Goal: Task Accomplishment & Management: Use online tool/utility

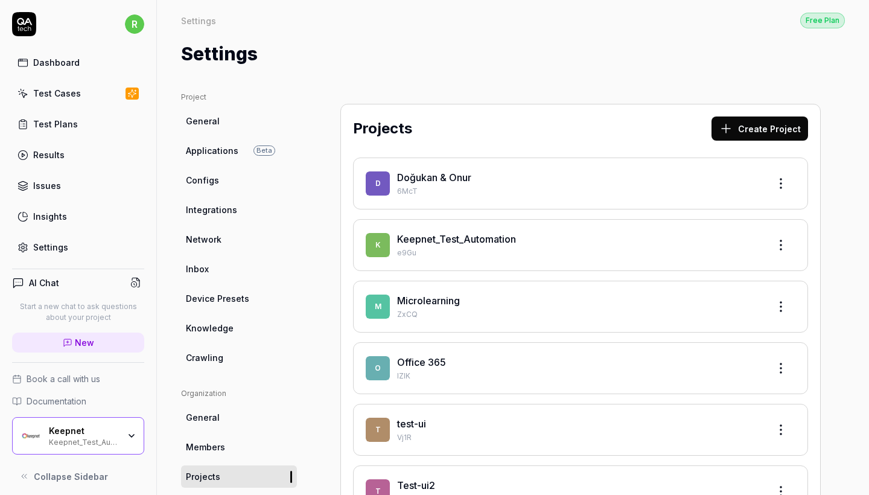
click at [484, 236] on link "Keepnet_Test_Automation" at bounding box center [456, 239] width 119 height 12
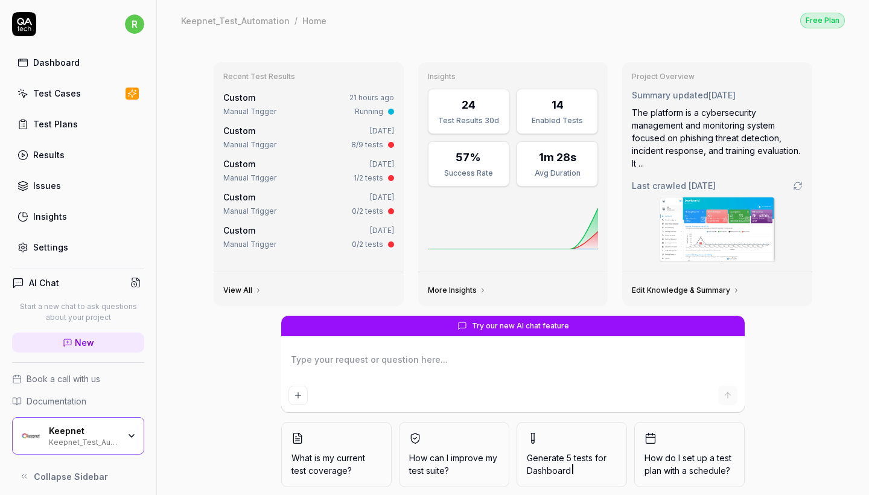
click at [73, 100] on link "Test Cases" at bounding box center [78, 93] width 132 height 24
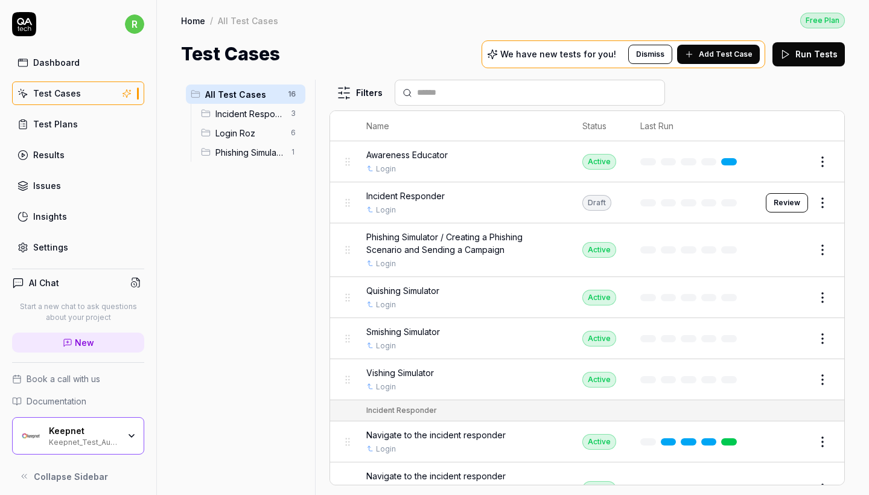
click at [95, 426] on div "Keepnet" at bounding box center [84, 430] width 70 height 11
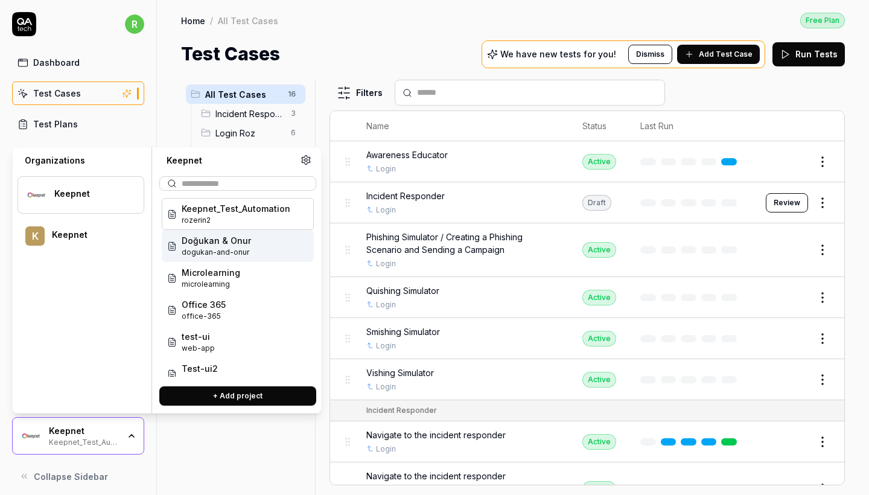
click at [219, 252] on span "dogukan-and-onur" at bounding box center [216, 252] width 69 height 11
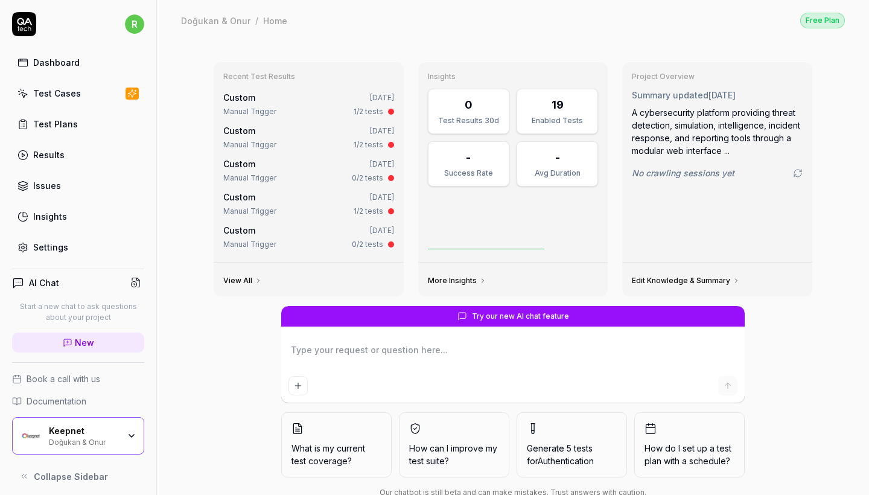
click at [66, 92] on div "Test Cases" at bounding box center [57, 93] width 48 height 13
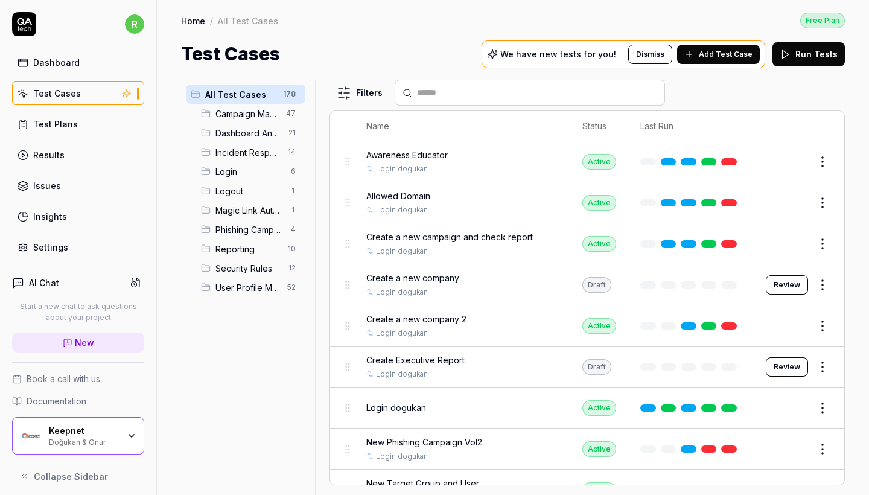
click at [258, 253] on span "Reporting" at bounding box center [247, 248] width 65 height 13
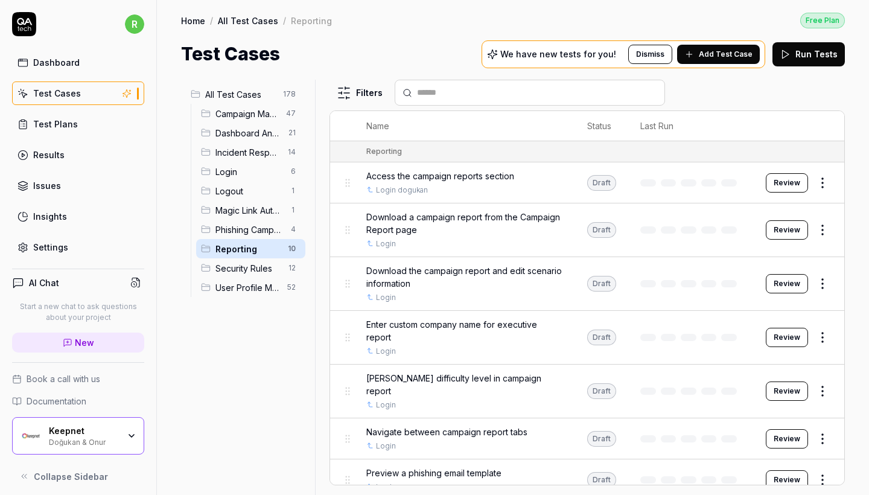
click at [269, 266] on span "Security Rules" at bounding box center [248, 268] width 66 height 13
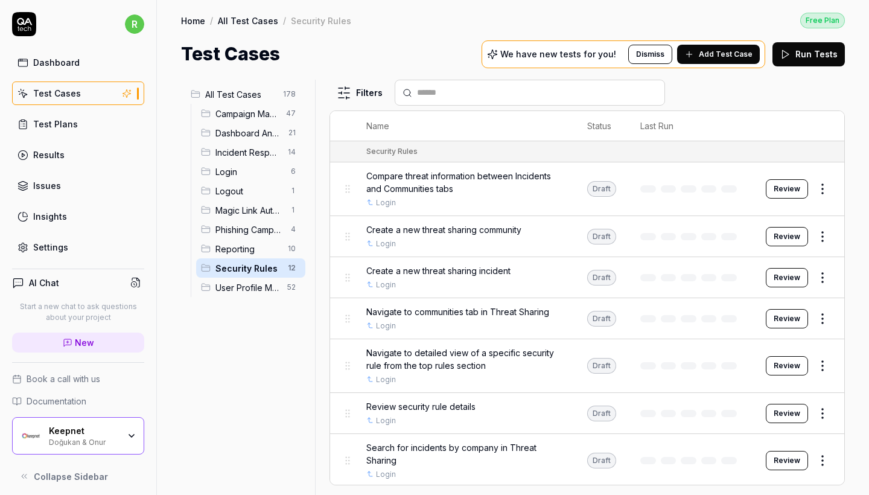
click at [246, 153] on span "Incident Response" at bounding box center [247, 152] width 65 height 13
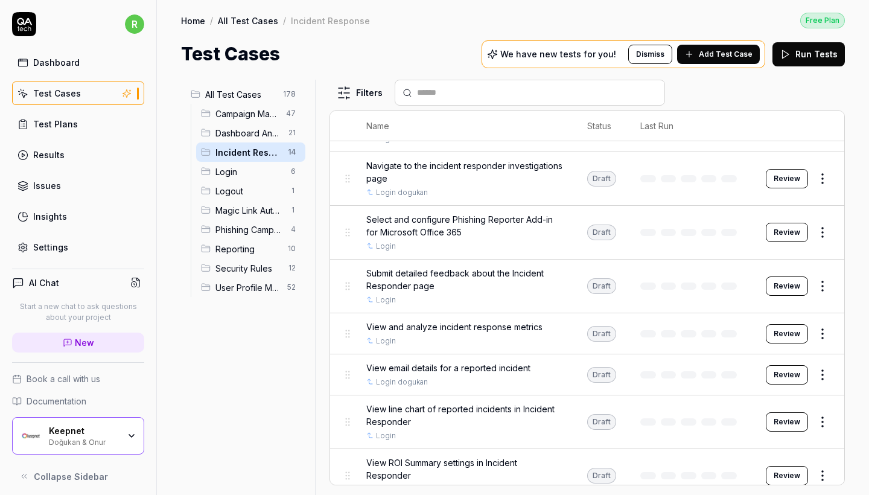
scroll to position [373, 0]
click at [464, 225] on span "Select and configure Phishing Reporter Add-in for Microsoft Office 365" at bounding box center [464, 226] width 197 height 25
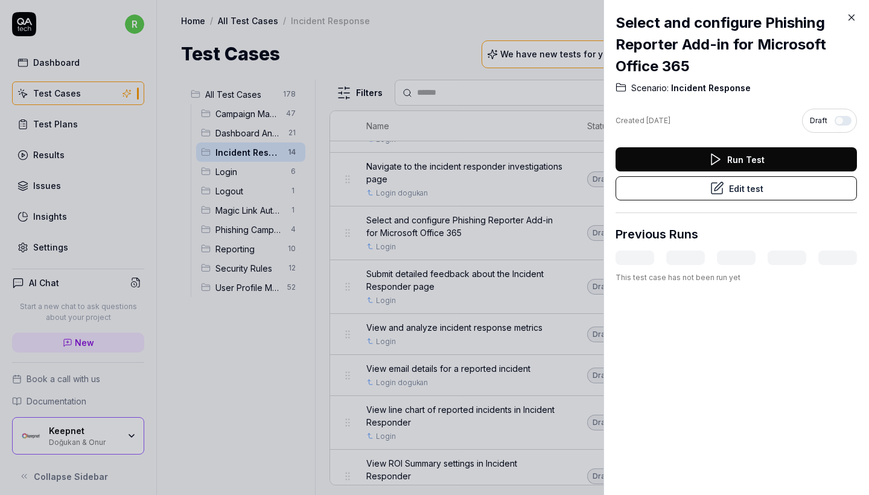
click at [744, 188] on button "Edit test" at bounding box center [735, 188] width 241 height 24
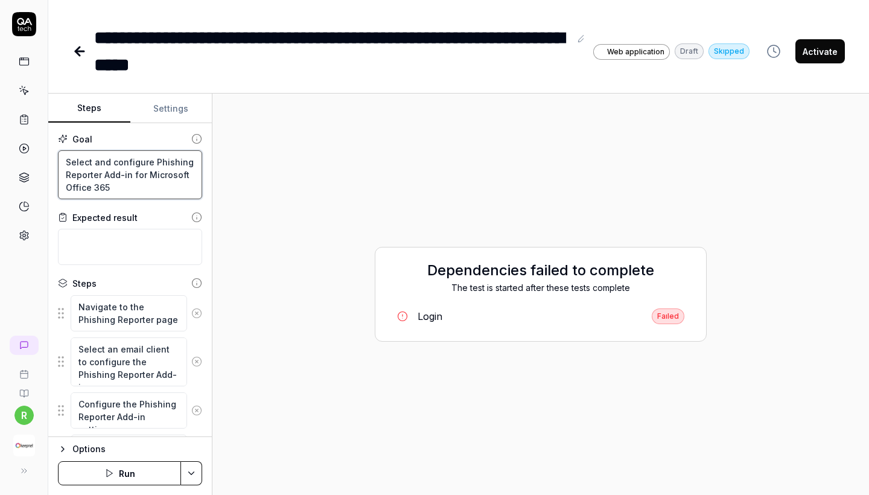
drag, startPoint x: 138, startPoint y: 189, endPoint x: 31, endPoint y: 153, distance: 112.4
click at [31, 153] on div "**********" at bounding box center [434, 247] width 869 height 495
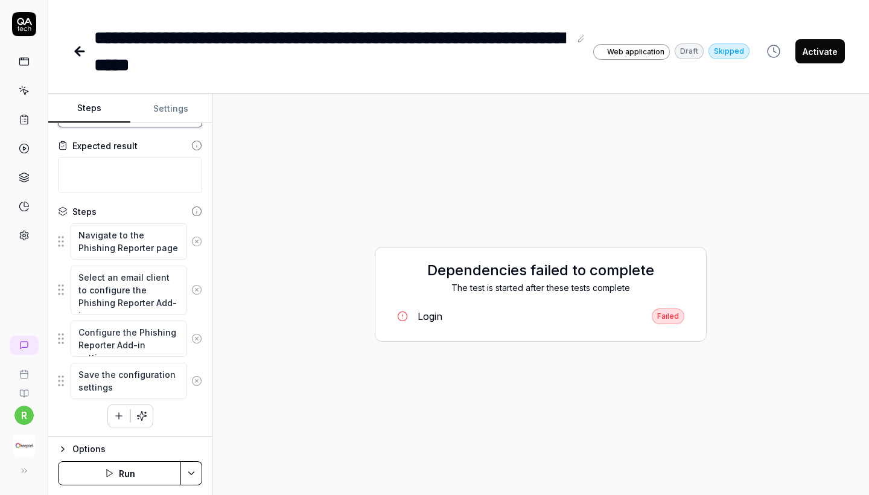
scroll to position [72, 0]
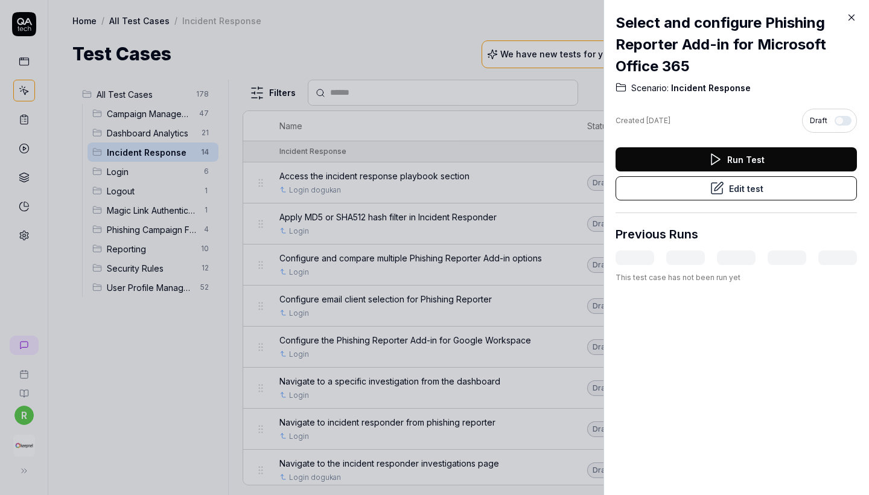
click at [852, 19] on icon at bounding box center [851, 17] width 11 height 11
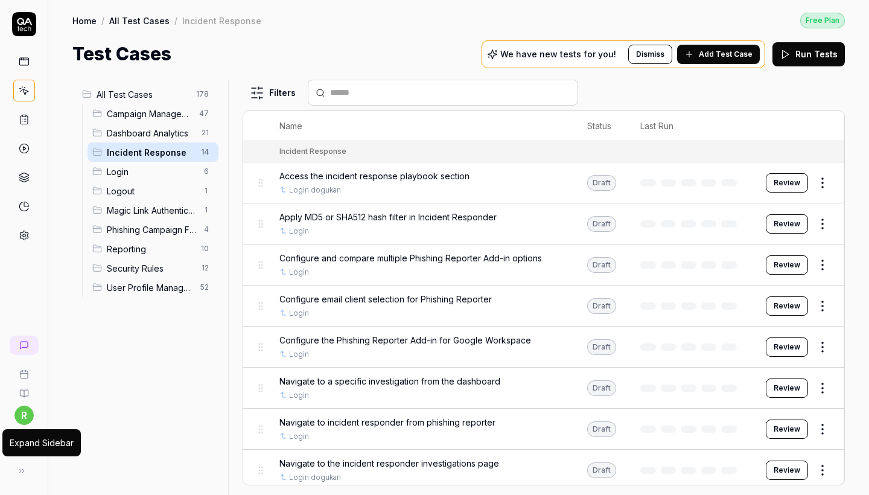
click at [14, 451] on div "Expand Sidebar" at bounding box center [41, 442] width 78 height 27
click at [22, 483] on div "r" at bounding box center [24, 247] width 48 height 495
click at [20, 464] on button at bounding box center [22, 470] width 24 height 24
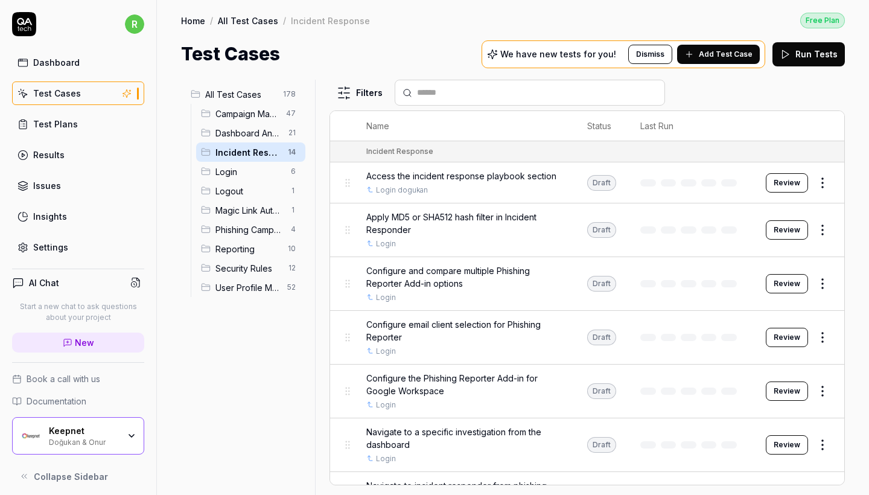
click at [123, 435] on div "Keepnet Doğukan & Onur" at bounding box center [88, 435] width 78 height 21
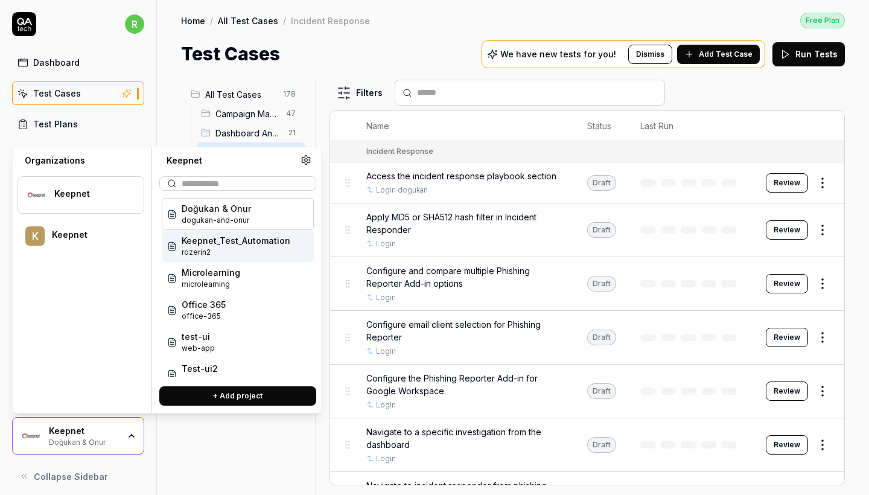
click at [229, 247] on span "rozerin2" at bounding box center [236, 252] width 109 height 11
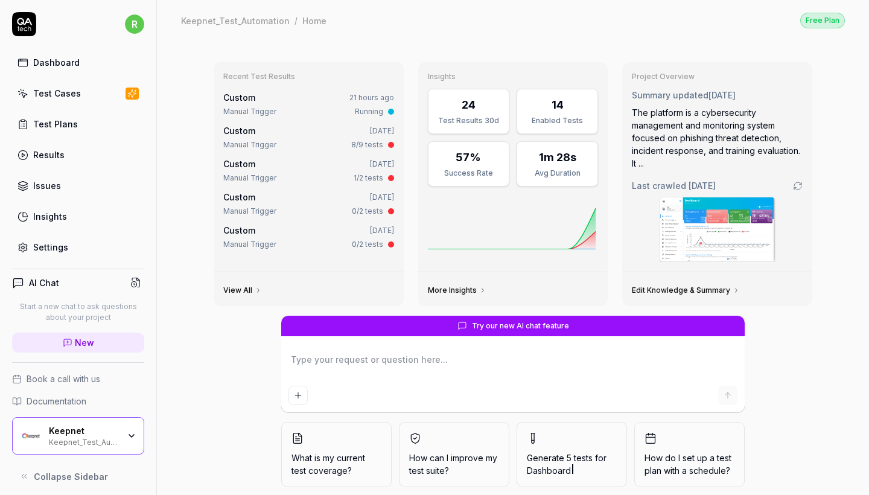
type textarea "*"
click at [65, 92] on div "Test Cases" at bounding box center [57, 93] width 48 height 13
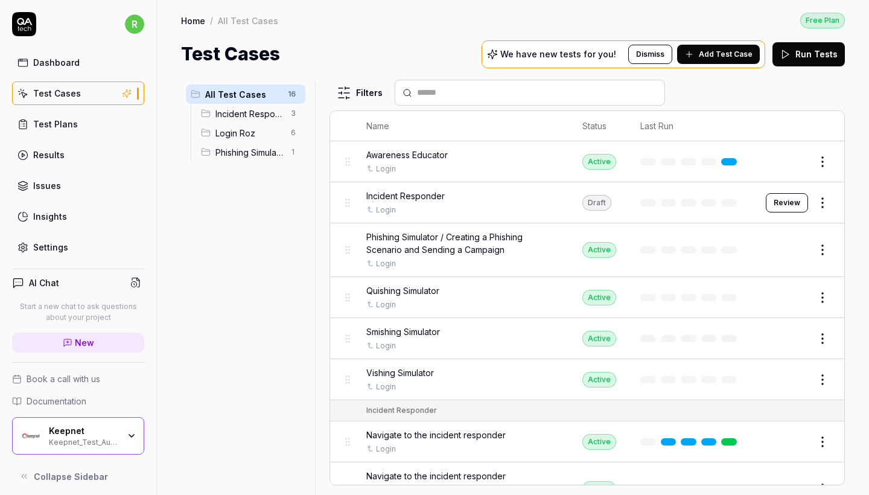
click at [701, 59] on button "Add Test Case" at bounding box center [718, 54] width 83 height 19
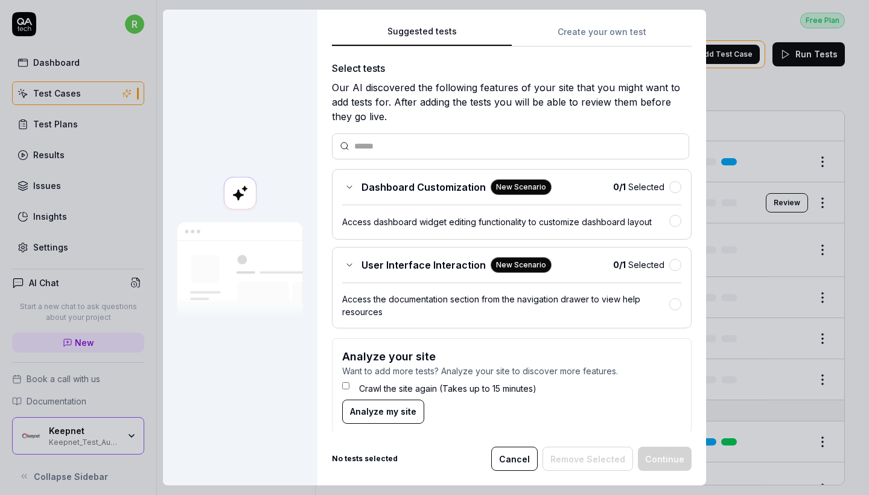
click at [581, 36] on button "Create your own test" at bounding box center [601, 36] width 180 height 22
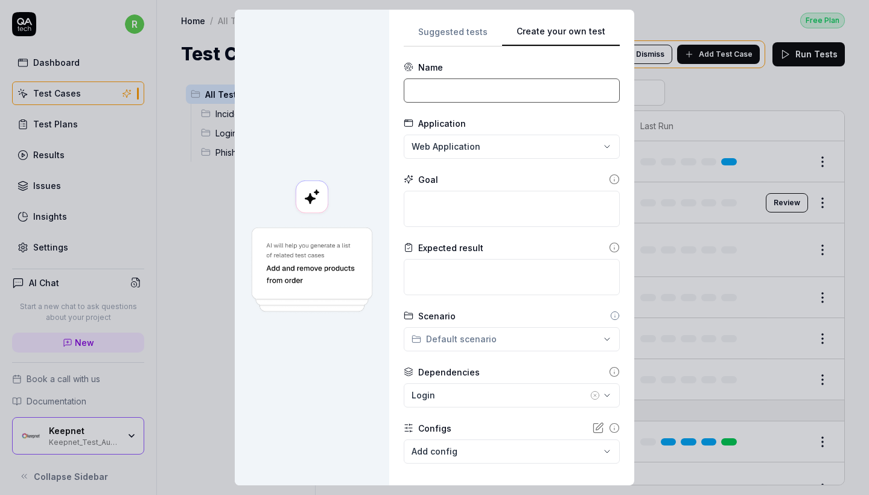
click at [464, 93] on input at bounding box center [512, 90] width 216 height 24
paste input "Phishing Reporter Addin Oluşturma"
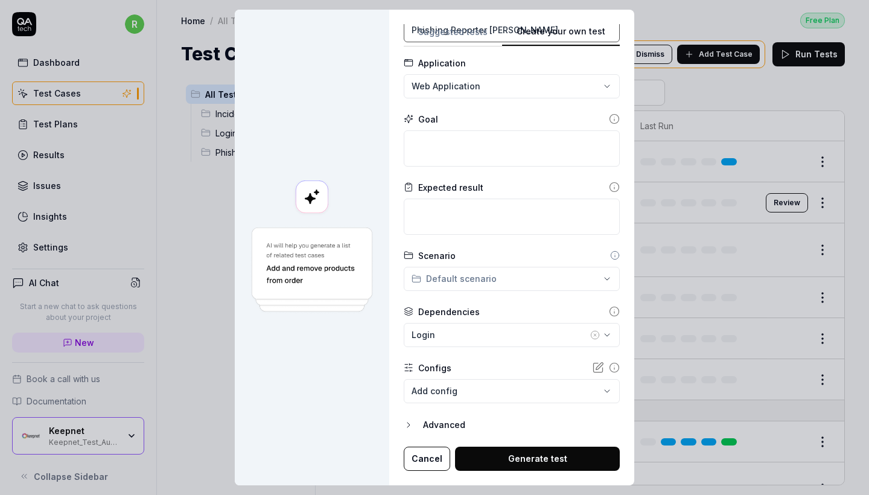
scroll to position [60, 0]
type input "Phishing Reporter Addin Oluşturma"
click at [468, 395] on body "r Dashboard Test Cases Test Plans Results Issues Insights Settings AI Chat Star…" at bounding box center [434, 247] width 869 height 495
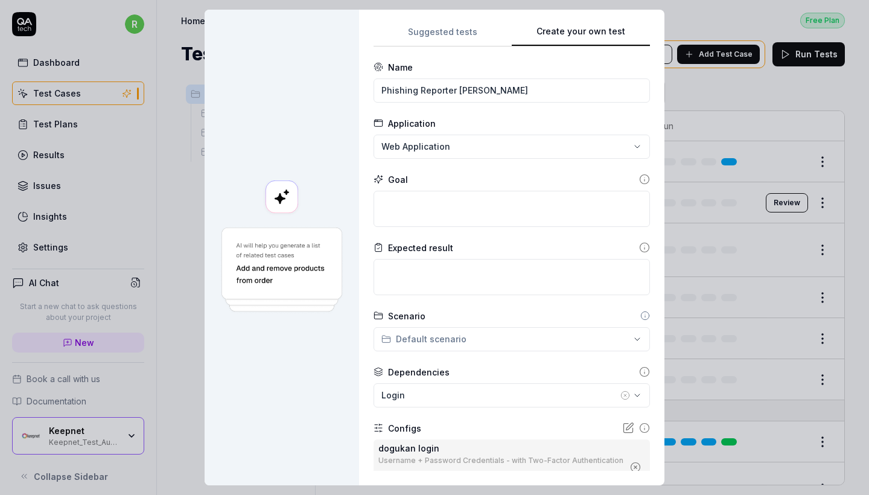
scroll to position [0, 0]
click at [499, 194] on textarea at bounding box center [511, 209] width 276 height 36
paste textarea "Select and configure Phishing Reporter Add-in for Microsoft Office 365"
type textarea "*"
type textarea "Select and configure Phishing Reporter Add-in for Microsoft Office 365"
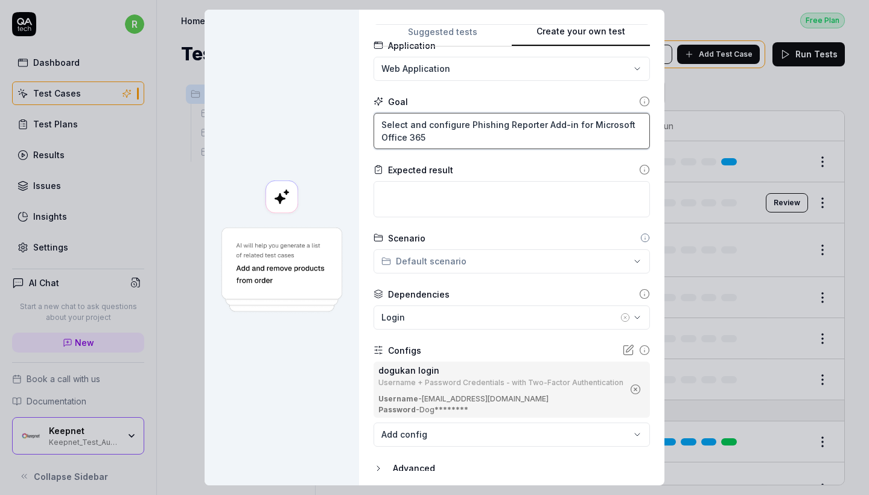
scroll to position [93, 0]
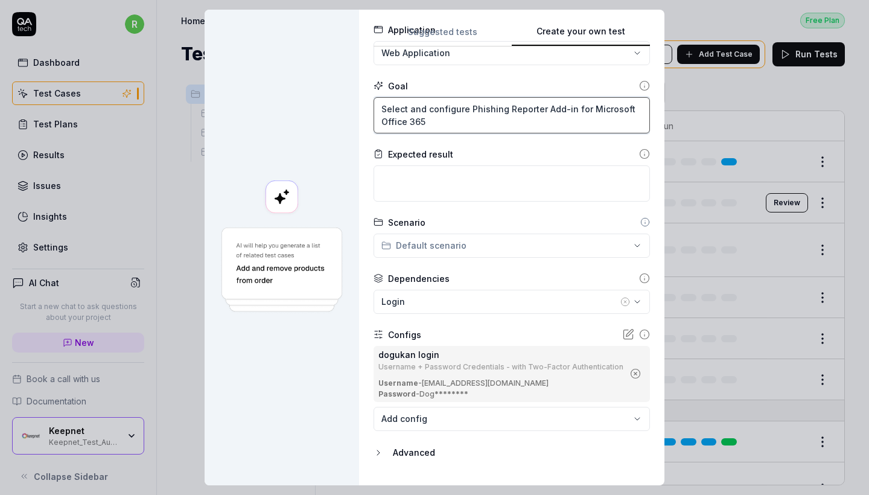
type textarea "*"
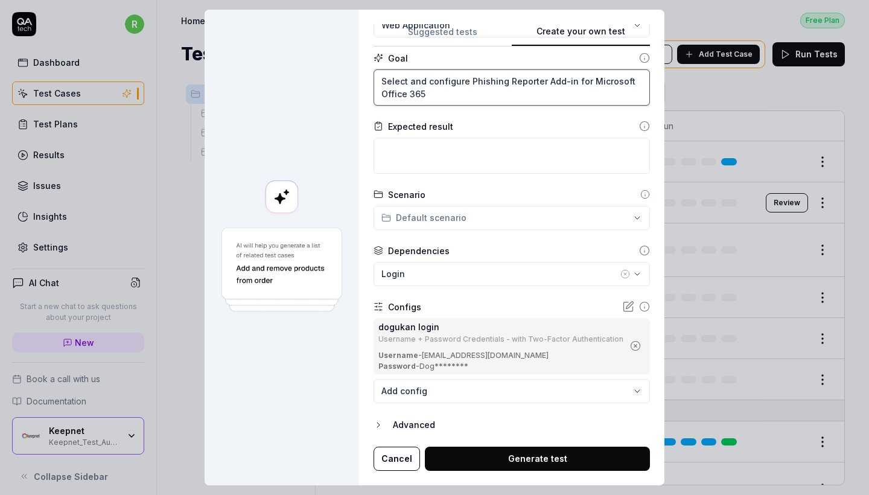
scroll to position [121, 0]
type textarea "Select and configure Phishing Reporter Add-in for Microsoft Office 365"
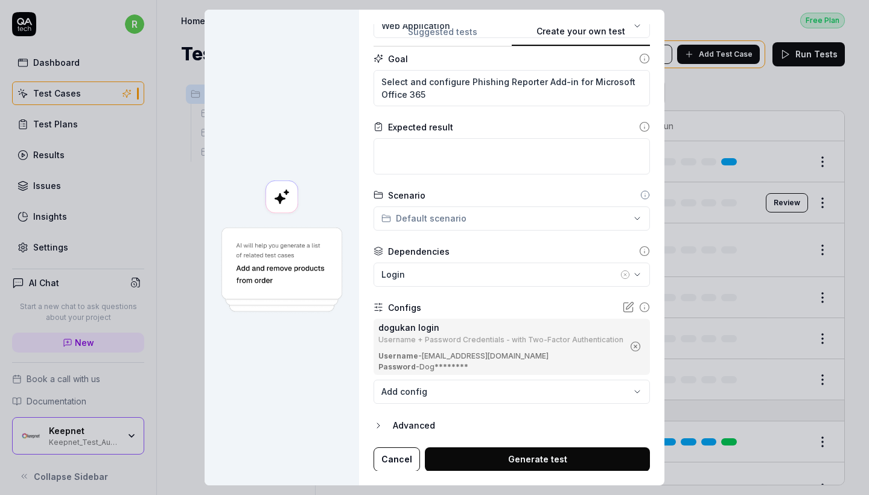
click at [511, 454] on button "Generate test" at bounding box center [537, 459] width 225 height 24
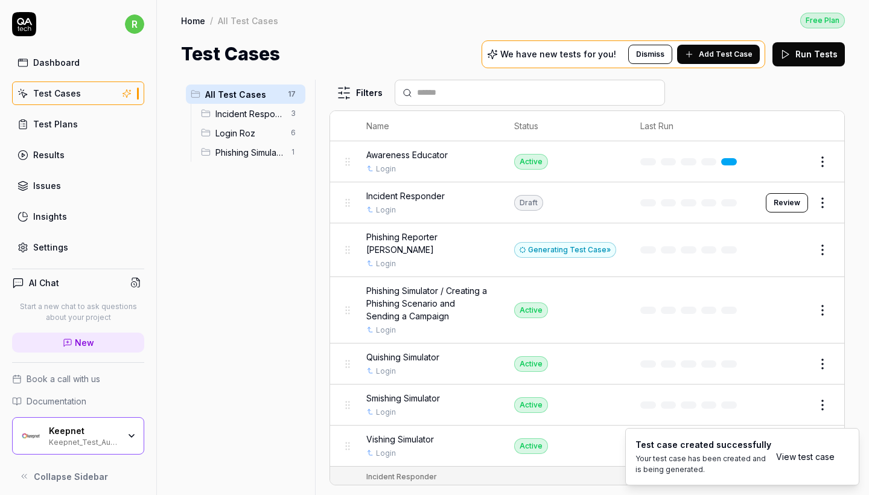
click at [589, 255] on div "Generating Test Case »" at bounding box center [565, 250] width 102 height 16
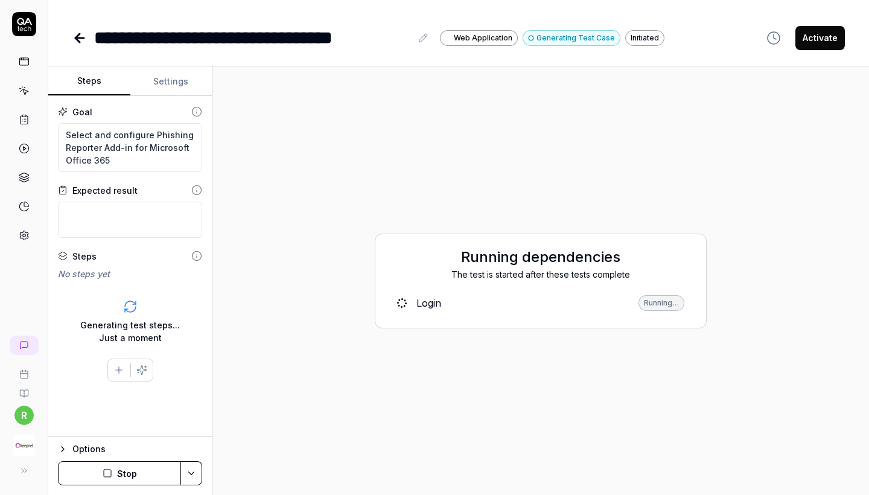
click at [414, 303] on link "Login Running…" at bounding box center [540, 302] width 306 height 25
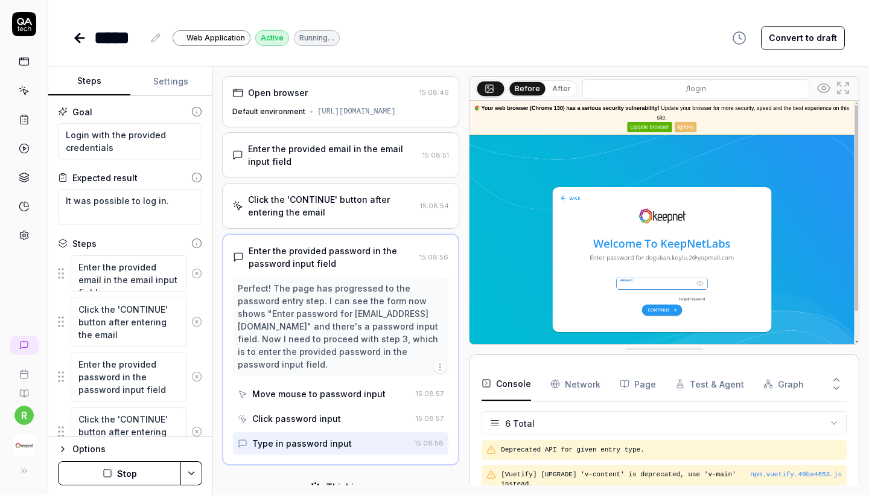
scroll to position [230, 0]
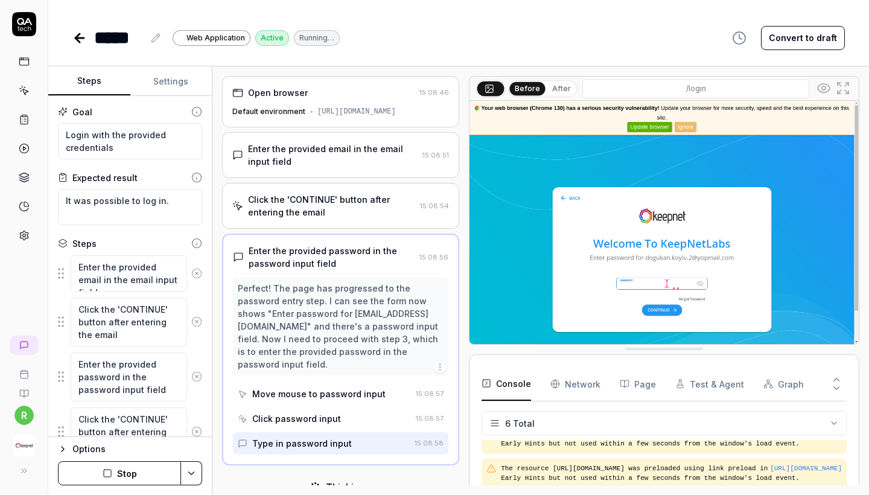
click at [78, 39] on icon at bounding box center [79, 38] width 14 height 14
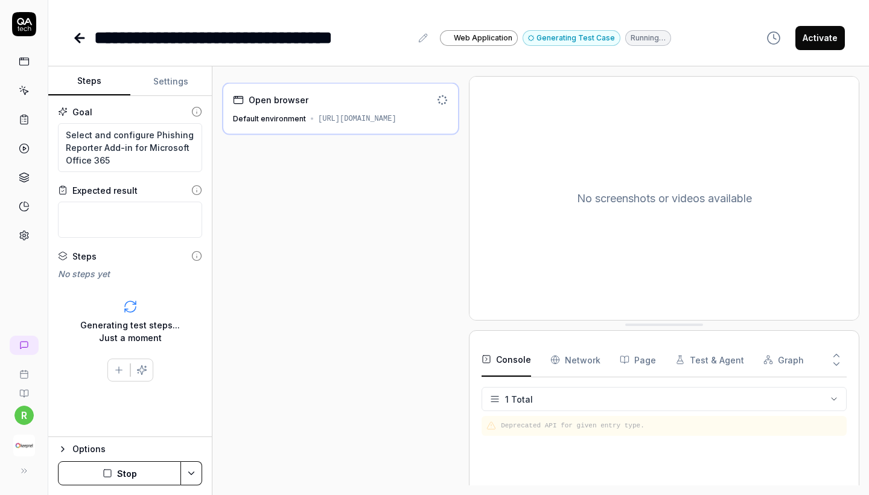
scroll to position [46, 0]
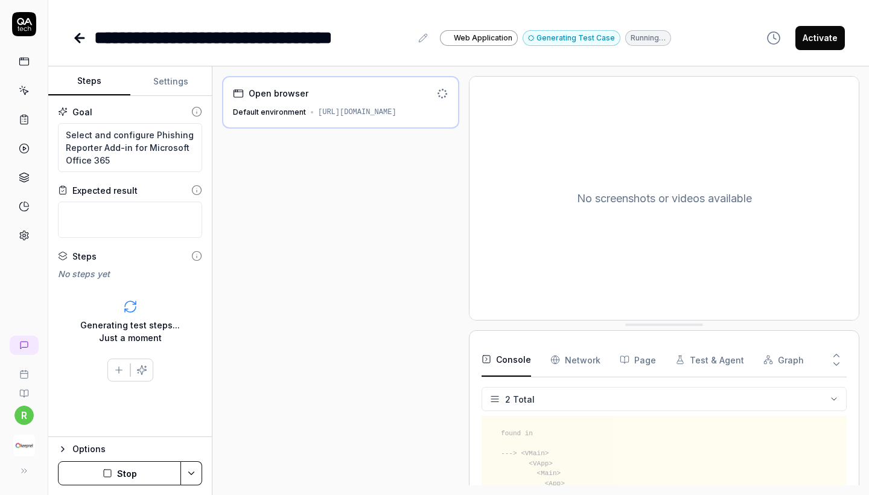
click at [192, 87] on button "Settings" at bounding box center [171, 81] width 82 height 29
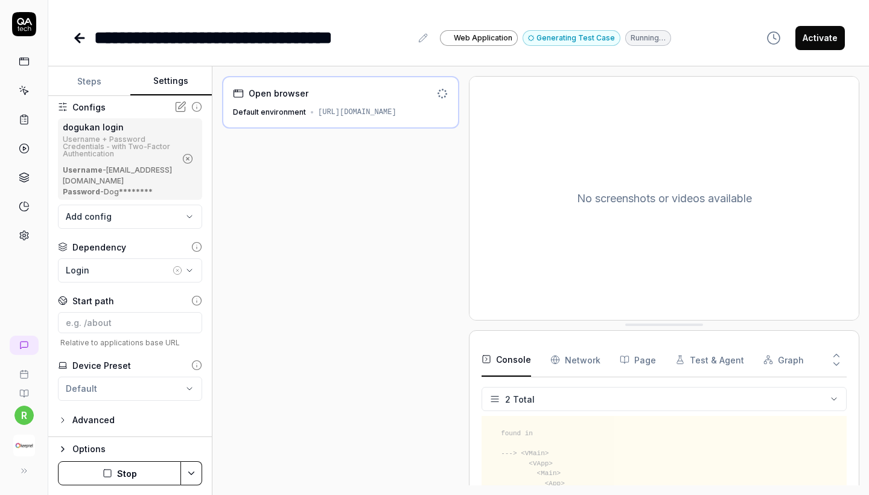
scroll to position [59, 0]
click at [103, 75] on button "Steps" at bounding box center [89, 81] width 82 height 29
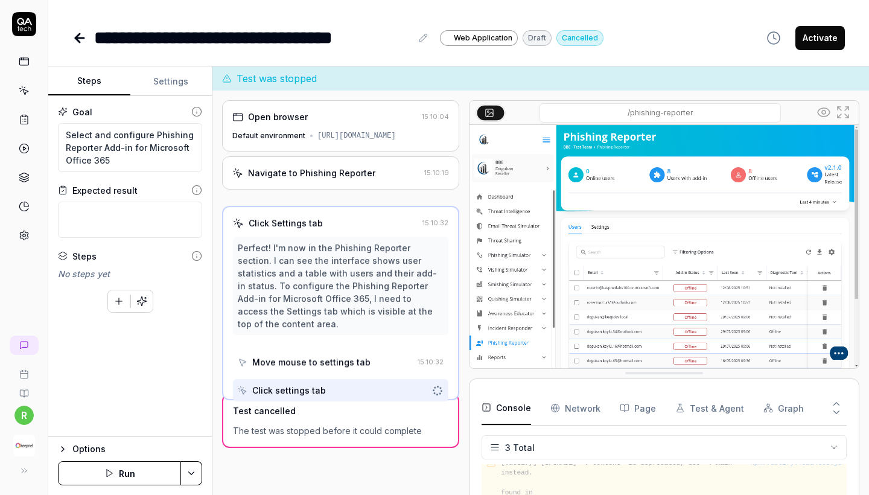
scroll to position [157, 0]
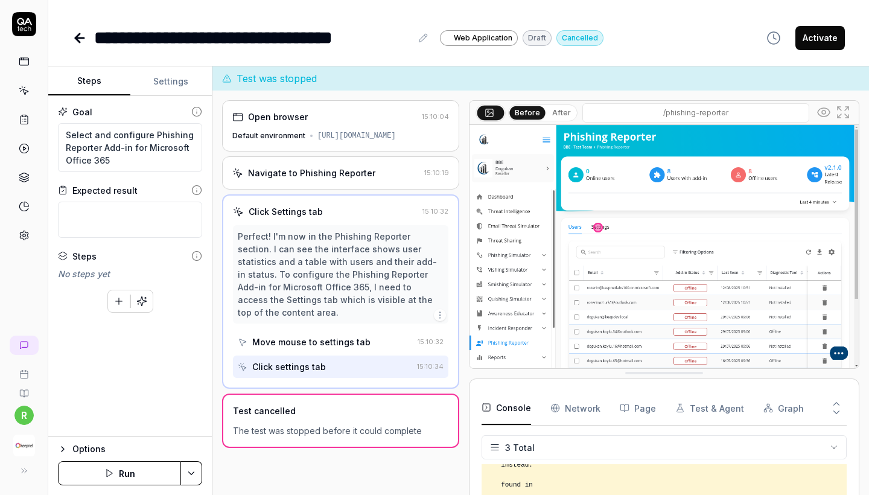
click at [107, 480] on button "Run" at bounding box center [119, 473] width 123 height 24
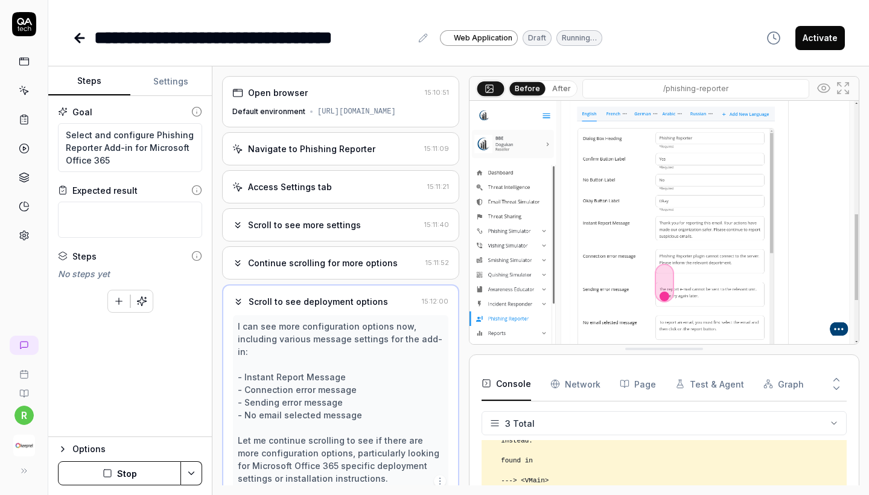
click at [328, 165] on div "Navigate to Phishing Reporter 15:11:09" at bounding box center [340, 148] width 237 height 33
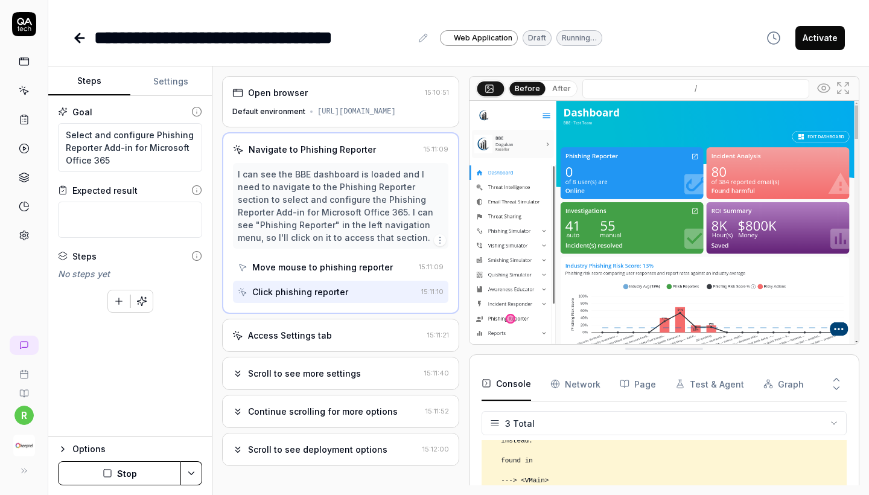
click at [353, 352] on div "Access Settings tab 15:11:21" at bounding box center [340, 334] width 237 height 33
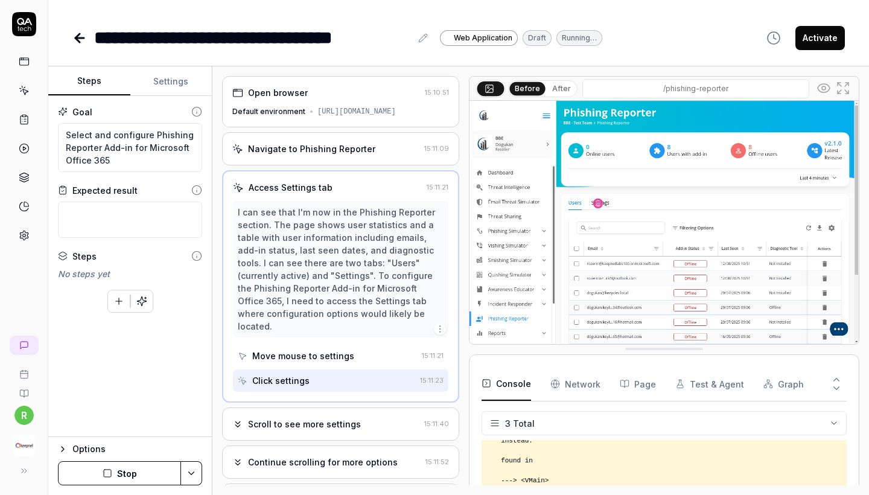
scroll to position [28, 0]
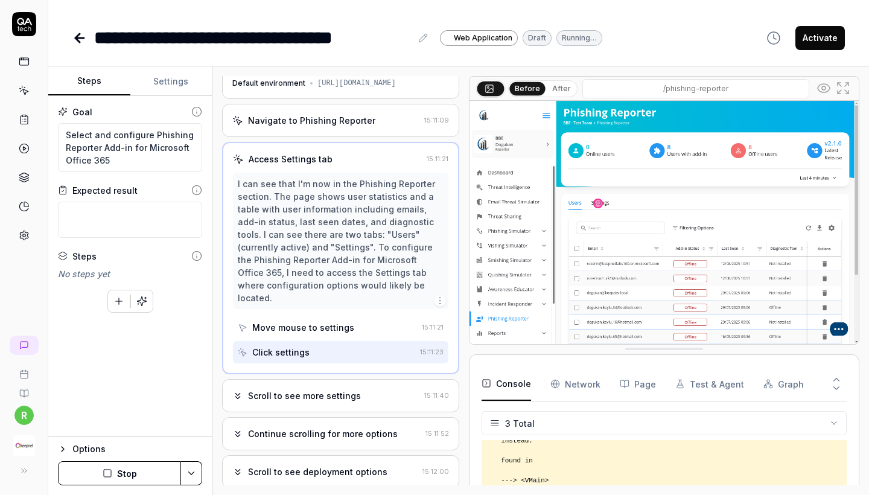
click at [359, 393] on div "Scroll to see more settings" at bounding box center [325, 395] width 187 height 13
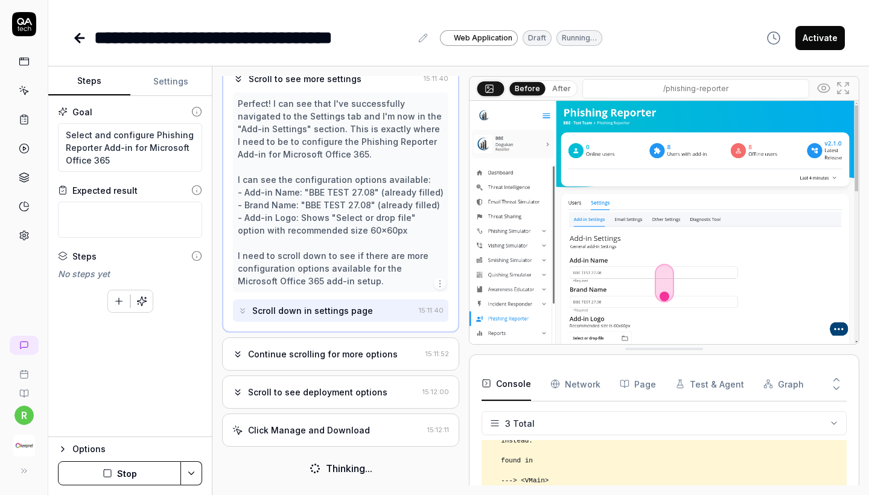
scroll to position [151, 0]
click at [328, 370] on div "Continue scrolling for more options 15:11:52" at bounding box center [340, 353] width 237 height 33
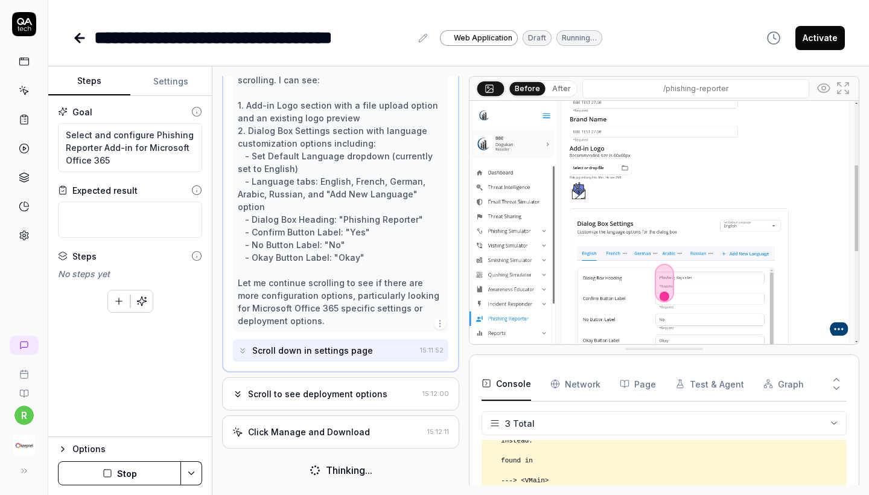
click at [337, 398] on div "Scroll to see deployment options 15:12:00" at bounding box center [340, 393] width 237 height 33
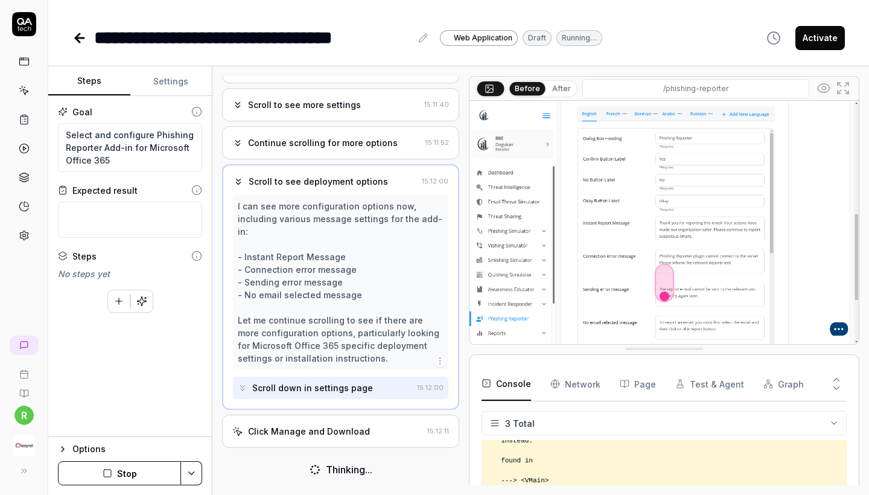
scroll to position [119, 0]
click at [341, 436] on div "Click Manage and Download 15:12:11" at bounding box center [340, 431] width 237 height 33
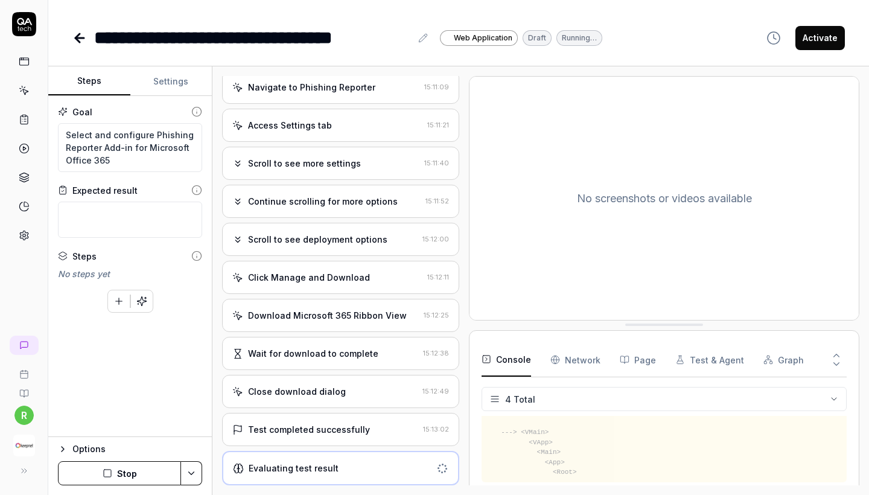
scroll to position [72, 0]
click at [341, 436] on div "Test completed successfully 15:13:02" at bounding box center [340, 429] width 237 height 33
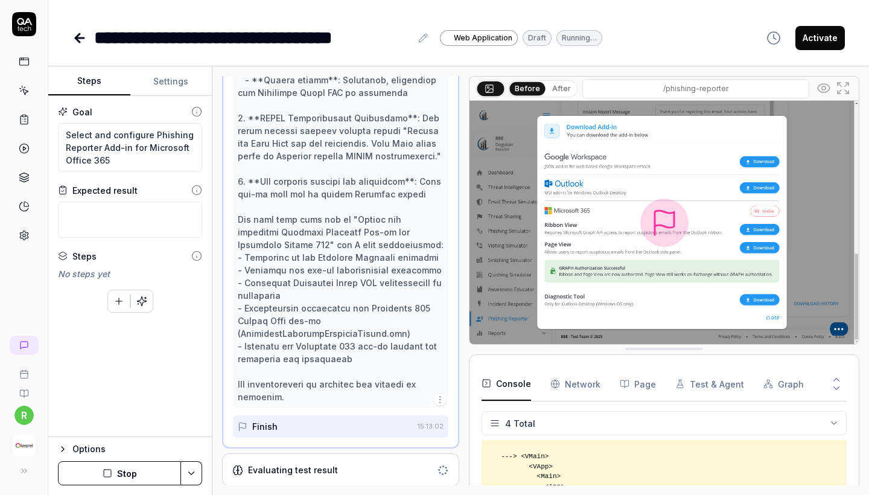
scroll to position [626, 0]
click at [342, 468] on div "Evaluating test result" at bounding box center [332, 470] width 200 height 13
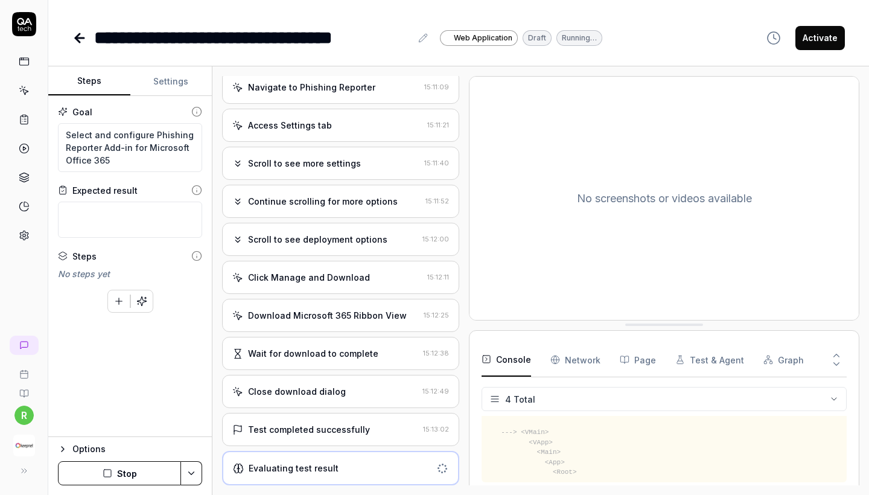
scroll to position [72, 0]
click at [331, 428] on div "Test completed successfully" at bounding box center [309, 429] width 122 height 13
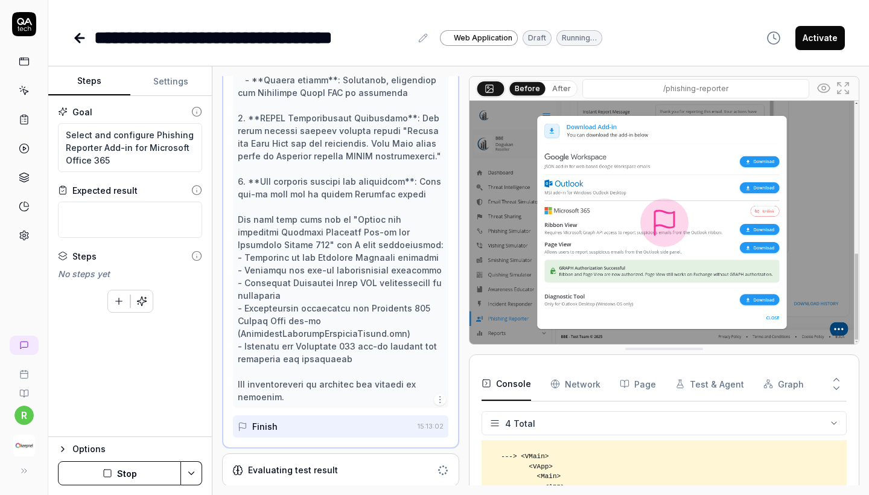
scroll to position [626, 0]
click at [330, 459] on div "Evaluating test result" at bounding box center [340, 470] width 237 height 33
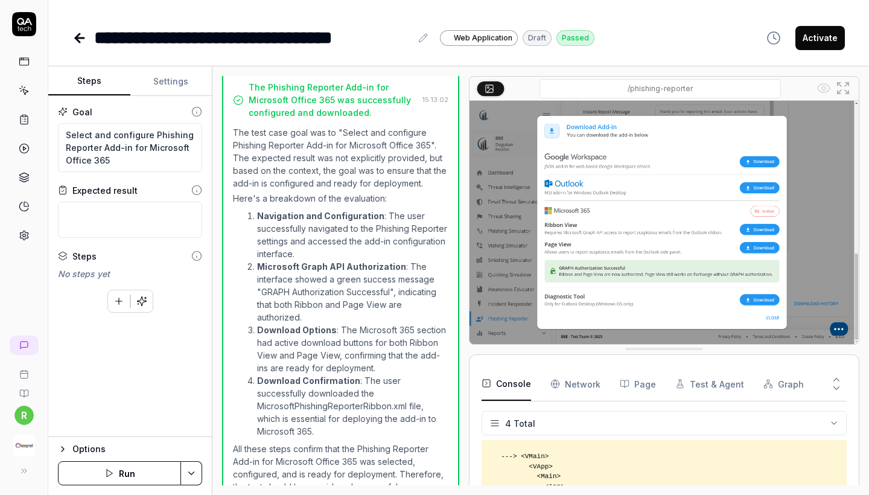
scroll to position [448, 0]
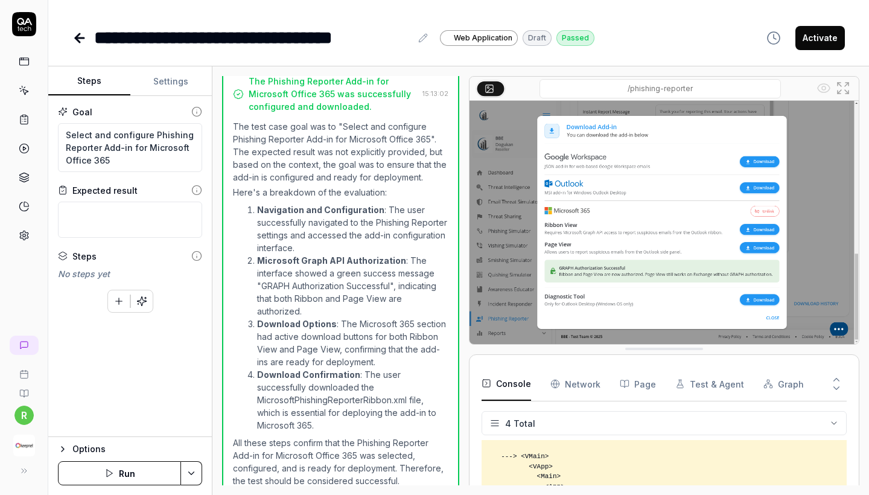
drag, startPoint x: 325, startPoint y: 429, endPoint x: 300, endPoint y: 426, distance: 24.3
click at [300, 426] on li "Download Confirmation : The user successfully downloaded the MicrosoftPhishingR…" at bounding box center [352, 399] width 191 height 63
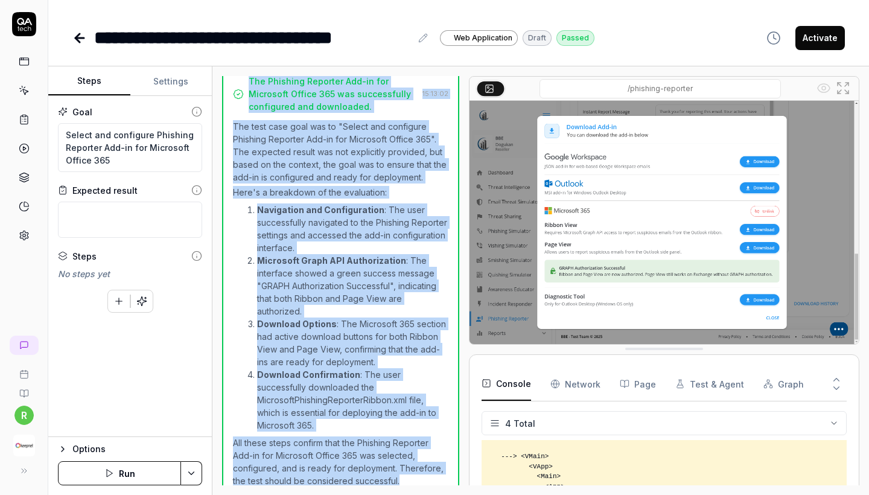
scroll to position [461, 0]
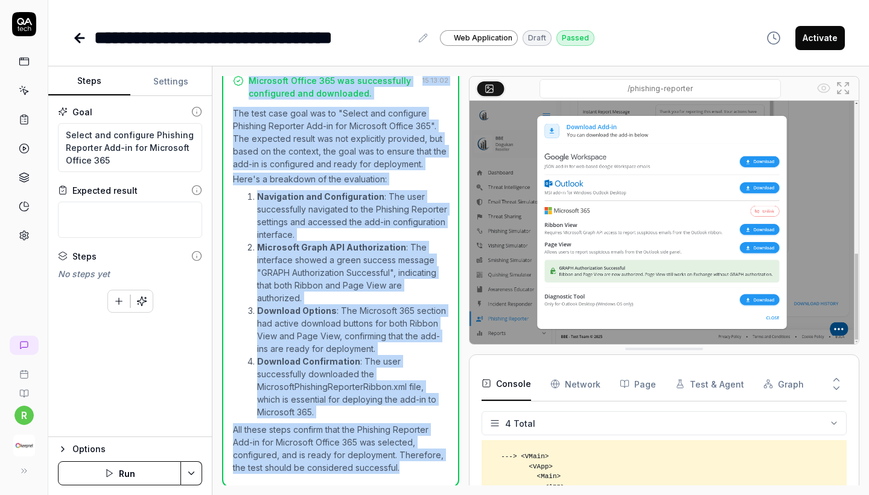
copy div "The Phishing Reporter Add-in for Microsoft Office 365 was successfully configur…"
drag, startPoint x: 249, startPoint y: 87, endPoint x: 416, endPoint y: 467, distance: 415.4
click at [416, 468] on div "The Phishing Reporter Add-in for Microsoft Office 365 was successfully configur…" at bounding box center [340, 269] width 237 height 436
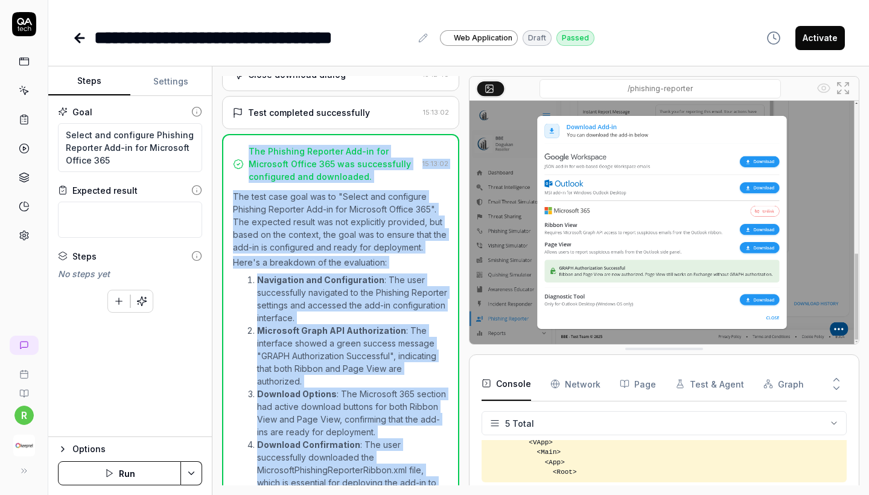
scroll to position [346, 0]
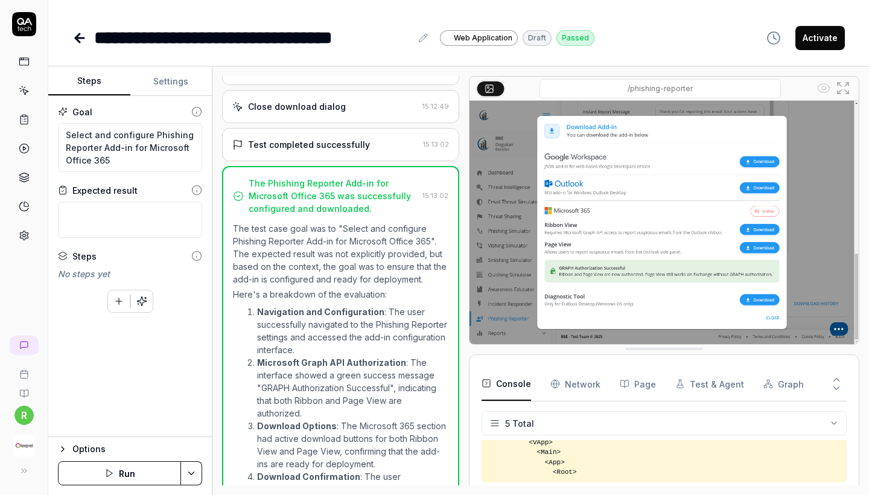
click at [366, 123] on div "Close download dialog 15:12:49" at bounding box center [340, 106] width 237 height 33
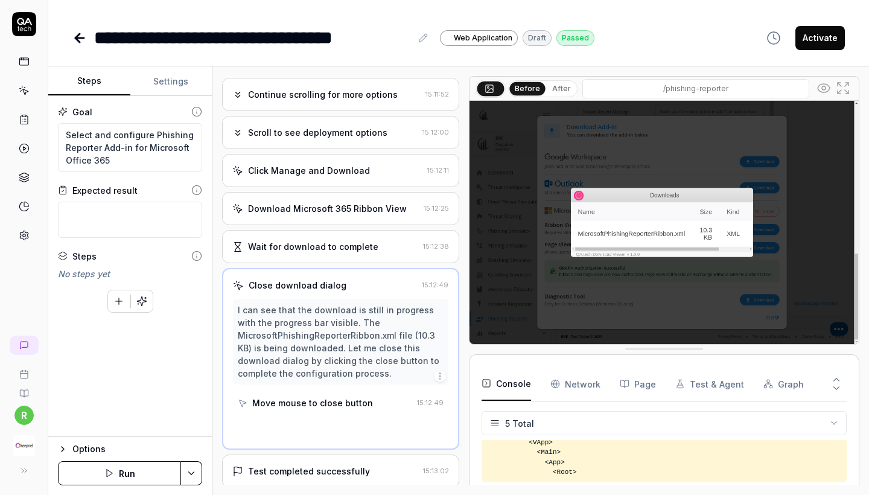
scroll to position [144, 0]
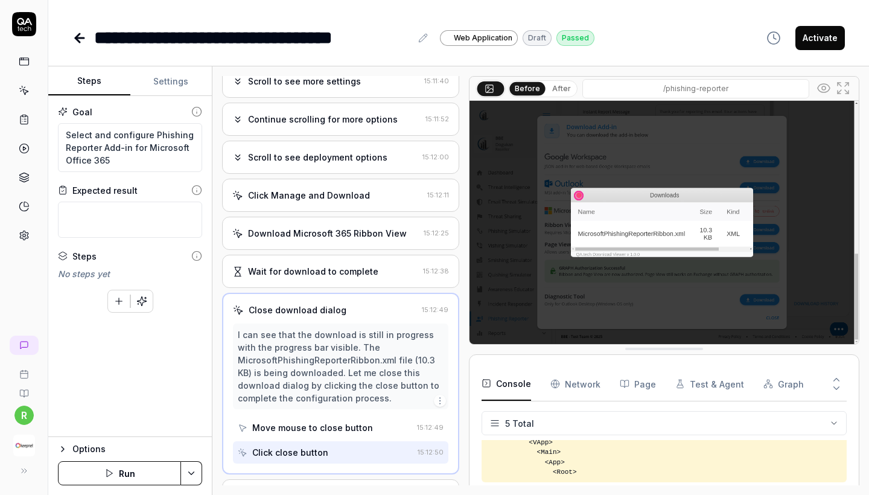
click at [347, 231] on div "Download Microsoft 365 Ribbon View 15:12:25" at bounding box center [340, 233] width 237 height 33
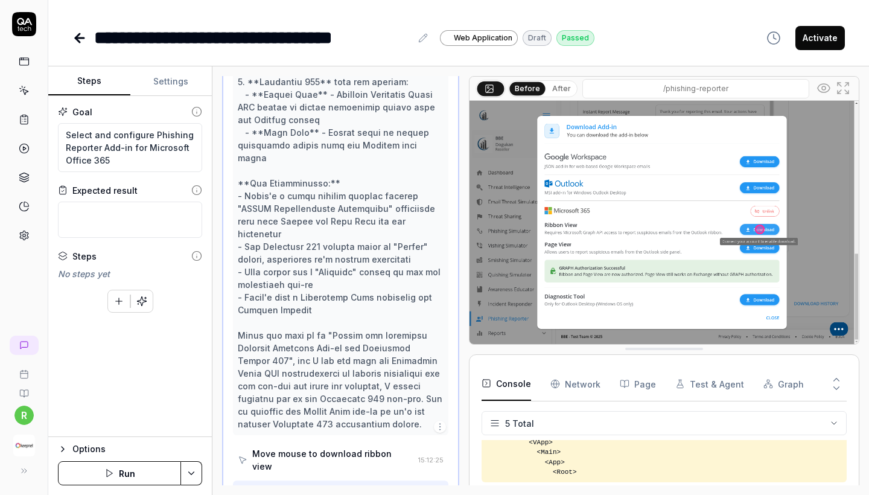
scroll to position [460, 0]
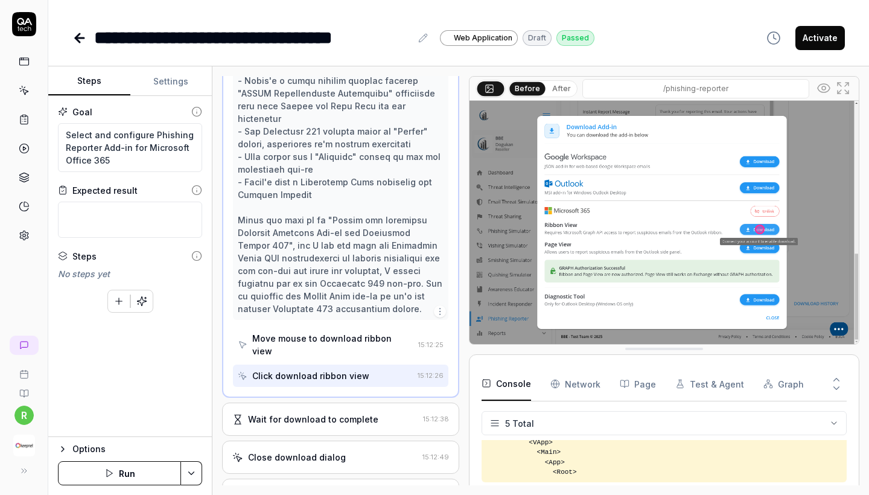
click at [334, 413] on div "Wait for download to complete" at bounding box center [313, 419] width 130 height 13
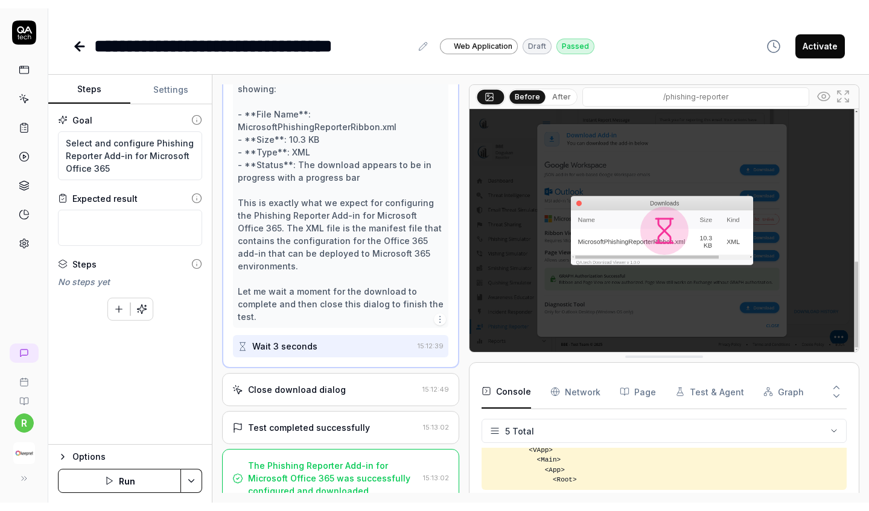
scroll to position [0, 0]
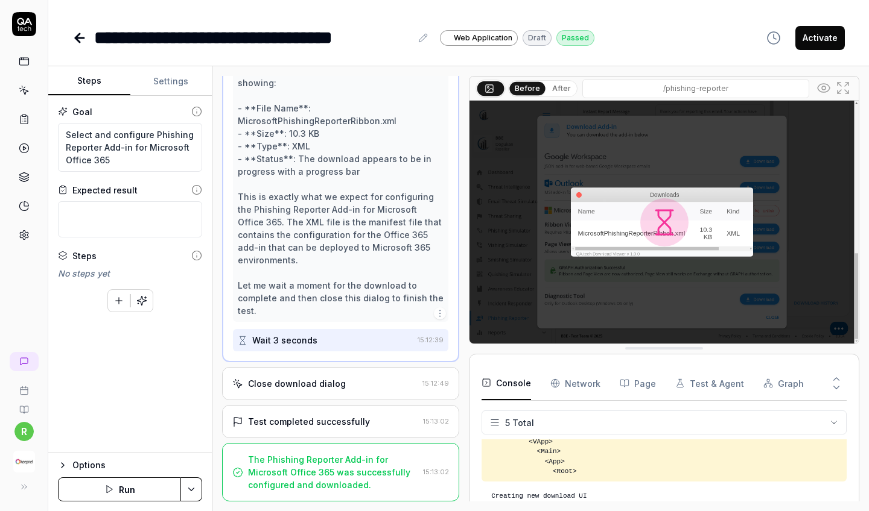
click at [387, 416] on div "Test completed successfully" at bounding box center [325, 422] width 186 height 13
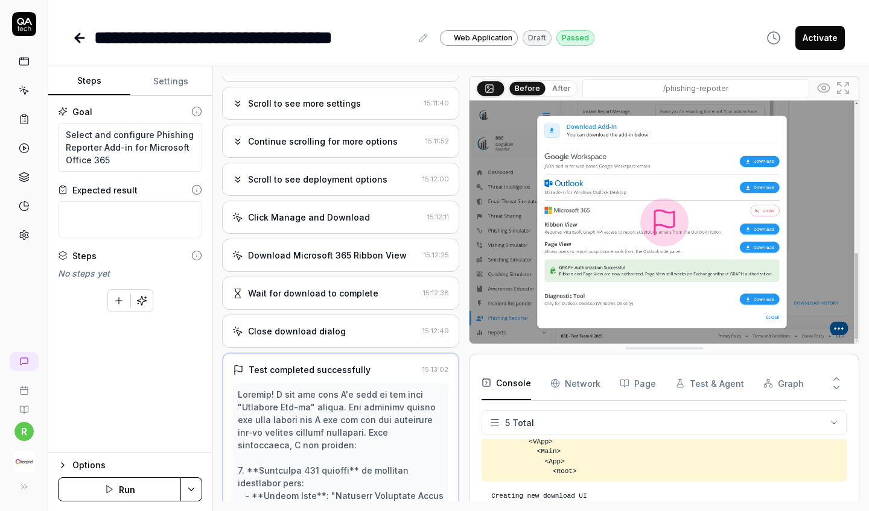
scroll to position [87, 0]
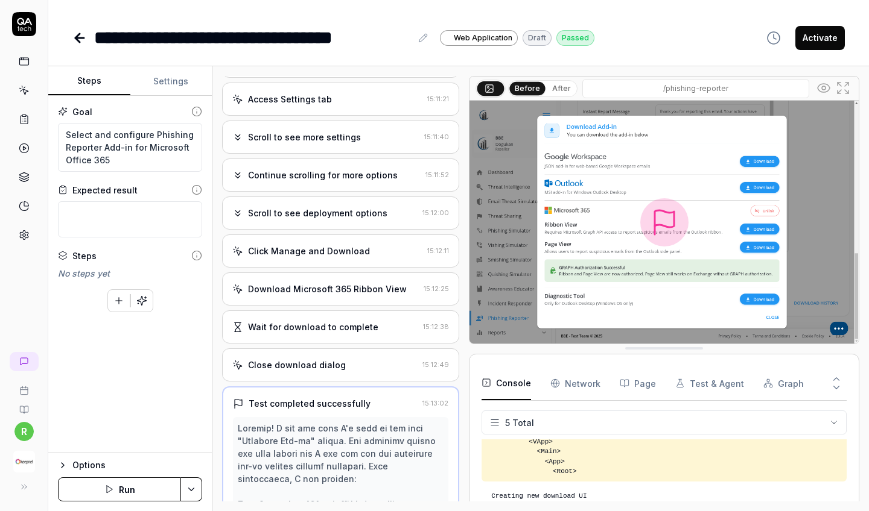
click at [343, 296] on div "Download Microsoft 365 Ribbon View" at bounding box center [327, 289] width 159 height 13
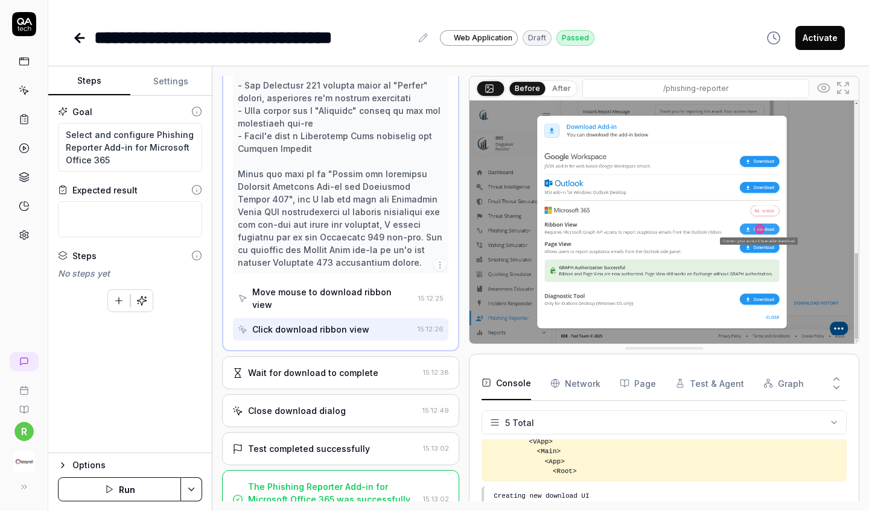
click at [312, 405] on div "Close download dialog" at bounding box center [297, 411] width 98 height 13
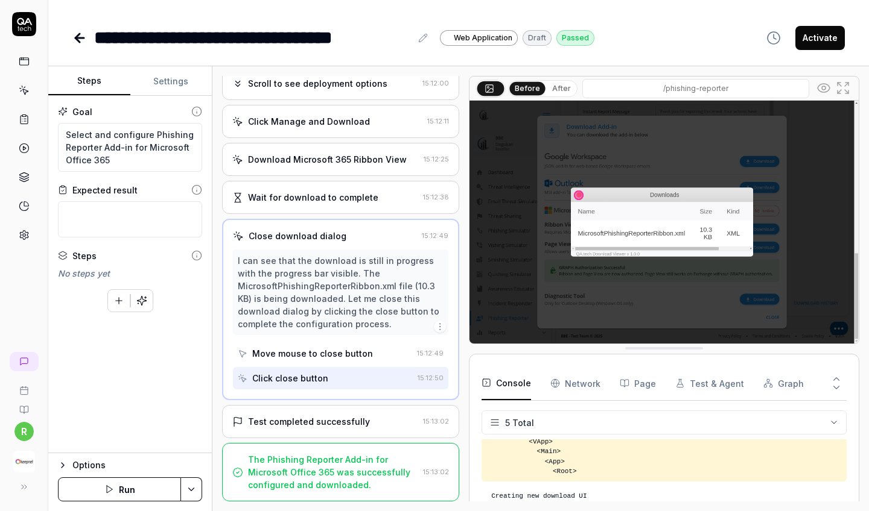
scroll to position [228, 0]
click at [236, 195] on icon at bounding box center [237, 197] width 11 height 11
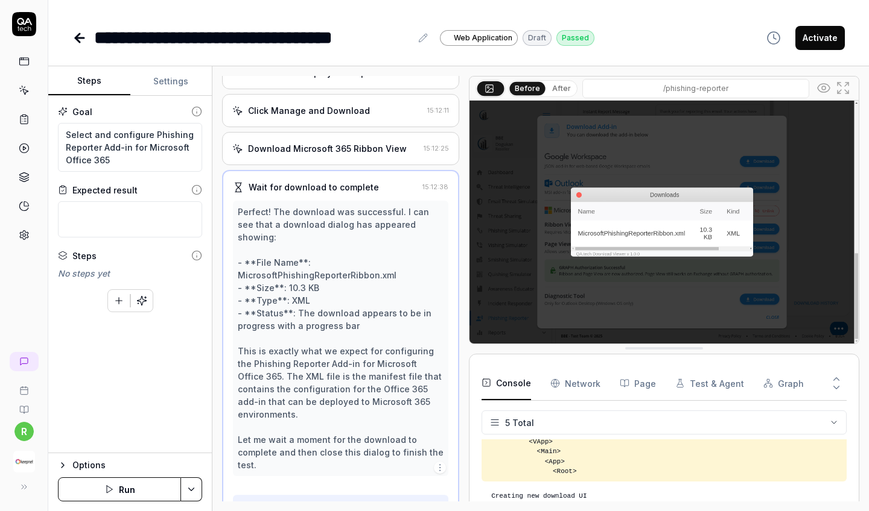
scroll to position [229, 0]
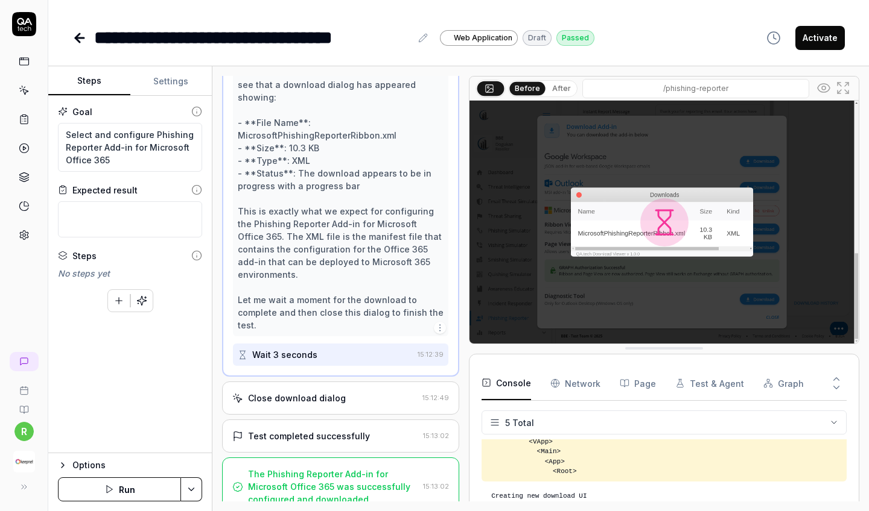
click at [237, 431] on icon at bounding box center [237, 436] width 11 height 11
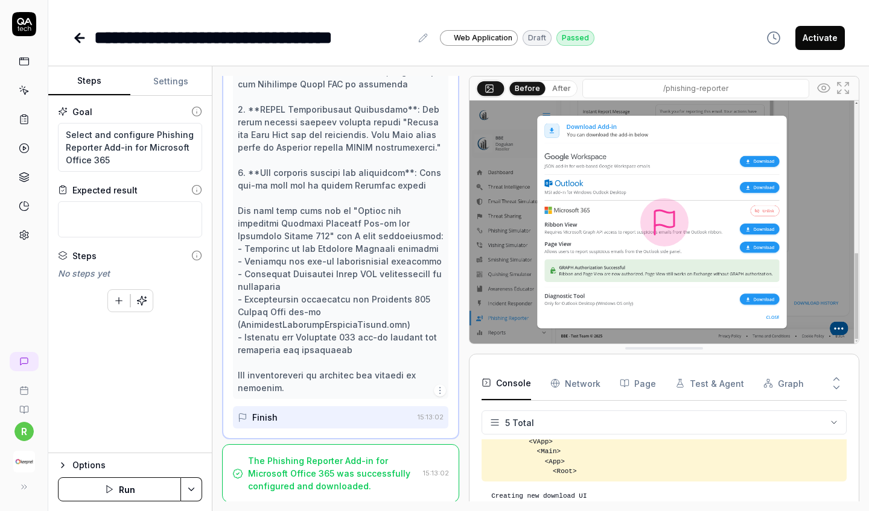
scroll to position [634, 0]
click at [270, 486] on div "The Phishing Reporter Add-in for Microsoft Office 365 was successfully configur…" at bounding box center [333, 474] width 170 height 38
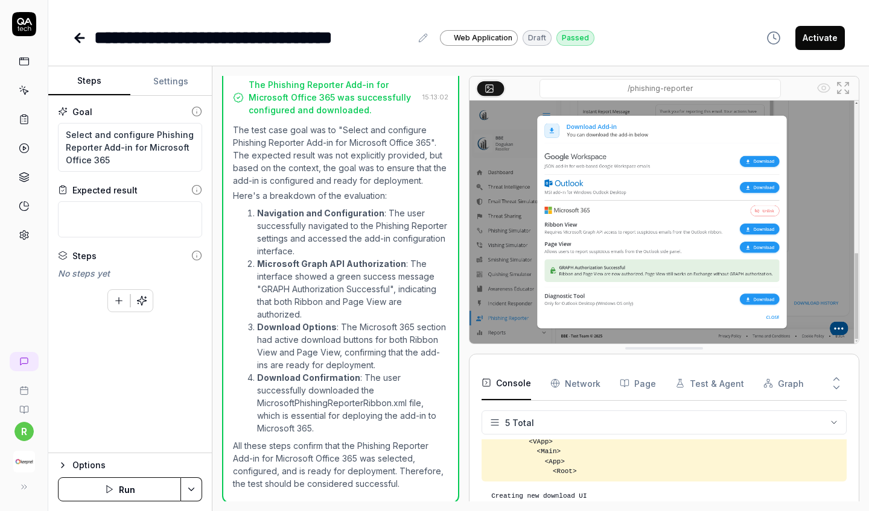
scroll to position [0, 0]
type textarea "*"
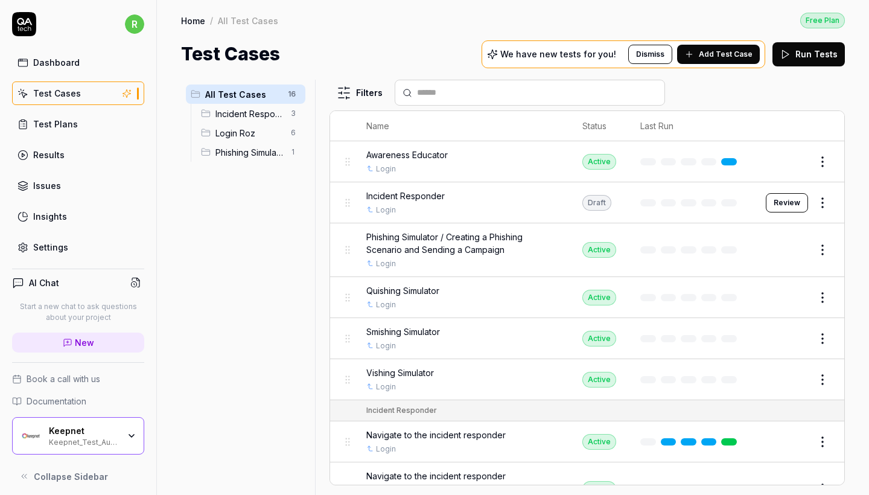
click at [74, 437] on div "Keepnet_Test_Automation" at bounding box center [84, 441] width 70 height 10
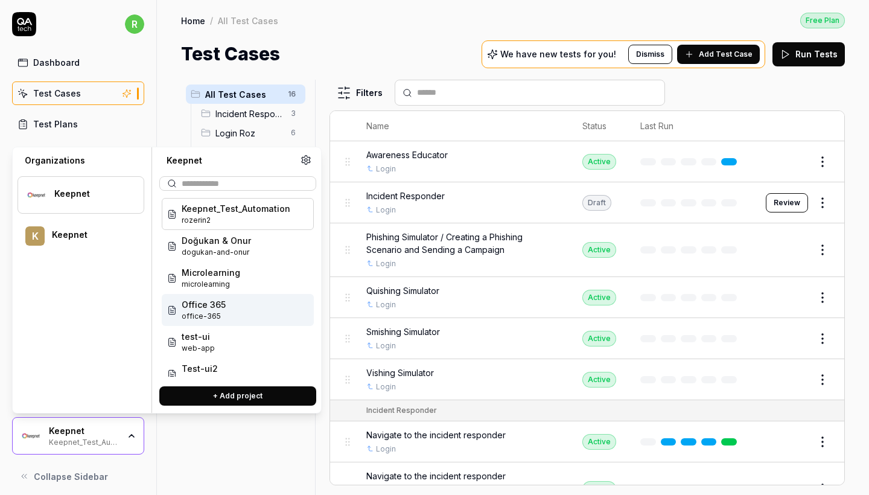
click at [203, 308] on span "Office 365" at bounding box center [204, 304] width 44 height 13
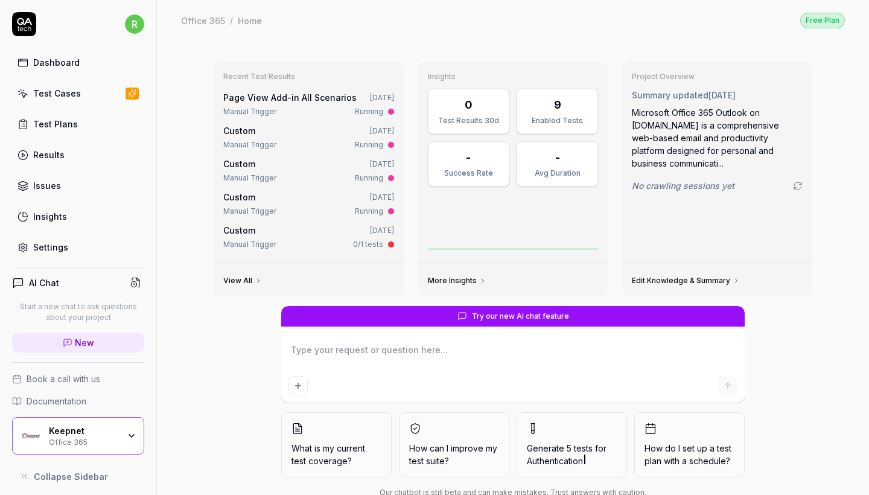
click at [106, 102] on link "Test Cases" at bounding box center [78, 93] width 132 height 24
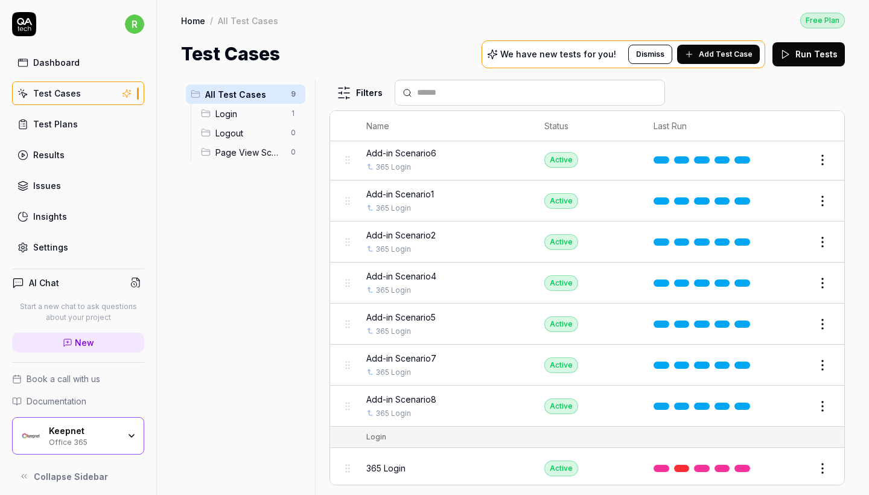
scroll to position [42, 0]
click at [470, 396] on div "Add-in Scenario8" at bounding box center [443, 399] width 154 height 13
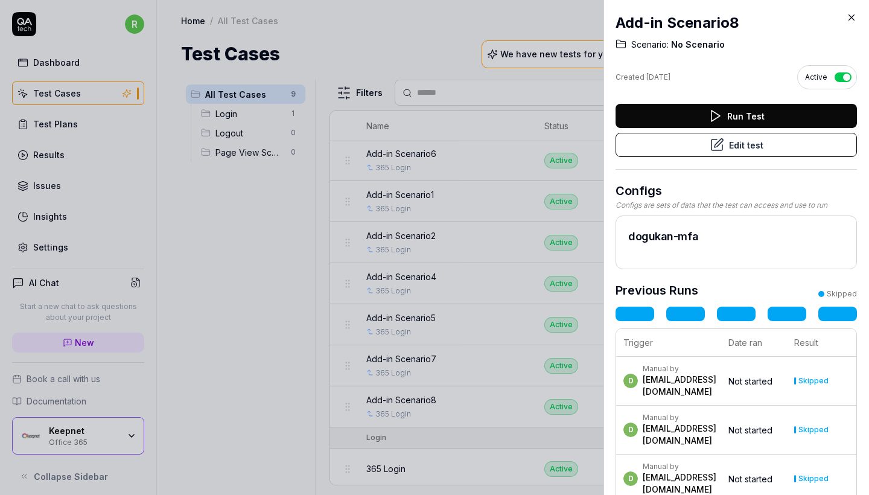
click at [744, 141] on button "Edit test" at bounding box center [735, 145] width 241 height 24
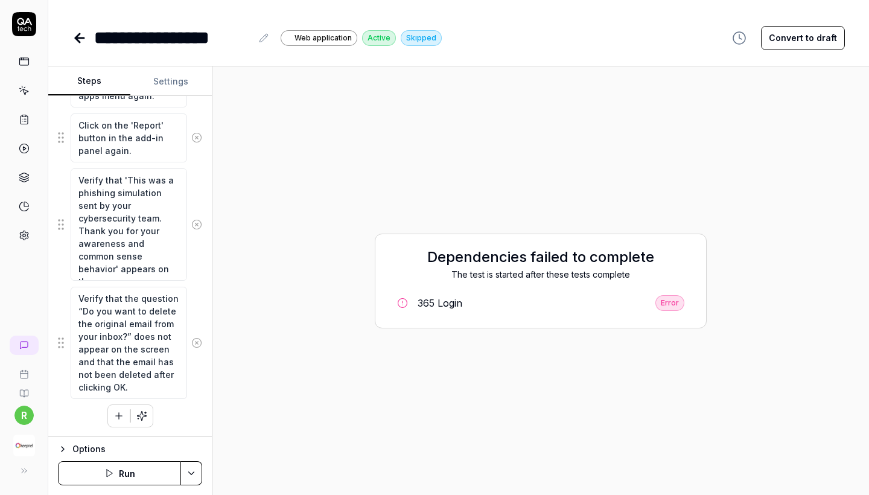
scroll to position [843, 0]
type textarea "*"
click at [172, 78] on button "Settings" at bounding box center [171, 81] width 82 height 29
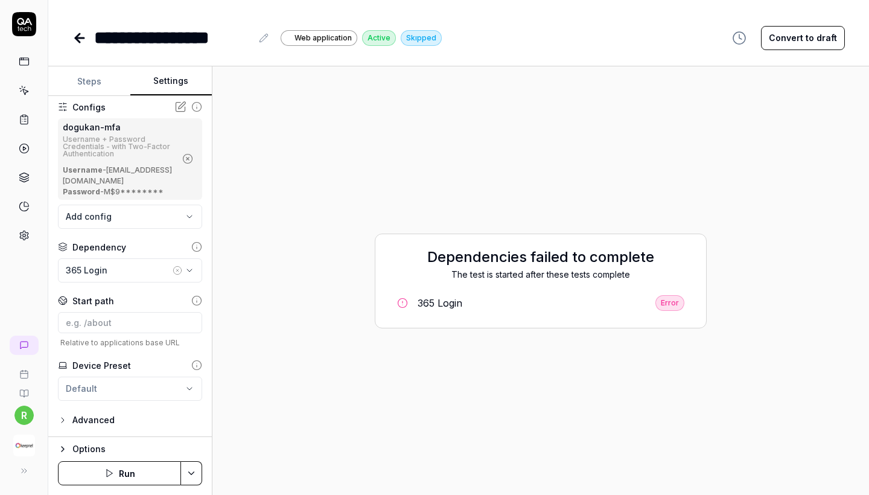
scroll to position [62, 0]
click at [84, 43] on icon at bounding box center [79, 38] width 14 height 14
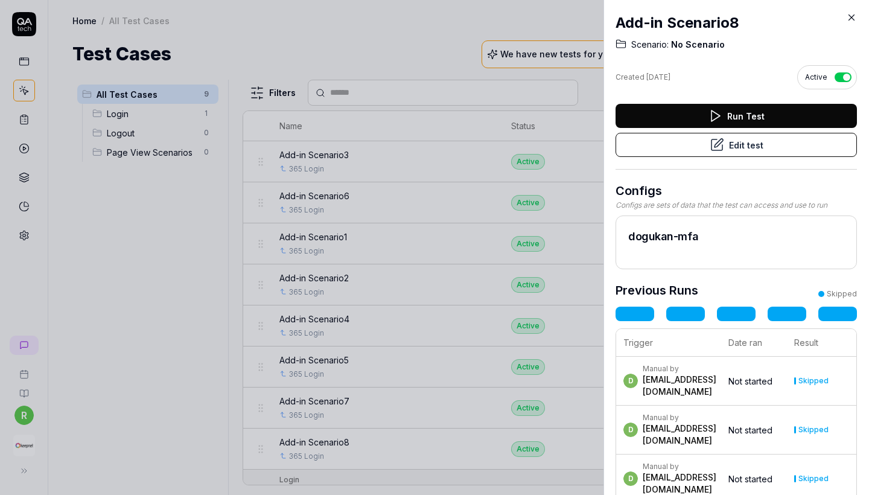
click at [851, 14] on icon at bounding box center [851, 17] width 11 height 11
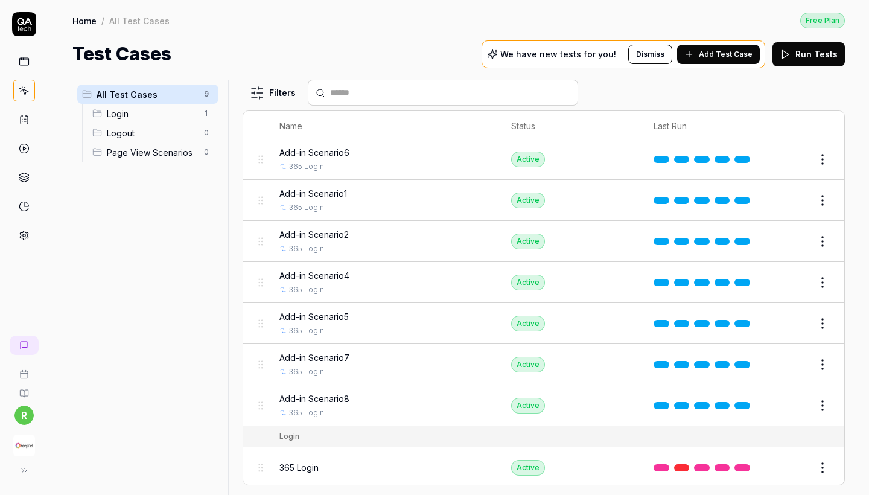
scroll to position [42, 0]
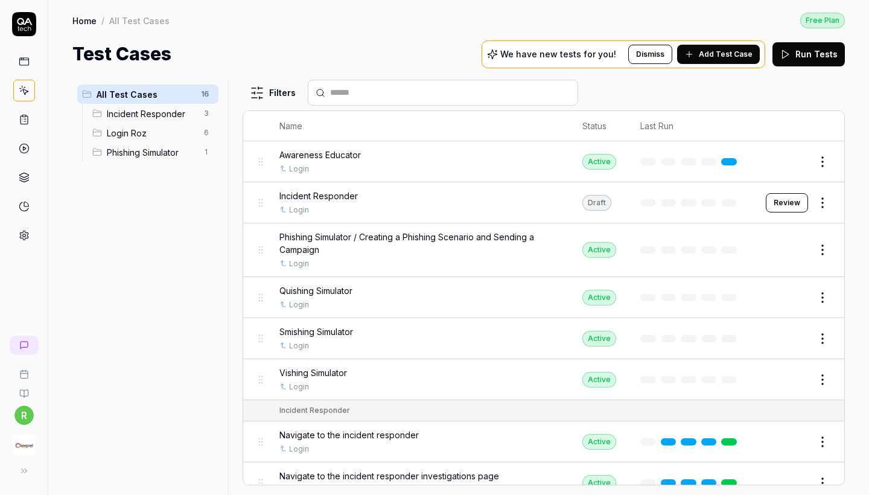
click at [22, 439] on img "button" at bounding box center [24, 445] width 22 height 22
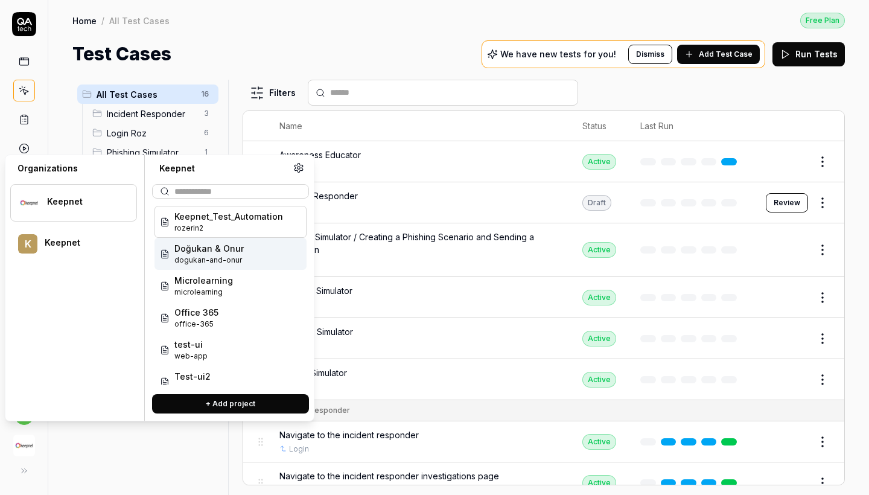
click at [238, 249] on span "Doğukan & Onur" at bounding box center [208, 248] width 69 height 13
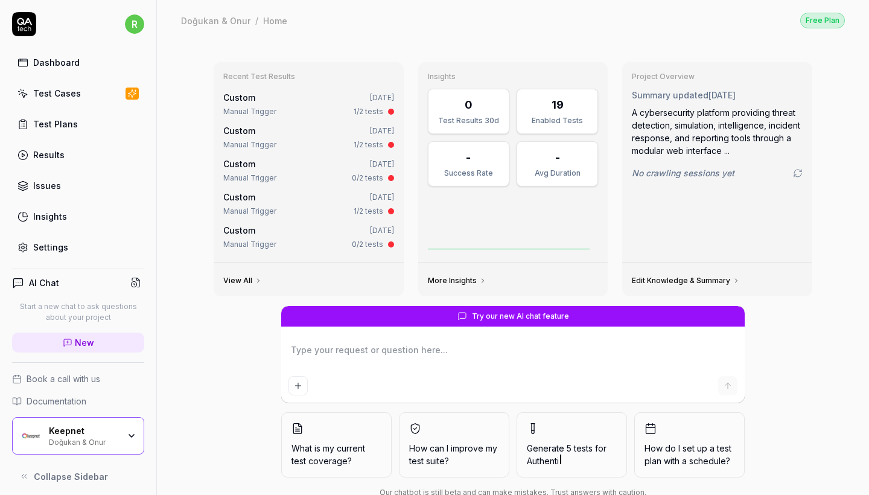
click at [69, 102] on link "Test Cases" at bounding box center [78, 93] width 132 height 24
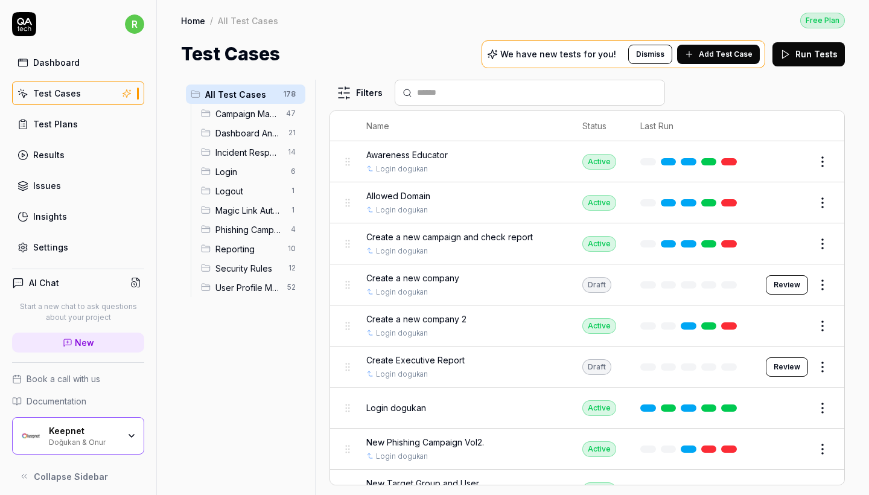
click at [284, 248] on div "Reporting 10" at bounding box center [250, 248] width 109 height 19
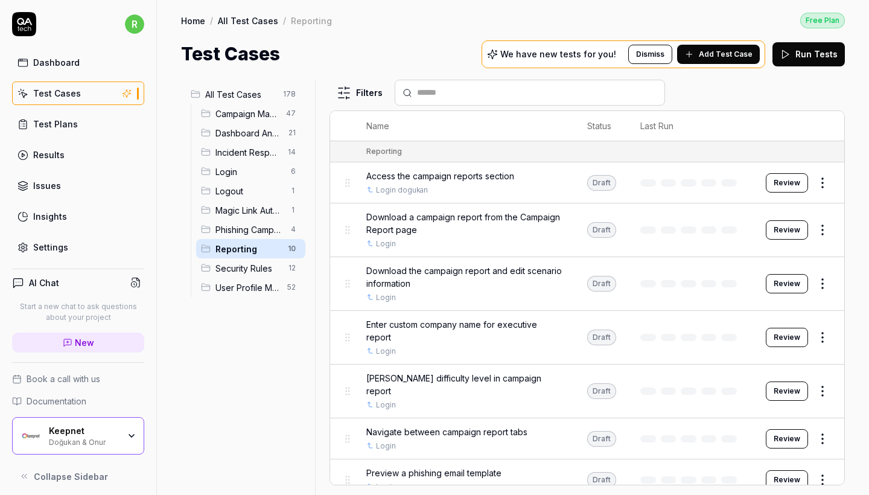
click at [249, 235] on span "Phishing Campaign Flow" at bounding box center [249, 229] width 68 height 13
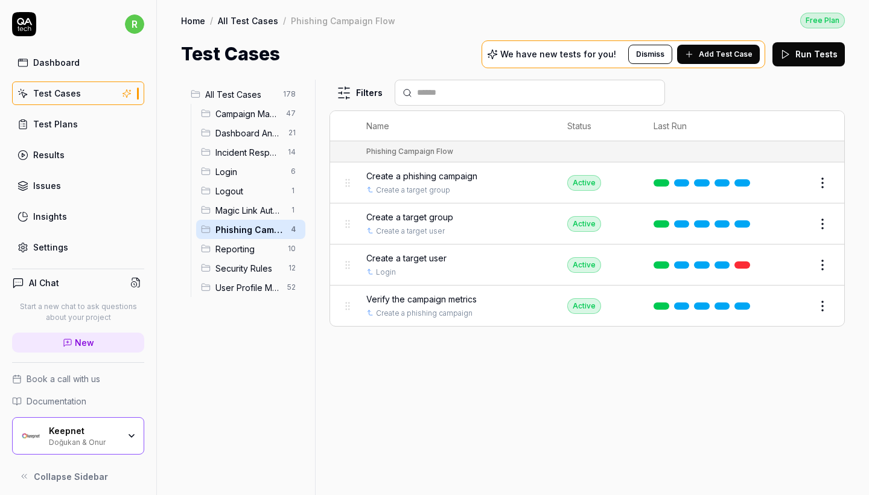
click at [247, 250] on span "Reporting" at bounding box center [247, 248] width 65 height 13
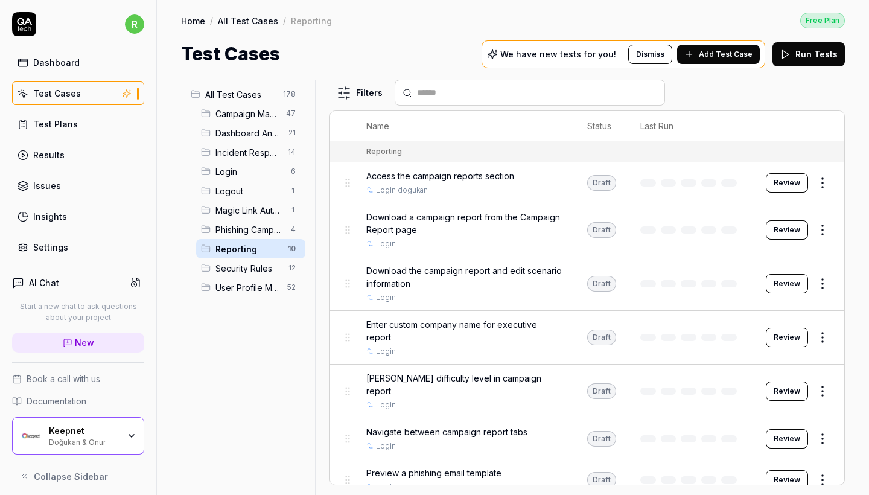
click at [261, 147] on span "Incident Response" at bounding box center [247, 152] width 65 height 13
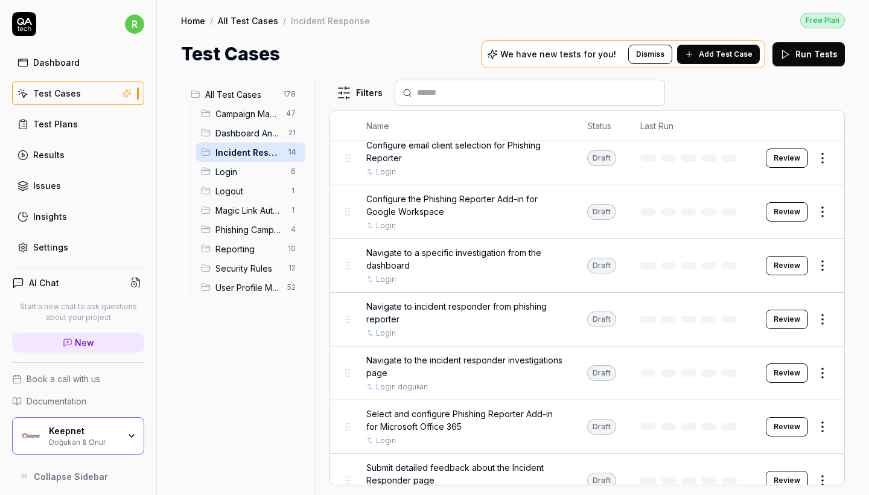
scroll to position [180, 0]
click at [435, 410] on span "Select and configure Phishing Reporter Add-in for Microsoft Office 365" at bounding box center [464, 418] width 197 height 25
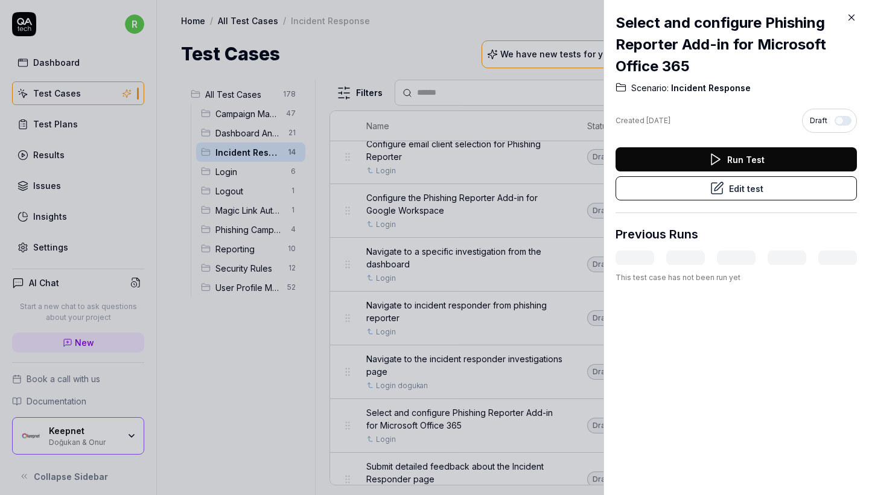
click at [783, 185] on button "Edit test" at bounding box center [735, 188] width 241 height 24
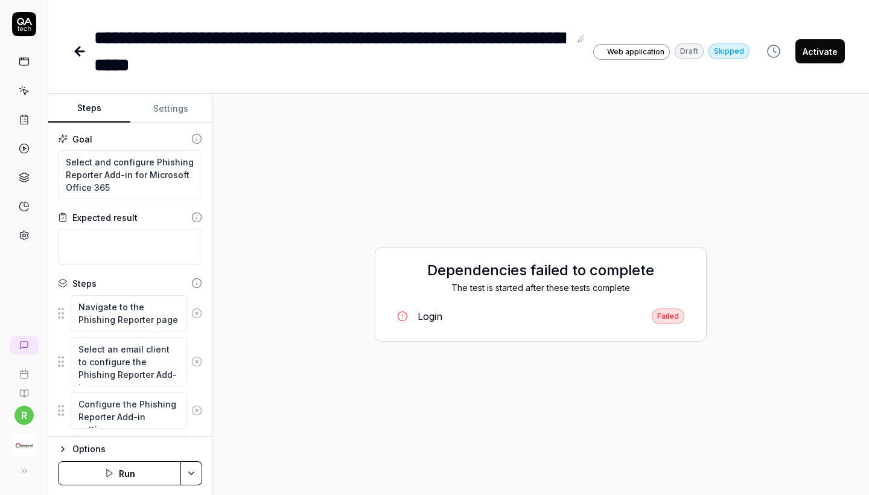
scroll to position [11, 0]
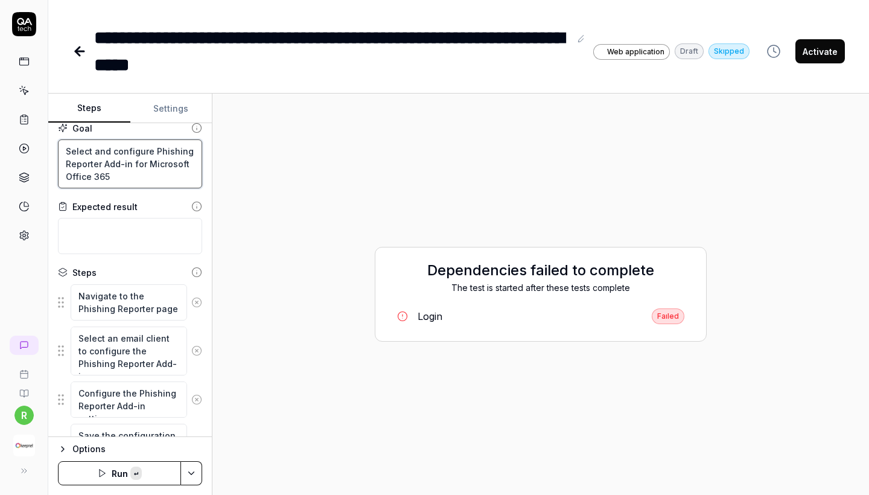
drag, startPoint x: 124, startPoint y: 183, endPoint x: 46, endPoint y: 151, distance: 84.7
click at [46, 151] on div "**********" at bounding box center [434, 247] width 869 height 495
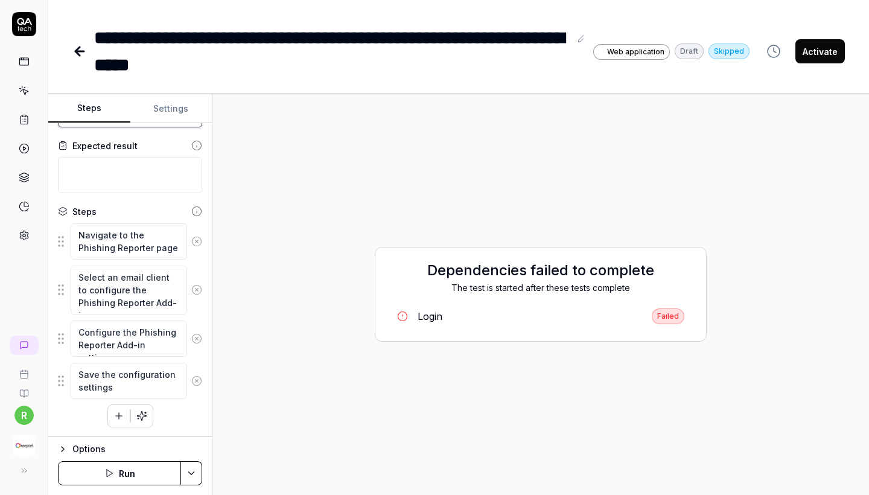
scroll to position [72, 0]
click at [667, 311] on div "Faıled" at bounding box center [667, 316] width 33 height 16
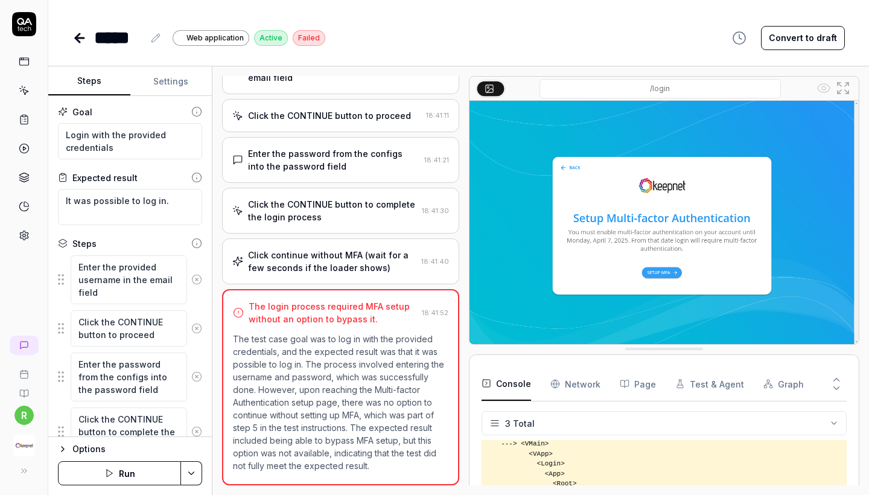
click at [179, 72] on button "Settings" at bounding box center [171, 81] width 82 height 29
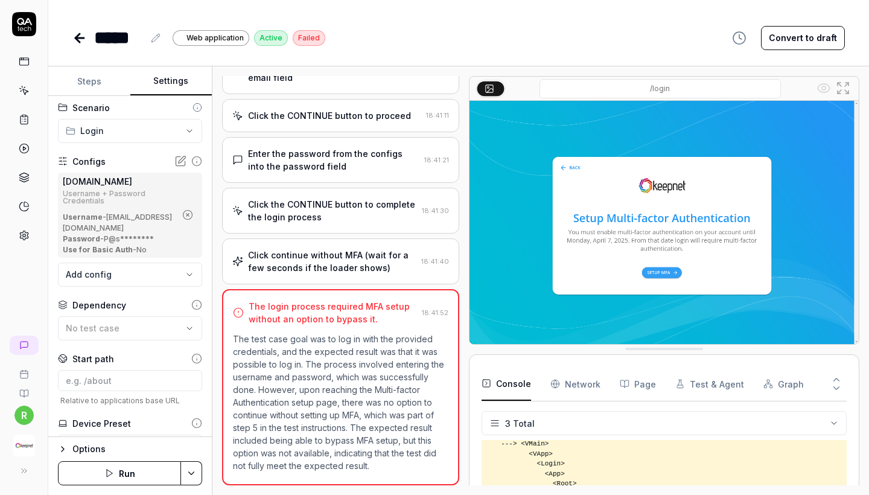
scroll to position [5, 0]
click at [76, 34] on icon at bounding box center [79, 38] width 14 height 14
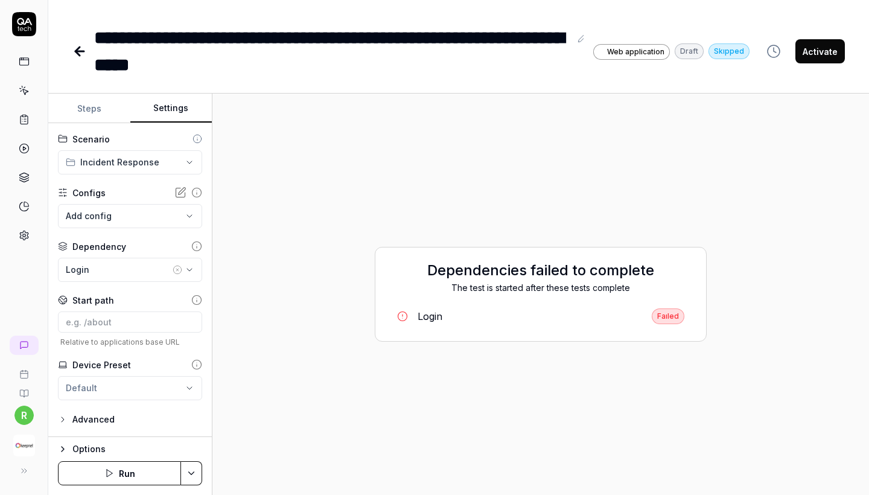
click at [163, 110] on button "Settings" at bounding box center [171, 108] width 82 height 29
click at [75, 47] on icon at bounding box center [79, 51] width 14 height 14
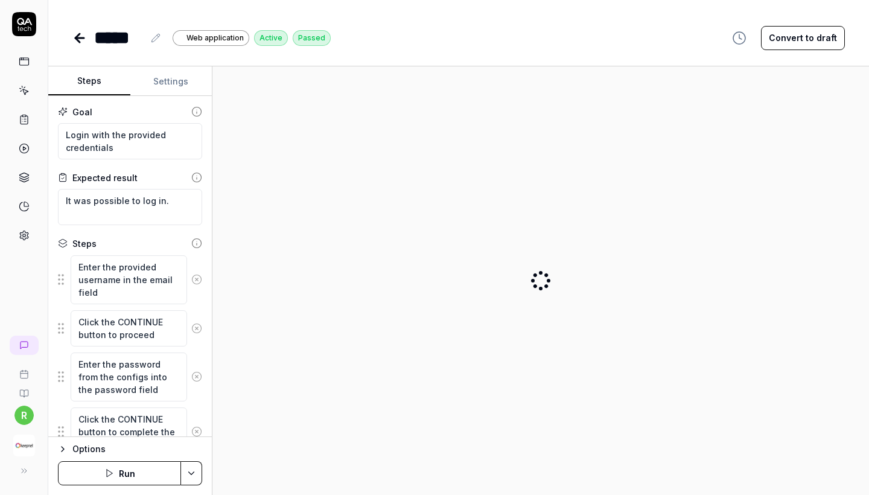
type textarea "*"
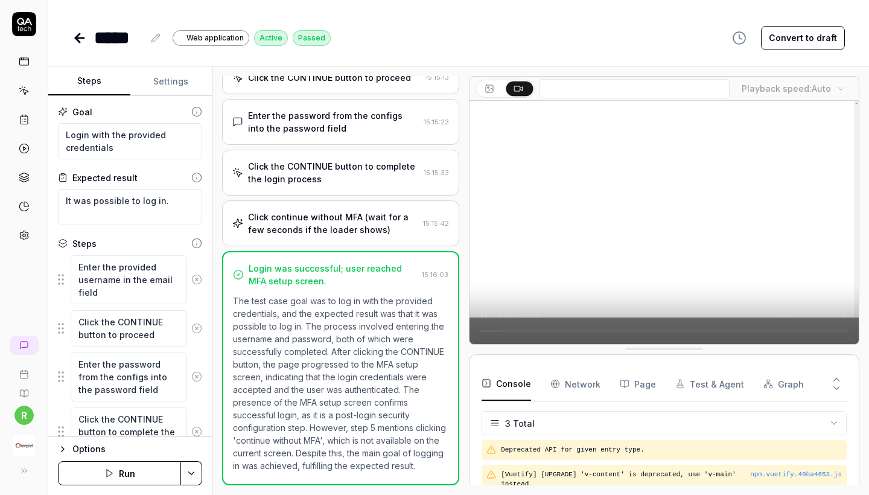
scroll to position [80, 0]
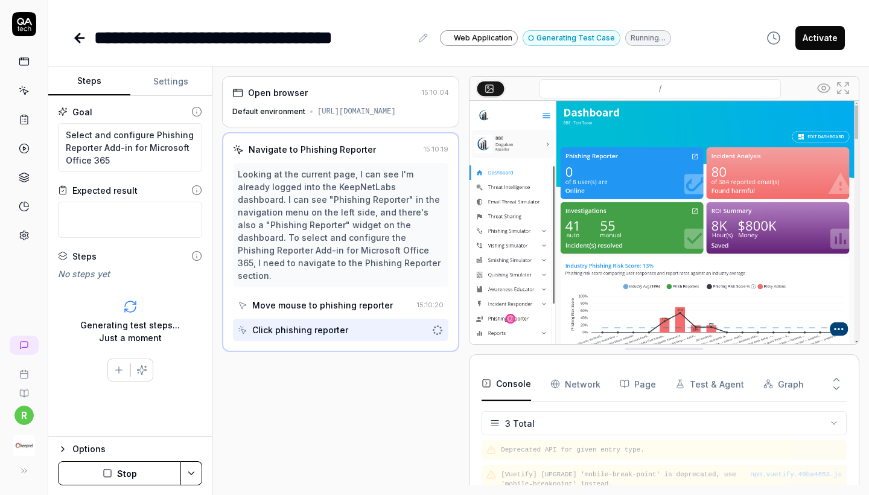
click at [120, 475] on button "Stop" at bounding box center [119, 473] width 123 height 24
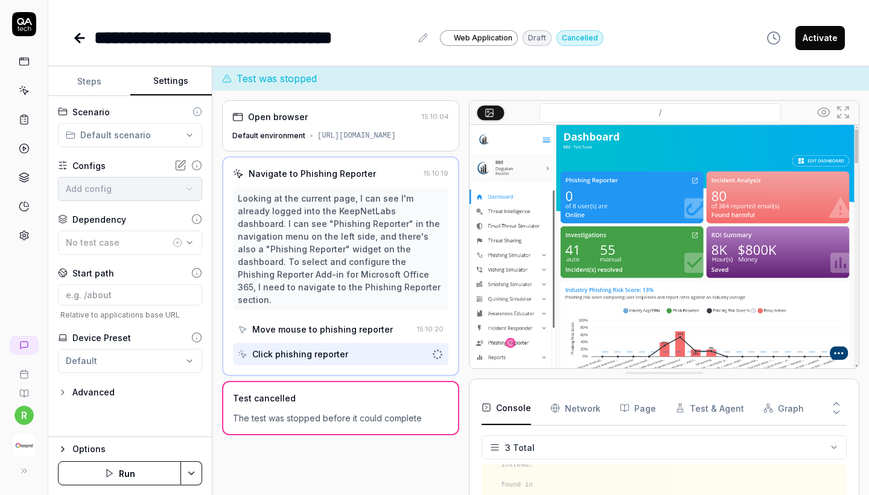
click at [163, 81] on button "Settings" at bounding box center [171, 81] width 82 height 29
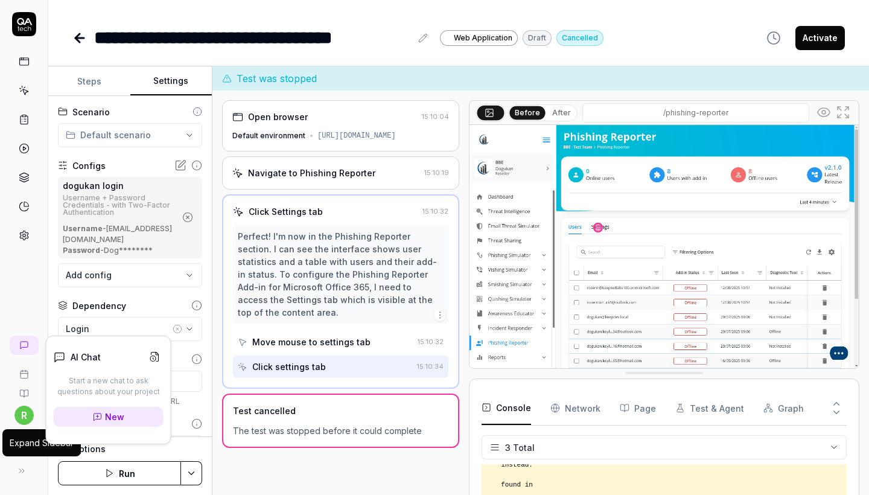
click at [19, 442] on div "Expand Sidebar" at bounding box center [42, 442] width 64 height 13
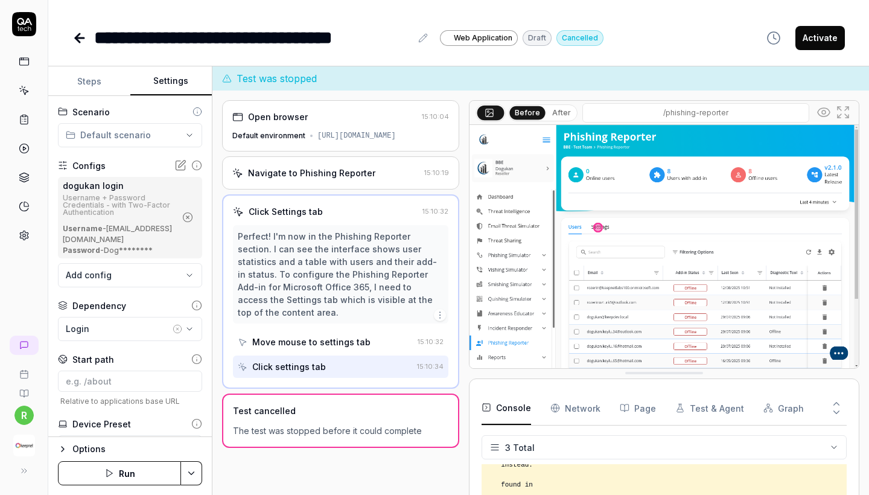
click at [13, 445] on img "button" at bounding box center [24, 445] width 22 height 22
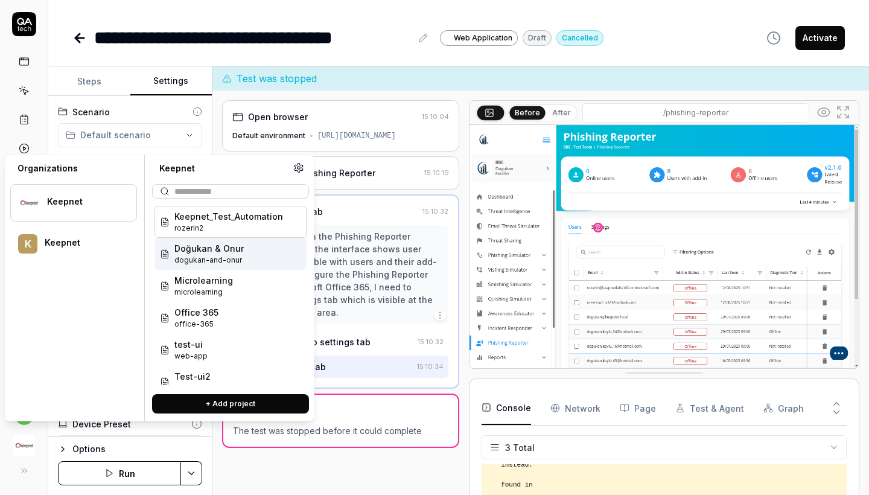
click at [201, 251] on span "Doğukan & Onur" at bounding box center [208, 248] width 69 height 13
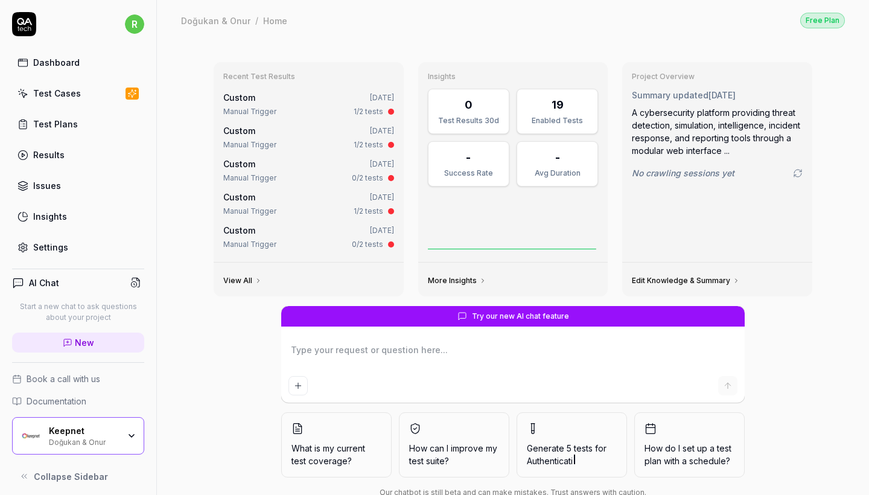
click at [62, 89] on div "Test Cases" at bounding box center [57, 93] width 48 height 13
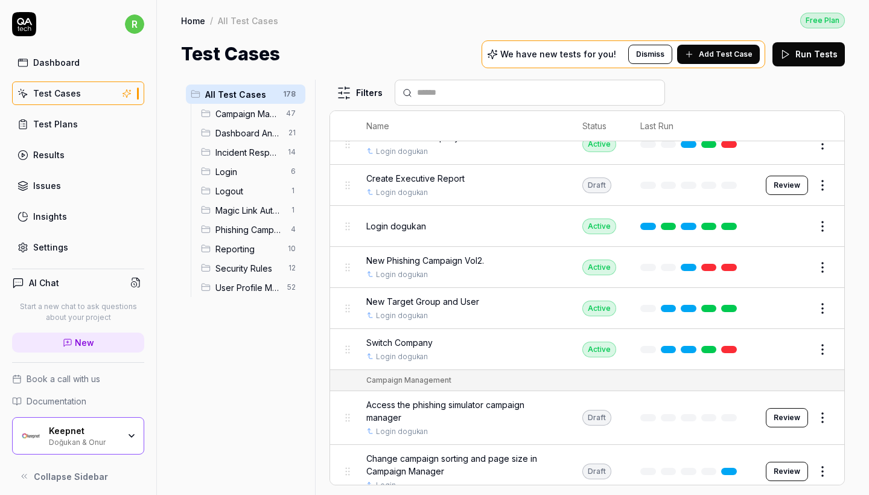
scroll to position [199, 0]
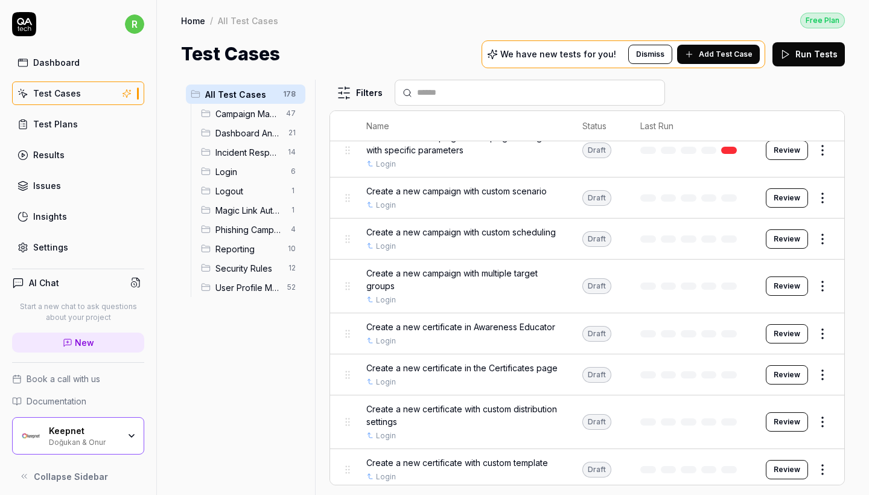
click at [242, 151] on span "Incident Response" at bounding box center [247, 152] width 65 height 13
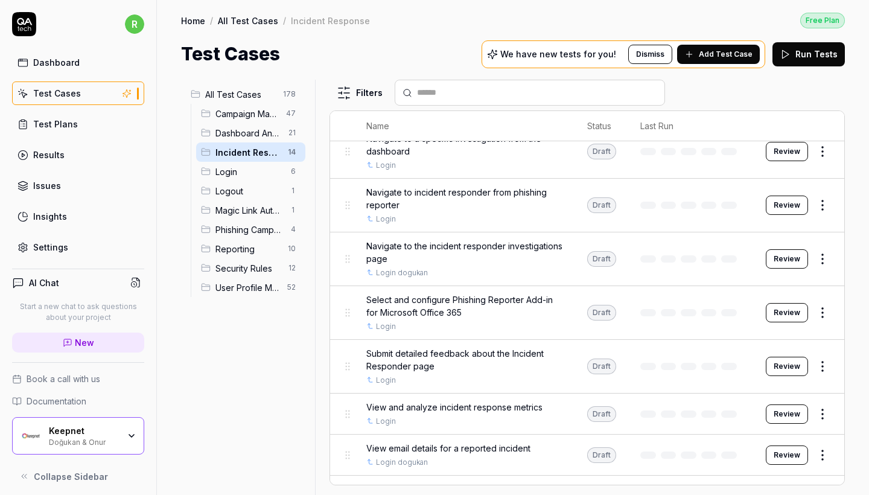
scroll to position [246, 0]
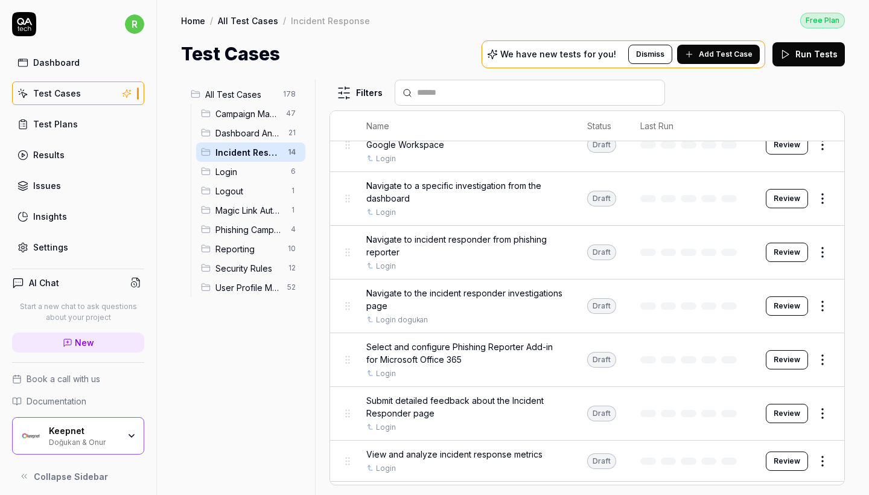
click at [393, 10] on div "Home / All Test Cases / Incident Response Free Plan Home / All Test Cases / Inc…" at bounding box center [513, 34] width 712 height 68
click at [392, 1] on div "Home / All Test Cases / Incident Response Free Plan Home / All Test Cases / Inc…" at bounding box center [513, 34] width 712 height 68
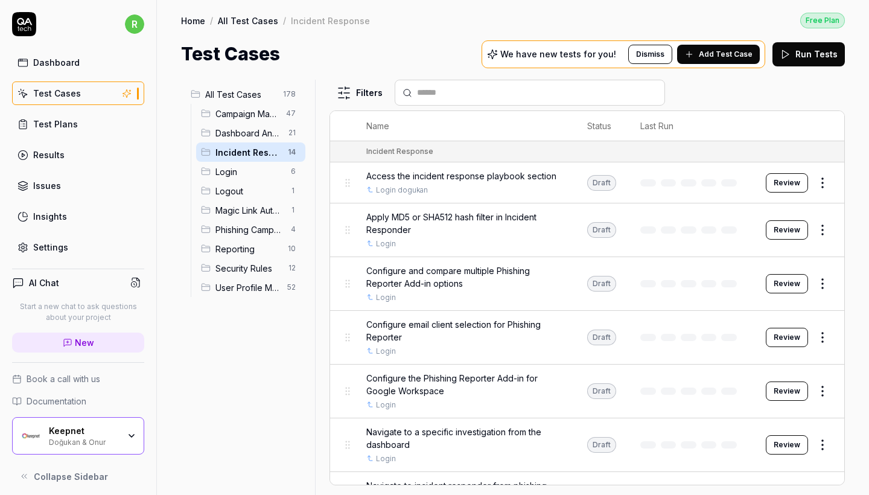
scroll to position [0, 0]
click at [106, 439] on div "Doğukan & Onur" at bounding box center [84, 441] width 70 height 10
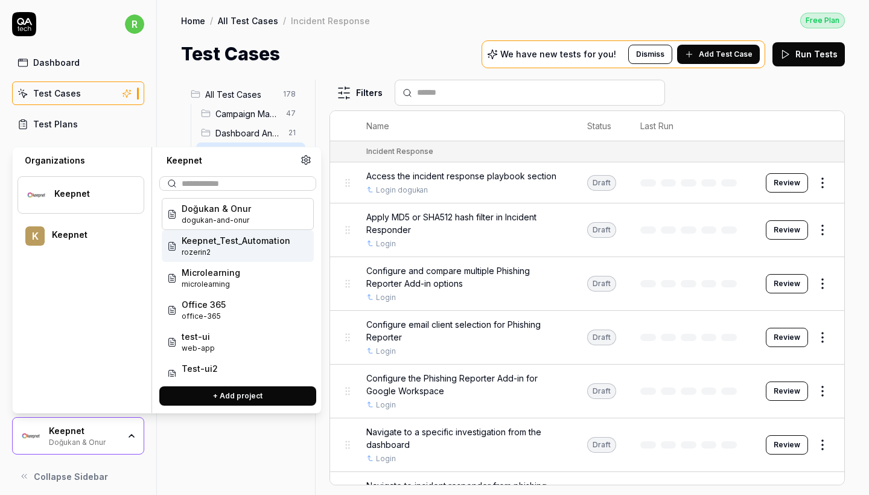
click at [234, 247] on span "rozerin2" at bounding box center [236, 252] width 109 height 11
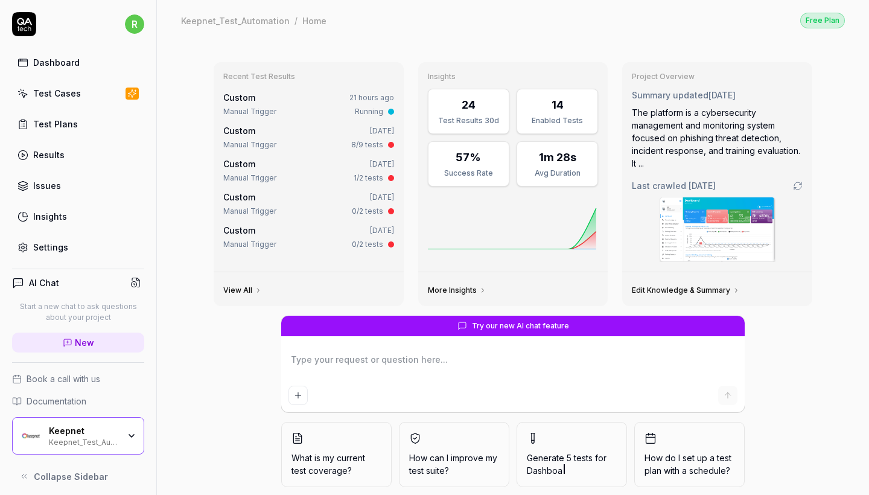
click at [103, 78] on div "Dashboard Test Cases Test Plans Results Issues Insights Settings" at bounding box center [78, 155] width 132 height 208
click at [102, 90] on link "Test Cases" at bounding box center [78, 93] width 132 height 24
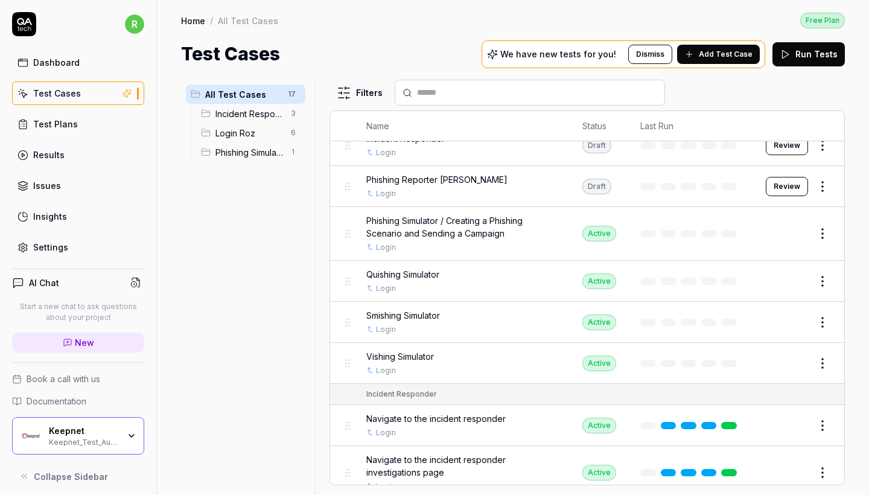
scroll to position [64, 0]
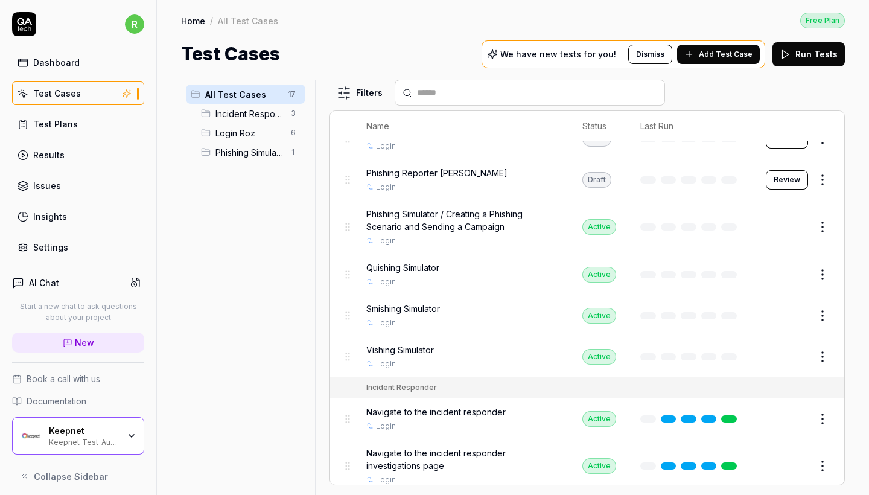
click at [455, 169] on span "Phishing Reporter Addin Oluşturma" at bounding box center [436, 172] width 141 height 13
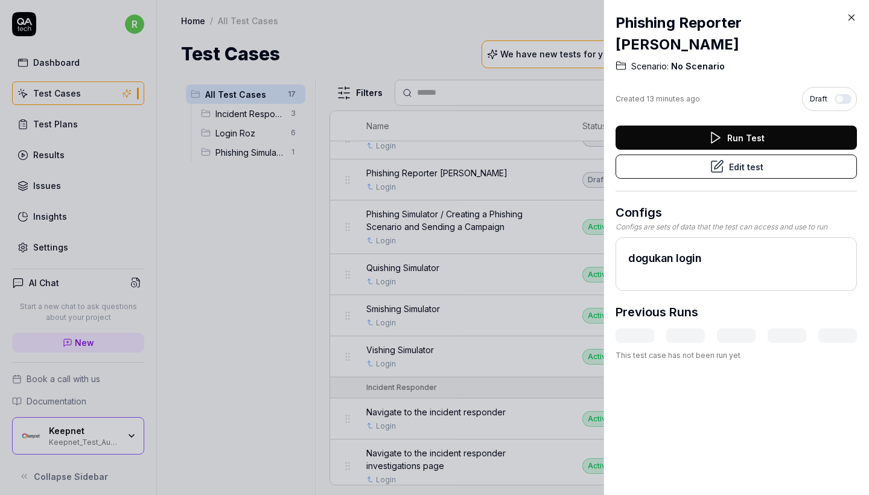
click at [790, 162] on button "Edit test" at bounding box center [735, 166] width 241 height 24
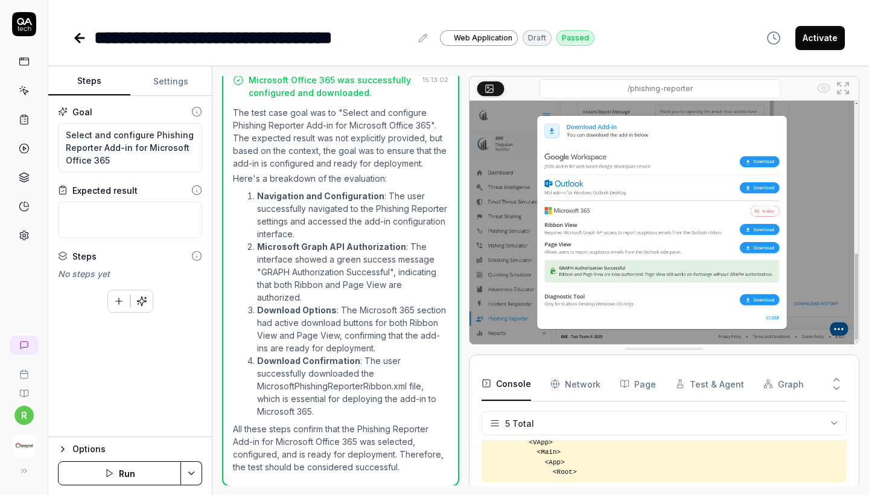
scroll to position [461, 0]
click at [184, 80] on button "Settings" at bounding box center [171, 81] width 82 height 29
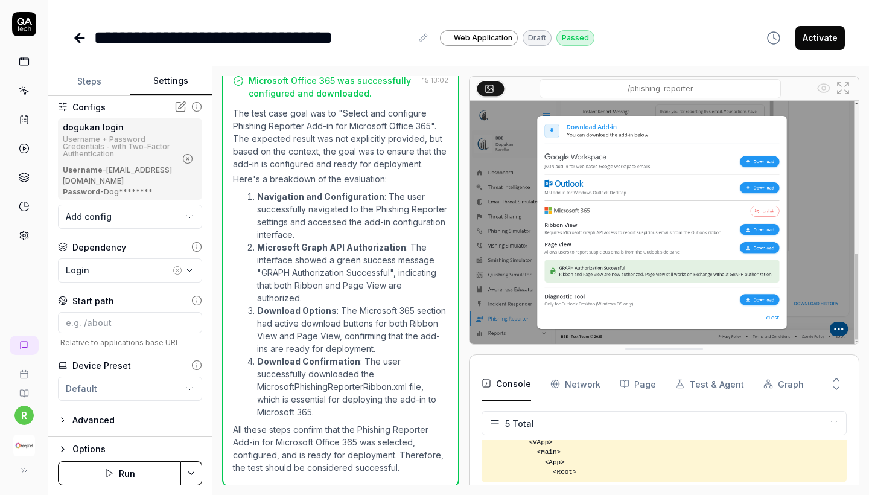
scroll to position [57, 0]
click at [146, 220] on body "**********" at bounding box center [434, 247] width 869 height 495
click at [23, 239] on html "**********" at bounding box center [434, 247] width 869 height 495
click at [21, 232] on icon at bounding box center [24, 235] width 11 height 11
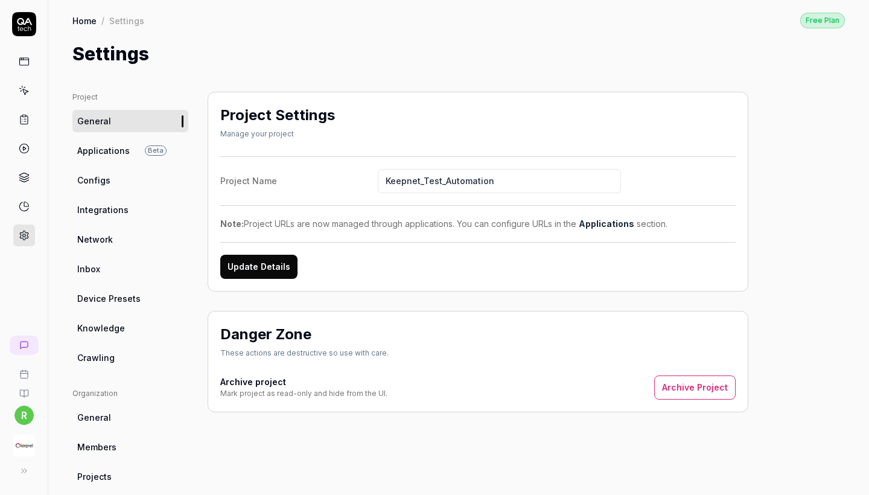
click at [95, 173] on link "Configs" at bounding box center [130, 180] width 116 height 22
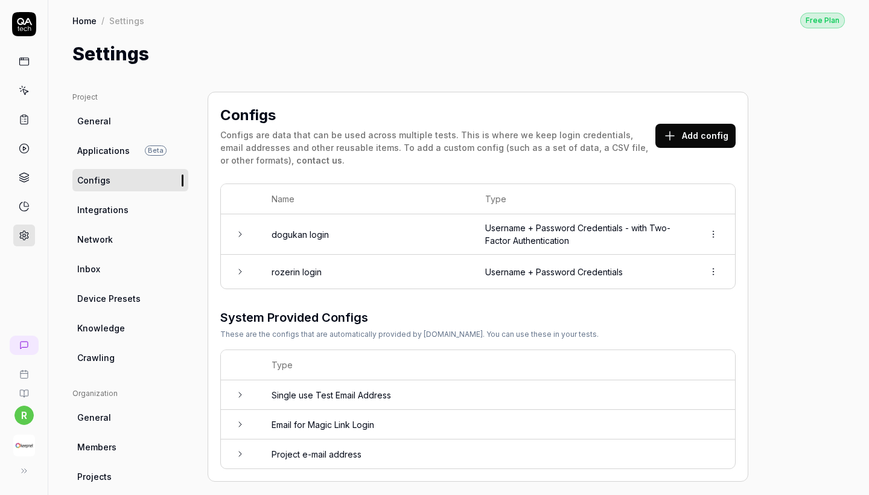
click at [677, 142] on icon at bounding box center [669, 135] width 14 height 14
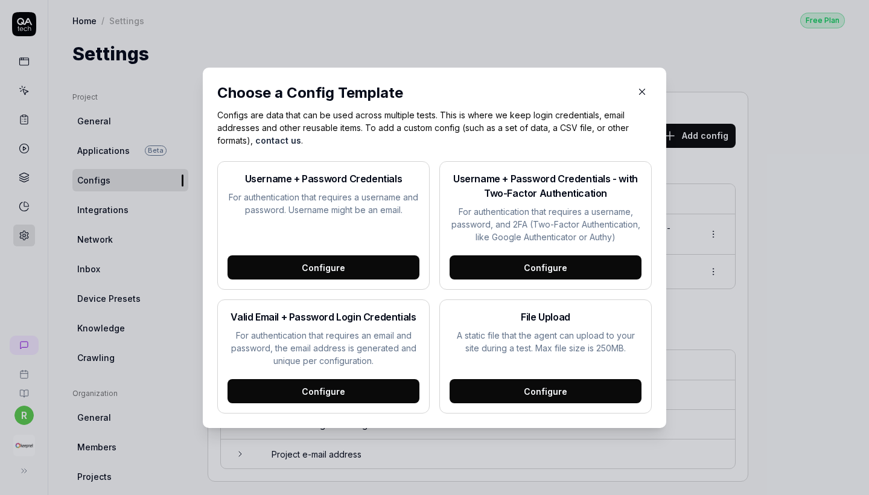
click at [513, 390] on div "Configure" at bounding box center [545, 391] width 192 height 24
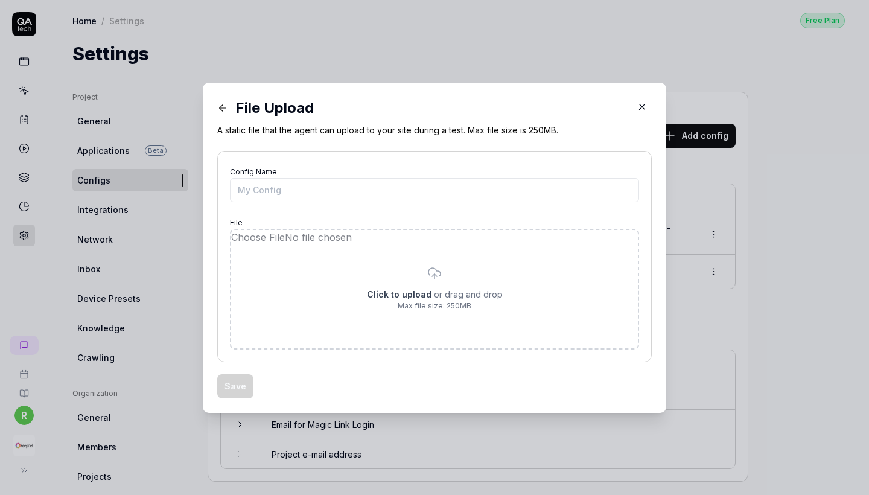
click at [432, 274] on input "file" at bounding box center [434, 289] width 407 height 118
click at [639, 108] on icon "button" at bounding box center [641, 106] width 11 height 11
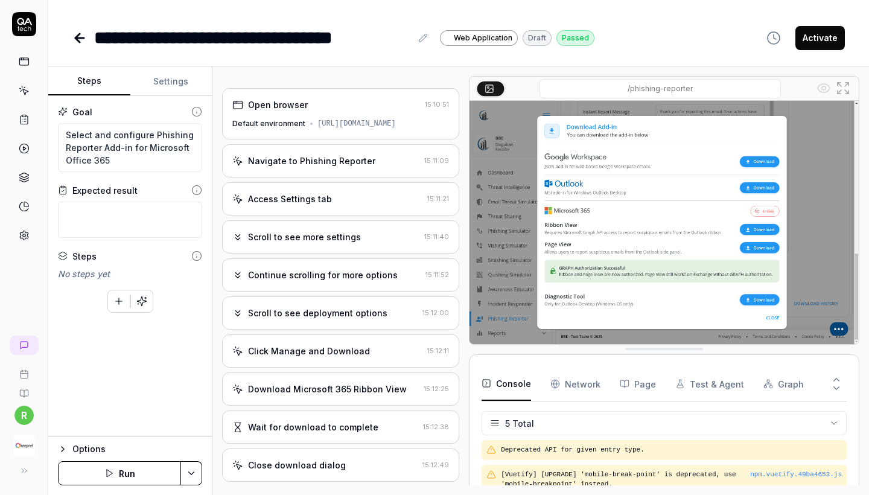
scroll to position [206, 0]
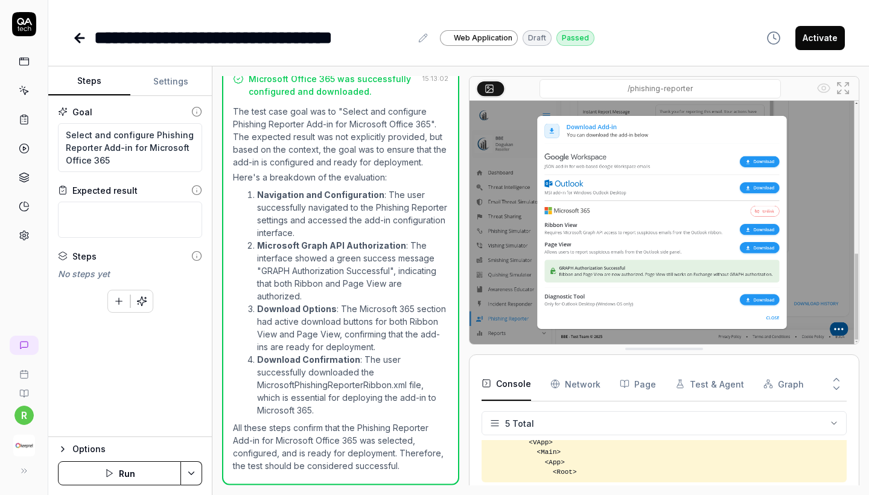
type textarea "*"
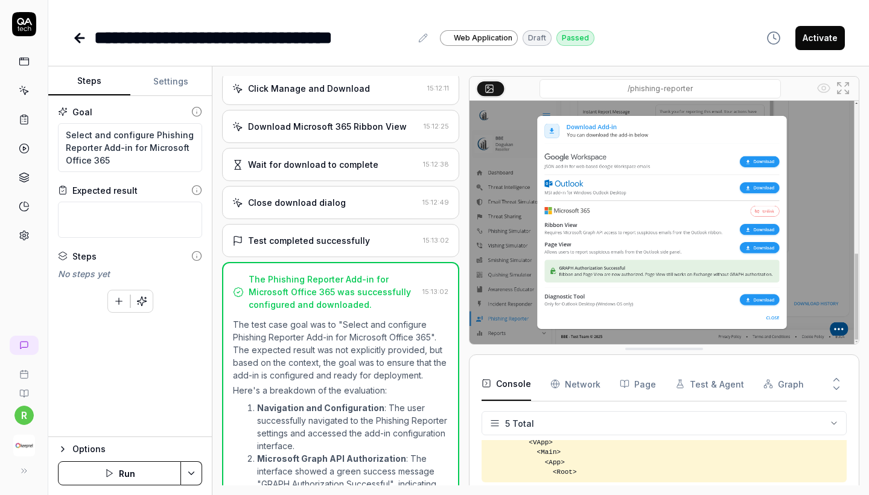
click at [331, 203] on div "Close download dialog 15:12:49" at bounding box center [340, 202] width 237 height 33
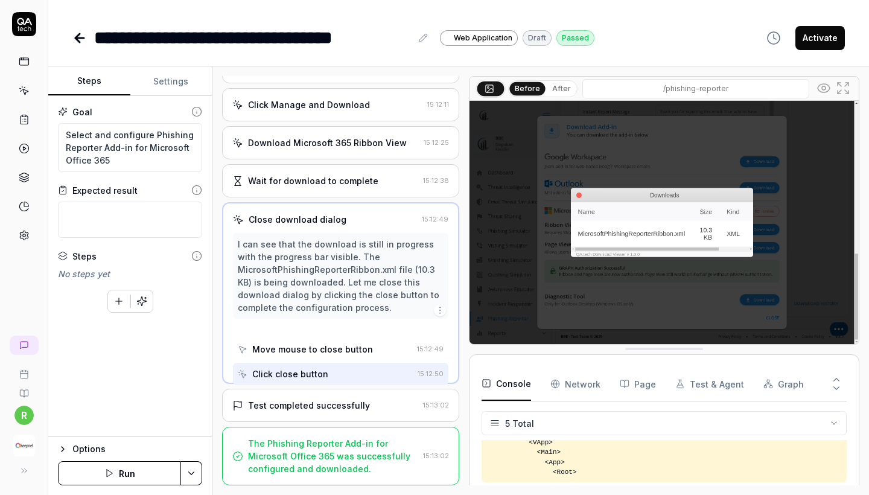
scroll to position [144, 0]
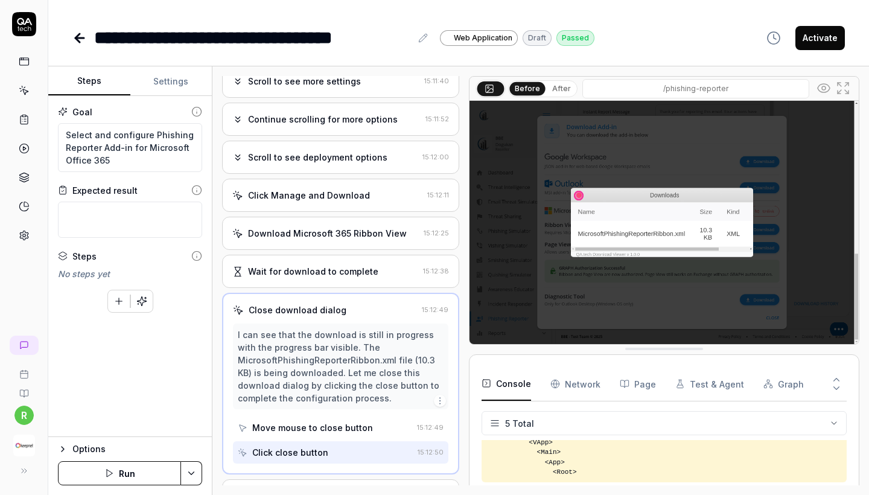
click at [24, 234] on circle at bounding box center [23, 235] width 3 height 3
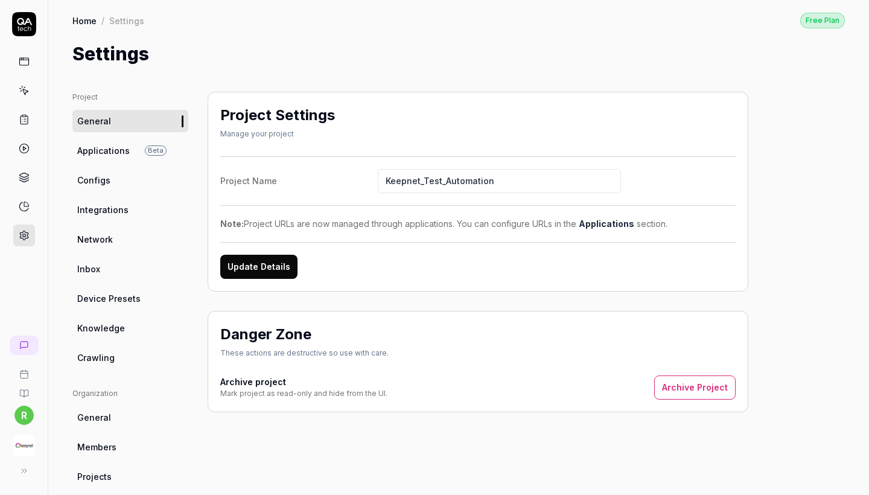
click at [95, 276] on link "Inbox" at bounding box center [130, 269] width 116 height 22
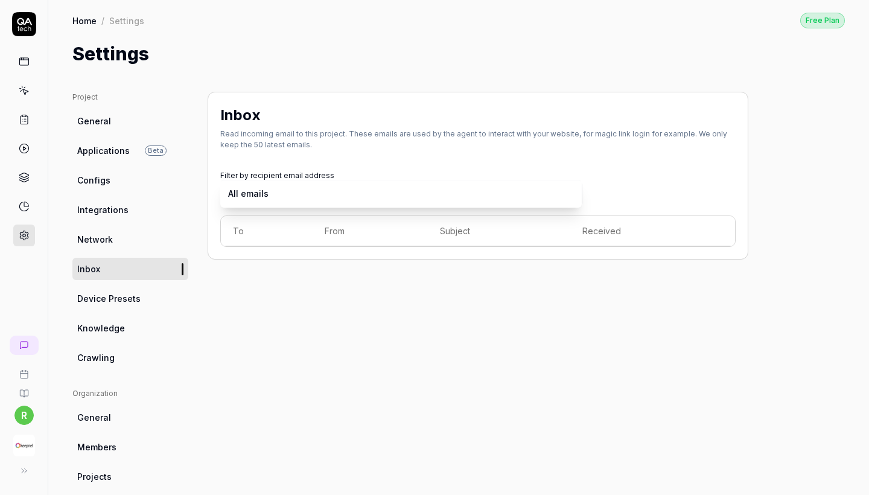
click at [253, 183] on body "r Home / Settings Free Plan Home / Settings Free Plan Settings Project General …" at bounding box center [434, 247] width 869 height 495
click at [265, 262] on html "r Home / Settings Free Plan Home / Settings Free Plan Settings Project General …" at bounding box center [434, 247] width 869 height 495
click at [262, 196] on body "r Home / Settings Free Plan Home / Settings Free Plan Settings Project General …" at bounding box center [434, 247] width 869 height 495
click at [119, 187] on link "Configs" at bounding box center [130, 180] width 116 height 22
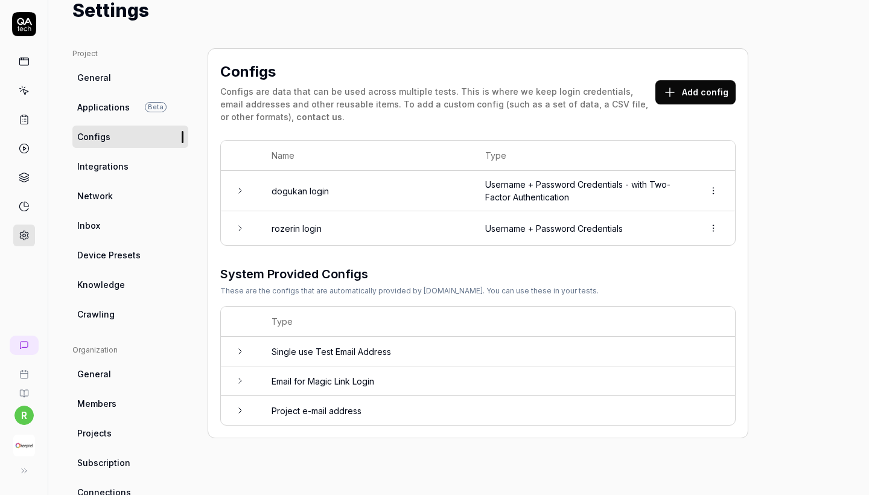
scroll to position [36, 0]
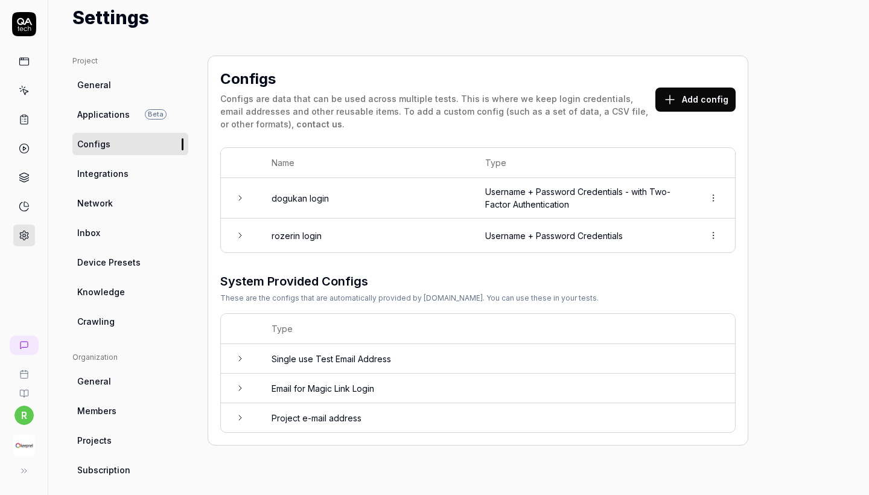
click at [352, 355] on td "Single use Test Email Address" at bounding box center [496, 359] width 475 height 30
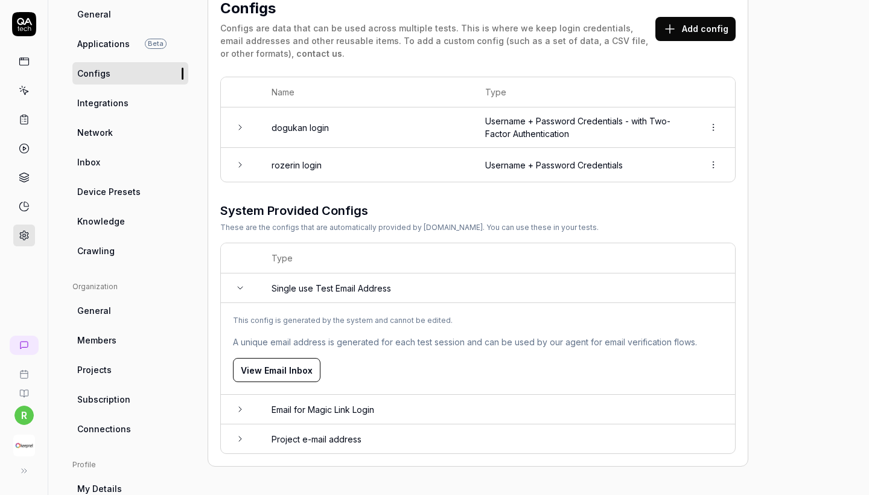
scroll to position [182, 0]
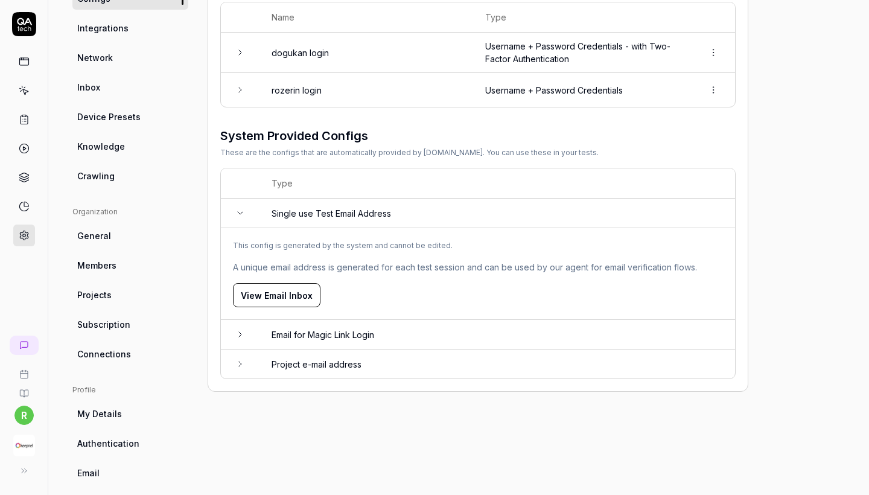
click at [282, 292] on button "View Email Inbox" at bounding box center [276, 295] width 87 height 24
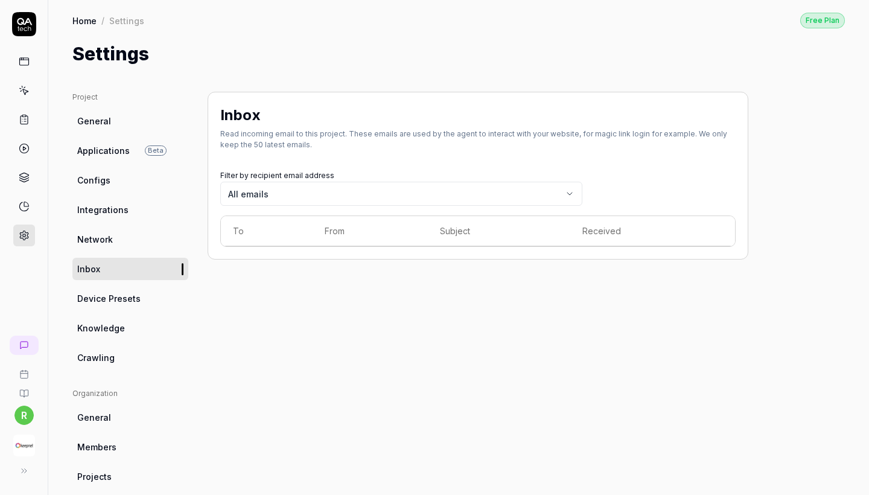
click at [120, 174] on link "Configs" at bounding box center [130, 180] width 116 height 22
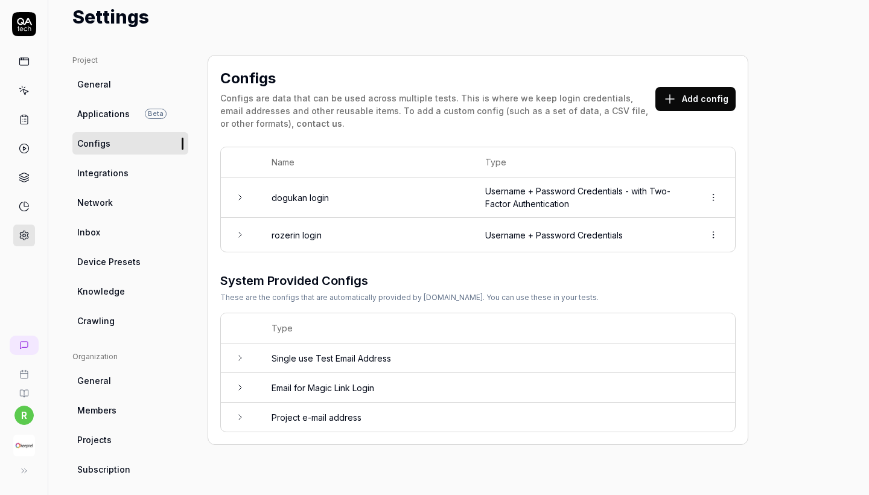
scroll to position [44, 0]
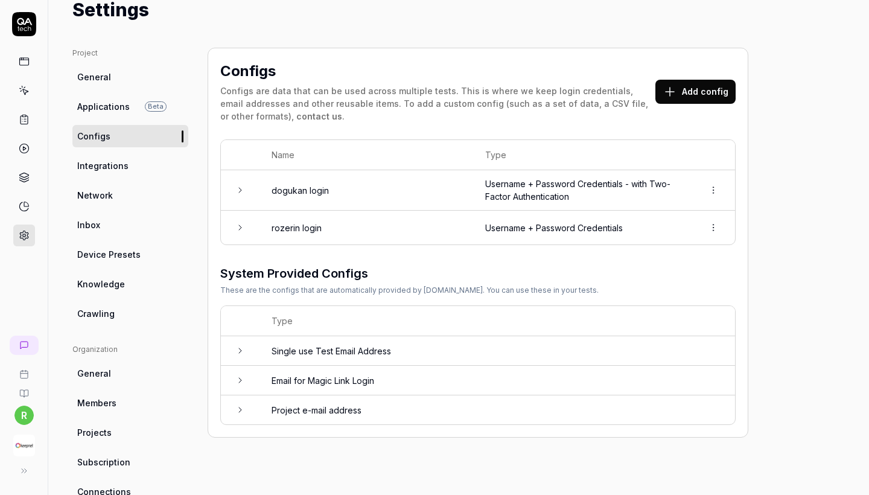
click at [708, 82] on button "Add config" at bounding box center [695, 92] width 80 height 24
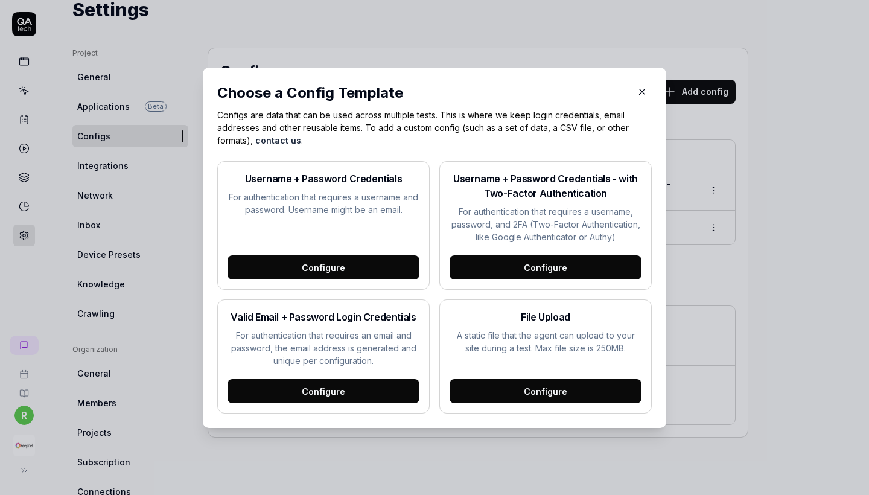
click at [538, 394] on div "Configure" at bounding box center [545, 391] width 192 height 24
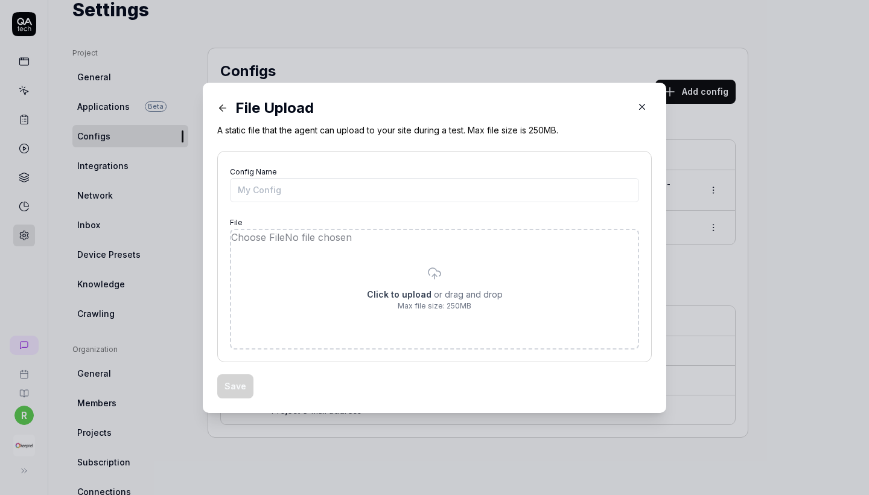
click at [402, 311] on input "file" at bounding box center [434, 289] width 407 height 118
type input "**********"
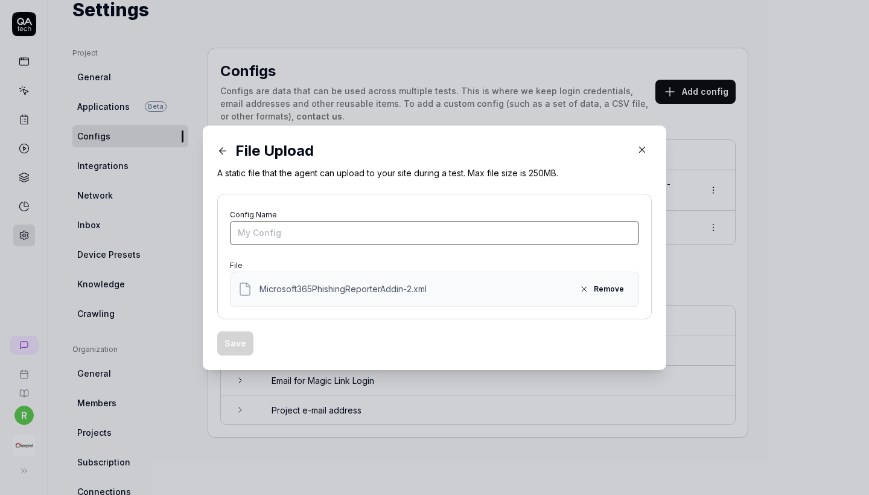
click at [333, 227] on input "Config Name" at bounding box center [434, 233] width 409 height 24
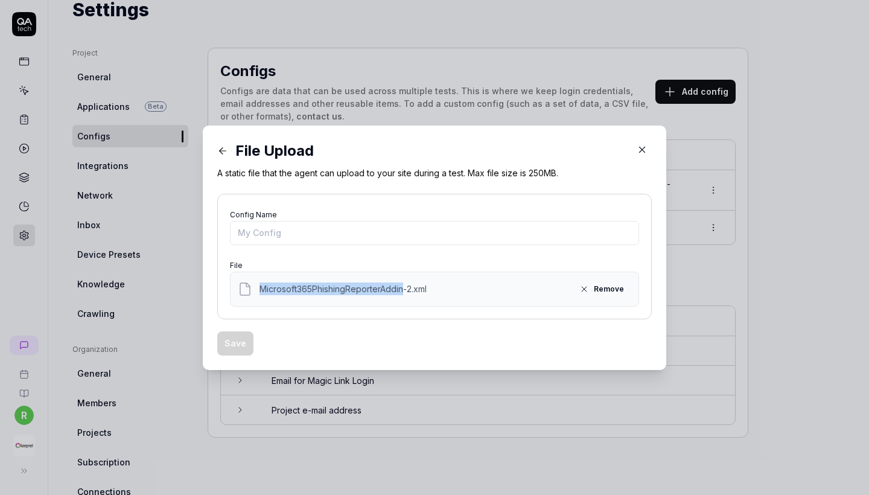
copy span "Microsoft365PhishingReporterAddin"
drag, startPoint x: 254, startPoint y: 290, endPoint x: 339, endPoint y: 226, distance: 106.4
click at [339, 226] on div "Config Name File Microsoft365PhishingReporterAddin-2.xml Remove" at bounding box center [434, 256] width 409 height 100
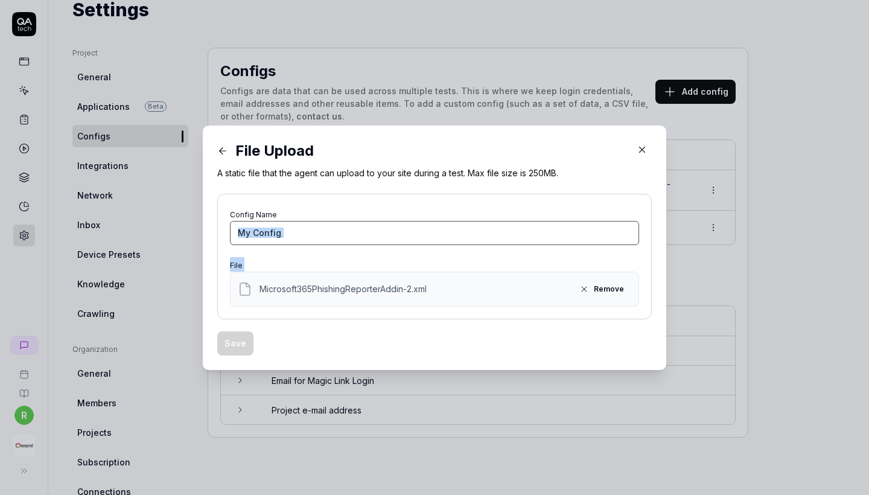
click at [339, 226] on input "Config Name" at bounding box center [434, 233] width 409 height 24
paste input "Microsoft365PhishingReporterAddin"
type input "Microsoft365PhishingReporterAddin"
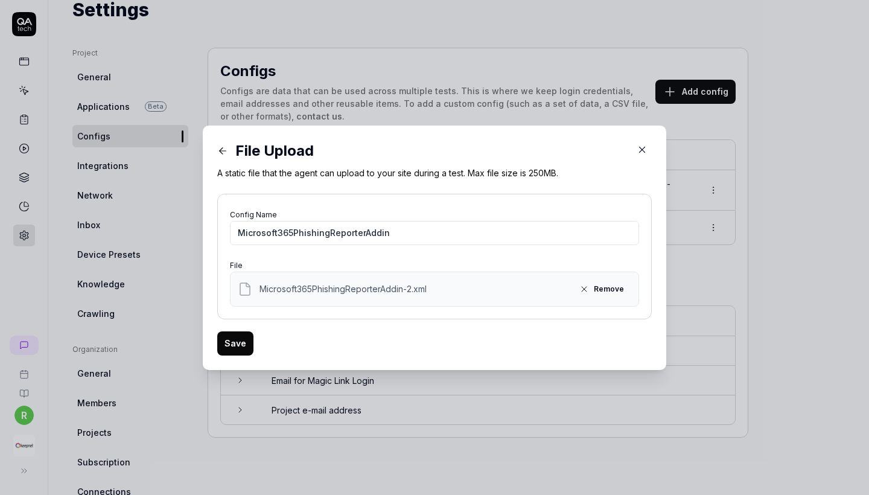
click at [237, 341] on button "Save" at bounding box center [235, 343] width 36 height 24
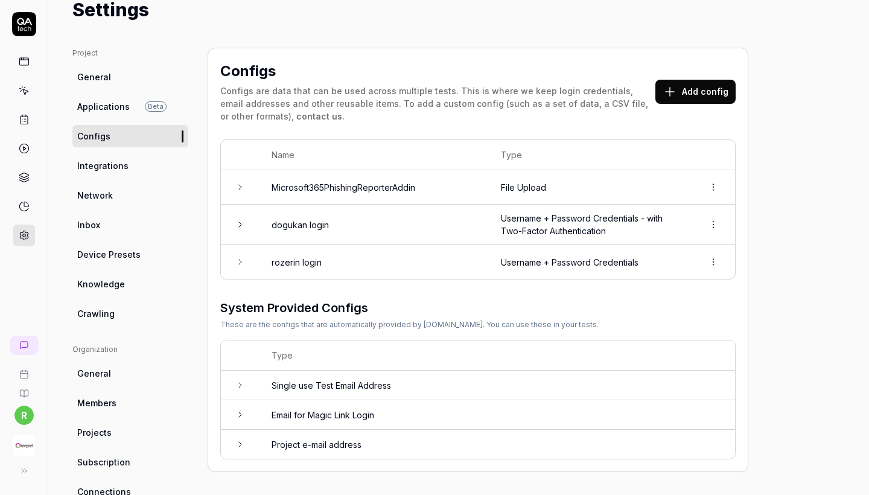
click at [842, 2] on div "Settings" at bounding box center [458, 9] width 772 height 27
click at [670, 98] on icon at bounding box center [669, 91] width 14 height 14
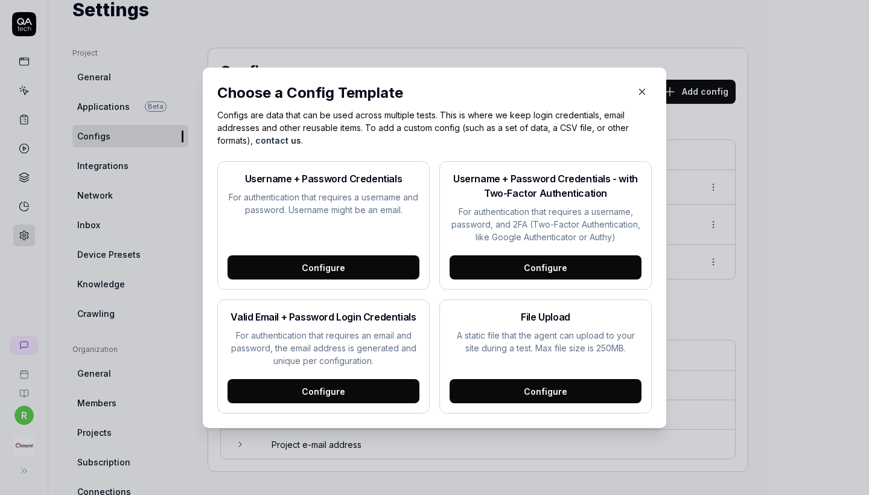
click at [394, 271] on div "Configure" at bounding box center [323, 267] width 192 height 24
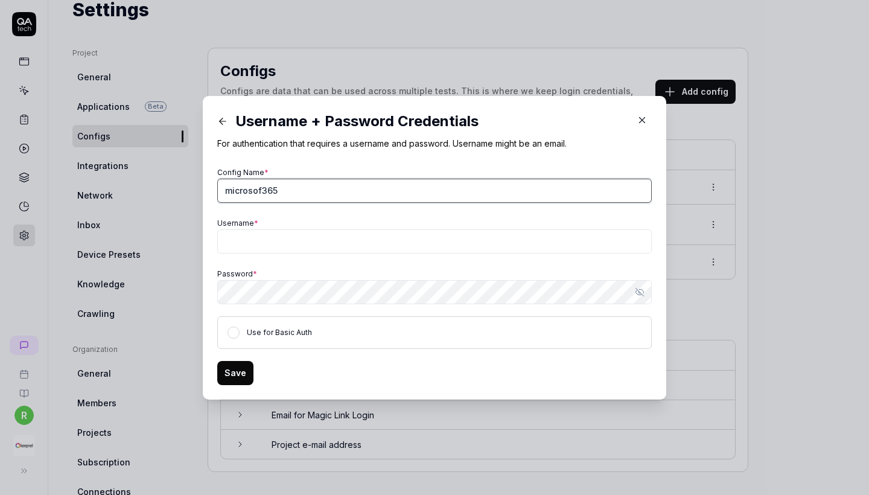
type input "microsof365"
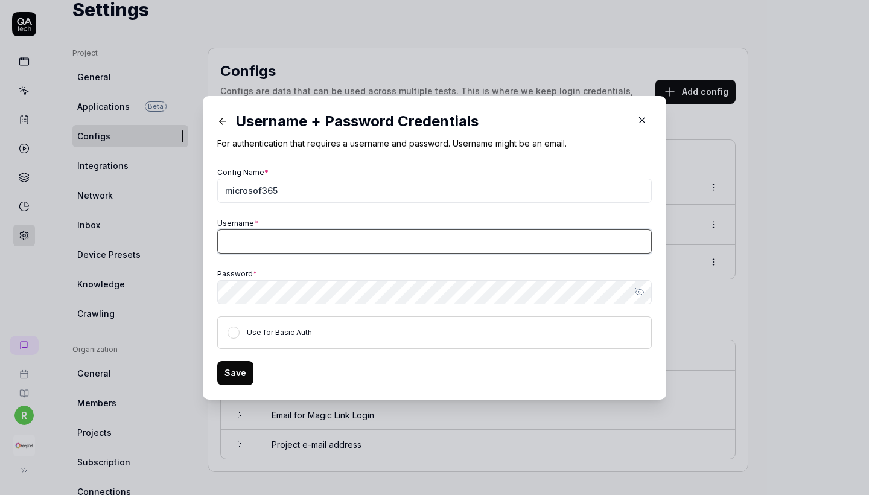
paste input "rozerin@keepnetlabs100.onmicrosoft.com"
type input "rozerin@keepnetlabs100.onmicrosoft.com"
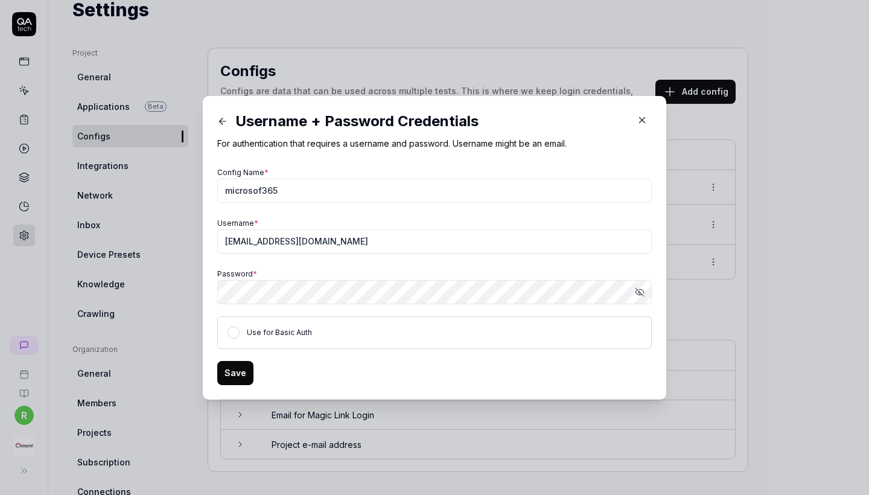
click at [233, 364] on button "Save" at bounding box center [235, 373] width 36 height 24
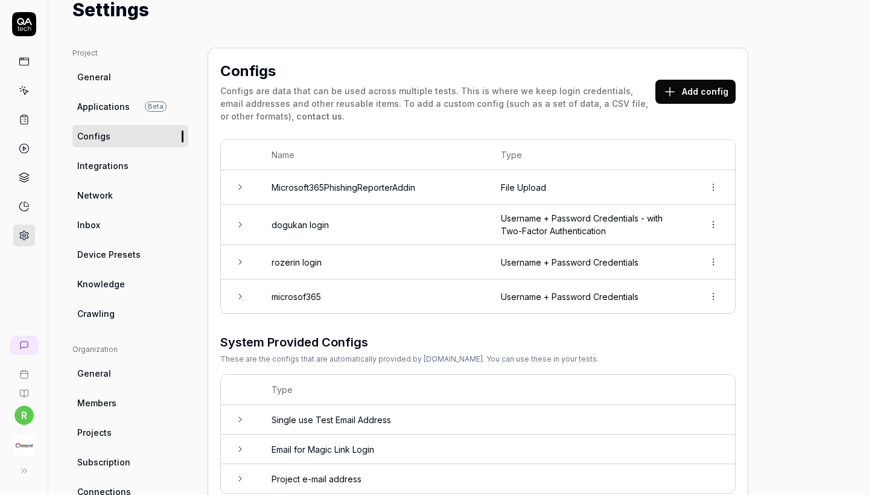
click at [21, 452] on img "button" at bounding box center [24, 445] width 22 height 22
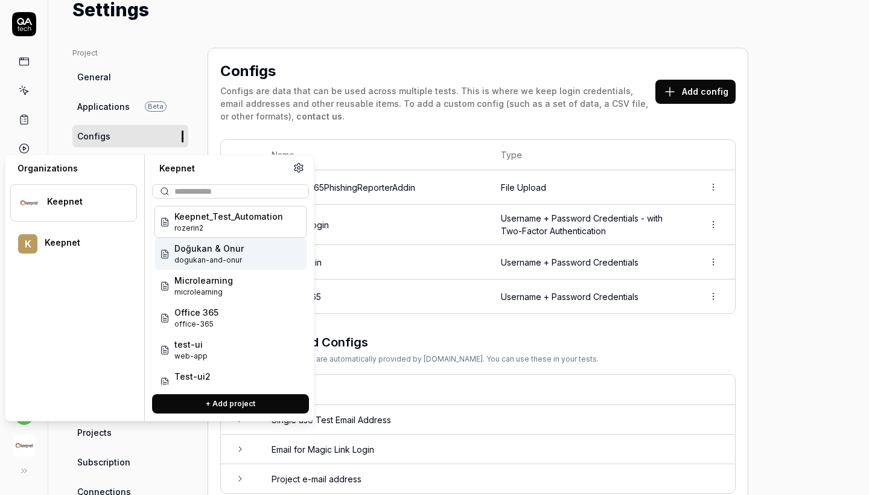
click at [226, 255] on span "dogukan-and-onur" at bounding box center [208, 260] width 69 height 11
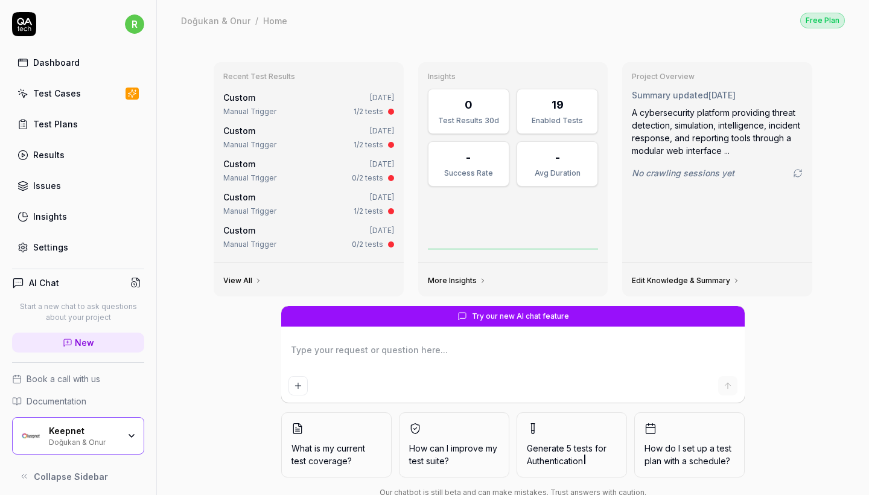
click at [74, 447] on div "Keepnet Doğukan & Onur" at bounding box center [78, 435] width 132 height 37
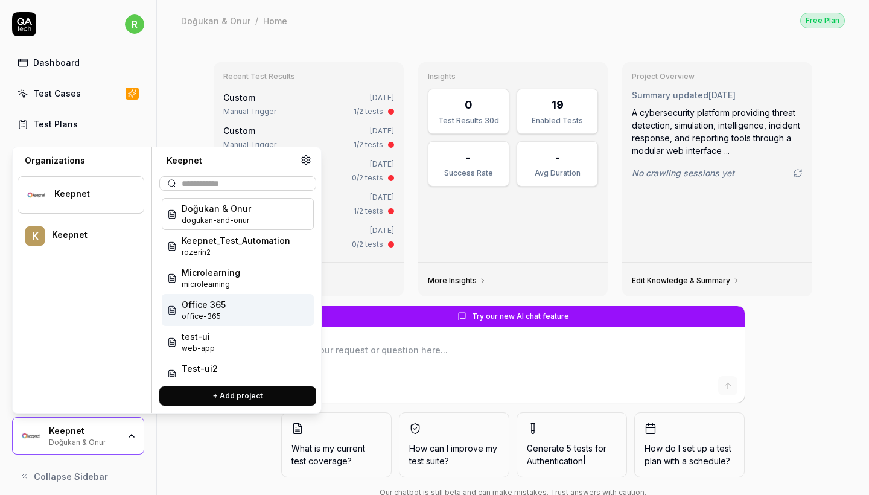
click at [210, 301] on span "Office 365" at bounding box center [204, 304] width 44 height 13
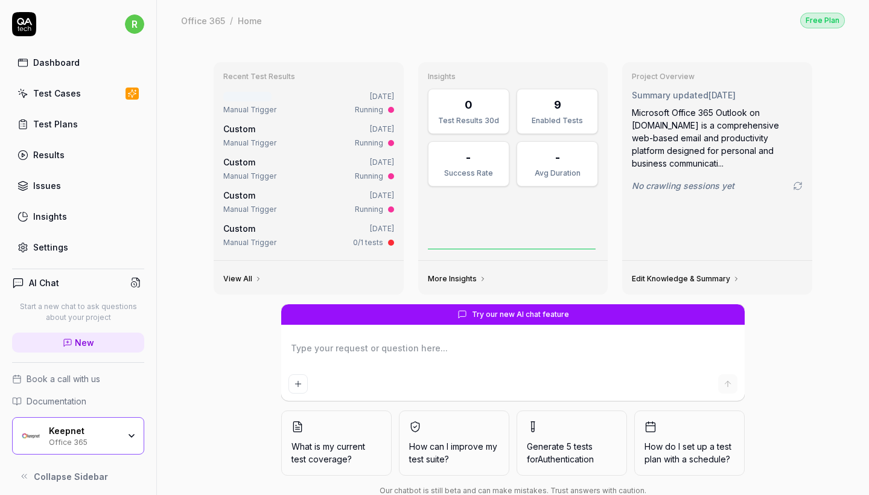
click at [62, 93] on div "Test Cases" at bounding box center [57, 93] width 48 height 13
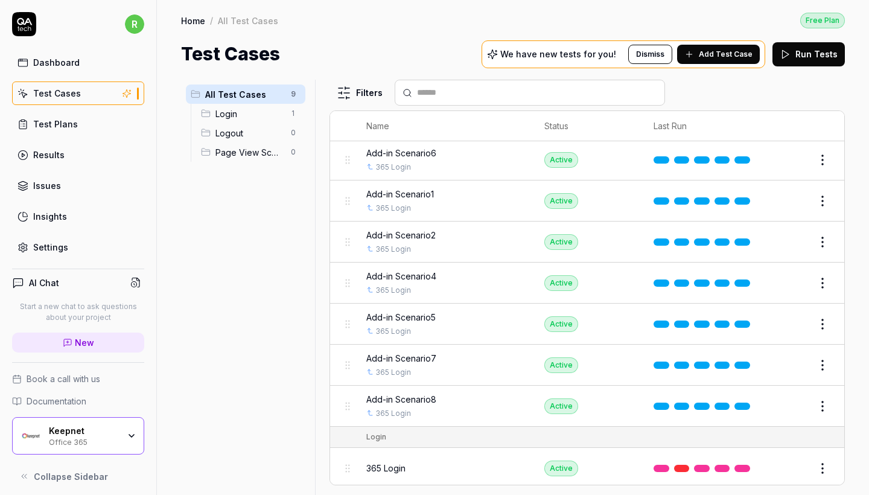
scroll to position [42, 0]
click at [435, 462] on div "365 Login" at bounding box center [443, 468] width 154 height 13
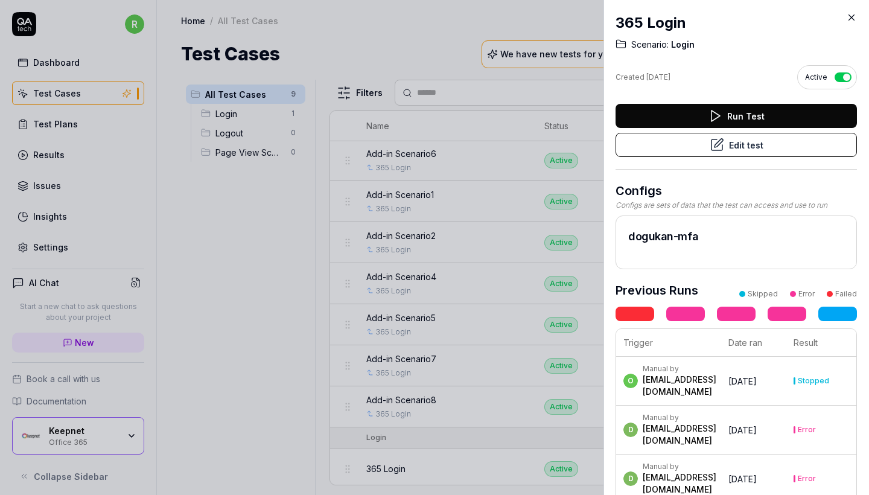
click at [741, 141] on button "Edit test" at bounding box center [735, 145] width 241 height 24
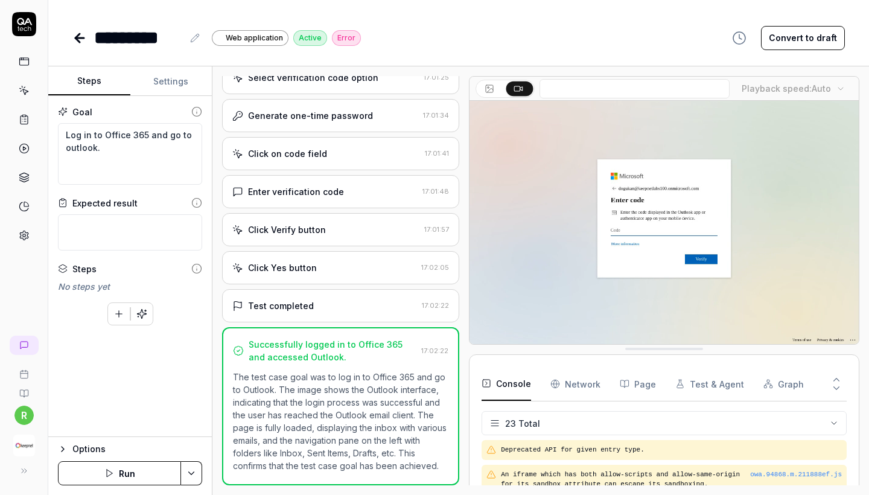
scroll to position [611, 0]
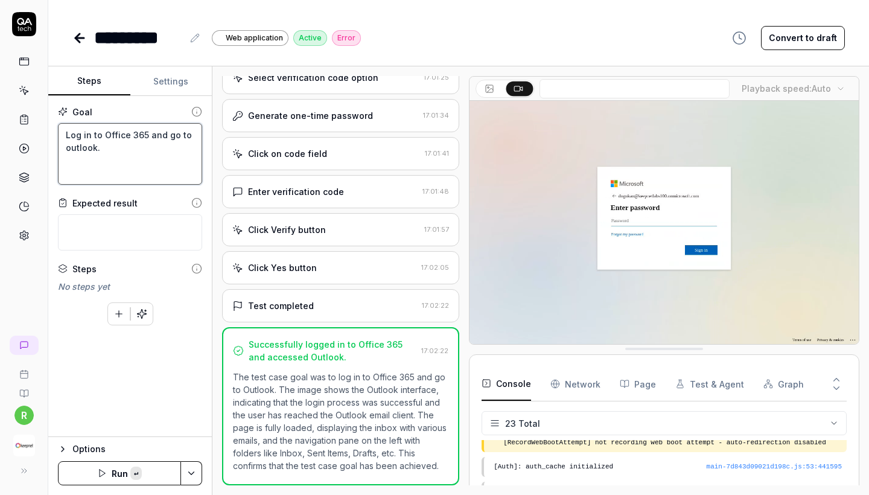
drag, startPoint x: 124, startPoint y: 152, endPoint x: 55, endPoint y: 134, distance: 71.7
click at [55, 134] on div "Goal Log in to Office 365 and go to outlook. Expected result Steps No steps yet…" at bounding box center [129, 266] width 163 height 341
click at [161, 151] on textarea "Log in to Office 365 and go to outlook." at bounding box center [130, 154] width 144 height 62
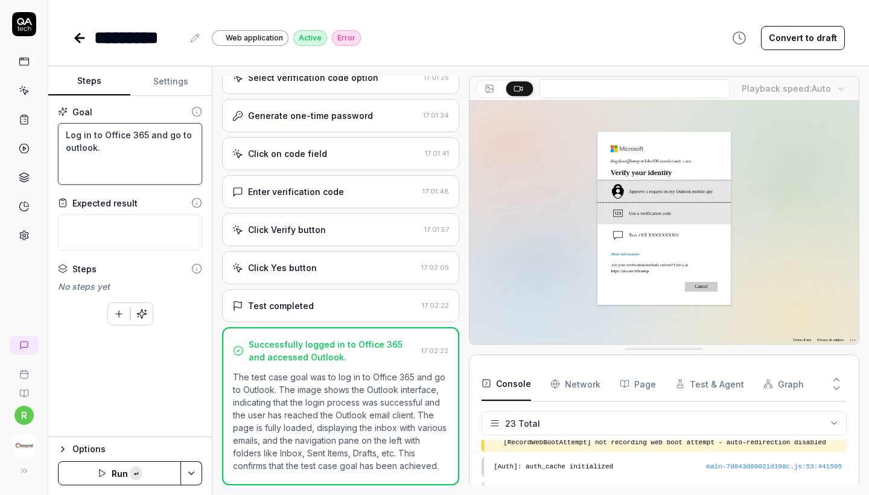
drag, startPoint x: 150, startPoint y: 151, endPoint x: 50, endPoint y: 130, distance: 101.7
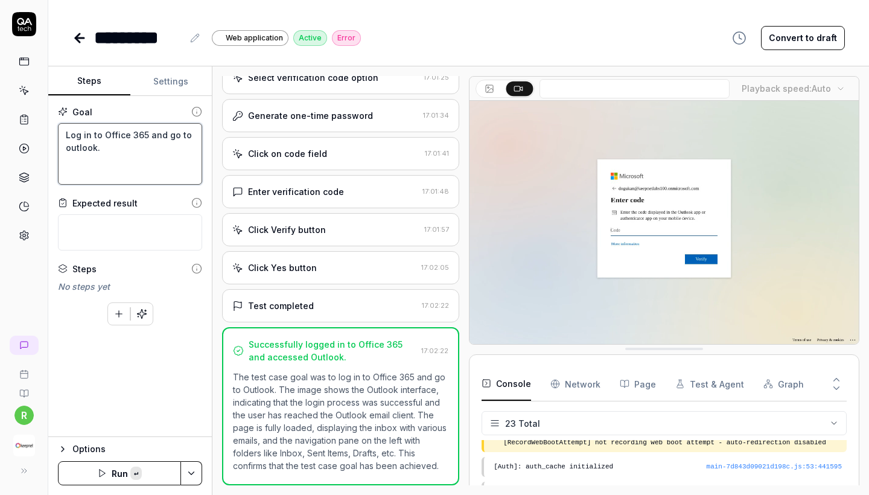
click at [51, 130] on div "Goal Log in to Office 365 and go to outlook. Expected result Steps No steps yet…" at bounding box center [129, 266] width 163 height 341
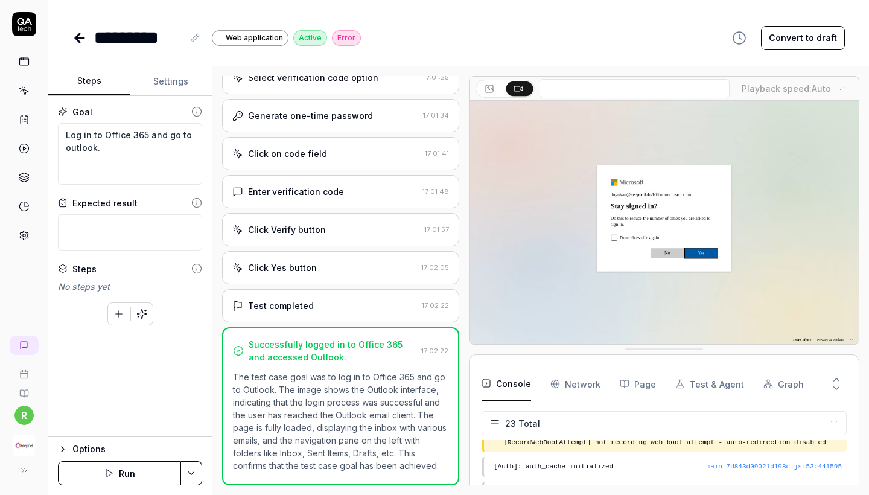
click at [81, 34] on icon at bounding box center [79, 38] width 14 height 14
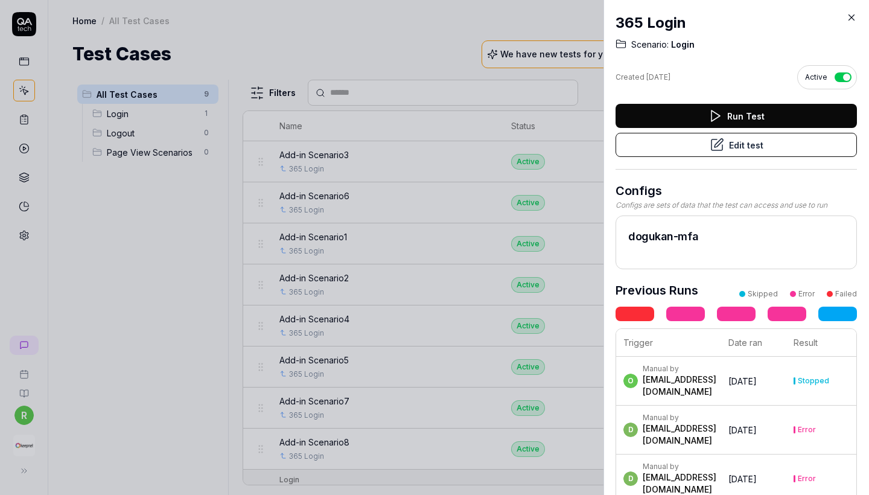
click at [854, 17] on icon at bounding box center [851, 17] width 11 height 11
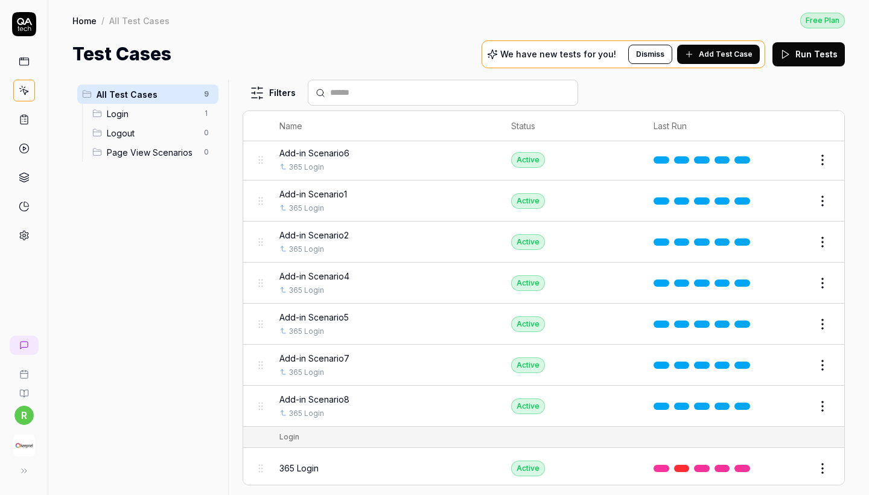
scroll to position [42, 0]
click at [318, 470] on span "365 Login" at bounding box center [298, 468] width 39 height 13
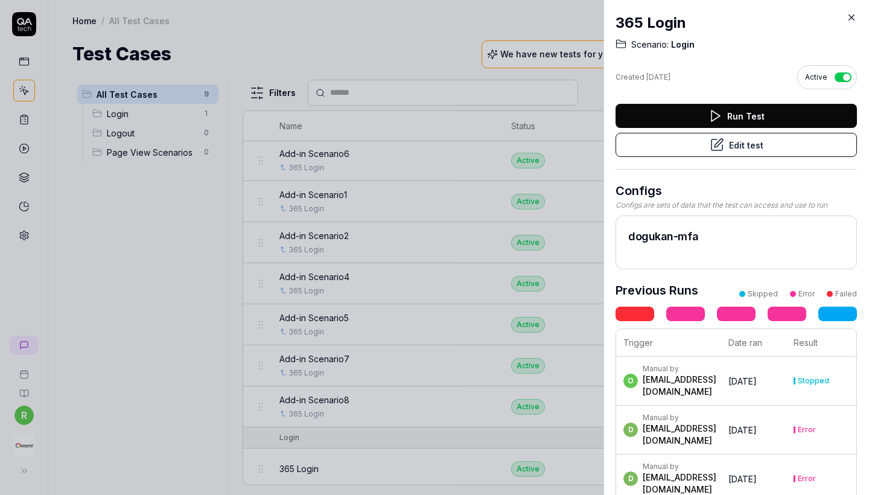
scroll to position [0, 8]
click at [737, 148] on button "Edit test" at bounding box center [735, 145] width 241 height 24
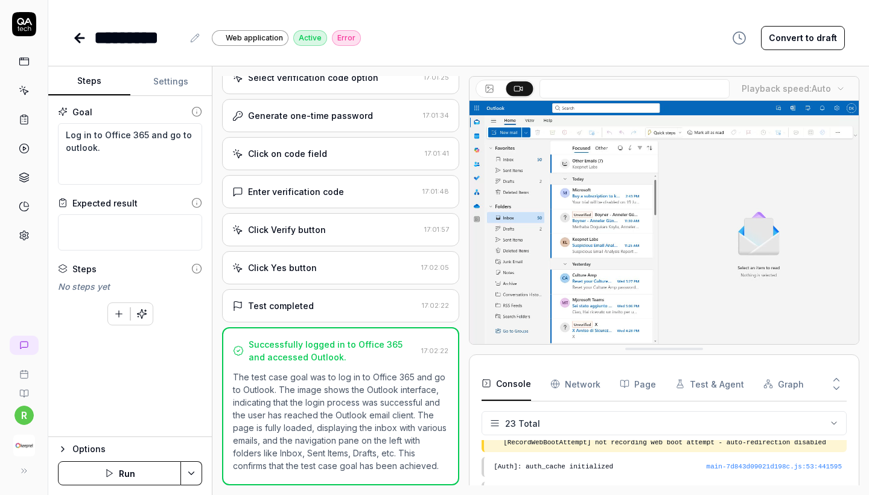
scroll to position [281, 0]
click at [161, 82] on button "Settings" at bounding box center [171, 81] width 82 height 29
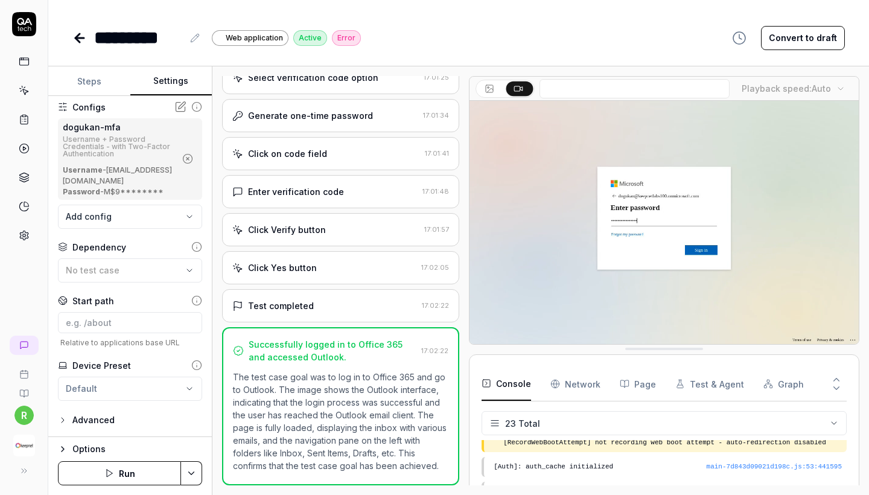
scroll to position [62, 0]
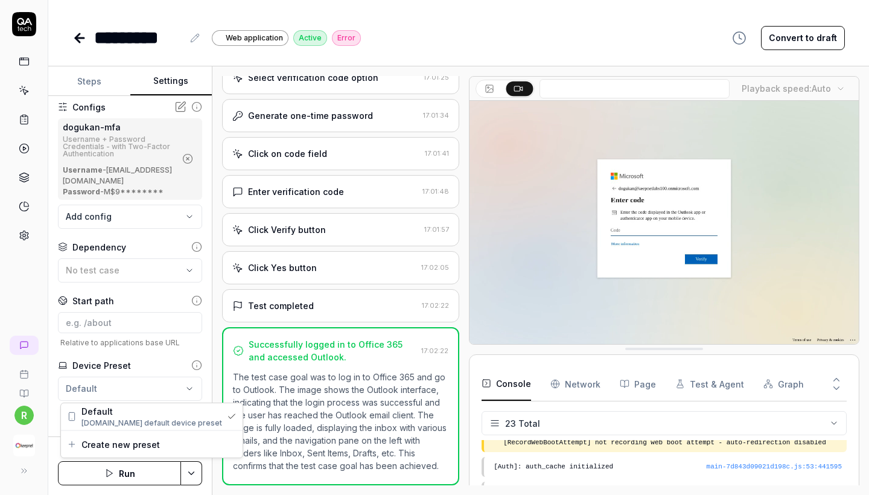
click at [142, 387] on html "**********" at bounding box center [434, 247] width 869 height 495
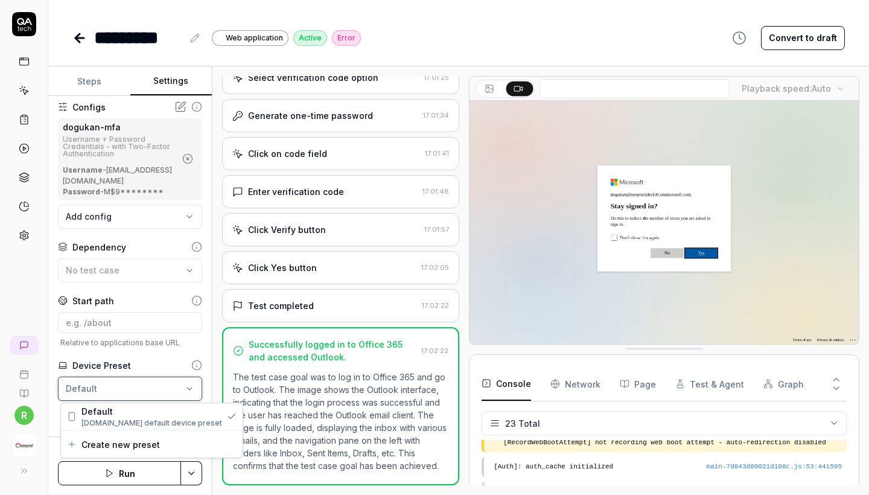
click at [153, 369] on html "**********" at bounding box center [434, 247] width 869 height 495
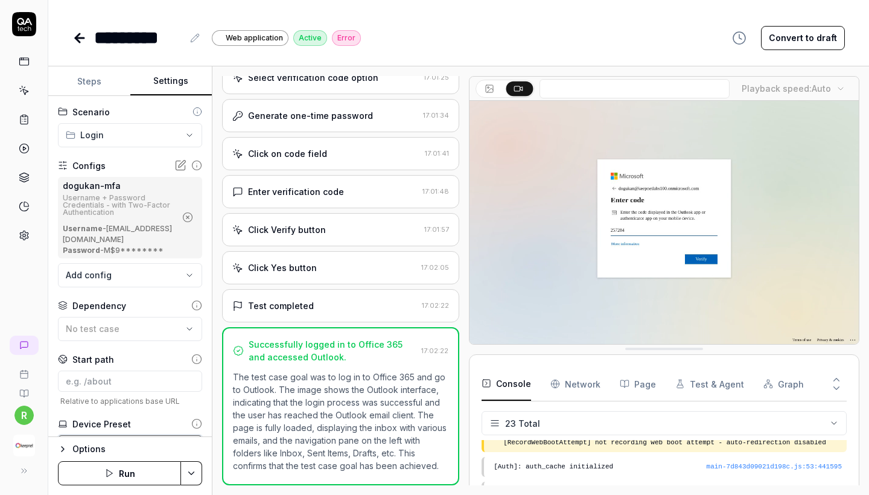
scroll to position [0, 0]
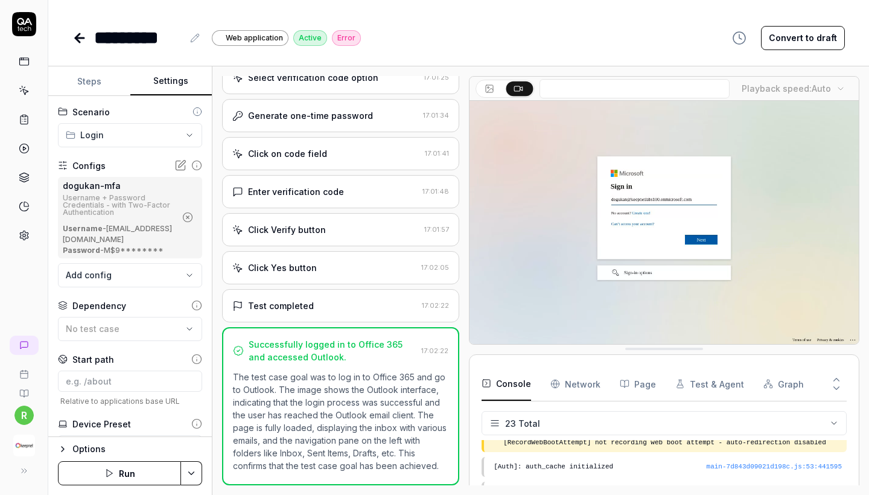
click at [72, 32] on icon at bounding box center [79, 38] width 14 height 14
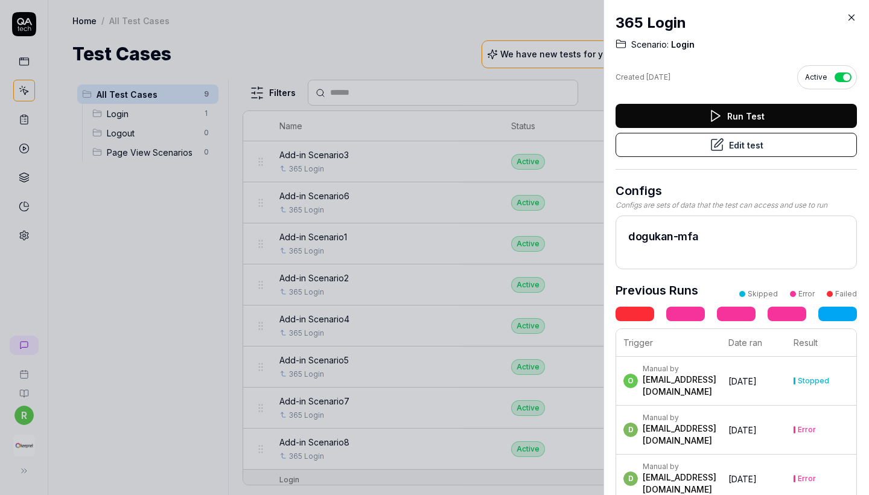
click at [846, 15] on icon at bounding box center [851, 17] width 11 height 11
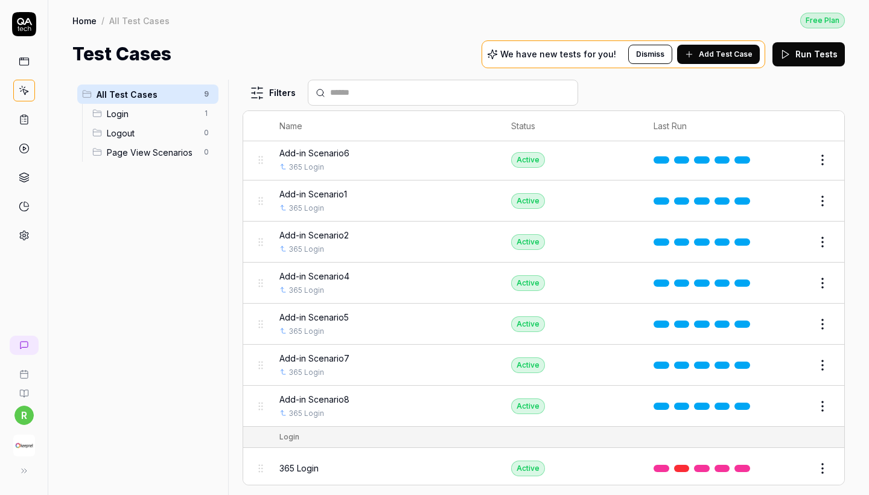
scroll to position [42, 0]
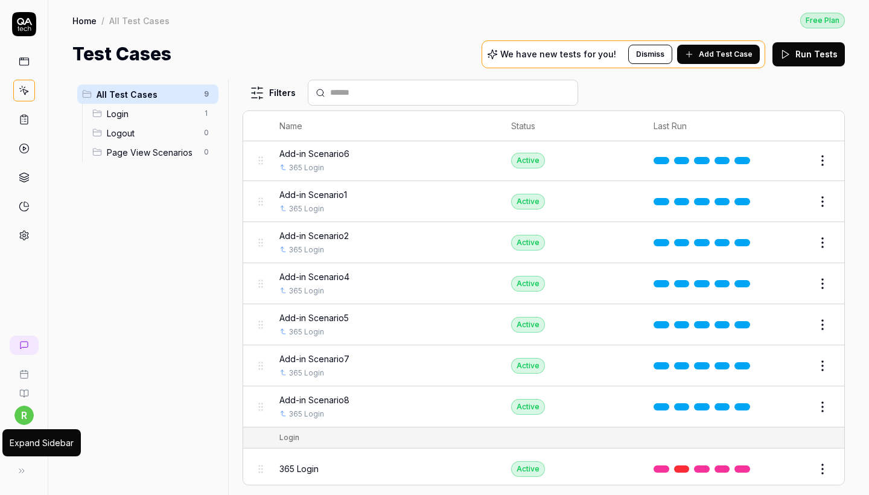
click at [22, 446] on div "Expand Sidebar" at bounding box center [42, 442] width 64 height 13
click at [25, 434] on img "button" at bounding box center [24, 445] width 22 height 22
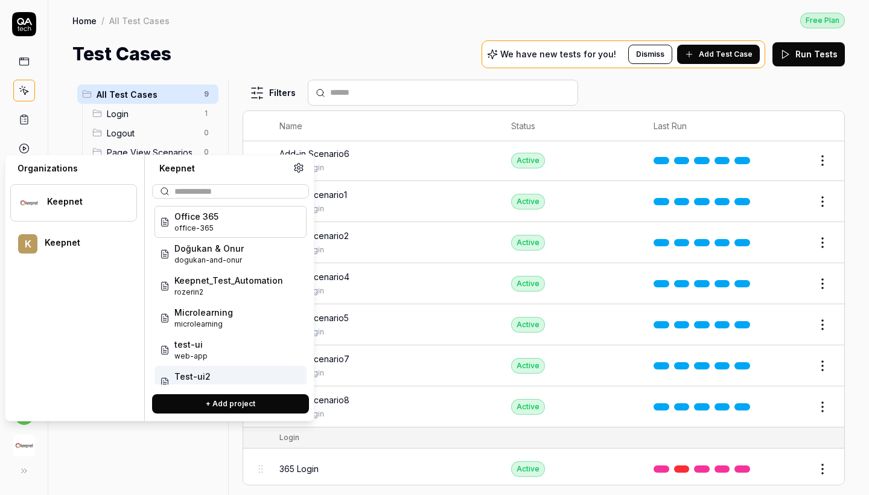
scroll to position [0, 0]
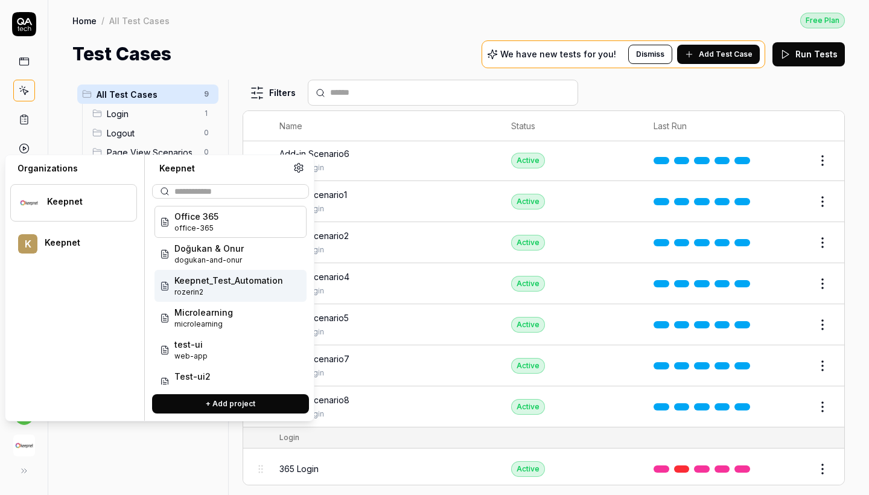
click at [211, 286] on span "Keepnet_Test_Automation" at bounding box center [228, 280] width 109 height 13
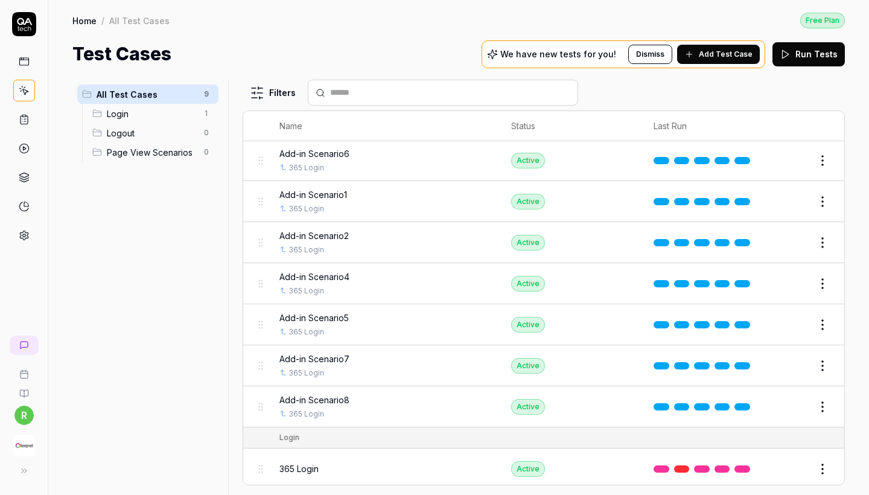
click at [19, 447] on img "button" at bounding box center [24, 445] width 22 height 22
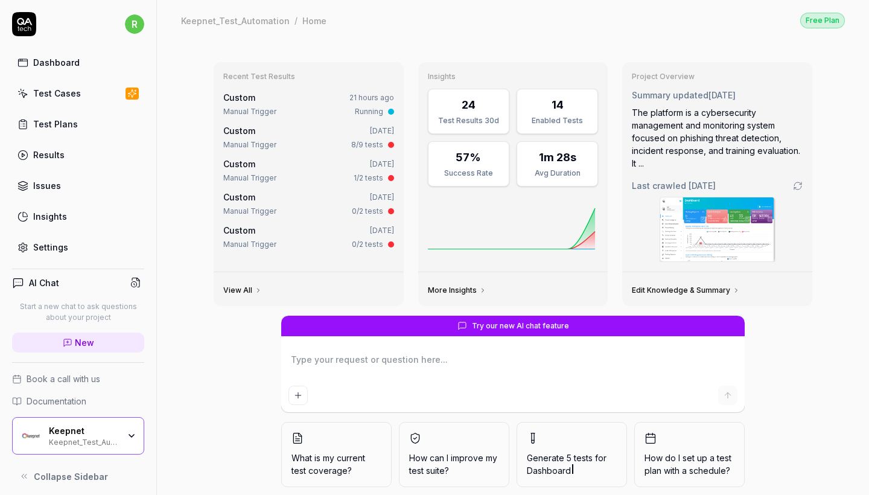
click at [57, 436] on div "Keepnet_Test_Automation" at bounding box center [84, 441] width 70 height 10
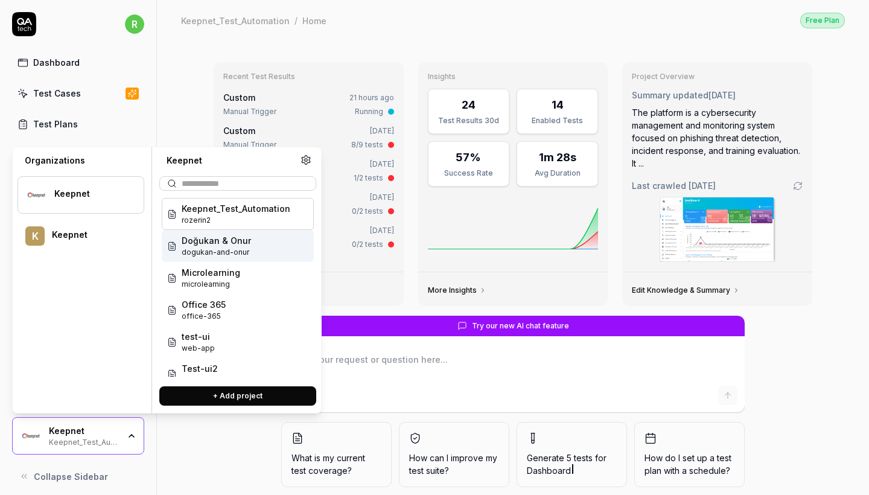
click at [254, 236] on div "Doğukan & Onur dogukan-and-onur" at bounding box center [238, 246] width 152 height 32
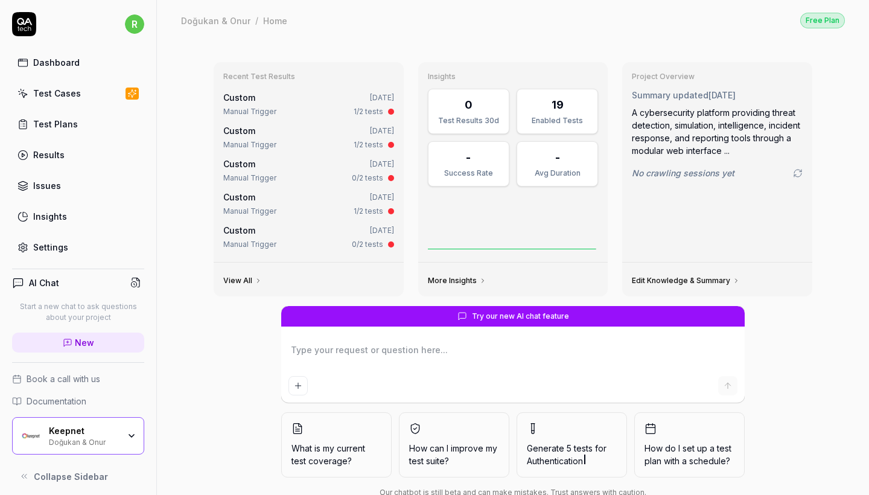
click at [45, 100] on link "Test Cases" at bounding box center [78, 93] width 132 height 24
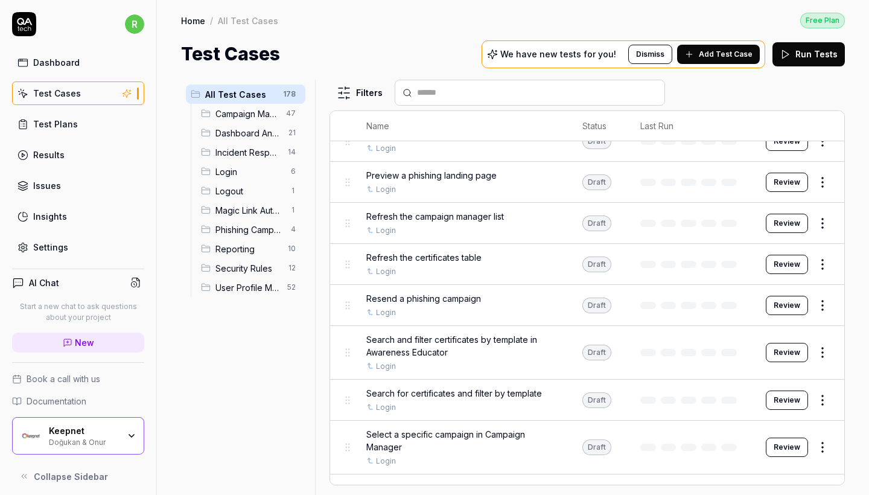
scroll to position [1846, 0]
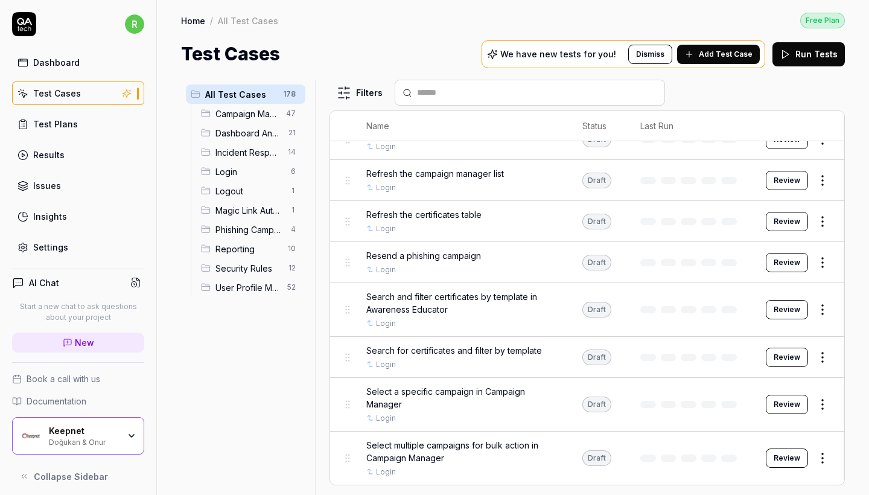
click at [100, 435] on div "Keepnet" at bounding box center [84, 430] width 70 height 11
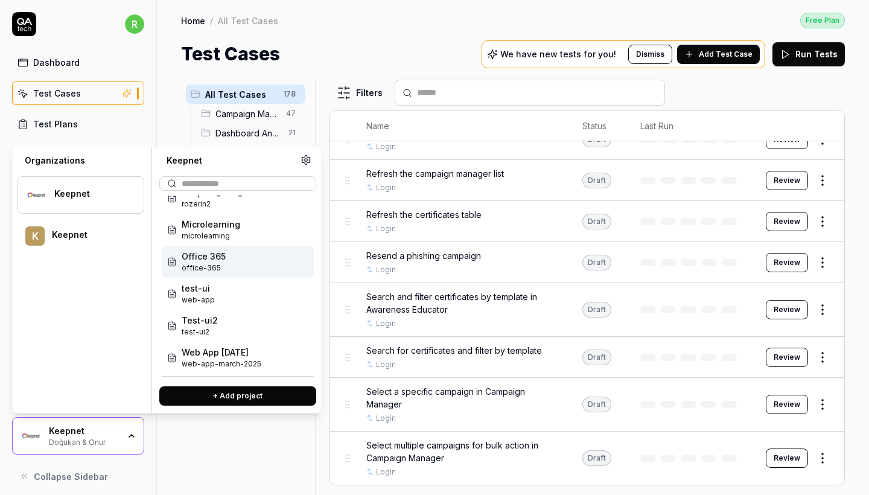
scroll to position [48, 0]
click at [231, 257] on div "Office 365 office-365" at bounding box center [238, 261] width 152 height 32
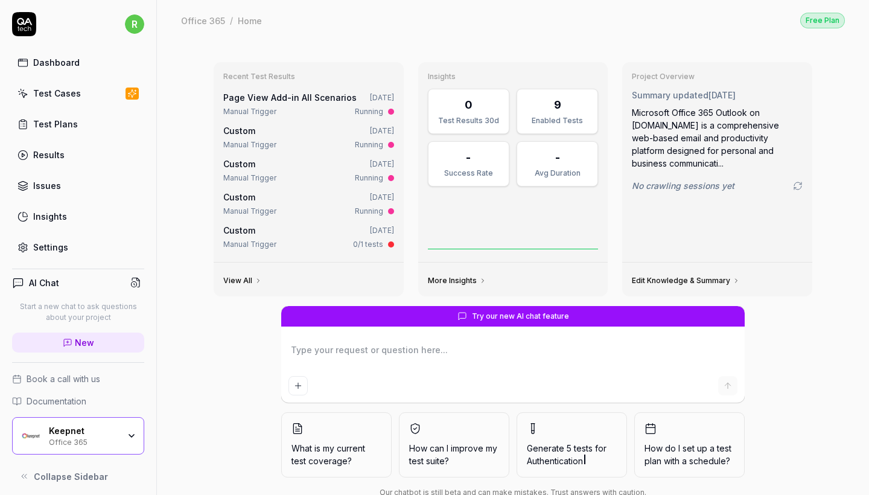
click at [50, 94] on div "Test Cases" at bounding box center [57, 93] width 48 height 13
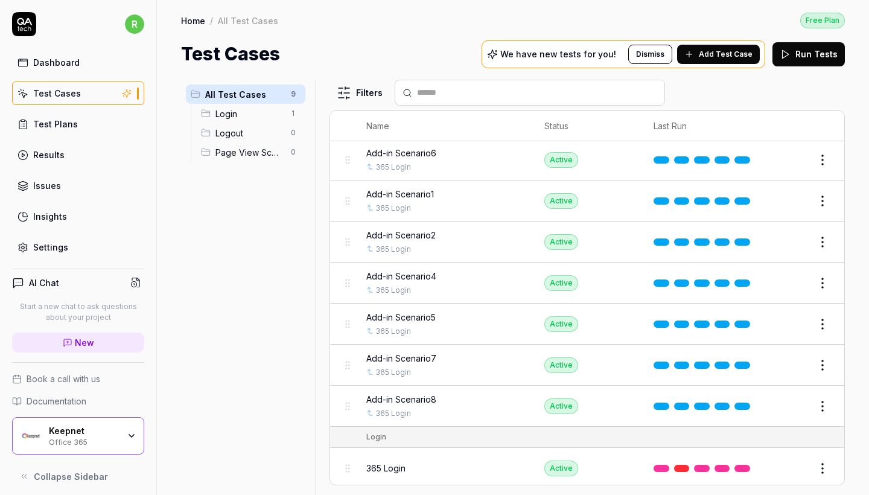
scroll to position [42, 0]
click at [821, 464] on html "r Dashboard Test Cases Test Plans Results Issues Insights Settings AI Chat Star…" at bounding box center [434, 247] width 869 height 495
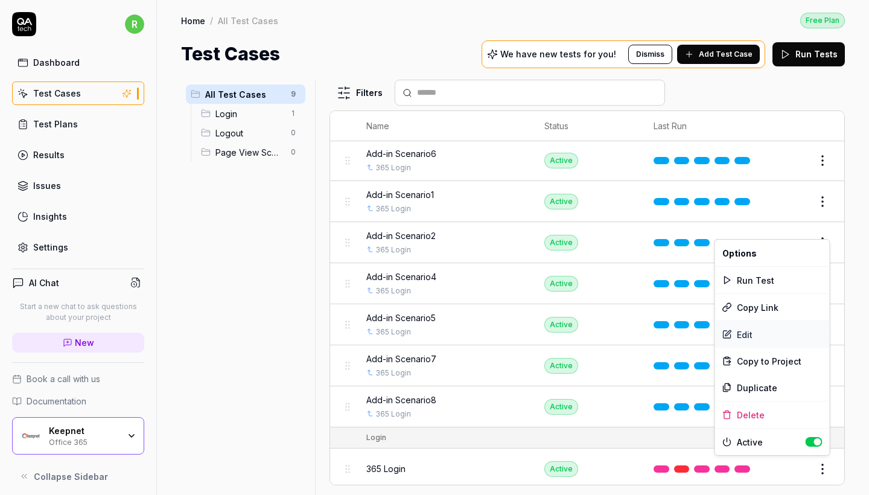
click at [739, 334] on div "Edit" at bounding box center [772, 334] width 115 height 27
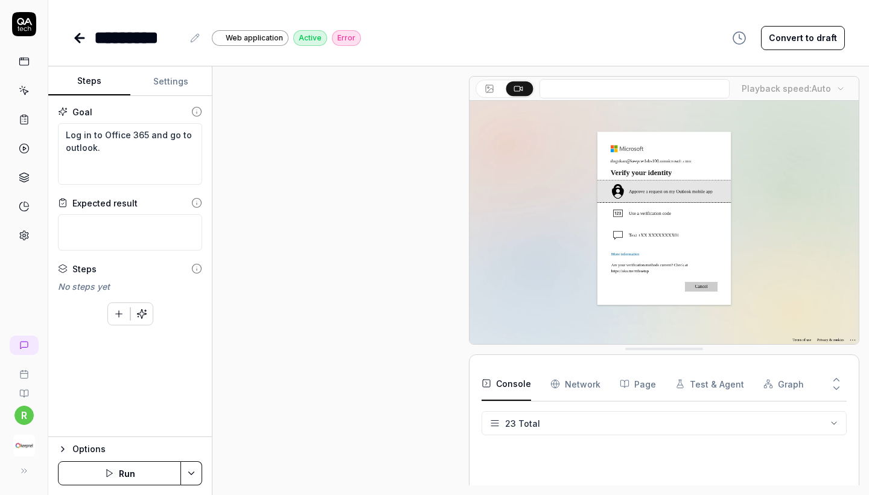
scroll to position [281, 0]
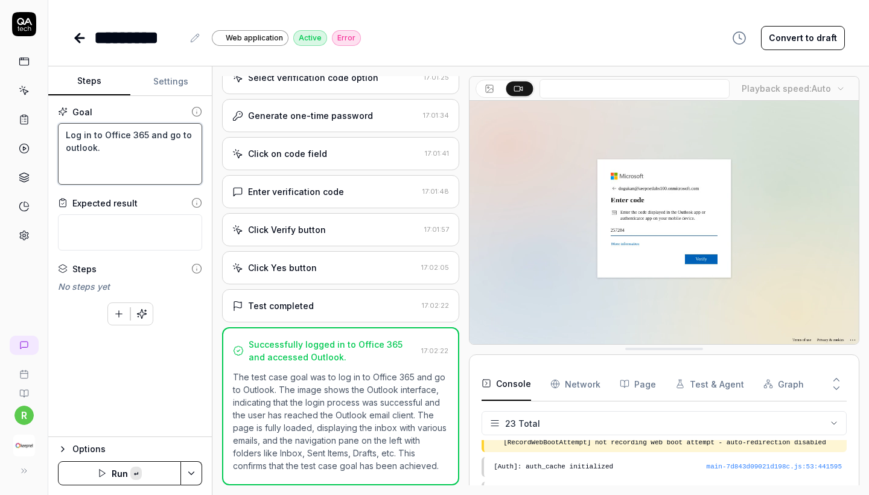
drag, startPoint x: 141, startPoint y: 147, endPoint x: 34, endPoint y: 136, distance: 106.8
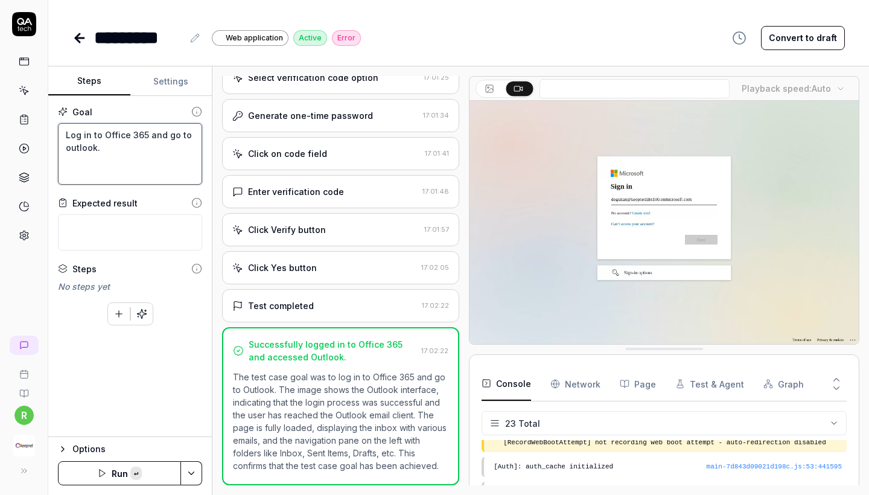
click at [34, 136] on div "r ********* Web application Active Error Convert to draft Steps Settings Goal L…" at bounding box center [434, 247] width 869 height 495
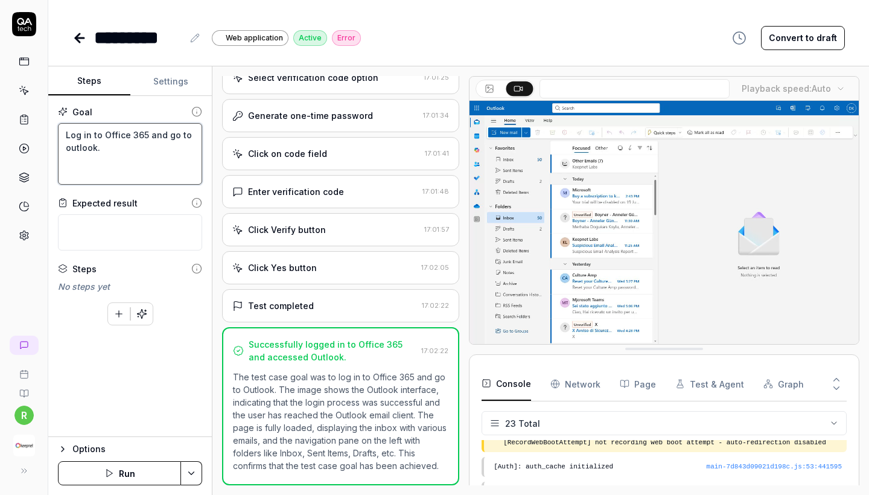
click at [138, 136] on textarea "Log in to Office 365 and go to outlook." at bounding box center [130, 154] width 144 height 62
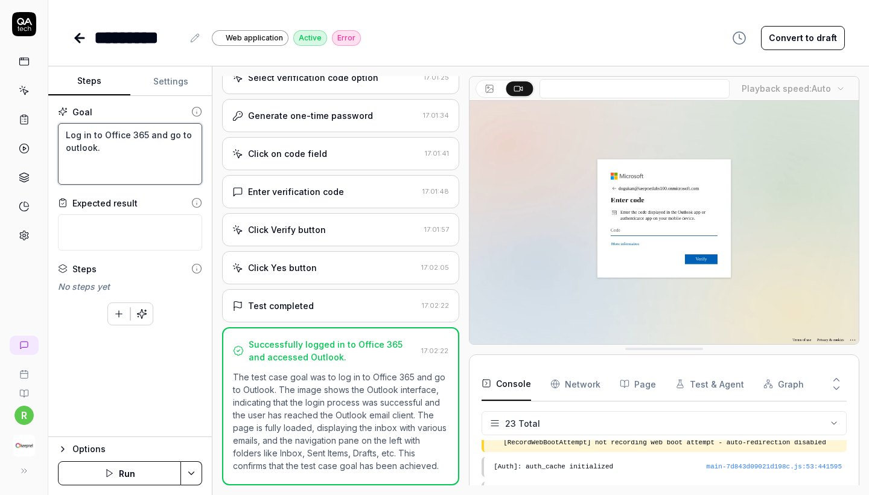
click at [105, 133] on textarea "Log in to Office 365 and go to outlook." at bounding box center [130, 154] width 144 height 62
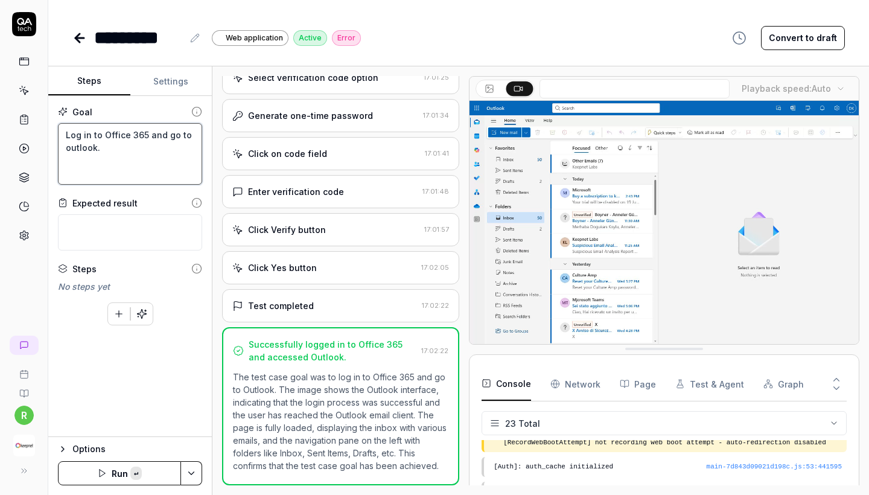
paste textarea "m365.cloud.microsoft"
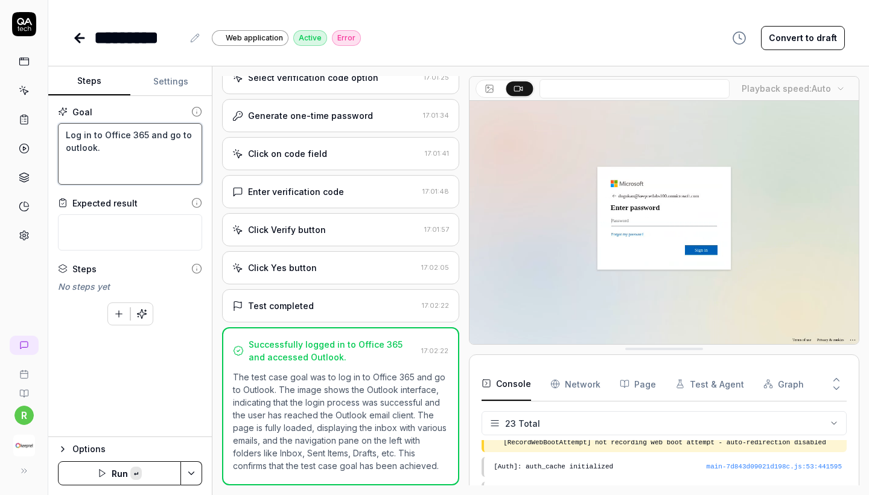
type textarea "*"
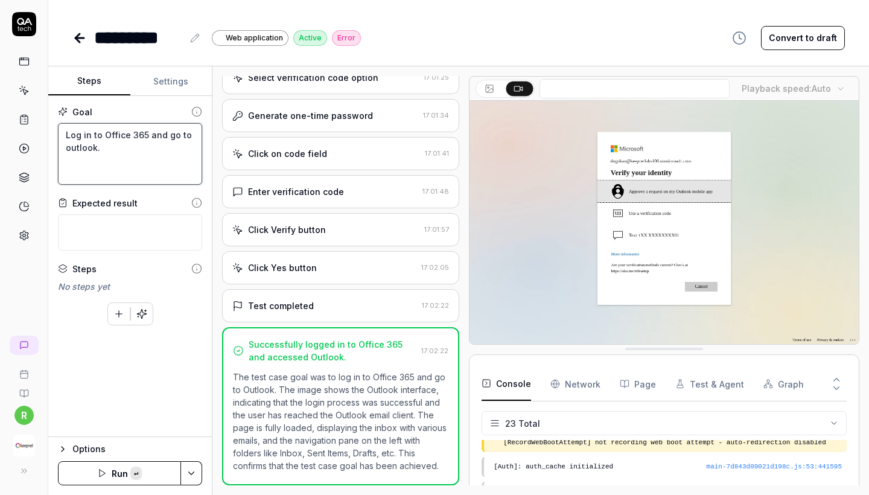
type textarea "Log in to m365.cloud.microsoftOffice 365 and go to outlook."
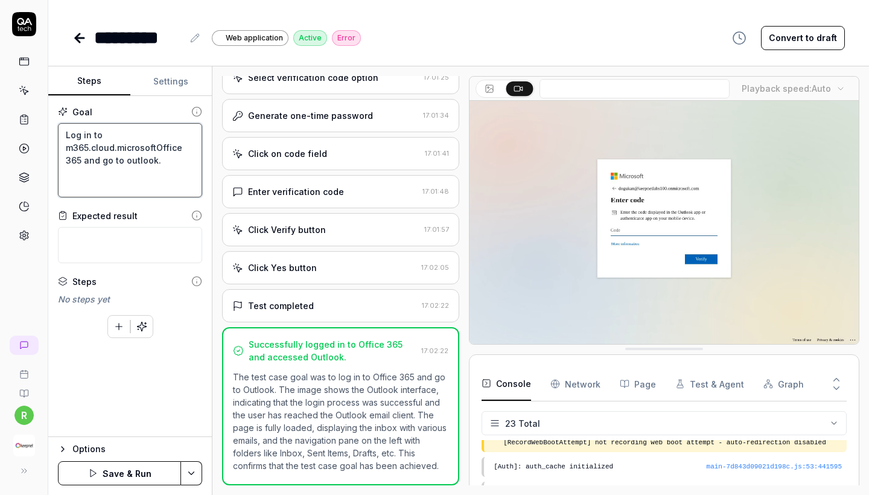
type textarea "*"
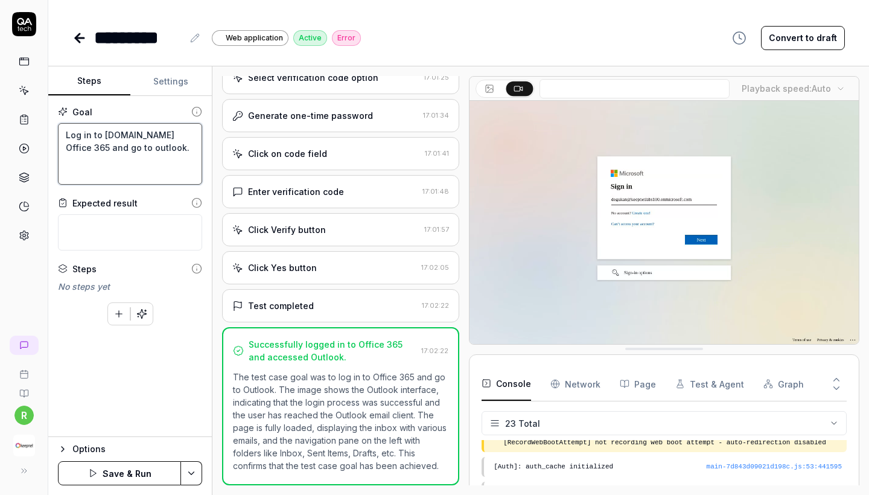
type textarea "Log in to m365.cloud.microsoft Office 365 and go to outlook."
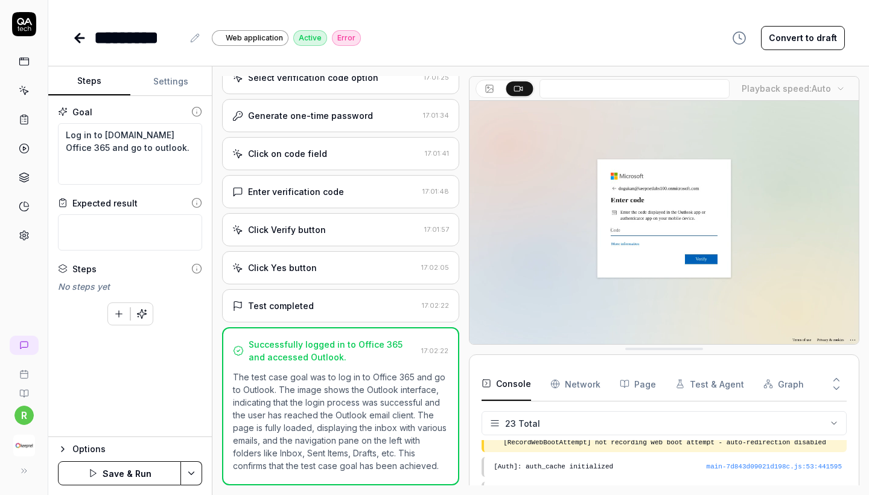
click at [98, 476] on icon "button" at bounding box center [93, 473] width 10 height 10
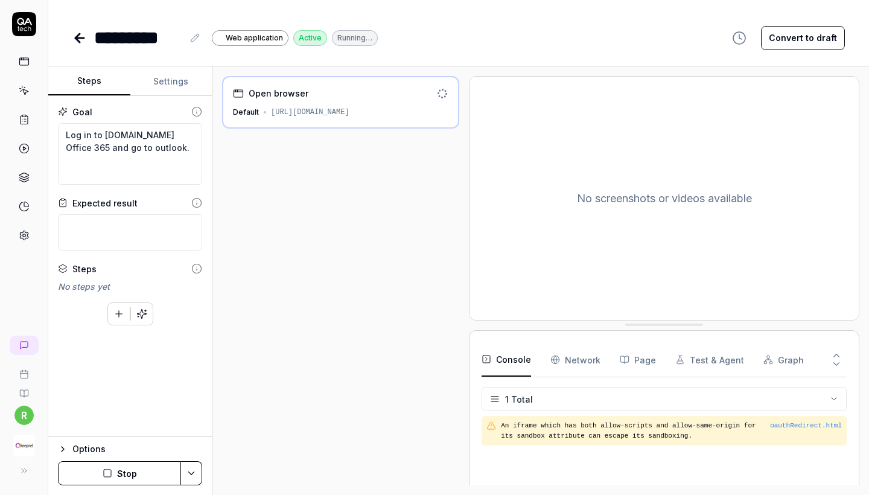
click at [176, 83] on button "Settings" at bounding box center [171, 81] width 82 height 29
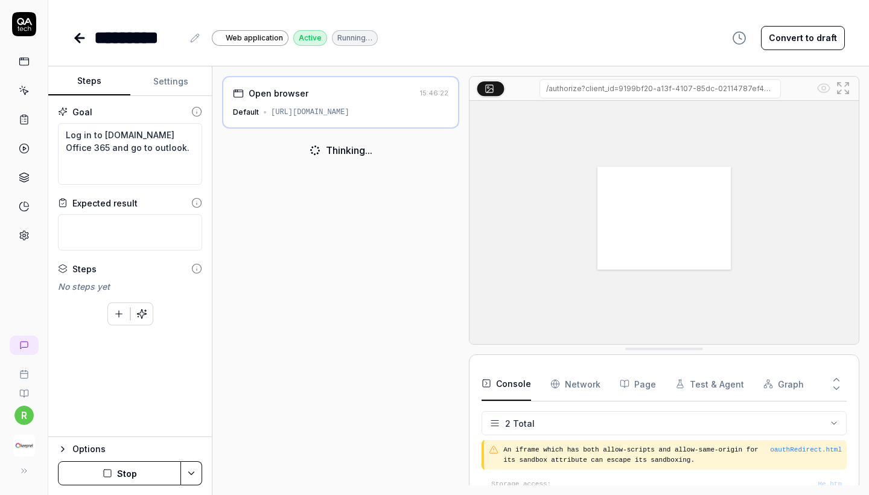
click at [87, 87] on button "Steps" at bounding box center [89, 81] width 82 height 29
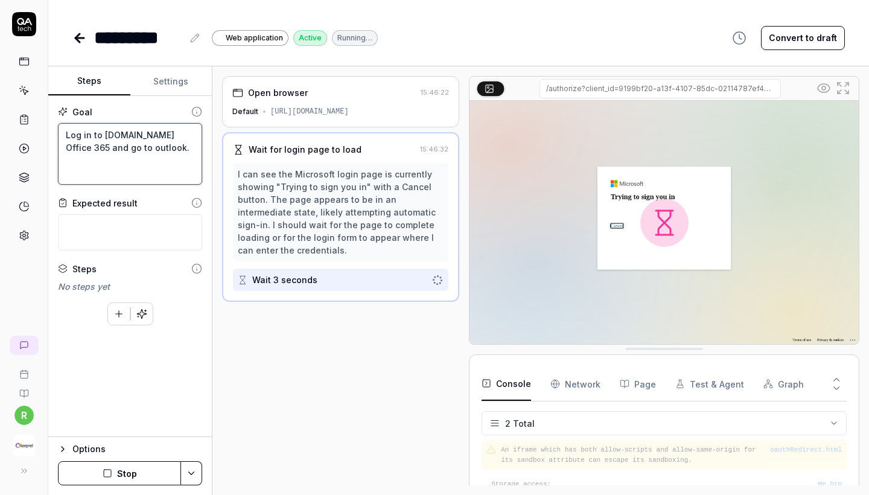
drag, startPoint x: 101, startPoint y: 131, endPoint x: 197, endPoint y: 132, distance: 95.9
click at [197, 132] on textarea "Log in to m365.cloud.microsoft Office 365 and go to outlook." at bounding box center [130, 154] width 144 height 62
type textarea "*"
type textarea "Log in toOffice 365 and go to outlook."
type textarea "*"
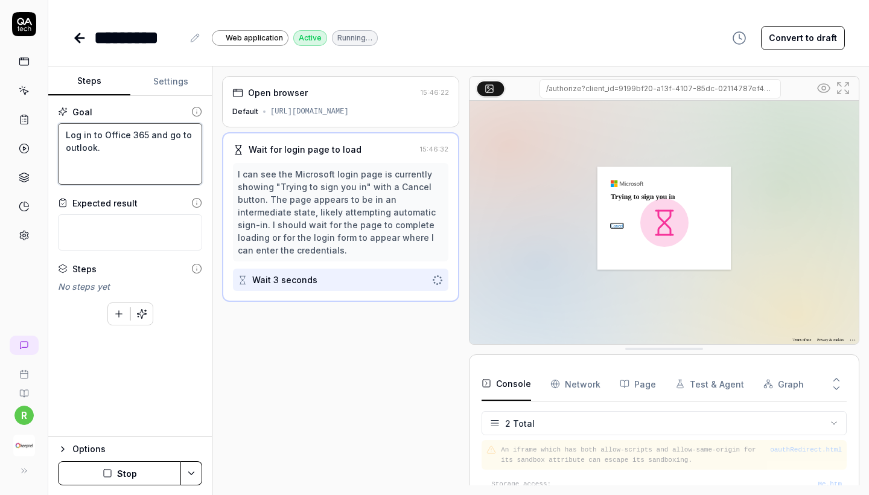
type textarea "Log in to Office 365 and go to outlook."
click at [144, 451] on div "Options" at bounding box center [137, 449] width 130 height 14
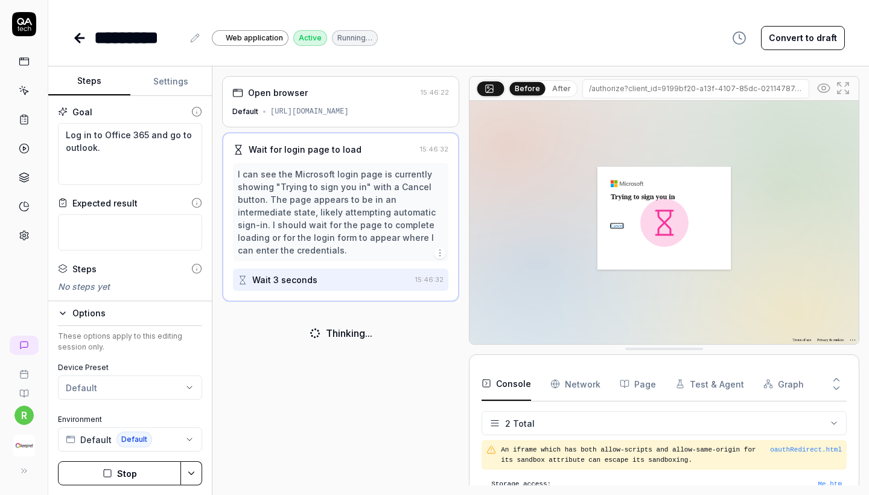
click at [132, 478] on button "Stop" at bounding box center [119, 473] width 123 height 24
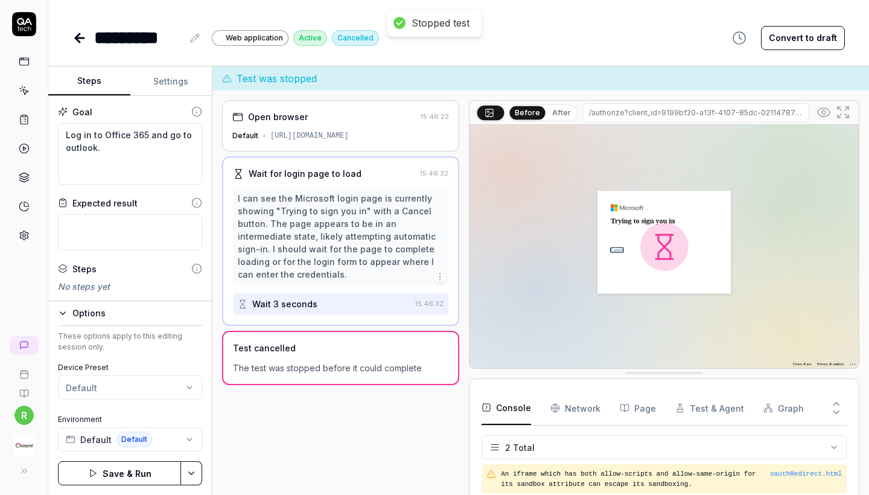
click at [126, 474] on button "Save & Run" at bounding box center [119, 473] width 123 height 24
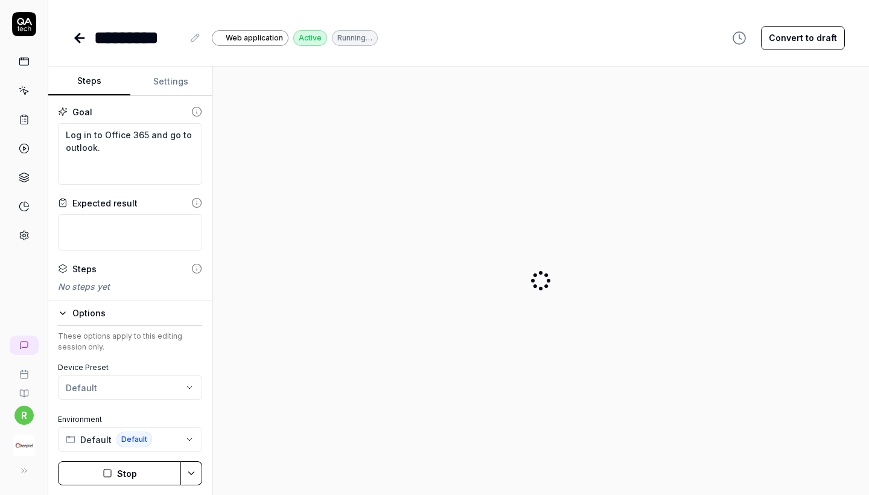
type textarea "*"
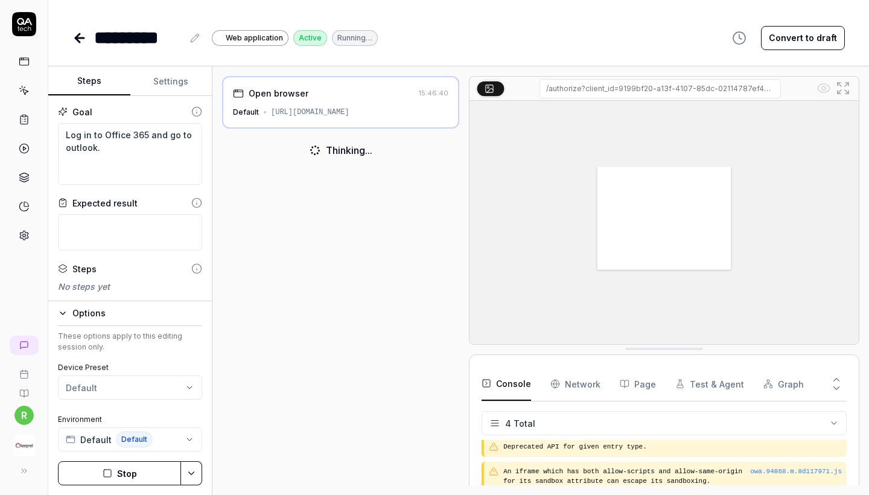
scroll to position [27, 0]
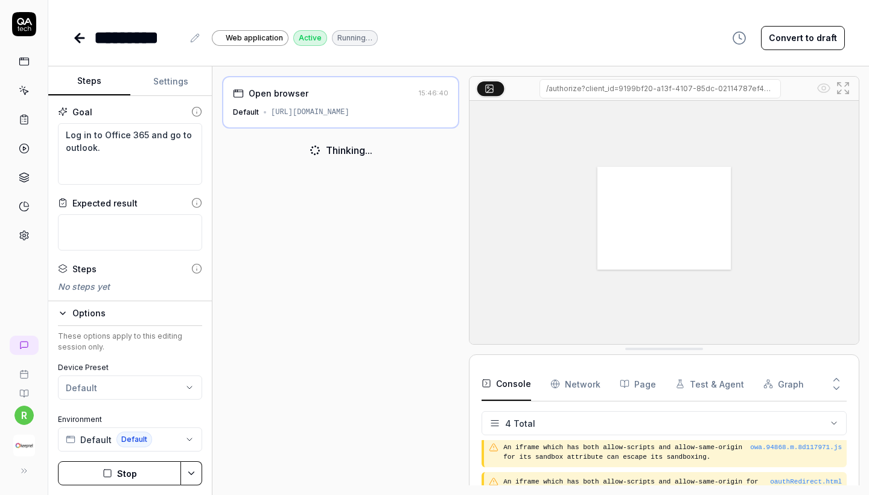
click at [274, 115] on div "https://outlook.office.com/mail/" at bounding box center [310, 112] width 78 height 11
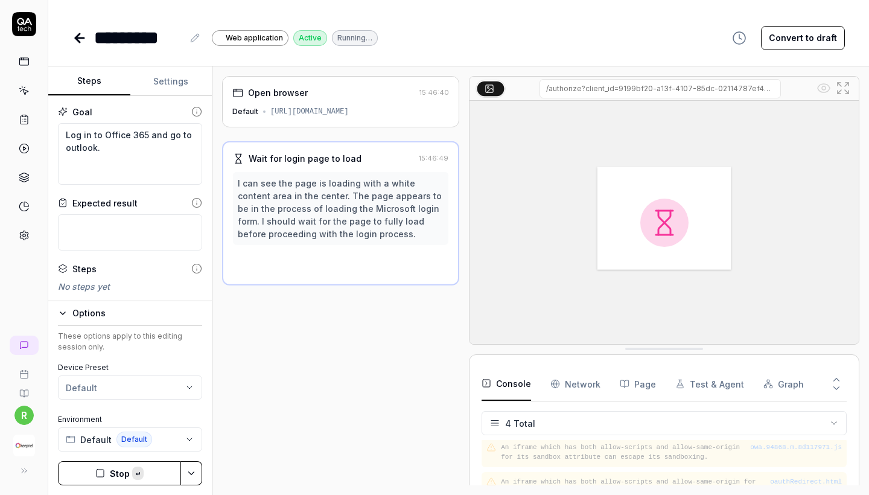
copy div "https://outlook.office.com/mail/"
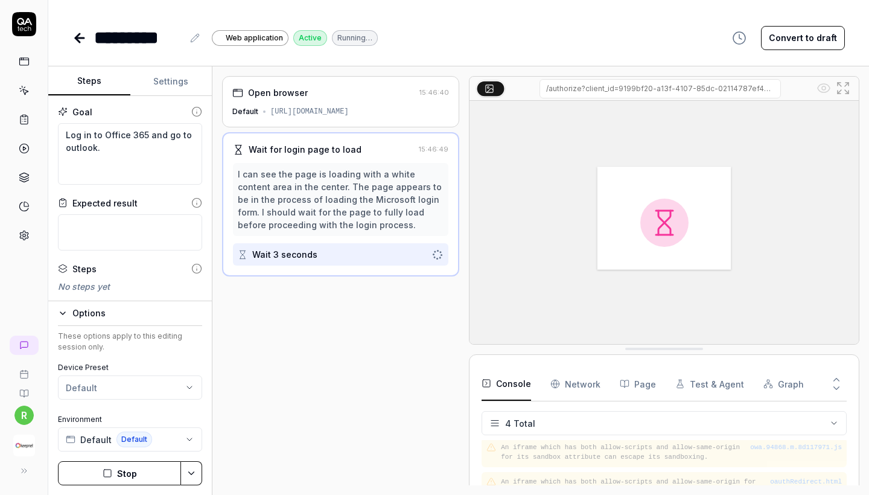
drag, startPoint x: 269, startPoint y: 112, endPoint x: 419, endPoint y: 112, distance: 150.2
click at [419, 112] on div "Default https://outlook.office.com/mail/" at bounding box center [340, 111] width 217 height 11
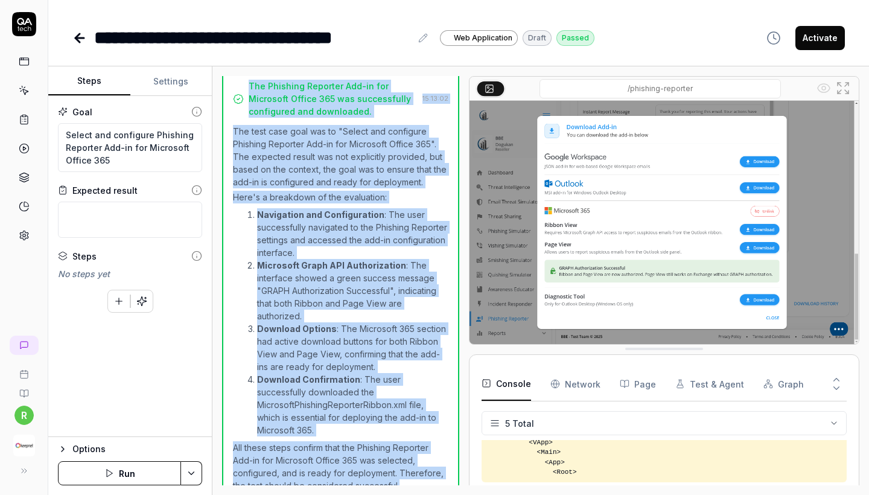
scroll to position [426, 0]
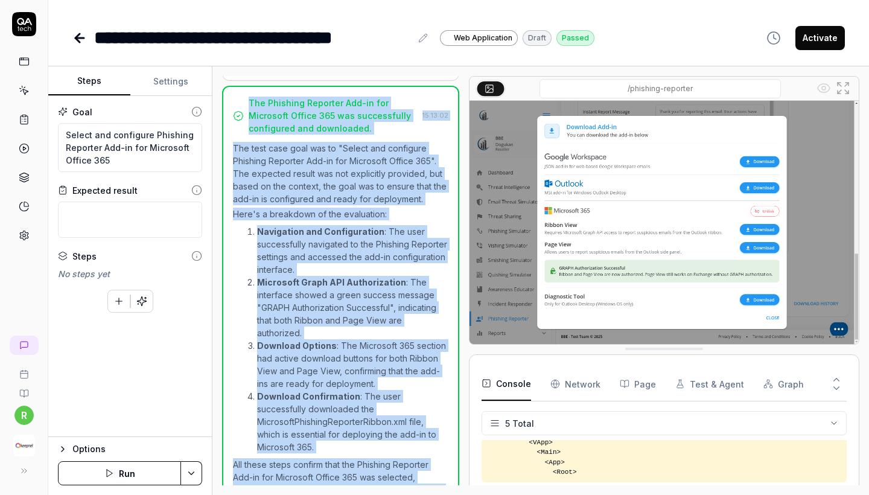
copy div "The Phishing Reporter Add-in for Microsoft Office 365 was successfully configur…"
drag, startPoint x: 399, startPoint y: 465, endPoint x: 227, endPoint y: 121, distance: 385.2
click at [227, 121] on div "The Phishing Reporter Add-in for Microsoft Office 365 was successfully configur…" at bounding box center [340, 304] width 237 height 436
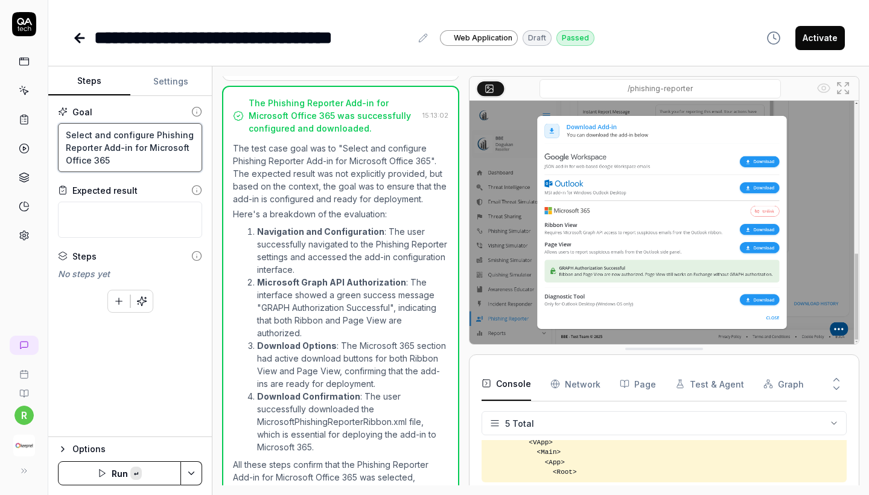
drag, startPoint x: 119, startPoint y: 164, endPoint x: 60, endPoint y: 133, distance: 66.9
click at [60, 133] on textarea "Select and configure Phishing Reporter Add-in for Microsoft Office 365" at bounding box center [130, 147] width 144 height 49
type textarea "*"
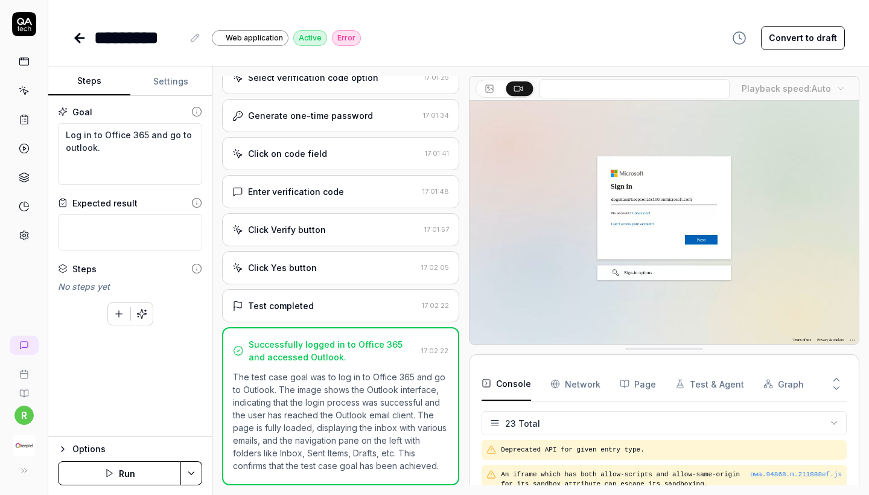
scroll to position [611, 0]
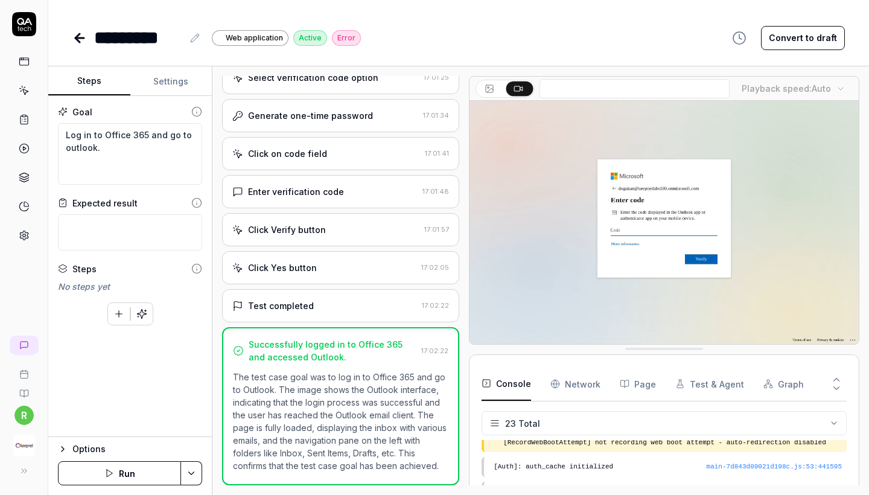
click at [21, 442] on img "button" at bounding box center [24, 445] width 22 height 22
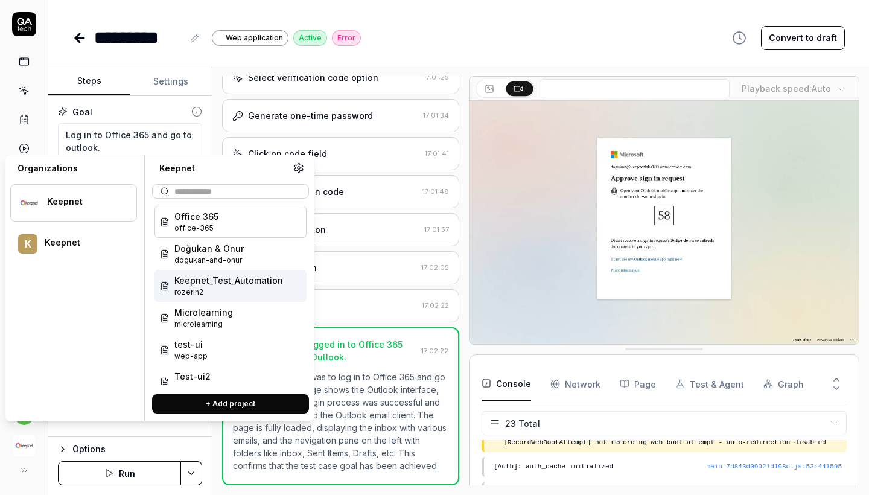
click at [230, 290] on span "rozerin2" at bounding box center [228, 292] width 109 height 11
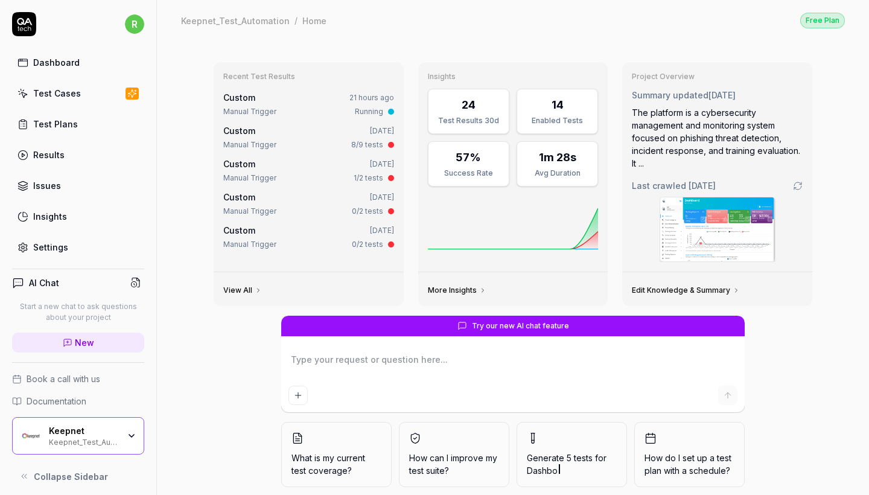
click at [97, 90] on link "Test Cases" at bounding box center [78, 93] width 132 height 24
type textarea "*"
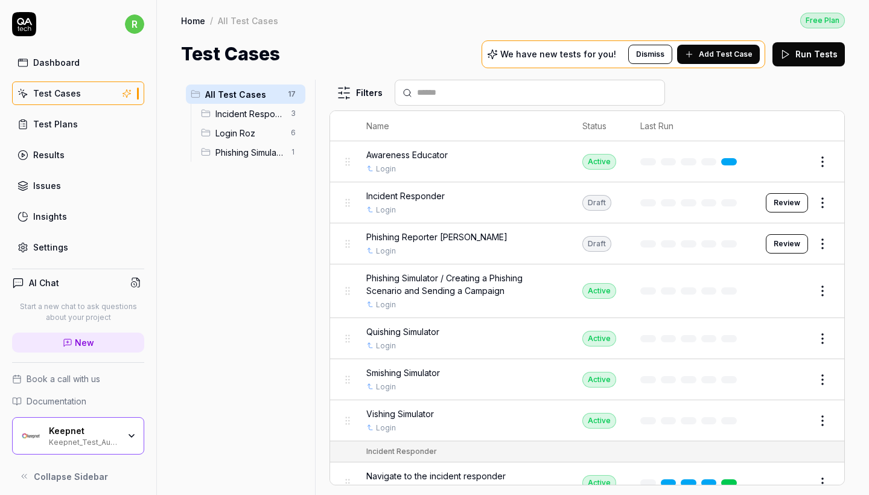
click at [744, 55] on span "Add Test Case" at bounding box center [725, 54] width 54 height 11
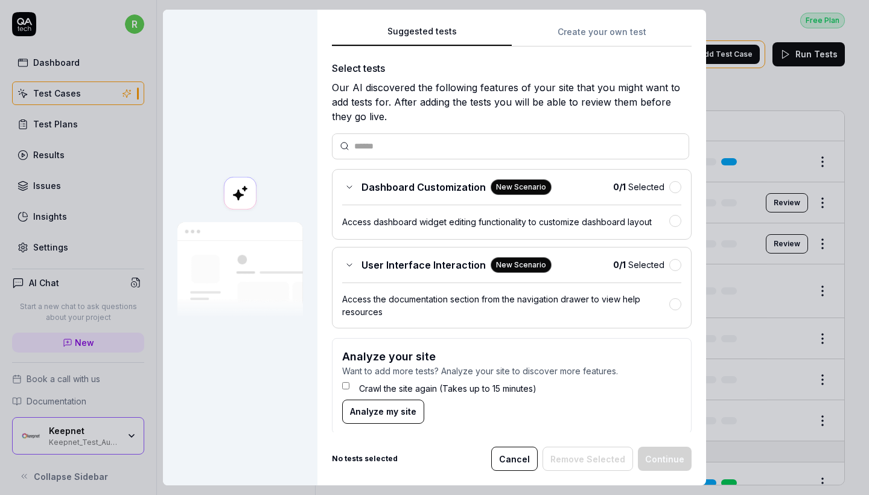
click at [578, 29] on button "Create your own test" at bounding box center [601, 36] width 180 height 22
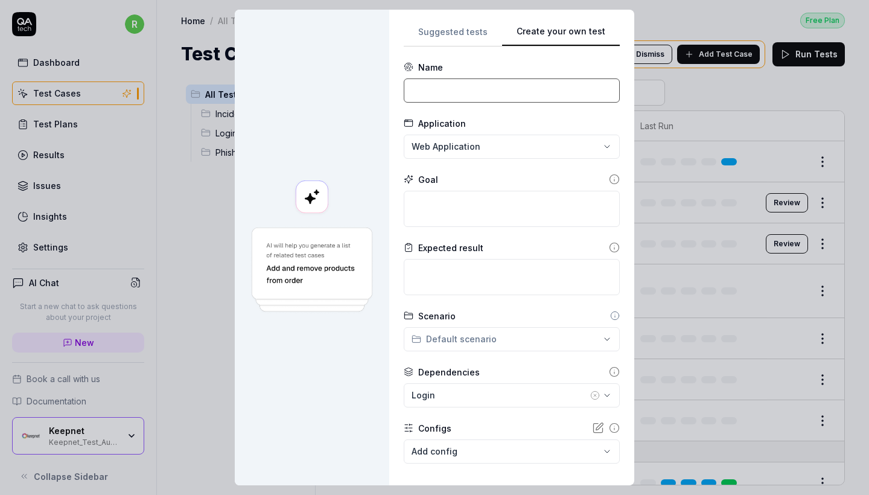
click at [467, 80] on input at bounding box center [512, 90] width 216 height 24
type input "365 login"
click at [471, 385] on button "Login" at bounding box center [512, 395] width 216 height 24
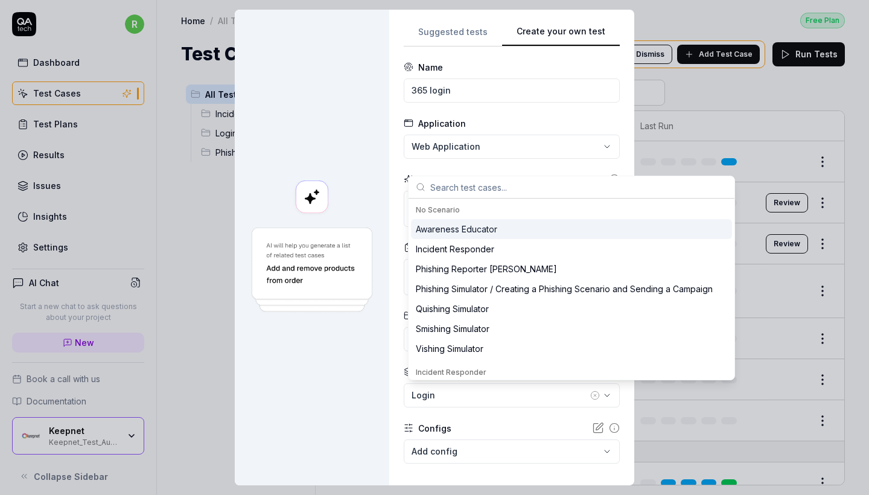
click at [480, 407] on form "**********" at bounding box center [512, 296] width 216 height 470
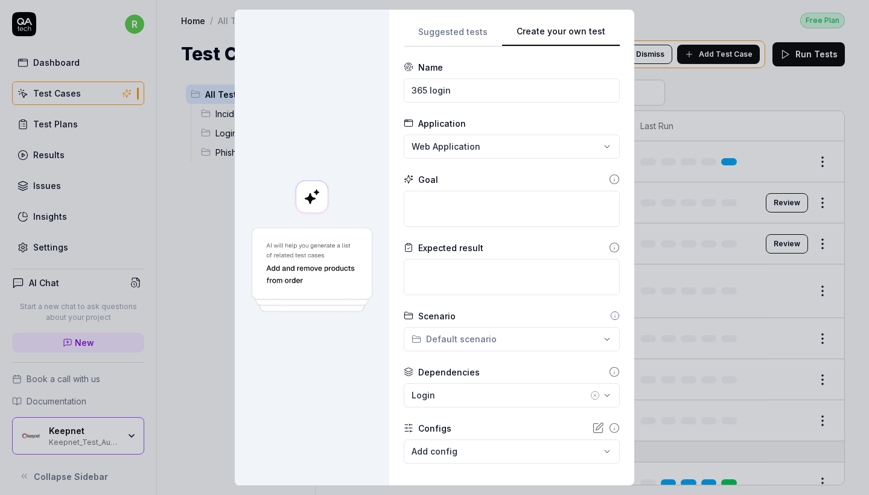
click at [590, 393] on icon "button" at bounding box center [595, 395] width 10 height 10
click at [594, 450] on body "r Dashboard Test Cases Test Plans Results Issues Insights Settings AI Chat Star…" at bounding box center [434, 247] width 869 height 495
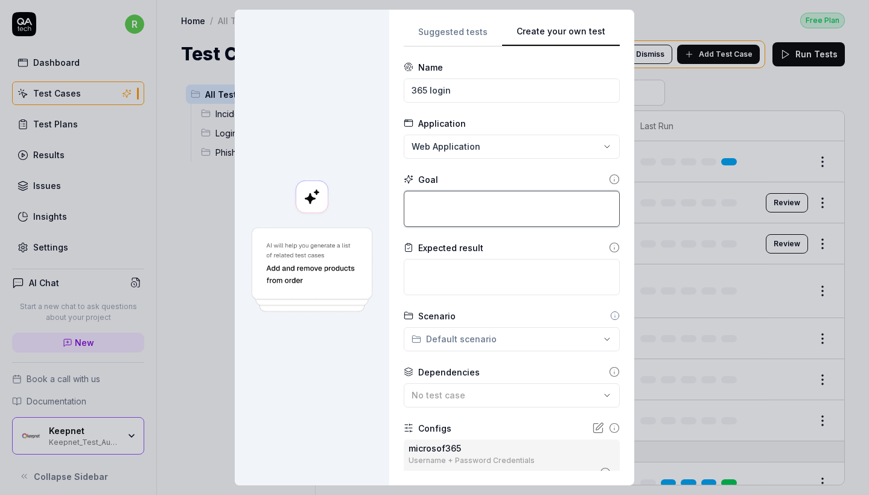
click at [463, 202] on textarea at bounding box center [512, 209] width 216 height 36
paste textarea "https://app.qa.tech/dashboard/p/office-365_IZIK/test-cases/2c77a4a6-de10-4dc5-8…"
type textarea "*"
type textarea "https://app.qa.tech/dashboard/p/office-365_IZIK/test-cases/2c77a4a6-de10-4dc5-8…"
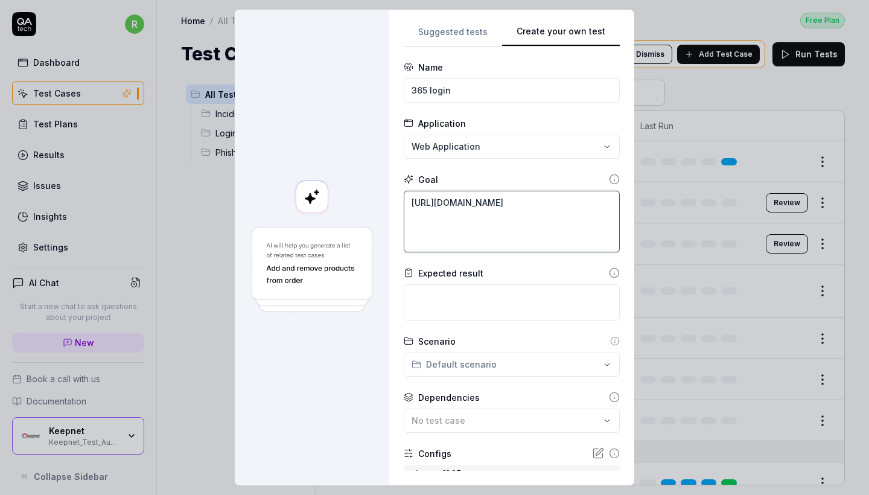
drag, startPoint x: 546, startPoint y: 243, endPoint x: 328, endPoint y: 159, distance: 233.6
click at [328, 159] on div "**********" at bounding box center [434, 247] width 399 height 475
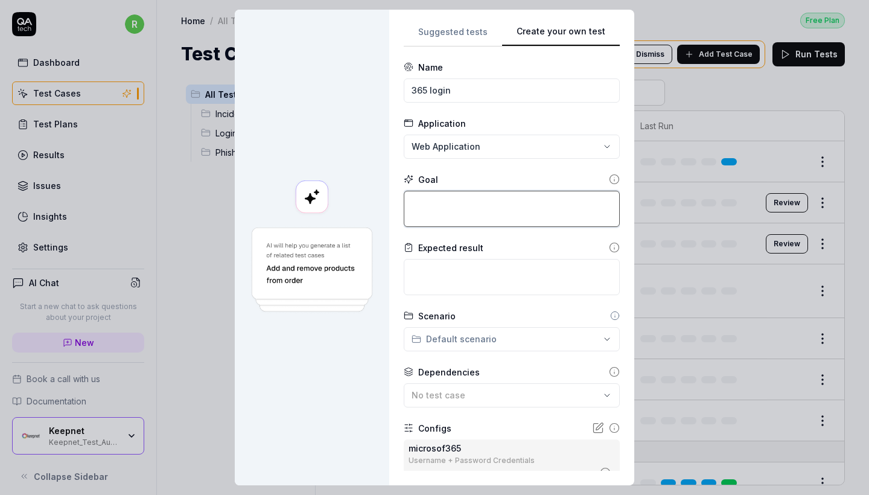
paste textarea "Log in to Office 365 and go to outlook."
type textarea "*"
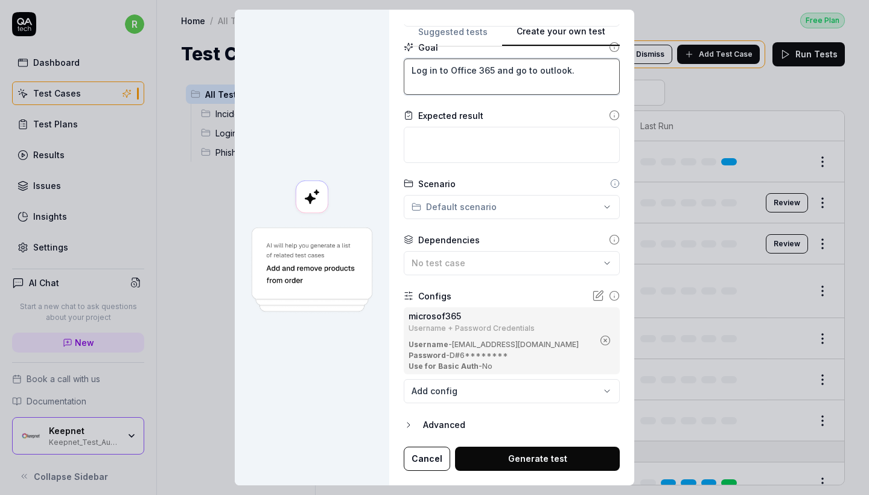
scroll to position [131, 0]
type textarea "Log in to Office 365 and go to outlook."
click at [524, 449] on button "Generate test" at bounding box center [537, 459] width 165 height 24
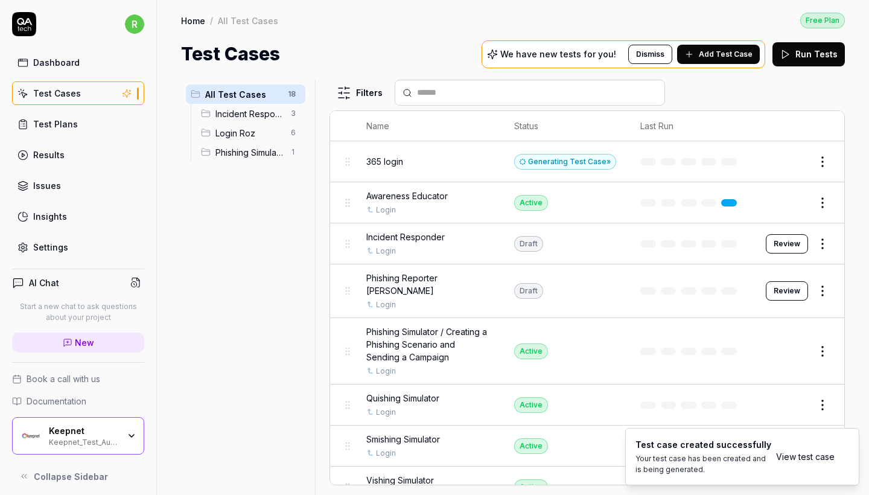
scroll to position [0, 0]
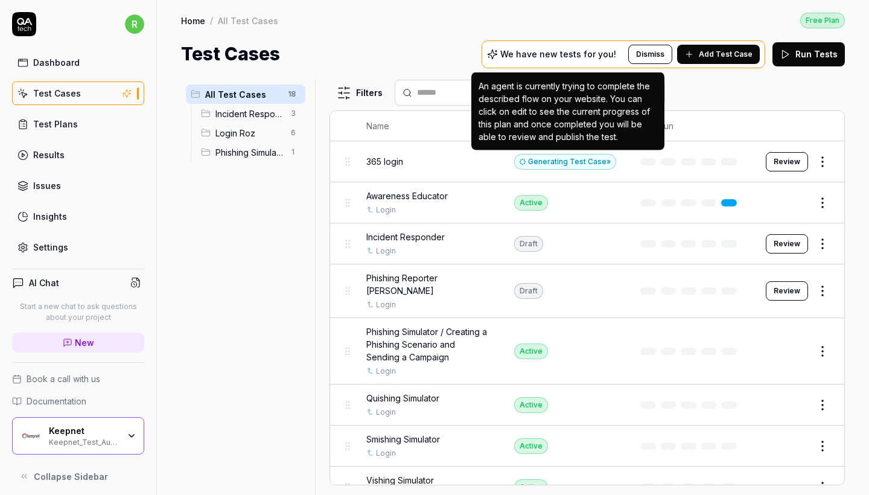
click at [581, 162] on div "Generating Test Case »" at bounding box center [565, 162] width 102 height 16
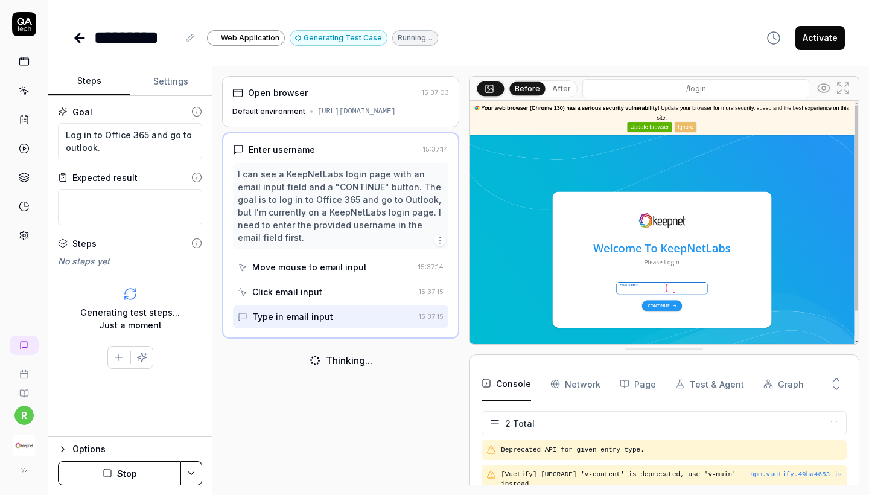
scroll to position [46, 0]
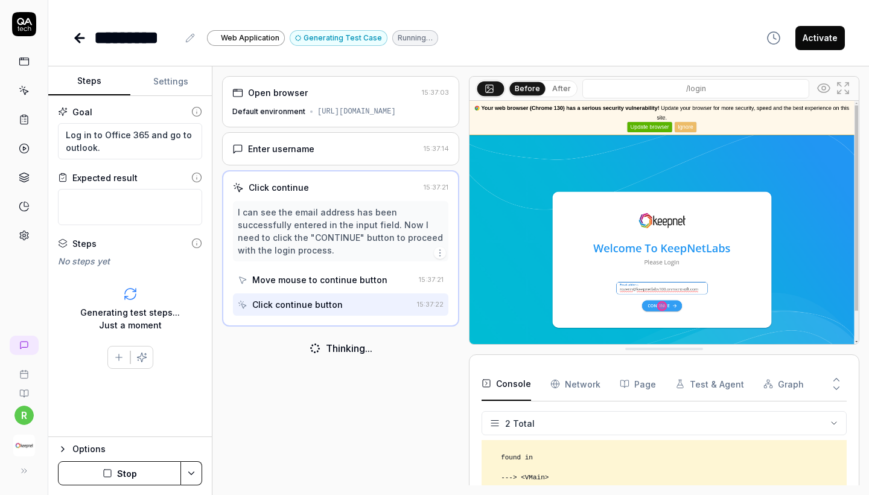
click at [364, 117] on div "Default environment https://test-ui.devkeepnet.com/" at bounding box center [340, 111] width 217 height 11
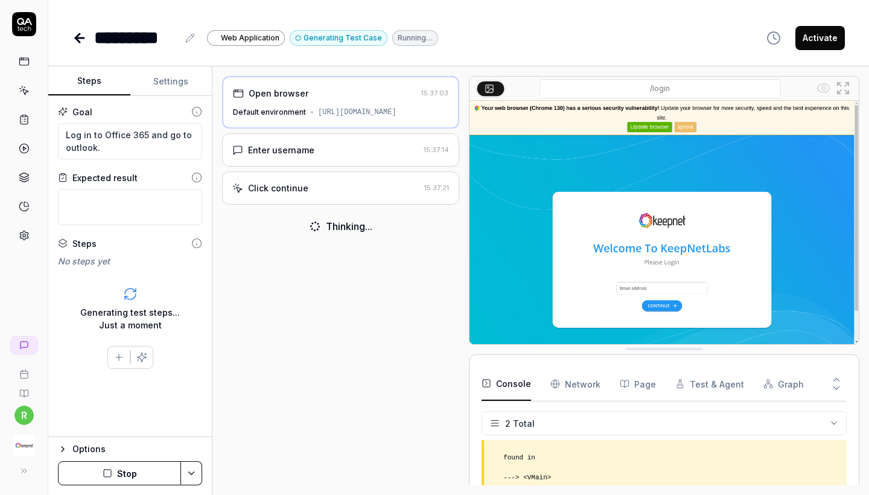
click at [124, 477] on button "Stop" at bounding box center [119, 473] width 123 height 24
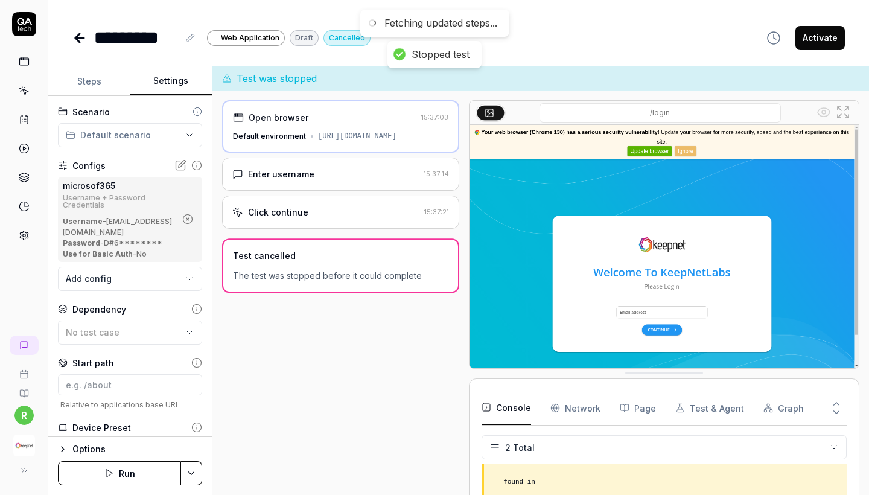
click at [167, 87] on button "Settings" at bounding box center [171, 81] width 82 height 29
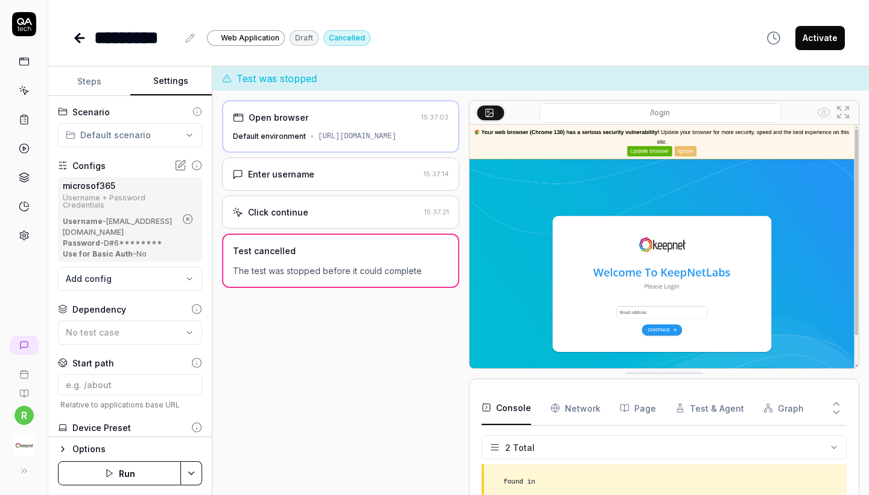
scroll to position [0, 18]
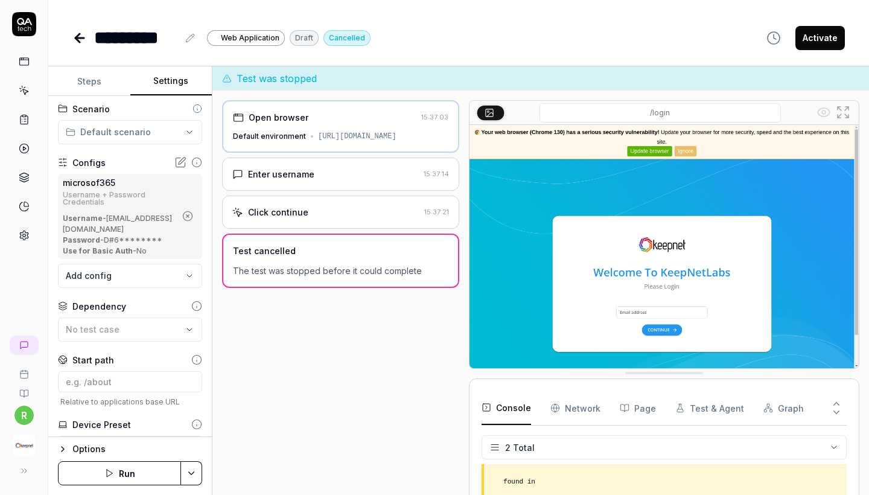
click at [193, 217] on icon "button" at bounding box center [187, 216] width 11 height 11
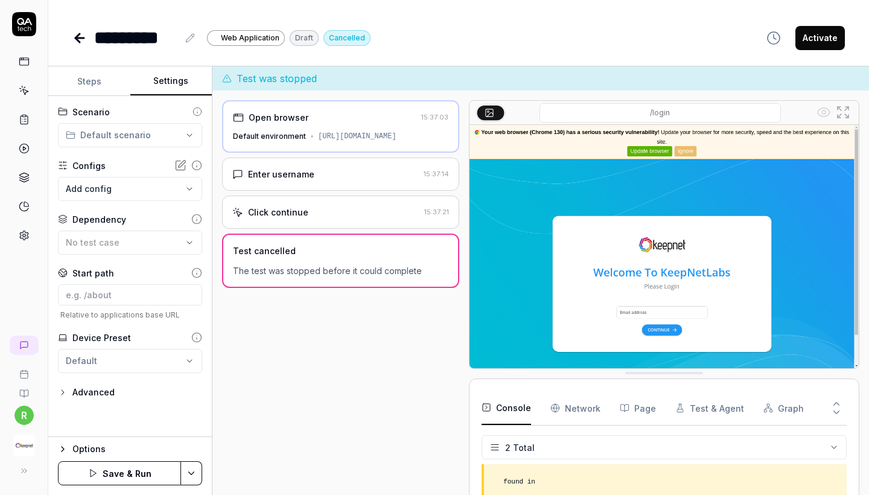
scroll to position [0, 0]
click at [176, 182] on body "**********" at bounding box center [434, 247] width 869 height 495
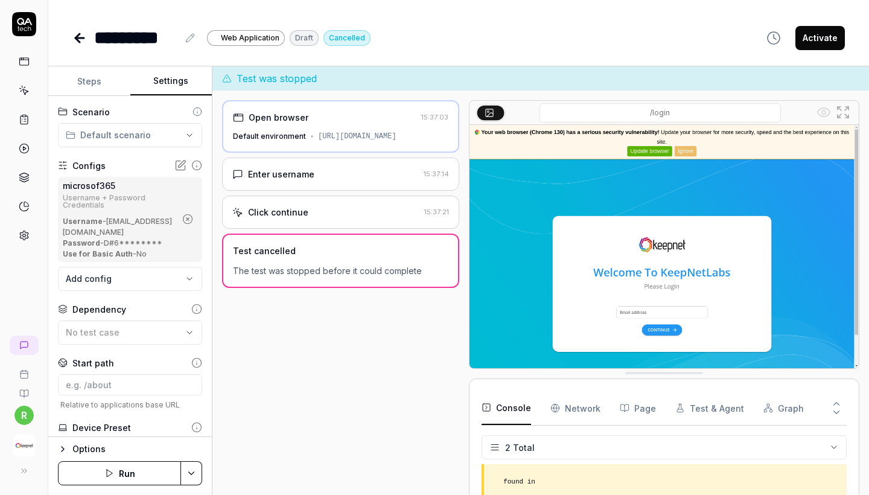
click at [102, 82] on button "Steps" at bounding box center [89, 81] width 82 height 29
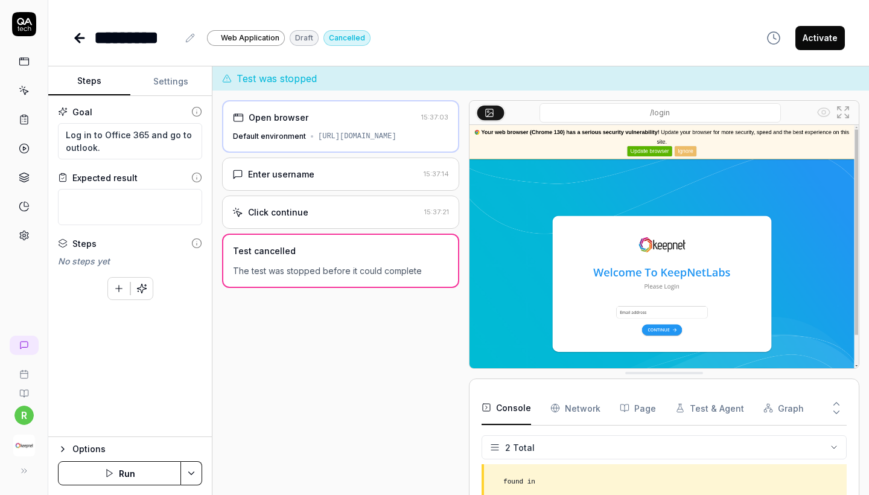
click at [380, 131] on div "Default environment https://test-ui.devkeepnet.com/" at bounding box center [340, 136] width 215 height 11
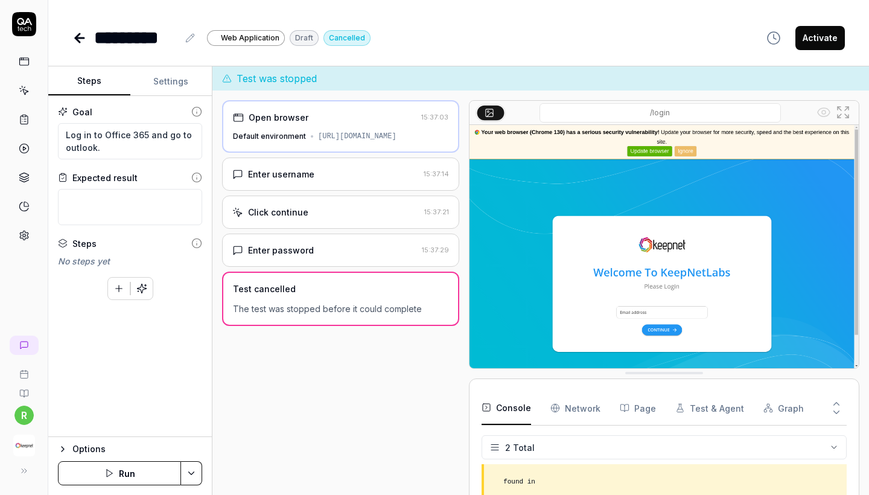
click at [116, 469] on button "Run" at bounding box center [119, 473] width 123 height 24
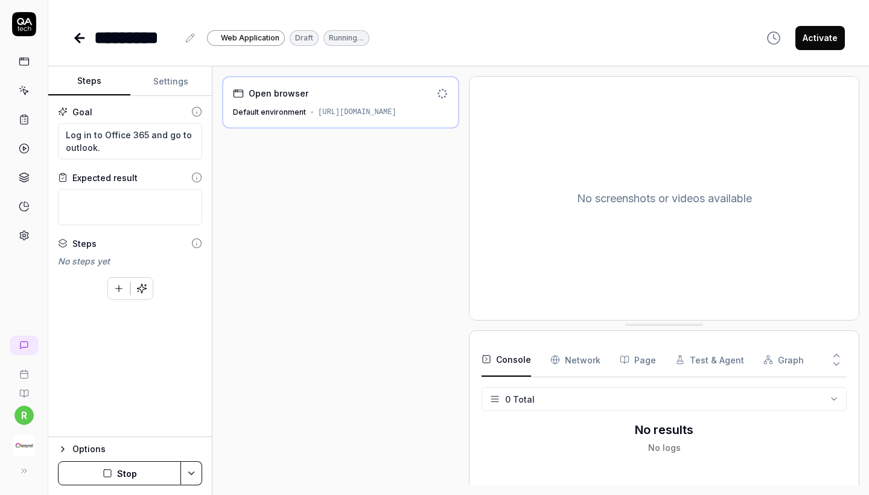
click at [283, 118] on div "Default environment" at bounding box center [269, 112] width 73 height 11
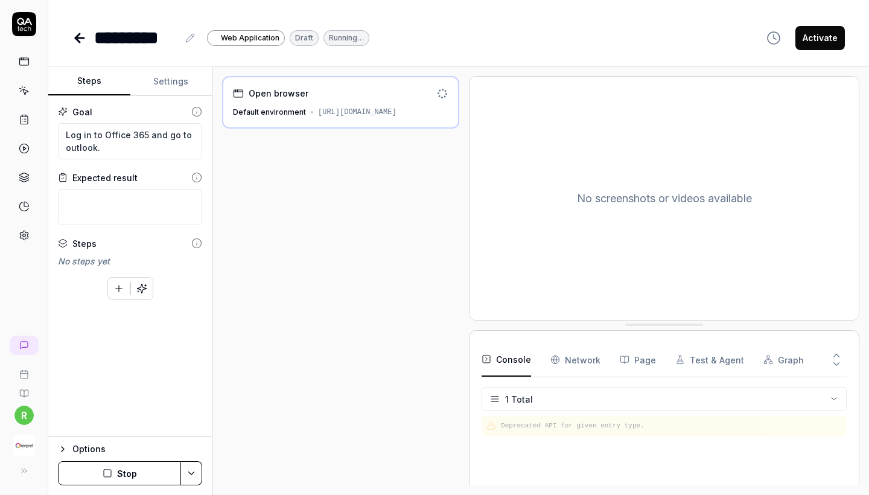
click at [153, 467] on button "Stop" at bounding box center [119, 473] width 123 height 24
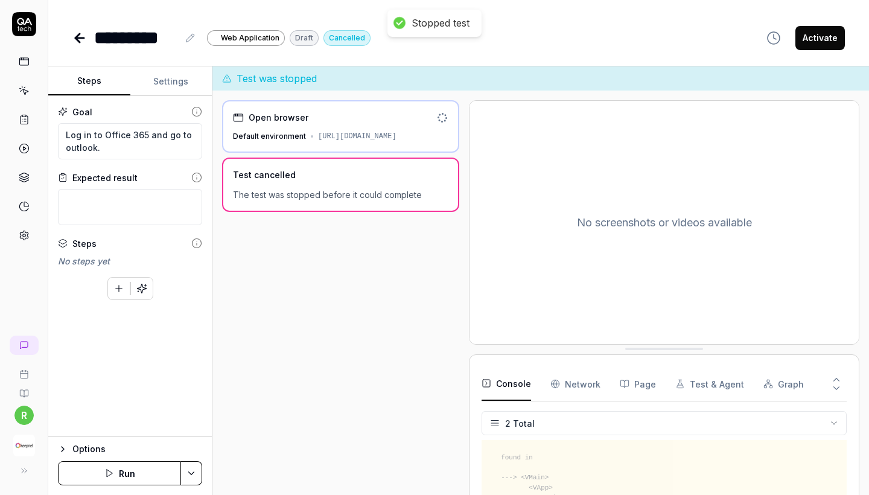
click at [86, 40] on icon at bounding box center [79, 38] width 14 height 14
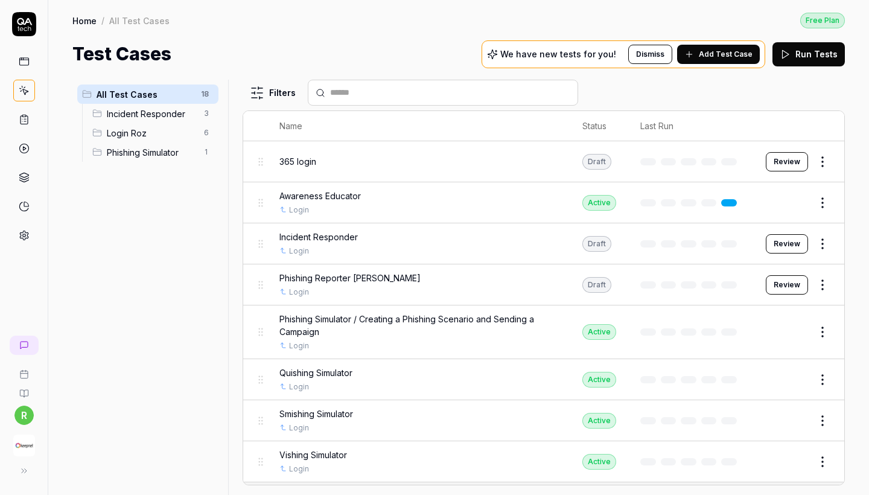
click at [708, 49] on span "Add Test Case" at bounding box center [725, 54] width 54 height 11
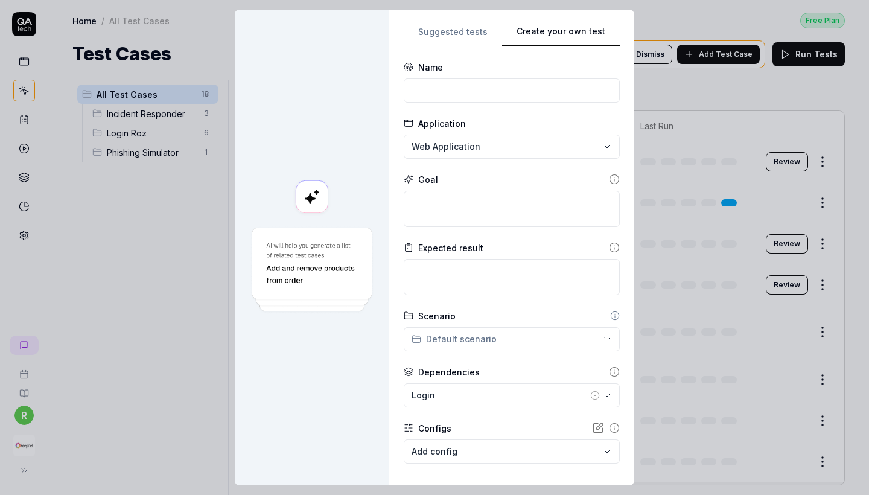
click at [621, 45] on div "**********" at bounding box center [511, 247] width 245 height 475
click at [516, 343] on div "**********" at bounding box center [434, 247] width 869 height 495
click at [524, 353] on div "**********" at bounding box center [434, 247] width 869 height 495
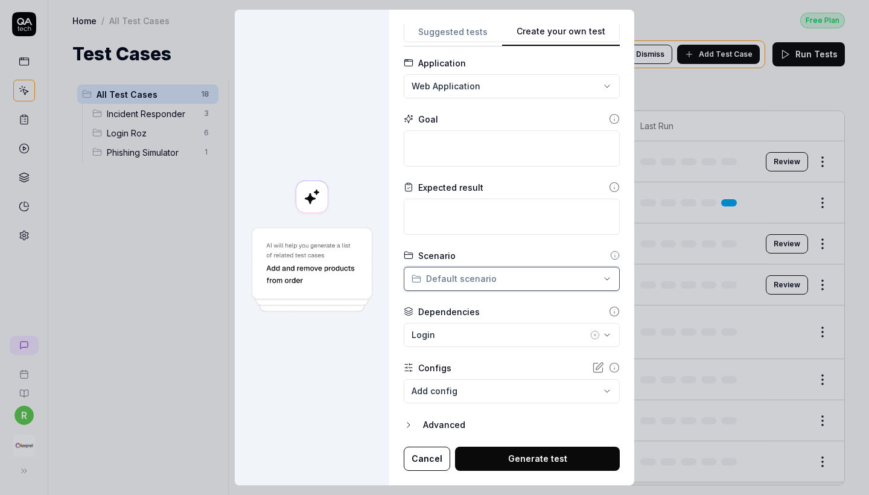
scroll to position [60, 0]
click at [519, 343] on button "Login" at bounding box center [512, 335] width 216 height 24
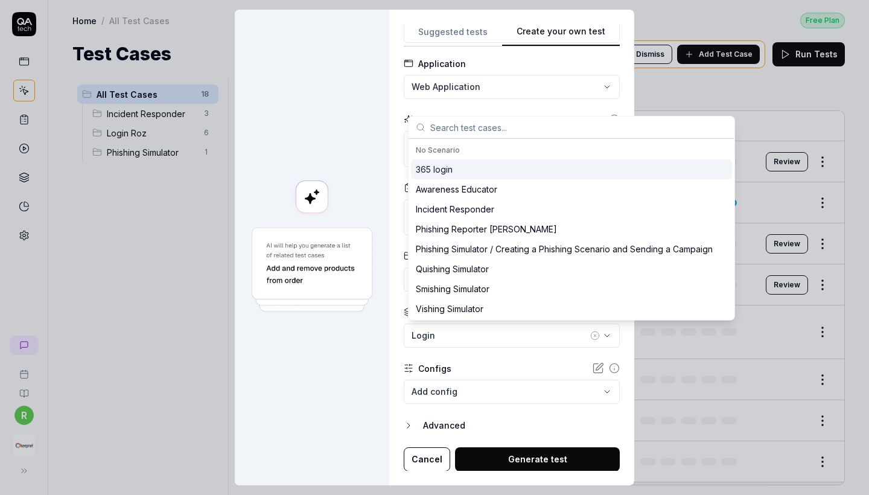
click at [519, 343] on button "Login" at bounding box center [512, 335] width 216 height 24
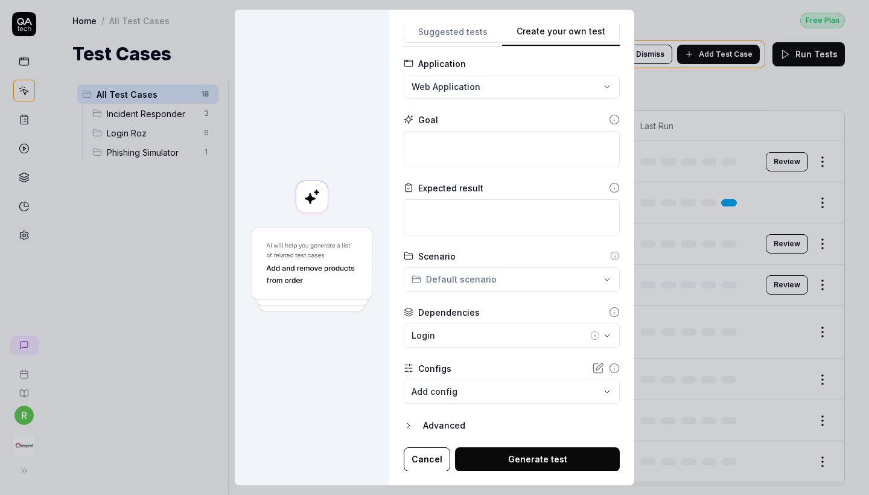
click at [519, 343] on button "Login" at bounding box center [512, 335] width 216 height 24
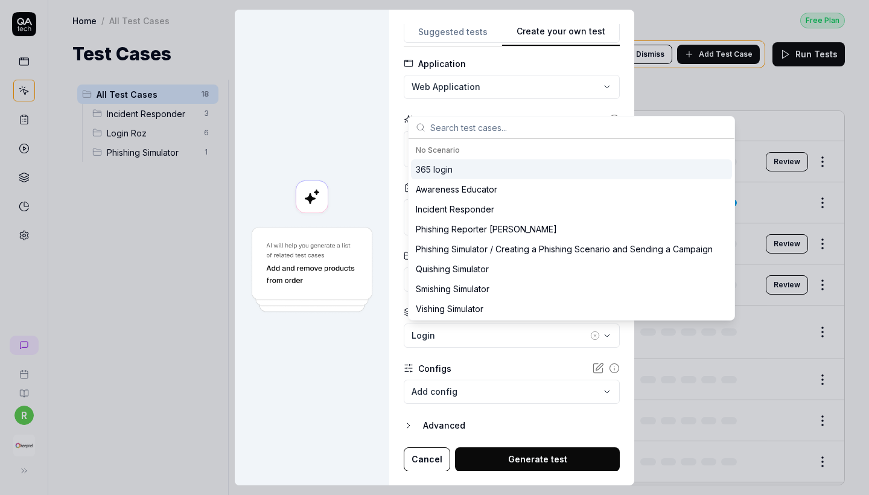
click at [505, 165] on div "365 login" at bounding box center [571, 169] width 321 height 20
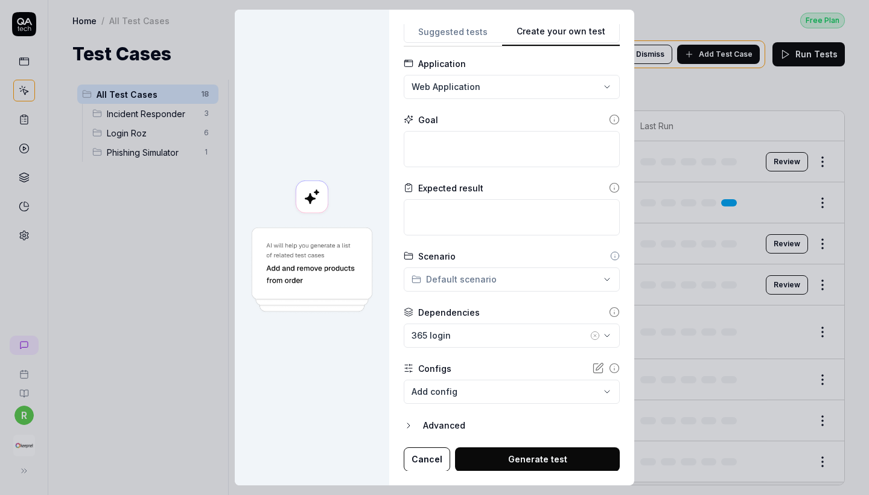
click at [493, 387] on body "r Home / All Test Cases Free Plan Home / All Test Cases Free Plan Test Cases We…" at bounding box center [434, 247] width 869 height 495
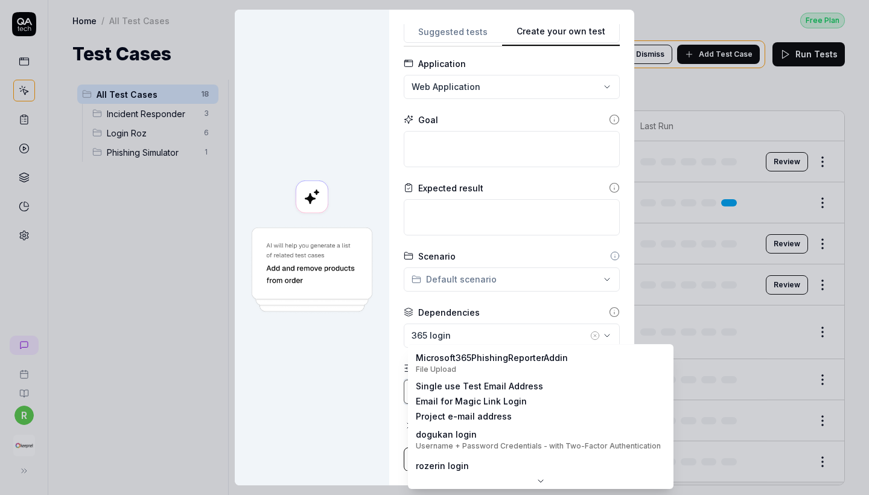
click at [500, 296] on div "**********" at bounding box center [434, 247] width 869 height 495
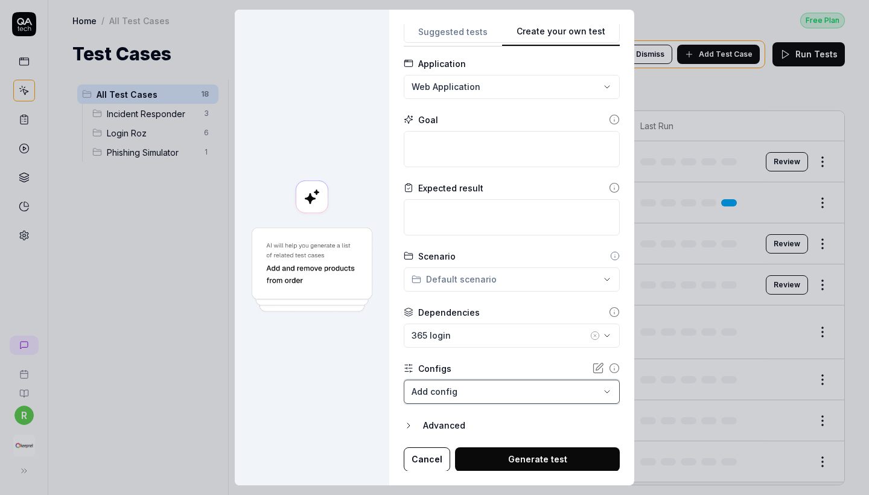
scroll to position [10, 0]
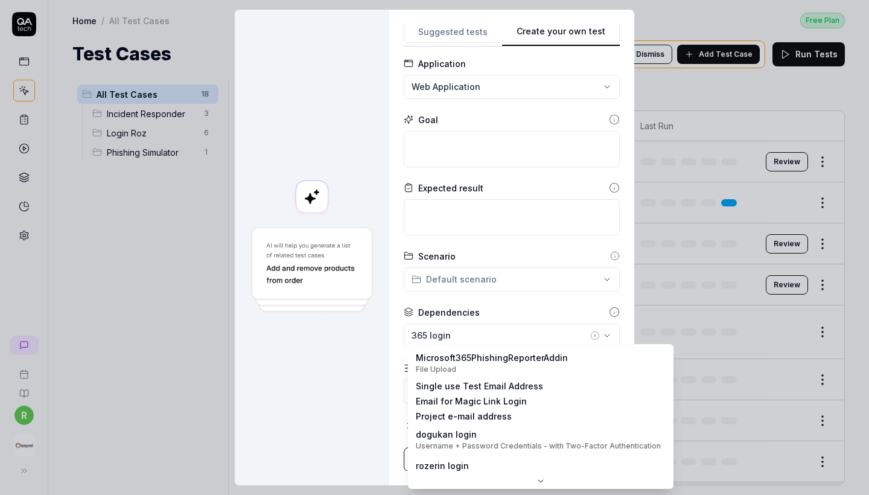
click at [484, 384] on body "r Home / All Test Cases Free Plan Home / All Test Cases Free Plan Test Cases We…" at bounding box center [434, 247] width 869 height 495
click at [475, 323] on div "**********" at bounding box center [434, 247] width 869 height 495
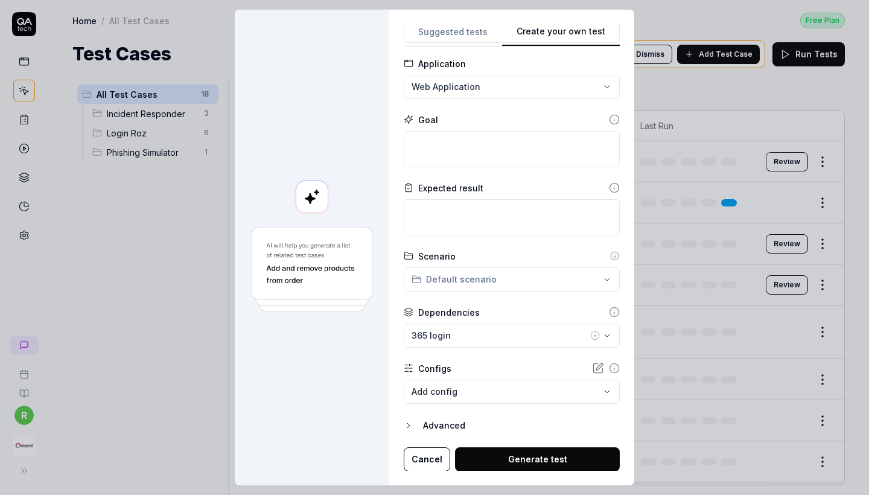
click at [474, 329] on div "365 login" at bounding box center [499, 335] width 176 height 13
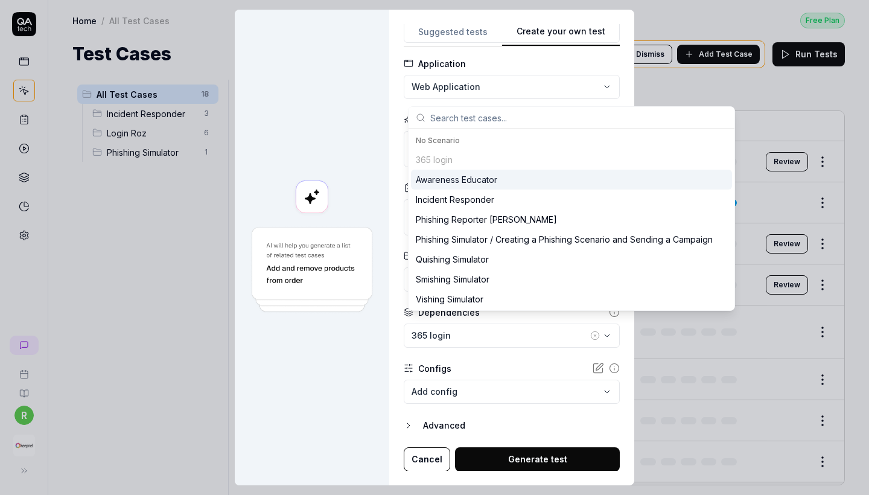
click at [593, 331] on icon "button" at bounding box center [595, 336] width 10 height 10
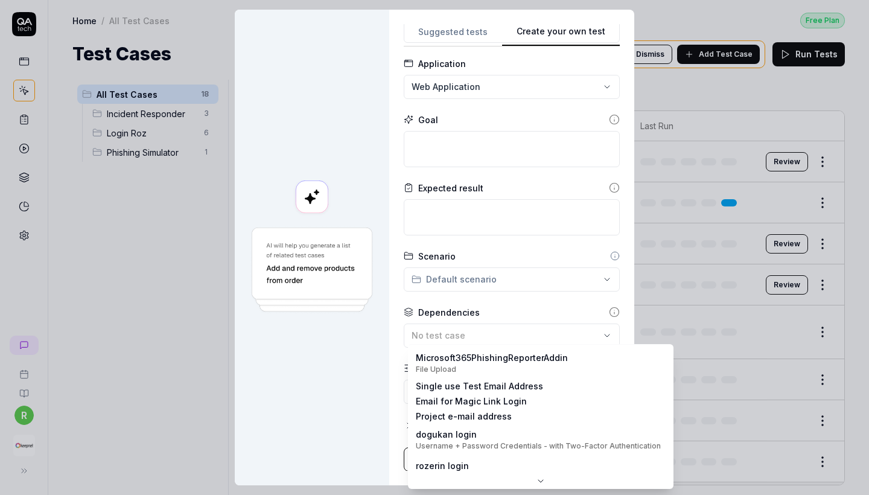
click at [540, 371] on body "r Home / All Test Cases Free Plan Home / All Test Cases Free Plan Test Cases We…" at bounding box center [434, 247] width 869 height 495
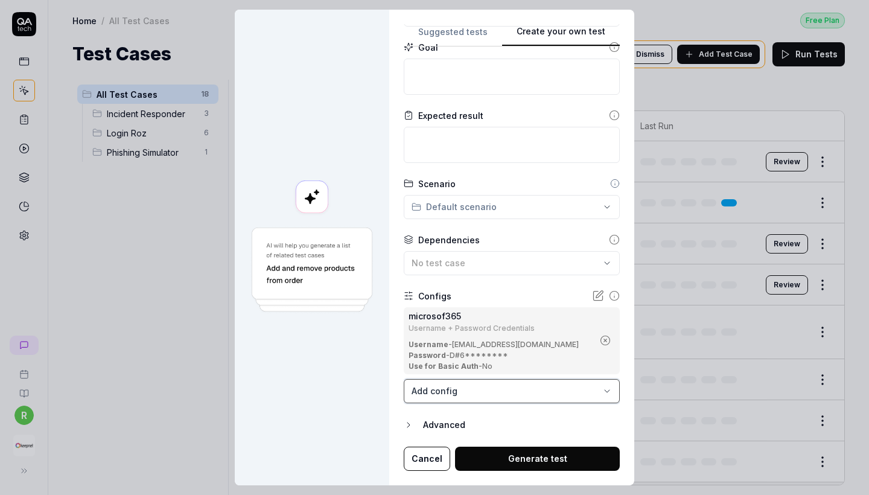
scroll to position [131, 0]
click at [477, 257] on div "No test case" at bounding box center [505, 263] width 188 height 13
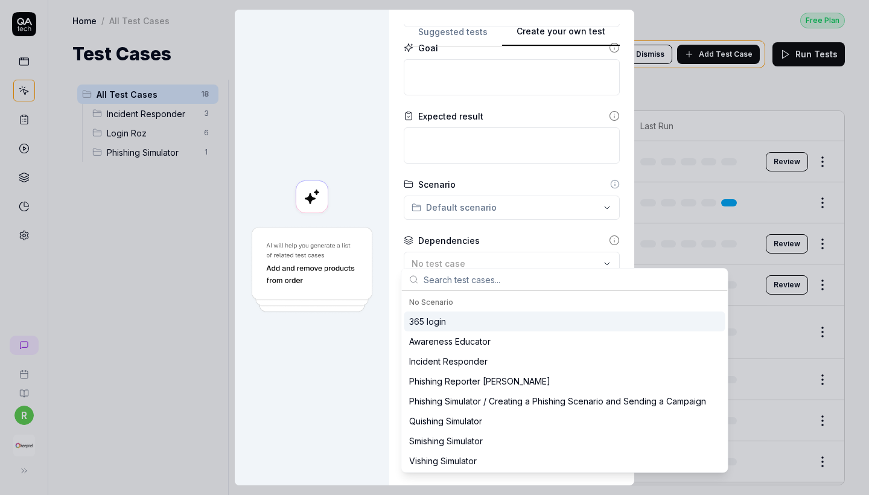
click at [477, 257] on div "No test case" at bounding box center [505, 263] width 188 height 13
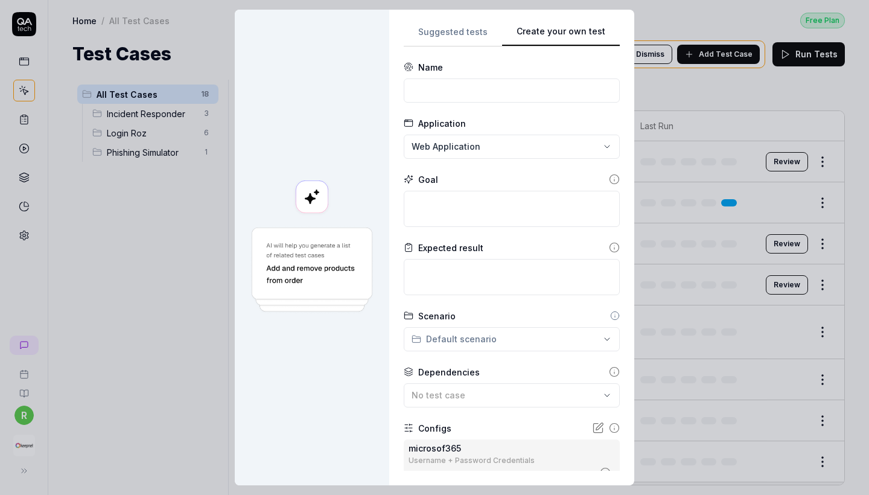
scroll to position [0, 0]
click at [457, 174] on div "Goal" at bounding box center [512, 179] width 216 height 13
click at [457, 191] on textarea at bounding box center [512, 209] width 216 height 36
paste textarea "Log in to Office 365 and go to outlook."
type textarea "*"
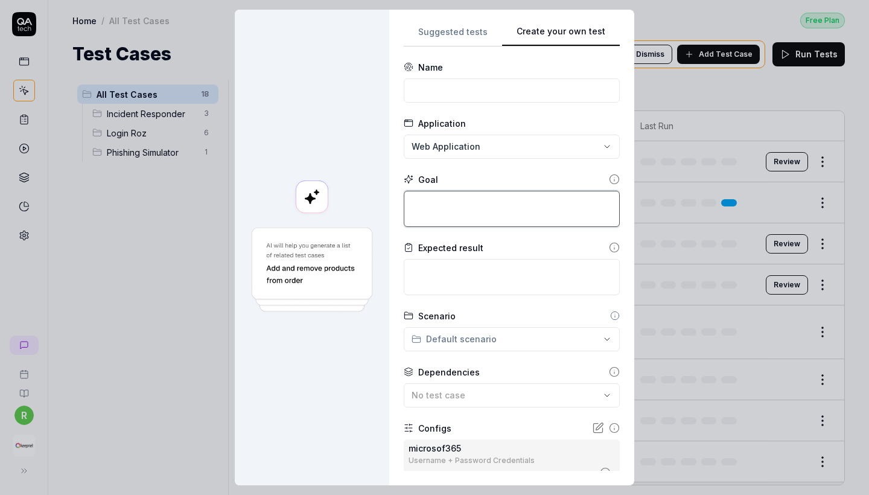
type textarea "Log in to Office 365 and go to outlook."
click at [408, 191] on textarea "Log in to Office 365 and go to outlook." at bounding box center [512, 209] width 216 height 36
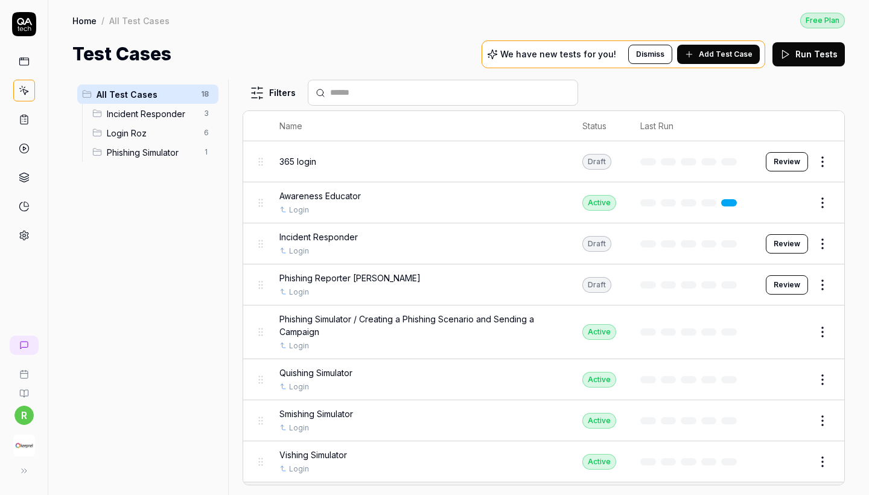
click at [21, 442] on img "button" at bounding box center [24, 445] width 22 height 22
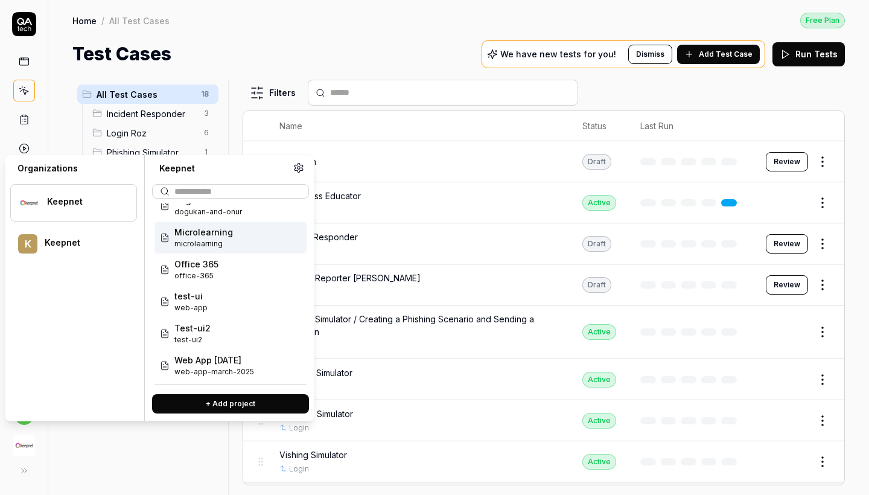
scroll to position [48, 0]
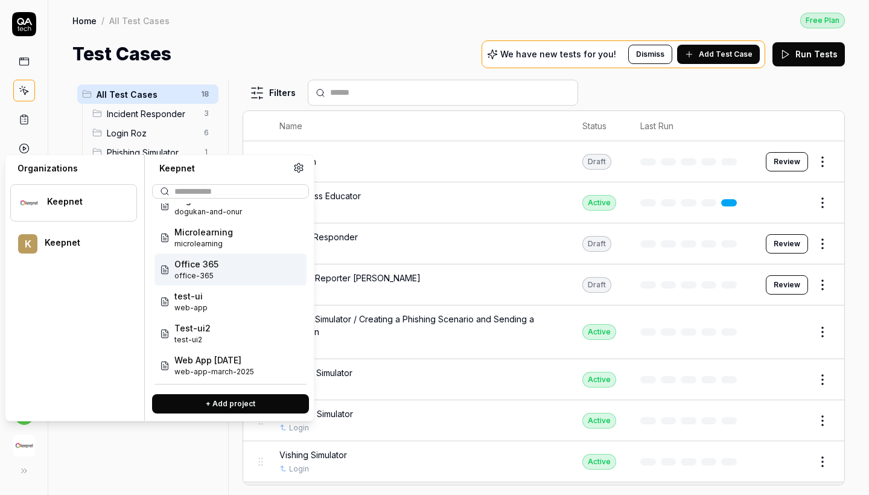
click at [203, 270] on span "Office 365" at bounding box center [196, 264] width 44 height 13
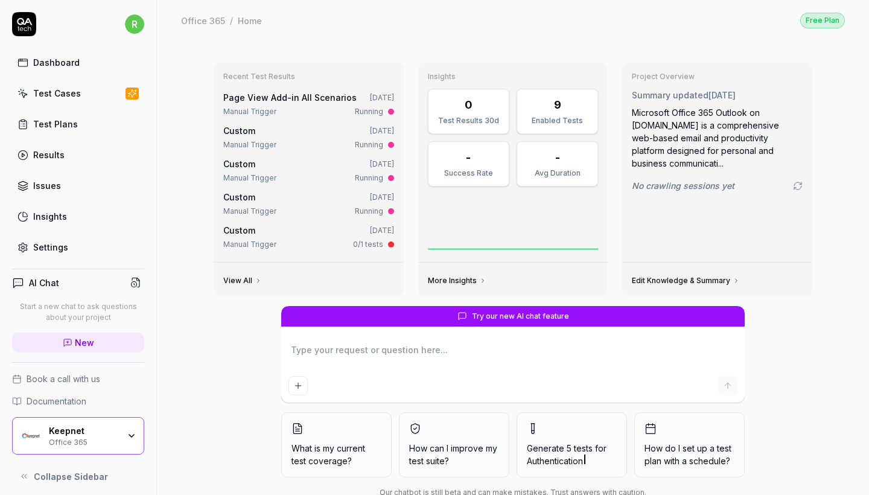
click at [108, 437] on div "Office 365" at bounding box center [84, 441] width 70 height 10
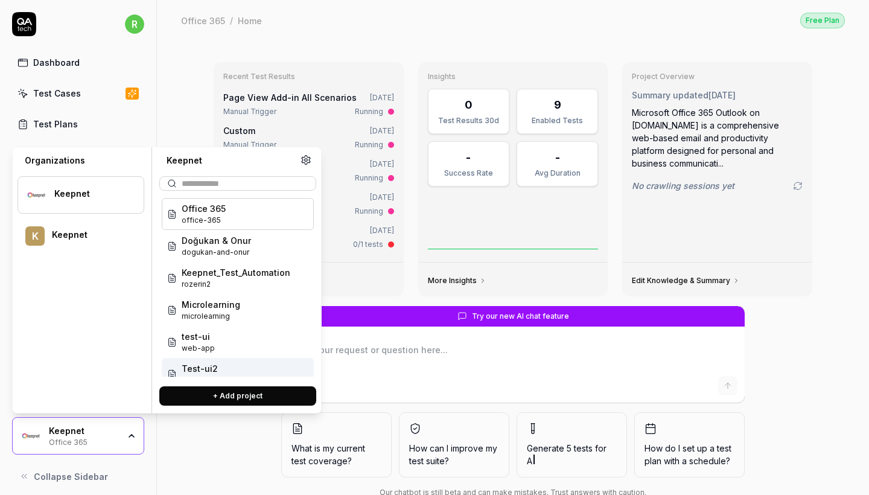
type textarea "*"
click at [237, 397] on button "+ Add project" at bounding box center [237, 395] width 157 height 19
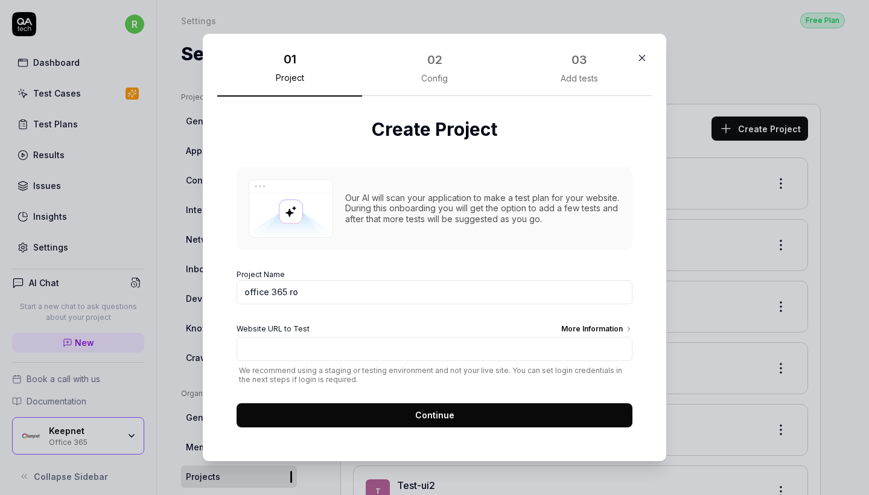
type input "office 365 ro"
click at [645, 58] on icon "button" at bounding box center [641, 57] width 11 height 11
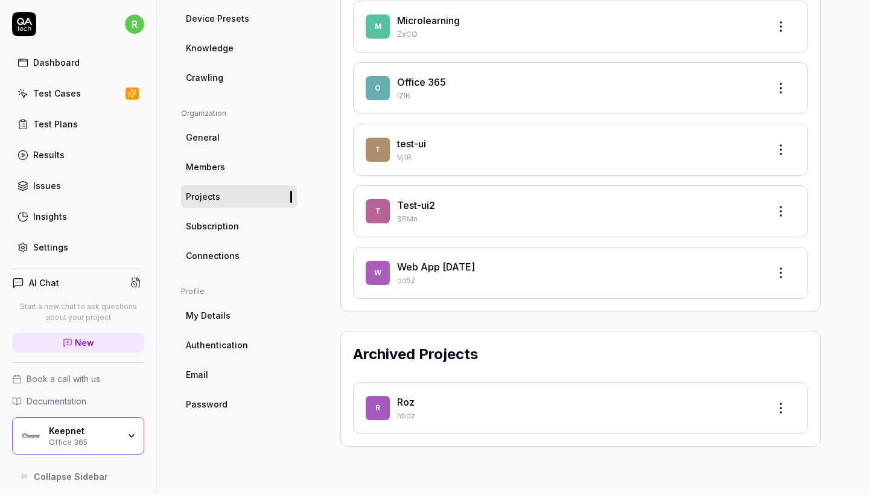
scroll to position [279, 0]
click at [604, 86] on div "Office 365" at bounding box center [578, 83] width 362 height 14
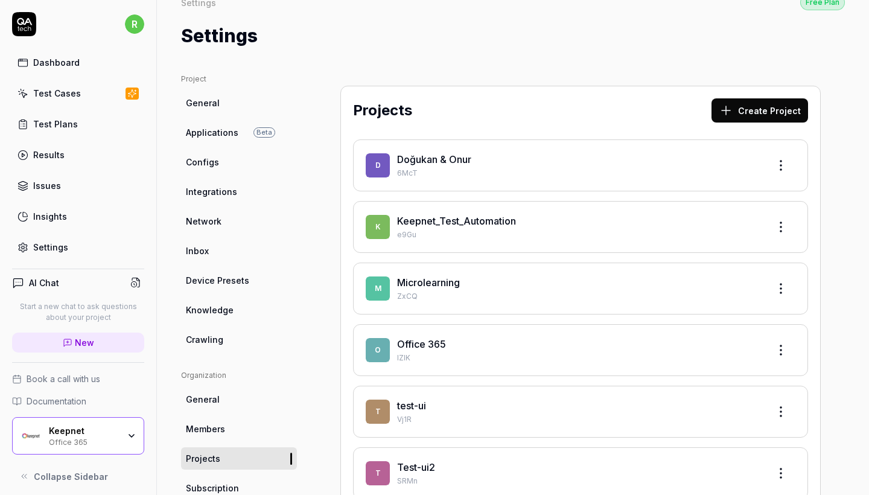
click at [428, 345] on link "Office 365" at bounding box center [421, 344] width 49 height 12
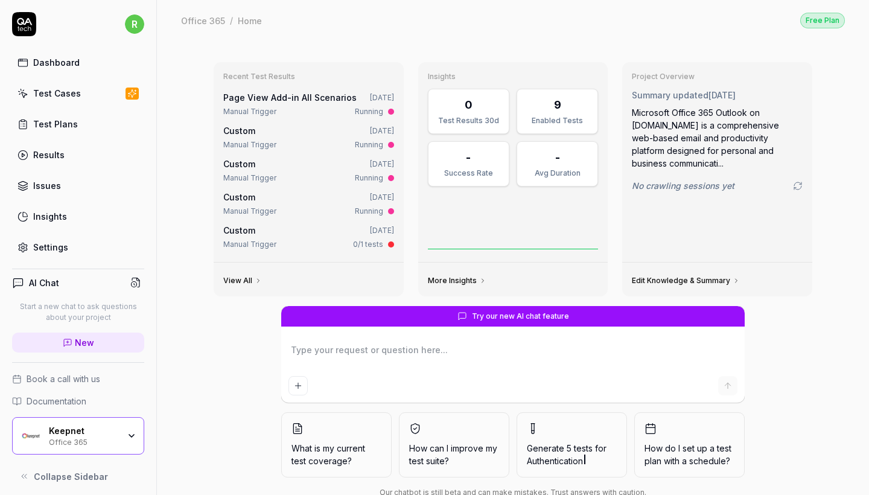
type textarea "*"
click at [96, 95] on link "Test Cases" at bounding box center [78, 93] width 132 height 24
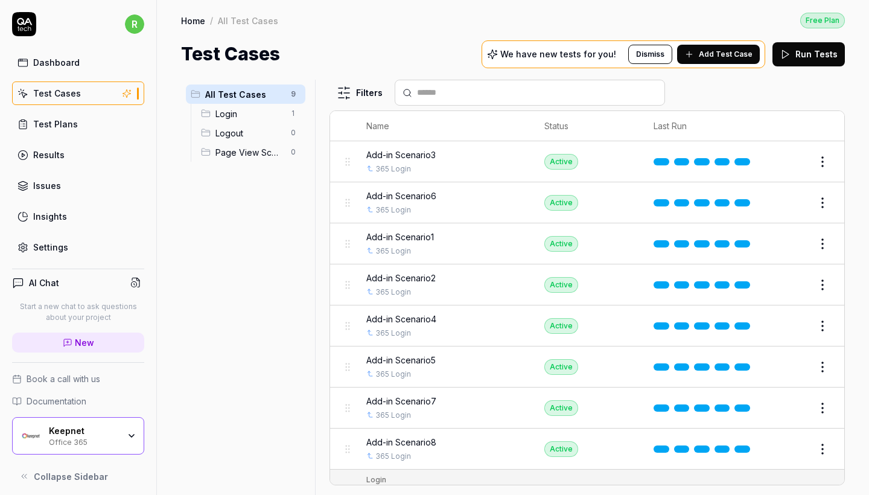
click at [704, 57] on span "Add Test Case" at bounding box center [725, 54] width 54 height 11
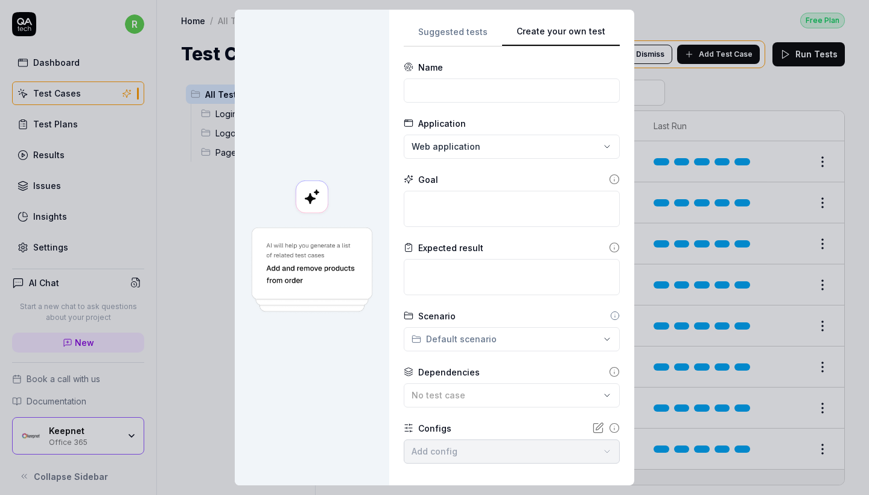
click at [559, 36] on button "Create your own test" at bounding box center [561, 36] width 118 height 22
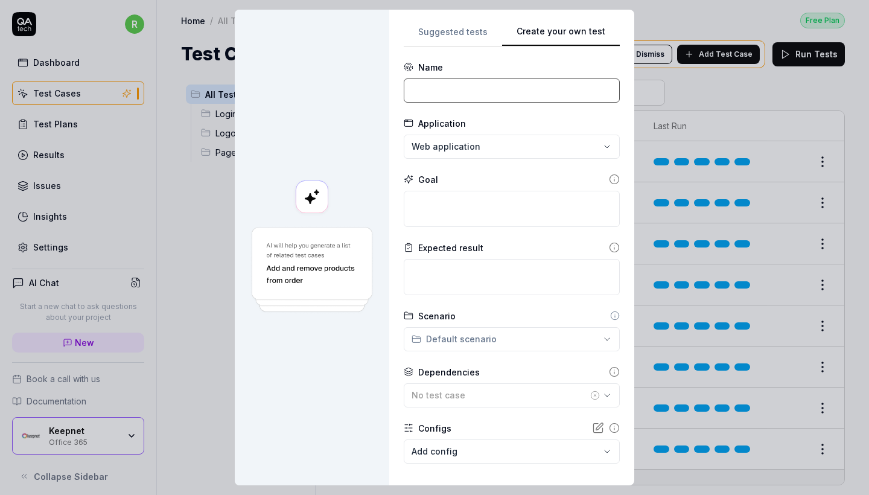
click at [489, 85] on input at bounding box center [512, 90] width 216 height 24
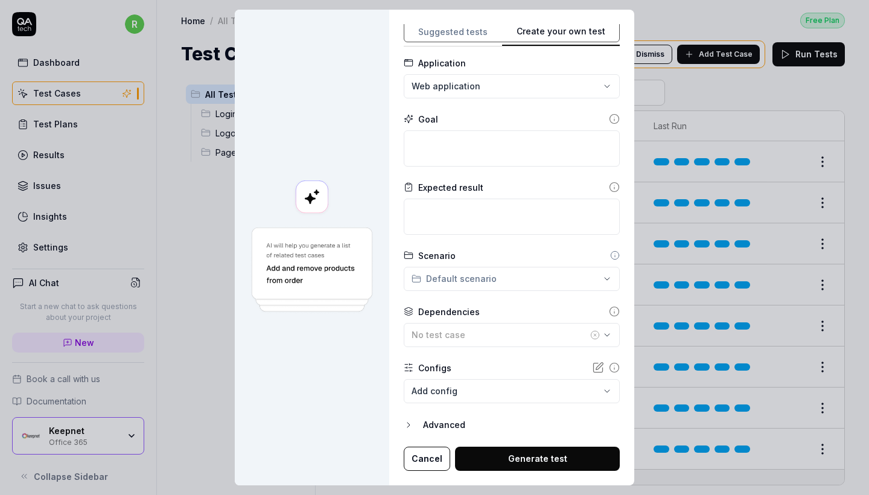
scroll to position [60, 0]
click at [474, 337] on div "No test case" at bounding box center [499, 335] width 176 height 13
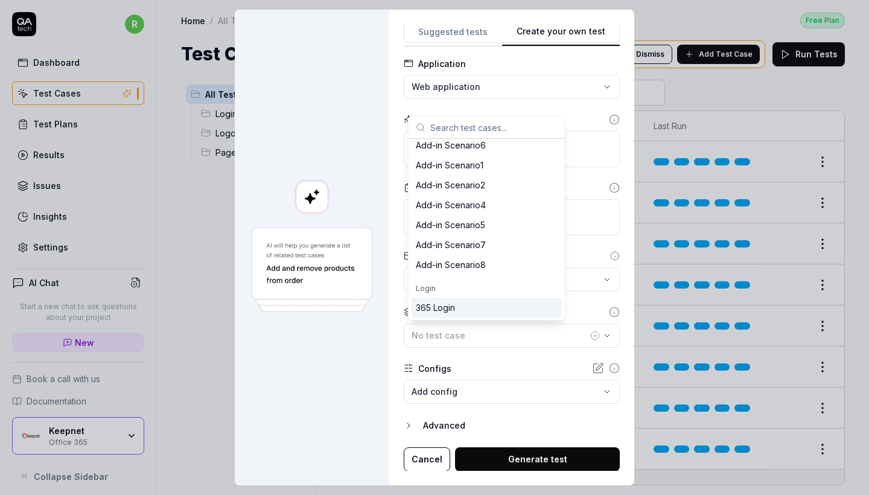
scroll to position [44, 0]
click at [494, 356] on form "**********" at bounding box center [512, 236] width 216 height 470
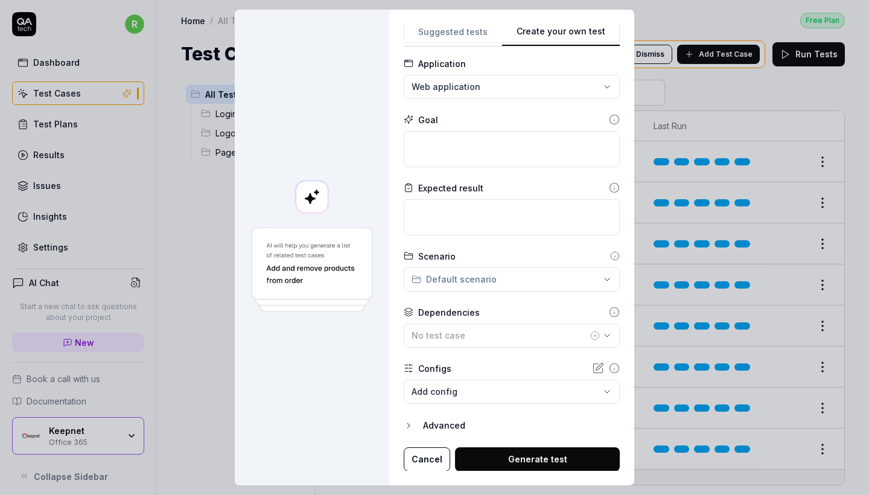
scroll to position [1, 0]
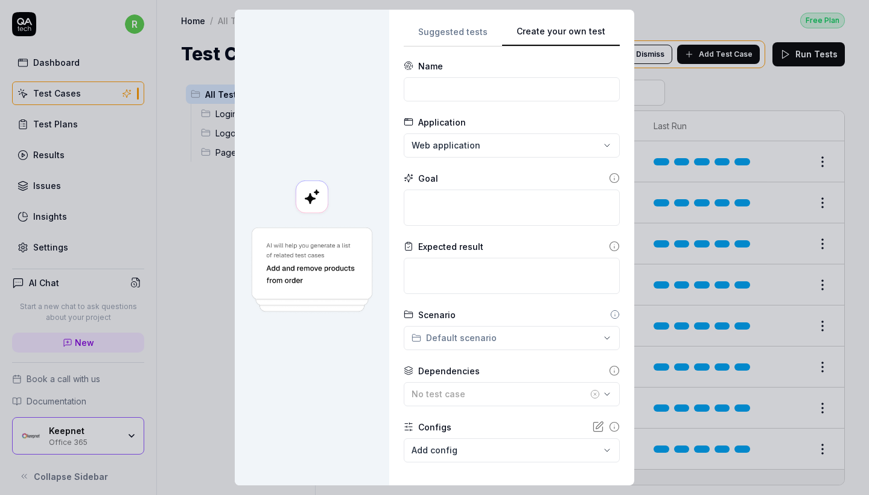
click at [443, 67] on div "Name" at bounding box center [430, 66] width 25 height 13
click at [444, 87] on input at bounding box center [512, 89] width 216 height 24
click at [432, 93] on input "Roz login" at bounding box center [512, 89] width 216 height 24
click at [455, 93] on input "login" at bounding box center [512, 89] width 216 height 24
type input "login Rozerin"
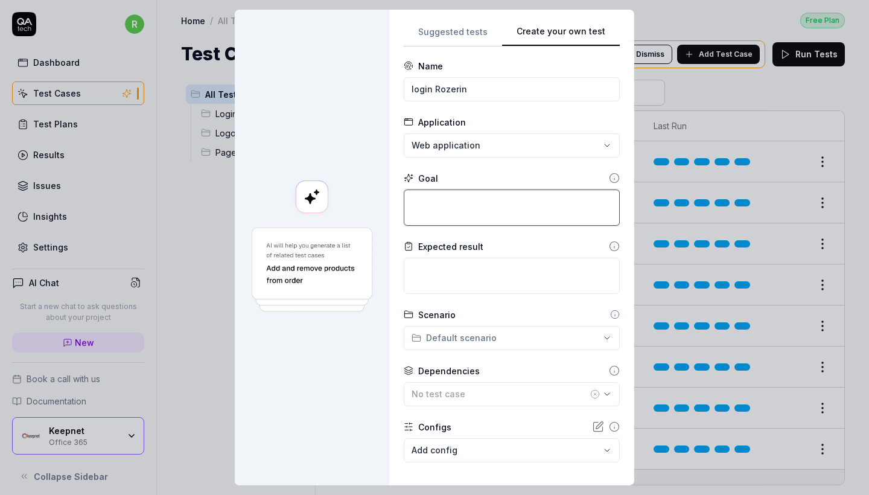
drag, startPoint x: 454, startPoint y: 122, endPoint x: 463, endPoint y: 203, distance: 81.9
click at [463, 203] on textarea at bounding box center [512, 207] width 216 height 36
paste textarea "Log in to Office 365 and go to outlook."
type textarea "*"
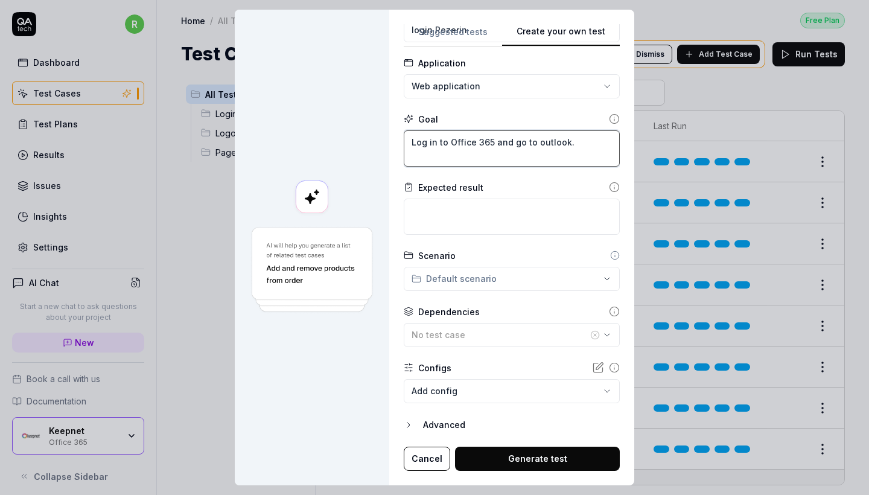
scroll to position [60, 0]
type textarea "Log in to Office 365 and go to outlook."
click at [454, 390] on body "r Dashboard Test Cases Test Plans Results Issues Insights Settings AI Chat Star…" at bounding box center [434, 247] width 869 height 495
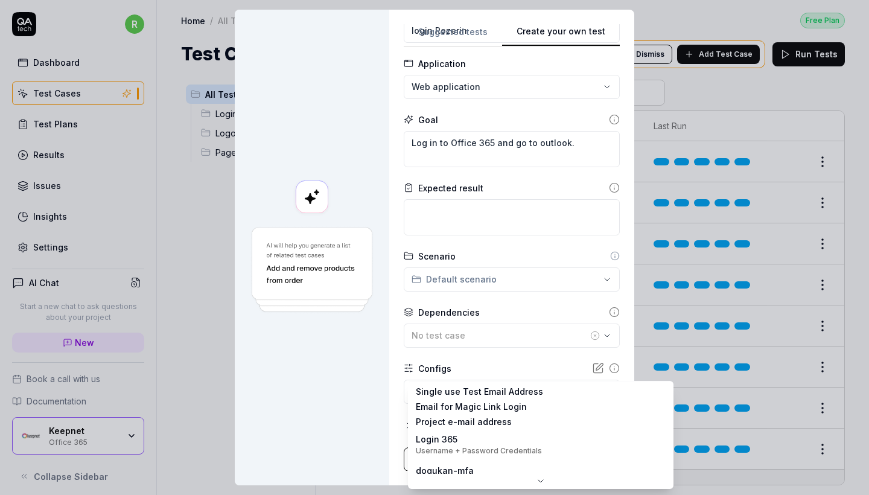
scroll to position [0, 0]
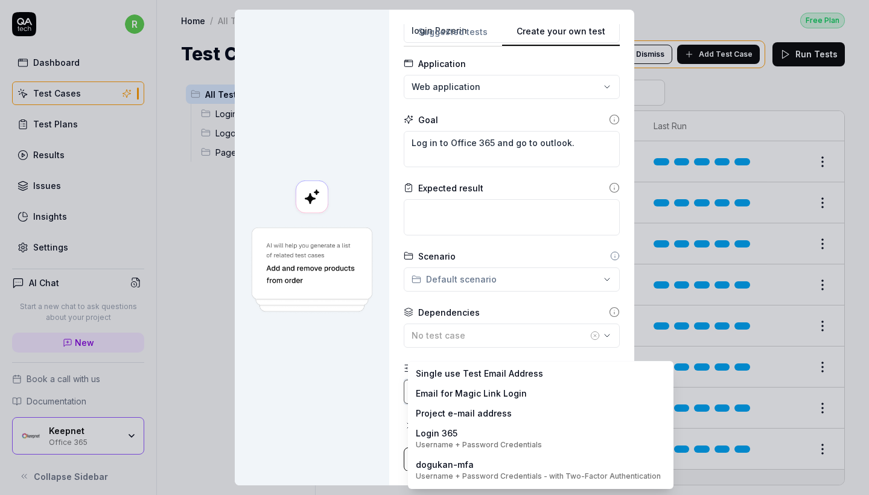
click at [353, 363] on div "**********" at bounding box center [434, 247] width 869 height 495
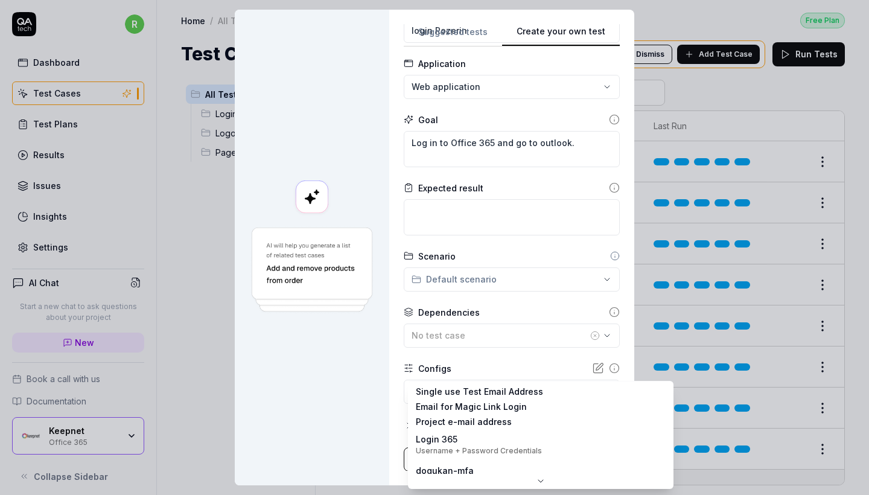
click at [449, 389] on body "r Dashboard Test Cases Test Plans Results Issues Insights Settings AI Chat Star…" at bounding box center [434, 247] width 869 height 495
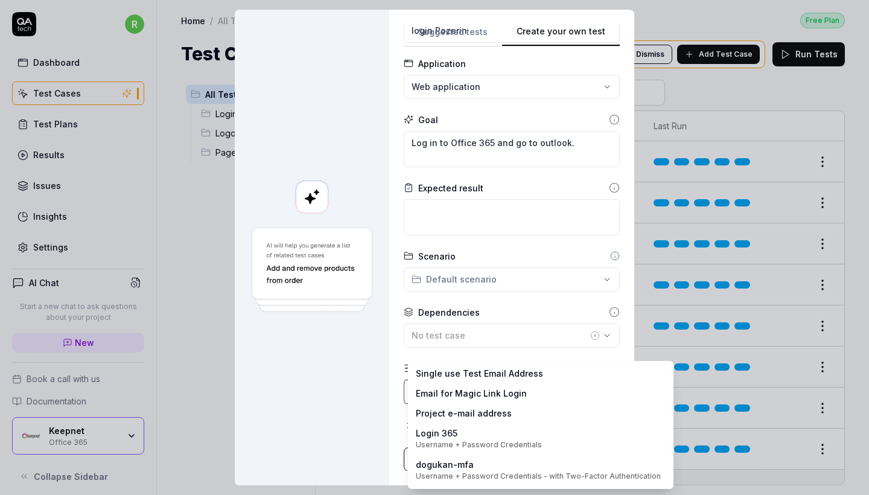
click at [367, 364] on div "**********" at bounding box center [434, 247] width 869 height 495
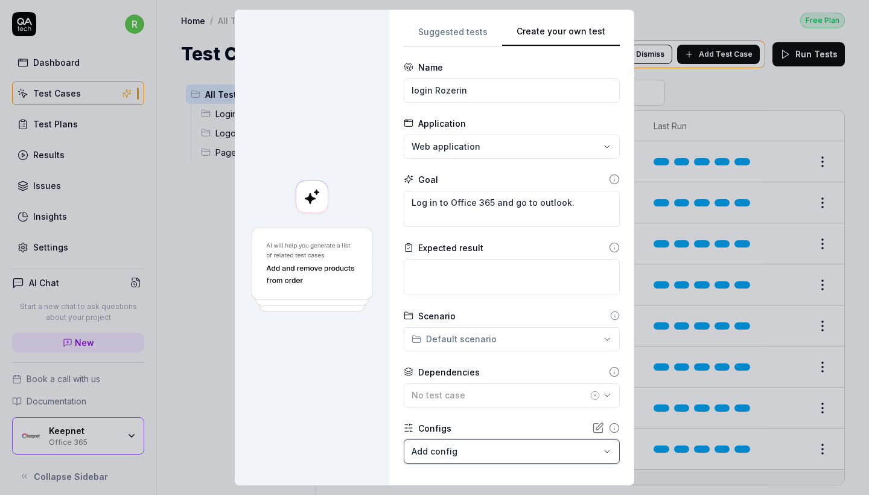
scroll to position [10, 0]
type textarea "*"
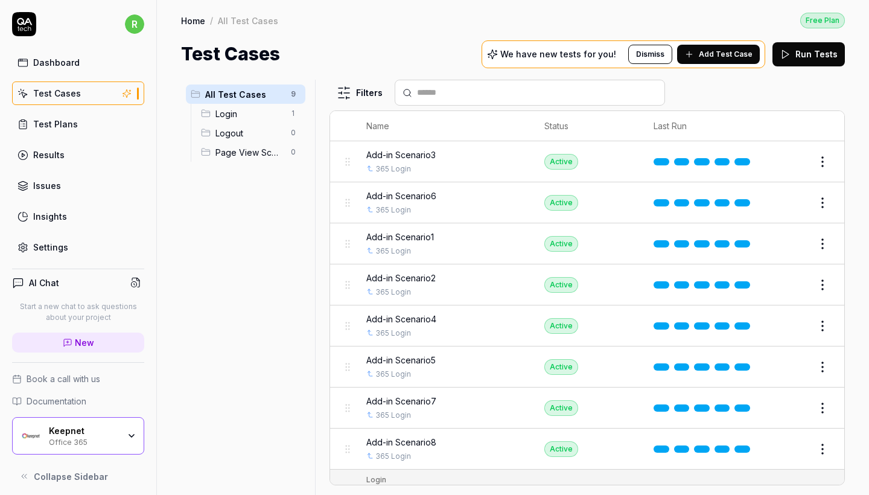
click at [62, 240] on link "Settings" at bounding box center [78, 247] width 132 height 24
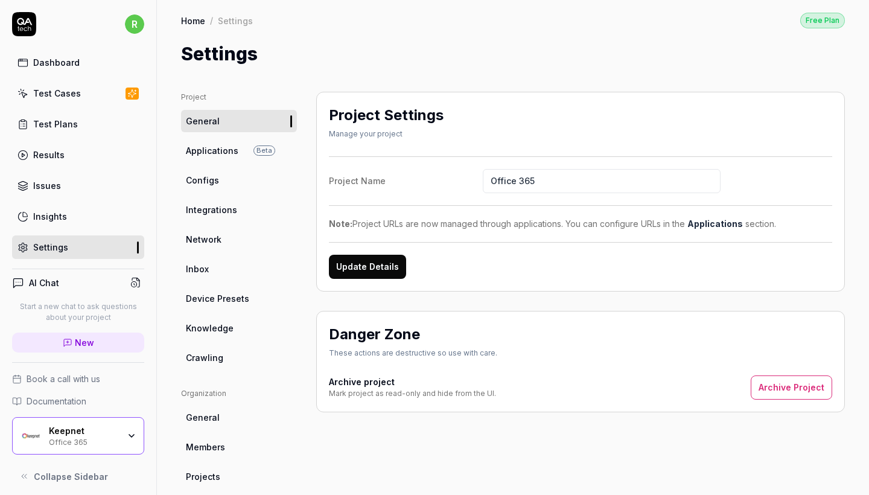
click at [206, 160] on link "Applications Beta" at bounding box center [239, 150] width 116 height 22
click at [209, 177] on span "Configs" at bounding box center [202, 180] width 33 height 13
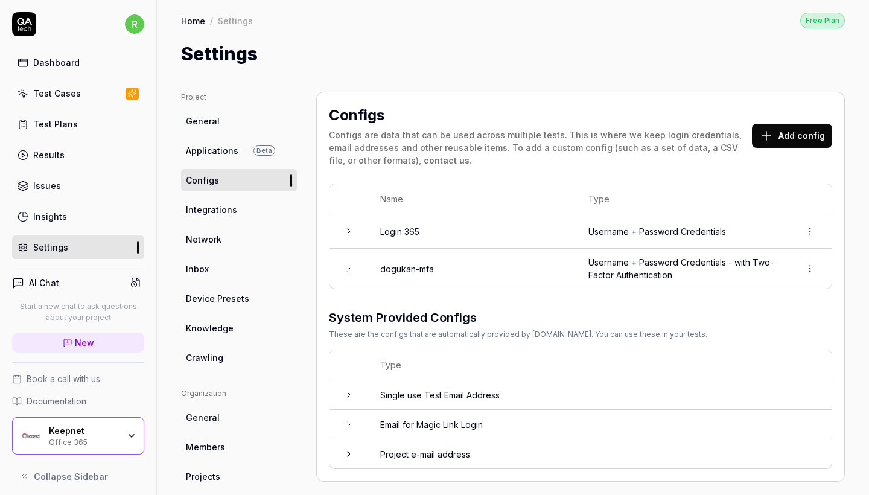
click at [632, 273] on td "Username + Password Credentials - with Two-Factor Authentication" at bounding box center [682, 269] width 212 height 40
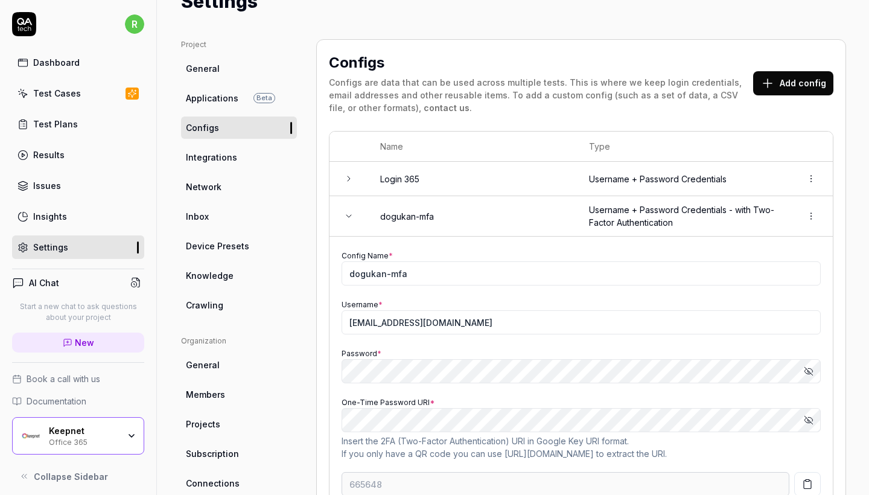
scroll to position [55, 0]
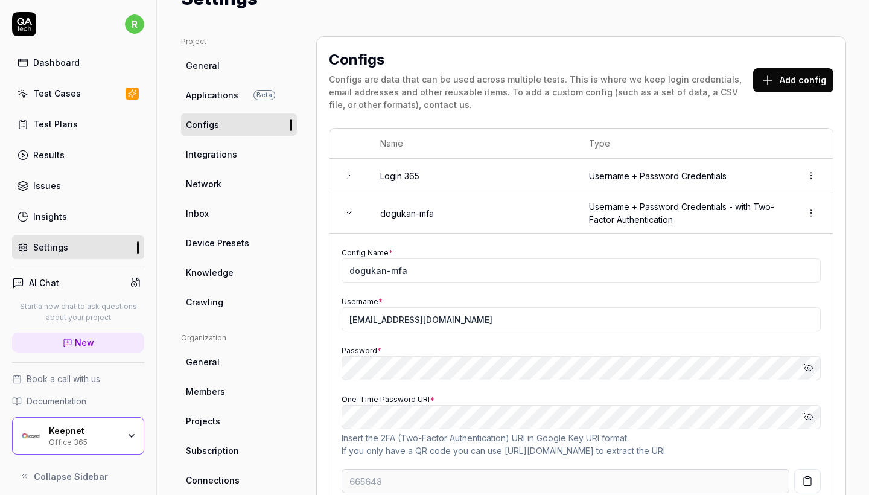
click at [806, 371] on button "Show password" at bounding box center [808, 368] width 24 height 24
click at [806, 371] on icon "button" at bounding box center [808, 368] width 10 height 10
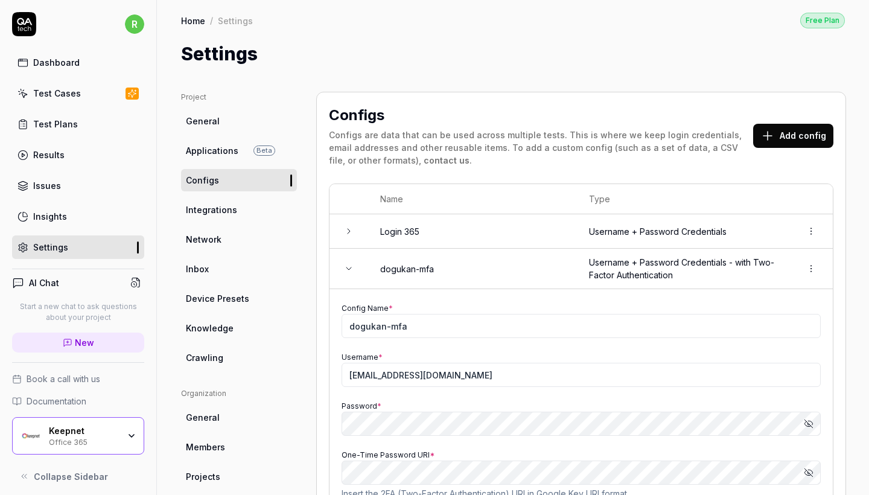
scroll to position [0, 0]
click at [760, 131] on button "Add config" at bounding box center [793, 136] width 80 height 24
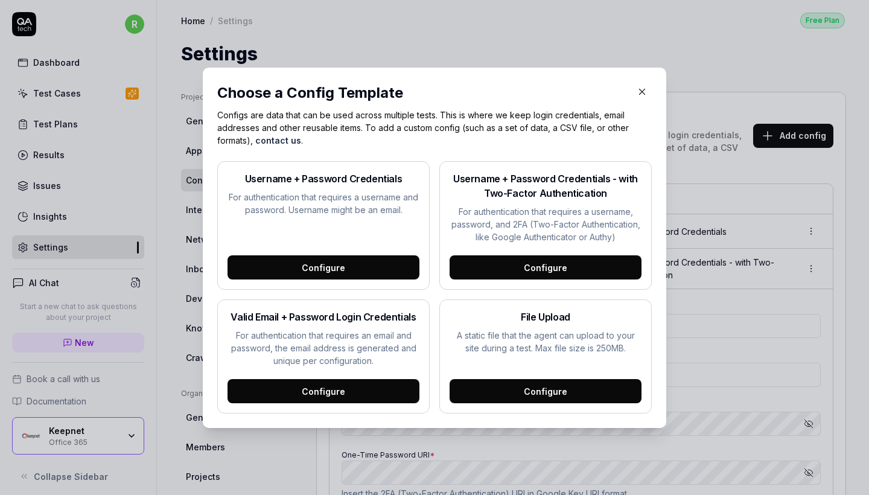
click at [356, 257] on div "Configure" at bounding box center [323, 267] width 192 height 24
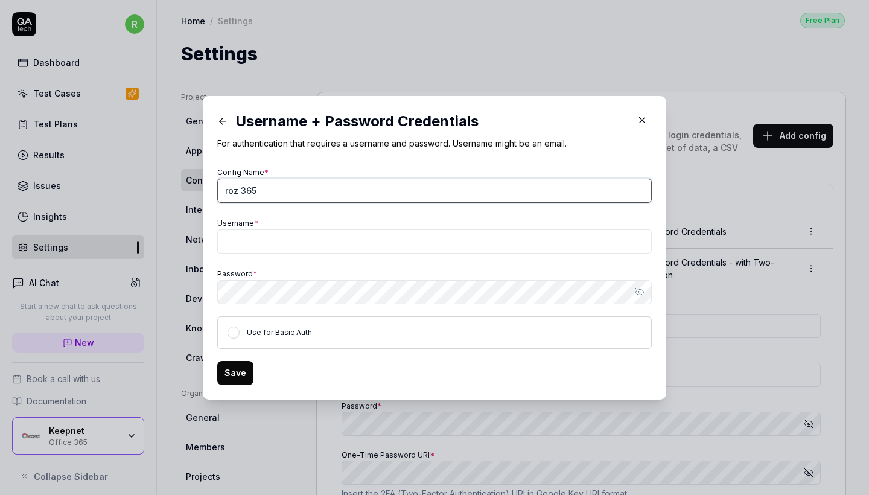
type input "roz 365"
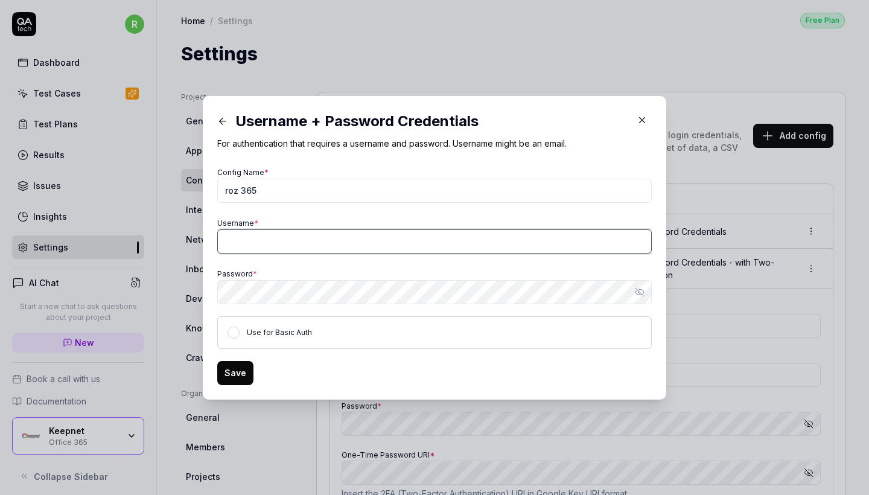
type input "343392"
paste input "rozerin@keepnetlabs100.onmicrosoft.com"
type input "rozerin@keepnetlabs100.onmicrosoft.com"
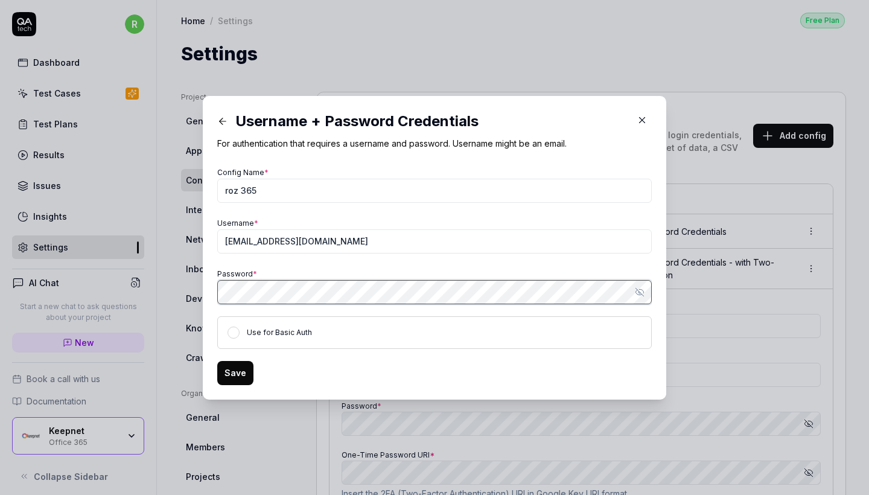
type input "057775"
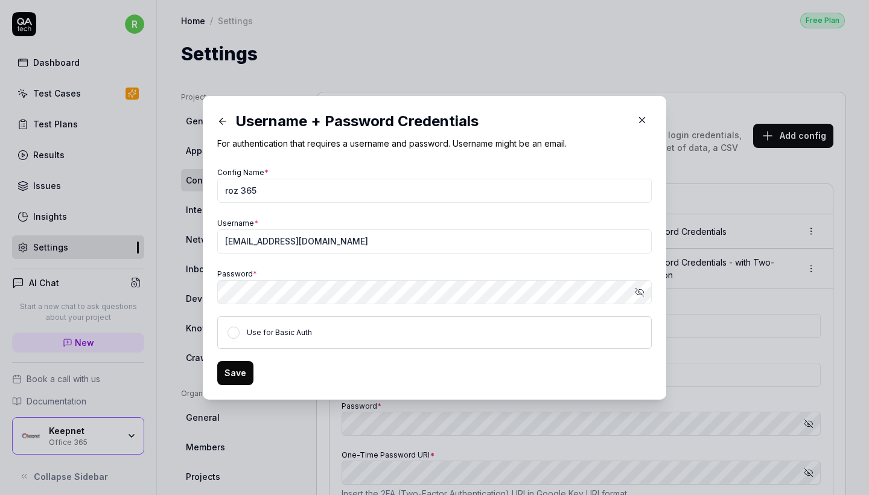
click at [238, 373] on button "Save" at bounding box center [235, 373] width 36 height 24
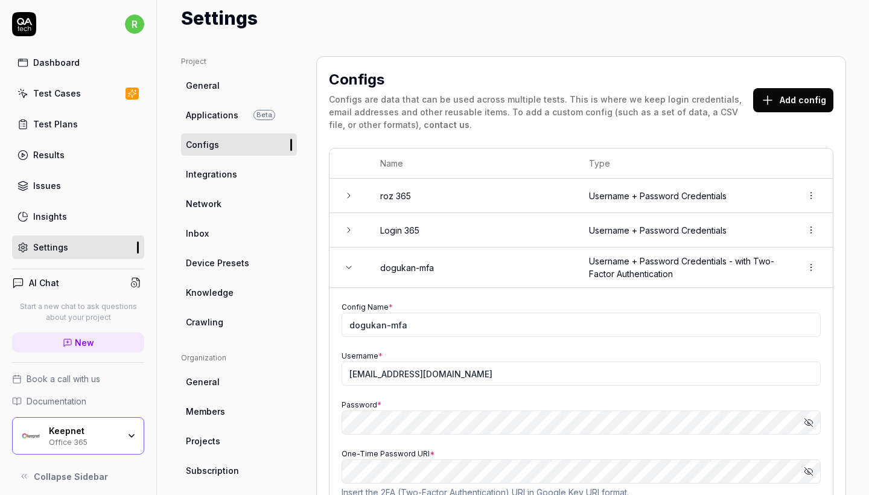
scroll to position [44, 0]
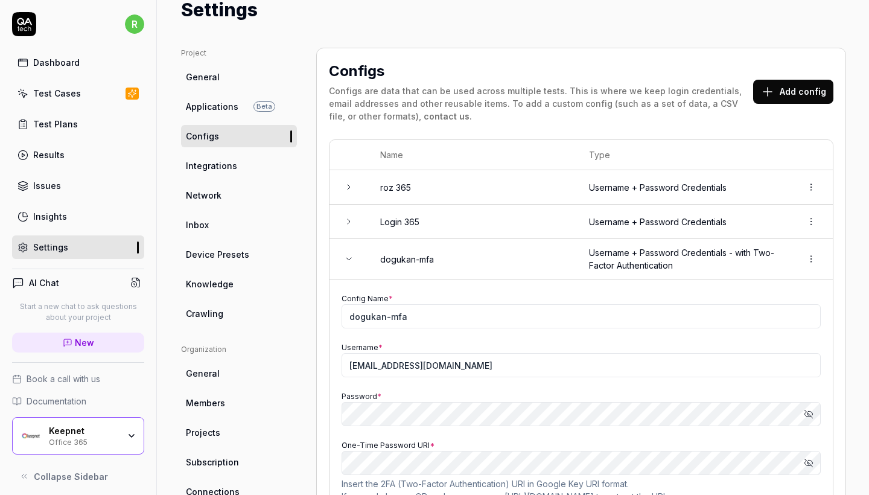
click at [531, 189] on td "roz 365" at bounding box center [472, 187] width 209 height 34
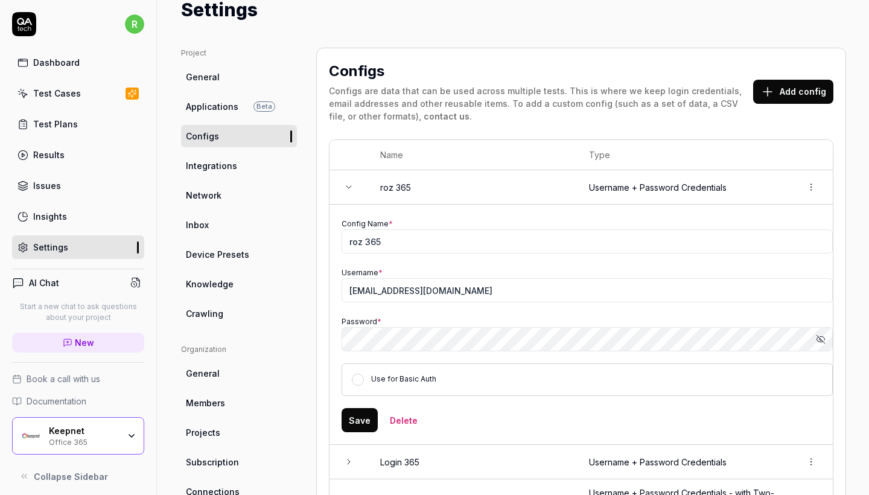
click at [817, 338] on icon "button" at bounding box center [821, 339] width 10 height 10
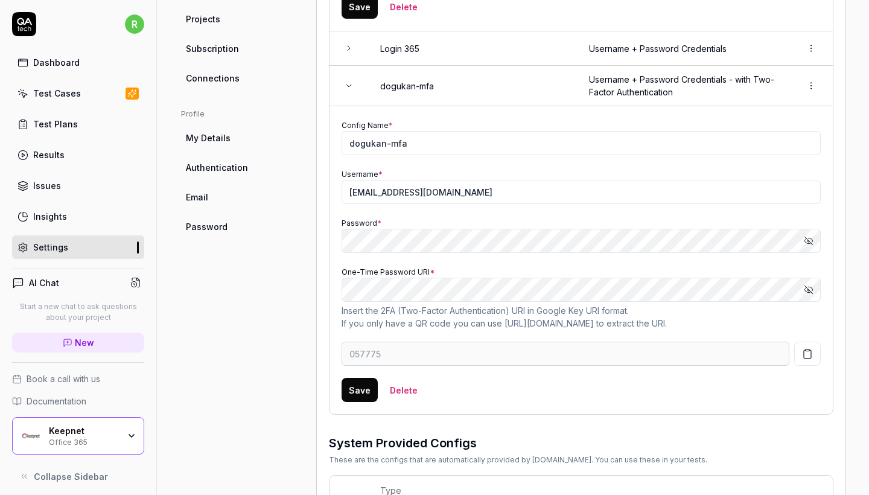
scroll to position [458, 0]
click at [804, 287] on icon "button" at bounding box center [807, 288] width 6 height 5
click at [808, 287] on icon "button" at bounding box center [808, 288] width 10 height 10
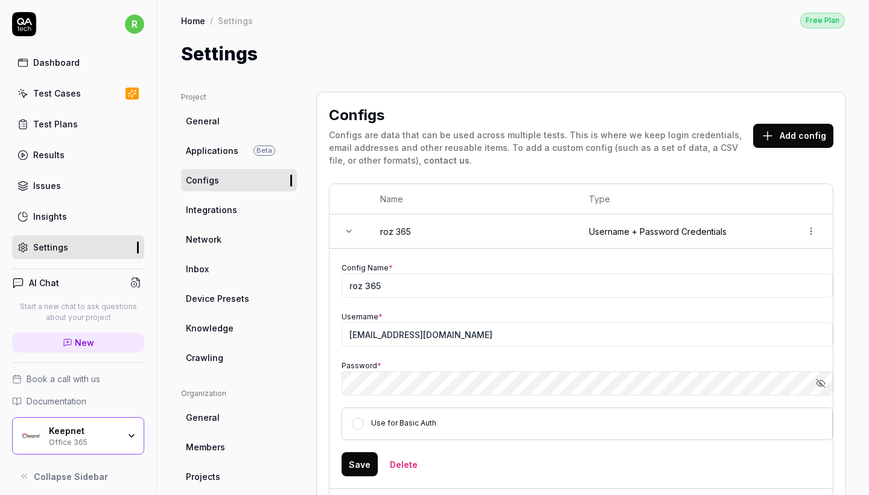
scroll to position [26, 0]
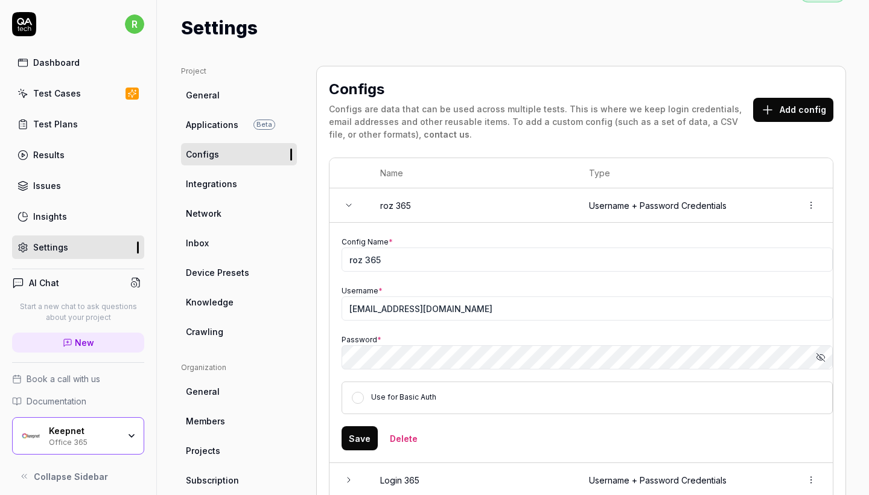
click at [346, 423] on form "Config Name * roz 365 Username * rozerin@keepnetlabs100.onmicrosoft.com Passwor…" at bounding box center [586, 342] width 491 height 215
click at [352, 434] on button "Save" at bounding box center [359, 438] width 36 height 24
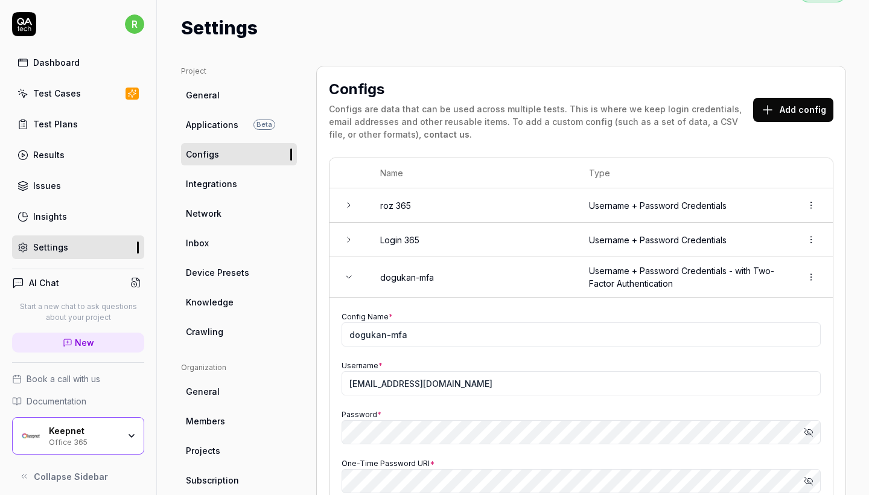
click at [78, 90] on link "Test Cases" at bounding box center [78, 93] width 132 height 24
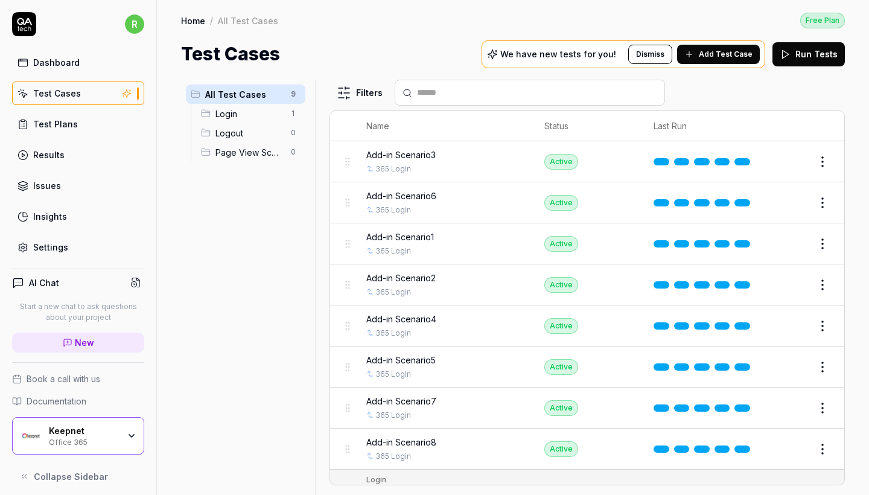
click at [460, 435] on div "Add-in Scenario8" at bounding box center [443, 441] width 154 height 13
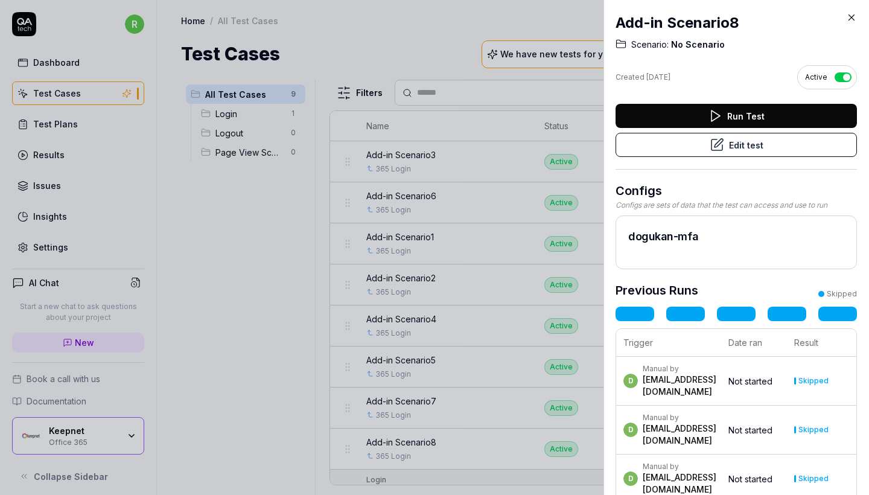
click at [709, 143] on icon at bounding box center [716, 145] width 14 height 14
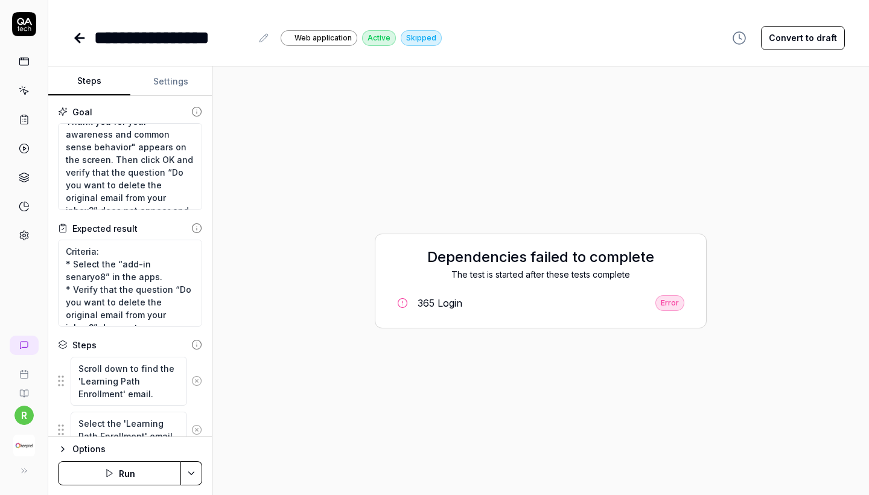
scroll to position [291, 0]
click at [84, 45] on icon at bounding box center [79, 38] width 14 height 14
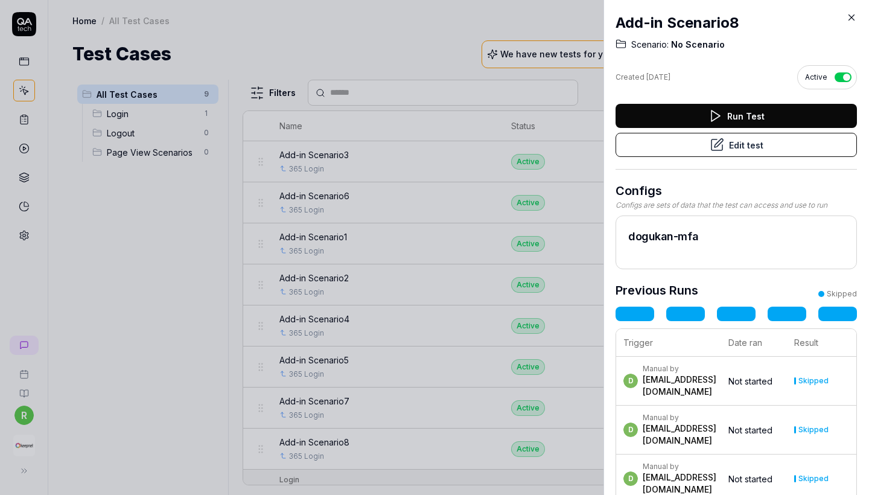
click at [852, 16] on icon at bounding box center [851, 17] width 5 height 5
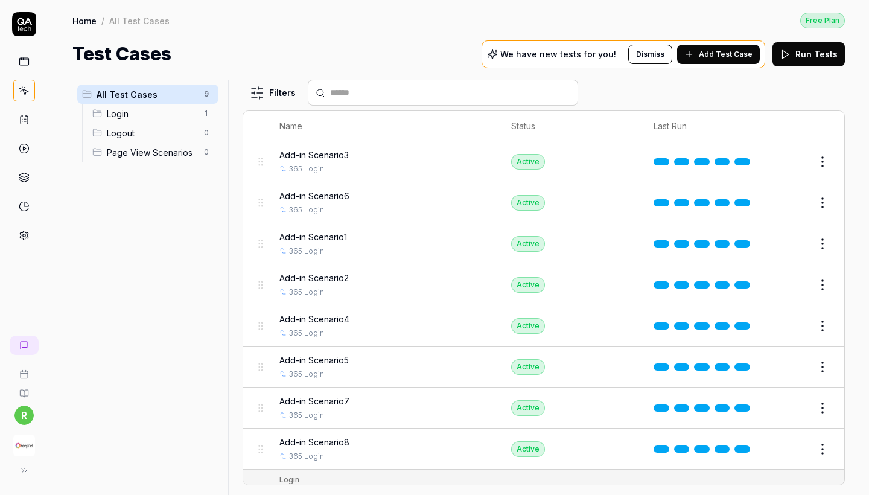
click at [24, 442] on img "button" at bounding box center [24, 445] width 22 height 22
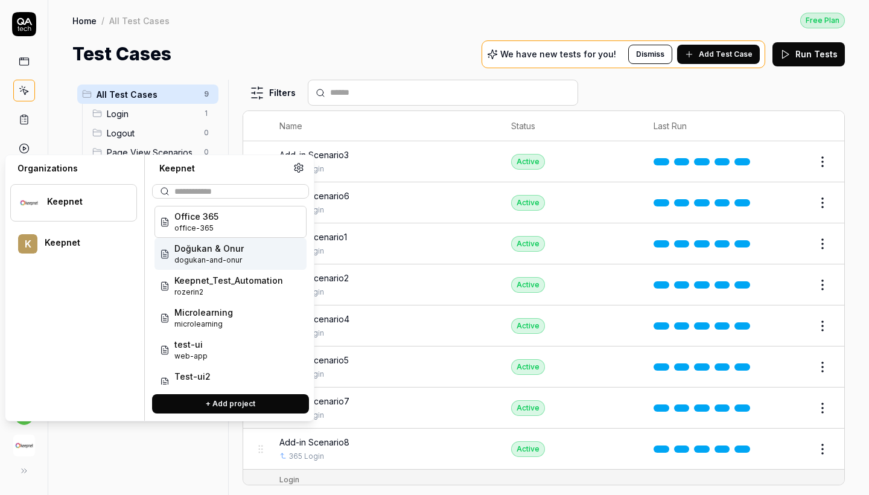
click at [214, 261] on span "dogukan-and-onur" at bounding box center [208, 260] width 69 height 11
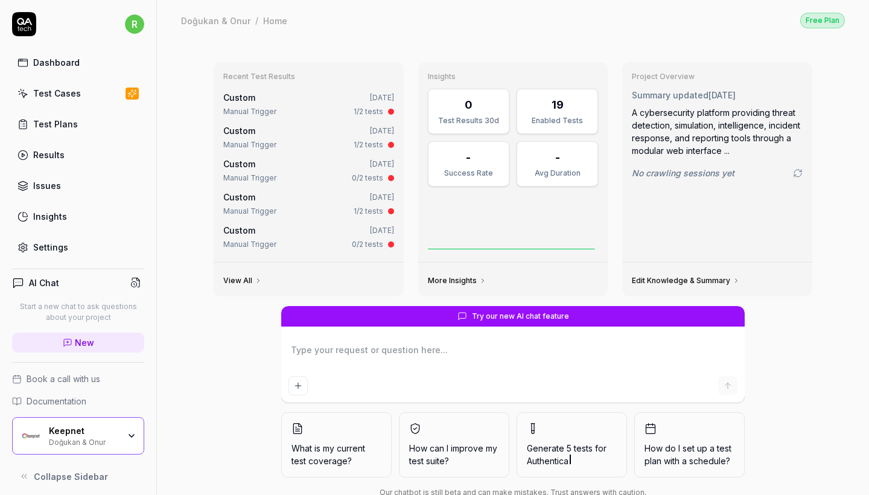
type textarea "*"
click at [62, 98] on div "Test Cases" at bounding box center [57, 93] width 48 height 13
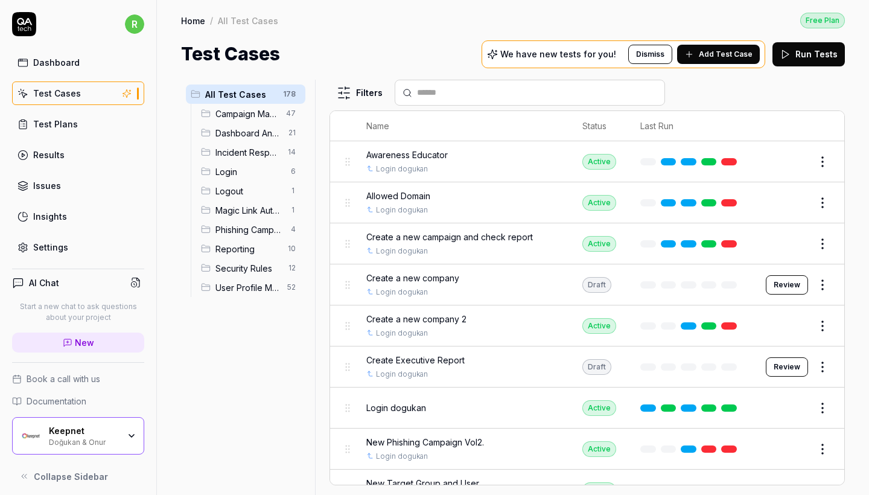
click at [245, 244] on span "Reporting" at bounding box center [247, 248] width 65 height 13
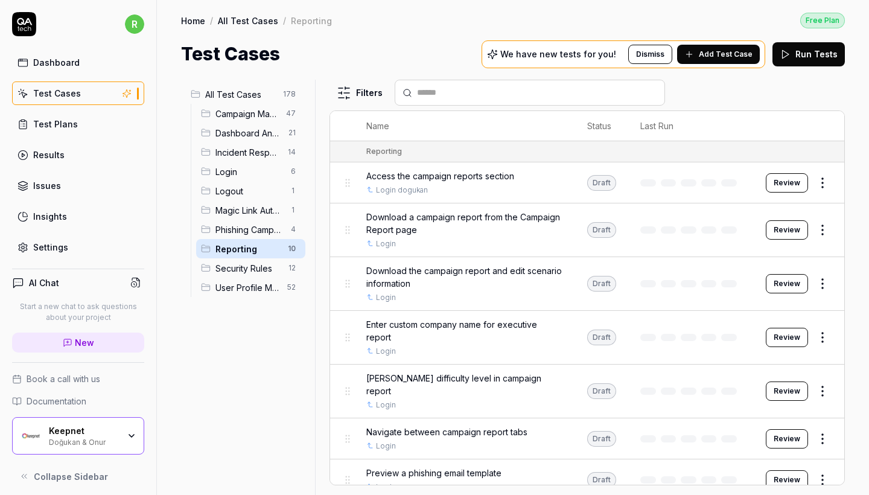
click at [247, 232] on span "Phishing Campaign Flow" at bounding box center [249, 229] width 68 height 13
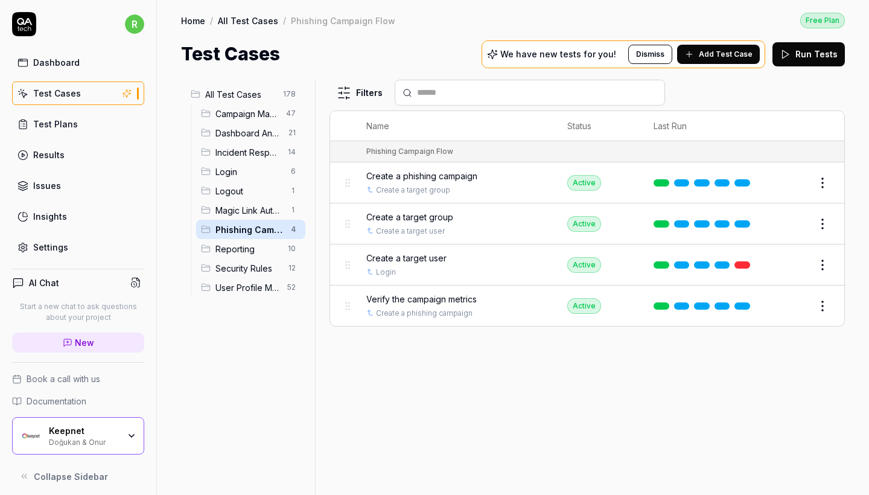
click at [247, 146] on span "Incident Response" at bounding box center [247, 152] width 65 height 13
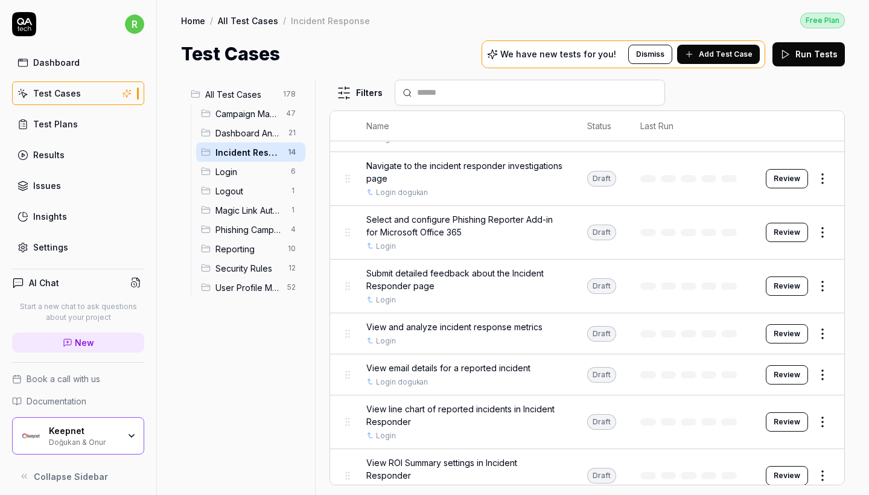
scroll to position [373, 0]
click at [254, 247] on span "Reporting" at bounding box center [247, 248] width 65 height 13
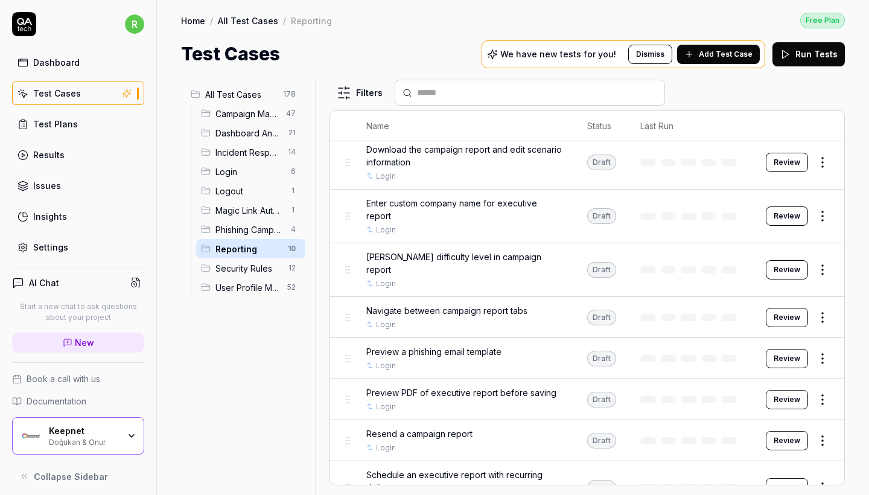
click at [122, 428] on div "Keepnet Doğukan & Onur" at bounding box center [88, 435] width 78 height 21
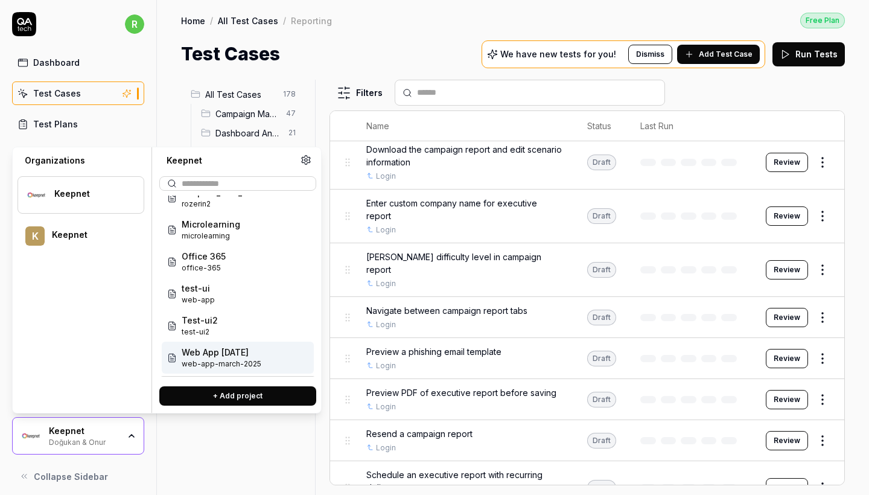
scroll to position [48, 0]
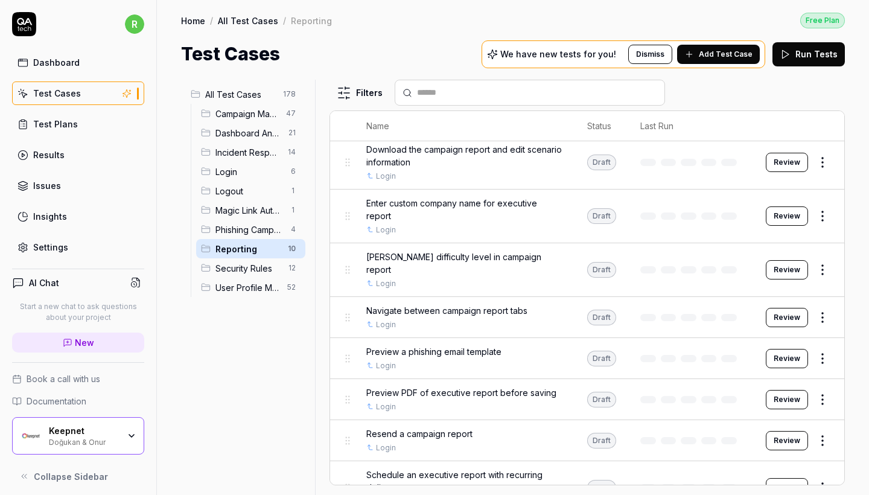
click at [199, 488] on div at bounding box center [245, 487] width 129 height 14
click at [261, 220] on div "Phishing Campaign Flow 4" at bounding box center [250, 229] width 109 height 19
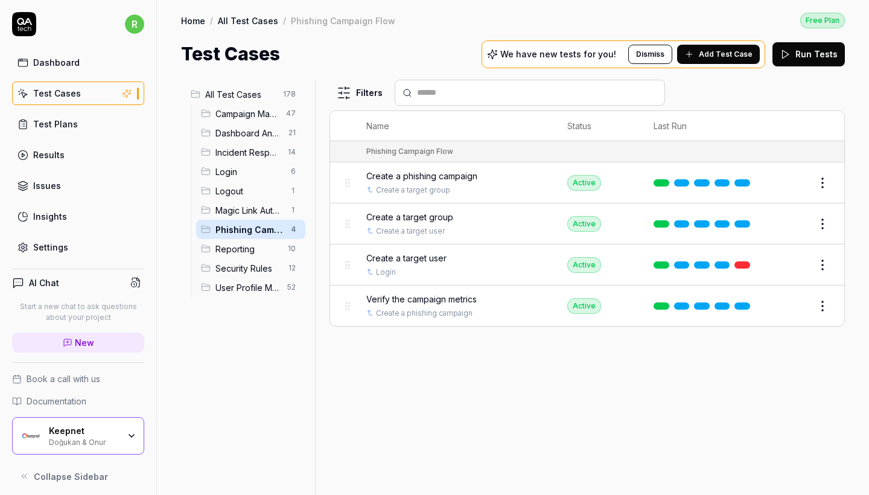
scroll to position [0, 0]
click at [254, 91] on span "All Test Cases" at bounding box center [240, 94] width 71 height 13
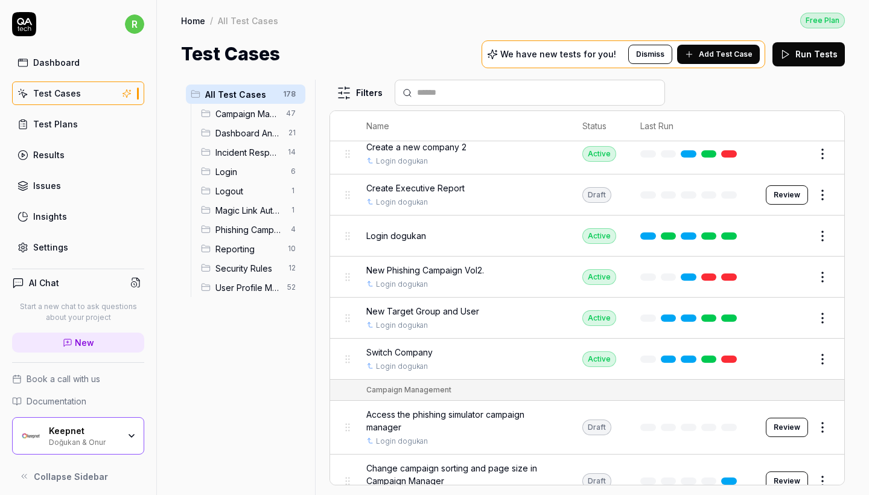
scroll to position [136, 0]
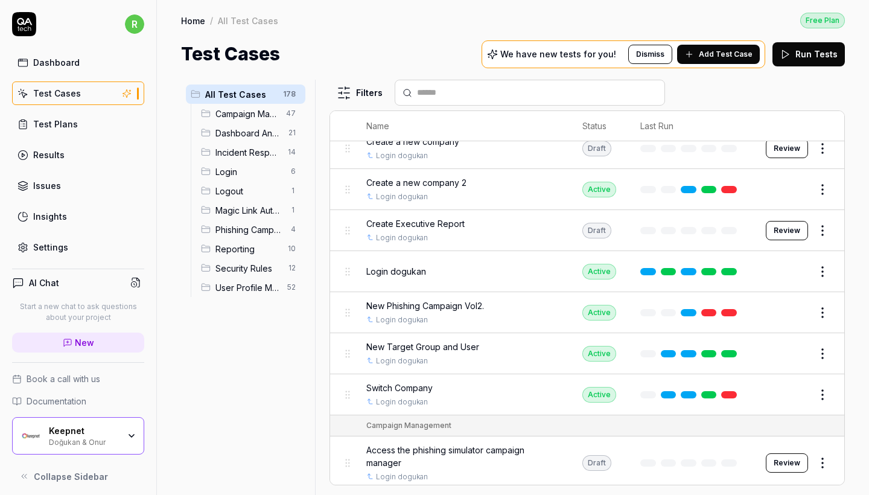
click at [455, 96] on input "text" at bounding box center [537, 92] width 240 height 13
type input "***"
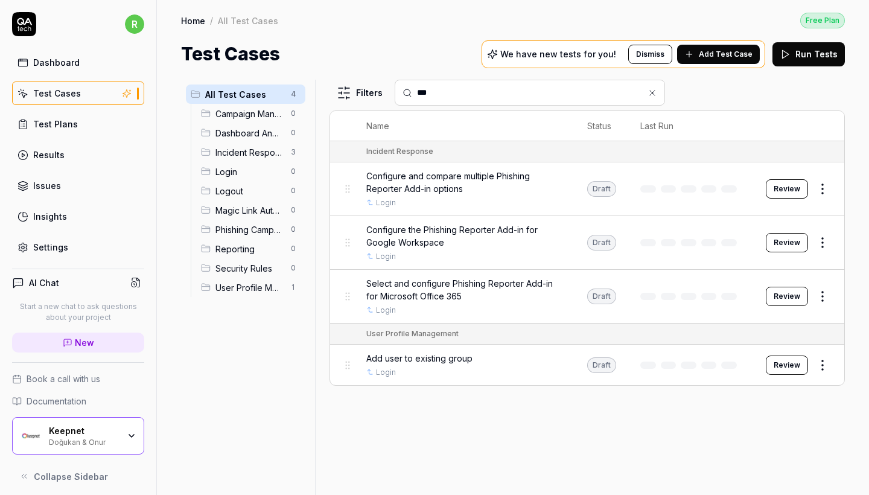
scroll to position [0, 0]
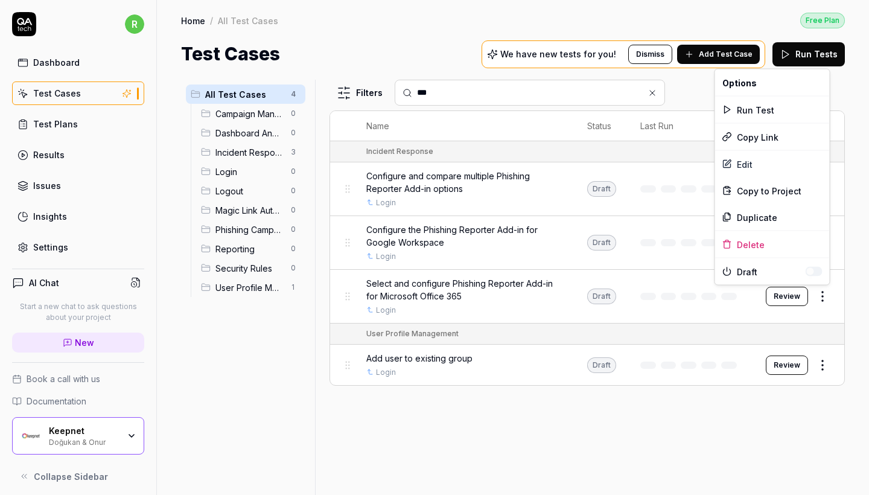
click at [824, 293] on html "r Dashboard Test Cases Test Plans Results Issues Insights Settings AI Chat Star…" at bounding box center [434, 247] width 869 height 495
click at [756, 162] on div "Edit" at bounding box center [772, 164] width 115 height 27
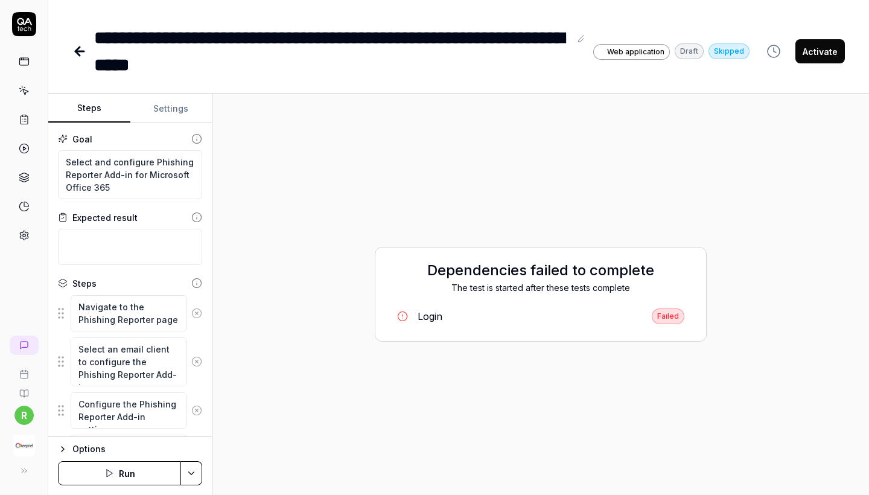
type textarea "*"
click at [78, 53] on icon at bounding box center [77, 51] width 4 height 8
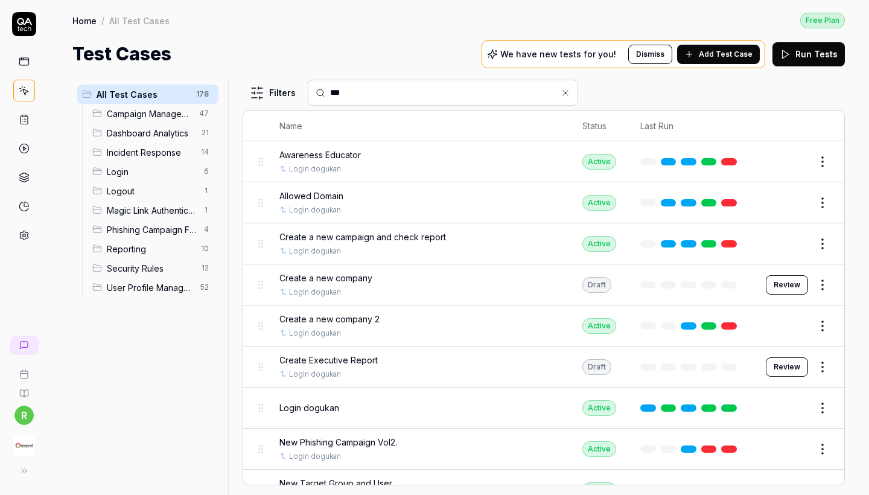
type input "***"
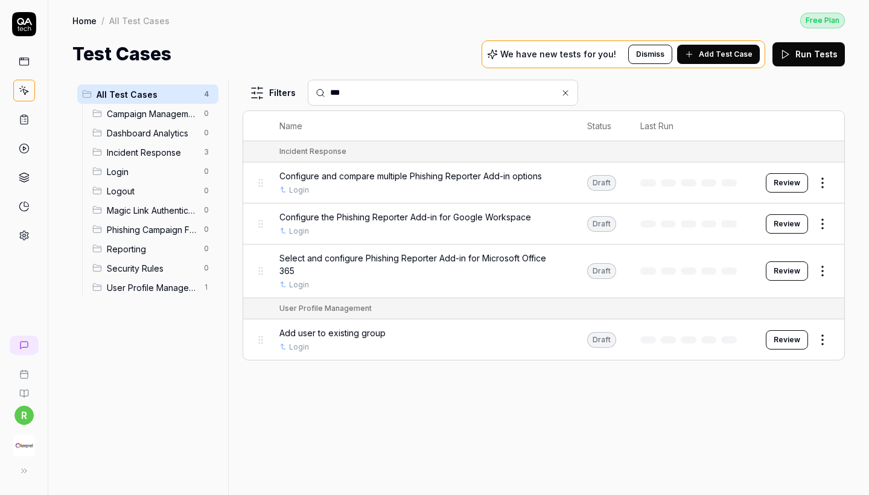
click at [558, 90] on button at bounding box center [565, 93] width 14 height 14
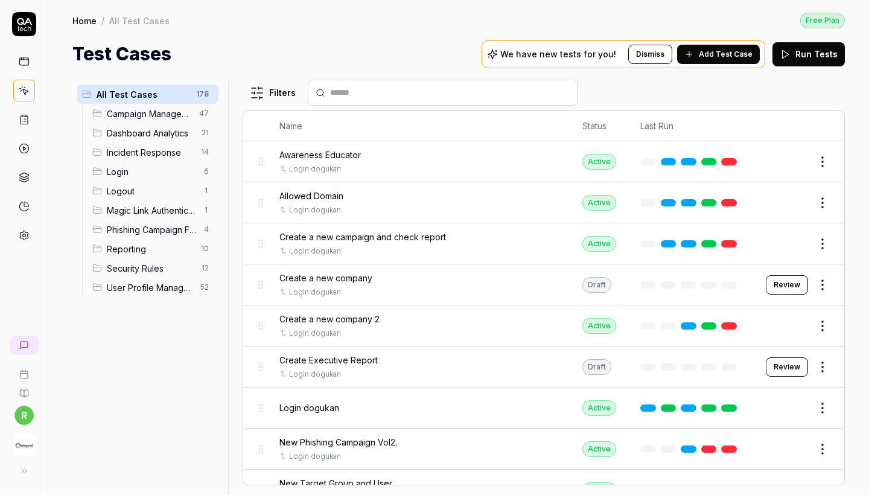
click at [492, 95] on input "text" at bounding box center [450, 92] width 240 height 13
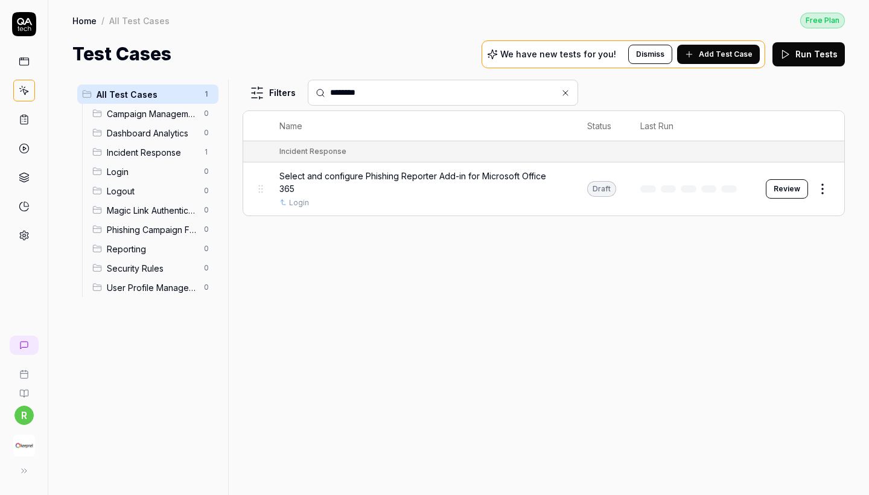
type input "*********"
drag, startPoint x: 442, startPoint y: 93, endPoint x: 232, endPoint y: 92, distance: 209.9
click at [232, 92] on div "All Test Cases 1 Campaign Management 0 Dashboard Analytics 0 Incident Response …" at bounding box center [458, 287] width 772 height 415
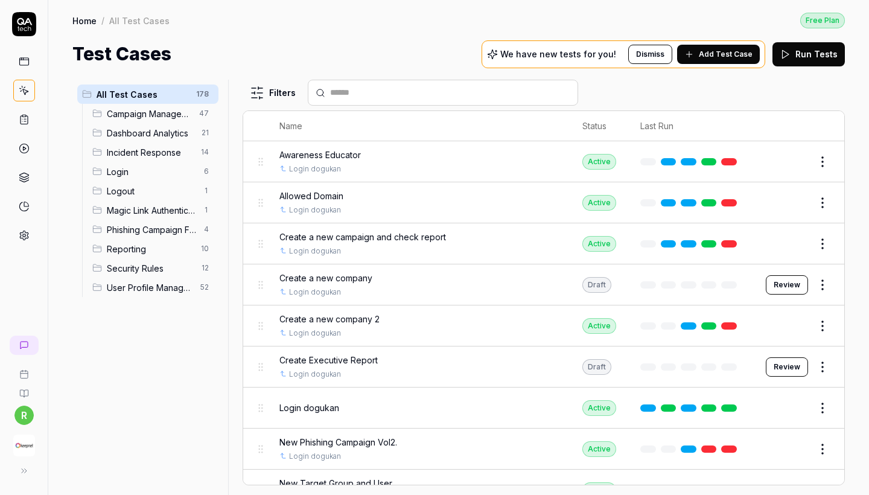
click at [19, 452] on img "button" at bounding box center [24, 445] width 22 height 22
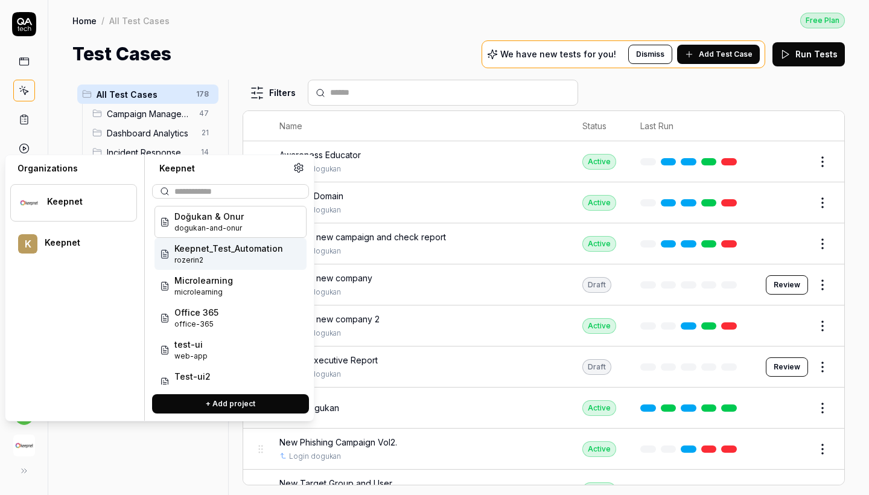
click at [212, 244] on span "Keepnet_Test_Automation" at bounding box center [228, 248] width 109 height 13
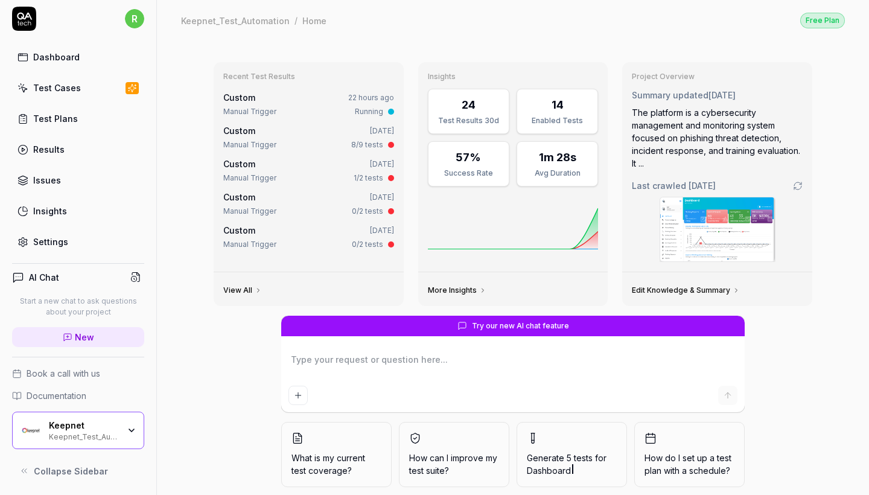
scroll to position [6, 0]
click at [90, 87] on link "Test Cases" at bounding box center [78, 88] width 132 height 24
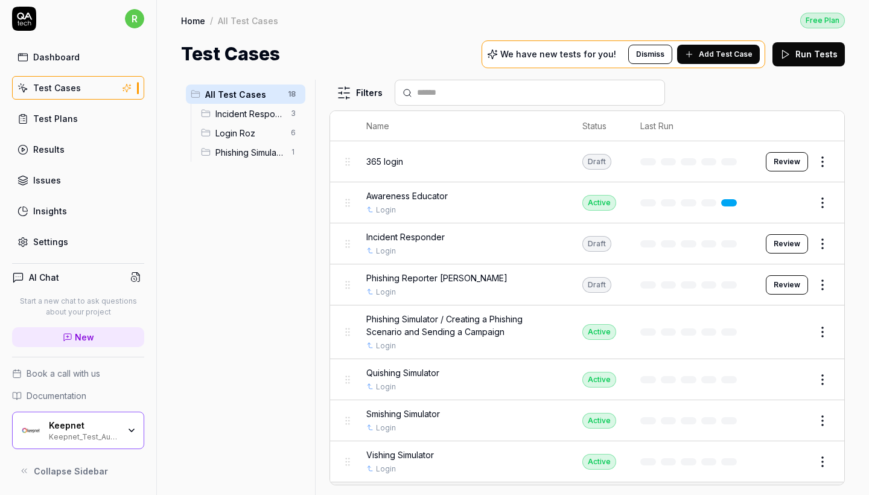
click at [825, 159] on html "r Dashboard Test Cases Test Plans Results Issues Insights Settings AI Chat Star…" at bounding box center [434, 247] width 869 height 495
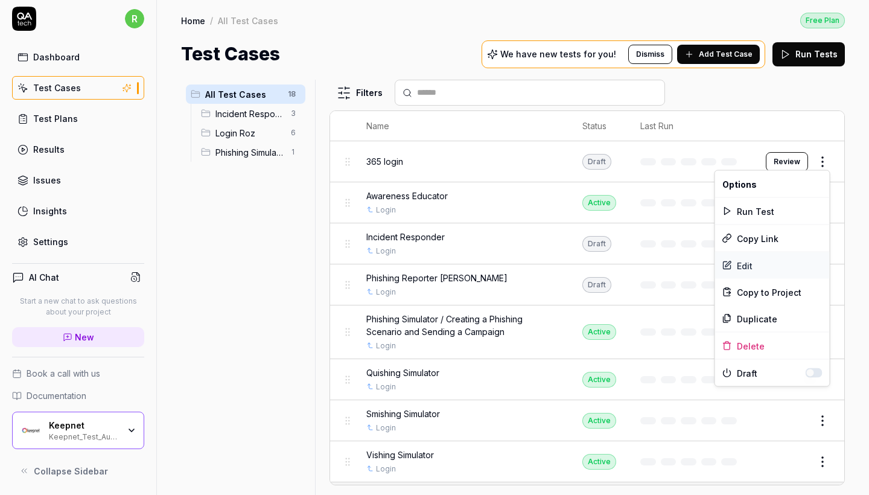
click at [763, 258] on div "Edit" at bounding box center [772, 265] width 115 height 27
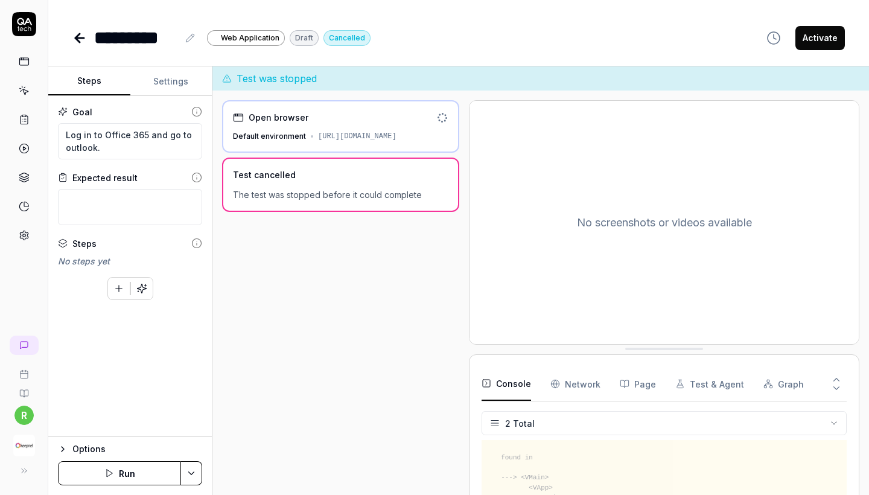
scroll to position [80, 0]
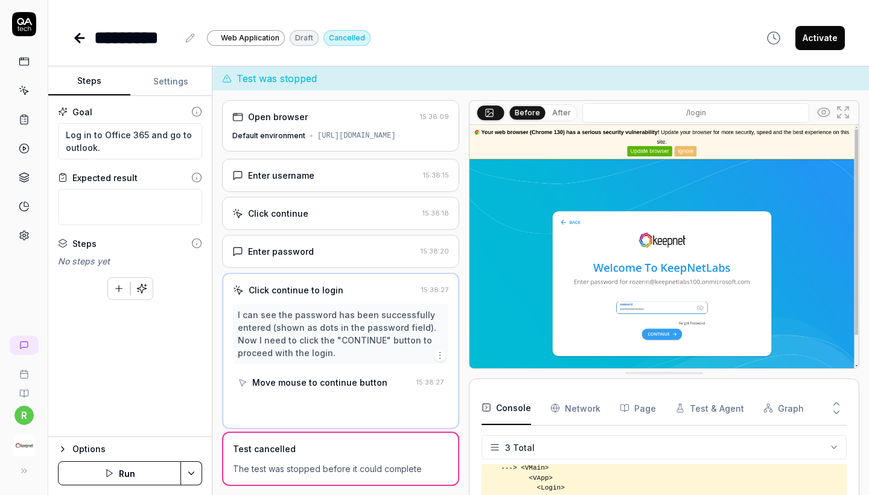
click at [274, 131] on div "Default environment" at bounding box center [268, 135] width 73 height 11
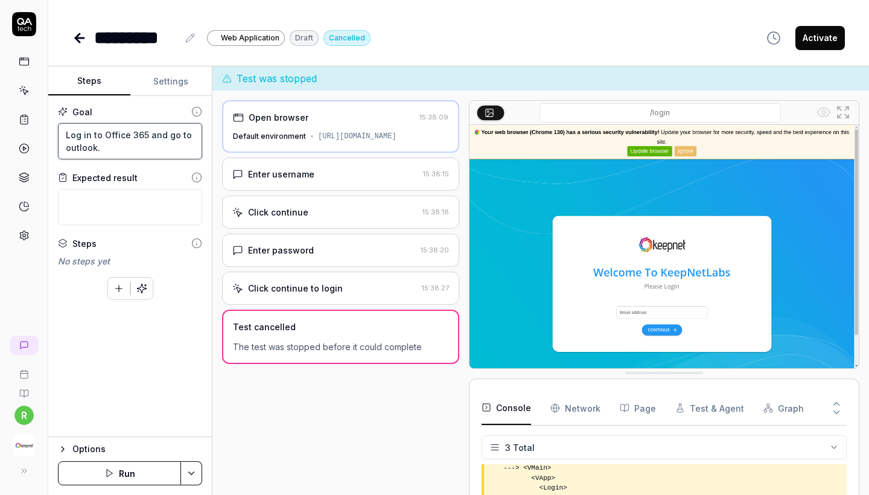
click at [142, 151] on textarea "Log in to Office 365 and go to outlook." at bounding box center [130, 141] width 144 height 36
type textarea "*"
type textarea "Log in to Office 365 and go to outlook."
paste textarea "https://outlook.office.com/mail/"
type textarea "*"
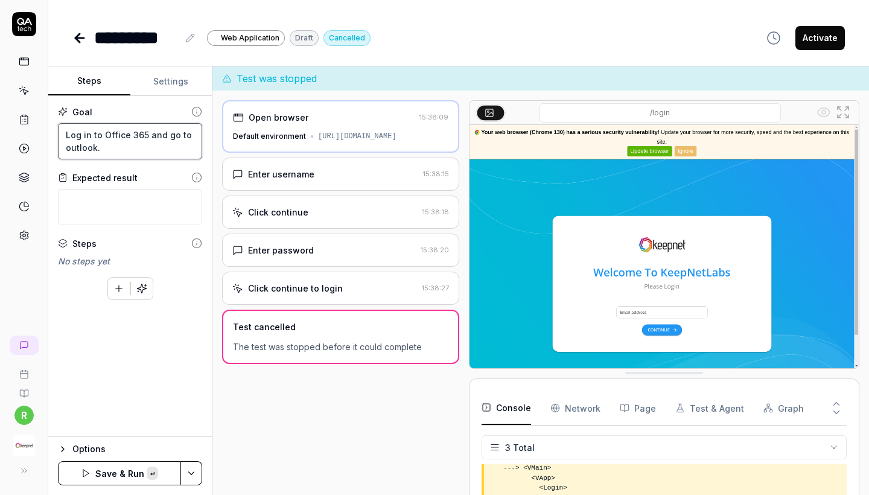
type textarea "Log in to Office 365 and go to outlook. https://outlook.office.com/mail/"
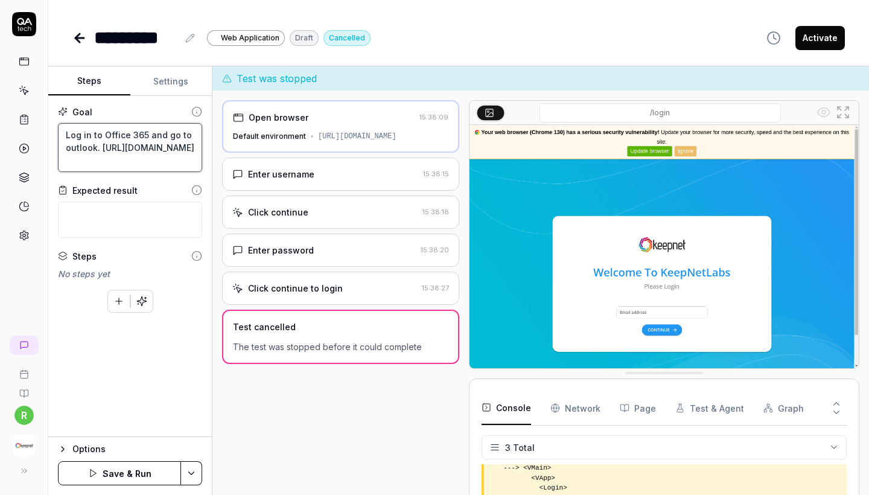
click at [66, 162] on textarea "Log in to Office 365 and go to outlook. https://outlook.office.com/mail/" at bounding box center [130, 147] width 144 height 49
type textarea "*"
type textarea "Log in to Office 365 and go to outlook. ehttps://outlook.office.com/mail/"
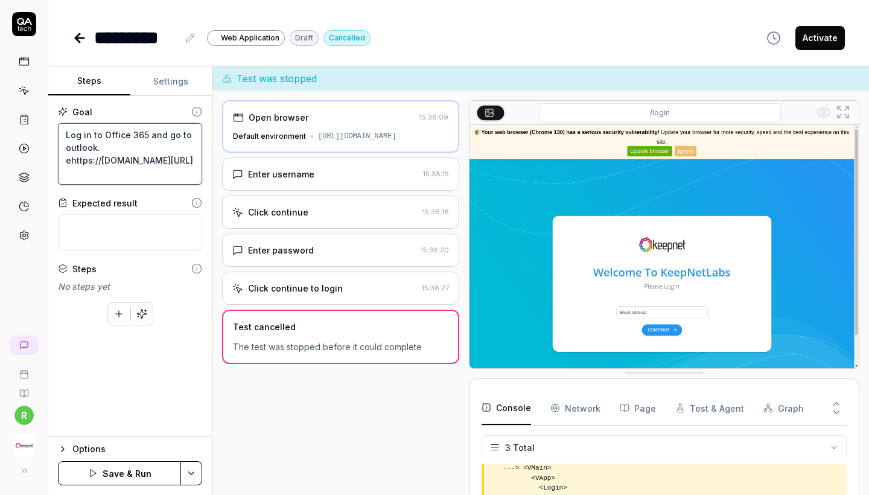
type textarea "*"
type textarea "Log in to Office 365 and go to outlook. enhttps://outlook.office.com/mail/"
type textarea "*"
type textarea "Log in to Office 365 and go to outlook. envhttps://outlook.office.com/mail/"
type textarea "*"
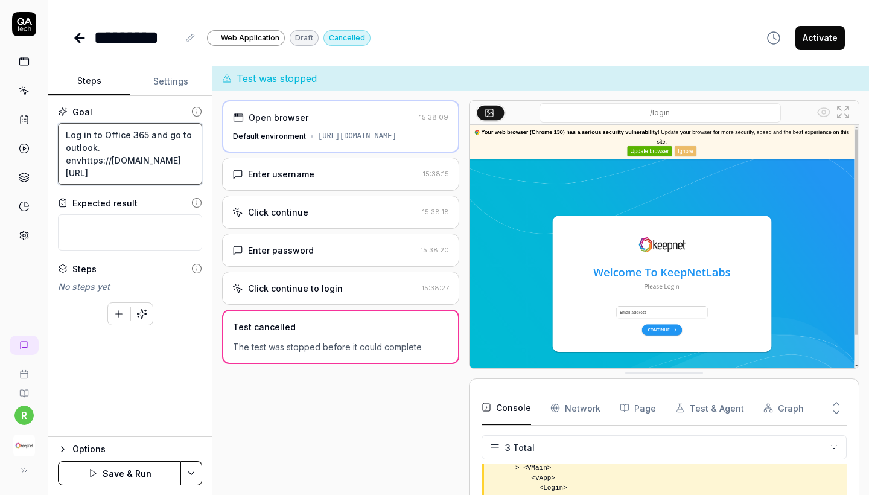
type textarea "Log in to Office 365 and go to outlook. envihttps://outlook.office.com/mail/"
type textarea "*"
type textarea "Log in to Office 365 and go to outlook. envirhttps://outlook.office.com/mail/"
type textarea "*"
type textarea "Log in to Office 365 and go to outlook. envirohttps://outlook.office.com/mail/"
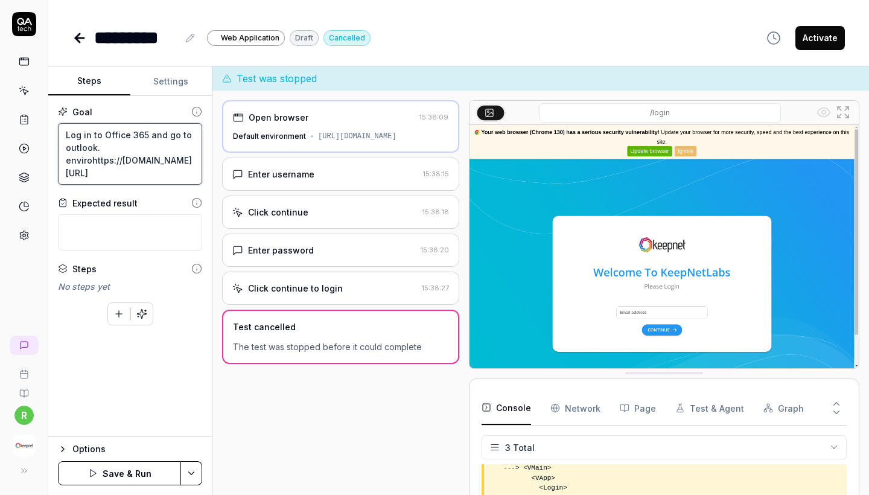
type textarea "*"
type textarea "Log in to Office 365 and go to outlook. environhttps://outlook.office.com/mail/"
type textarea "*"
type textarea "Log in to Office 365 and go to outlook. environmhttps://outlook.office.com/mail/"
type textarea "*"
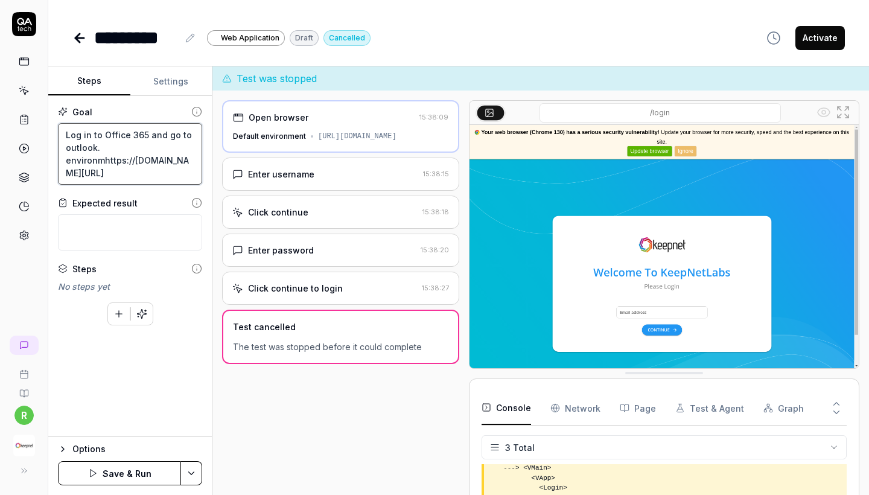
type textarea "Log in to Office 365 and go to outlook. environmehttps://outlook.office.com/mai…"
type textarea "*"
type textarea "Log in to Office 365 and go to outlook. environmenhttps://outlook.office.com/ma…"
type textarea "*"
type textarea "Log in to Office 365 and go to outlook. environmenthttps://outlook.office.com/m…"
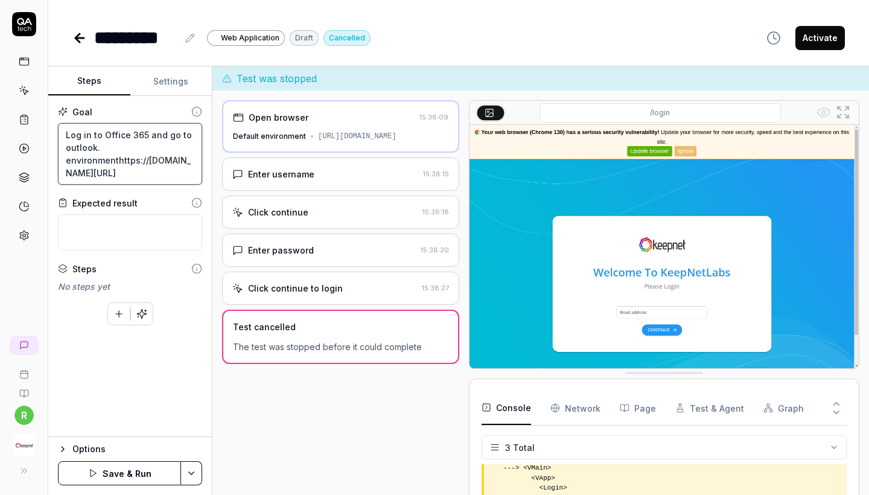
type textarea "*"
type textarea "Log in to Office 365 and go to outlook. environment https://outlook.office.com/…"
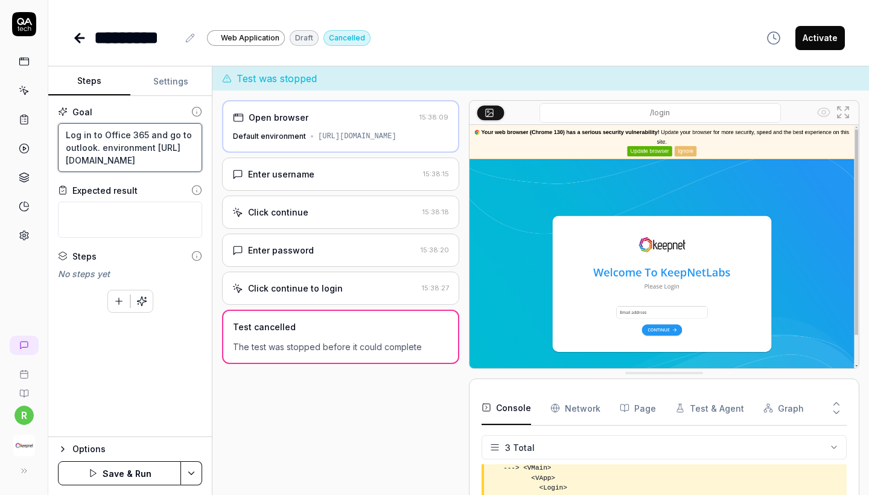
type textarea "*"
type textarea "Log in to Office 365 and go to outlook. environment "https://outlook.office.com…"
click at [144, 176] on textarea "Log in to Office 365 and go to outlook. environment "https://outlook.office.com…" at bounding box center [130, 154] width 144 height 62
type textarea "*"
type textarea "Log in to Office 365 and go to outlook. environment "https://outlook.office.com…"
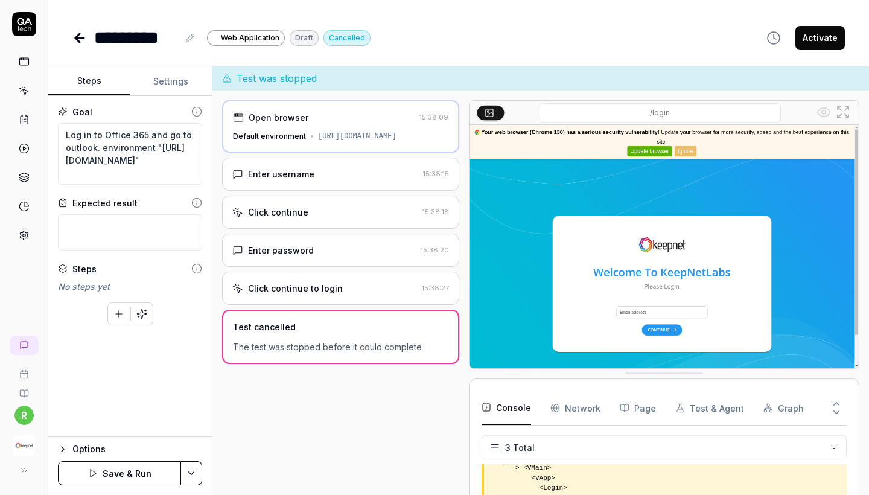
click at [131, 486] on div "Options Save & Run" at bounding box center [129, 465] width 163 height 59
click at [129, 480] on button "Save & Run" at bounding box center [119, 473] width 123 height 24
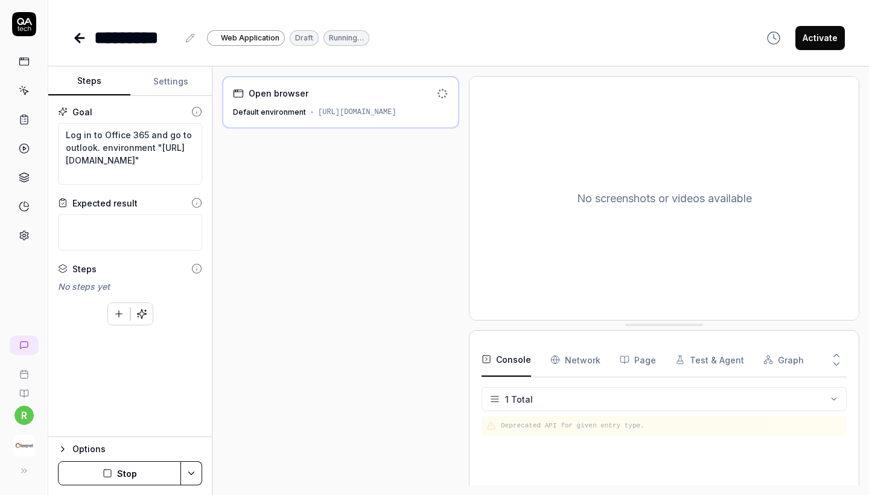
click at [431, 101] on div "Open browser Default environment https://test-ui.devkeepnet.com/" at bounding box center [340, 102] width 237 height 52
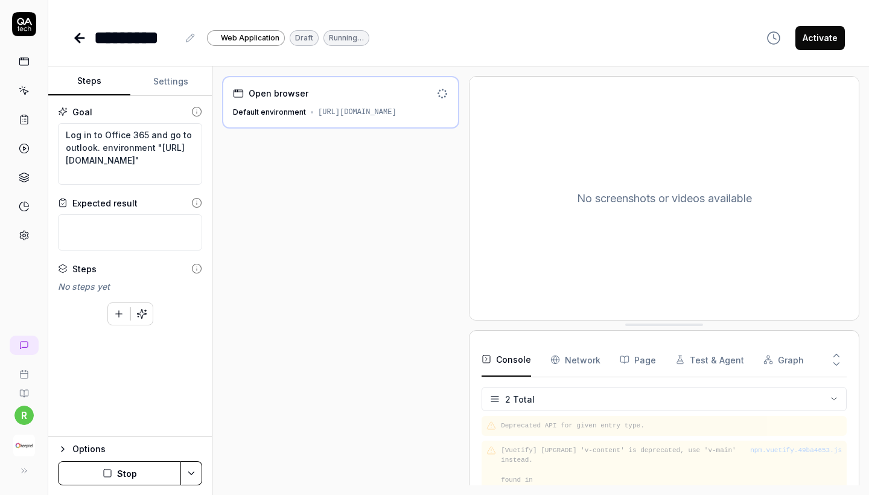
scroll to position [46, 0]
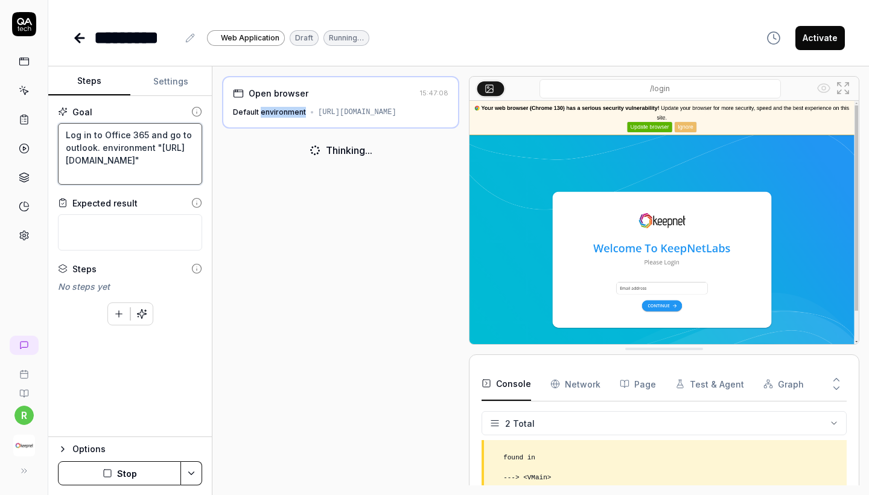
drag, startPoint x: 82, startPoint y: 34, endPoint x: 100, endPoint y: 64, distance: 34.3
type textarea "*"
type textarea "https://app.qa.tech/dashboard/p/rozerin2_e9Gu/scenariosLog in to Office 365 and…"
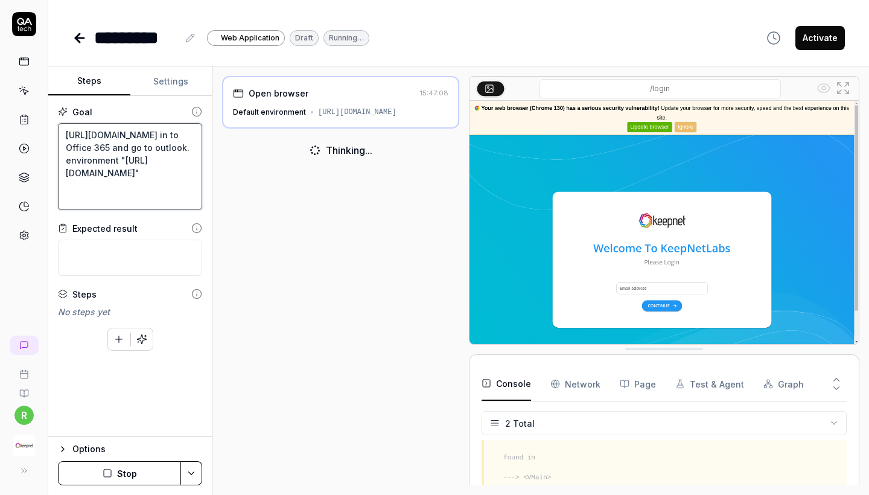
scroll to position [0, 0]
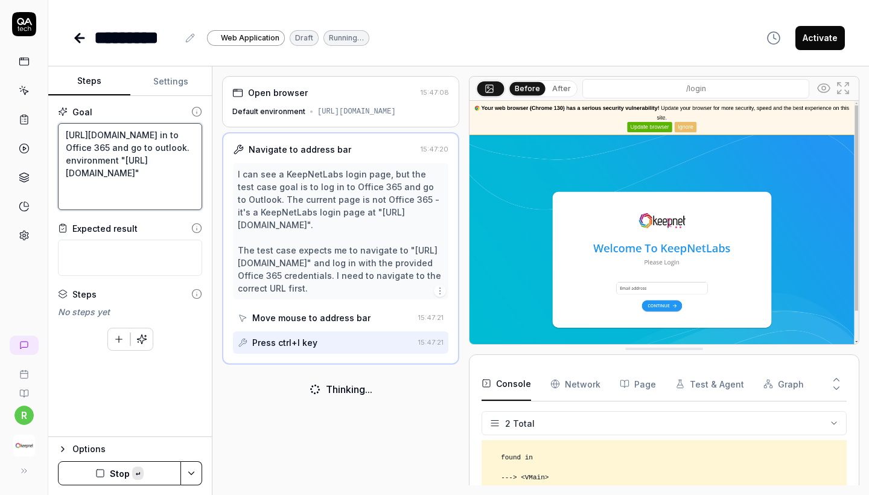
type textarea "*"
type textarea "Log in to Office 365 and go to outlook. environment "https://outlook.office.com…"
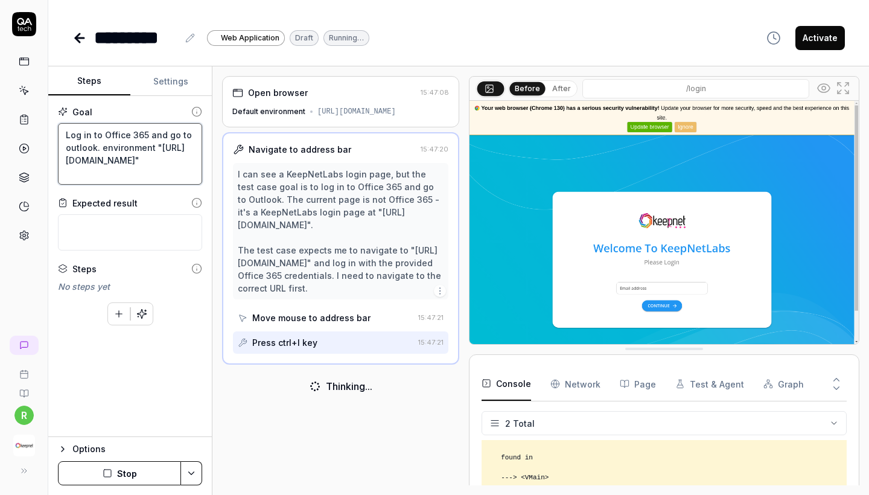
click at [175, 149] on textarea "Log in to Office 365 and go to outlook. environment "https://outlook.office.com…" at bounding box center [130, 154] width 144 height 62
drag, startPoint x: 93, startPoint y: 148, endPoint x: 58, endPoint y: 133, distance: 38.7
click at [58, 133] on textarea "Log in to Office 365 and go to outlook. environment "https://outlook.office.com…" at bounding box center [130, 154] width 144 height 62
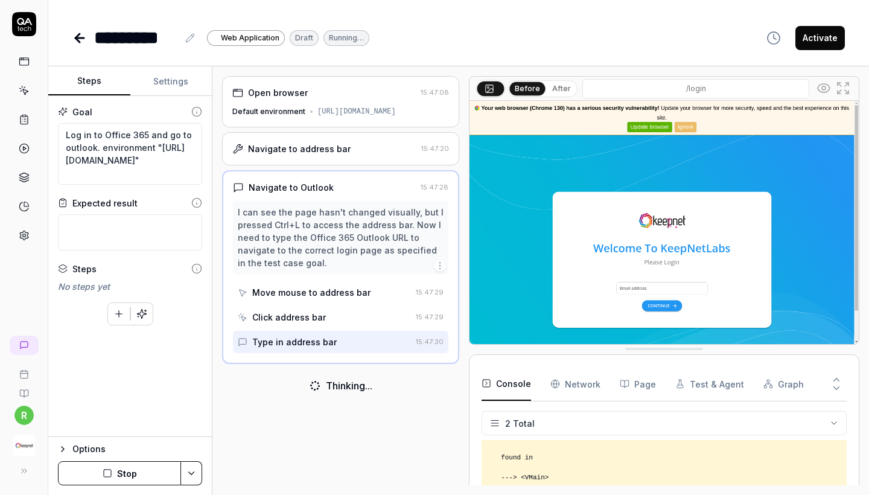
click at [19, 445] on img "button" at bounding box center [24, 445] width 22 height 22
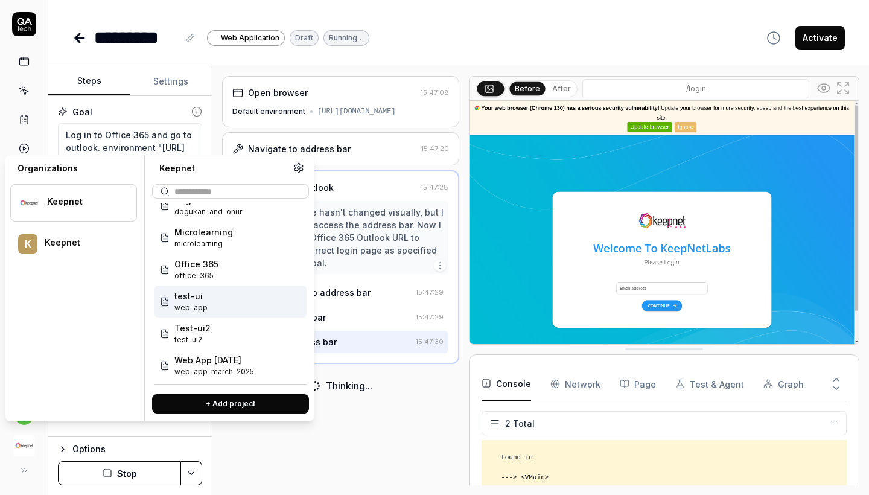
scroll to position [48, 0]
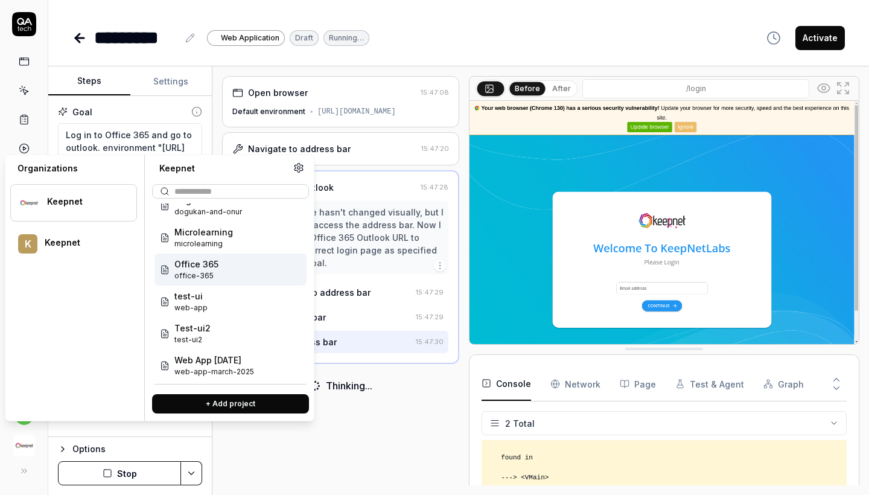
click at [212, 268] on span "Office 365" at bounding box center [196, 264] width 44 height 13
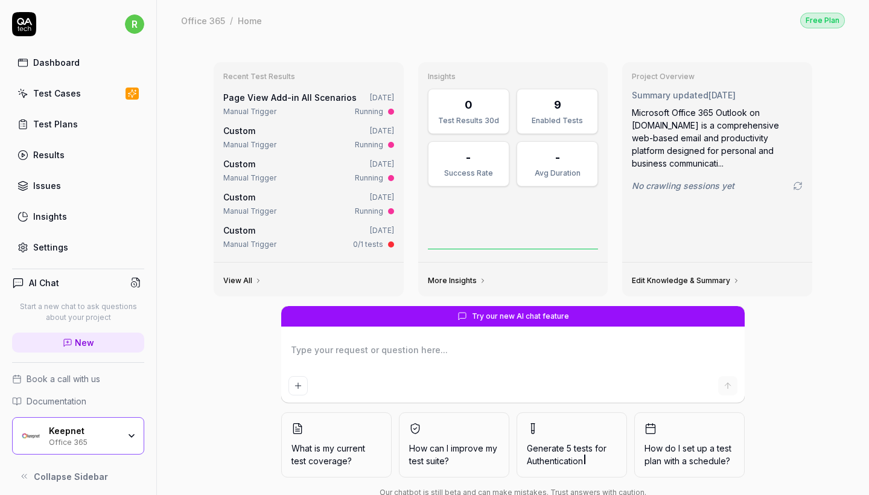
click at [68, 93] on div "Test Cases" at bounding box center [57, 93] width 48 height 13
type textarea "*"
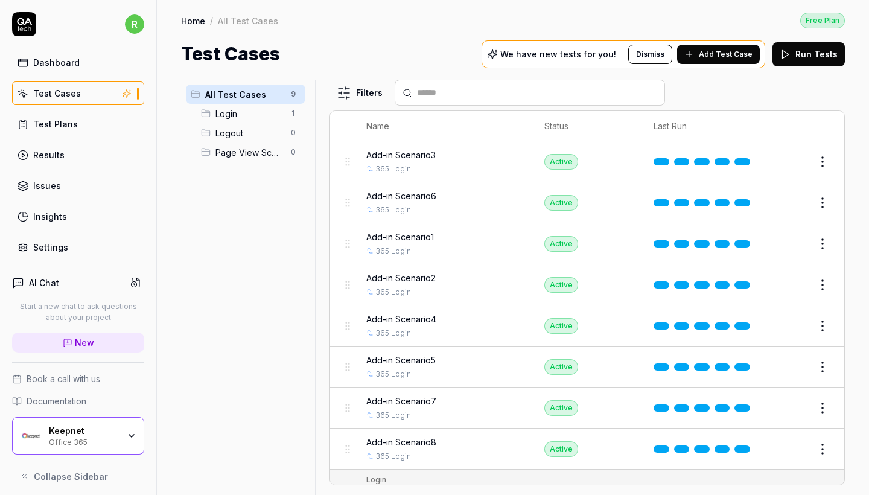
click at [729, 54] on span "Add Test Case" at bounding box center [725, 54] width 54 height 11
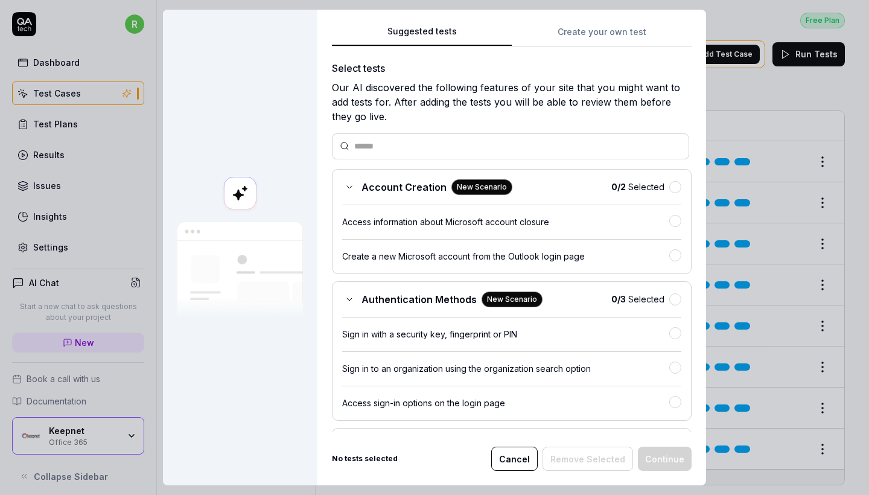
click at [583, 34] on button "Create your own test" at bounding box center [601, 36] width 180 height 22
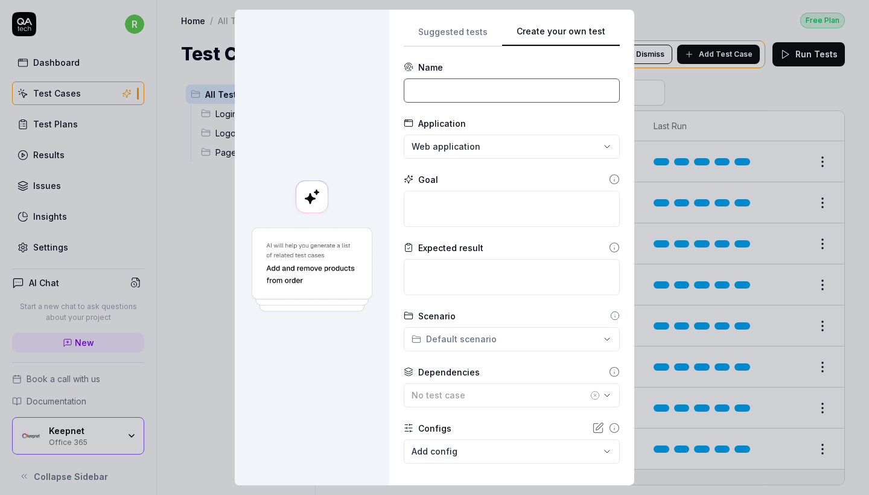
click at [514, 97] on input at bounding box center [512, 90] width 216 height 24
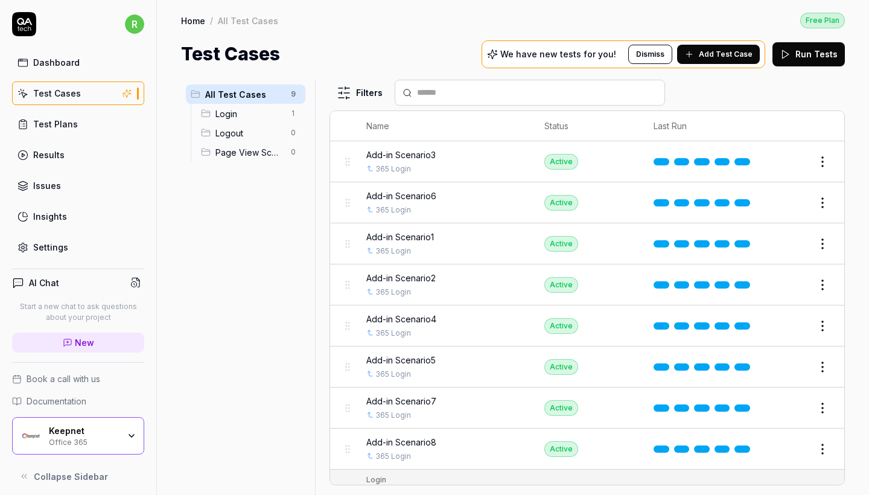
click at [741, 49] on span "Add Test Case" at bounding box center [725, 54] width 54 height 11
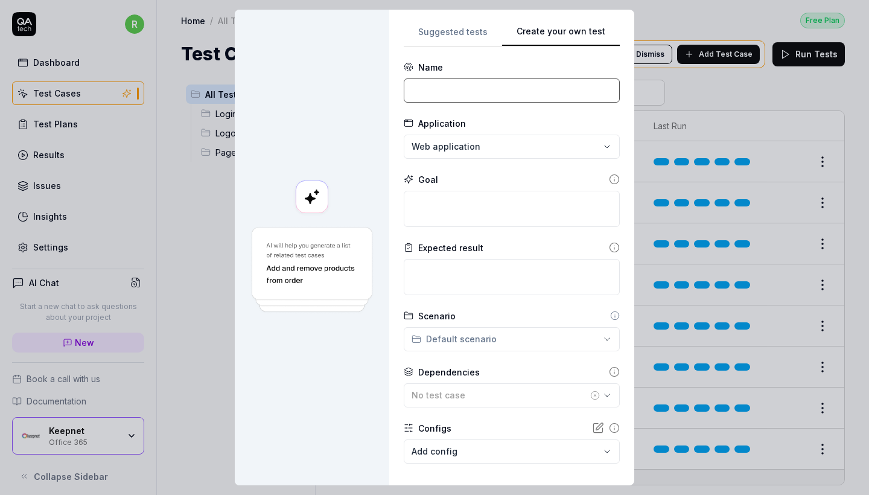
click at [515, 88] on input at bounding box center [512, 90] width 216 height 24
paste input "Phishing Reporter O365 Deployment"
type input "Phishing Reporter O365 Deployment"
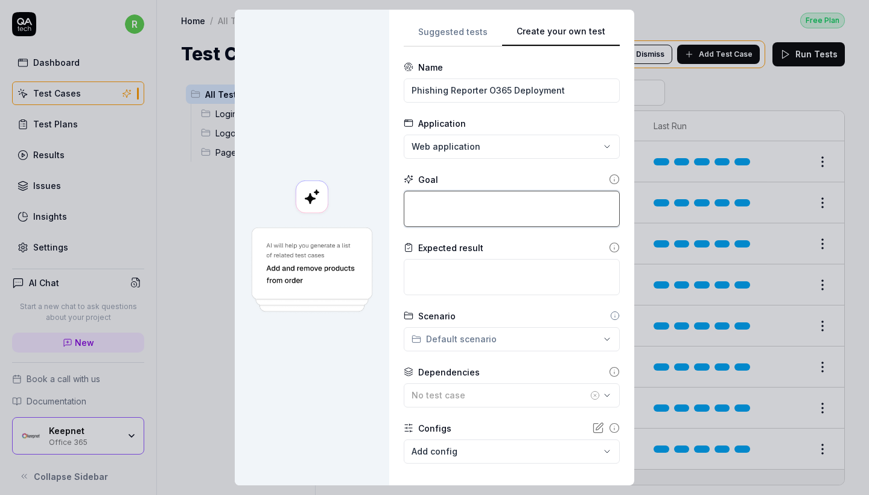
click at [503, 198] on textarea at bounding box center [512, 209] width 216 height 36
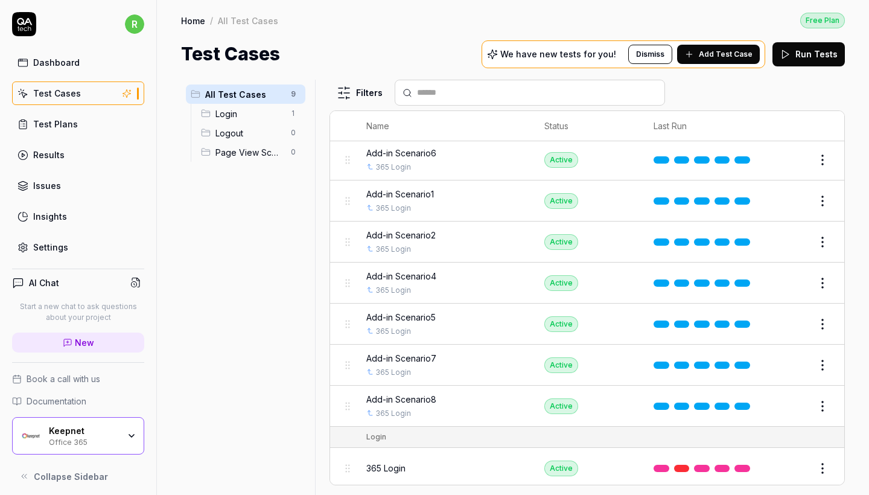
scroll to position [42, 0]
click at [820, 195] on html "r Dashboard Test Cases Test Plans Results Issues Insights Settings AI Chat Star…" at bounding box center [434, 247] width 869 height 495
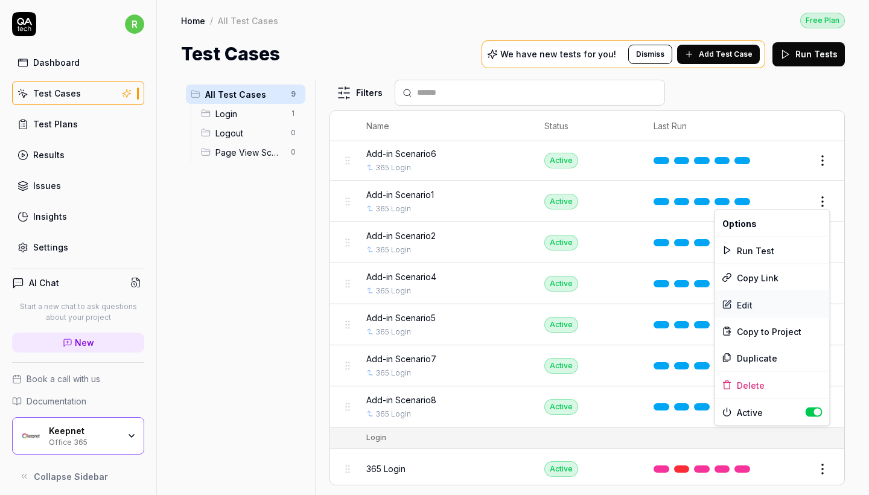
click at [759, 312] on div "Edit" at bounding box center [772, 304] width 115 height 27
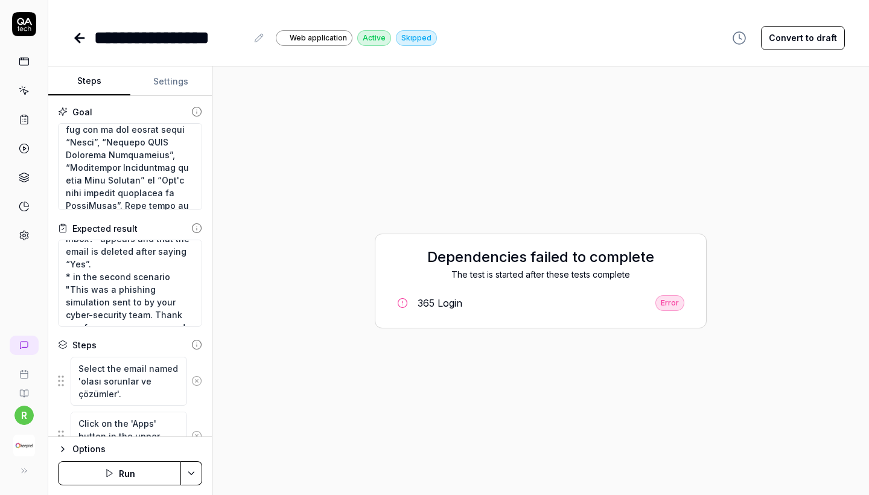
scroll to position [211, 0]
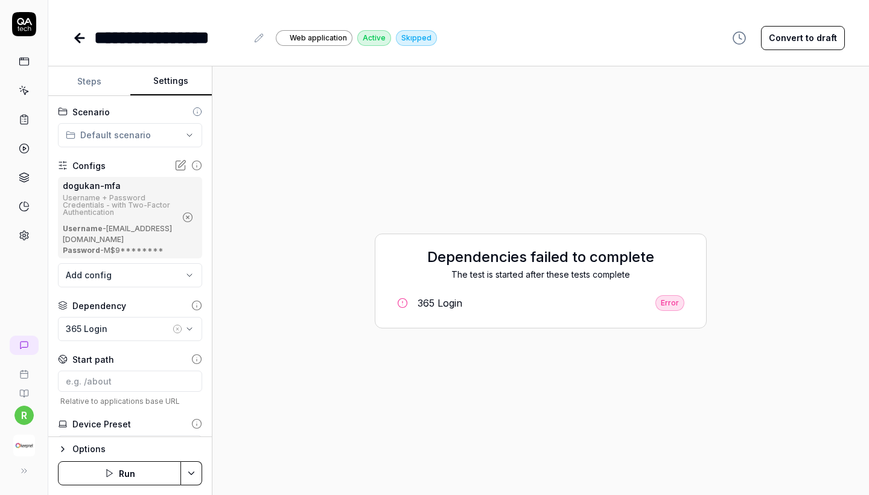
click at [161, 77] on button "Settings" at bounding box center [171, 81] width 82 height 29
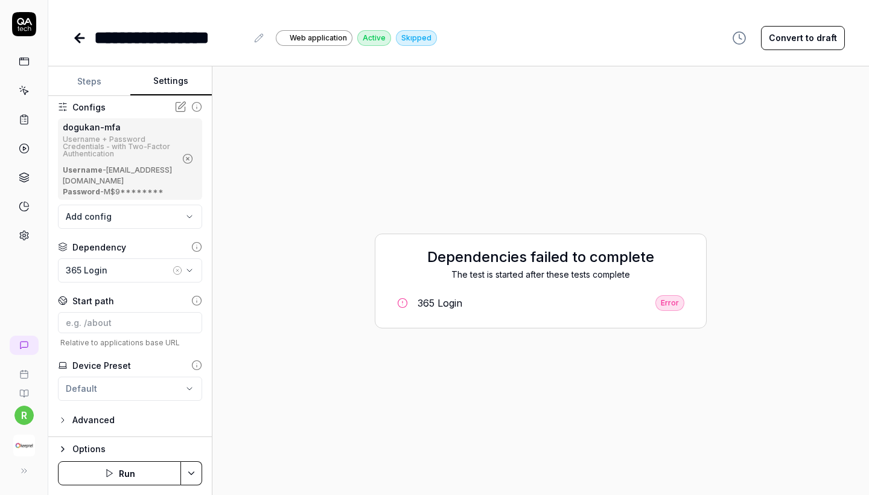
scroll to position [62, 0]
click at [670, 304] on div "Error" at bounding box center [669, 303] width 29 height 16
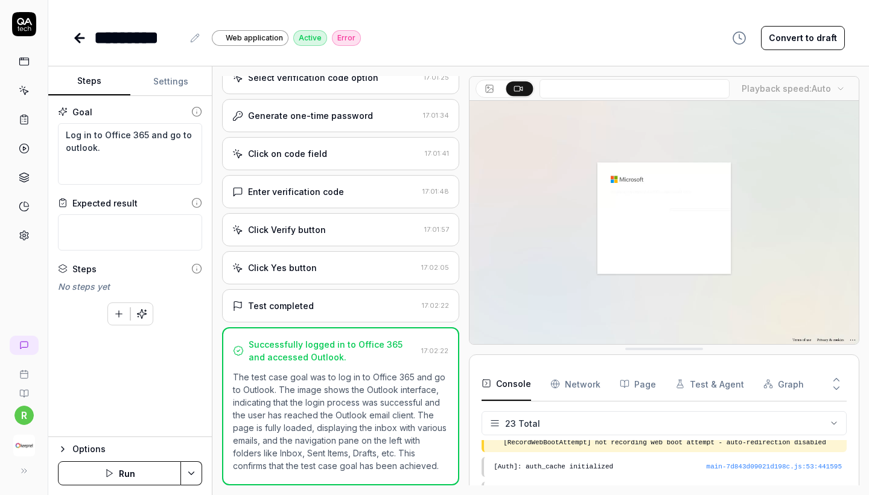
click at [81, 38] on icon at bounding box center [79, 38] width 8 height 0
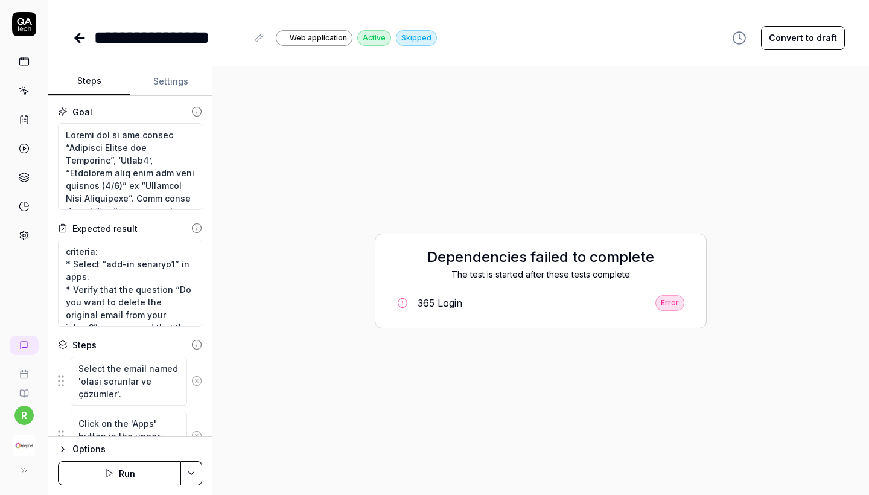
click at [80, 38] on icon at bounding box center [79, 38] width 8 height 0
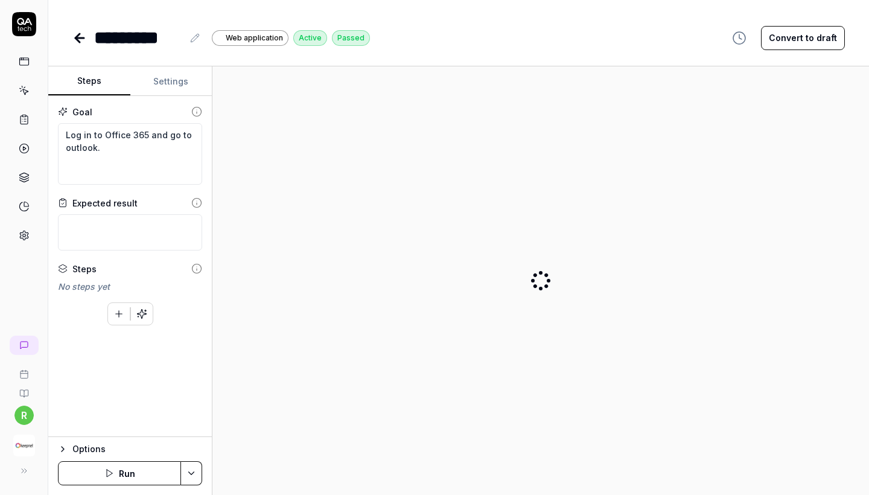
click at [78, 38] on icon at bounding box center [79, 38] width 8 height 0
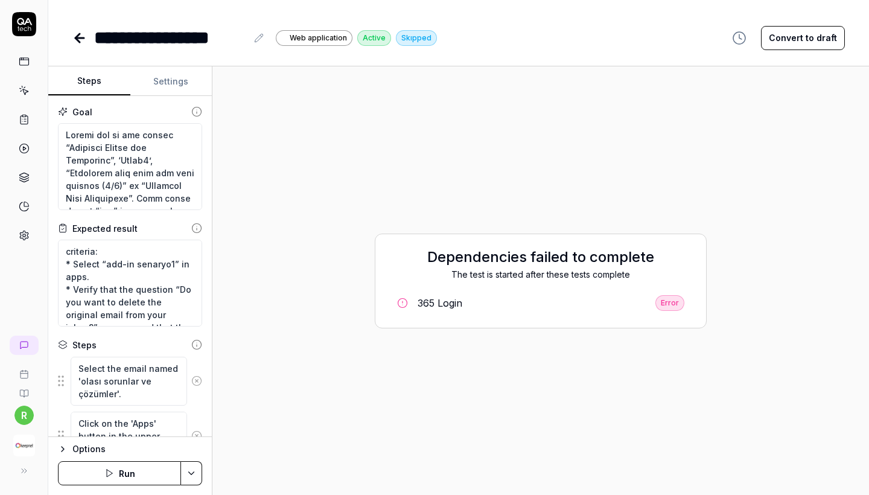
click at [78, 38] on icon at bounding box center [79, 38] width 8 height 0
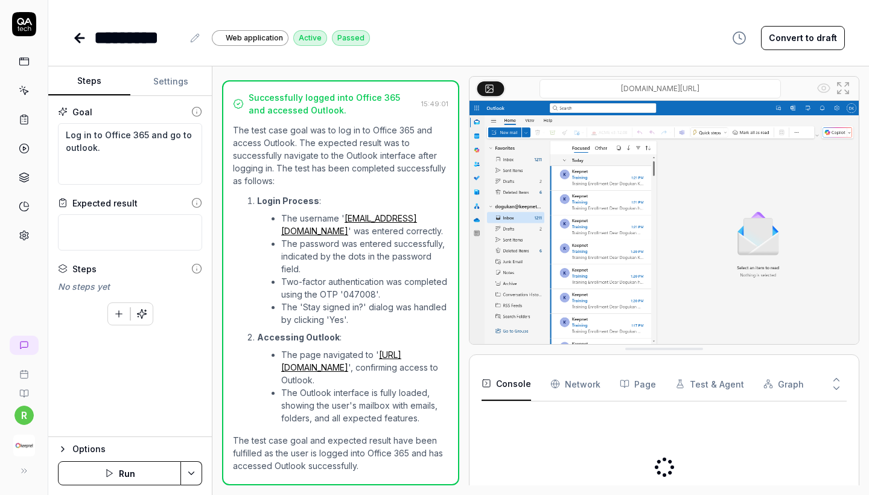
scroll to position [597, 0]
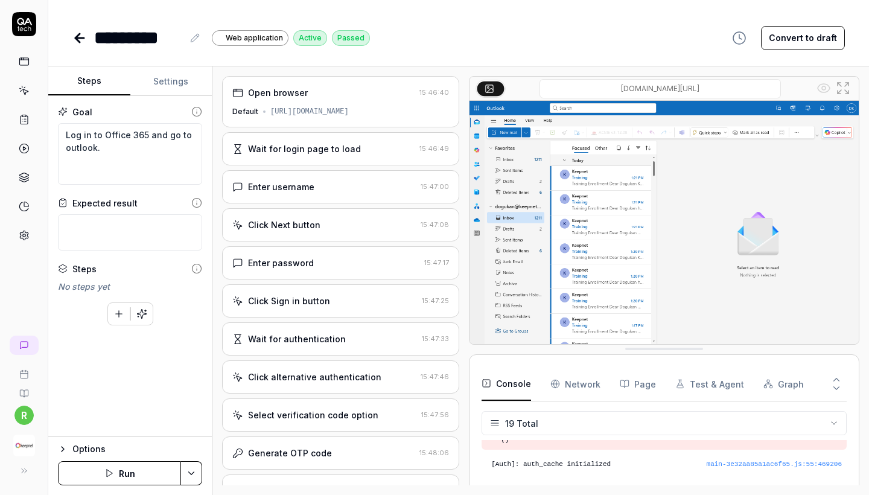
click at [66, 38] on div "********* Web application Active Passed Convert to draft" at bounding box center [458, 25] width 820 height 51
click at [78, 38] on icon at bounding box center [79, 38] width 8 height 0
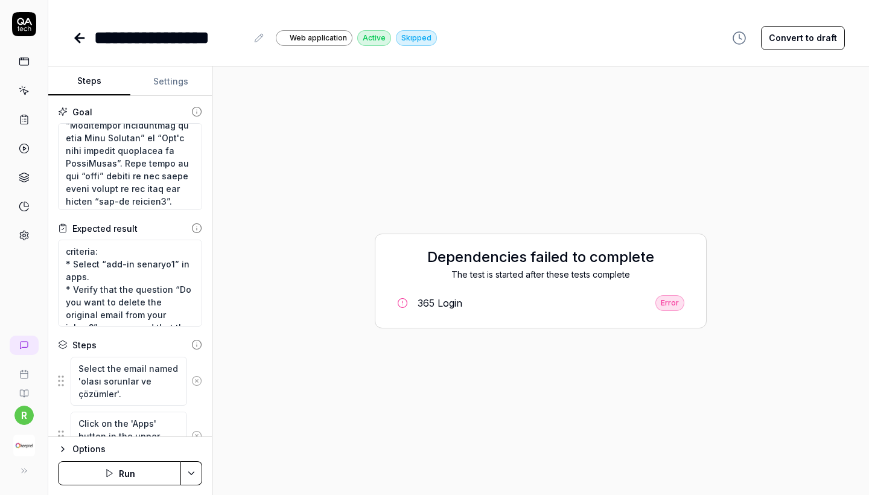
scroll to position [265, 0]
click at [162, 87] on button "Settings" at bounding box center [171, 81] width 82 height 29
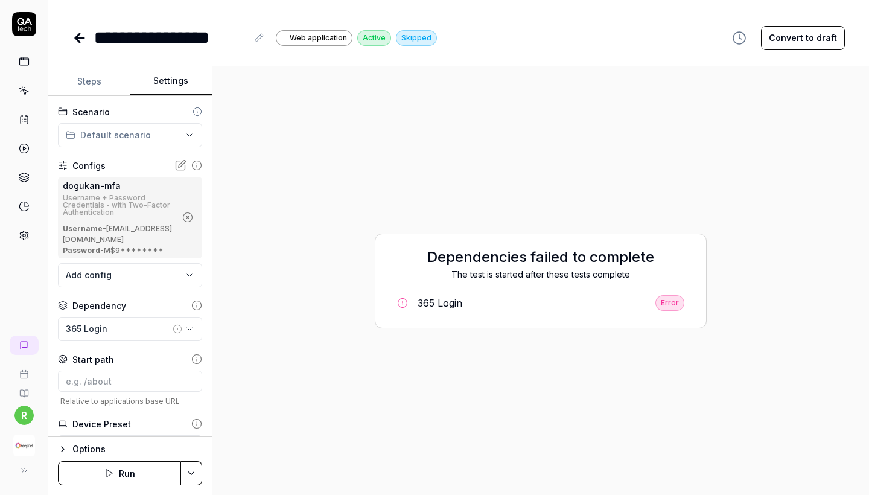
click at [78, 38] on icon at bounding box center [79, 38] width 8 height 0
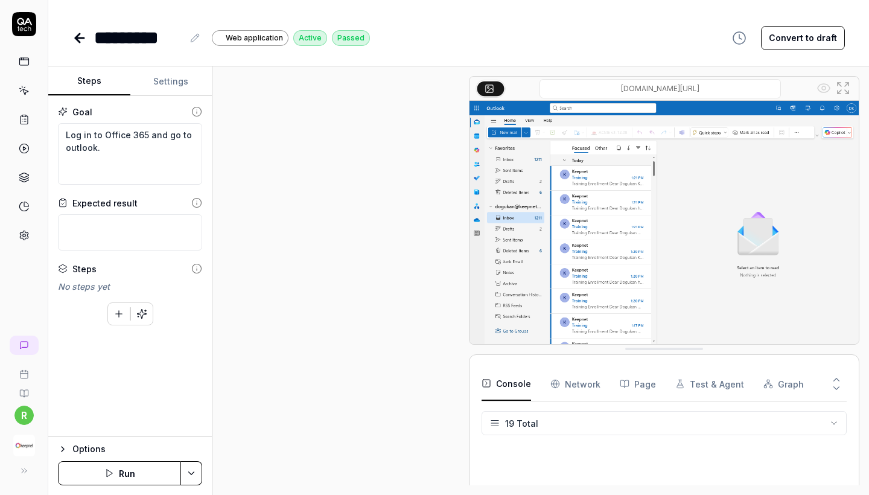
scroll to position [597, 0]
click at [78, 38] on icon at bounding box center [79, 38] width 8 height 0
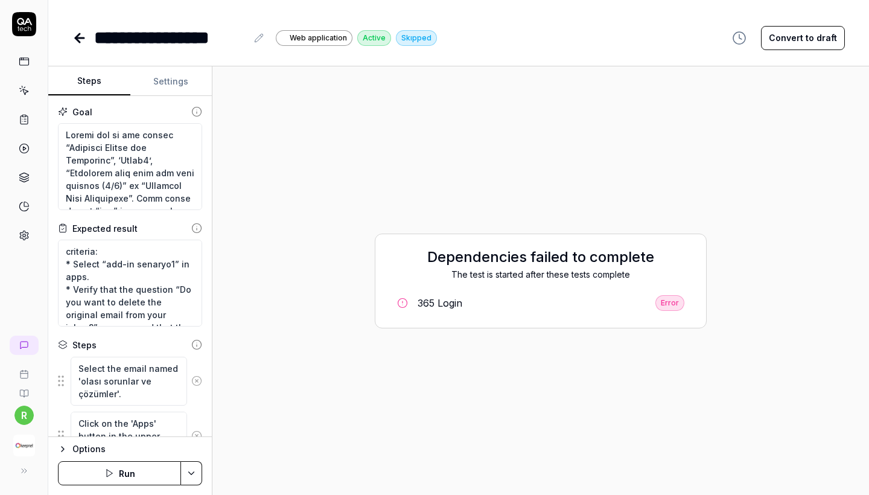
click at [78, 38] on icon at bounding box center [79, 38] width 8 height 0
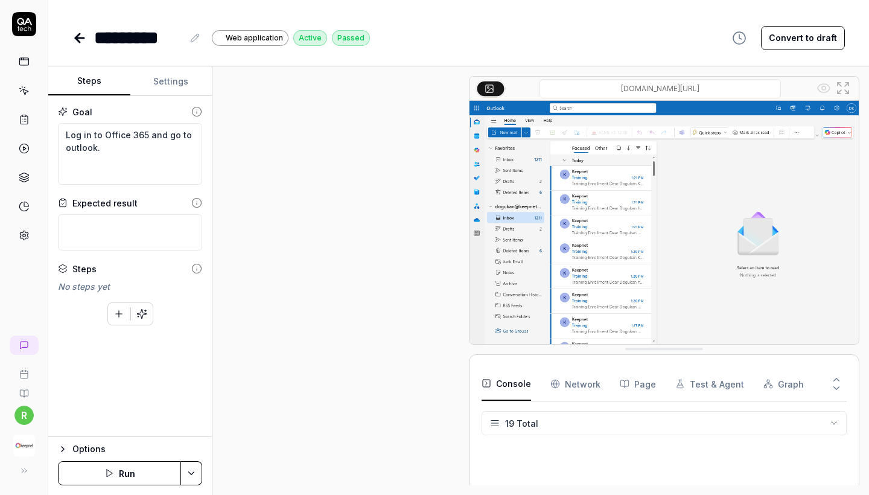
scroll to position [597, 0]
click at [78, 38] on icon at bounding box center [79, 38] width 8 height 0
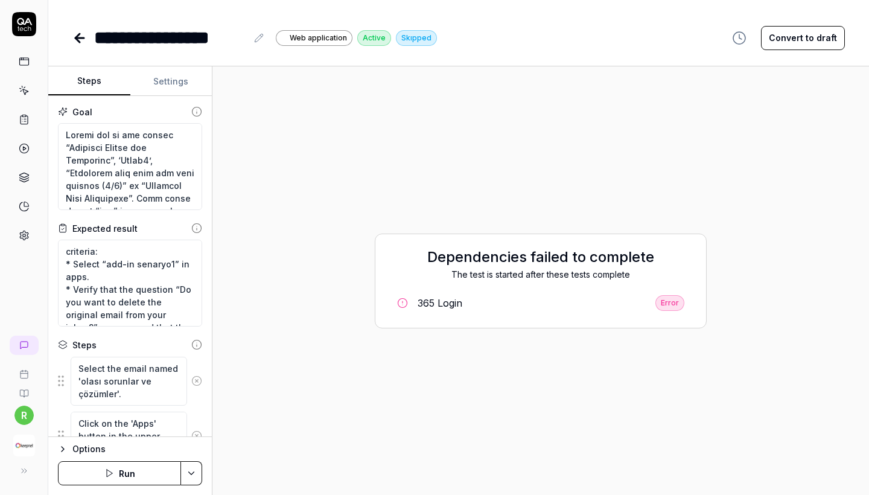
click at [78, 38] on icon at bounding box center [79, 38] width 8 height 0
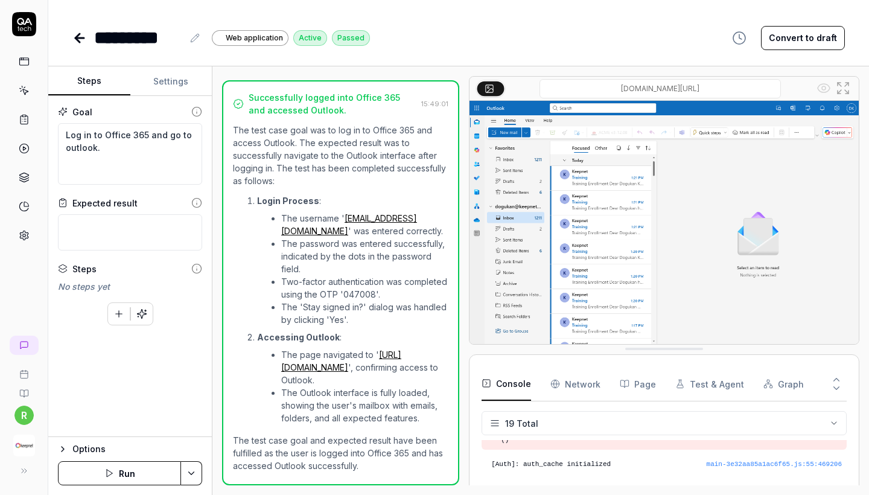
type textarea "*"
click at [676, 90] on input "outlook.office.com/mail" at bounding box center [659, 88] width 241 height 19
click at [705, 87] on input "outlook.office.com/mail" at bounding box center [659, 88] width 241 height 19
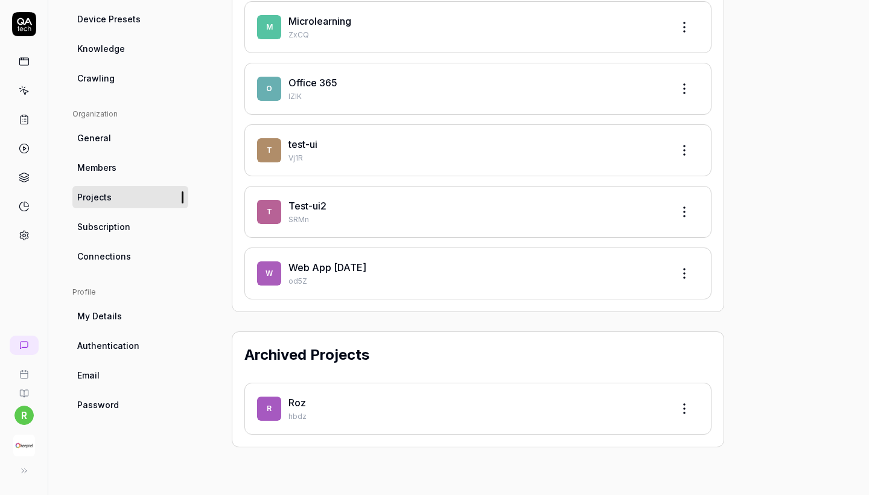
scroll to position [279, 0]
click at [337, 98] on p "IZIK" at bounding box center [475, 97] width 374 height 11
click at [695, 95] on html "r Settings Free Plan Settings Free Plan Settings Project General Applications B…" at bounding box center [434, 247] width 869 height 495
click at [24, 439] on html "r Settings Free Plan Settings Free Plan Settings Project General Applications B…" at bounding box center [434, 247] width 869 height 495
click at [22, 422] on html "r Settings Free Plan Settings Free Plan Settings Project General Applications B…" at bounding box center [434, 247] width 869 height 495
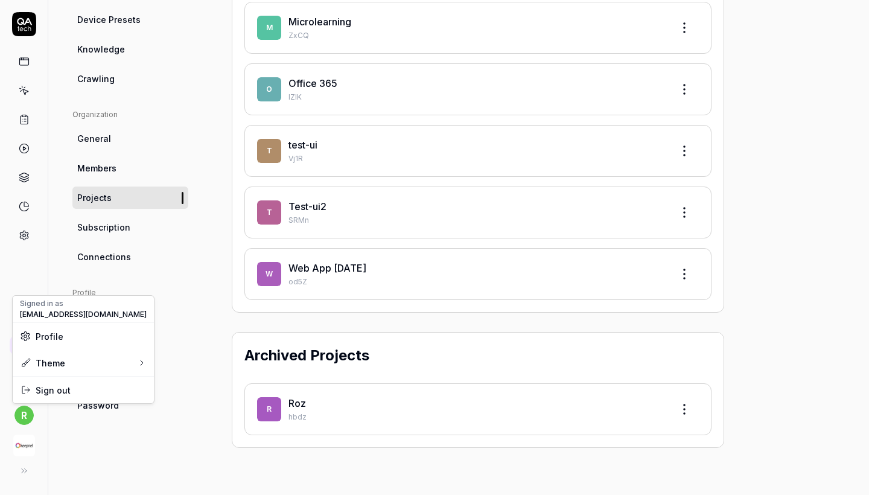
click at [25, 439] on html "r Settings Free Plan Settings Free Plan Settings Project General Applications B…" at bounding box center [434, 247] width 869 height 495
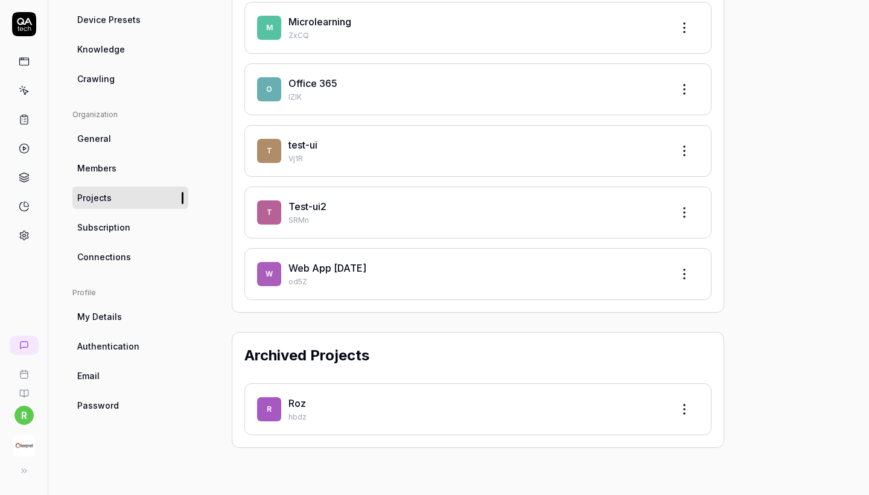
click at [25, 446] on img "button" at bounding box center [24, 445] width 22 height 22
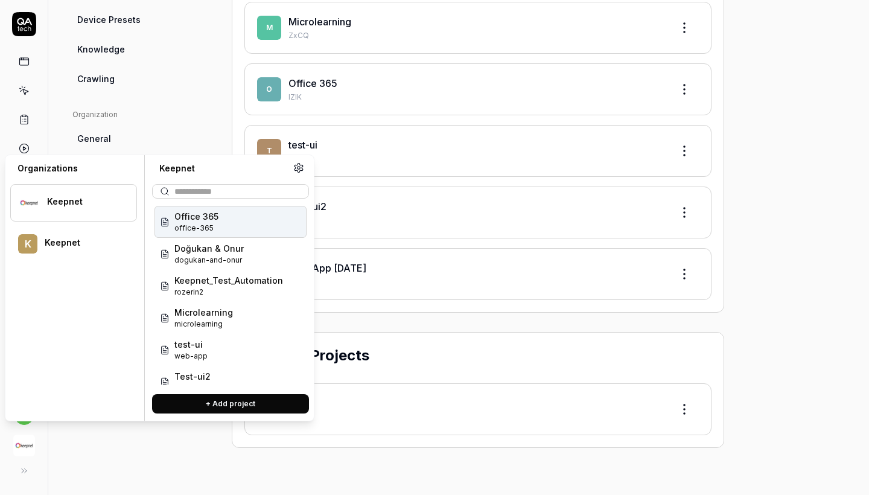
click at [226, 223] on div "Office 365 office-365" at bounding box center [230, 222] width 152 height 32
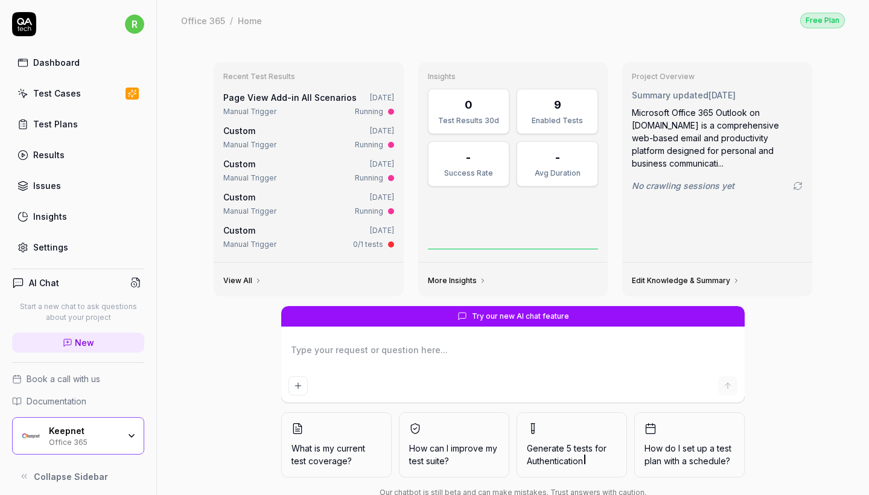
click at [93, 100] on link "Test Cases" at bounding box center [78, 93] width 132 height 24
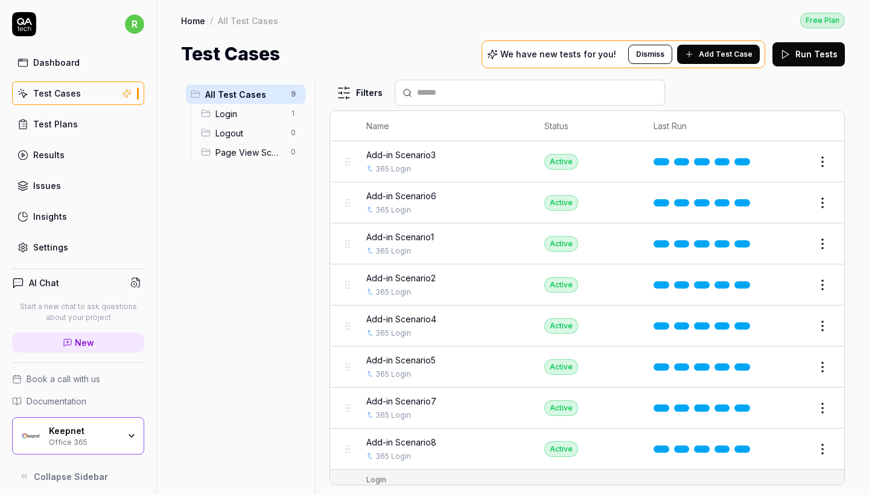
click at [256, 139] on span "Logout" at bounding box center [249, 133] width 68 height 13
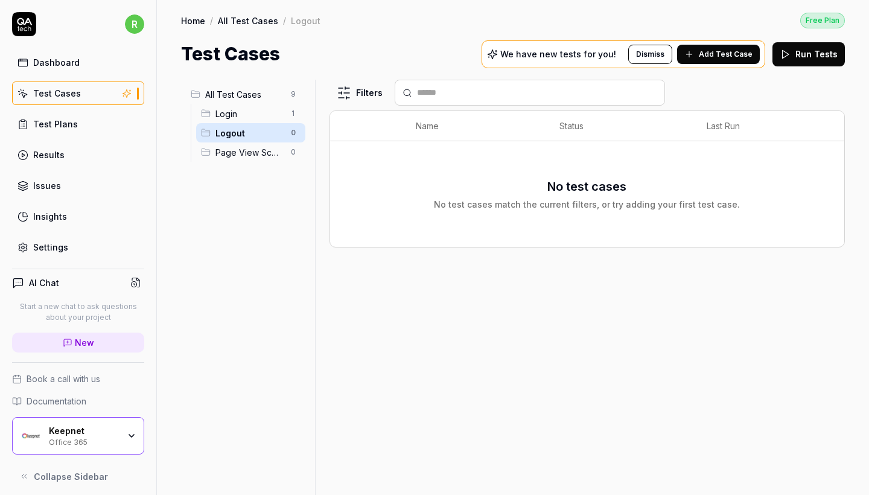
click at [256, 148] on span "Page View Scenarios" at bounding box center [249, 152] width 68 height 13
click at [242, 132] on span "Logout" at bounding box center [249, 133] width 68 height 13
click at [235, 110] on span "Login" at bounding box center [249, 113] width 68 height 13
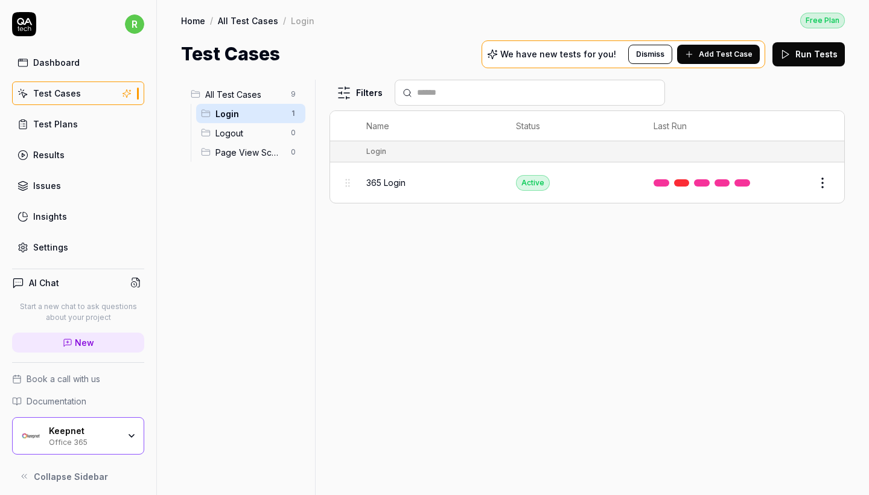
click at [235, 90] on span "All Test Cases" at bounding box center [244, 94] width 78 height 13
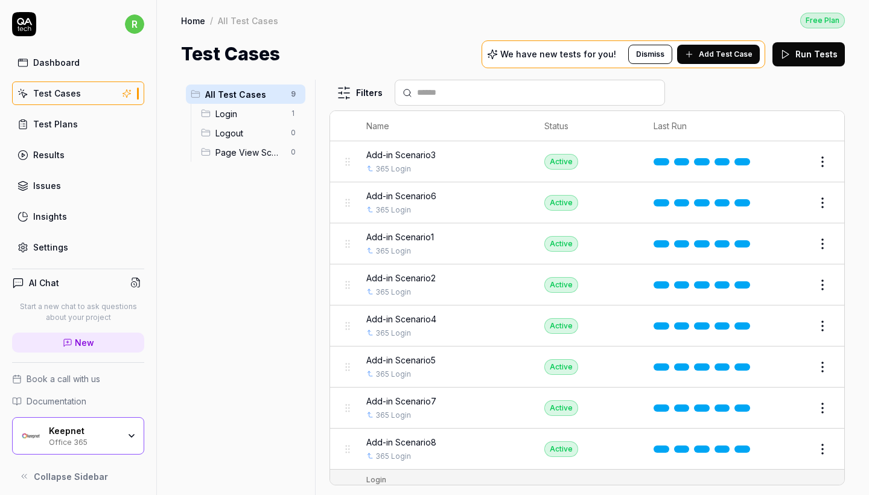
click at [106, 429] on div "Keepnet" at bounding box center [84, 430] width 70 height 11
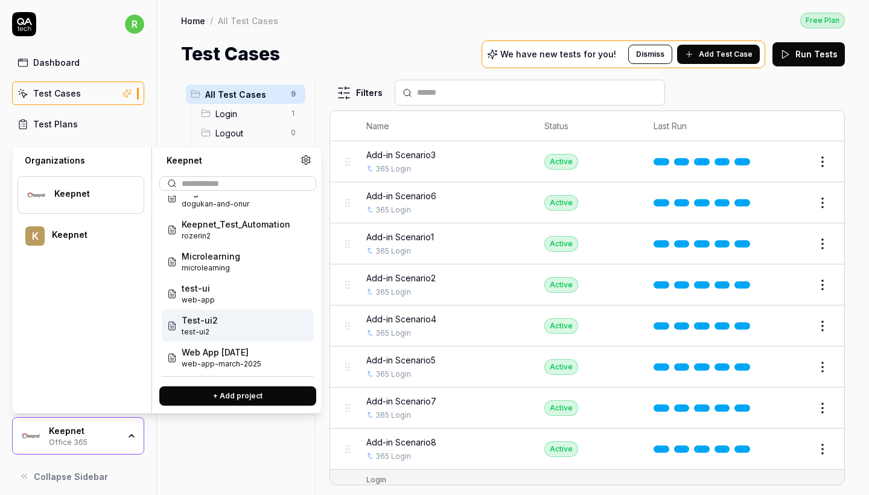
scroll to position [48, 0]
click at [228, 335] on div "Test-ui2 test-ui2" at bounding box center [238, 325] width 152 height 32
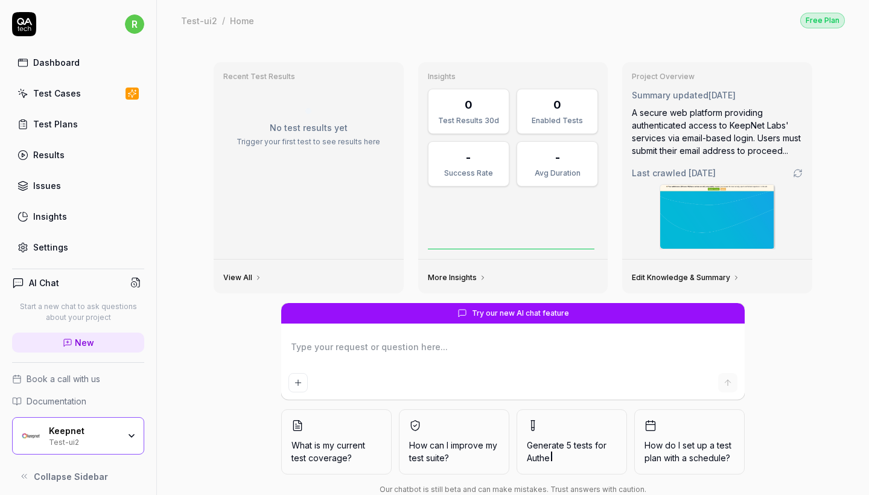
click at [77, 106] on div "Dashboard Test Cases Test Plans Results Issues Insights Settings" at bounding box center [78, 155] width 132 height 208
click at [71, 97] on div "Test Cases" at bounding box center [57, 93] width 48 height 13
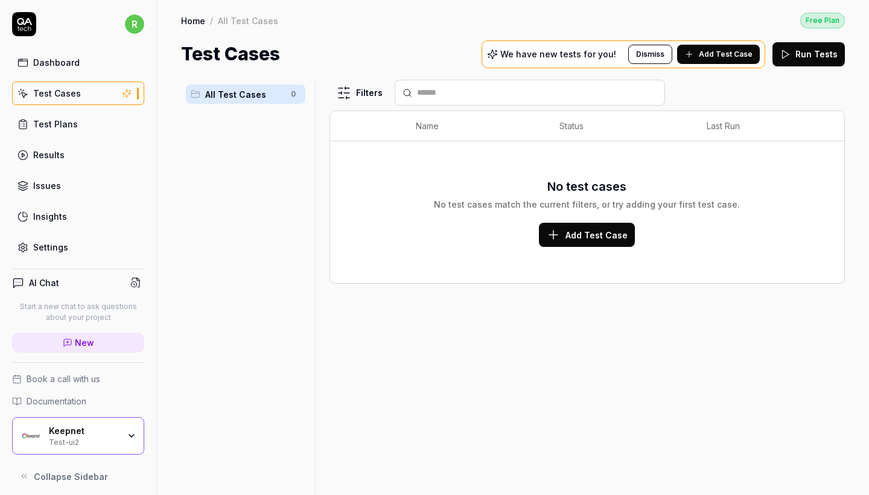
click at [124, 430] on div "Keepnet Test-ui2" at bounding box center [88, 435] width 78 height 21
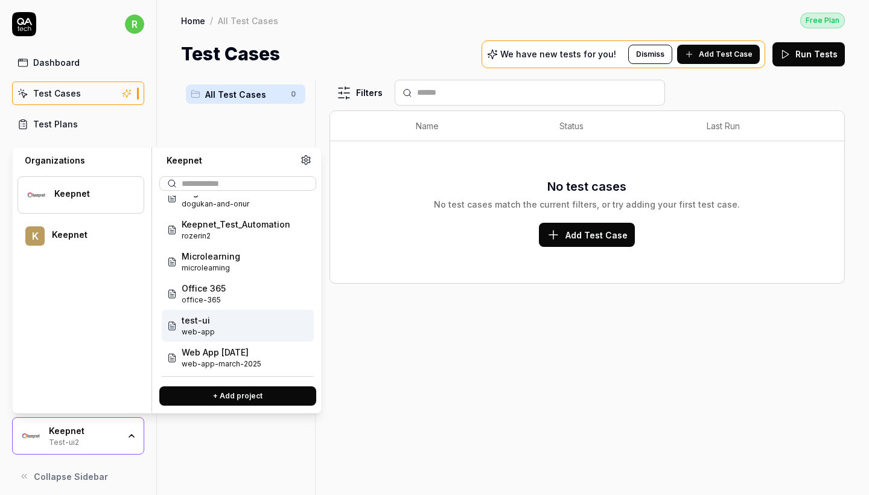
scroll to position [48, 0]
click at [207, 324] on span "test-ui" at bounding box center [198, 320] width 33 height 13
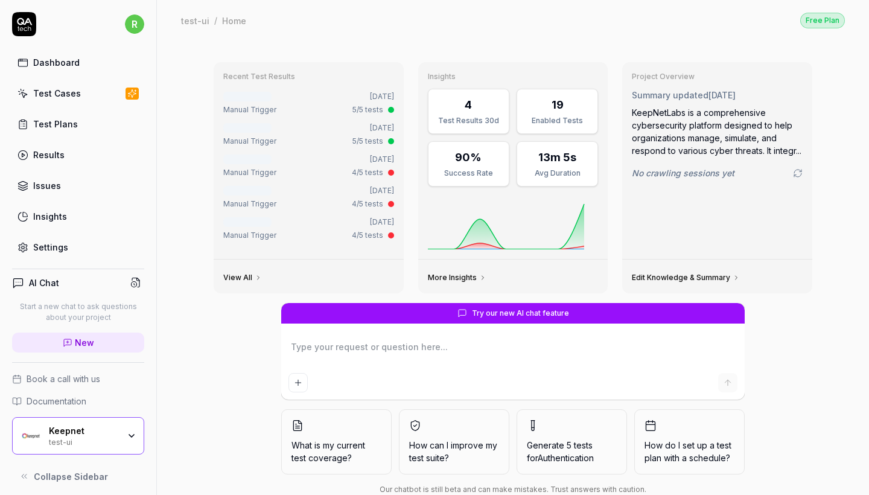
click at [69, 103] on link "Test Cases" at bounding box center [78, 93] width 132 height 24
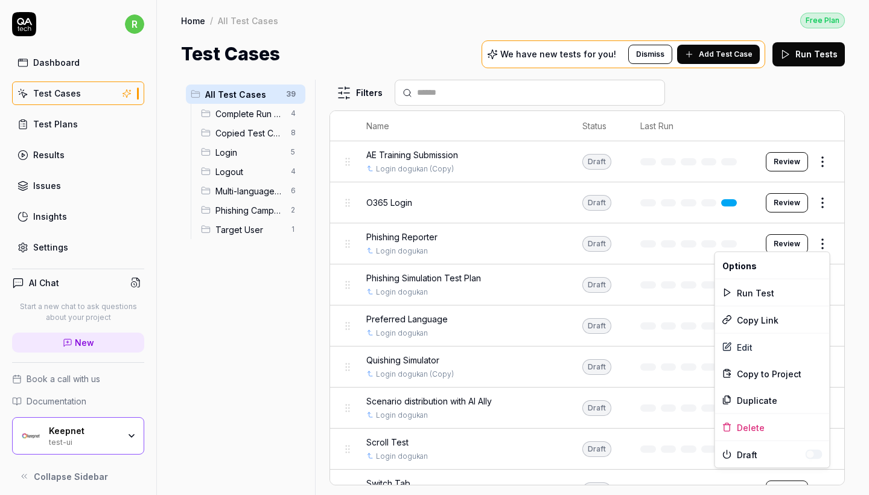
click at [824, 241] on html "r Dashboard Test Cases Test Plans Results Issues Insights Settings AI Chat Star…" at bounding box center [434, 247] width 869 height 495
click at [750, 352] on div "Edit" at bounding box center [772, 347] width 115 height 27
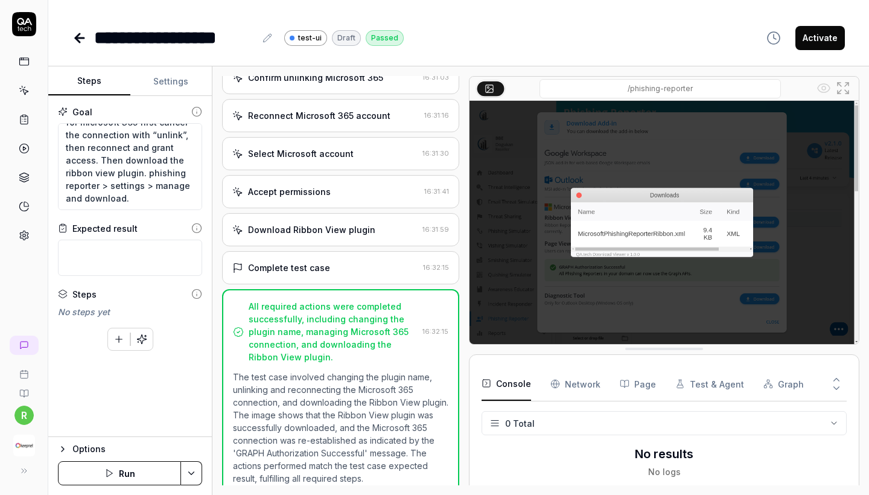
scroll to position [38, 0]
click at [74, 40] on icon at bounding box center [79, 38] width 14 height 14
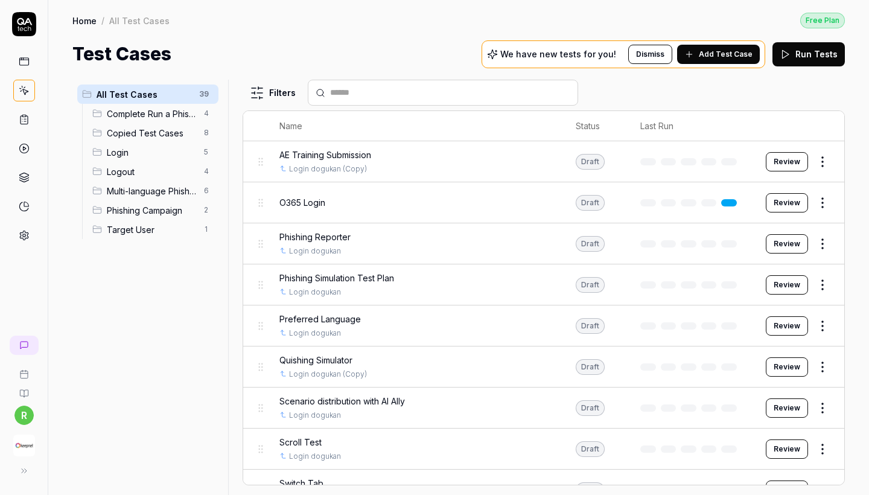
click at [828, 192] on html "r Home / All Test Cases Free Plan Home / All Test Cases Free Plan Test Cases We…" at bounding box center [434, 247] width 869 height 495
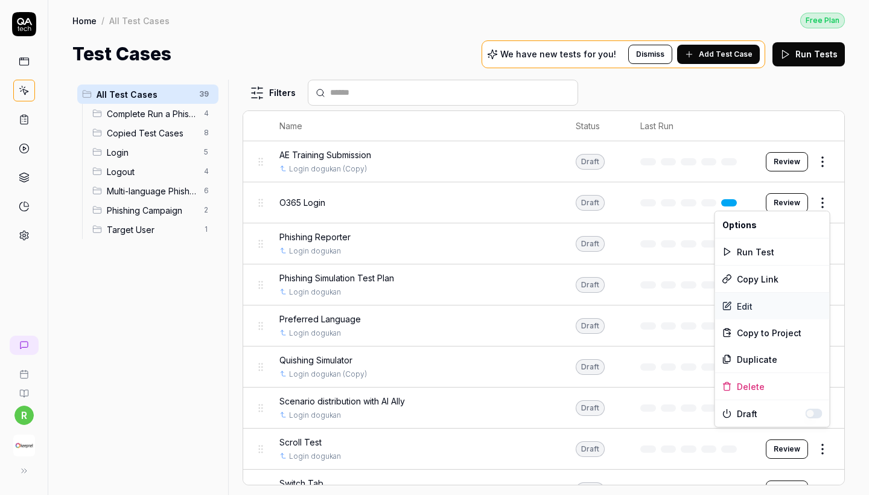
click at [754, 303] on div "Edit" at bounding box center [772, 306] width 115 height 27
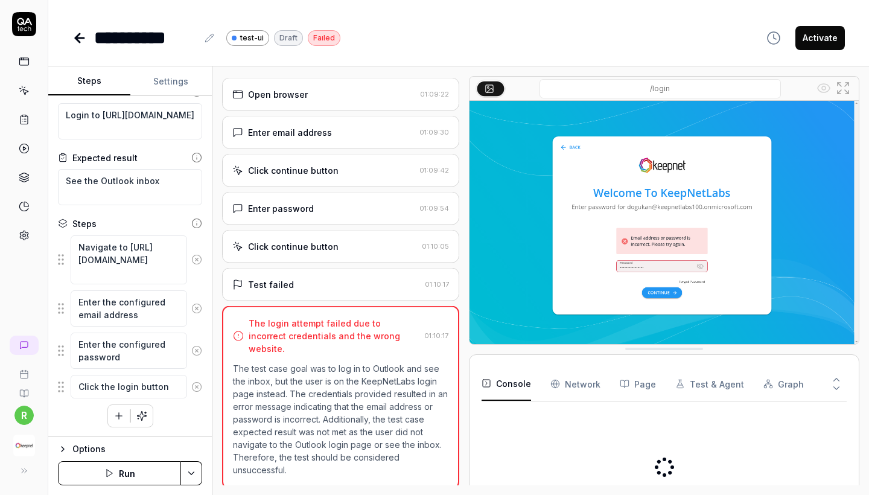
scroll to position [20, 0]
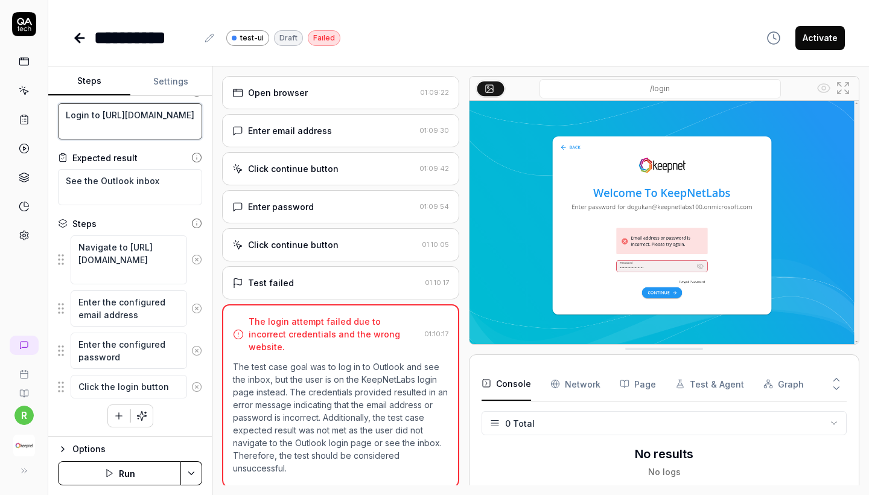
drag, startPoint x: 138, startPoint y: 130, endPoint x: 63, endPoint y: 113, distance: 76.1
click at [63, 113] on textarea "Login to https://outlook.office.com/mail/" at bounding box center [130, 121] width 144 height 36
click at [317, 360] on p "The test case goal was to log in to Outlook and see the inbox, but the user is …" at bounding box center [340, 417] width 215 height 114
click at [321, 96] on div "Open browser" at bounding box center [323, 92] width 183 height 13
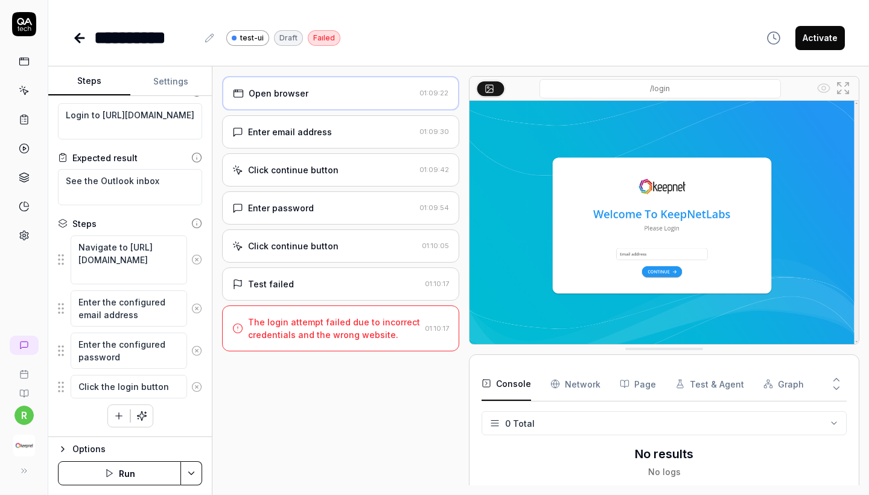
click at [321, 141] on div "Enter email address 01:09:30" at bounding box center [340, 131] width 237 height 33
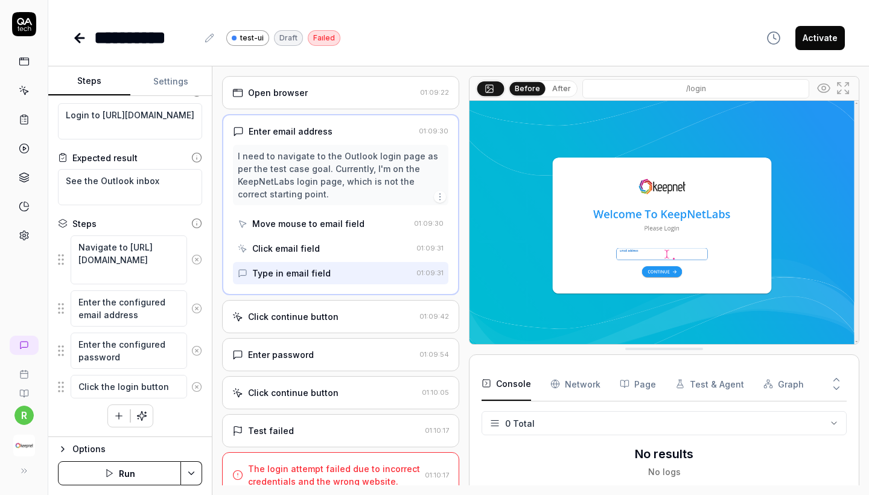
click at [320, 309] on div "Click continue button 01:09:42" at bounding box center [340, 316] width 237 height 33
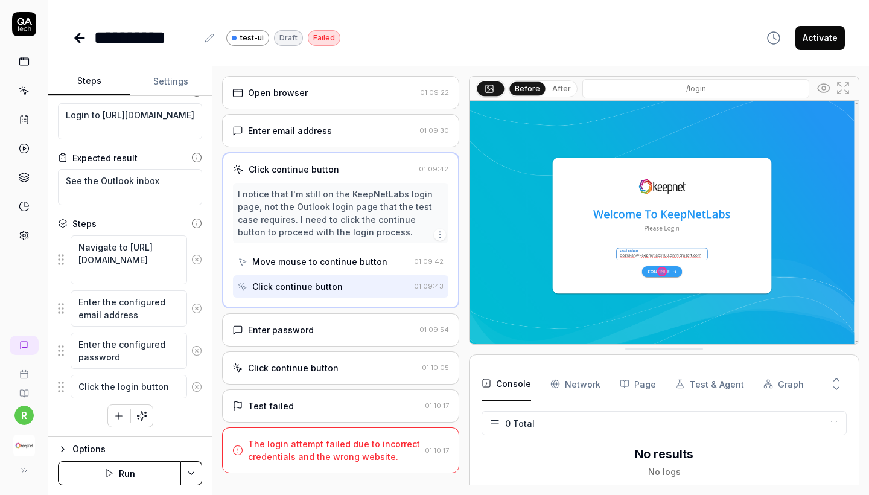
click at [80, 43] on icon at bounding box center [79, 38] width 14 height 14
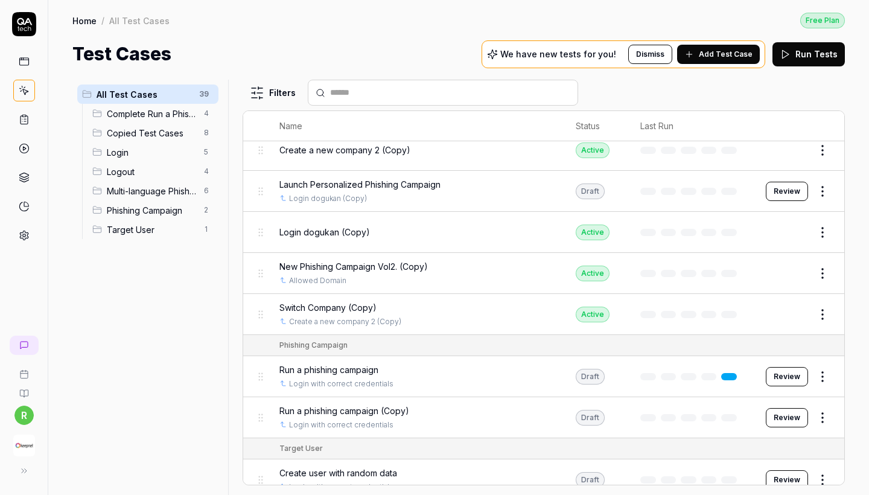
click at [17, 420] on html "r Home / All Test Cases Free Plan Home / All Test Cases Free Plan Test Cases We…" at bounding box center [434, 247] width 869 height 495
click at [29, 445] on html "r Home / All Test Cases Free Plan Home / All Test Cases Free Plan Test Cases We…" at bounding box center [434, 247] width 869 height 495
click at [11, 446] on div "button" at bounding box center [24, 445] width 38 height 27
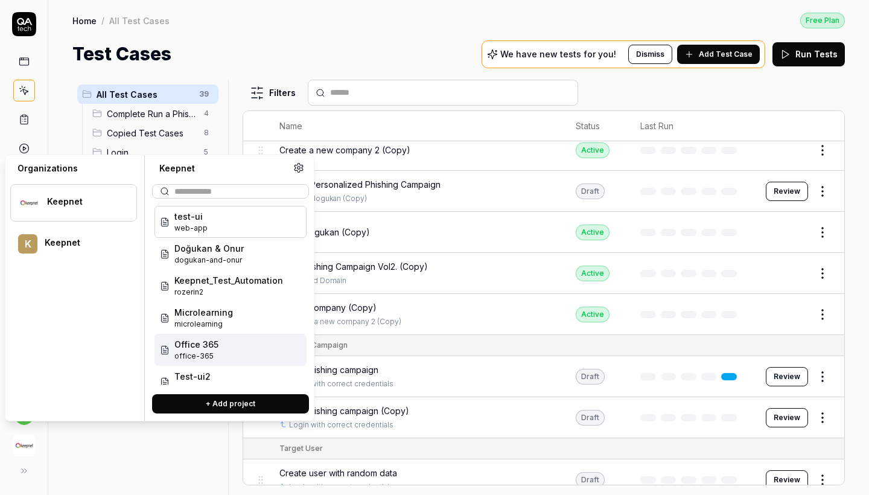
click at [200, 356] on span "office-365" at bounding box center [196, 355] width 44 height 11
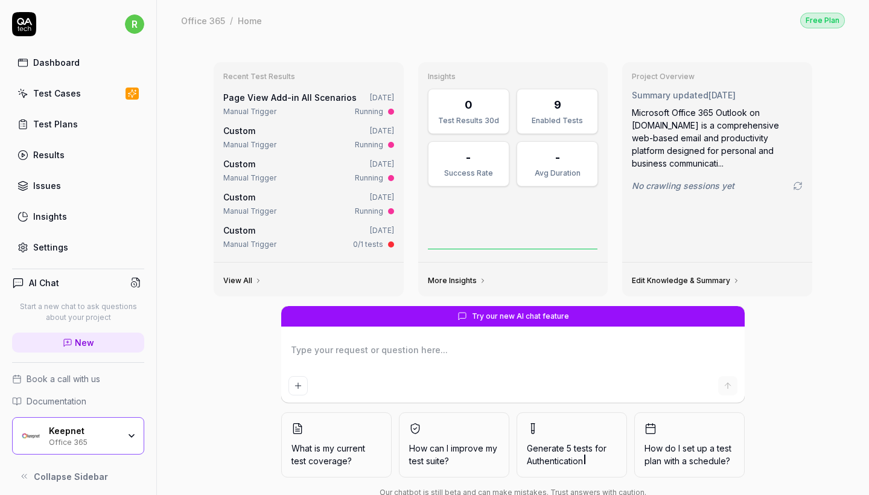
click at [69, 79] on div "Dashboard Test Cases Test Plans Results Issues Insights Settings" at bounding box center [78, 155] width 132 height 208
type textarea "*"
click at [72, 91] on div "Test Cases" at bounding box center [57, 93] width 48 height 13
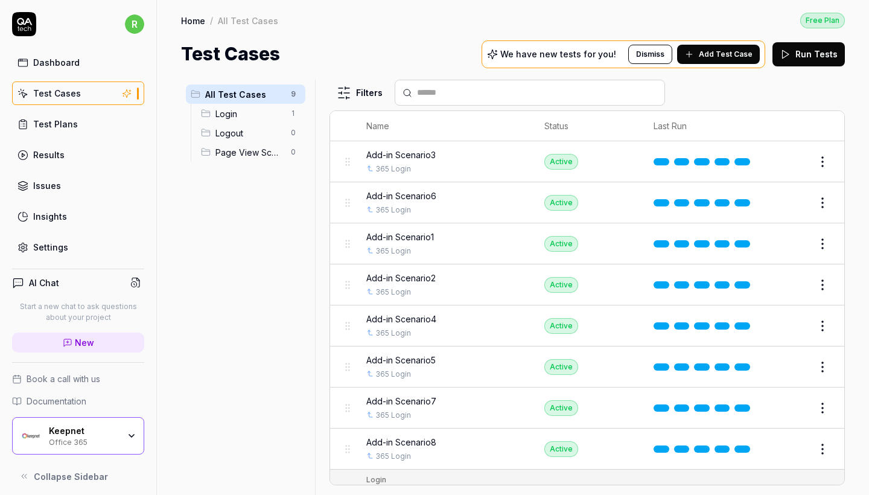
click at [732, 51] on span "Add Test Case" at bounding box center [725, 54] width 54 height 11
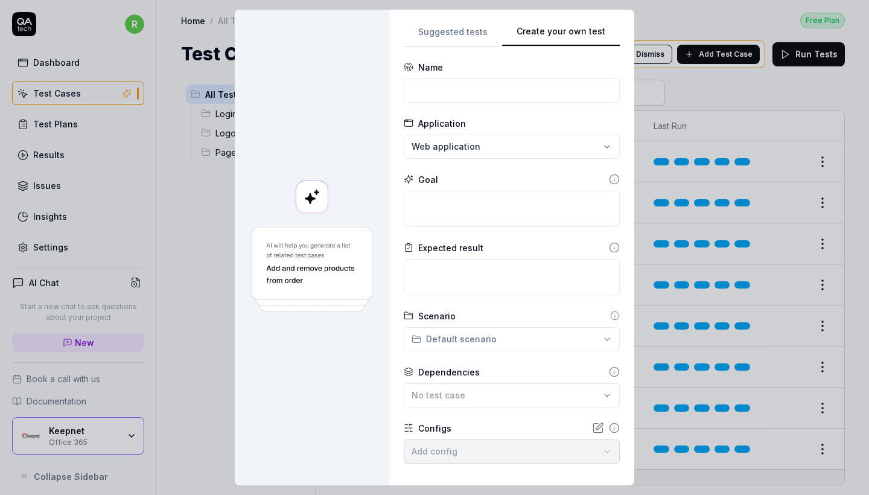
click at [579, 36] on button "Create your own test" at bounding box center [561, 36] width 118 height 22
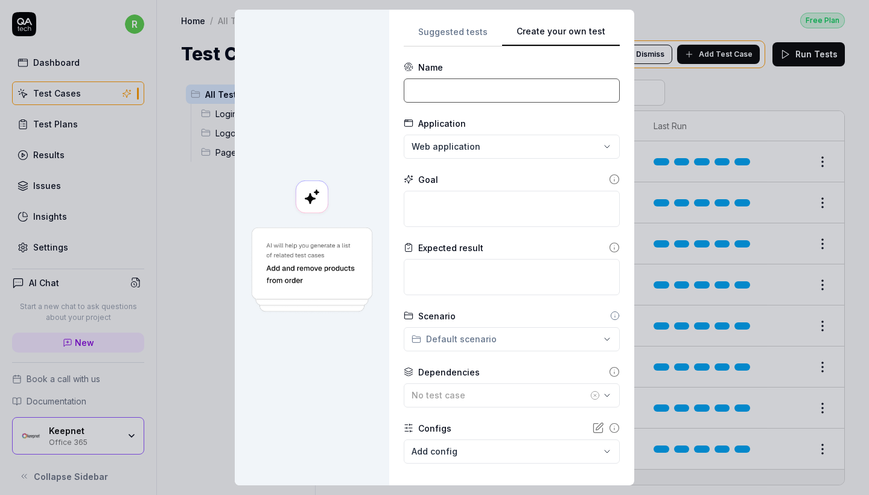
click at [488, 92] on input at bounding box center [512, 90] width 216 height 24
drag, startPoint x: 488, startPoint y: 92, endPoint x: 233, endPoint y: 22, distance: 264.7
click at [235, 26] on div "**********" at bounding box center [434, 247] width 869 height 495
paste input "Phishing Reporter O365 Deployment"
type input "Phishing Reporter O365 Deployment"
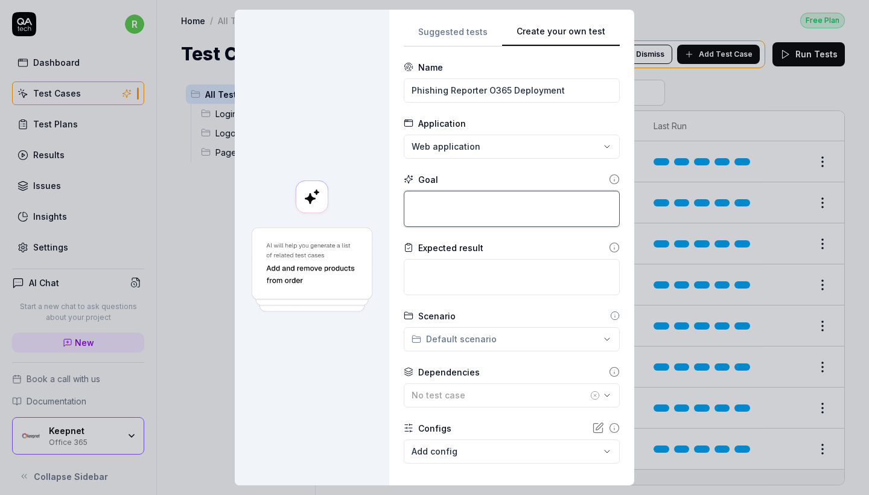
click at [500, 195] on textarea at bounding box center [512, 209] width 216 height 36
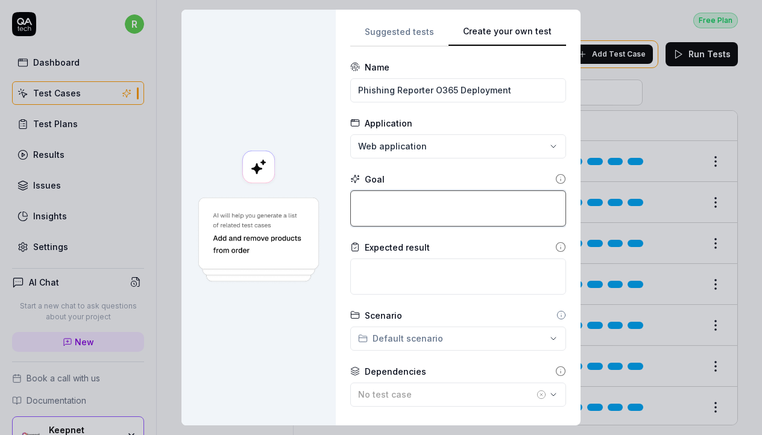
paste textarea "Sign in to the Microsoft 365 Admin Panel. Open Outlook. Go to the following URL…"
type textarea "*"
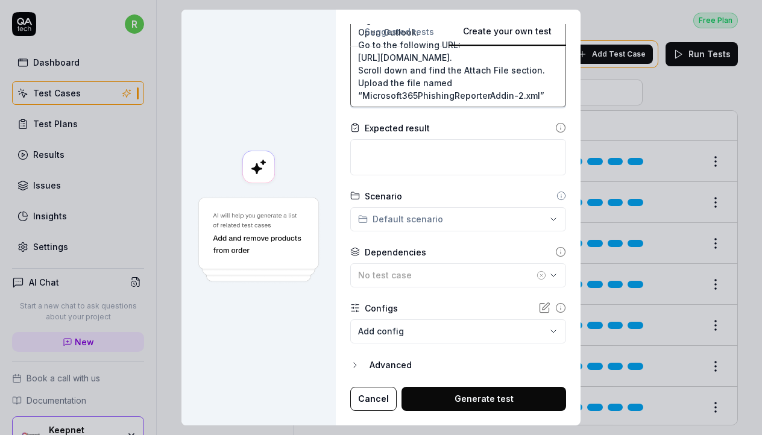
scroll to position [182, 0]
type textarea "Sign in to the Microsoft 365 Admin Panel. Open Outlook. Go to the following URL…"
click at [455, 282] on div "No test case" at bounding box center [446, 276] width 176 height 13
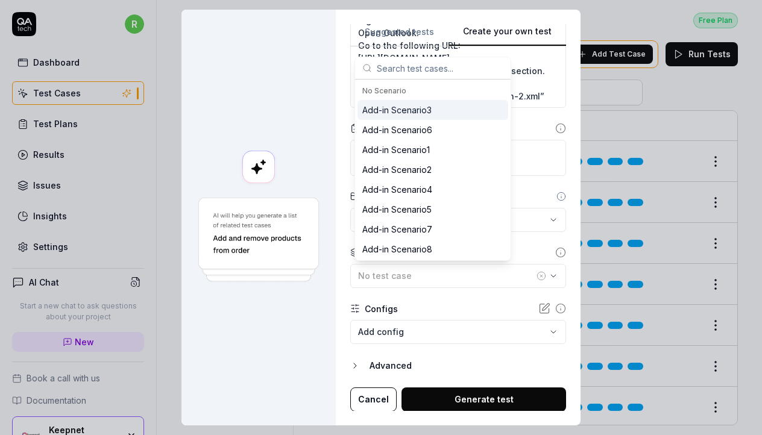
click at [455, 303] on div "Configs" at bounding box center [458, 309] width 216 height 13
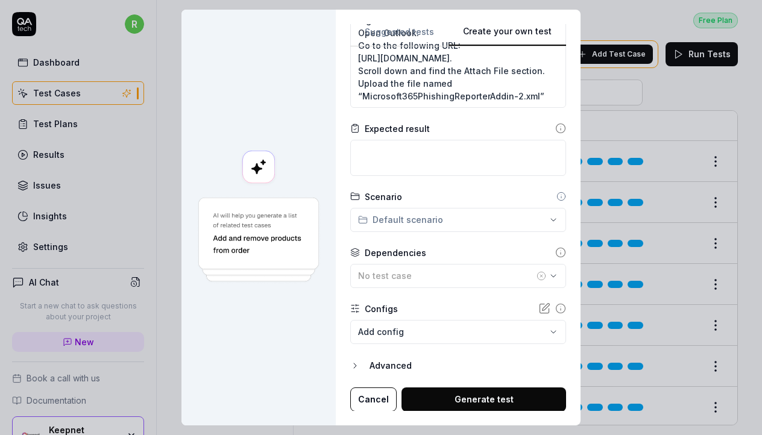
click at [454, 327] on body "r Dashboard Test Cases Test Plans Results Issues Insights Settings AI Chat Star…" at bounding box center [381, 217] width 762 height 435
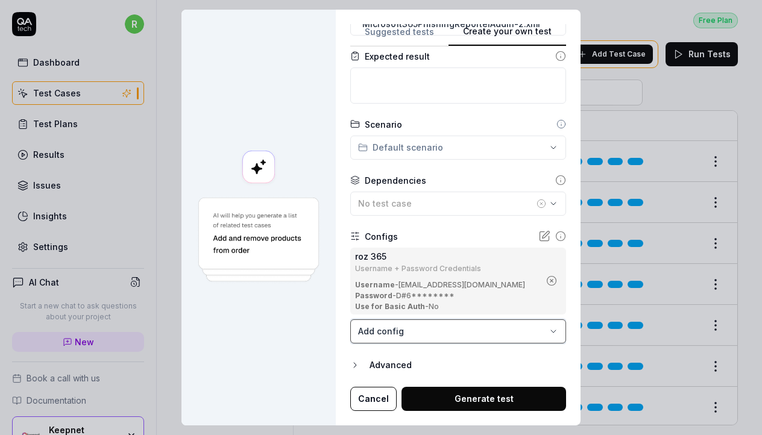
scroll to position [254, 0]
click at [420, 335] on body "r Dashboard Test Cases Test Plans Results Issues Insights Settings AI Chat Star…" at bounding box center [381, 217] width 762 height 435
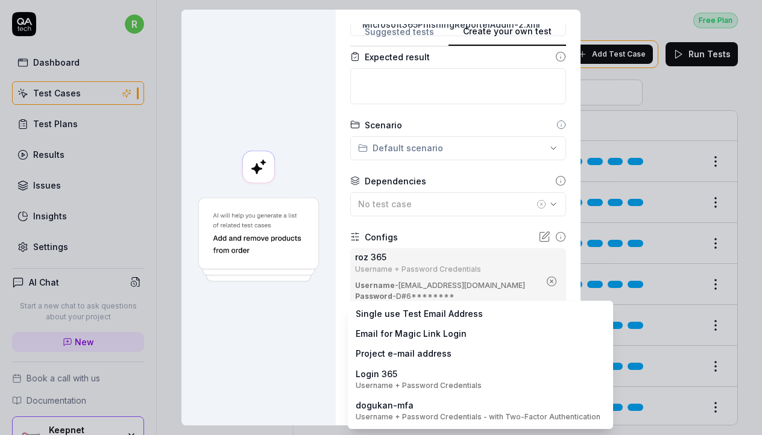
scroll to position [0, 0]
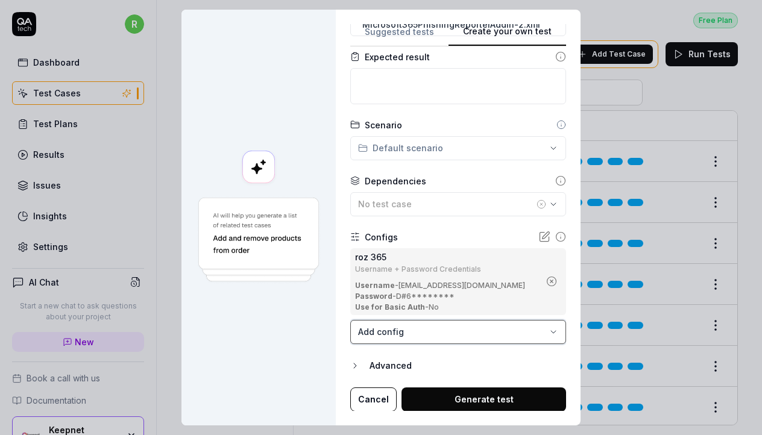
click at [306, 336] on div "**********" at bounding box center [381, 217] width 762 height 435
click at [413, 194] on button "No test case" at bounding box center [458, 204] width 216 height 24
click at [430, 165] on form "**********" at bounding box center [458, 109] width 216 height 605
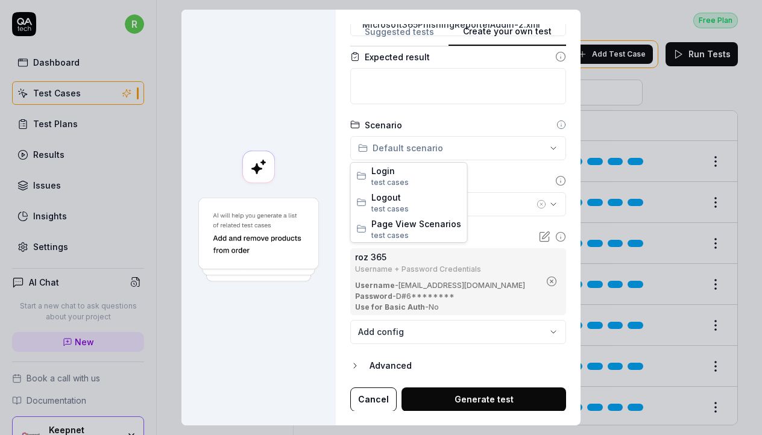
click at [424, 150] on div "**********" at bounding box center [381, 217] width 762 height 435
click at [470, 154] on div "**********" at bounding box center [381, 217] width 762 height 435
click at [420, 403] on button "Generate test" at bounding box center [484, 400] width 165 height 24
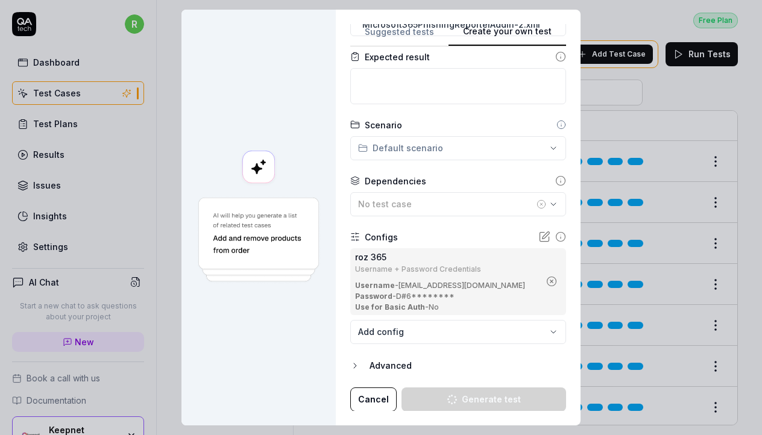
type textarea "*"
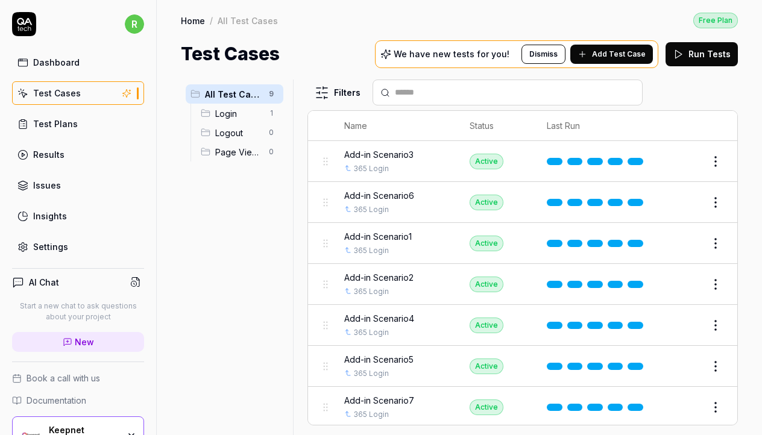
click at [52, 248] on div "Settings" at bounding box center [50, 247] width 35 height 13
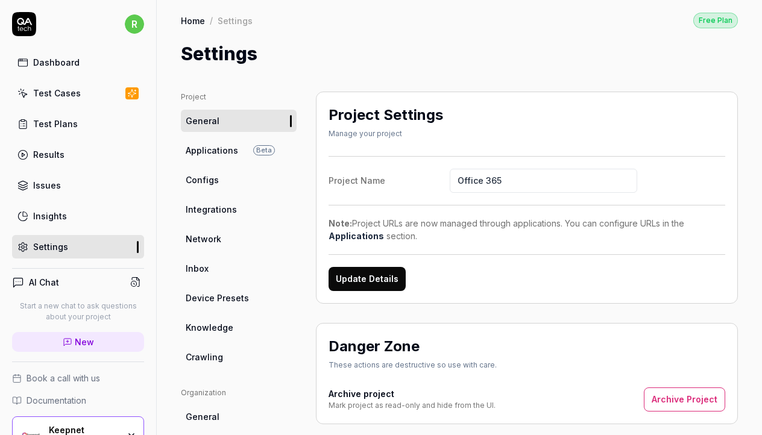
click at [239, 178] on link "Configs" at bounding box center [239, 180] width 116 height 22
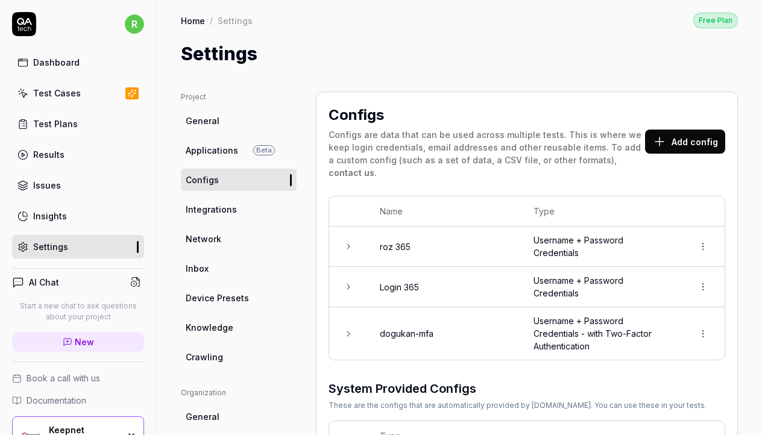
click at [682, 135] on button "Add config" at bounding box center [685, 142] width 80 height 24
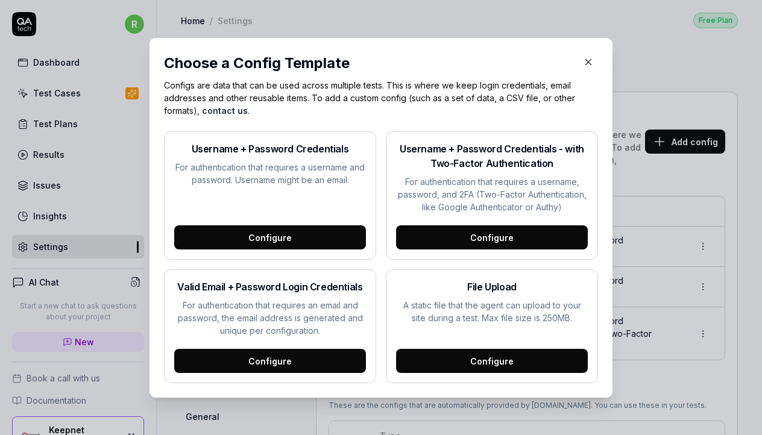
click at [458, 357] on div "Configure" at bounding box center [492, 361] width 192 height 24
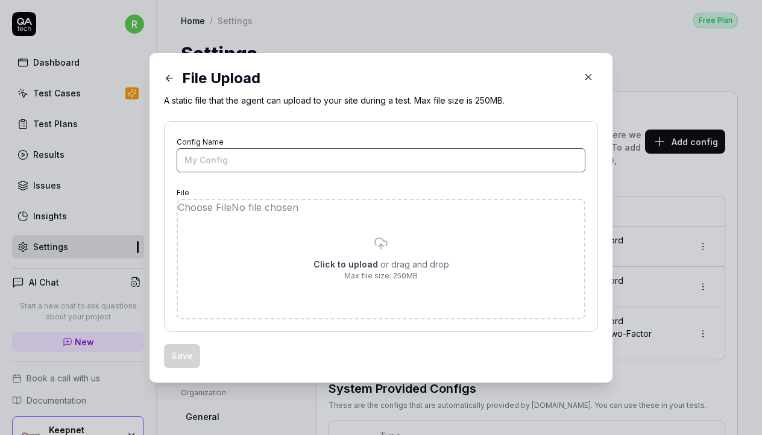
click at [220, 164] on input "Config Name" at bounding box center [381, 160] width 409 height 24
click at [294, 243] on input "file" at bounding box center [381, 259] width 407 height 118
type input "**********"
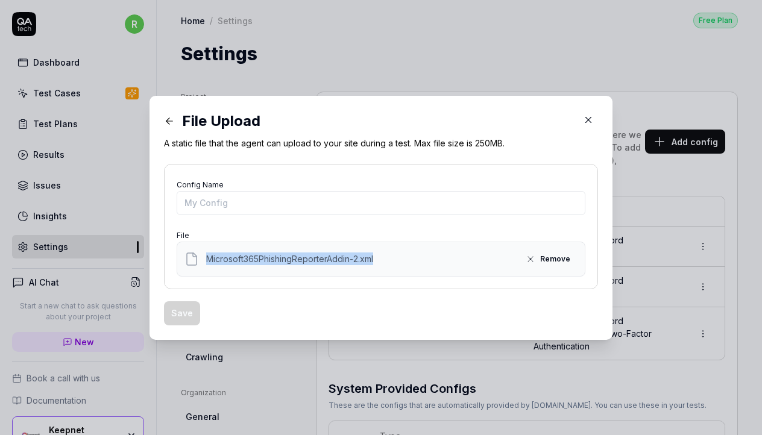
copy span "Microsoft365PhishingReporterAddin-2.xml"
drag, startPoint x: 204, startPoint y: 258, endPoint x: 385, endPoint y: 258, distance: 180.4
click at [385, 258] on div "Microsoft365PhishingReporterAddin-2.xml Remove" at bounding box center [381, 259] width 393 height 19
click at [338, 207] on input "Config Name" at bounding box center [381, 203] width 409 height 24
paste input "Microsoft365PhishingReporterAddin-2.xml"
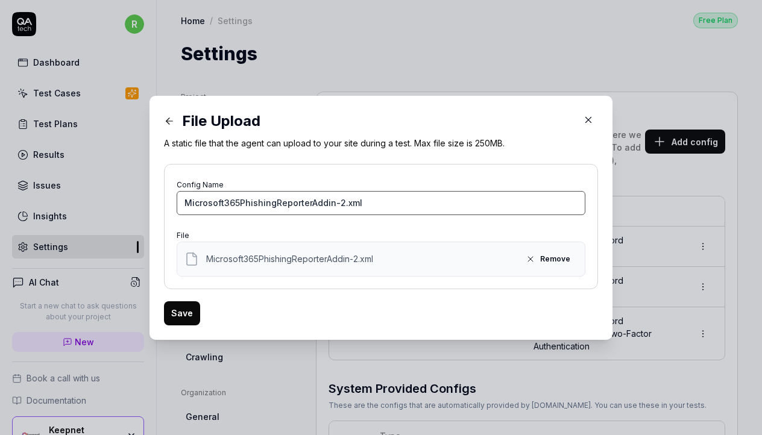
type input "Microsoft365PhishingReporterAddin-2.xml"
click at [176, 314] on button "Save" at bounding box center [182, 314] width 36 height 24
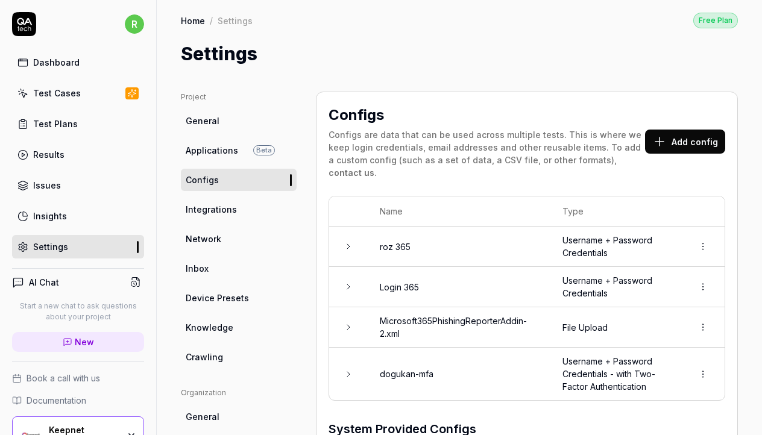
click at [56, 100] on link "Test Cases" at bounding box center [78, 93] width 132 height 24
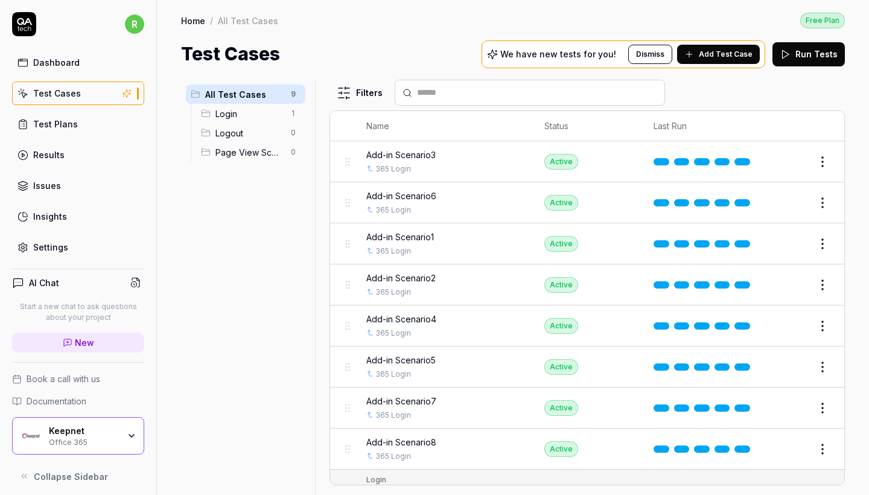
click at [716, 60] on button "Add Test Case" at bounding box center [718, 54] width 83 height 19
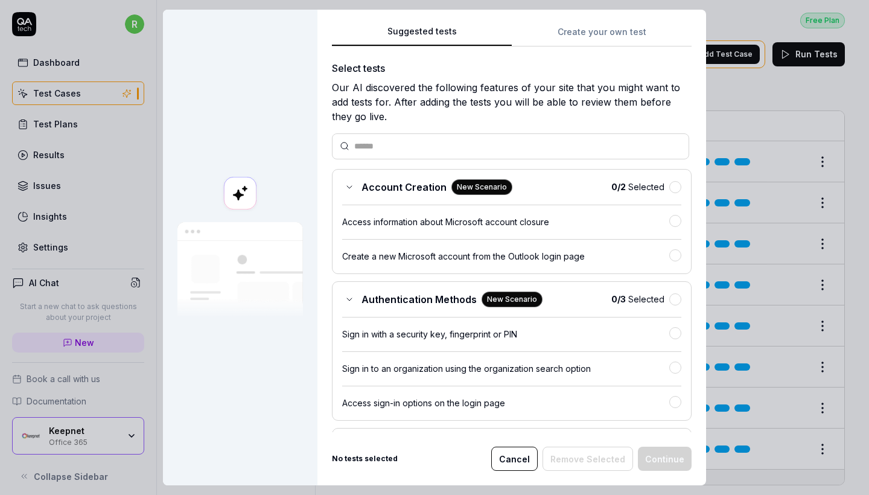
click at [570, 23] on div "Suggested tests Create your own test Select tests Our AI discovered the followi…" at bounding box center [511, 247] width 388 height 475
click at [573, 27] on button "Create your own test" at bounding box center [601, 36] width 180 height 22
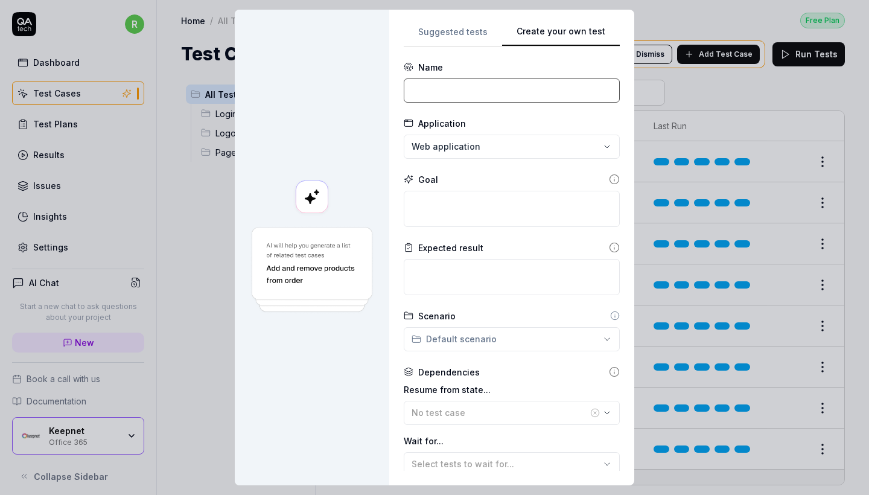
click at [452, 97] on input at bounding box center [512, 90] width 216 height 24
paste input "Phishing Reporter O365 Deployment"
type input "Phishing Reporter O365 Deployment"
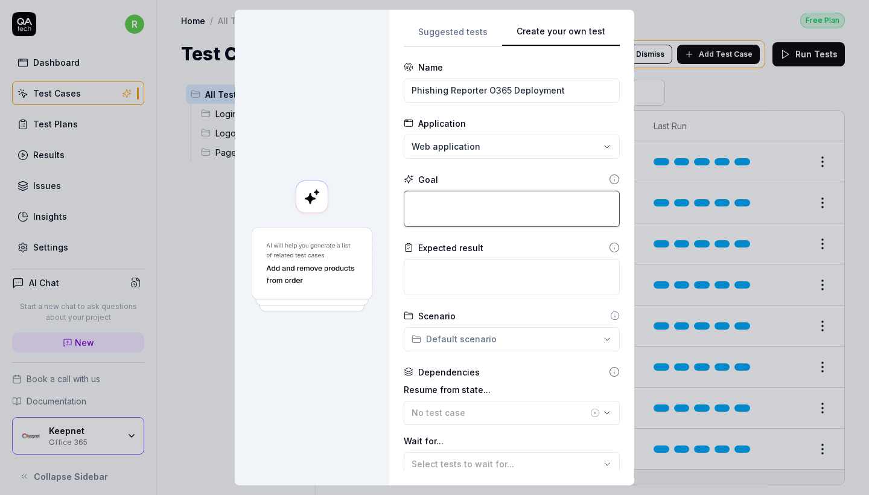
click at [473, 206] on textarea at bounding box center [512, 209] width 216 height 36
paste textarea "Sign in to the Microsoft 365 Admin Panel. Open Outlook. Go to the following URL…"
type textarea "*"
type textarea "Sign in to the Microsoft 365 Admin Panel. Open Outlook. Go to the following URL…"
type textarea "*"
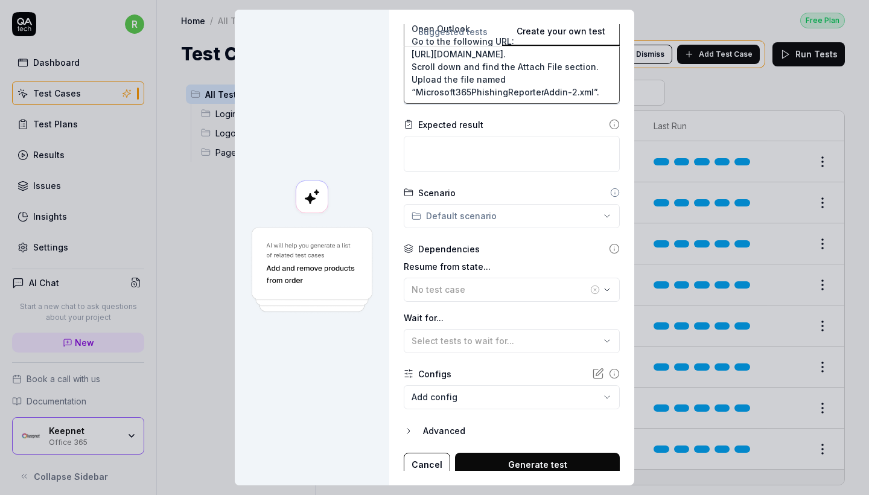
scroll to position [188, 0]
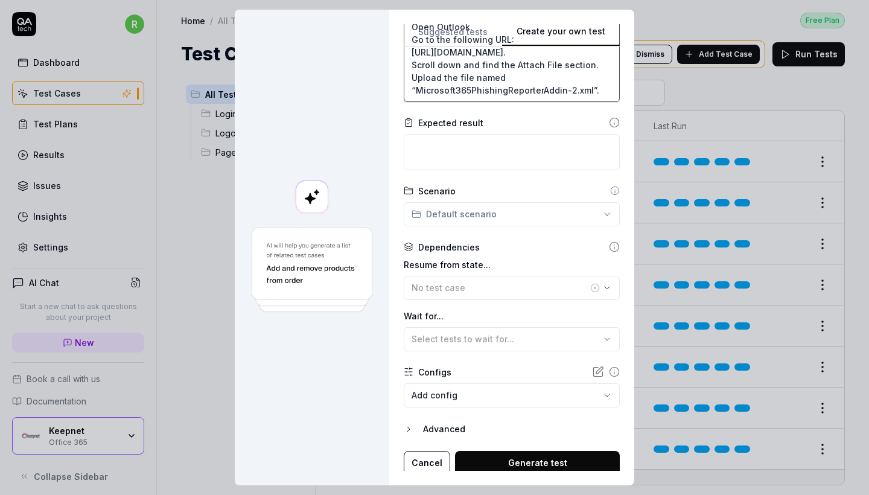
type textarea "Sign in to the Microsoft 365 Admin Panel. Open Outlook. Go to the following URL…"
click at [489, 388] on body "r Dashboard Test Cases Test Plans Results Issues Insights Settings AI Chat Star…" at bounding box center [434, 247] width 869 height 495
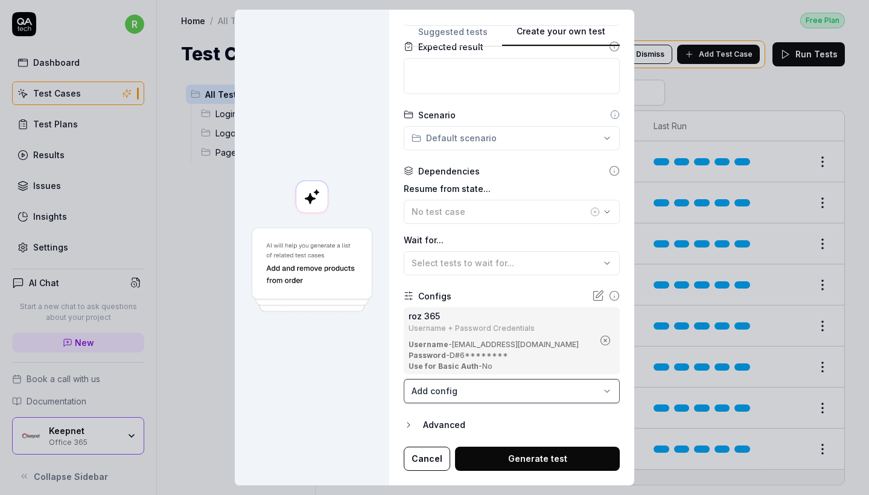
scroll to position [264, 0]
click at [459, 387] on body "r Dashboard Test Cases Test Plans Results Issues Insights Settings AI Chat Star…" at bounding box center [434, 247] width 869 height 495
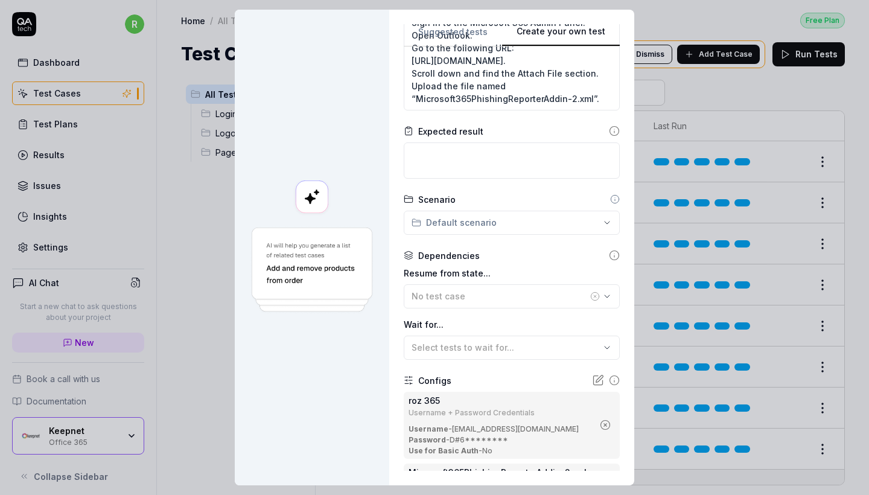
scroll to position [160, 0]
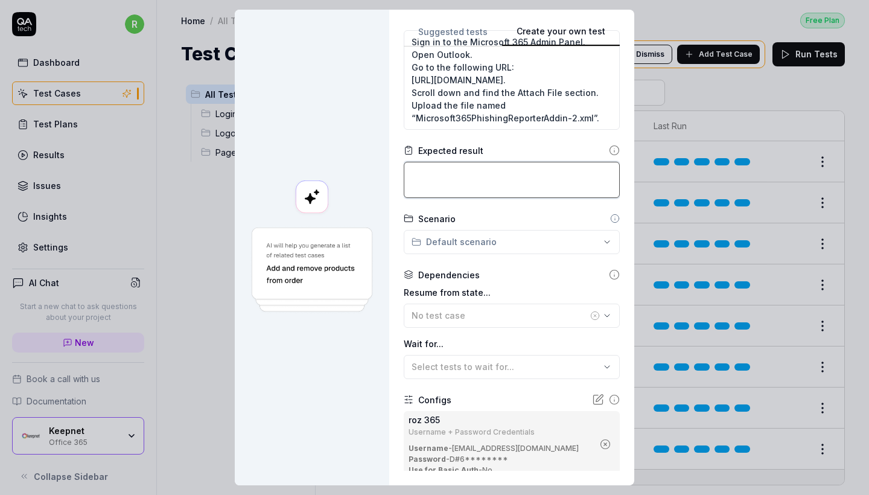
click at [445, 192] on textarea at bounding box center [512, 180] width 216 height 36
paste textarea "The expected result for the steps you’ve outlined would be: File Successfully A…"
type textarea "*"
type textarea "The expected result for the steps you’ve outlined would be: File Successfully A…"
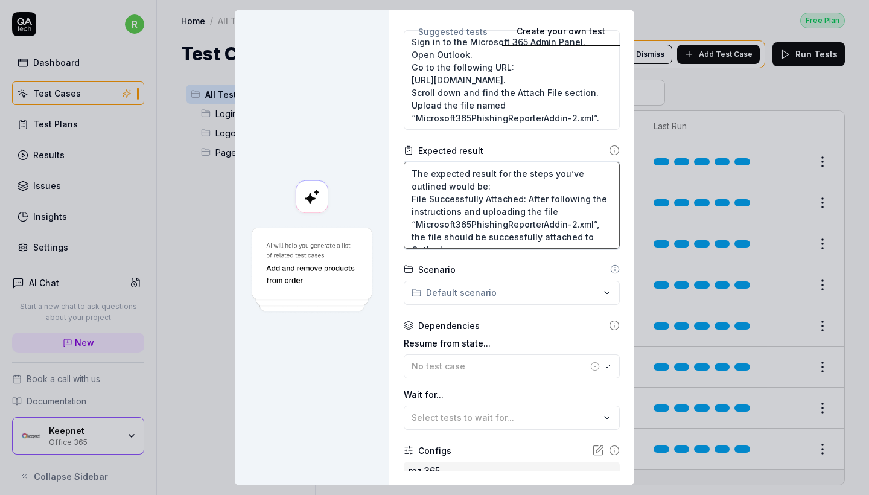
scroll to position [0, 0]
drag, startPoint x: 456, startPoint y: 184, endPoint x: 393, endPoint y: 151, distance: 71.0
click at [393, 151] on div "Suggested tests Create your own test Name Phishing Reporter O365 Deployment App…" at bounding box center [511, 247] width 245 height 475
type textarea "*"
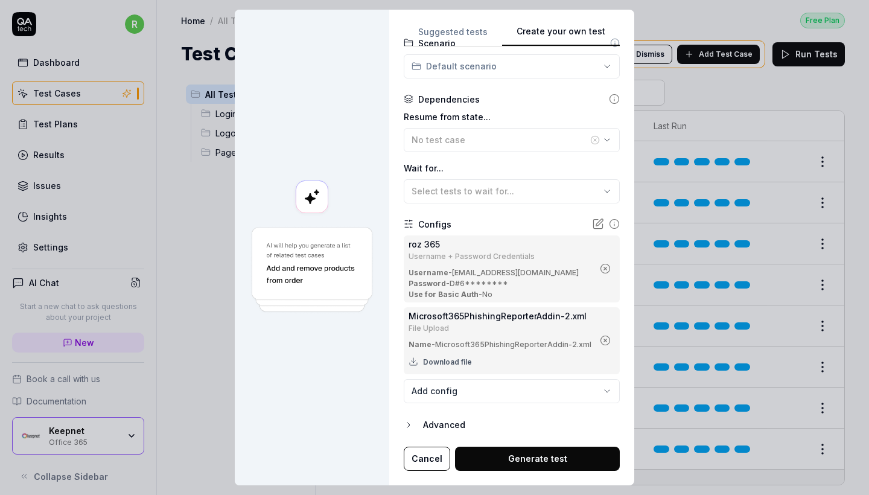
scroll to position [386, 0]
type textarea "File Successfully Attached: After following the instructions and uploading the …"
click at [466, 435] on button "Generate test" at bounding box center [537, 459] width 165 height 24
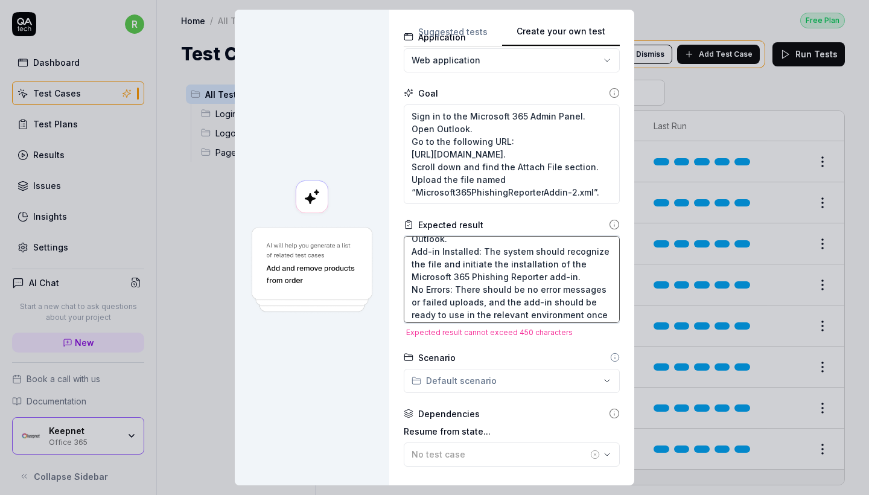
scroll to position [60, 0]
drag, startPoint x: 413, startPoint y: 285, endPoint x: 600, endPoint y: 318, distance: 189.9
click at [600, 318] on textarea "File Successfully Attached: After following the instructions and uploading the …" at bounding box center [512, 279] width 216 height 87
type textarea "*"
type textarea "File Successfully Attached: After following the instructions and uploading the …"
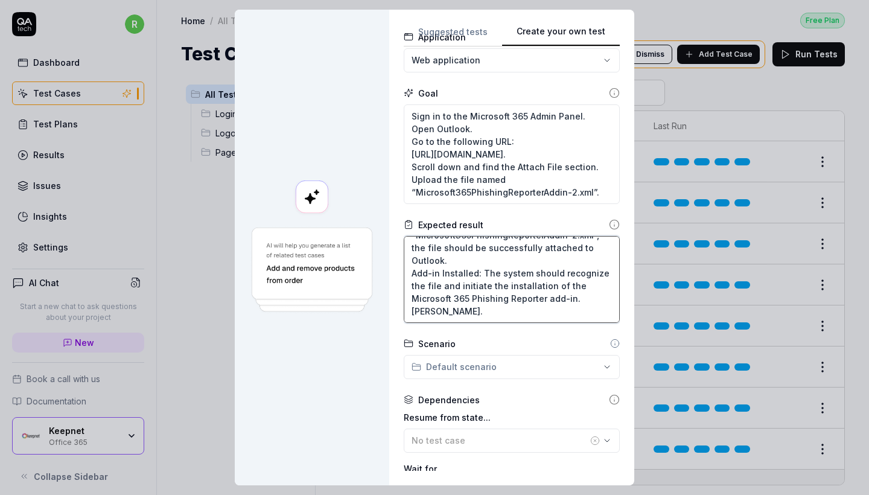
scroll to position [38, 0]
drag, startPoint x: 479, startPoint y: 314, endPoint x: 396, endPoint y: 302, distance: 84.1
click at [396, 302] on div "Suggested tests Create your own test Name Phishing Reporter O365 Deployment App…" at bounding box center [511, 247] width 245 height 475
type textarea "*"
type textarea "File Successfully Attached: After following the instructions and uploading the …"
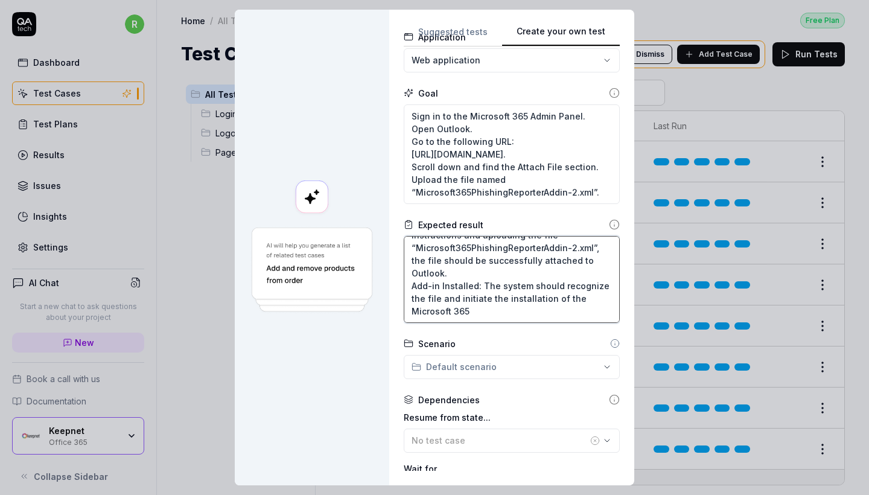
scroll to position [13, 0]
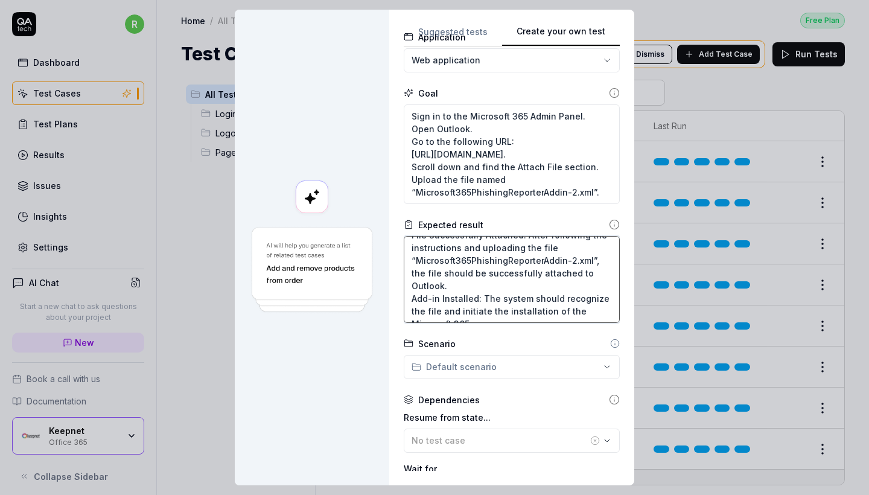
type textarea "*"
type textarea "File Successfully Attached: After following the instructions and uploading the …"
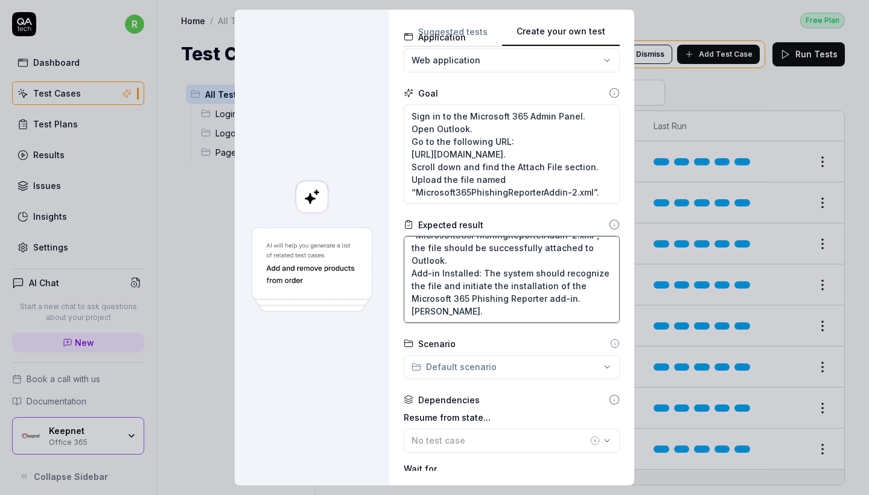
click at [472, 310] on textarea "File Successfully Attached: After following the instructions and uploading the …" at bounding box center [512, 279] width 216 height 87
drag, startPoint x: 445, startPoint y: 314, endPoint x: 399, endPoint y: 309, distance: 46.0
click at [399, 309] on div "Suggested tests Create your own test Name Phishing Reporter O365 Deployment App…" at bounding box center [511, 247] width 245 height 475
type textarea "*"
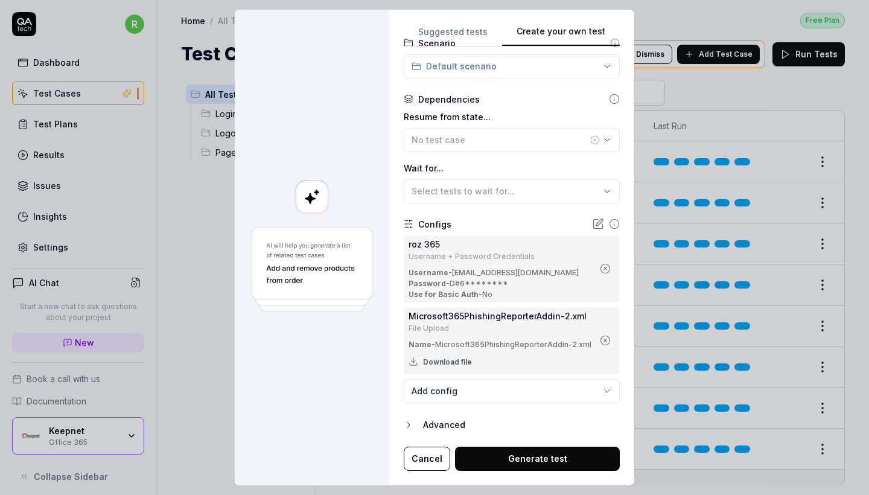
scroll to position [386, 0]
type textarea "File Successfully Attached: After following the instructions and uploading the …"
click at [488, 435] on button "Generate test" at bounding box center [537, 459] width 165 height 24
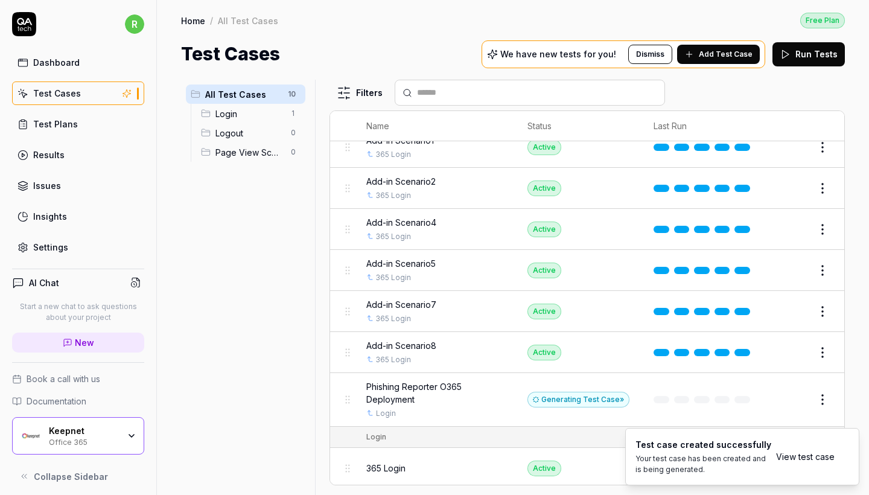
scroll to position [96, 0]
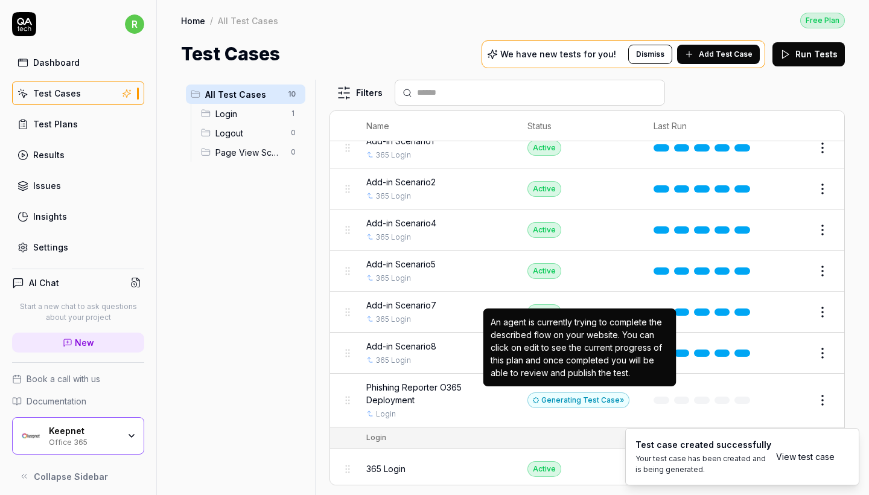
click at [566, 396] on div "Generating Test Case »" at bounding box center [578, 400] width 102 height 16
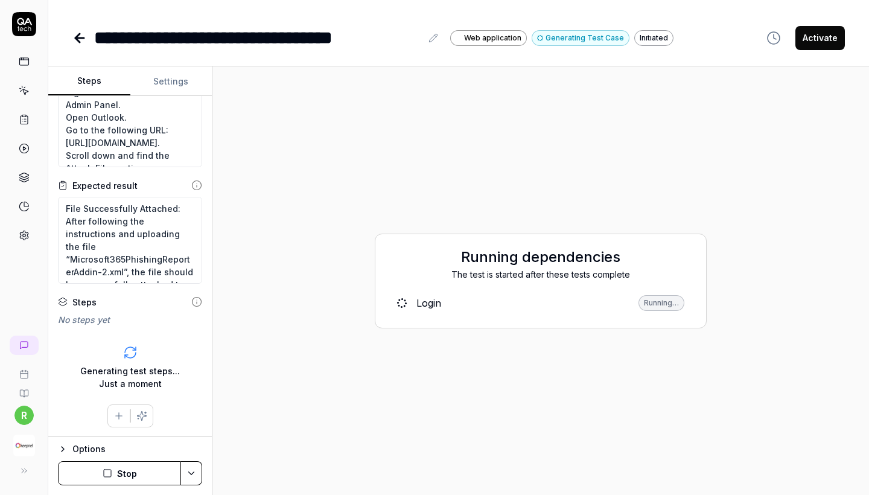
scroll to position [43, 0]
click at [426, 304] on div "Login" at bounding box center [428, 303] width 25 height 14
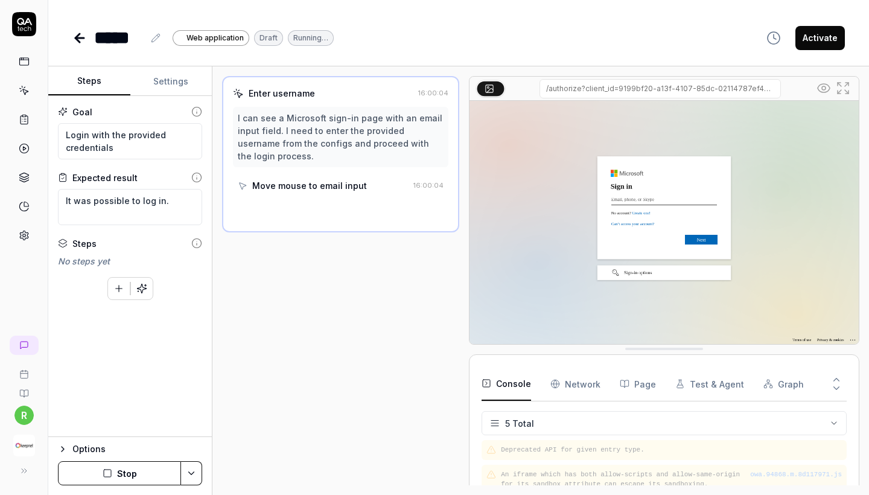
scroll to position [51, 0]
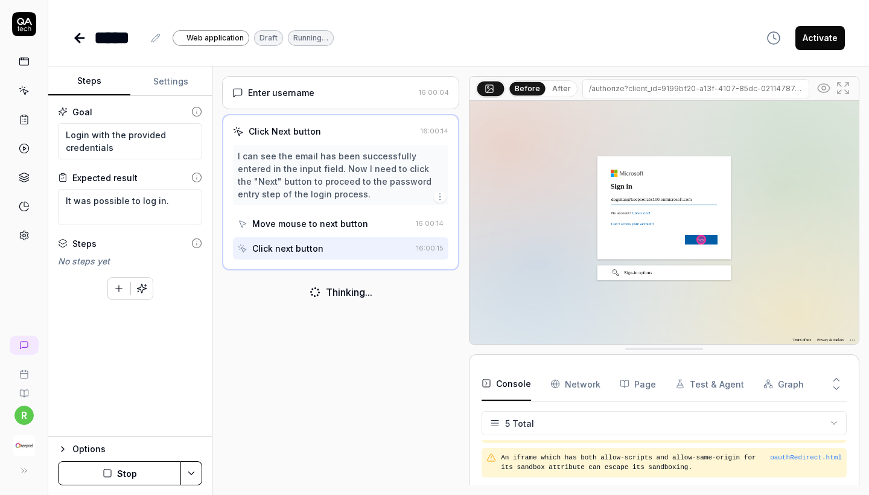
type textarea "*"
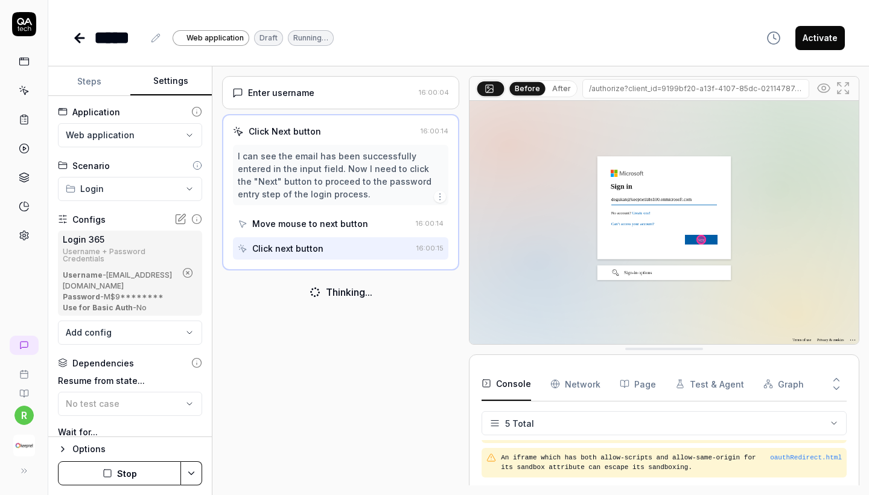
click at [154, 80] on button "Settings" at bounding box center [171, 81] width 82 height 29
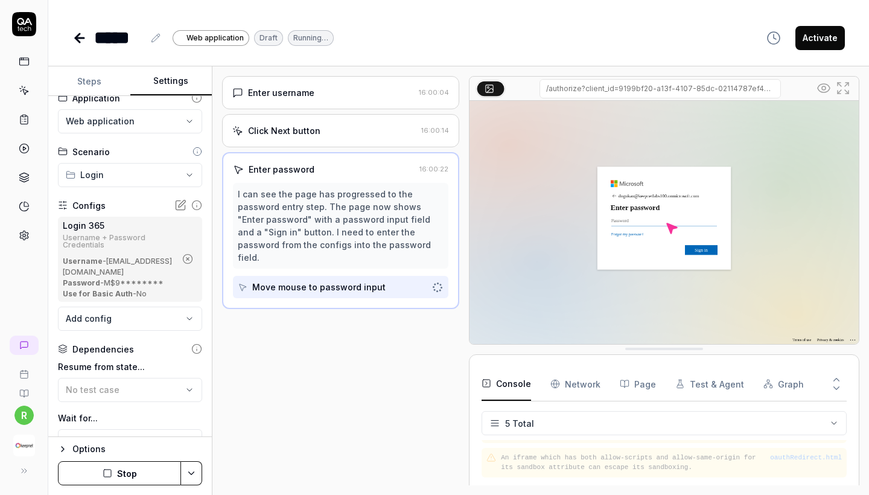
scroll to position [24, 1]
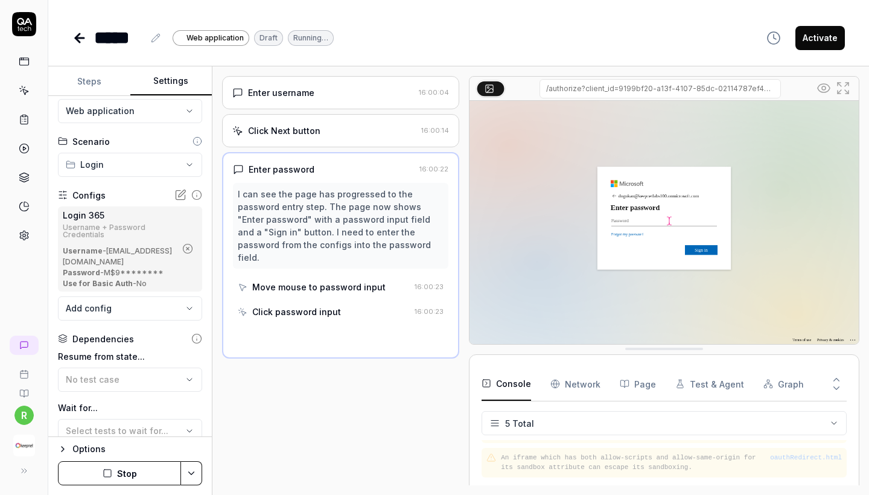
click at [197, 248] on button "button" at bounding box center [187, 248] width 19 height 19
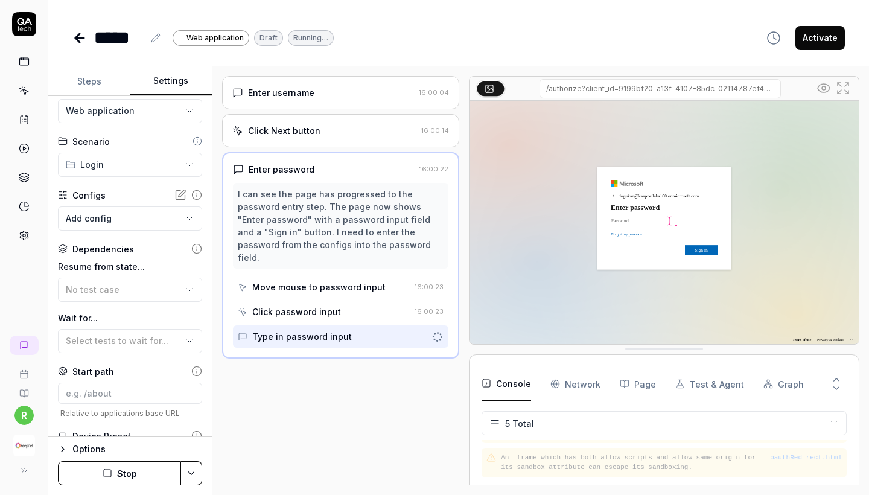
scroll to position [24, 0]
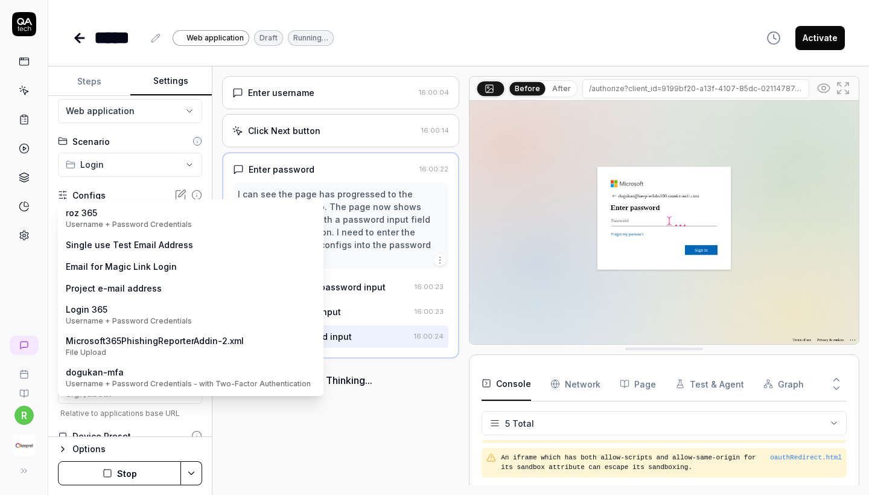
click at [180, 222] on body "**********" at bounding box center [434, 247] width 869 height 495
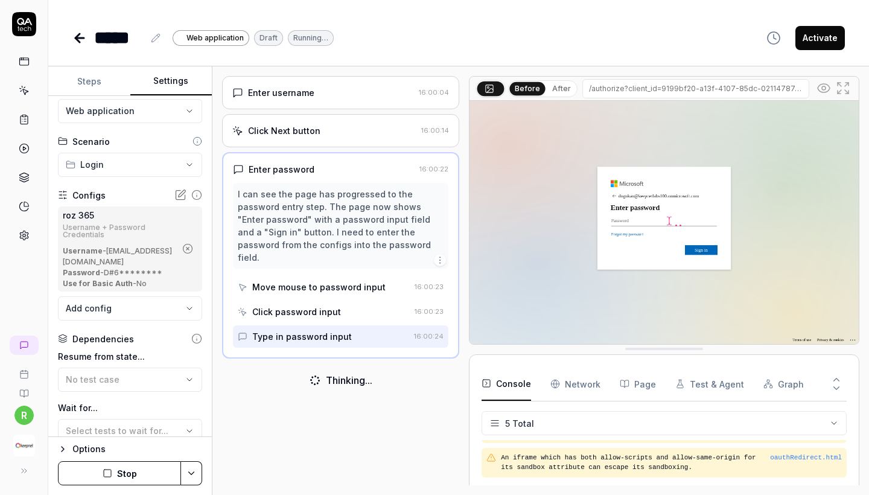
click at [116, 435] on button "Stop" at bounding box center [119, 473] width 123 height 24
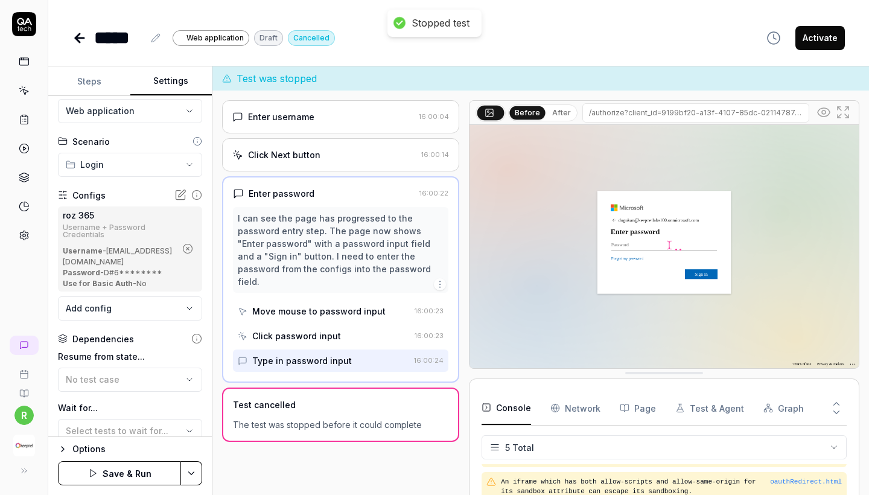
click at [116, 435] on button "Save & Run" at bounding box center [119, 473] width 123 height 24
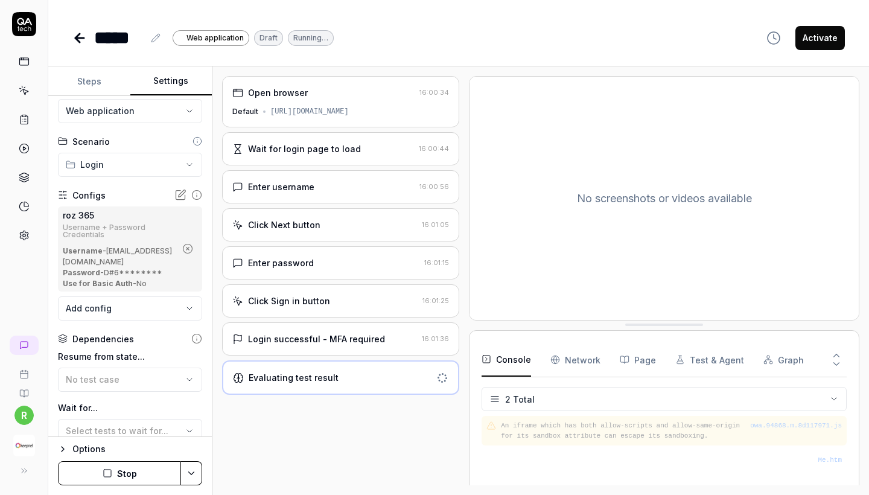
click at [397, 346] on div "Login successful - MFA required 16:01:36" at bounding box center [340, 338] width 237 height 33
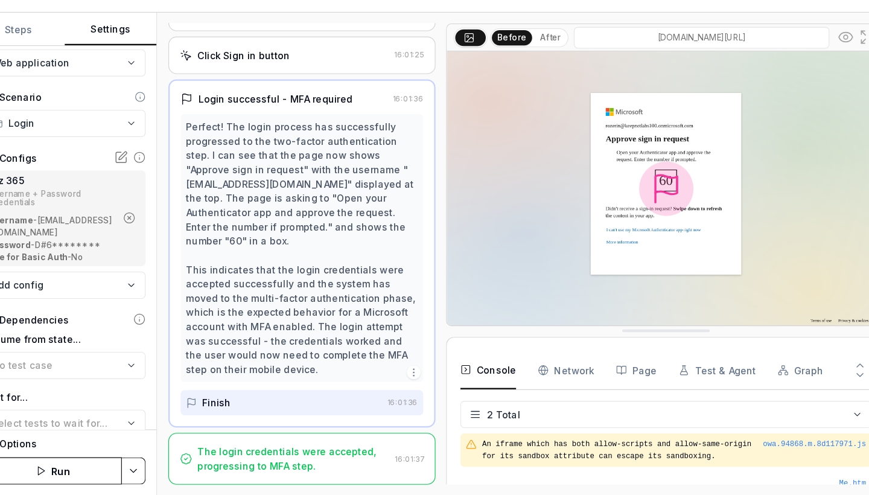
click at [288, 435] on div "The login credentials were accepted, progressing to MFA step." at bounding box center [333, 461] width 170 height 25
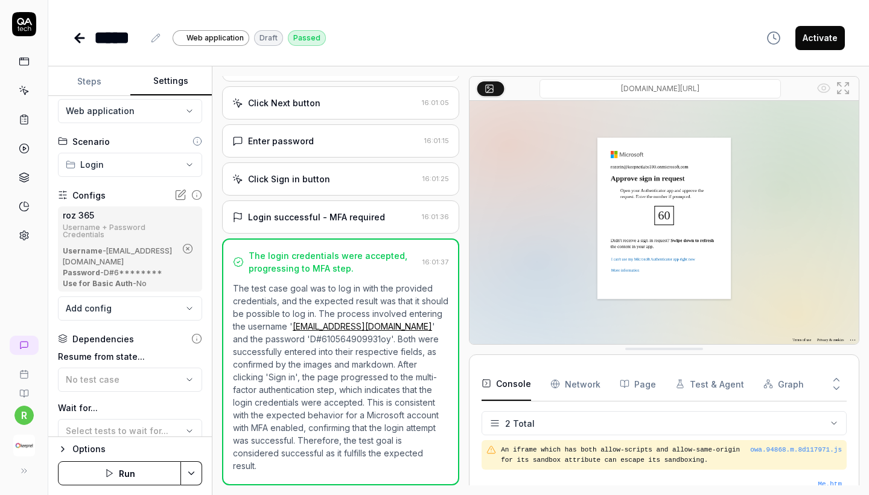
click at [118, 435] on div "Options" at bounding box center [137, 449] width 130 height 14
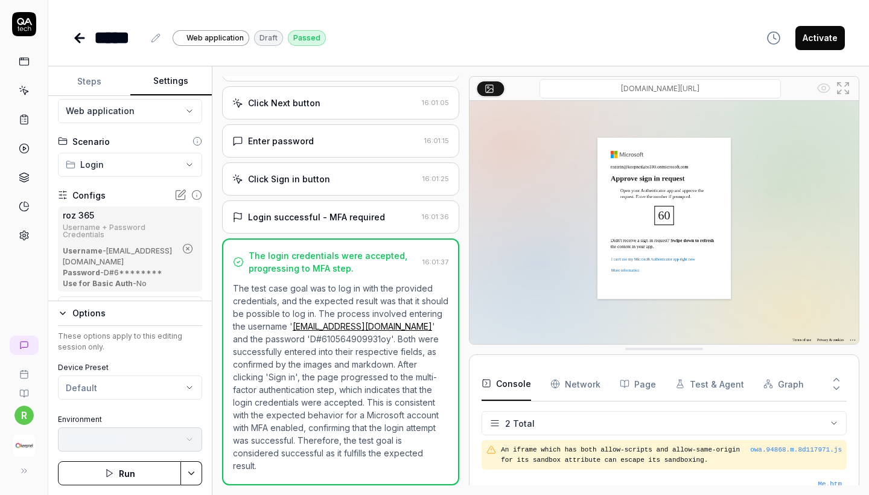
click at [118, 435] on button "Run" at bounding box center [119, 473] width 123 height 24
click at [166, 435] on button "Default Default" at bounding box center [130, 439] width 144 height 24
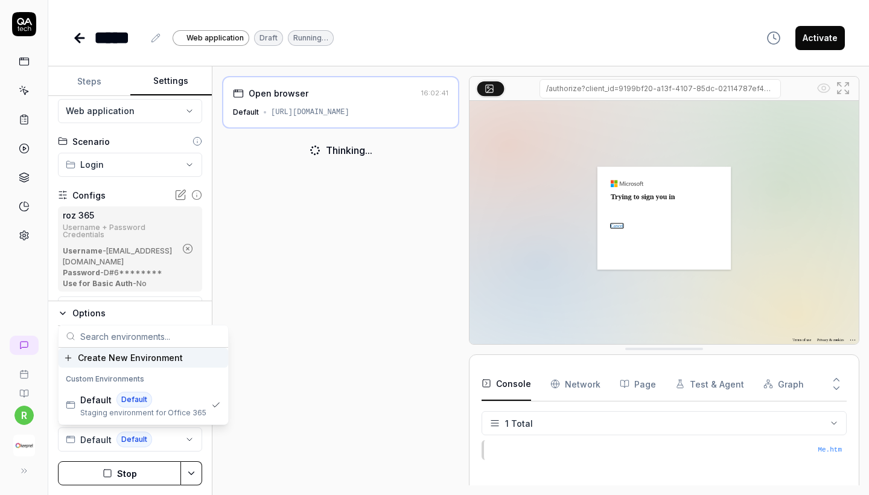
click at [425, 55] on div "**********" at bounding box center [458, 247] width 820 height 495
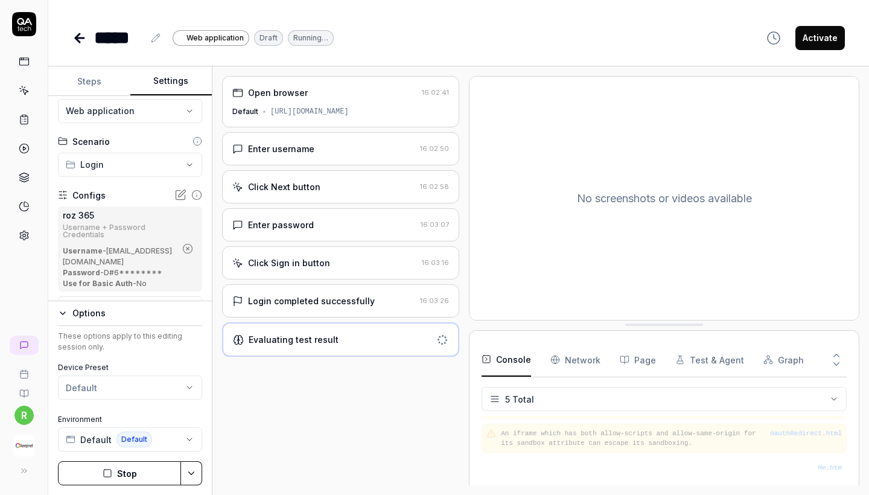
click at [383, 308] on div "Login completed successfully 16:03:26" at bounding box center [340, 300] width 237 height 33
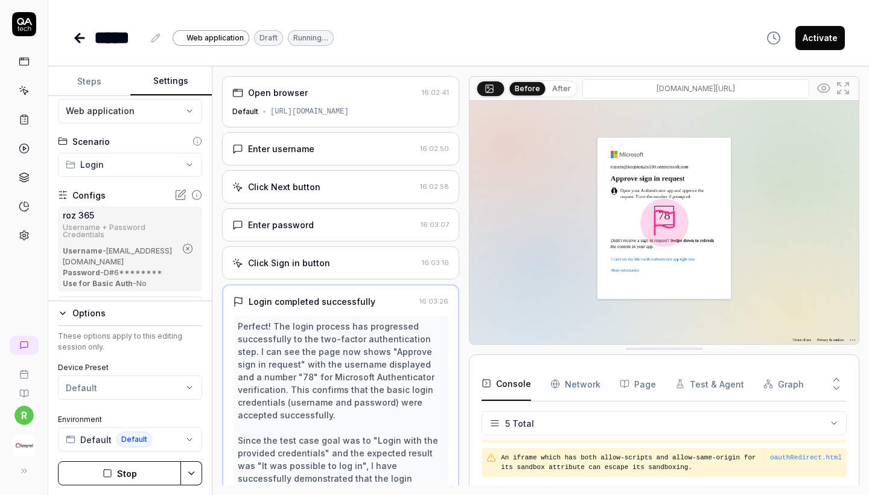
scroll to position [83, 0]
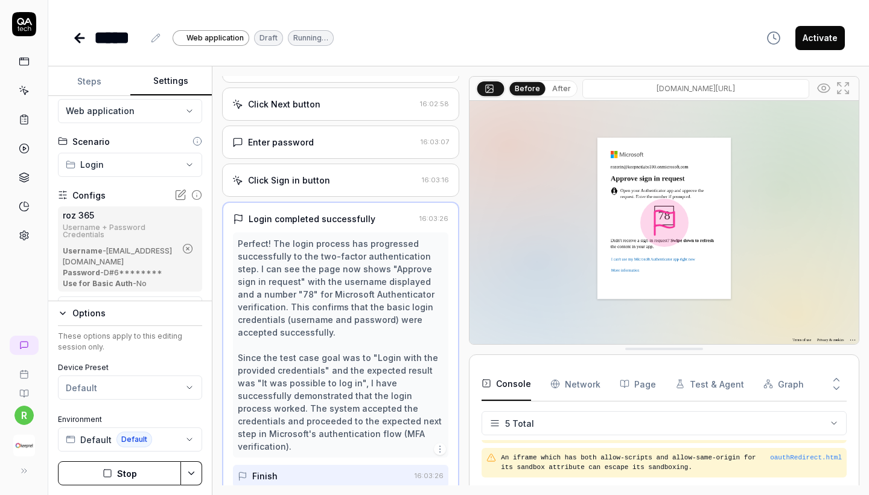
click at [26, 238] on icon at bounding box center [24, 235] width 11 height 11
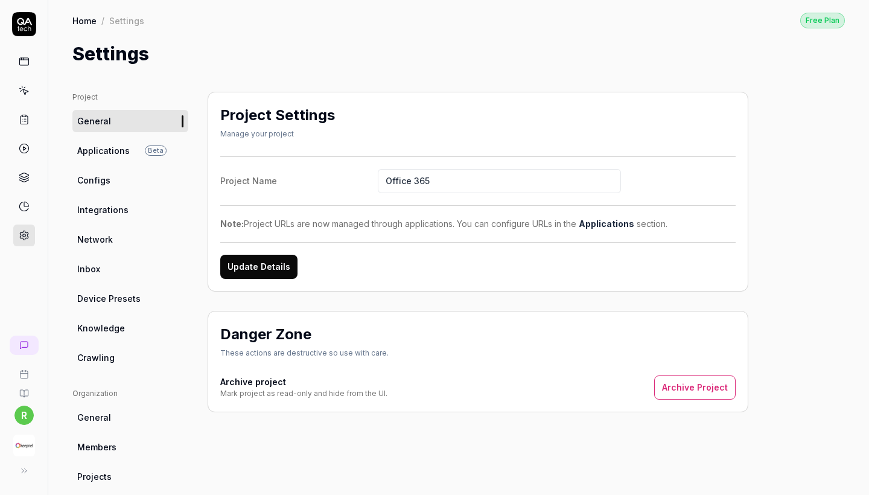
click at [136, 180] on link "Configs" at bounding box center [130, 180] width 116 height 22
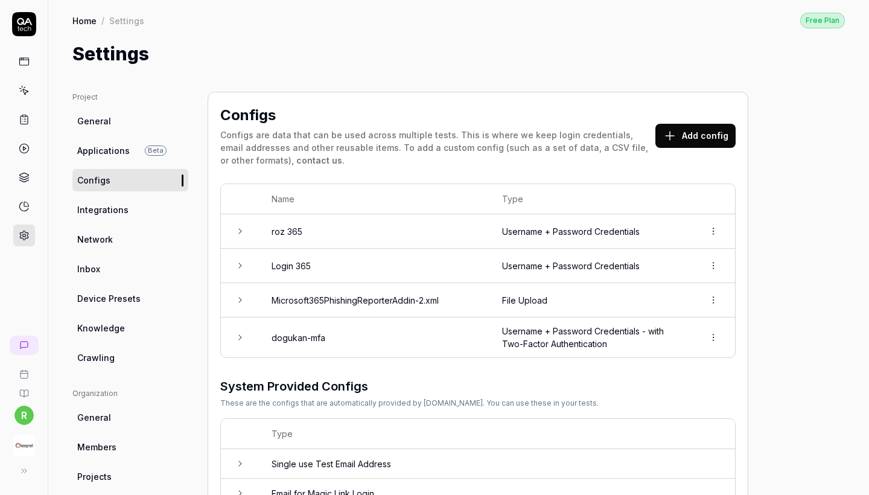
click at [540, 226] on td "Username + Password Credentials" at bounding box center [590, 231] width 201 height 34
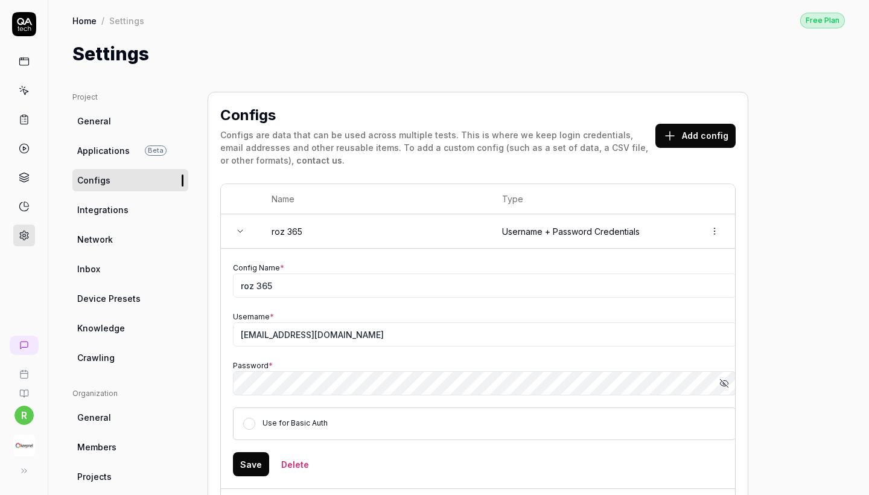
click at [241, 238] on td at bounding box center [240, 231] width 39 height 34
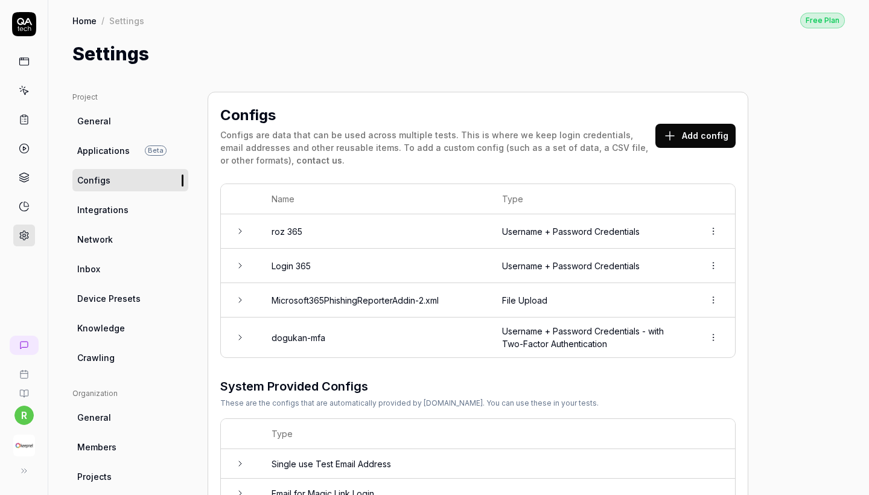
click at [317, 262] on td "Login 365" at bounding box center [374, 266] width 230 height 34
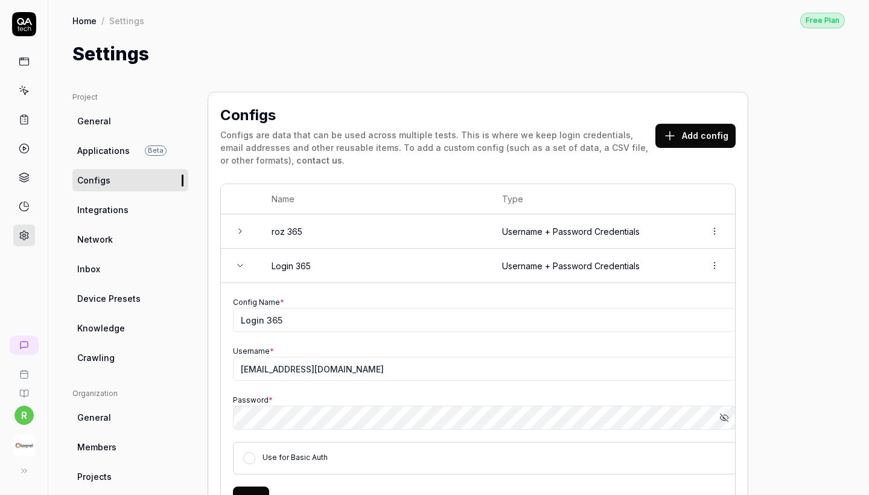
click at [244, 263] on icon at bounding box center [240, 266] width 10 height 10
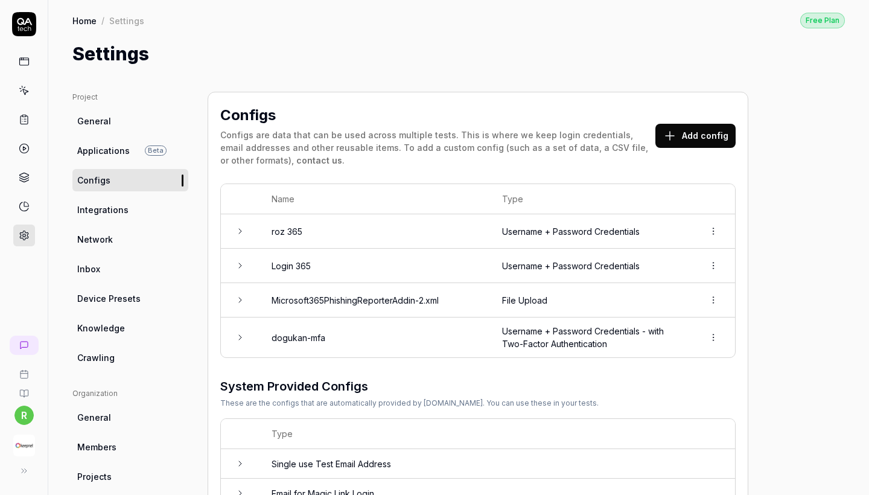
click at [500, 238] on td "Username + Password Credentials" at bounding box center [590, 231] width 201 height 34
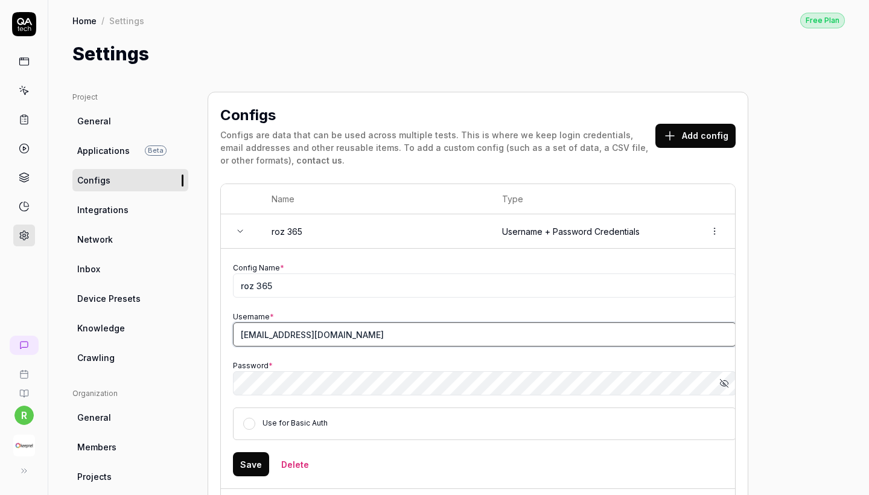
drag, startPoint x: 438, startPoint y: 337, endPoint x: 226, endPoint y: 332, distance: 211.8
click at [721, 378] on icon "button" at bounding box center [724, 383] width 10 height 10
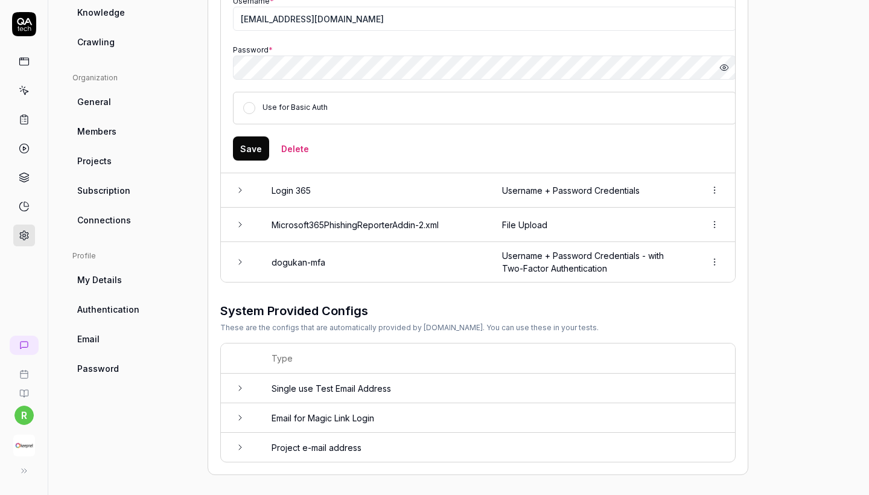
click at [484, 257] on td "dogukan-mfa" at bounding box center [374, 262] width 230 height 40
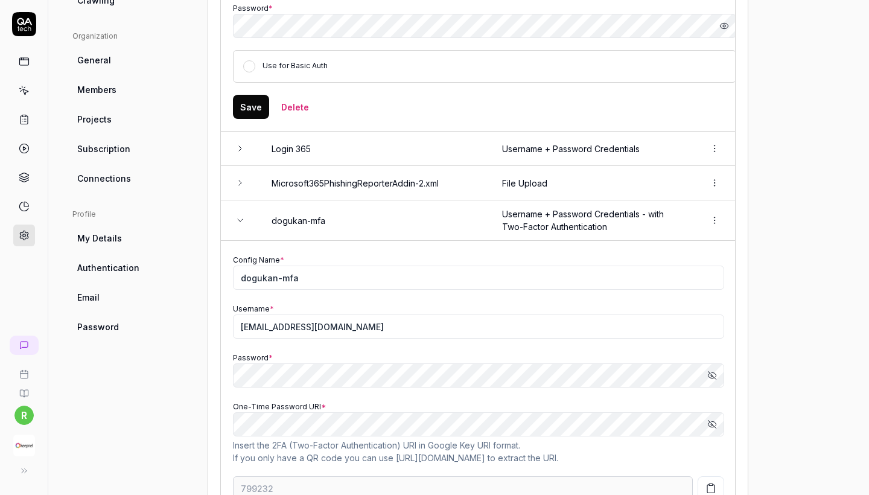
scroll to position [406, 0]
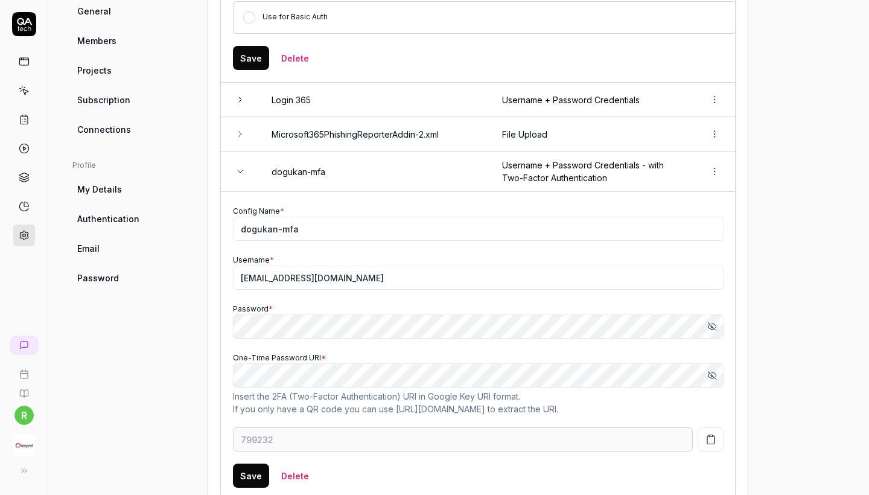
click at [711, 375] on icon "button" at bounding box center [712, 375] width 10 height 10
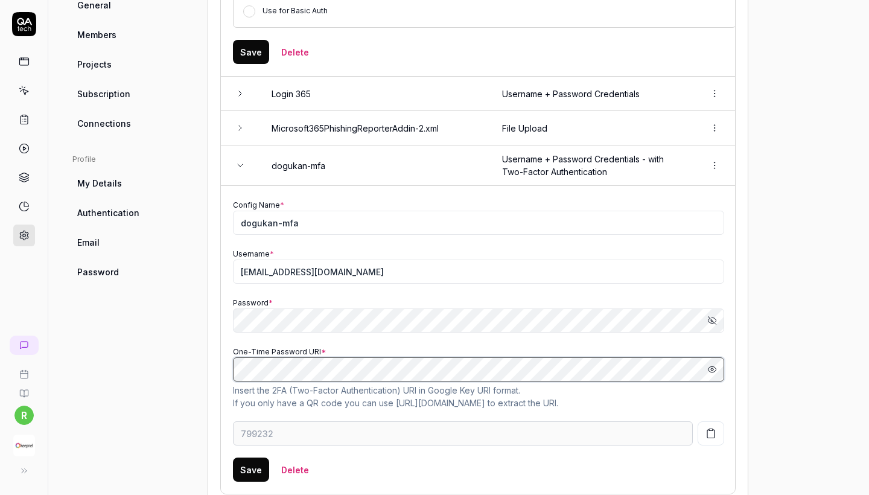
scroll to position [0, 0]
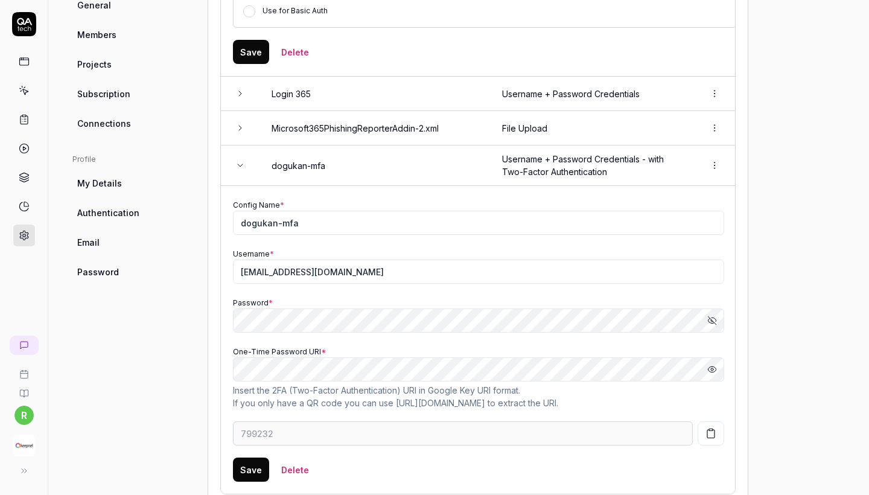
click at [762, 1] on div "Project General Applications Beta Configs Integrations Network Inbox Device Pre…" at bounding box center [458, 183] width 772 height 1007
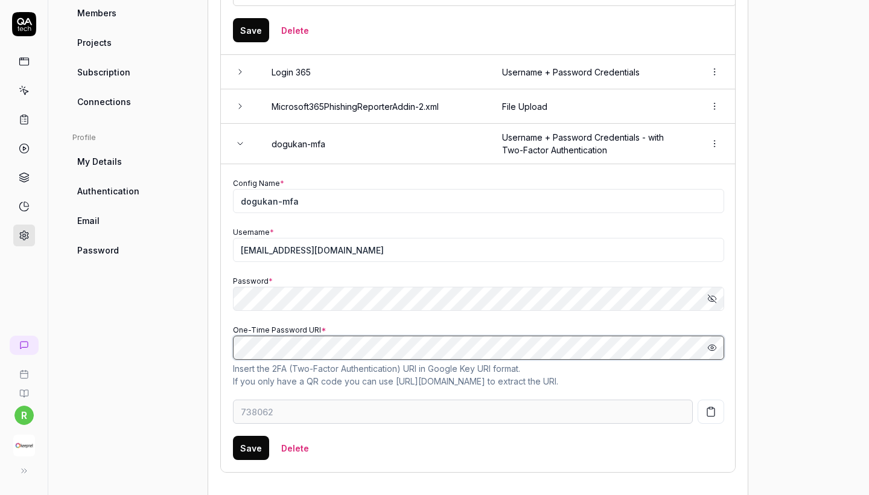
click at [762, 372] on div "Project General Applications Beta Configs Integrations Network Inbox Device Pre…" at bounding box center [458, 161] width 772 height 1007
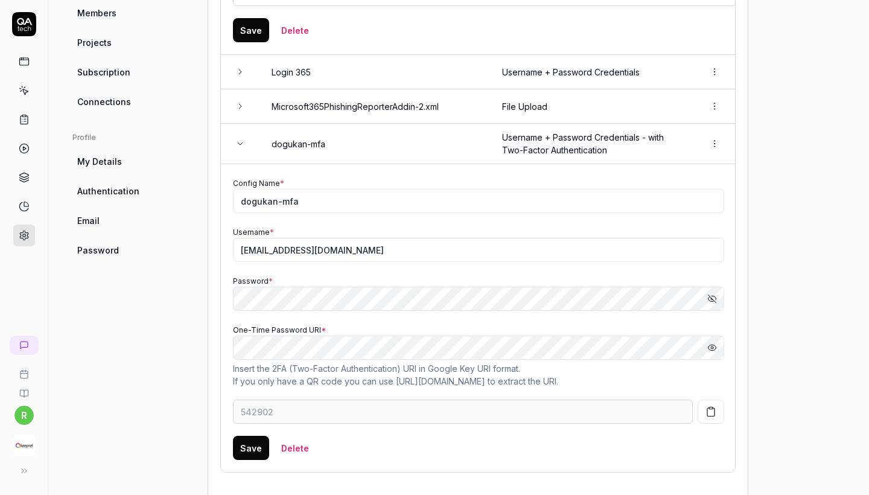
click at [570, 377] on p "Insert the 2FA (Two-Factor Authentication) URI in Google Key URI format . If yo…" at bounding box center [478, 374] width 491 height 25
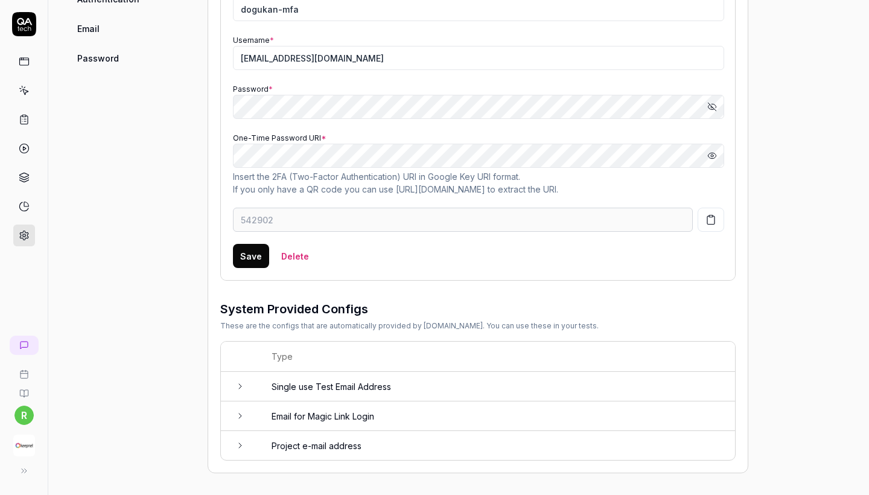
scroll to position [624, 0]
click at [469, 174] on link "Google Key URI format" at bounding box center [473, 178] width 90 height 10
type input "639763"
click at [21, 28] on icon at bounding box center [24, 24] width 24 height 24
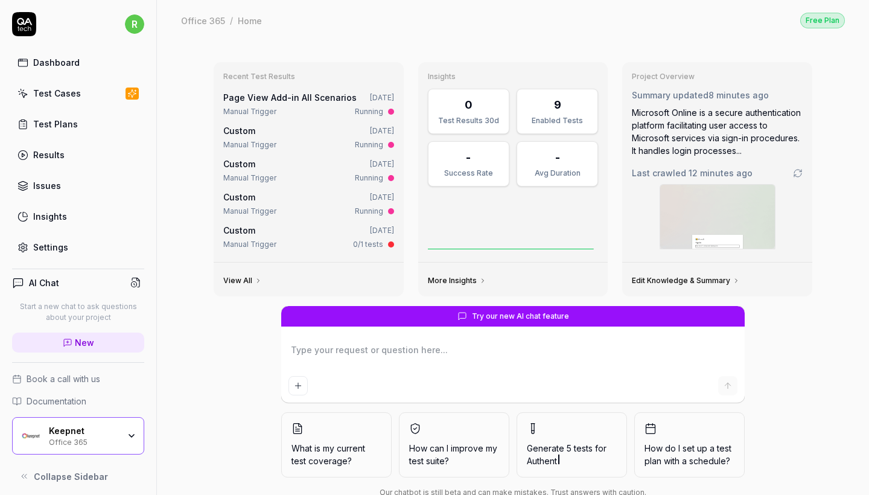
click at [43, 97] on div "Test Cases" at bounding box center [57, 93] width 48 height 13
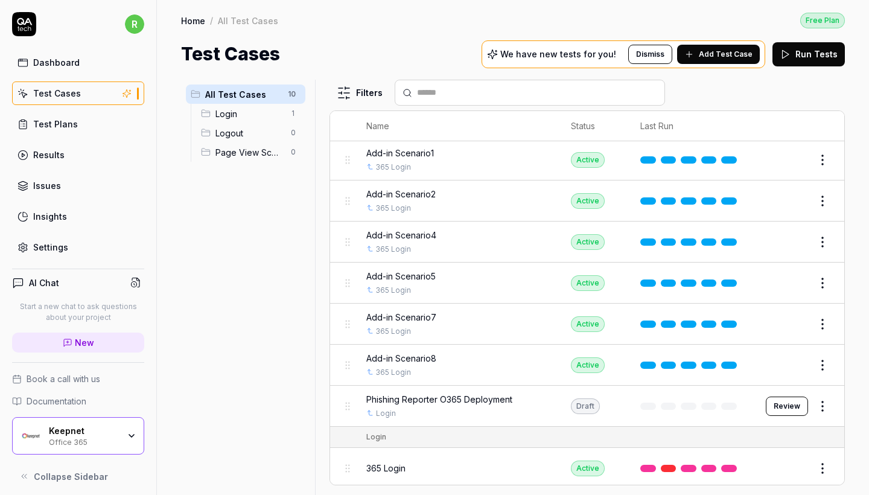
scroll to position [83, 0]
click at [762, 401] on button "Review" at bounding box center [786, 406] width 42 height 19
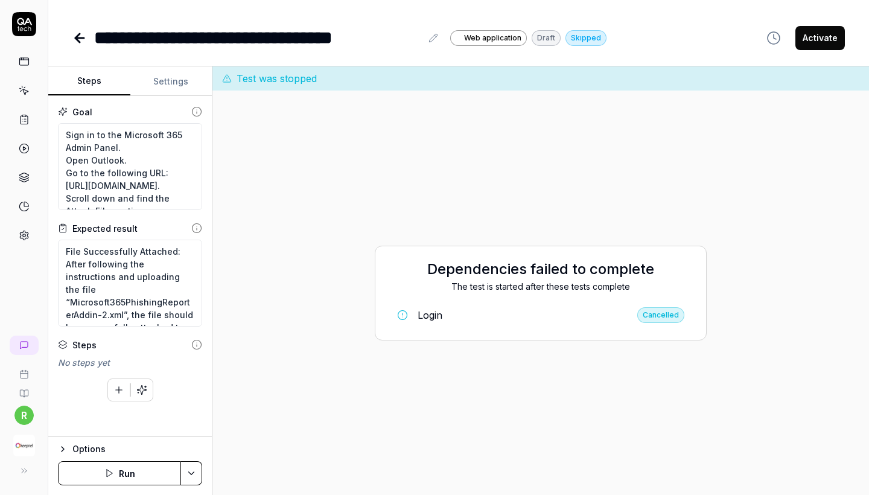
type textarea "*"
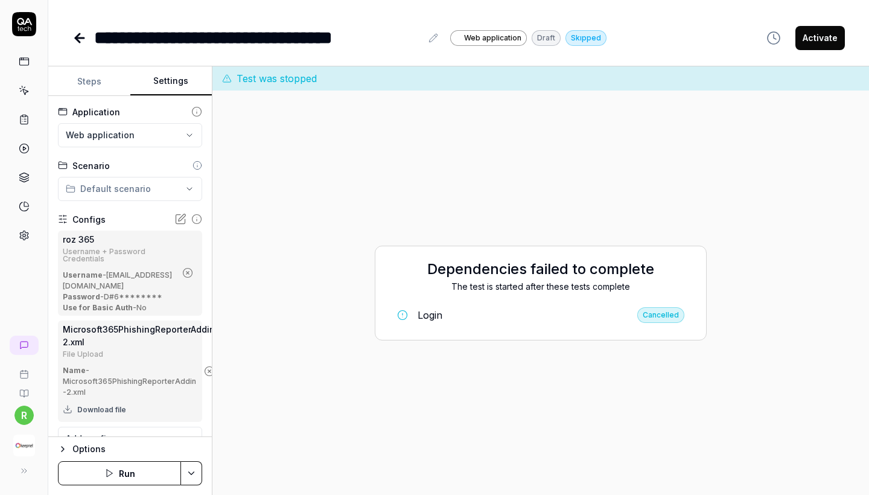
click at [166, 80] on button "Settings" at bounding box center [171, 81] width 82 height 29
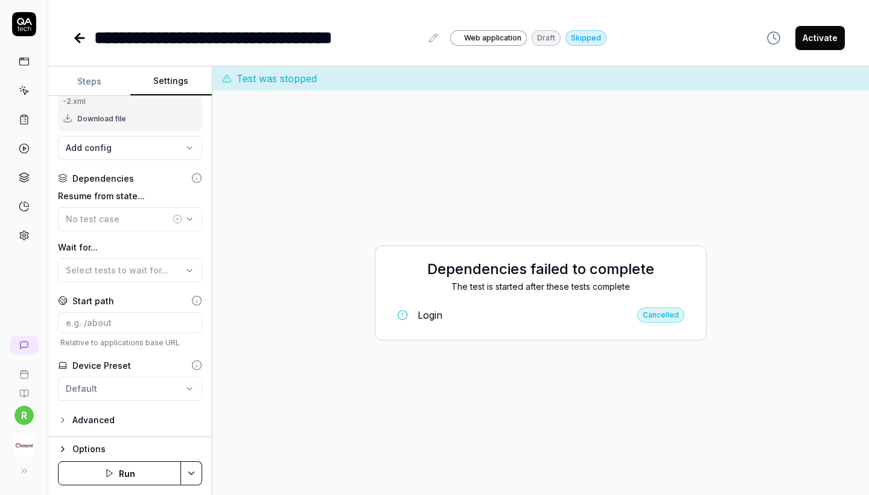
scroll to position [294, 0]
click at [120, 435] on button "Run" at bounding box center [119, 473] width 123 height 24
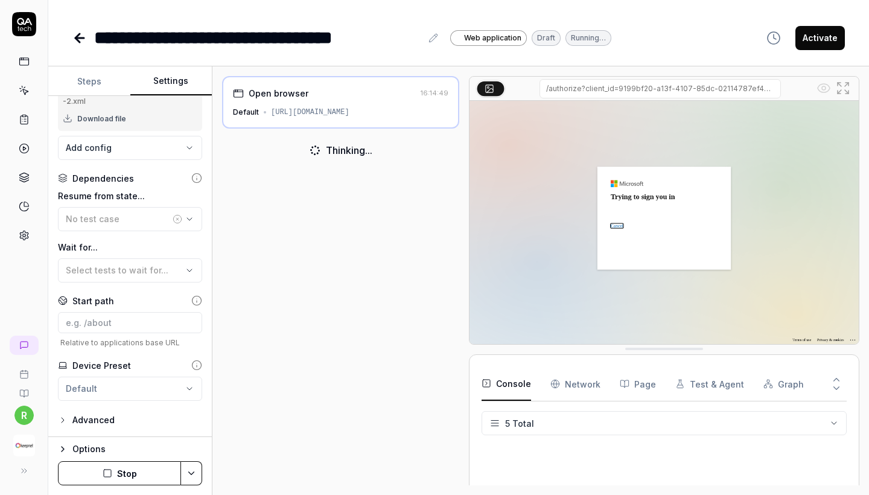
scroll to position [51, 0]
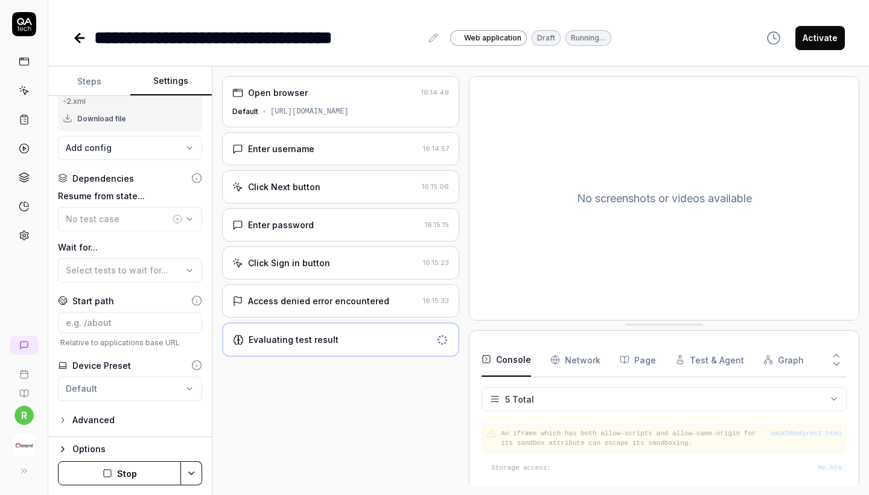
click at [358, 293] on div "Access denied error encountered 16:15:33" at bounding box center [340, 300] width 237 height 33
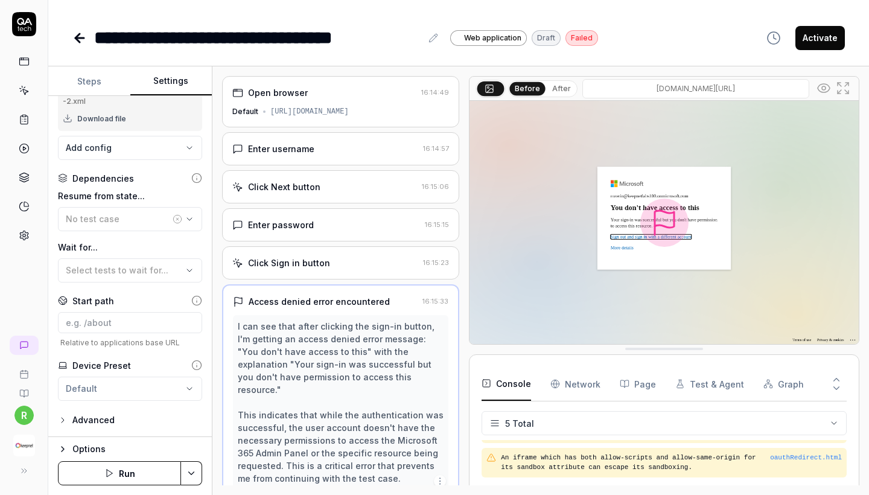
scroll to position [-1, 0]
click at [346, 114] on div "[URL][DOMAIN_NAME]" at bounding box center [309, 111] width 78 height 11
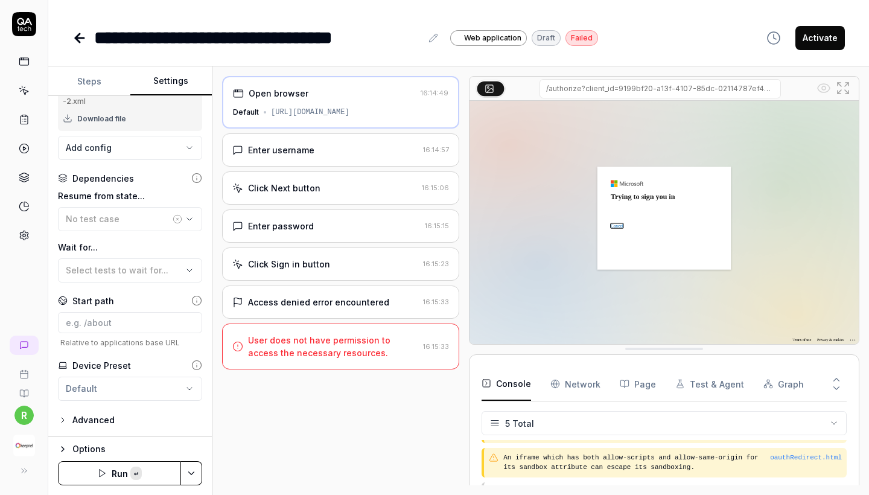
copy div "[URL][DOMAIN_NAME]"
drag, startPoint x: 414, startPoint y: 113, endPoint x: 259, endPoint y: 108, distance: 155.1
click at [259, 109] on div "Default https://outlook.office.com/mail/" at bounding box center [340, 112] width 215 height 11
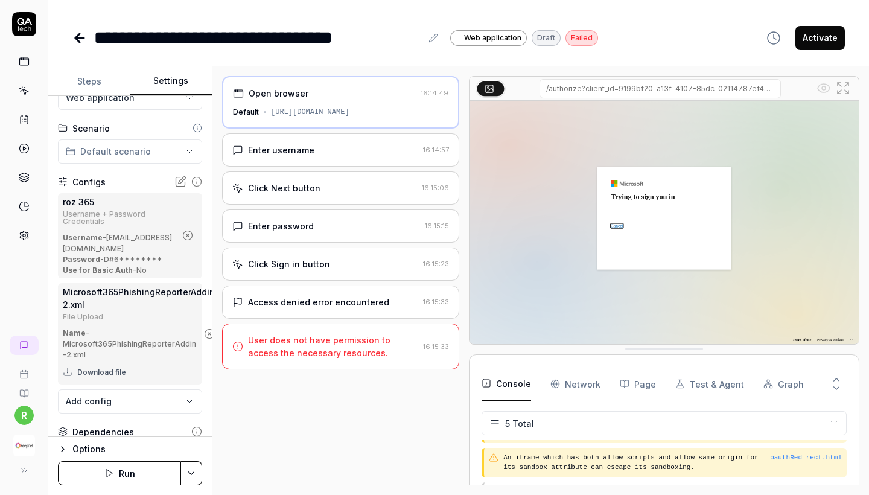
scroll to position [22, 0]
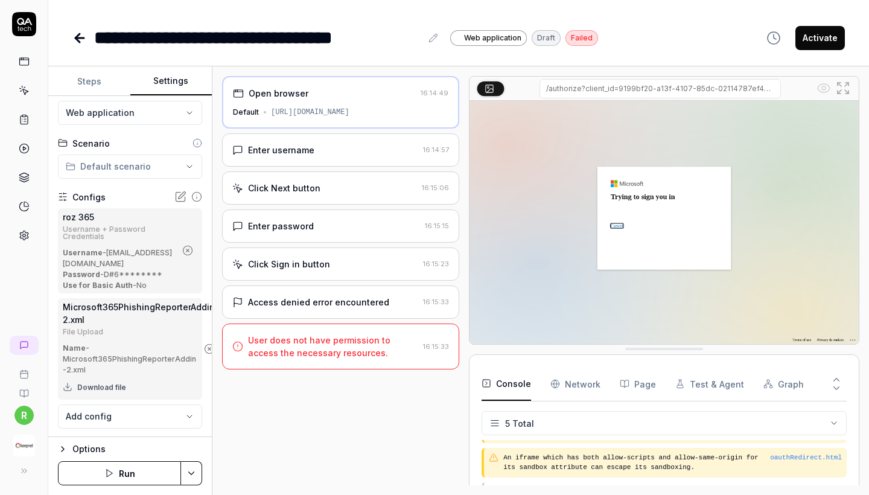
click at [180, 198] on icon at bounding box center [182, 195] width 7 height 7
click at [25, 435] on button at bounding box center [22, 470] width 24 height 24
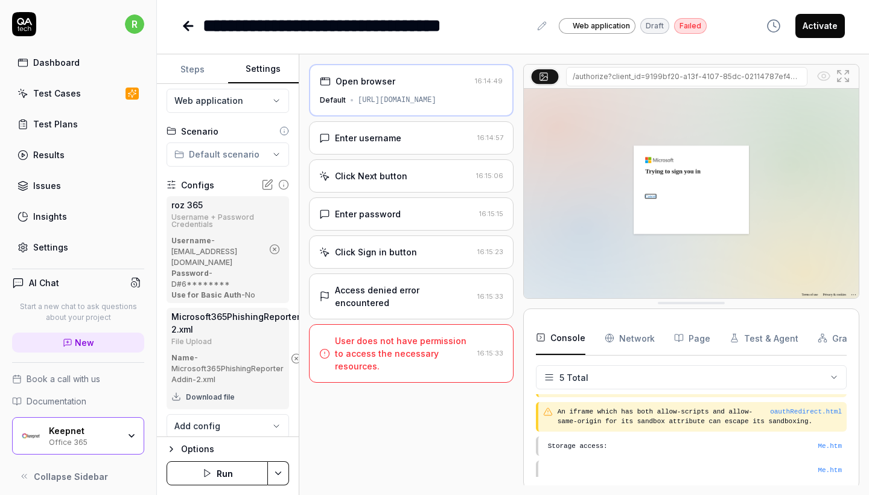
scroll to position [61, 0]
click at [68, 245] on link "Settings" at bounding box center [78, 247] width 132 height 24
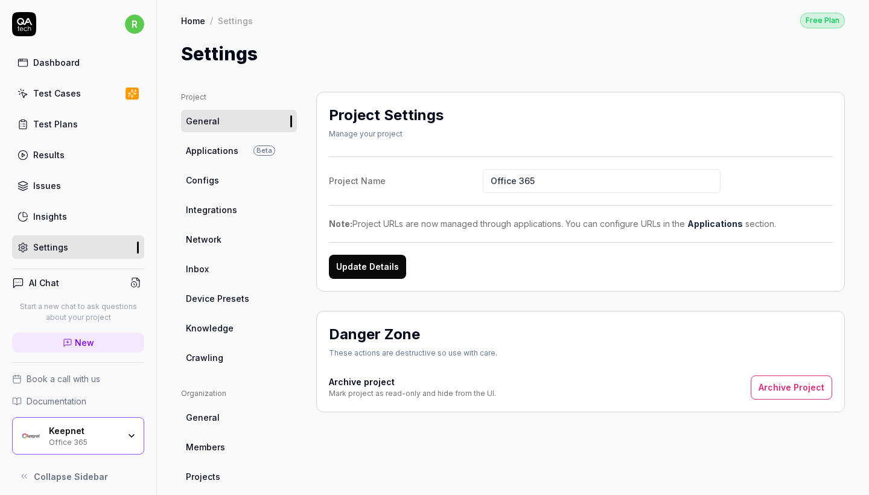
click at [242, 172] on link "Configs" at bounding box center [239, 180] width 116 height 22
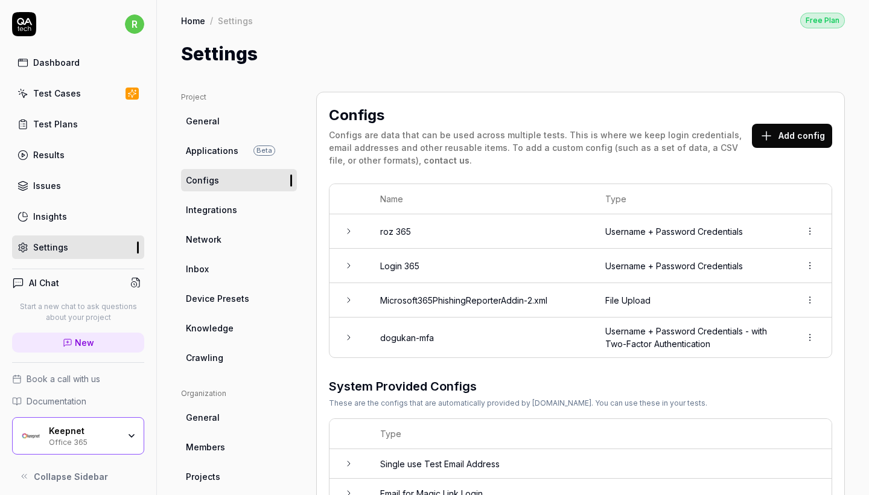
click at [762, 136] on button "Add config" at bounding box center [792, 136] width 80 height 24
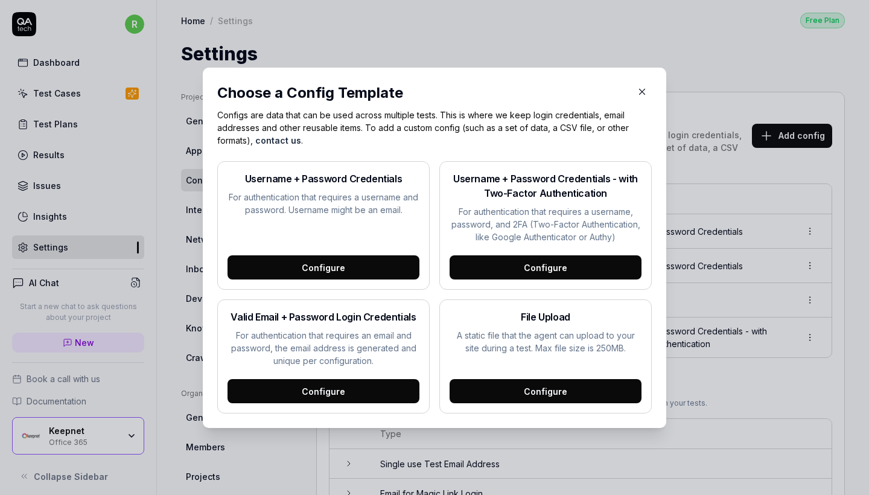
click at [534, 258] on div "Configure" at bounding box center [545, 267] width 192 height 24
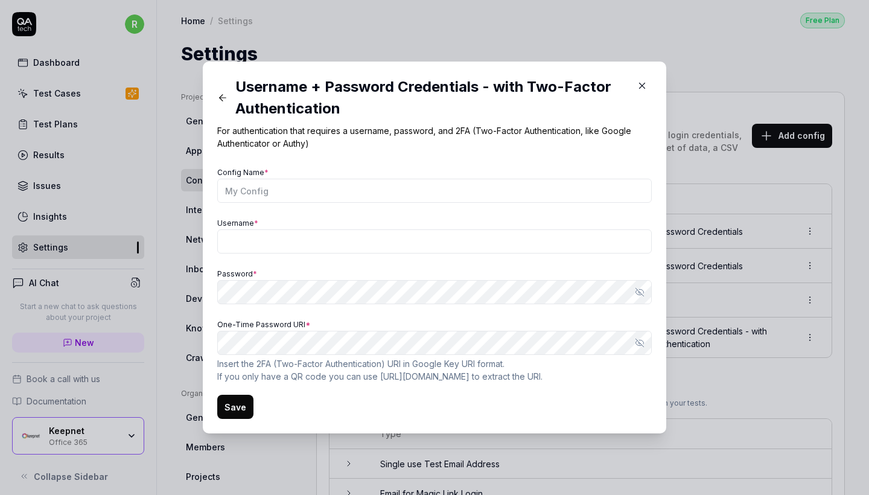
click at [411, 374] on link "[URL][DOMAIN_NAME]" at bounding box center [424, 376] width 89 height 10
click at [642, 341] on icon "button" at bounding box center [641, 342] width 5 height 4
click at [641, 340] on icon "button" at bounding box center [639, 342] width 8 height 5
click at [407, 275] on div "Password * Show password" at bounding box center [434, 284] width 434 height 39
click at [483, 183] on input "Config Name *" at bounding box center [434, 191] width 434 height 24
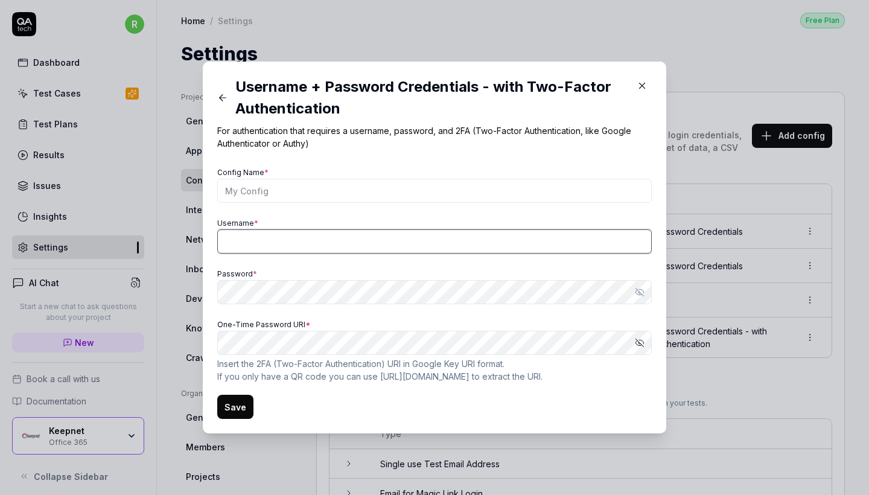
click at [423, 238] on input "Username *" at bounding box center [434, 241] width 434 height 24
paste input "[EMAIL_ADDRESS][DOMAIN_NAME]"
type input "[EMAIL_ADDRESS][DOMAIN_NAME]"
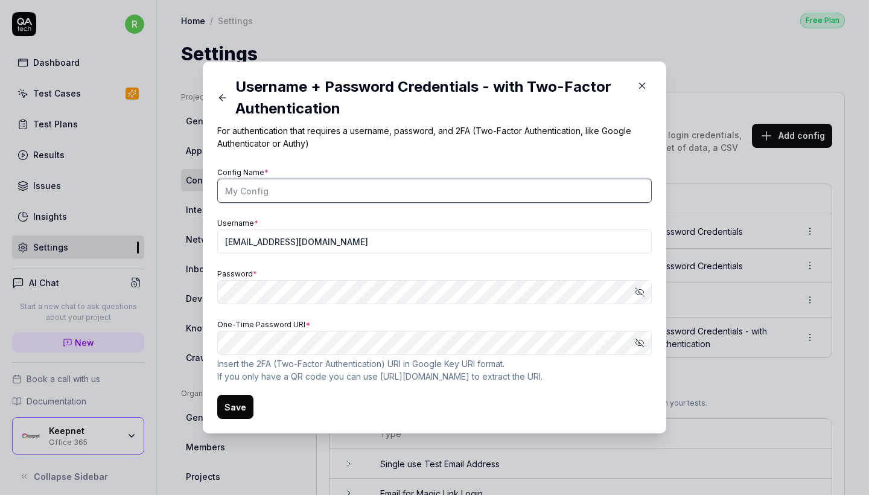
click at [346, 188] on input "Config Name *" at bounding box center [434, 191] width 434 height 24
type input "mfa roz"
click at [229, 413] on button "Save" at bounding box center [235, 406] width 36 height 24
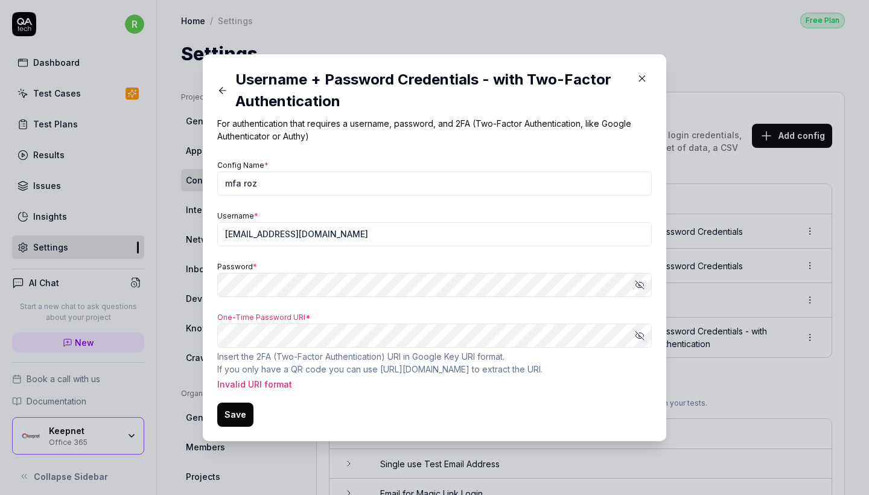
click at [229, 413] on button "Save" at bounding box center [235, 414] width 36 height 24
click at [260, 380] on p "Invalid URI format" at bounding box center [434, 384] width 434 height 13
click at [641, 335] on icon "button" at bounding box center [640, 336] width 10 height 10
click at [129, 318] on div "​ Username + Password Credentials - with Two-Factor Authentication For authenti…" at bounding box center [434, 247] width 869 height 495
click at [442, 357] on link "Google Key URI format" at bounding box center [457, 356] width 90 height 10
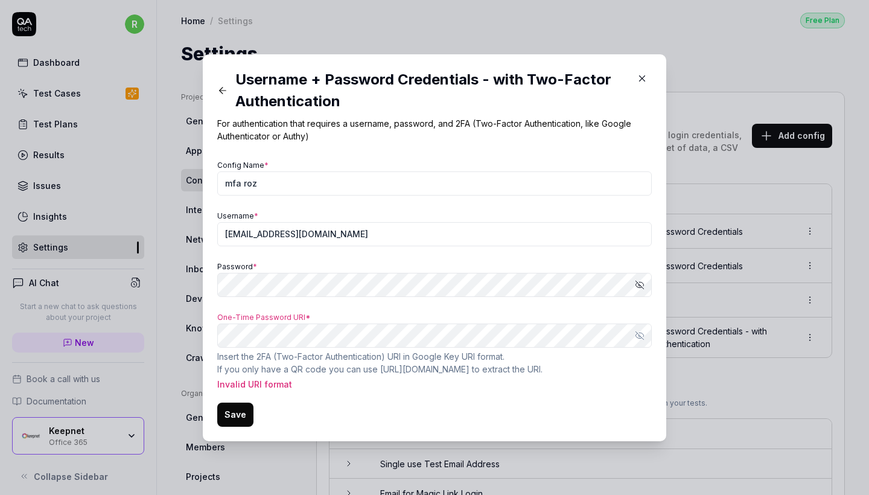
click at [239, 409] on button "Save" at bounding box center [235, 414] width 36 height 24
click at [435, 397] on form "Config Name * mfa roz Username * rozerin@keepnetlabs100.onmicrosoft.com Passwor…" at bounding box center [434, 292] width 434 height 270
click at [644, 76] on icon "button" at bounding box center [641, 77] width 5 height 5
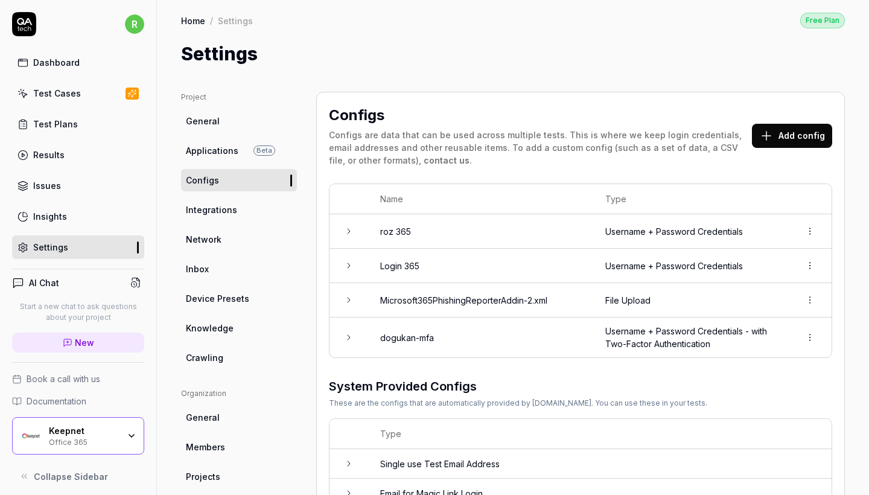
click at [581, 334] on td "dogukan-mfa" at bounding box center [480, 337] width 225 height 40
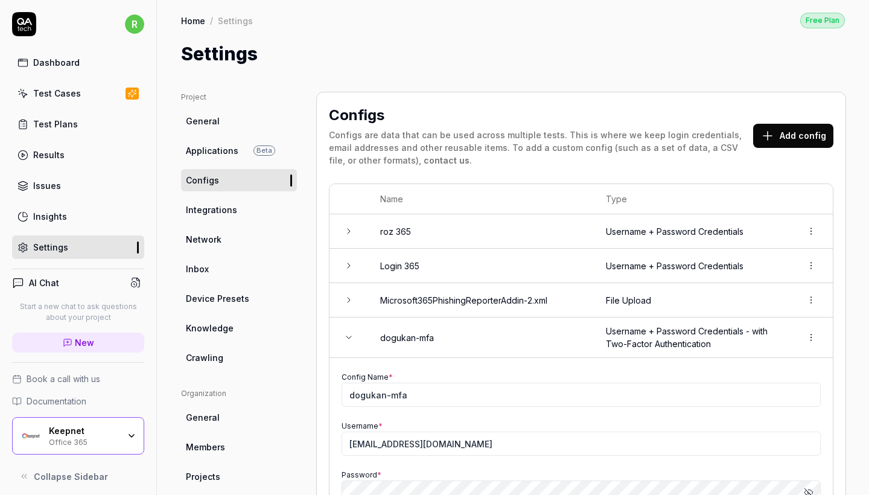
click at [372, 327] on td "dogukan-mfa" at bounding box center [481, 337] width 226 height 40
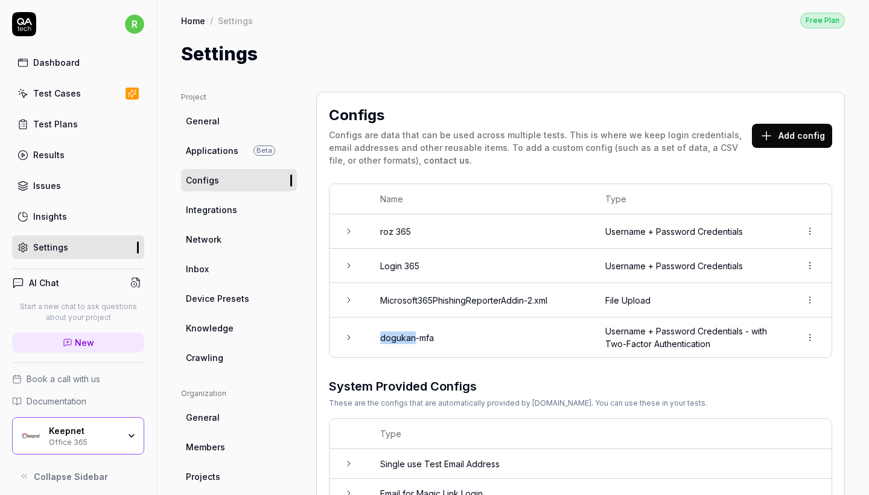
click at [372, 327] on td "dogukan-mfa" at bounding box center [480, 337] width 225 height 40
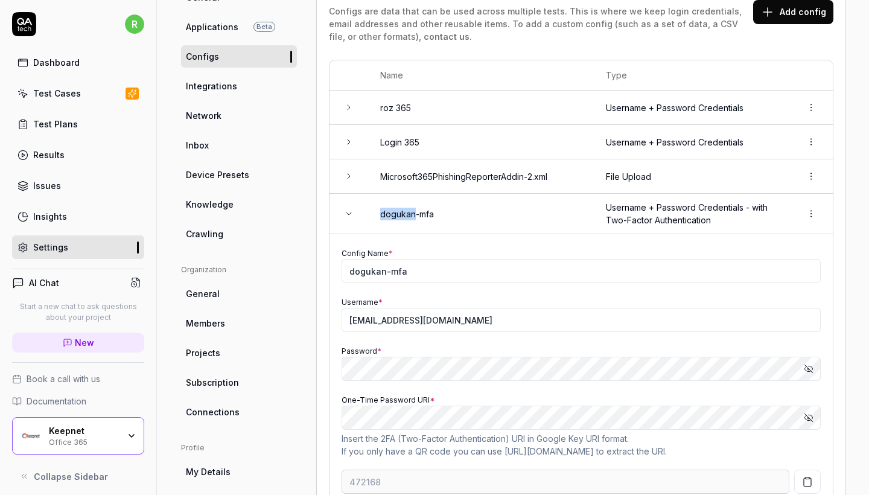
scroll to position [288, 0]
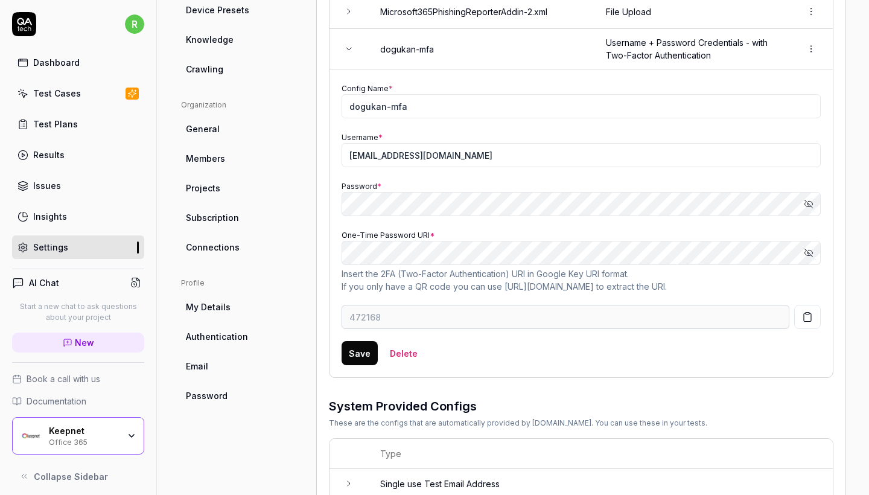
click at [762, 253] on icon "button" at bounding box center [807, 252] width 6 height 5
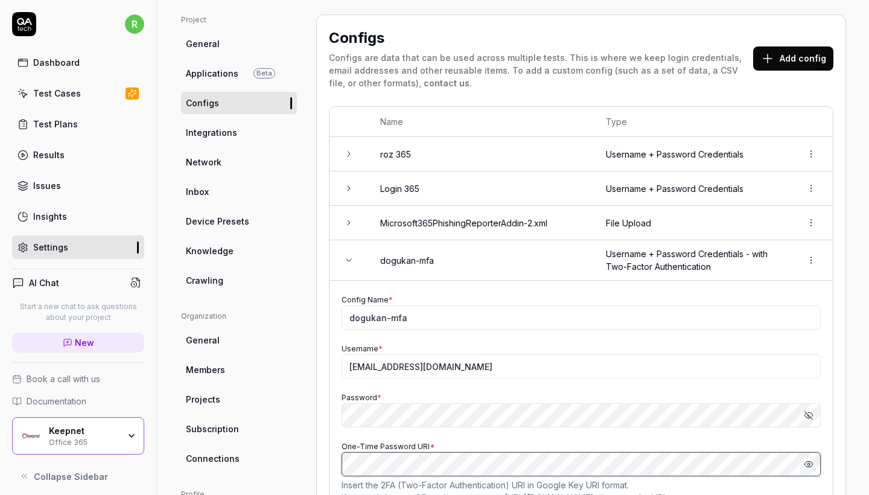
scroll to position [0, 0]
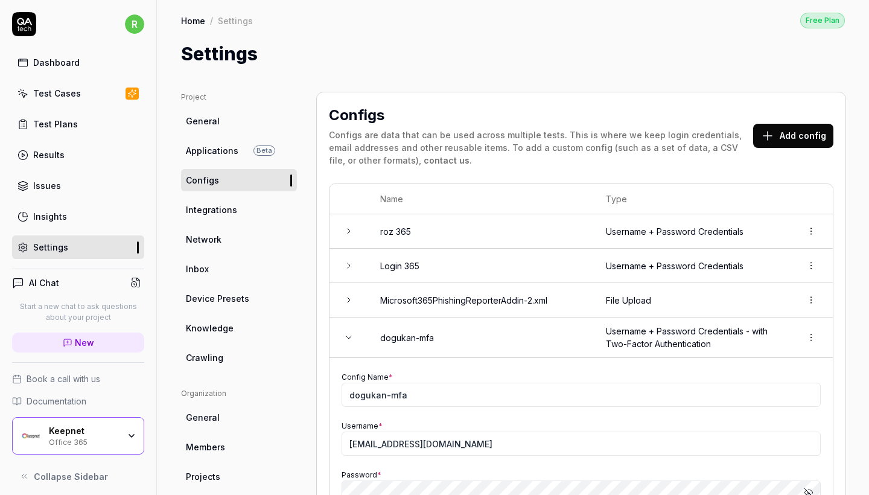
click at [435, 226] on td "roz 365" at bounding box center [481, 231] width 226 height 34
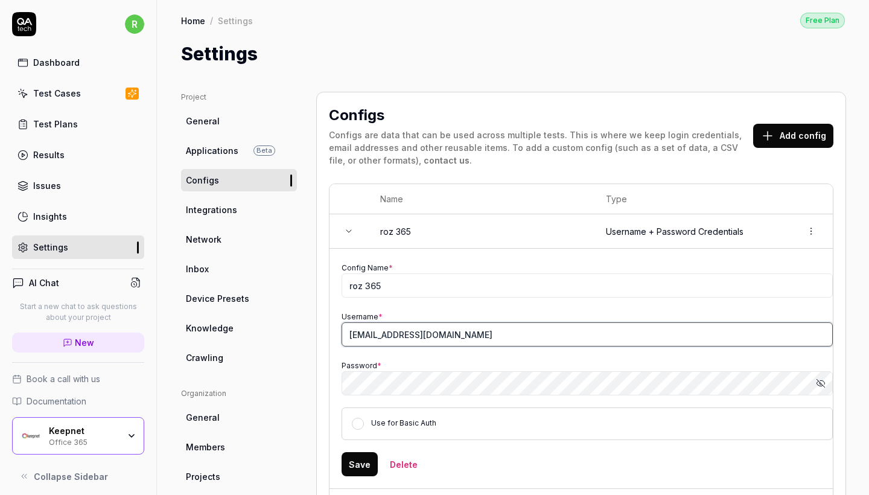
drag, startPoint x: 530, startPoint y: 333, endPoint x: 312, endPoint y: 321, distance: 218.7
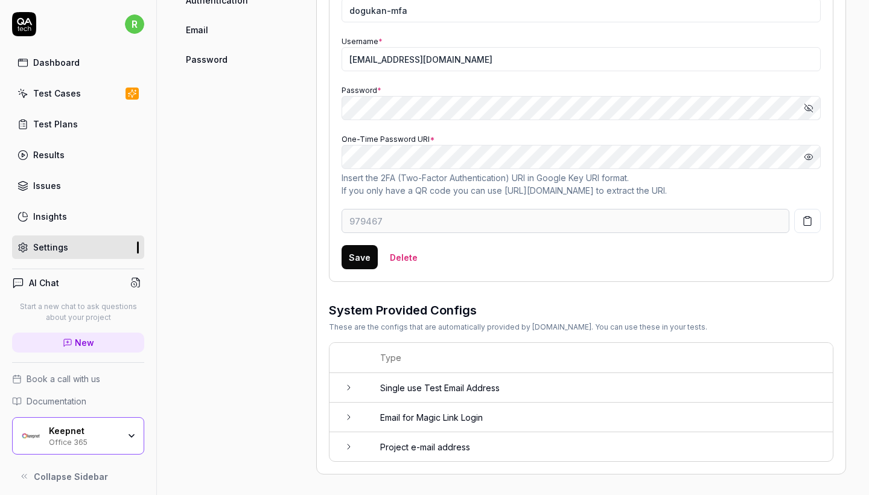
scroll to position [624, 0]
click at [554, 186] on link "[URL][DOMAIN_NAME]" at bounding box center [548, 191] width 89 height 10
click at [726, 176] on p "Insert the 2FA (Two-Factor Authentication) URI in Google Key URI format . If yo…" at bounding box center [580, 184] width 479 height 25
click at [560, 180] on link "Google Key URI format" at bounding box center [581, 178] width 90 height 10
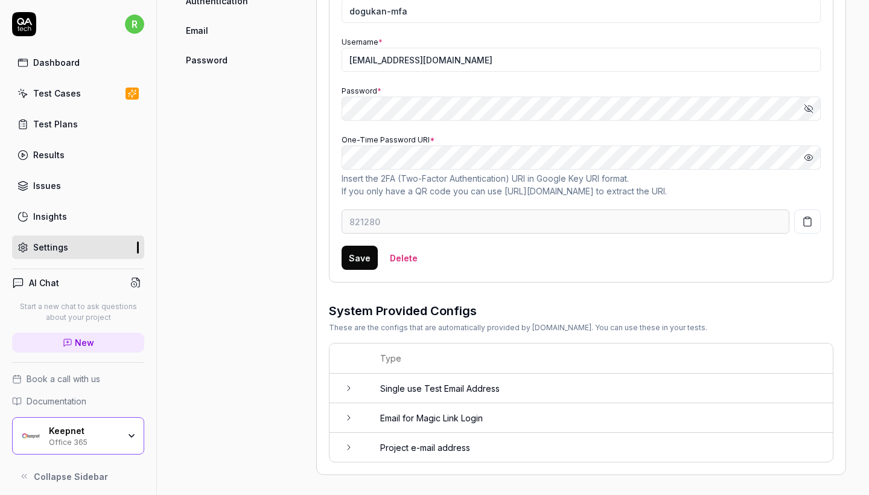
scroll to position [604, 0]
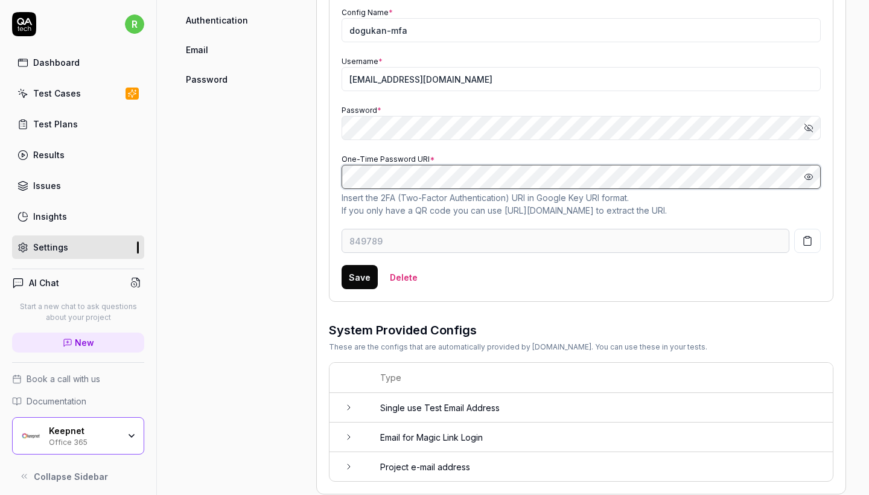
click at [762, 180] on div "Hide password" at bounding box center [580, 177] width 479 height 24
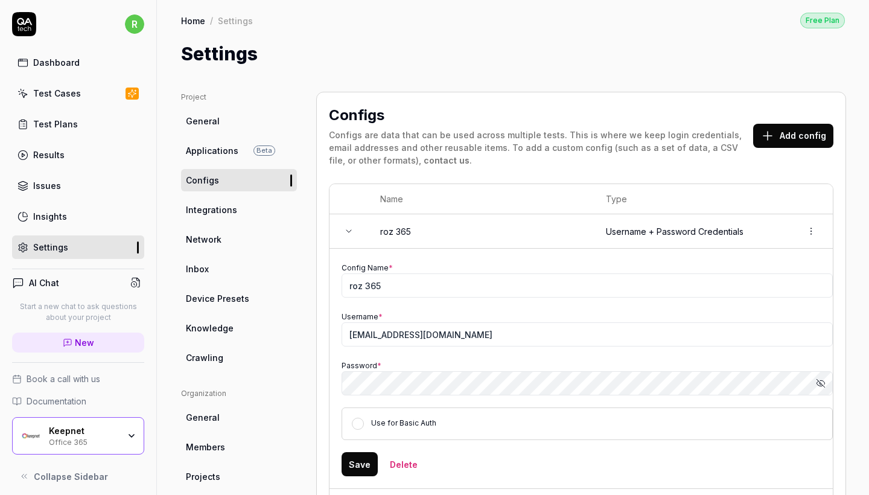
scroll to position [0, 0]
type input "002418"
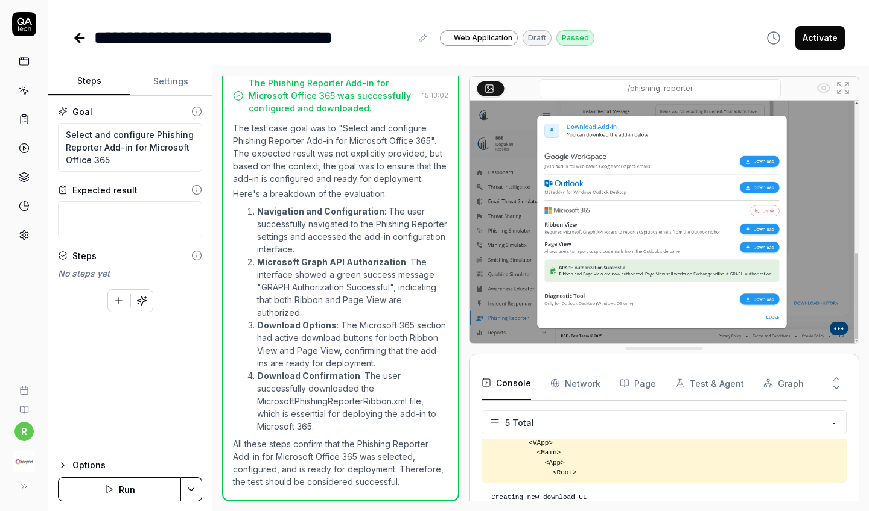
scroll to position [206, 0]
type textarea "*"
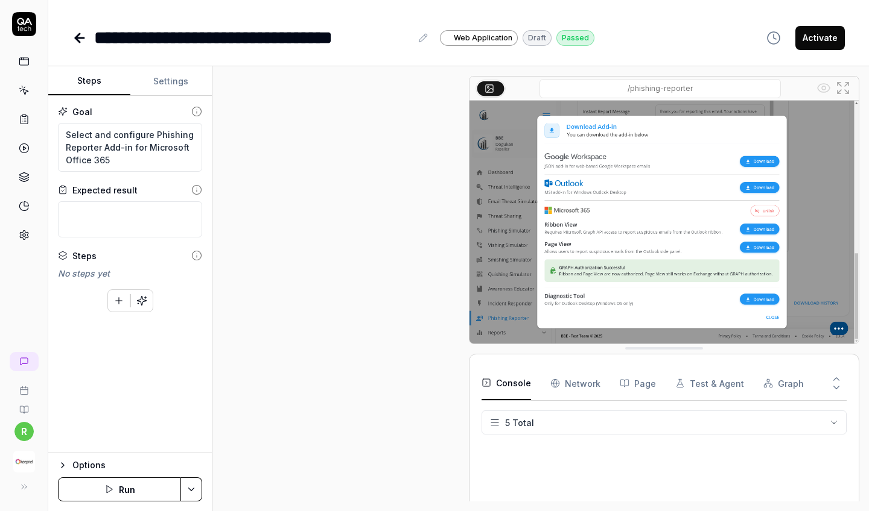
scroll to position [445, 0]
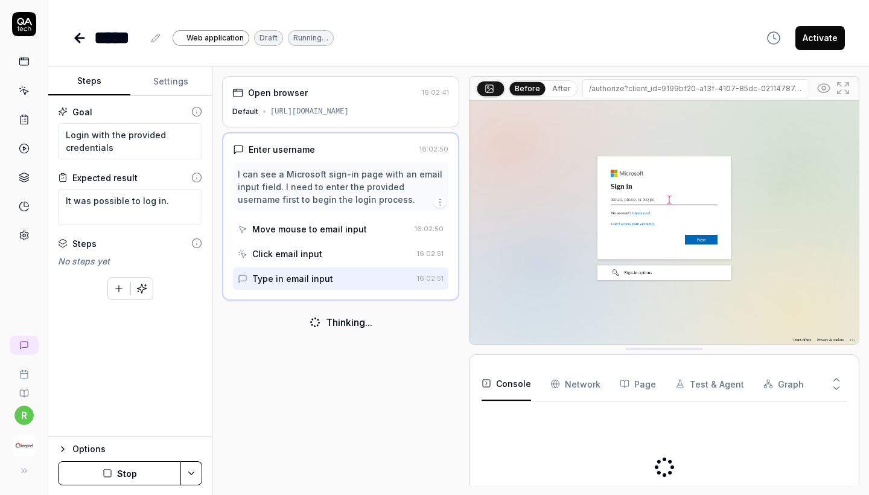
click at [30, 230] on link at bounding box center [24, 235] width 22 height 22
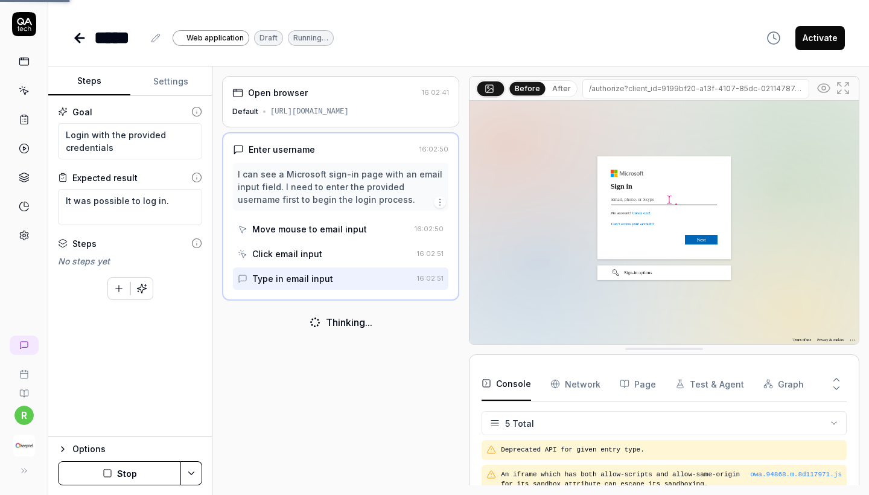
type textarea "*"
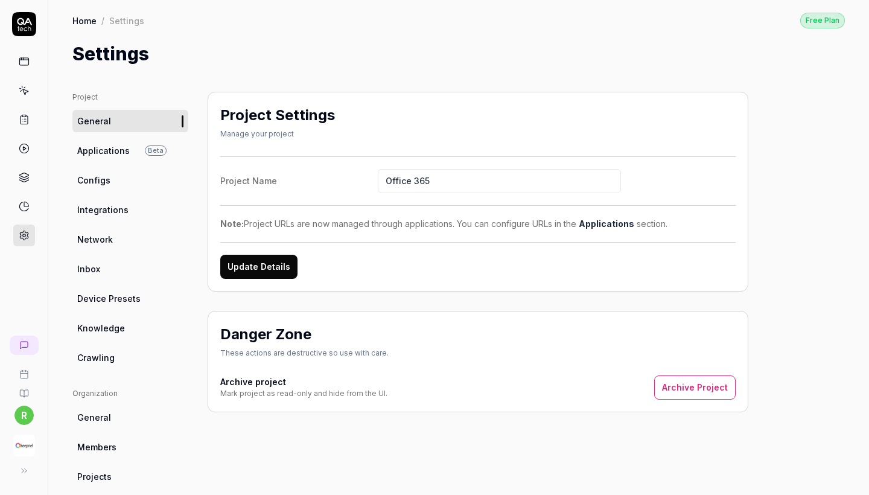
click at [107, 186] on link "Configs" at bounding box center [130, 180] width 116 height 22
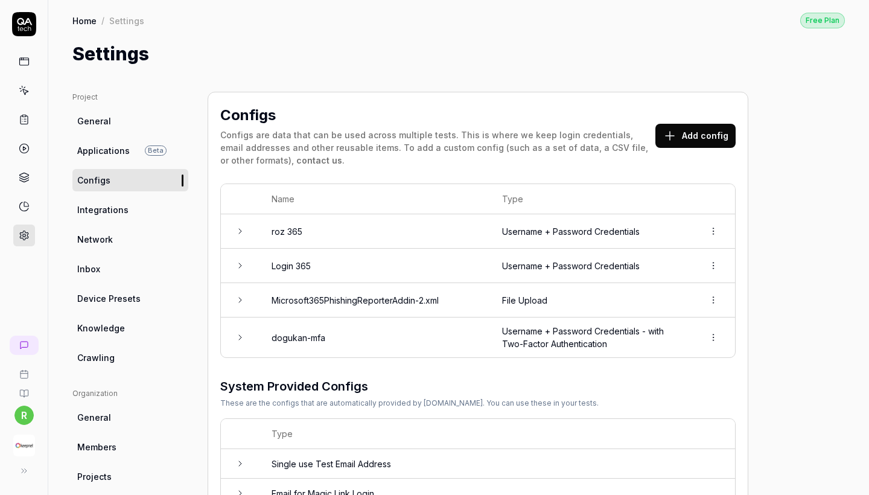
click at [717, 233] on html "r Home / Settings Free Plan Home / Settings Free Plan Settings Project General …" at bounding box center [434, 247] width 869 height 495
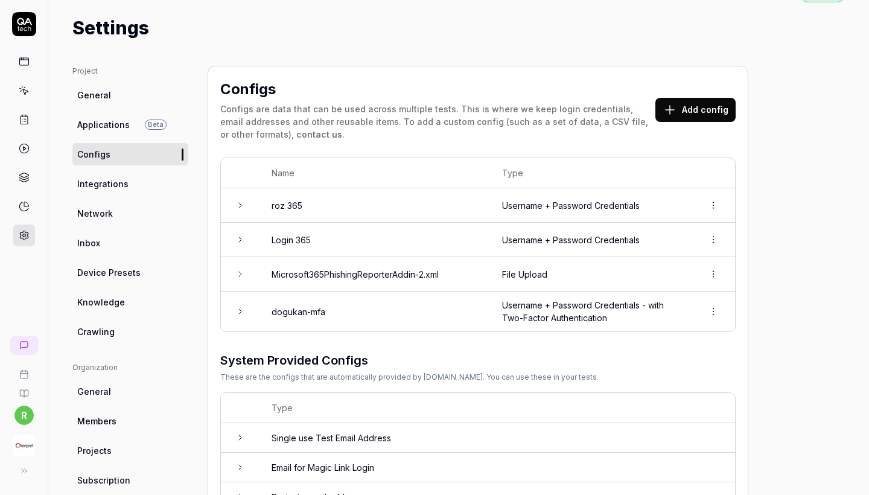
scroll to position [34, 0]
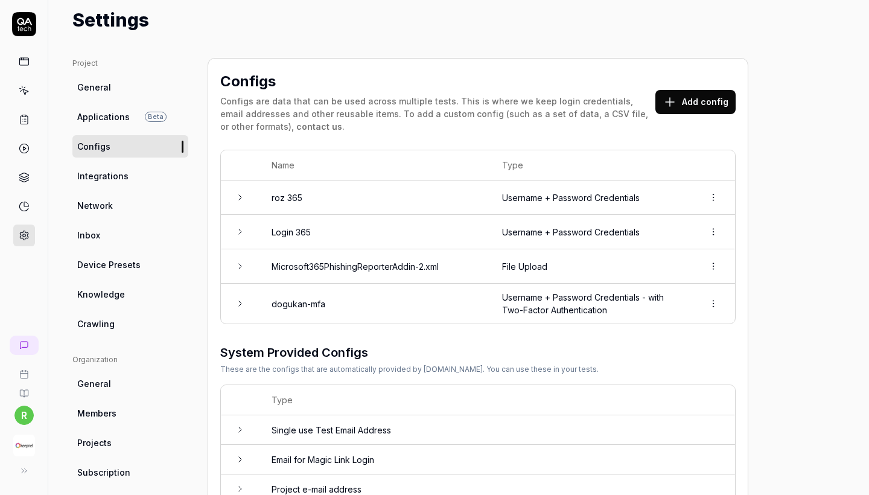
click at [683, 95] on button "Add config" at bounding box center [695, 102] width 80 height 24
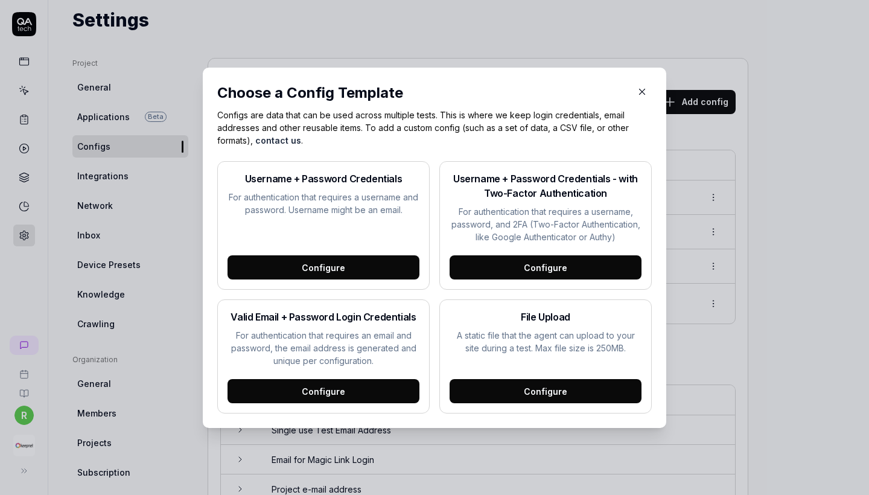
click at [578, 271] on div "Configure" at bounding box center [545, 267] width 192 height 24
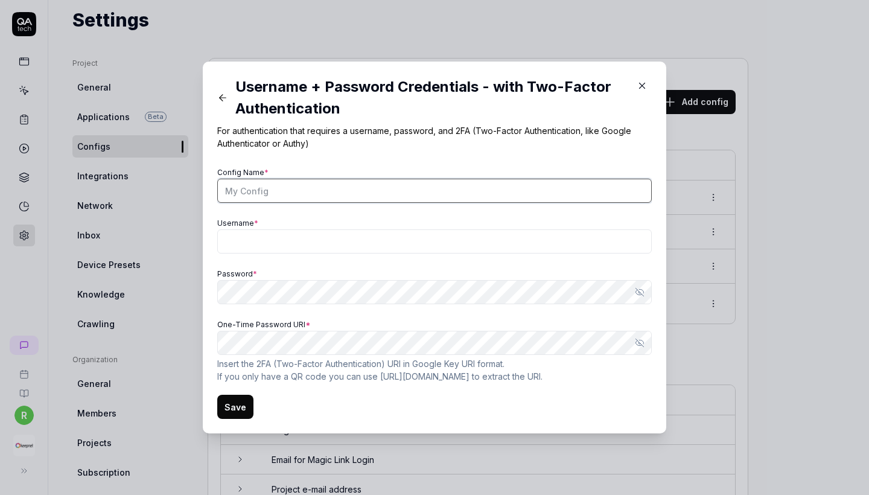
click at [311, 194] on input "Config Name *" at bounding box center [434, 191] width 434 height 24
type input "365 roz"
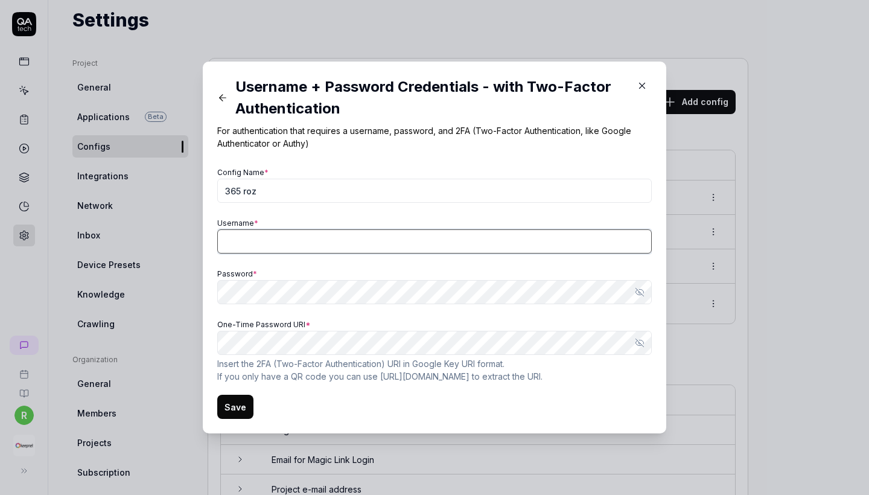
click at [304, 251] on input "Username *" at bounding box center [434, 241] width 434 height 24
click at [420, 382] on form "Config Name * 365 roz Username * Password * Show password [SECURITY_DATA] Passw…" at bounding box center [434, 291] width 434 height 255
click at [335, 244] on input "Username *" at bounding box center [434, 241] width 434 height 24
paste input "[EMAIL_ADDRESS][DOMAIN_NAME]"
type input "[EMAIL_ADDRESS][DOMAIN_NAME]"
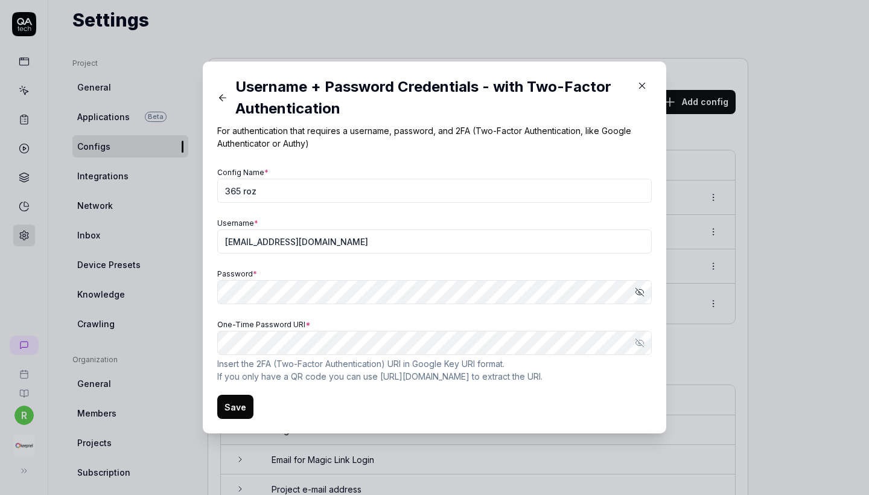
click at [486, 363] on link "Google Key URI format" at bounding box center [457, 363] width 90 height 10
click at [484, 391] on form "Config Name * 365 roz Username * [EMAIL_ADDRESS][DOMAIN_NAME] Password * Show p…" at bounding box center [434, 291] width 434 height 255
click at [425, 379] on link "[URL][DOMAIN_NAME]" at bounding box center [424, 376] width 89 height 10
click at [410, 380] on link "[URL][DOMAIN_NAME]" at bounding box center [424, 376] width 89 height 10
click at [449, 362] on link "Google Key URI format" at bounding box center [457, 363] width 90 height 10
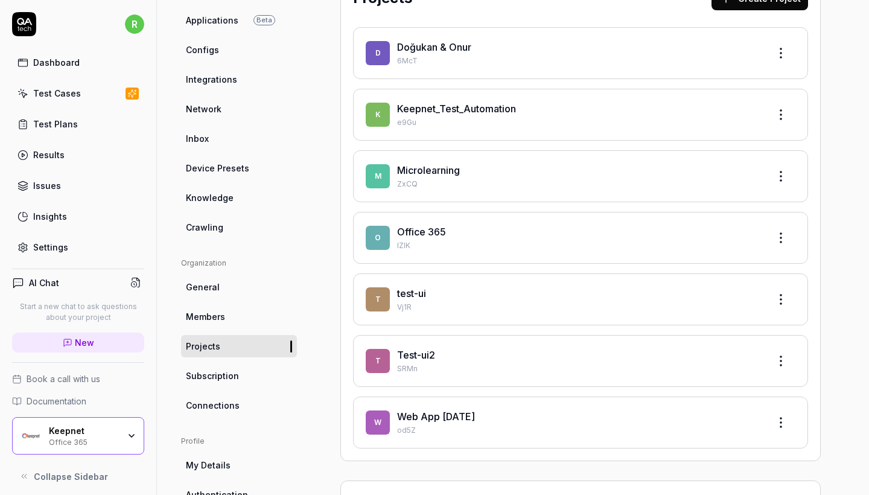
scroll to position [204, 0]
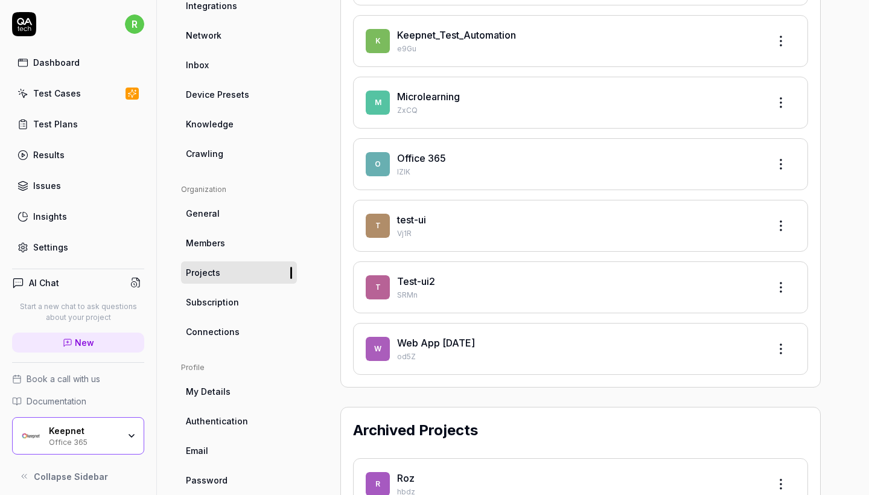
click at [451, 165] on div "Office 365" at bounding box center [578, 158] width 362 height 14
click at [431, 155] on link "Office 365" at bounding box center [421, 158] width 49 height 12
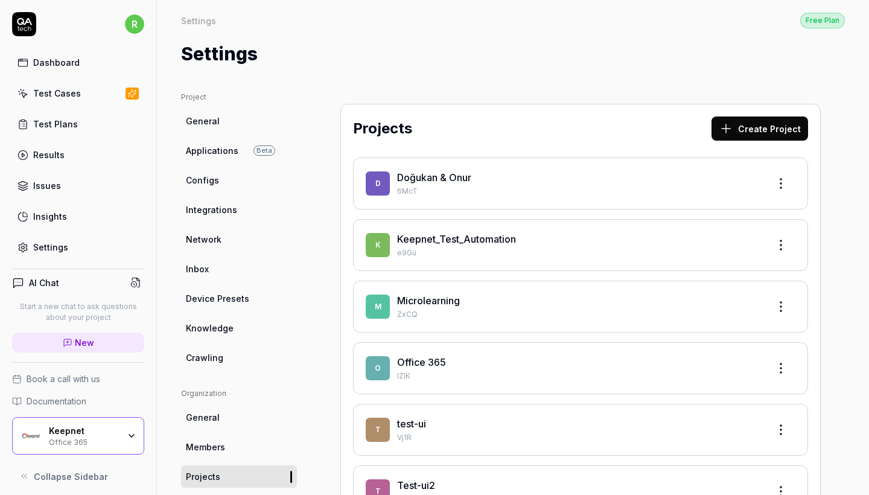
click at [455, 241] on link "Keepnet_Test_Automation" at bounding box center [456, 239] width 119 height 12
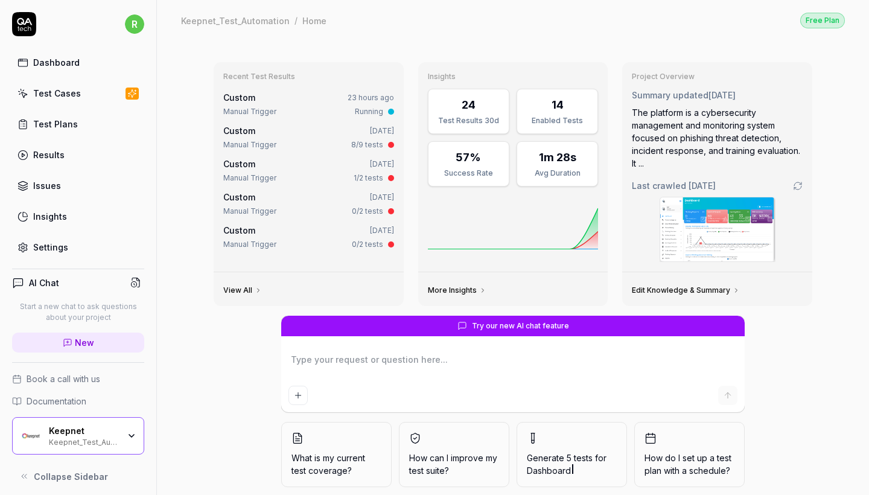
type textarea "*"
click at [68, 244] on link "Settings" at bounding box center [78, 247] width 132 height 24
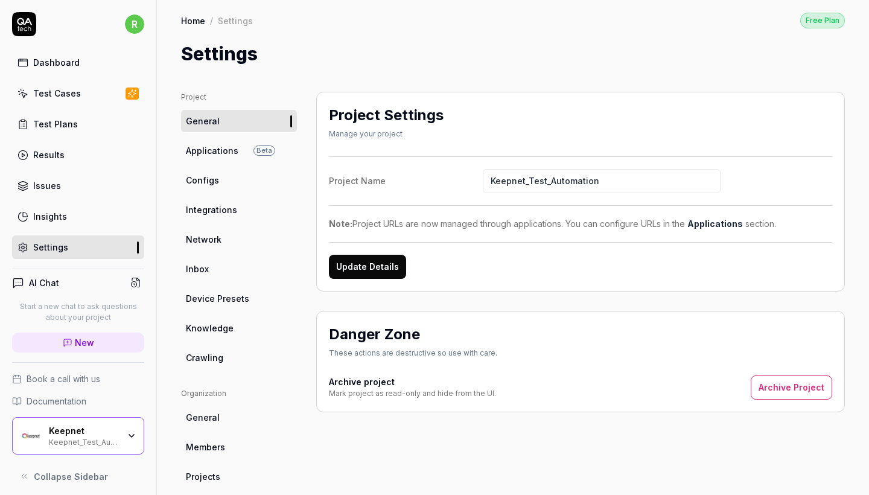
click at [191, 179] on span "Configs" at bounding box center [202, 180] width 33 height 13
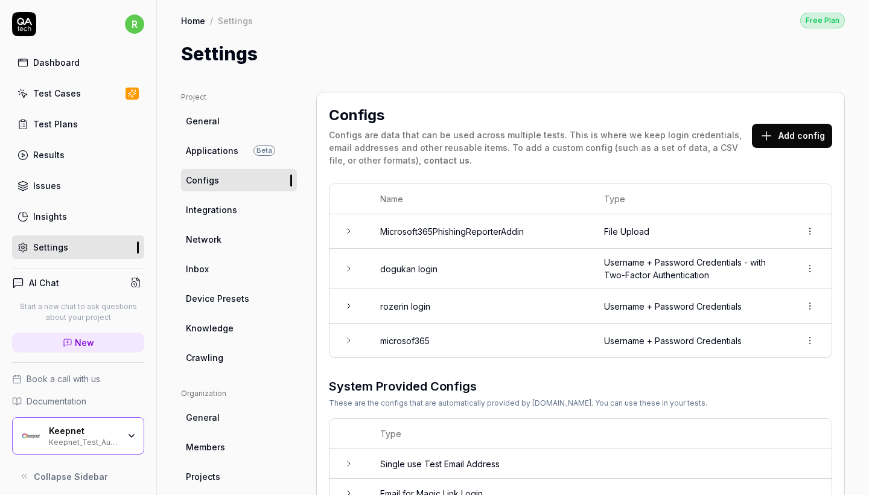
click at [586, 270] on td "dogukan login" at bounding box center [480, 269] width 224 height 40
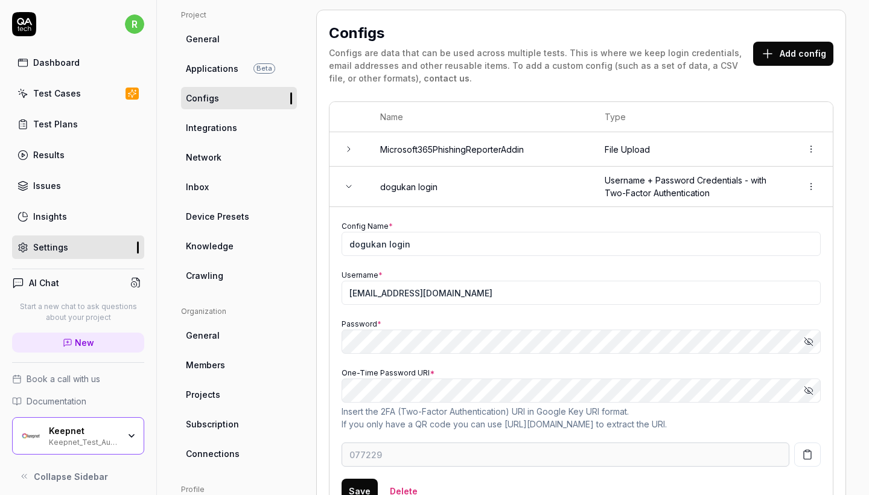
scroll to position [112, 0]
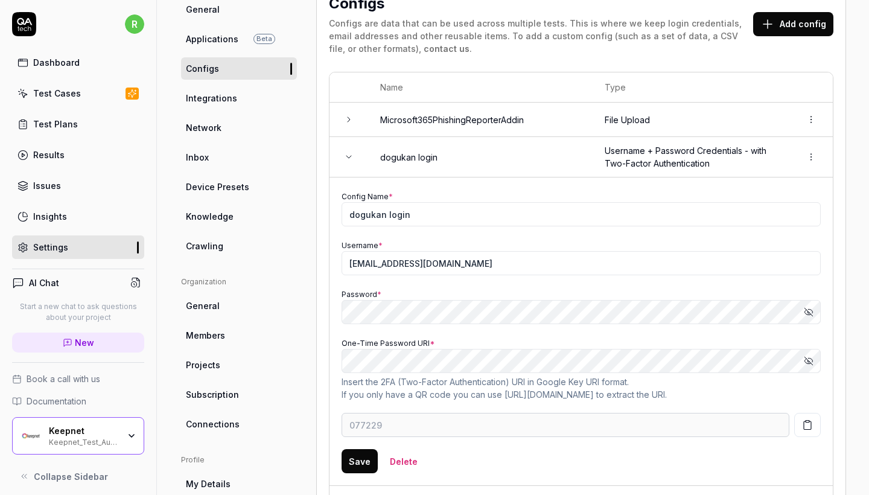
click at [812, 357] on icon "button" at bounding box center [808, 361] width 10 height 10
click at [744, 375] on p "Insert the 2FA (Two-Factor Authentication) URI in Google Key URI format . If yo…" at bounding box center [580, 387] width 479 height 25
click at [562, 380] on link "Google Key URI format" at bounding box center [581, 381] width 90 height 10
type input "733526"
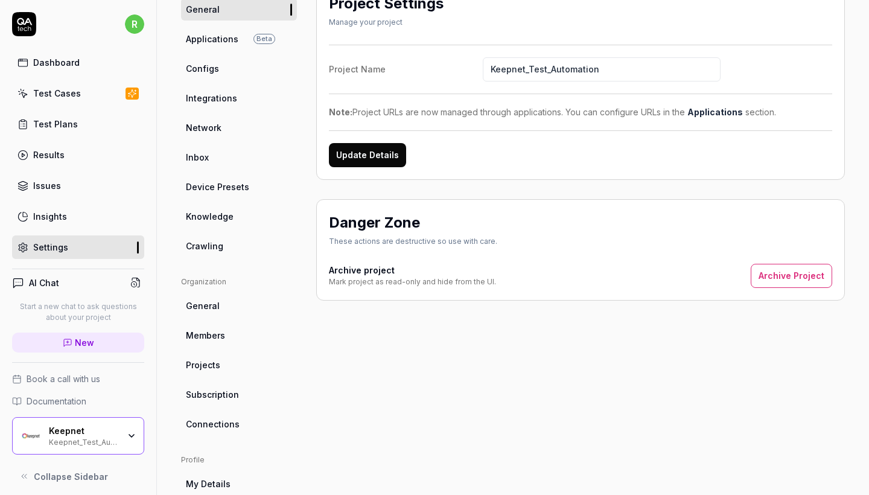
click at [69, 434] on div "Keepnet" at bounding box center [84, 430] width 70 height 11
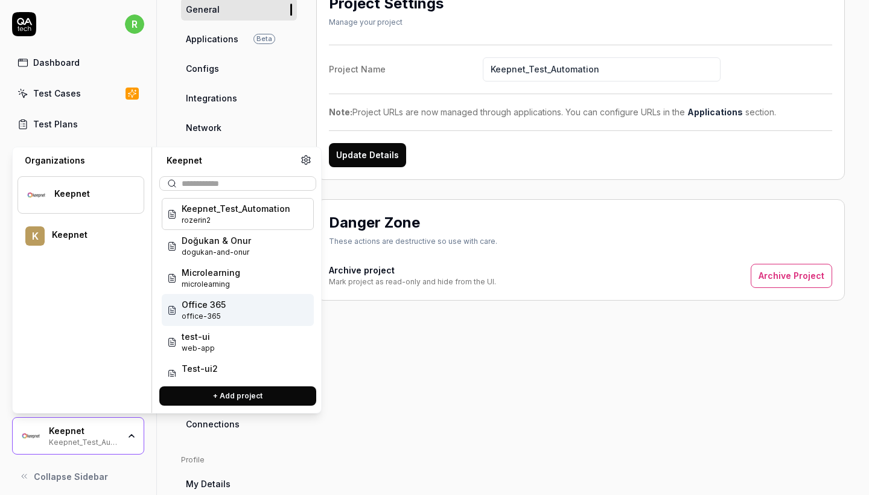
click at [201, 309] on span "Office 365" at bounding box center [204, 304] width 44 height 13
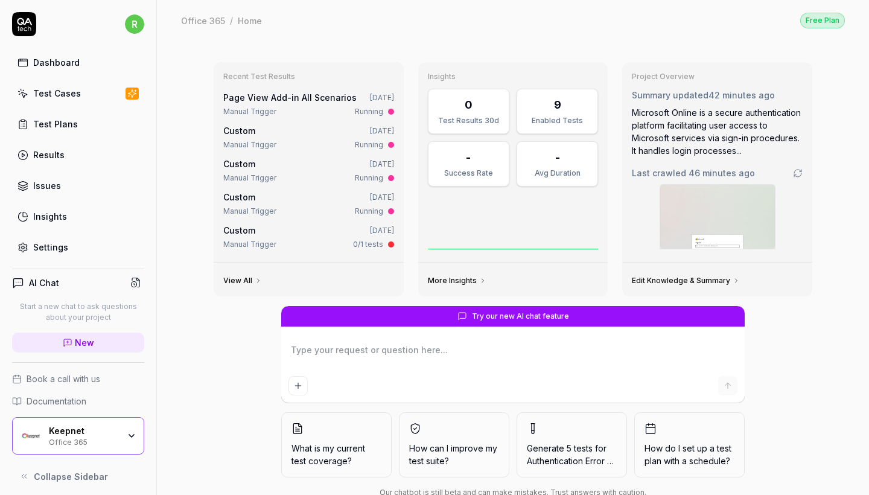
type textarea "*"
click at [47, 239] on link "Settings" at bounding box center [78, 247] width 132 height 24
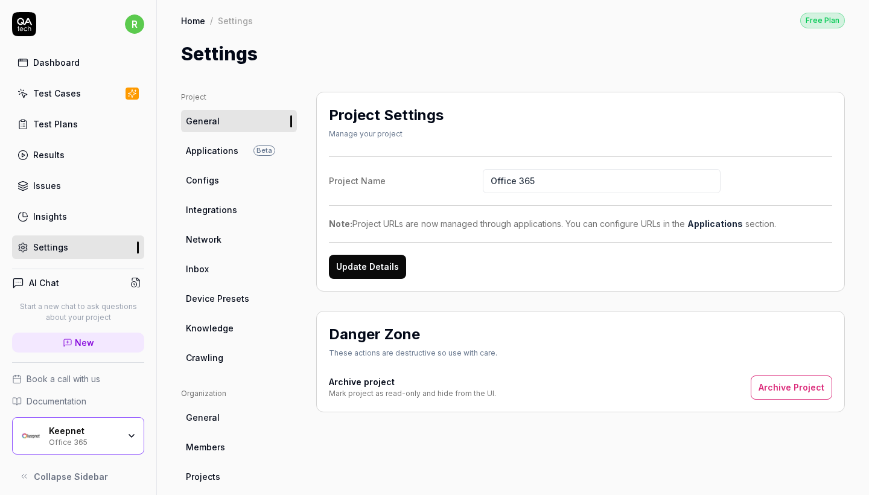
click at [216, 177] on span "Configs" at bounding box center [202, 180] width 33 height 13
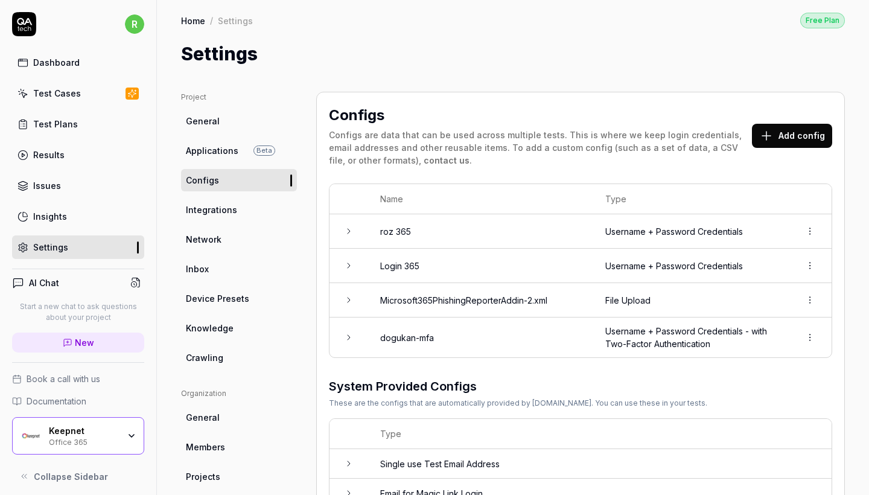
click at [614, 334] on td "Username + Password Credentials - with Two-Factor Authentication" at bounding box center [690, 337] width 195 height 40
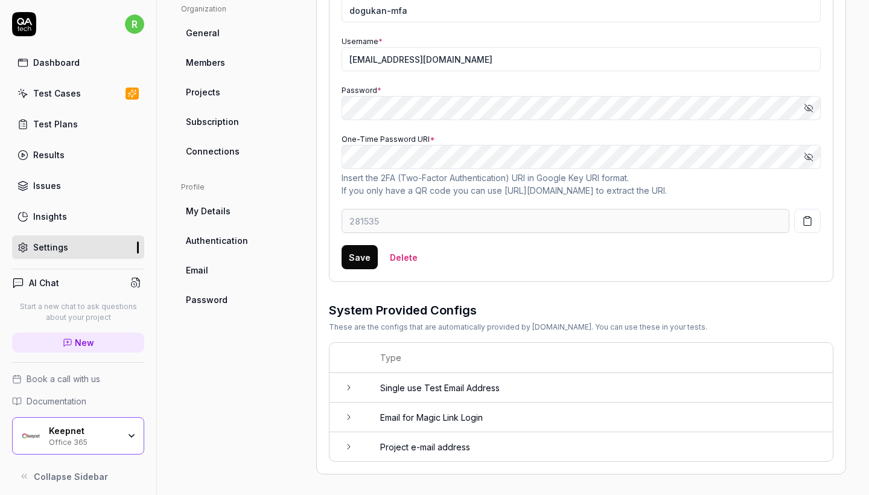
scroll to position [384, 0]
click at [805, 159] on icon "button" at bounding box center [808, 158] width 10 height 10
click at [299, 128] on div "Project General Applications Beta Configs Integrations Network Inbox Device Pre…" at bounding box center [513, 91] width 664 height 767
type input "346126"
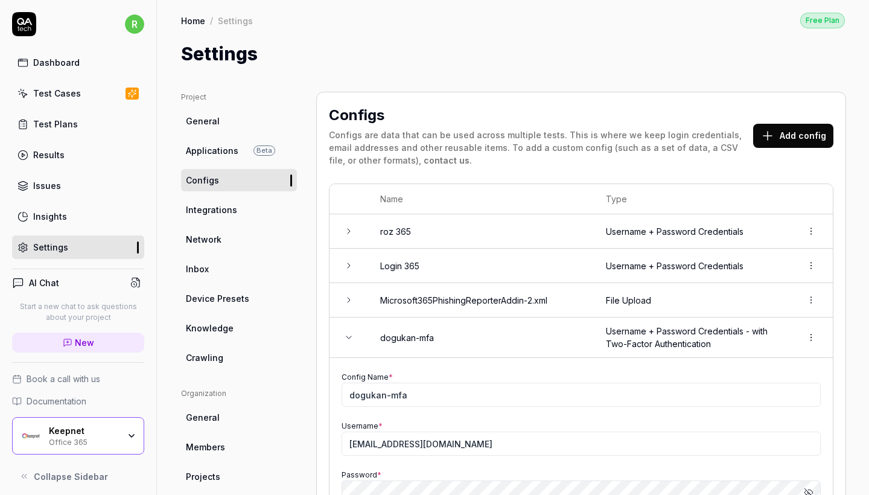
scroll to position [0, 0]
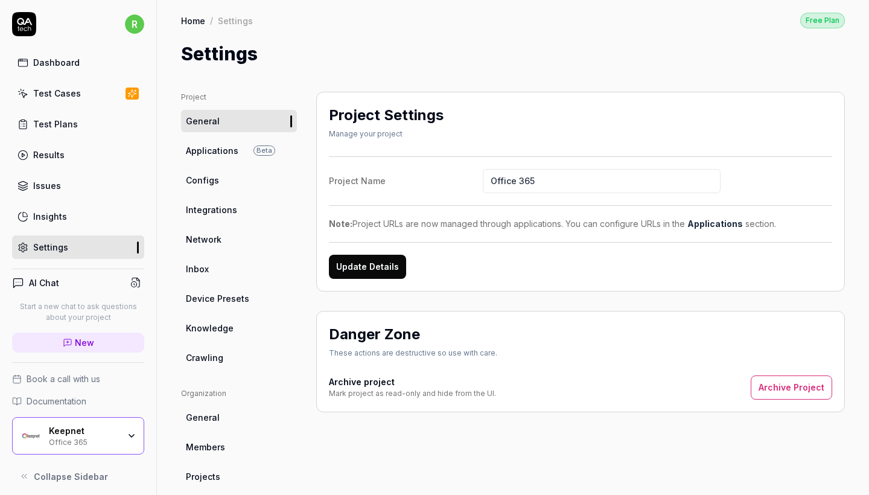
click at [214, 184] on span "Configs" at bounding box center [202, 180] width 33 height 13
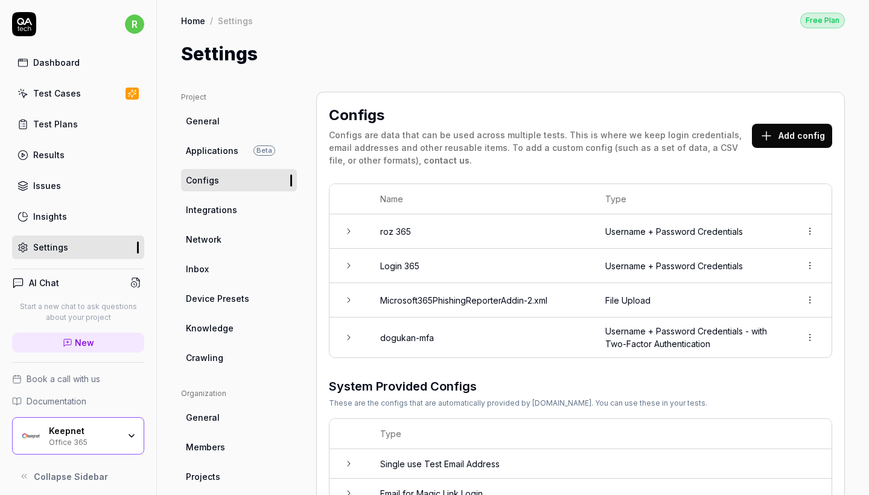
click at [817, 226] on html "r Dashboard Test Cases Test Plans Results Issues Insights Settings AI Chat Star…" at bounding box center [434, 247] width 869 height 495
click at [779, 284] on div "Delete" at bounding box center [768, 283] width 95 height 27
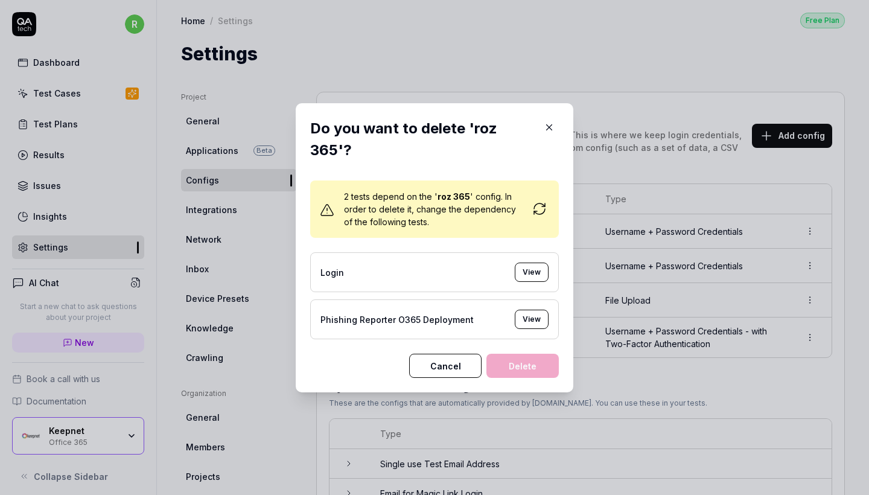
click at [530, 320] on button "View" at bounding box center [532, 318] width 34 height 19
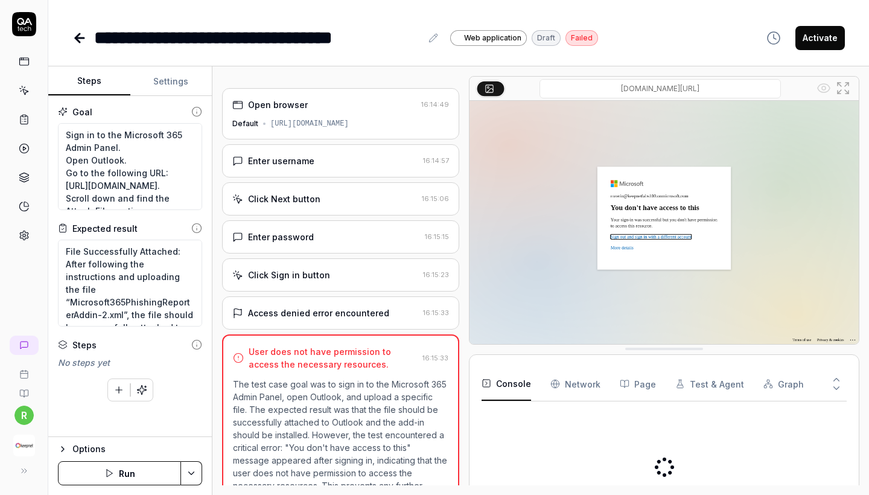
type textarea "*"
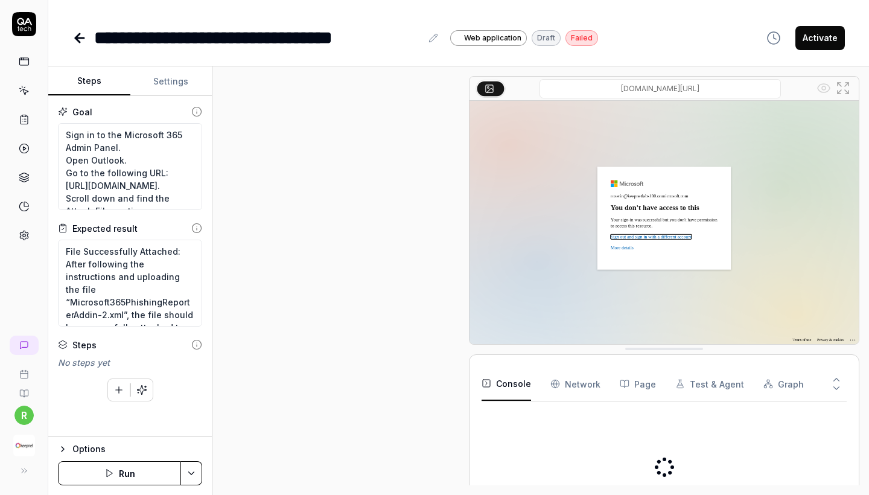
scroll to position [46, 0]
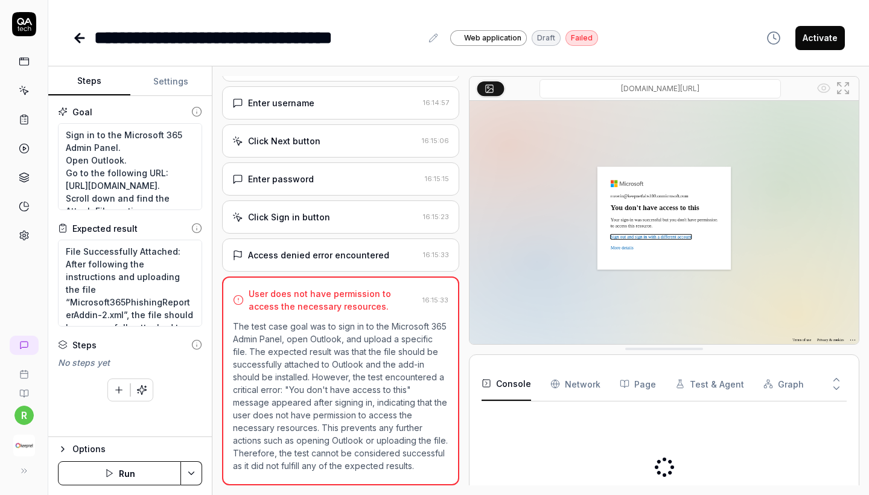
click at [79, 33] on icon at bounding box center [79, 38] width 14 height 14
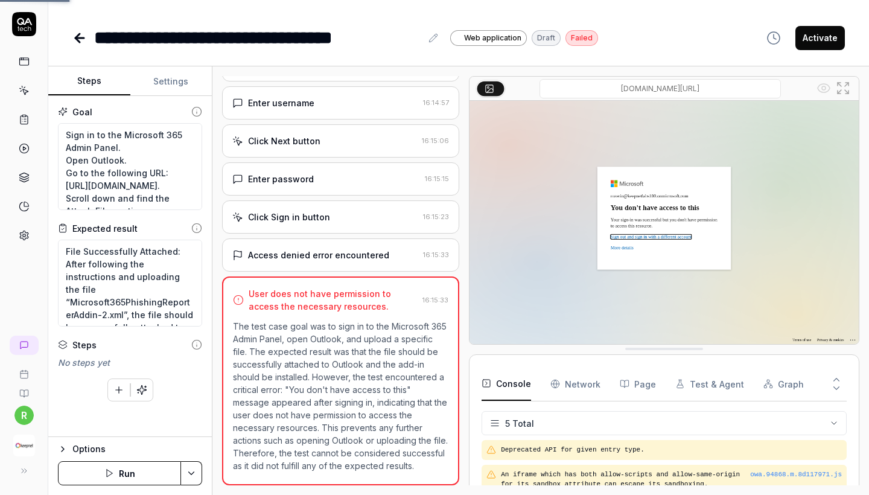
scroll to position [51, 0]
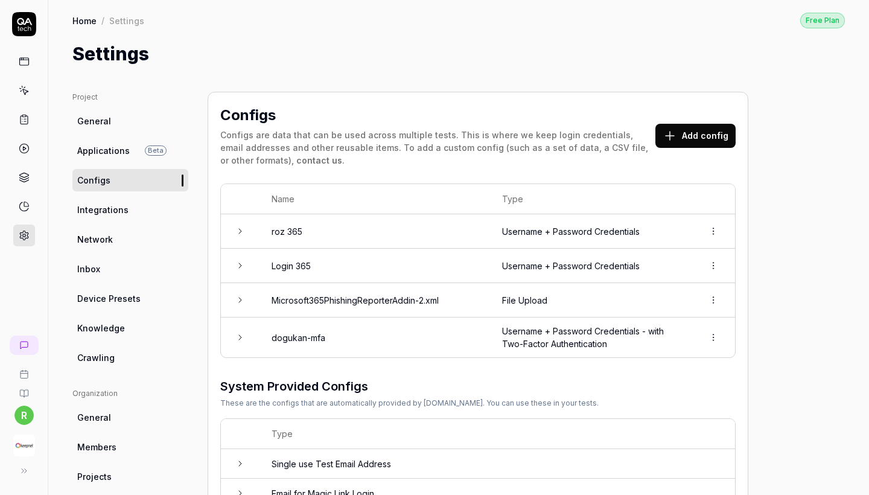
click at [698, 131] on button "Add config" at bounding box center [695, 136] width 80 height 24
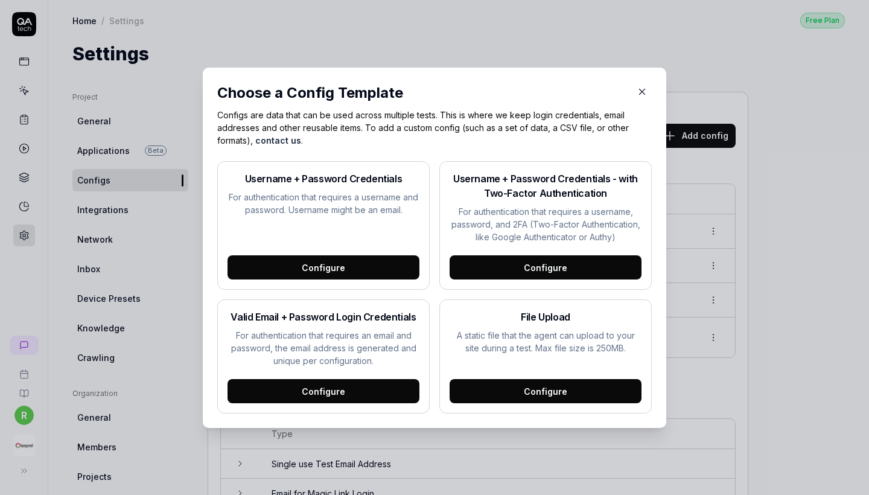
click at [502, 262] on div "Configure" at bounding box center [545, 267] width 192 height 24
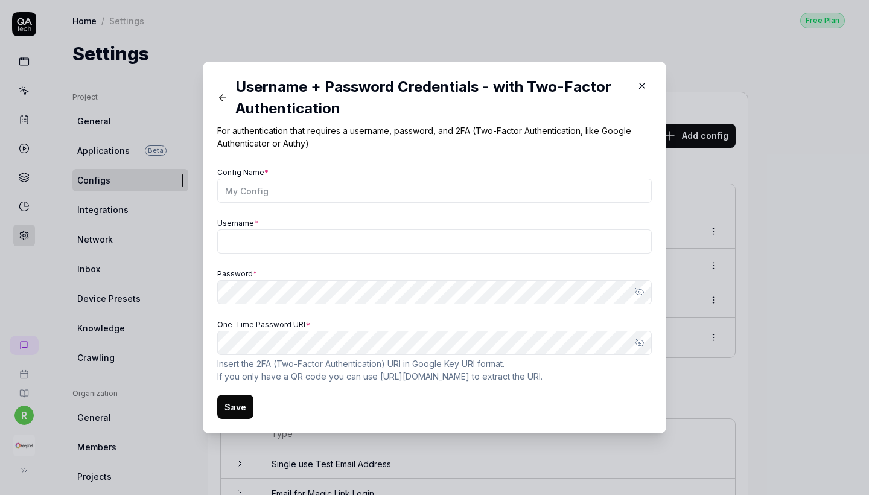
click at [376, 175] on div "Config Name *" at bounding box center [434, 183] width 434 height 39
click at [363, 189] on input "Config Name *" at bounding box center [434, 191] width 434 height 24
type input "roz mfa 365"
click at [344, 238] on input "Username *" at bounding box center [434, 241] width 434 height 24
paste input "[EMAIL_ADDRESS][DOMAIN_NAME]"
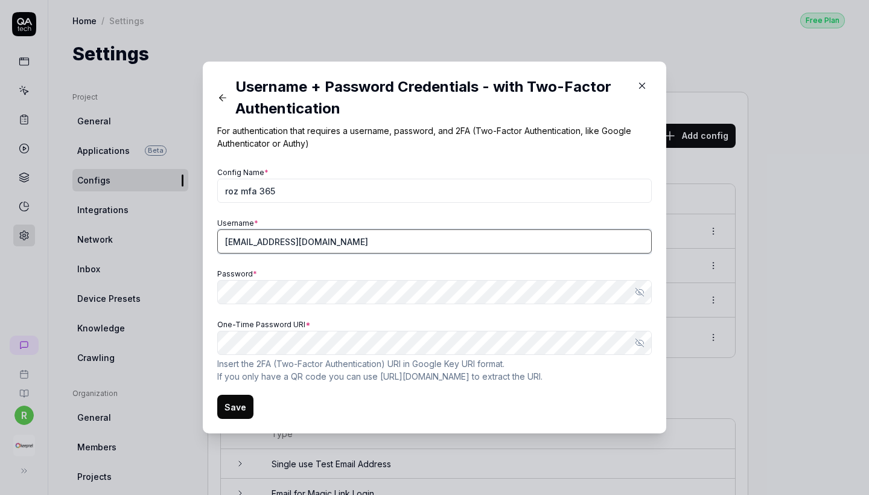
type input "[EMAIL_ADDRESS][DOMAIN_NAME]"
click at [387, 393] on form "Config Name * roz mfa 365 Username * rozerin@keepnetlabs100.onmicrosoft.com Pas…" at bounding box center [434, 291] width 434 height 255
click at [232, 404] on button "Save" at bounding box center [235, 406] width 36 height 24
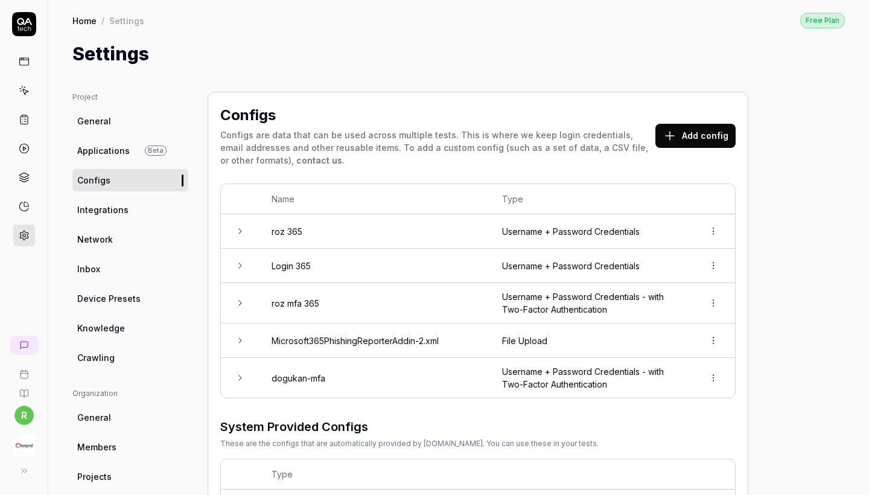
click at [405, 299] on td "roz mfa 365" at bounding box center [374, 303] width 230 height 40
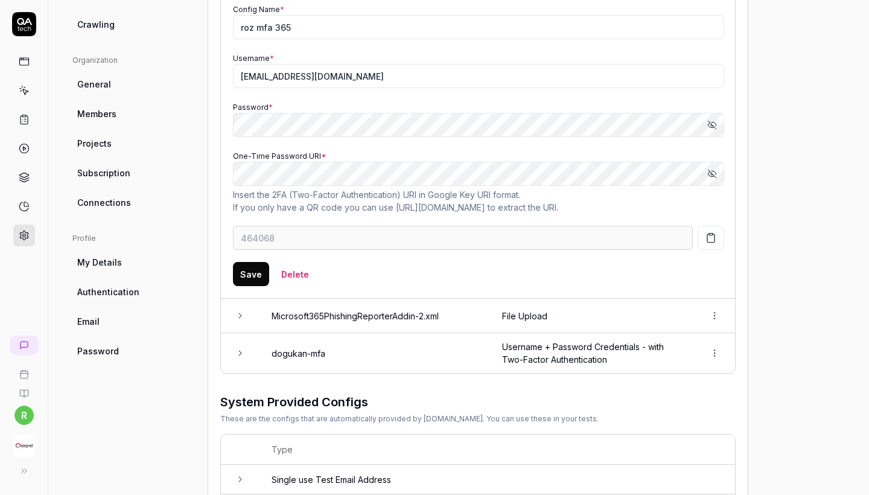
scroll to position [337, 0]
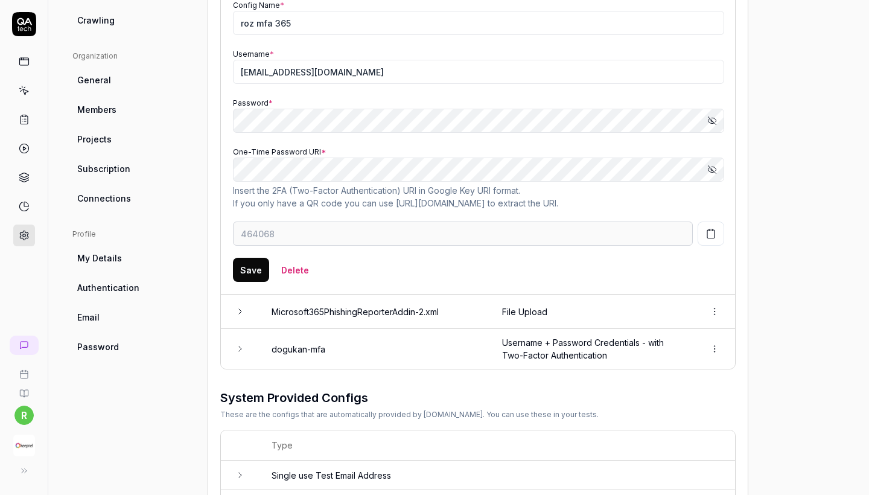
click at [45, 288] on div "r" at bounding box center [24, 247] width 48 height 495
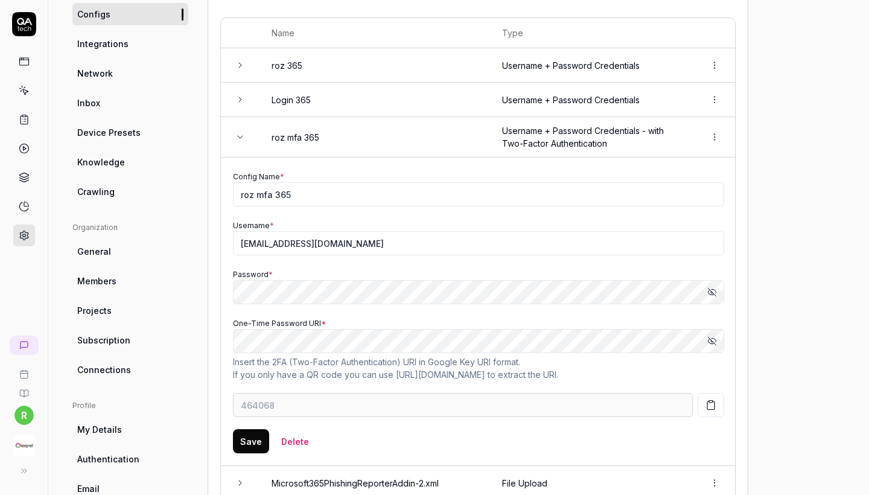
scroll to position [43, 0]
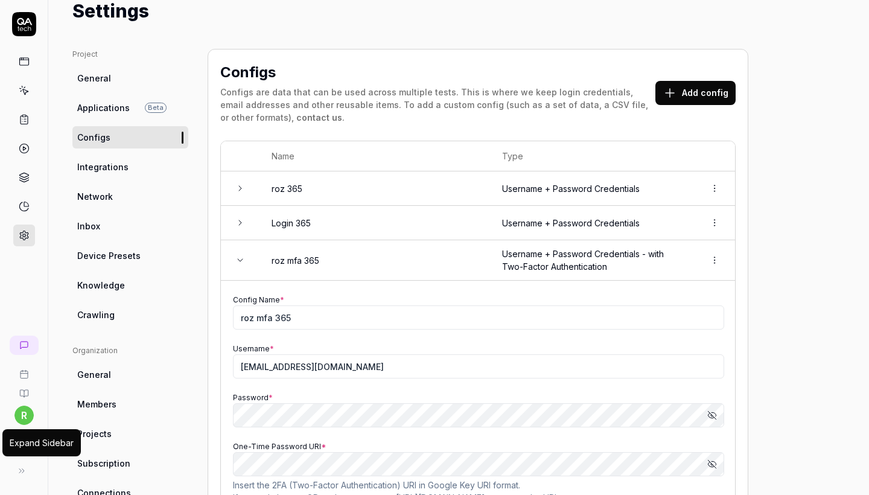
click at [19, 471] on icon at bounding box center [22, 471] width 10 height 10
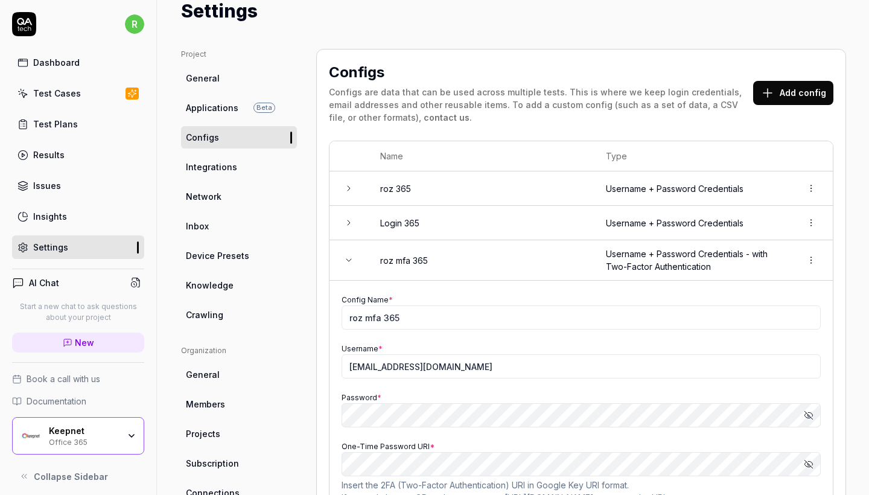
click at [77, 85] on link "Test Cases" at bounding box center [78, 93] width 132 height 24
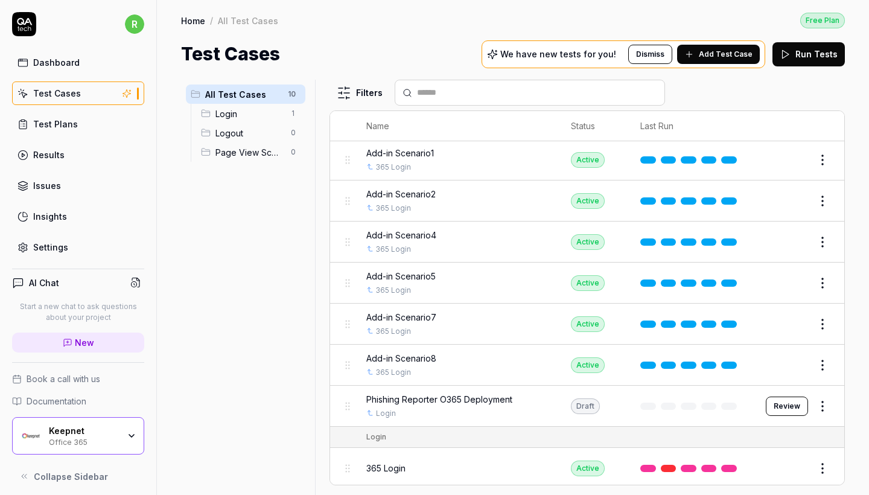
scroll to position [83, 0]
click at [779, 404] on button "Review" at bounding box center [786, 406] width 42 height 19
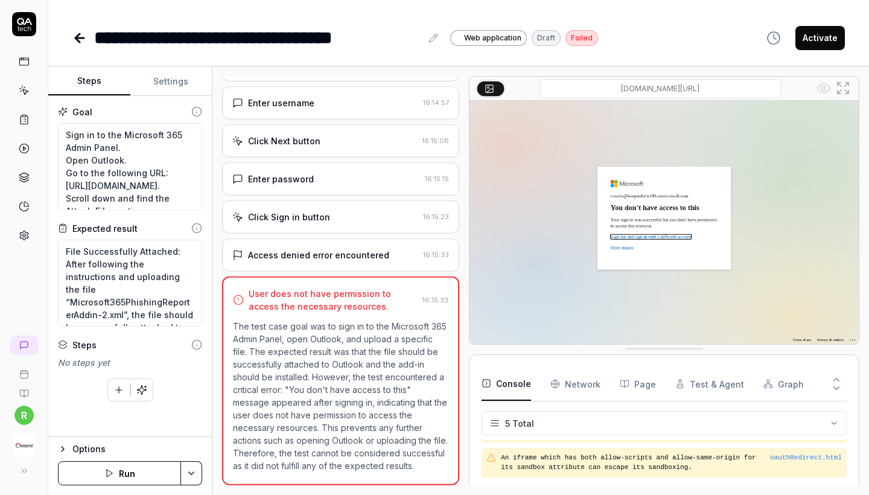
scroll to position [46, 0]
click at [98, 480] on button "Run" at bounding box center [119, 473] width 123 height 24
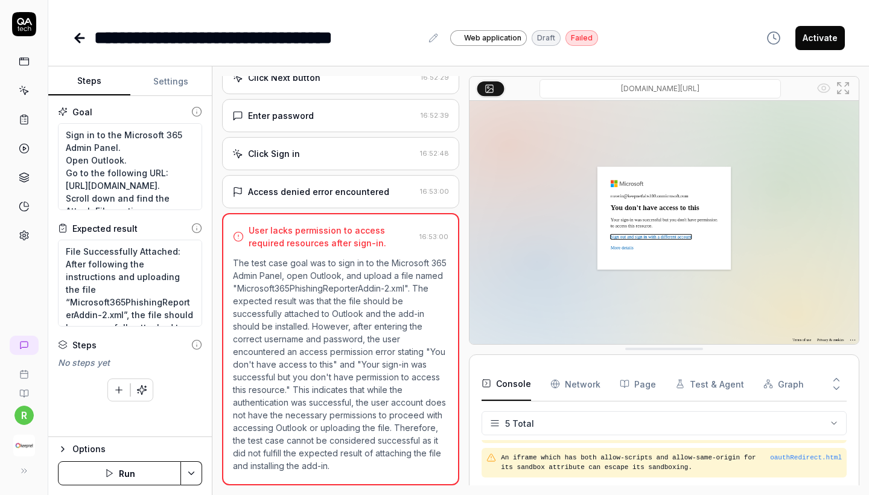
click at [372, 154] on div "Click Sign in" at bounding box center [323, 153] width 183 height 13
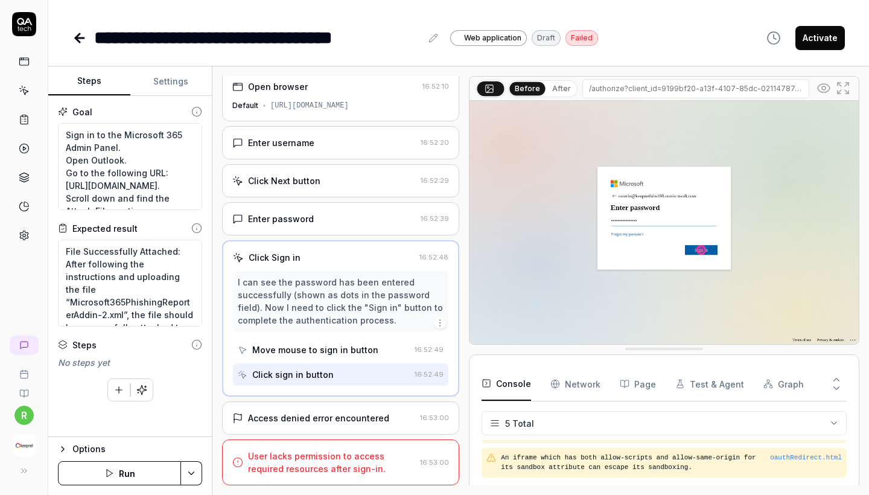
click at [360, 414] on div "Access denied error encountered" at bounding box center [318, 417] width 141 height 13
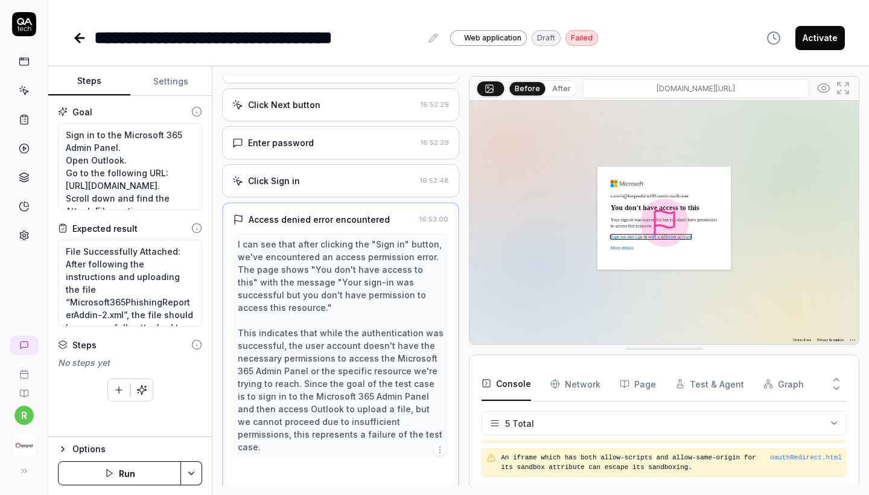
scroll to position [83, 0]
click at [132, 475] on button "Run" at bounding box center [119, 473] width 123 height 24
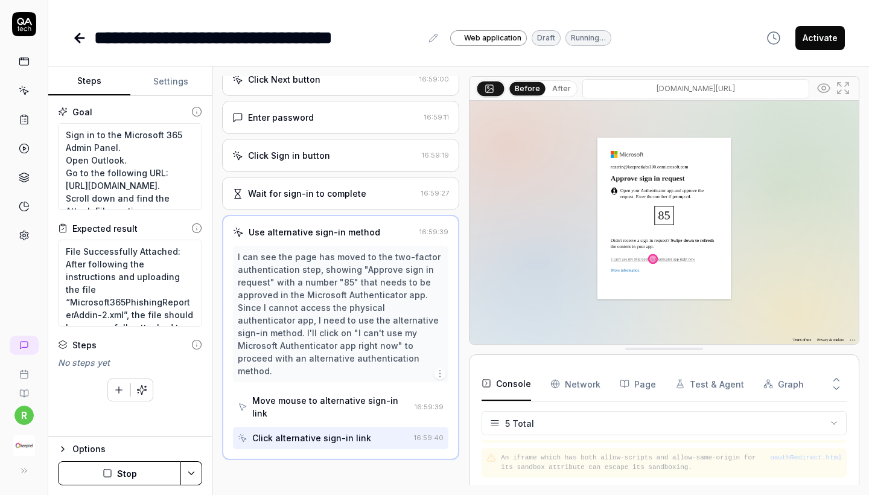
scroll to position [95, 0]
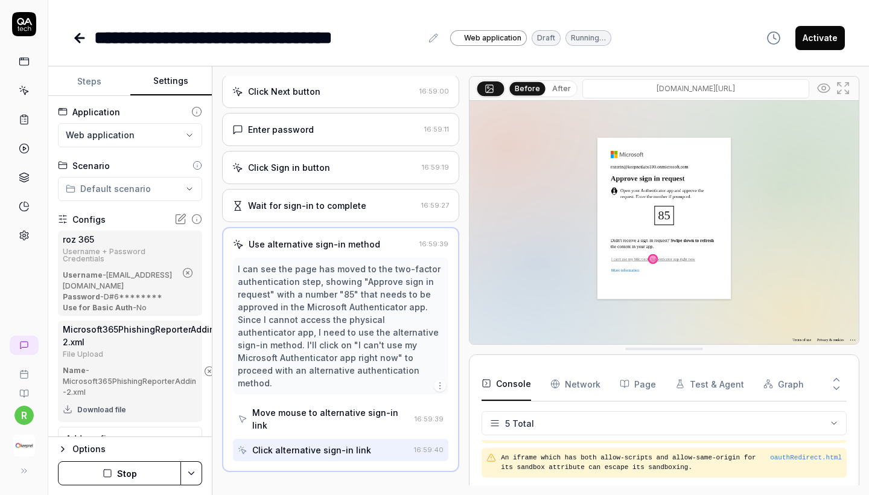
click at [177, 78] on button "Settings" at bounding box center [171, 81] width 82 height 29
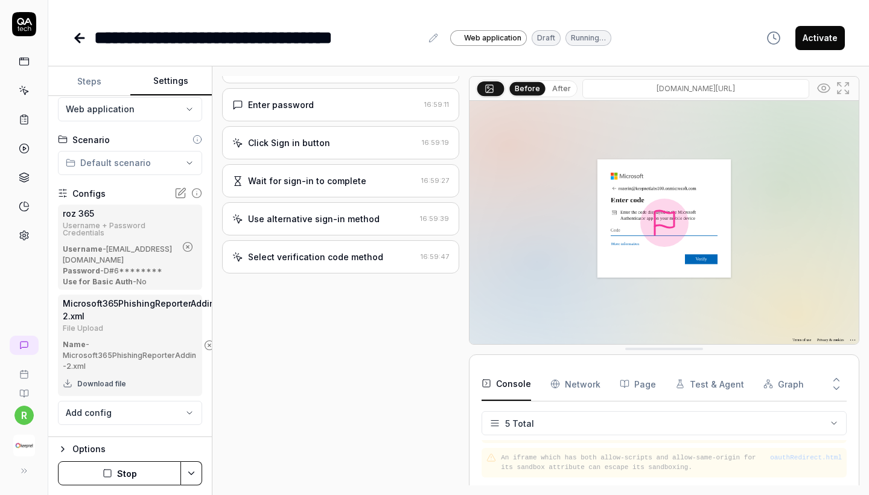
scroll to position [0, 0]
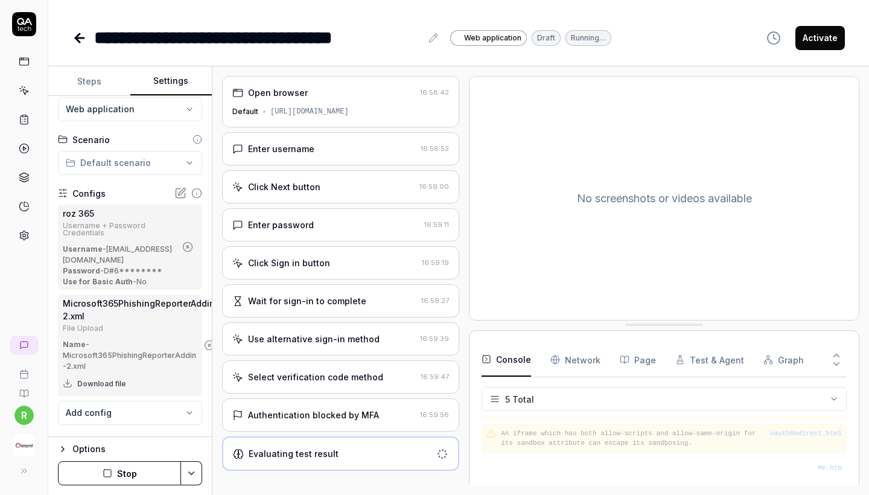
click at [197, 249] on button "button" at bounding box center [187, 246] width 19 height 19
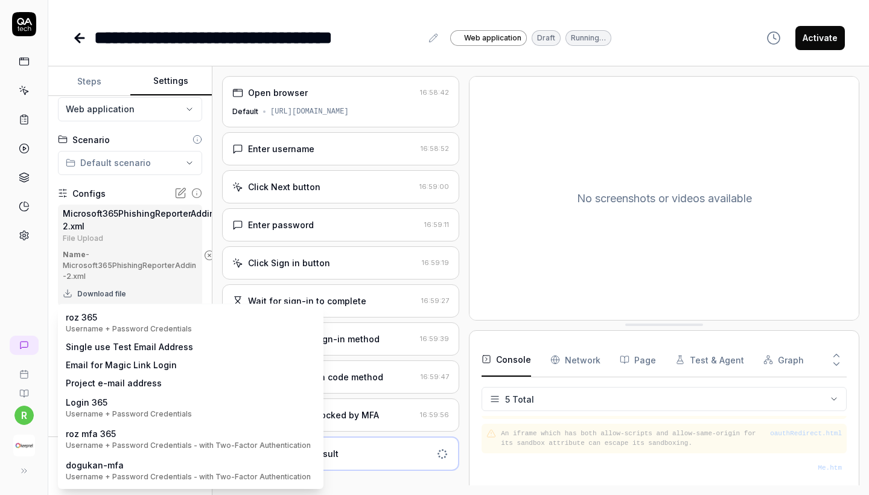
click at [148, 318] on body "**********" at bounding box center [434, 247] width 869 height 495
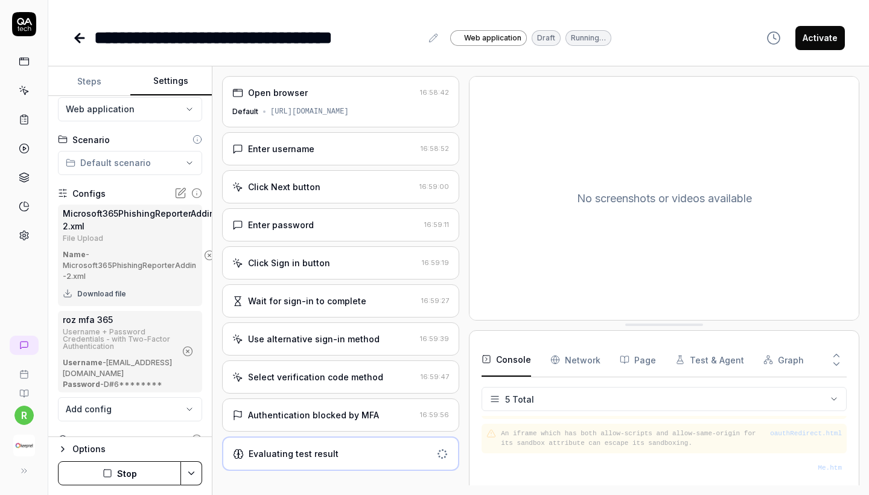
click at [107, 467] on button "Stop" at bounding box center [119, 473] width 123 height 24
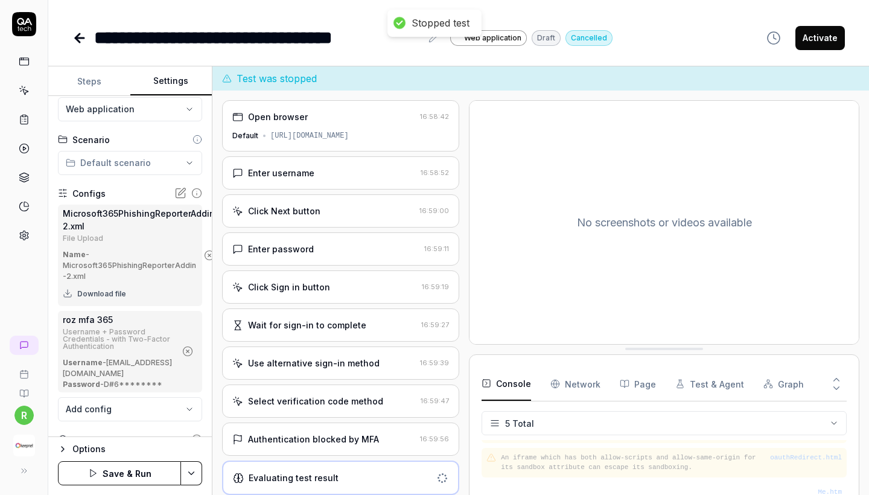
click at [106, 474] on button "Save & Run" at bounding box center [119, 473] width 123 height 24
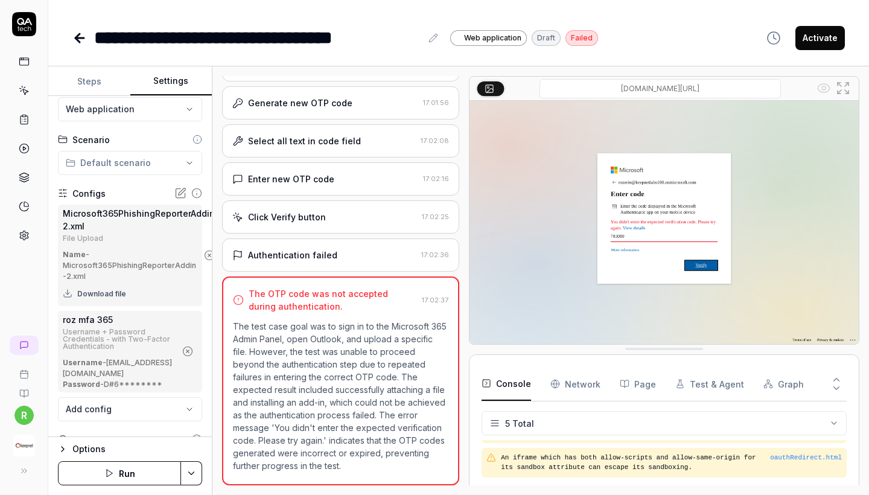
click at [370, 257] on div "Authentication failed" at bounding box center [324, 255] width 184 height 13
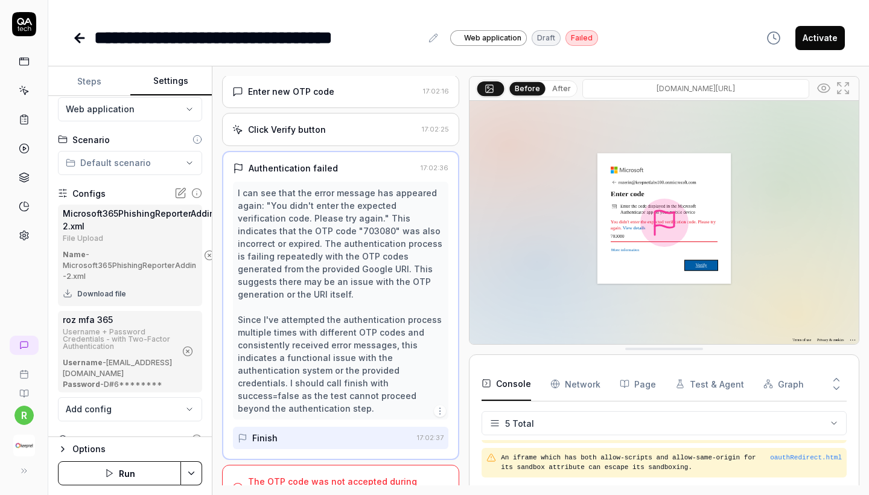
click at [384, 475] on div "The OTP code was not accepted during authentication." at bounding box center [332, 487] width 169 height 25
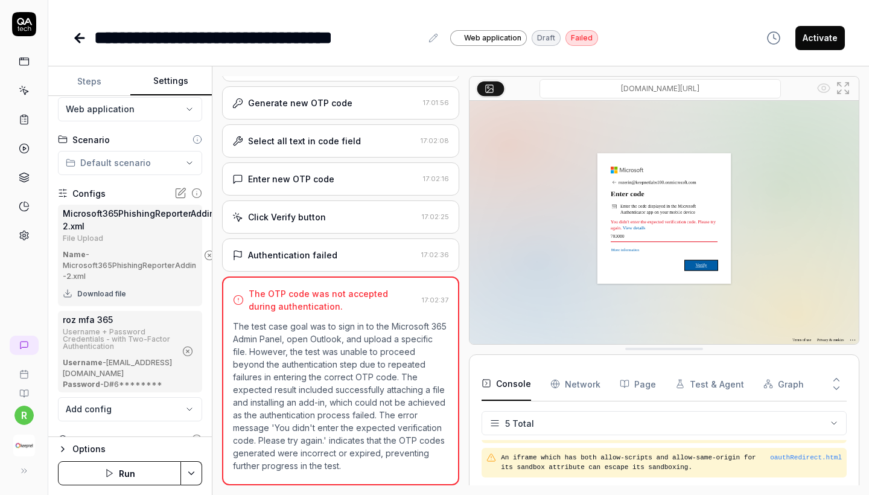
click at [22, 238] on icon at bounding box center [24, 235] width 8 height 9
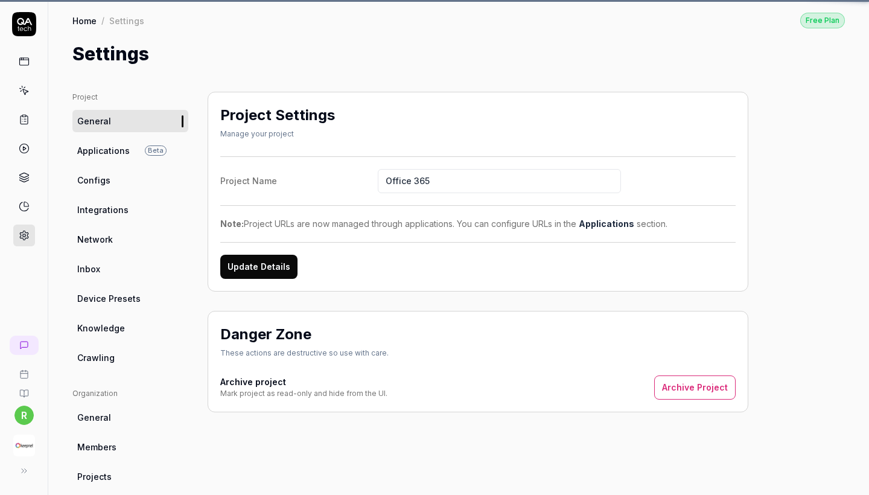
click at [25, 229] on link at bounding box center [24, 235] width 22 height 22
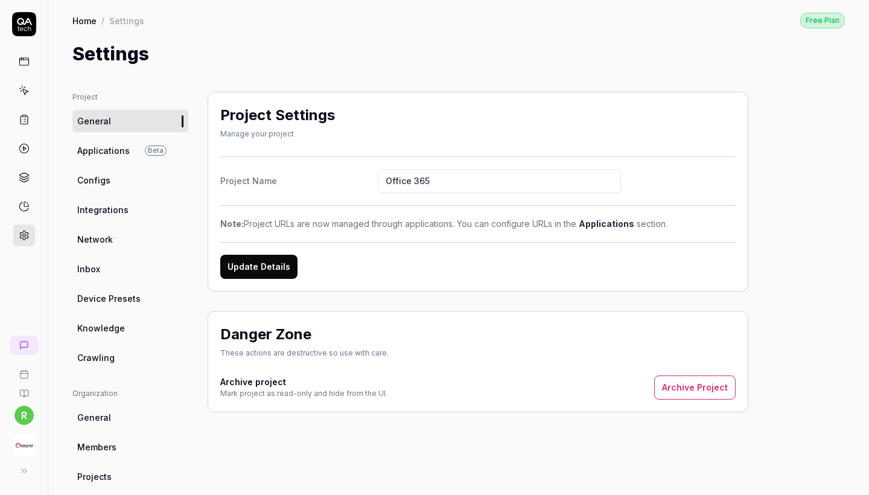
click at [122, 163] on ul "Project General Applications Beta Configs Integrations Network Inbox Device Pre…" at bounding box center [130, 230] width 116 height 277
click at [122, 174] on link "Configs" at bounding box center [130, 180] width 116 height 22
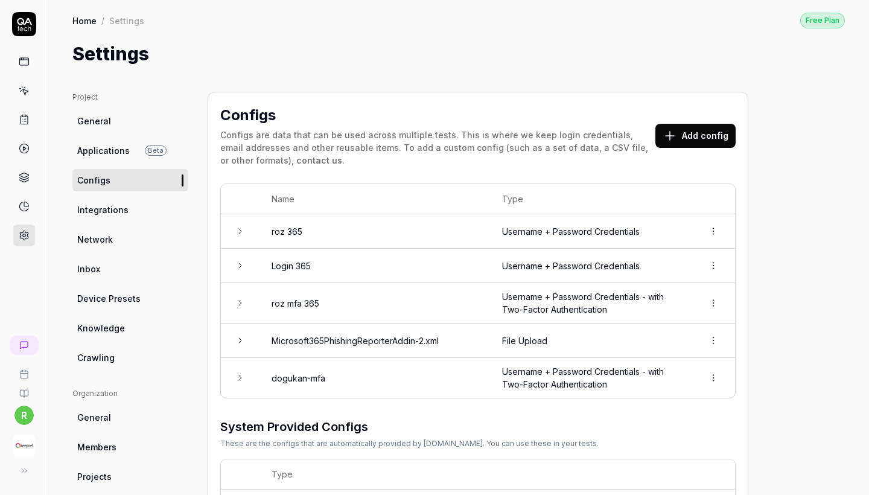
click at [568, 323] on td "File Upload" at bounding box center [590, 340] width 201 height 34
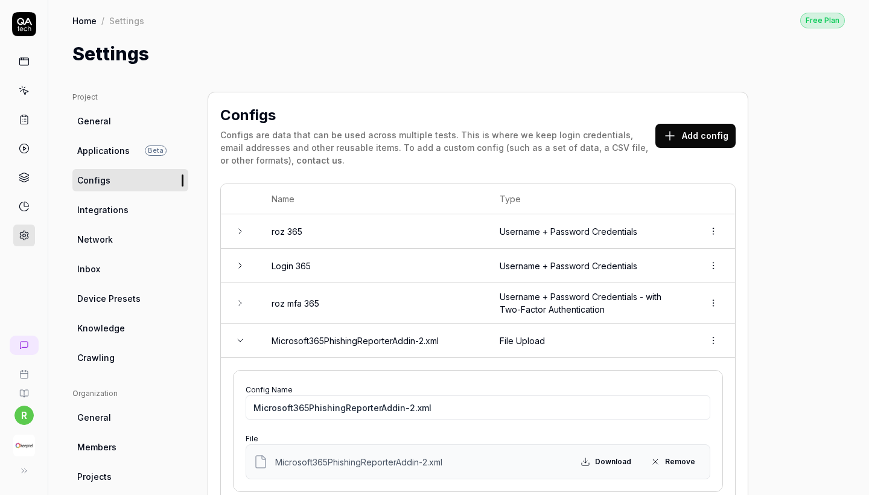
click at [571, 305] on td "Username + Password Credentials - with Two-Factor Authentication" at bounding box center [589, 303] width 204 height 40
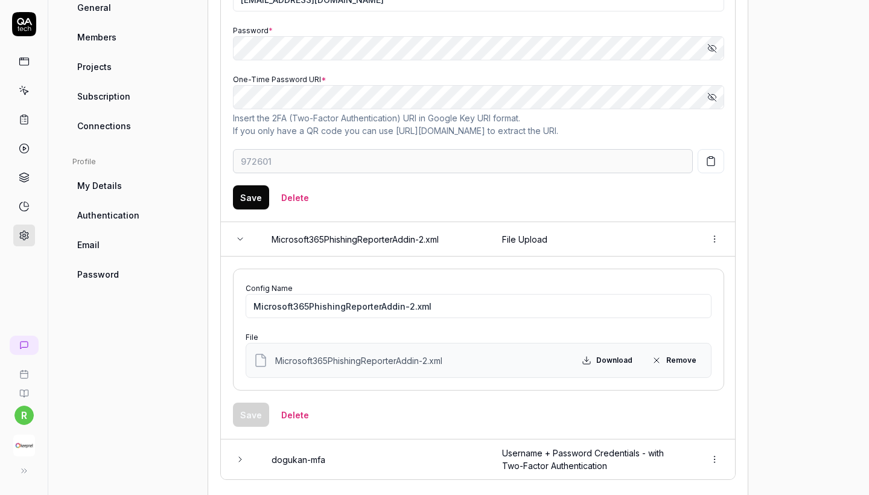
scroll to position [363, 0]
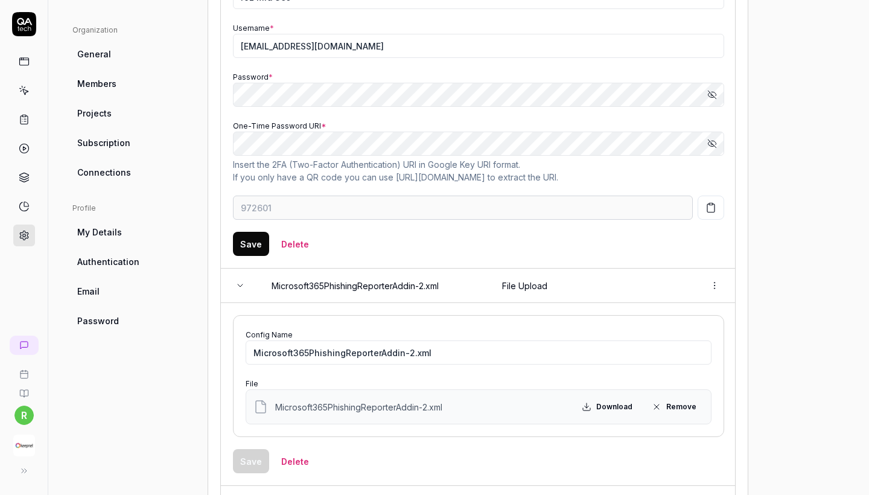
click at [724, 137] on td "Config Name * roz mfa 365 Username * rozerin@keepnetlabs100.onmicrosoft.com Pas…" at bounding box center [478, 114] width 515 height 308
click at [717, 138] on button "Show password" at bounding box center [712, 143] width 24 height 24
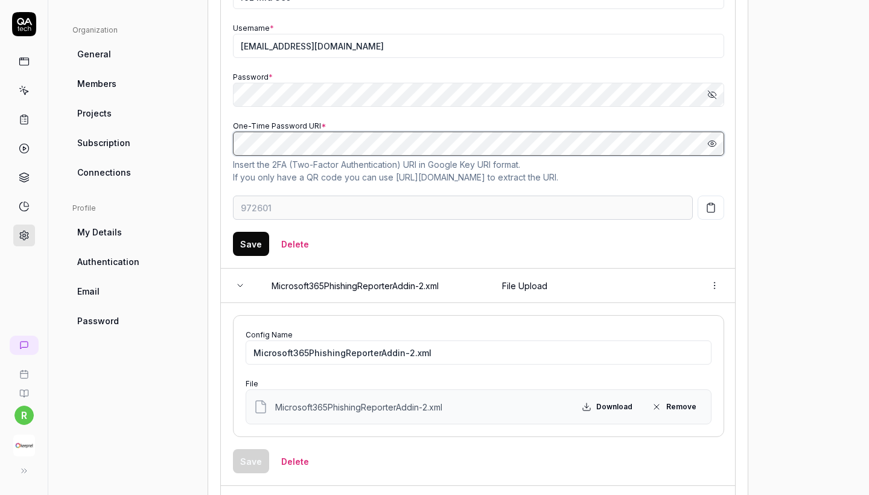
click at [197, 122] on div "Project General Applications Beta Configs Integrations Network Inbox Device Pre…" at bounding box center [458, 224] width 772 height 990
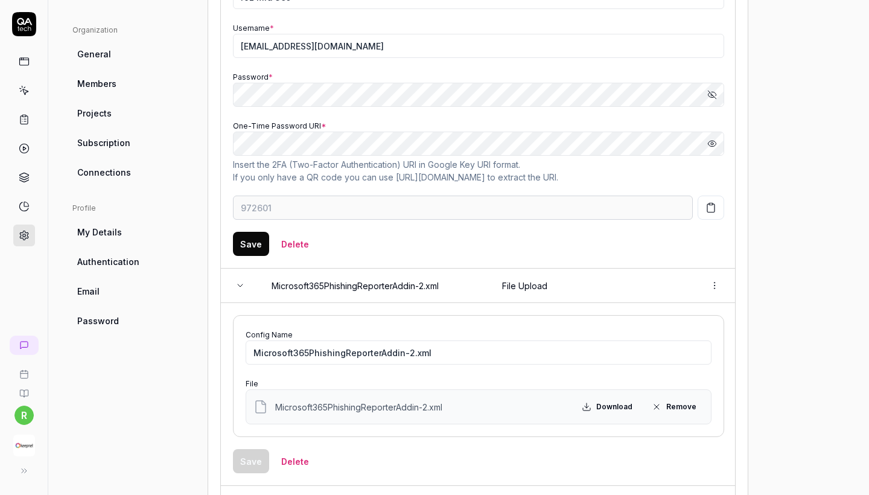
click at [247, 240] on button "Save" at bounding box center [251, 244] width 36 height 24
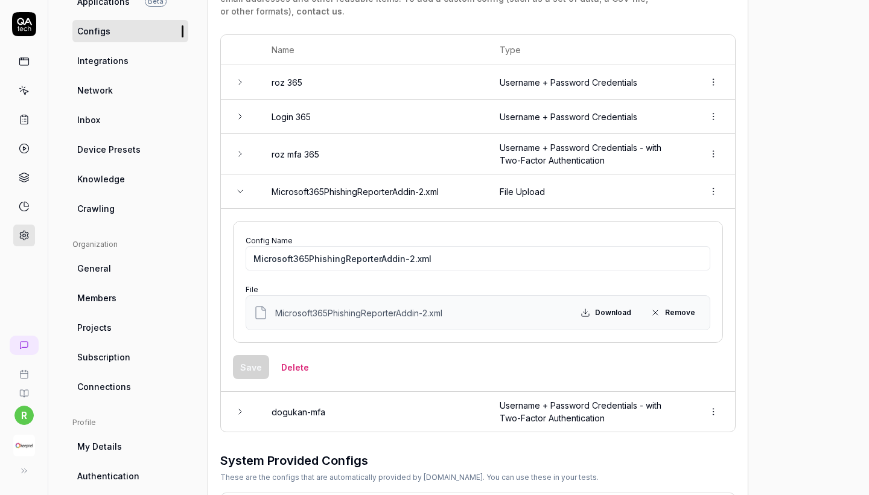
scroll to position [143, 0]
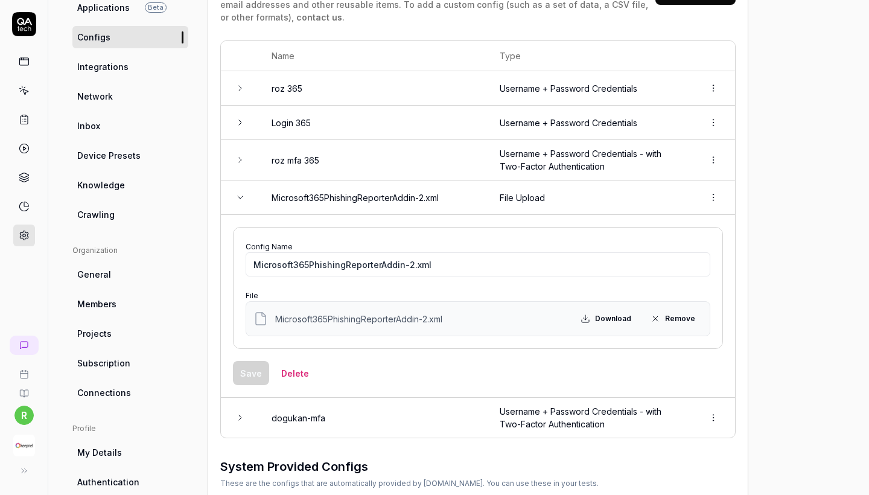
click at [312, 157] on td "roz mfa 365" at bounding box center [373, 160] width 228 height 40
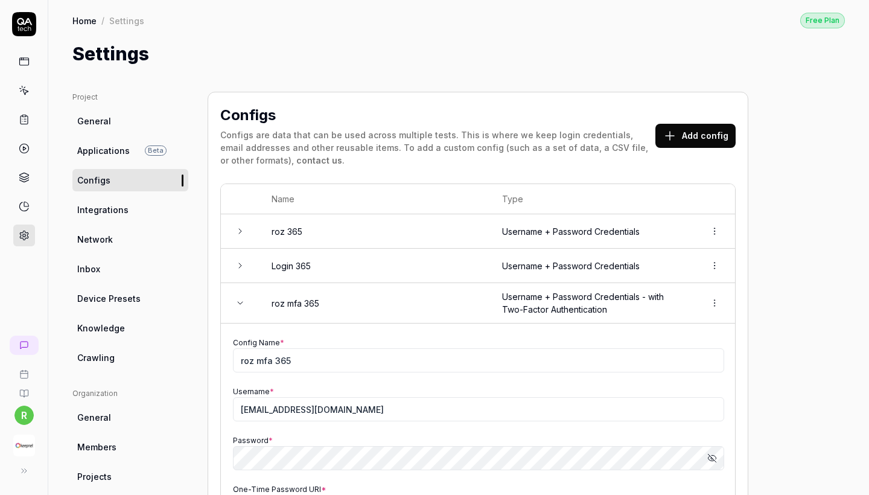
scroll to position [0, 0]
click at [21, 81] on link at bounding box center [24, 91] width 22 height 22
click at [21, 68] on link at bounding box center [24, 62] width 22 height 22
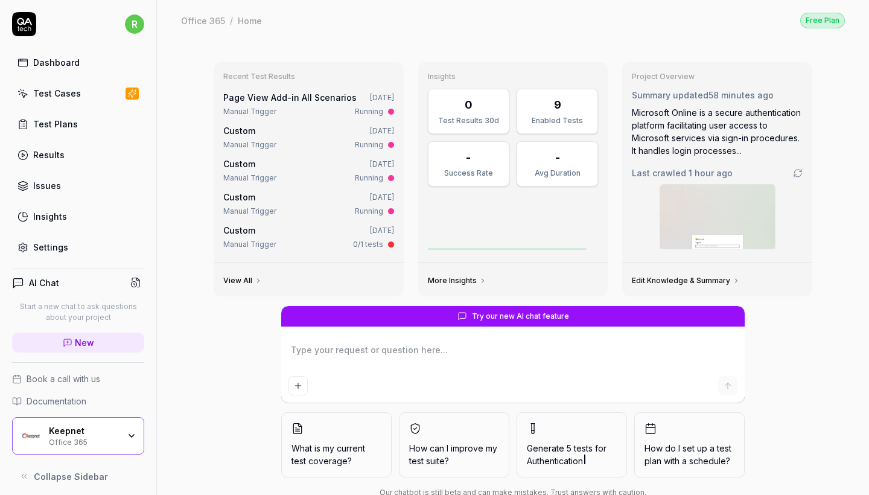
click at [75, 92] on div "Test Cases" at bounding box center [57, 93] width 48 height 13
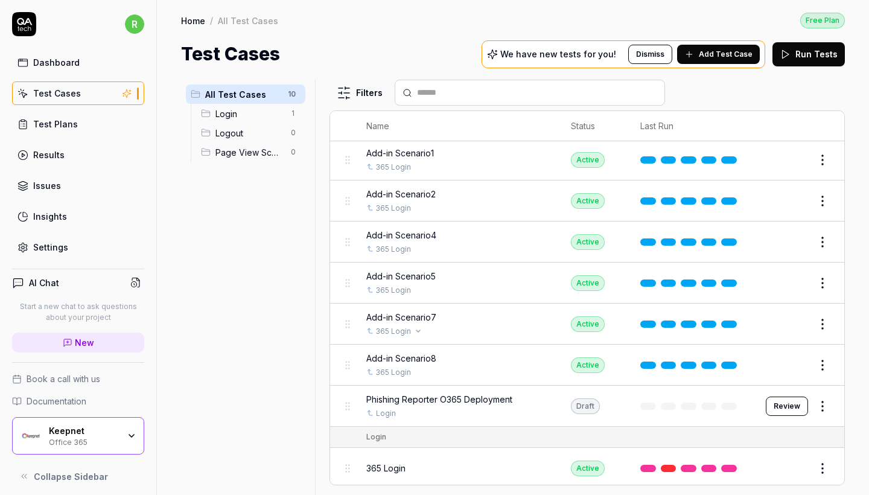
scroll to position [83, 0]
click at [802, 405] on button "Review" at bounding box center [786, 406] width 42 height 19
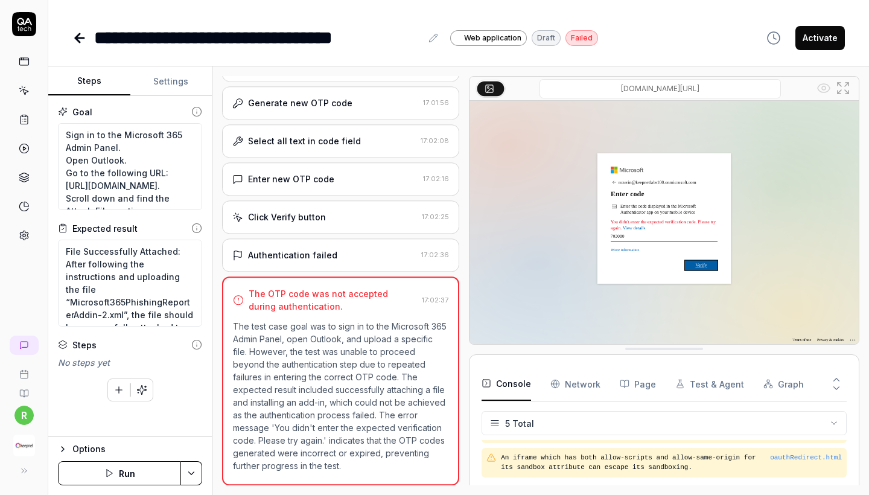
scroll to position [388, 0]
click at [125, 464] on button "Run" at bounding box center [119, 473] width 123 height 24
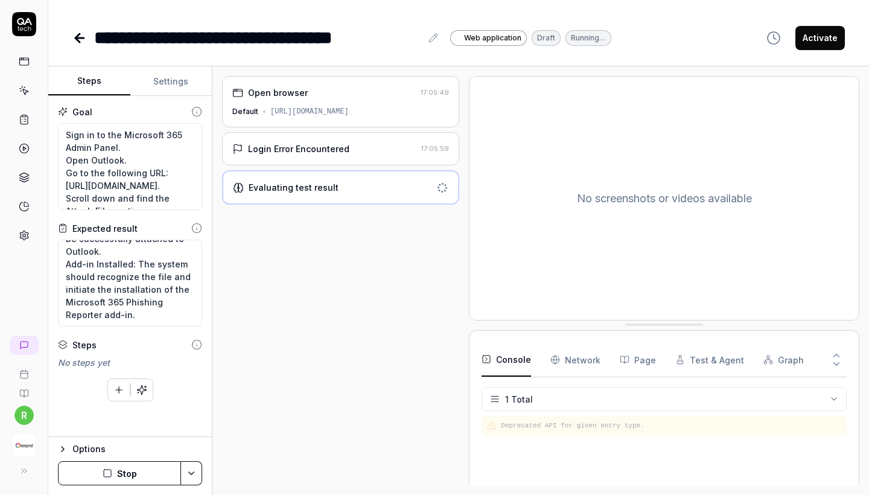
type textarea "*"
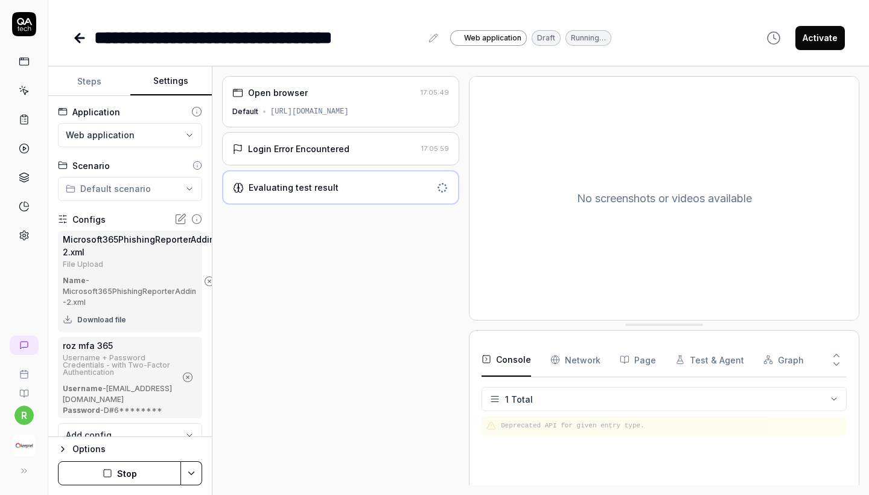
click at [175, 77] on button "Settings" at bounding box center [171, 81] width 82 height 29
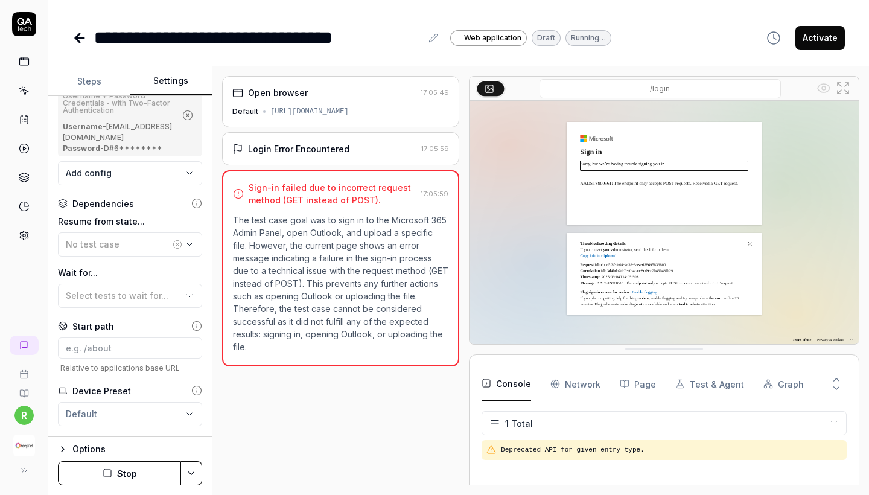
click at [147, 477] on button "Stop" at bounding box center [119, 473] width 123 height 24
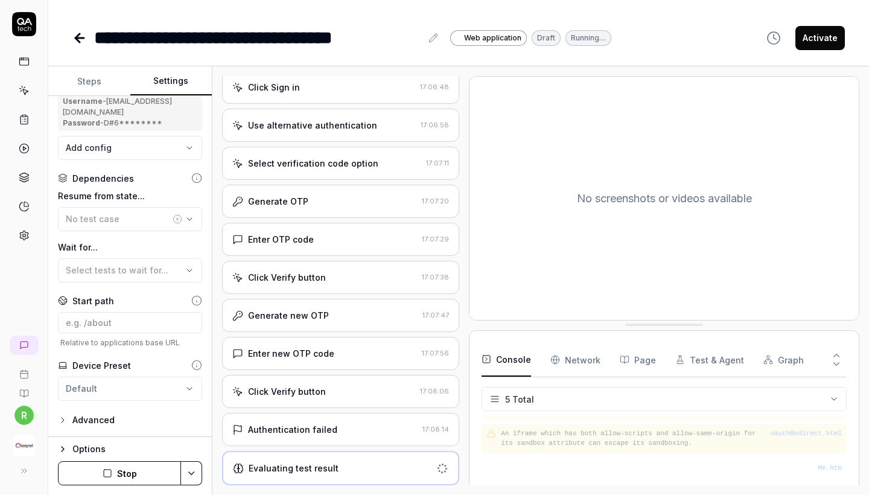
scroll to position [176, 0]
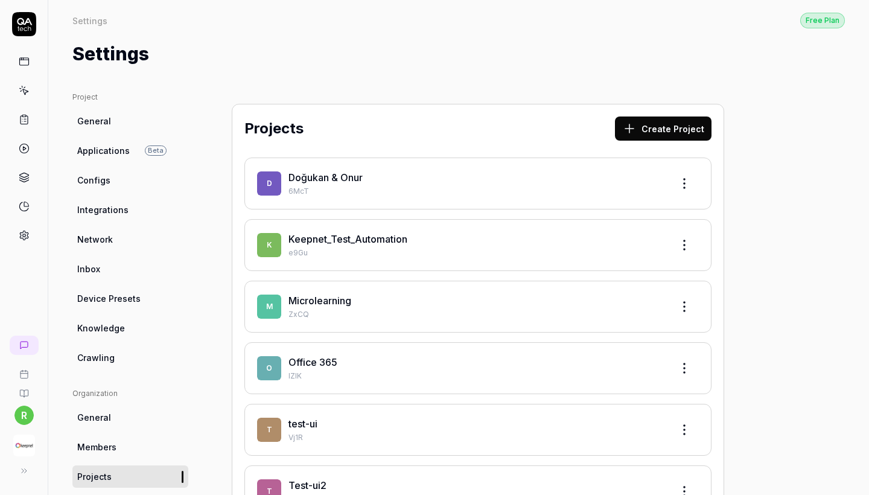
click at [370, 243] on link "Keepnet_Test_Automation" at bounding box center [347, 239] width 119 height 12
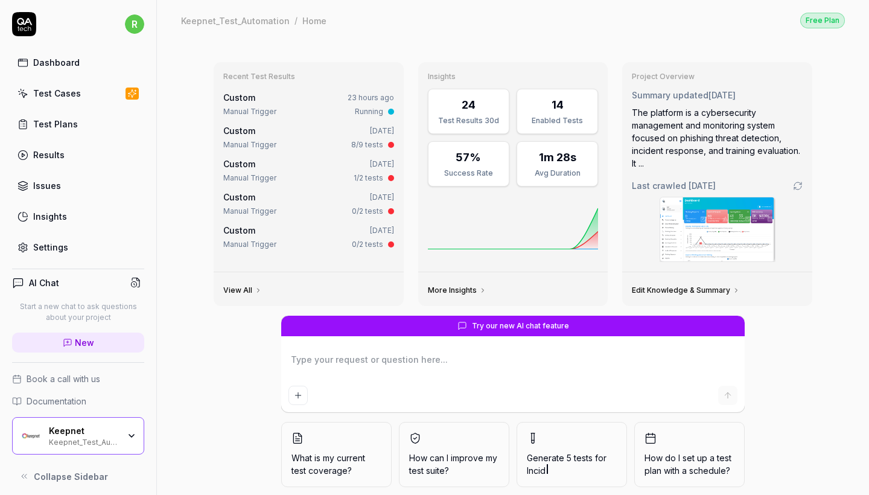
type textarea "*"
click at [82, 97] on link "Test Cases" at bounding box center [78, 93] width 132 height 24
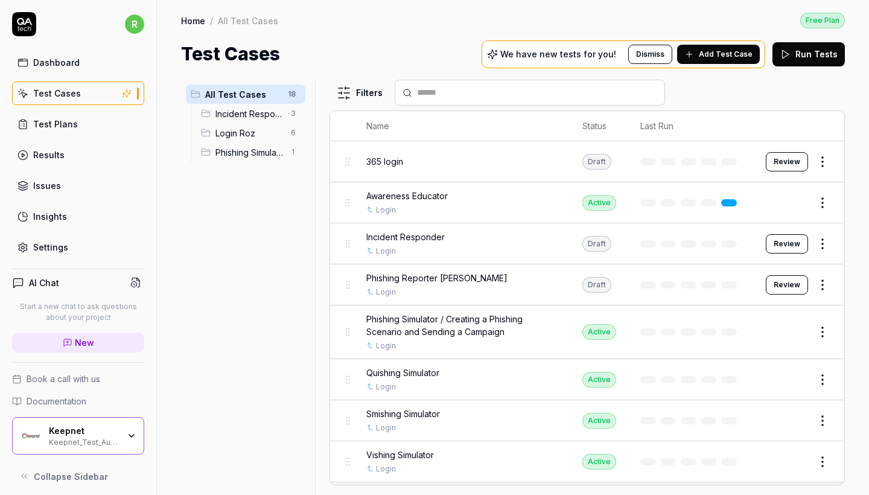
click at [80, 241] on link "Settings" at bounding box center [78, 247] width 132 height 24
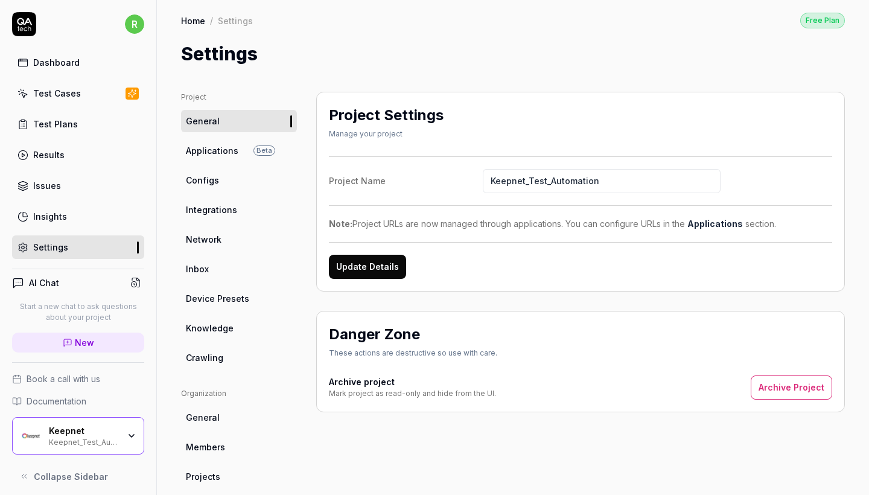
click at [231, 182] on link "Configs" at bounding box center [239, 180] width 116 height 22
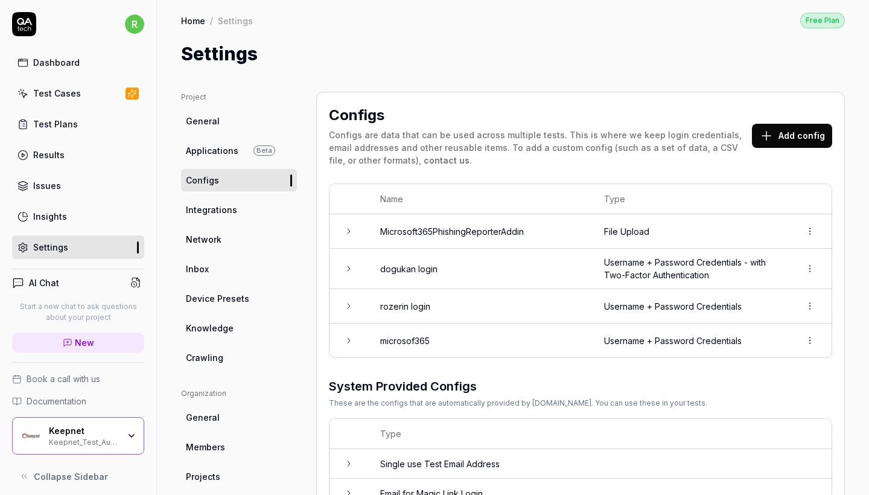
scroll to position [32, 0]
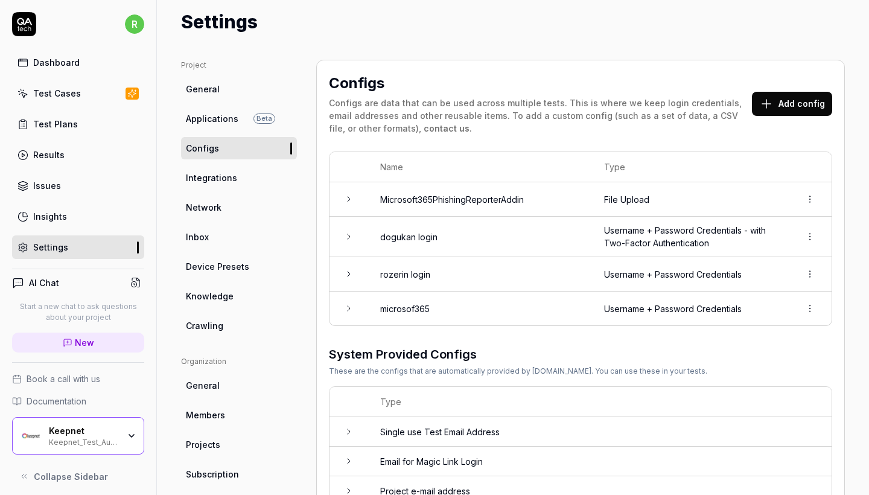
click at [529, 238] on td "dogukan login" at bounding box center [480, 237] width 224 height 40
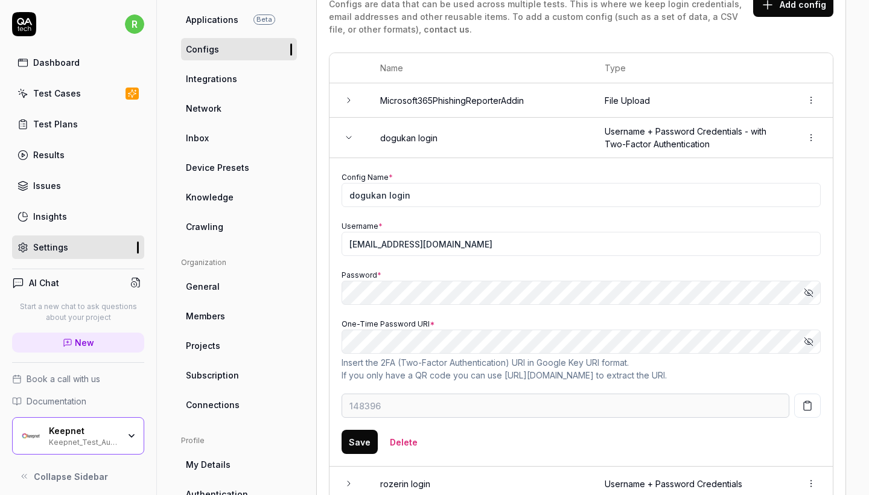
scroll to position [160, 0]
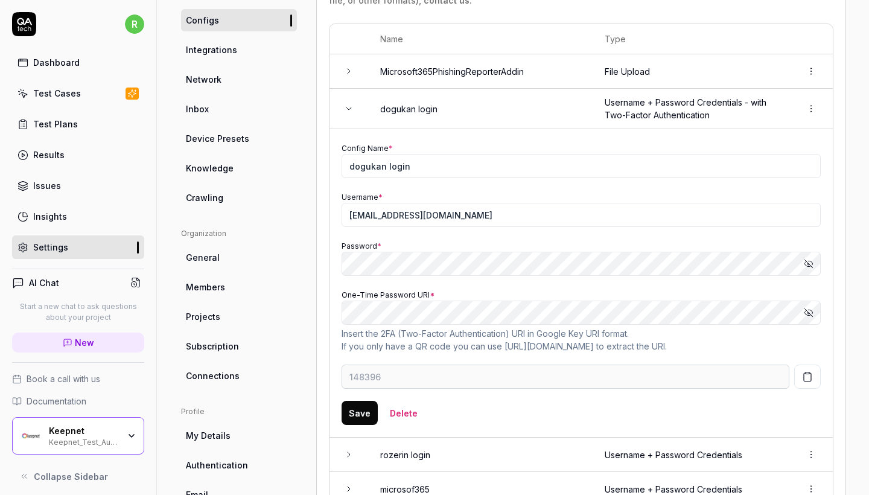
click at [814, 314] on button "Show password" at bounding box center [808, 312] width 24 height 24
click at [327, 323] on div "Configs Configs are data that can be used across multiple tests. This is where …" at bounding box center [581, 315] width 530 height 767
type input "802325"
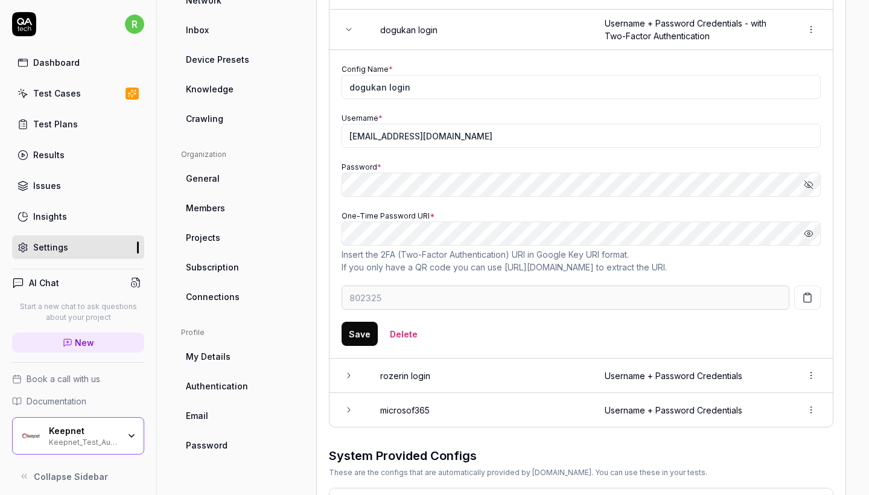
scroll to position [255, 0]
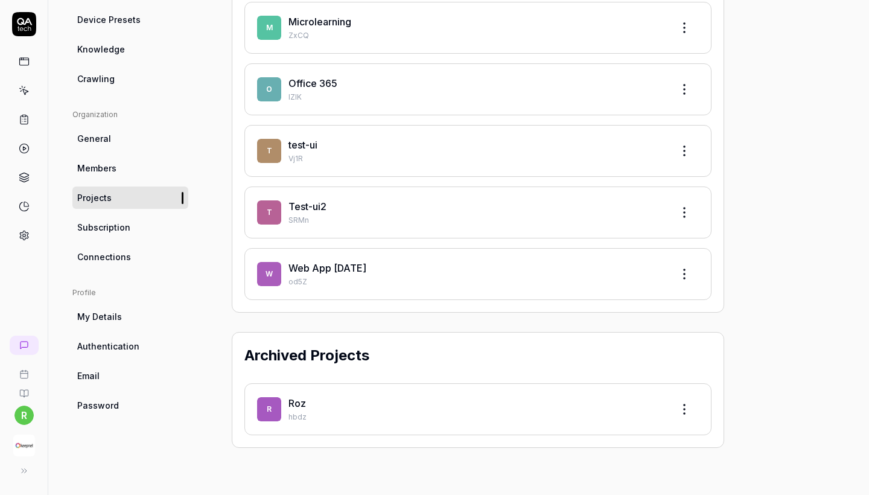
scroll to position [84, 0]
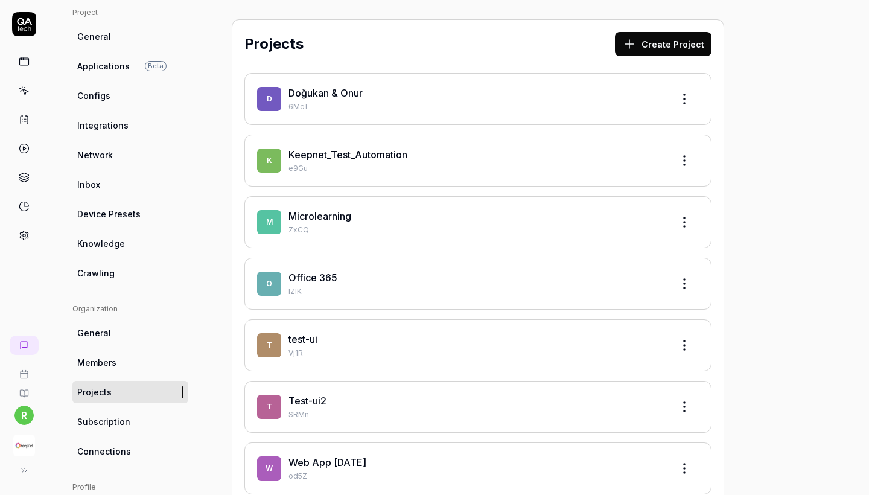
click at [300, 273] on link "Office 365" at bounding box center [312, 277] width 49 height 12
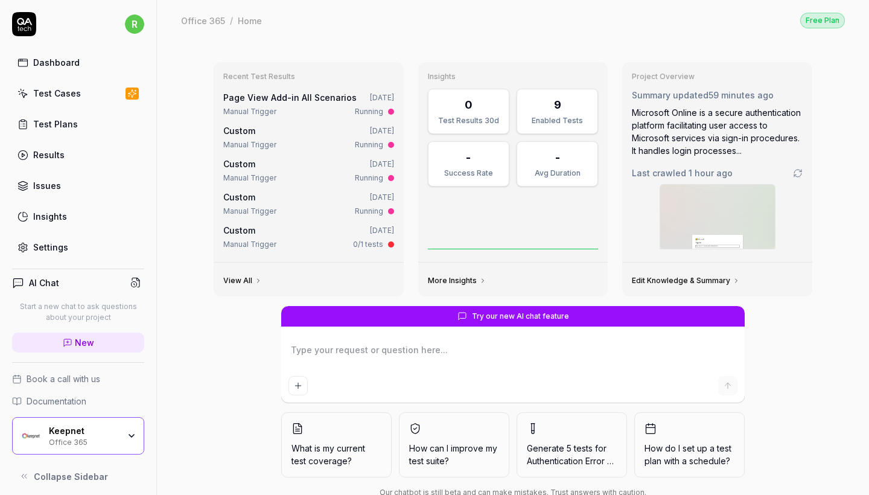
type textarea "*"
click at [65, 245] on div "Settings" at bounding box center [50, 247] width 35 height 13
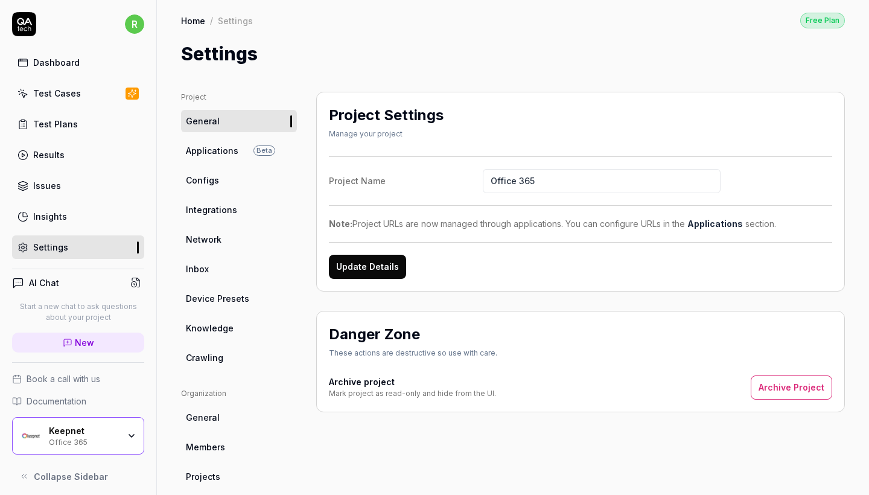
click at [246, 178] on link "Configs" at bounding box center [239, 180] width 116 height 22
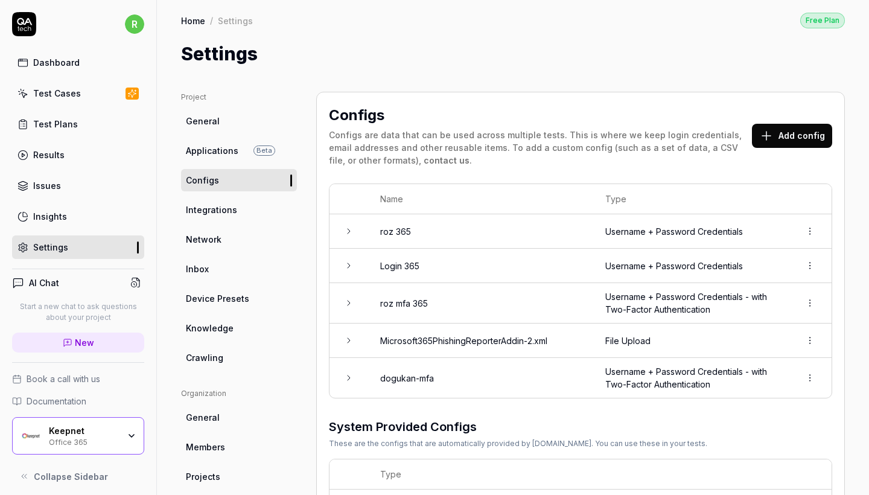
click at [460, 299] on td "roz mfa 365" at bounding box center [480, 303] width 225 height 40
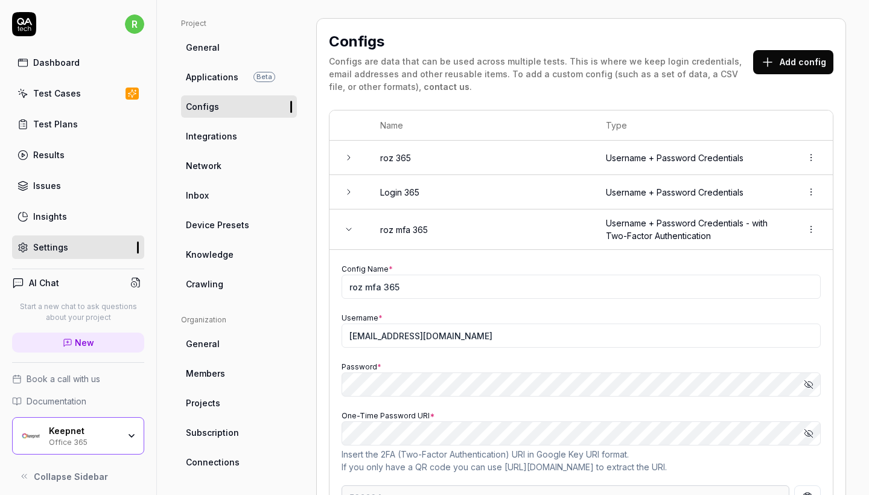
scroll to position [192, 0]
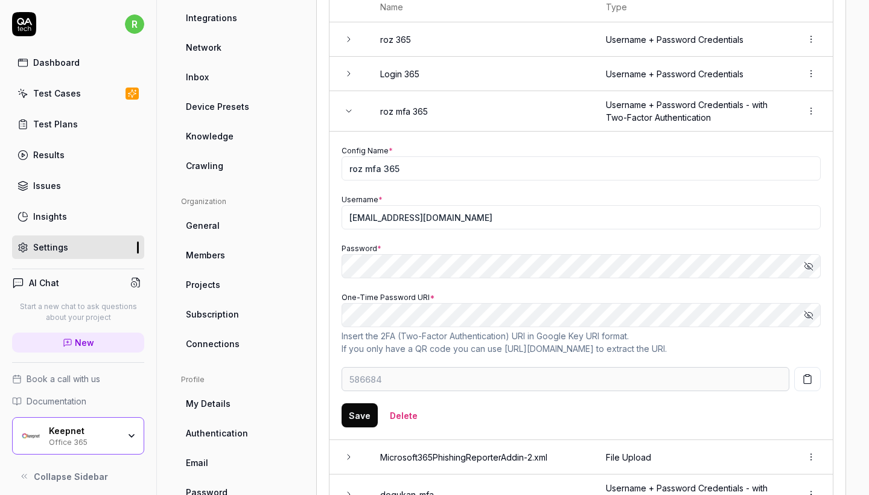
type input "502923"
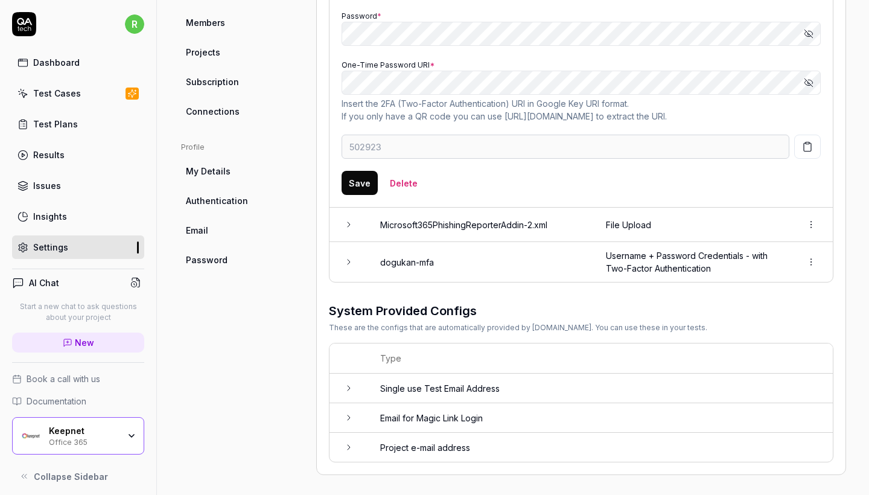
scroll to position [0, 0]
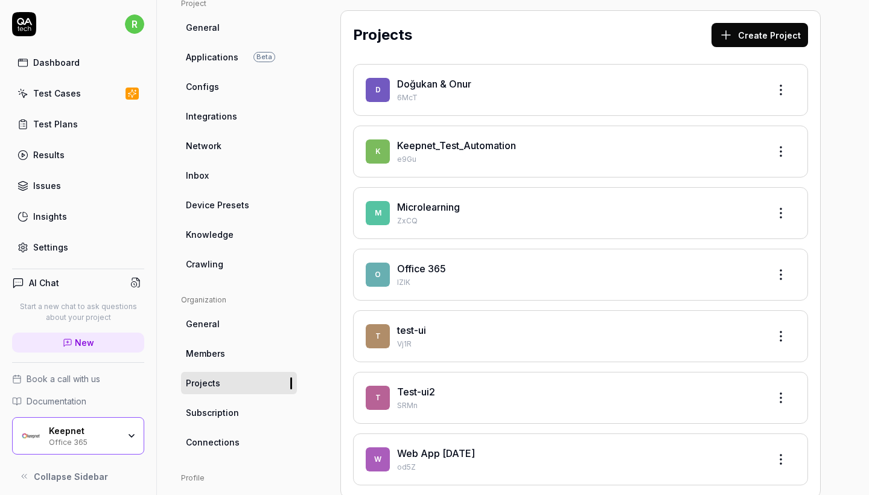
scroll to position [117, 0]
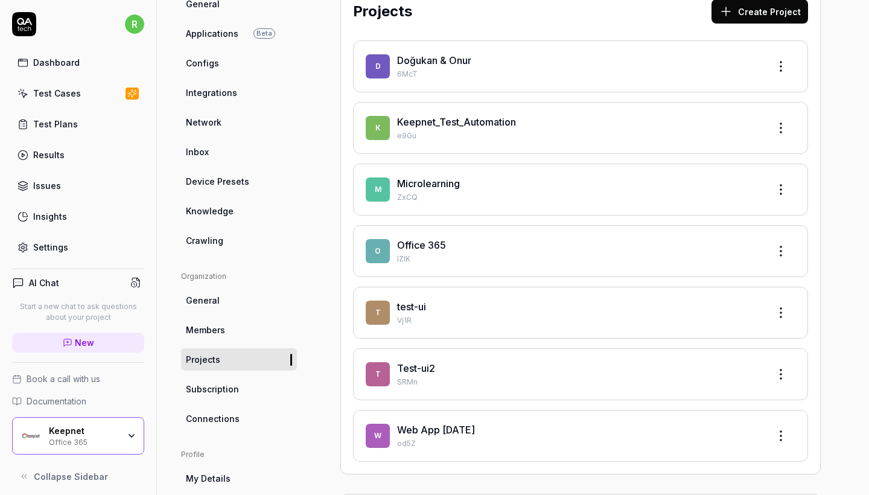
click at [434, 238] on div "Office 365" at bounding box center [578, 245] width 362 height 14
click at [433, 245] on link "Office 365" at bounding box center [421, 245] width 49 height 12
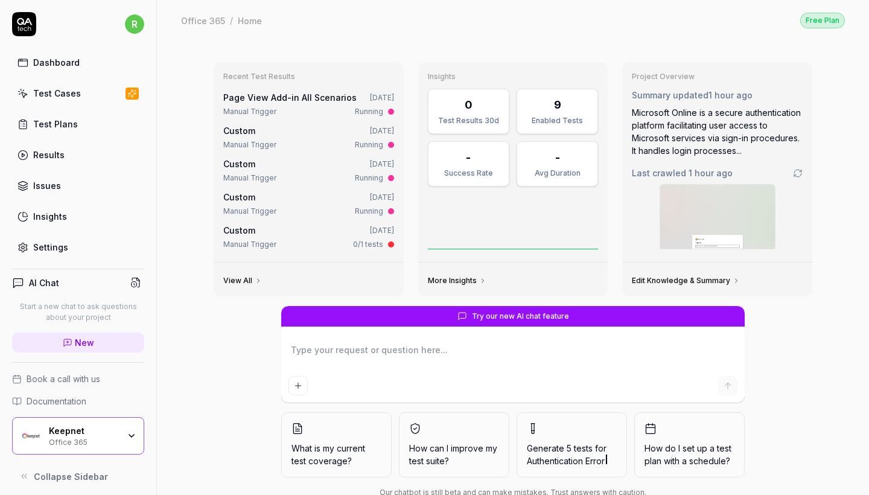
click at [57, 244] on div "Settings" at bounding box center [50, 247] width 35 height 13
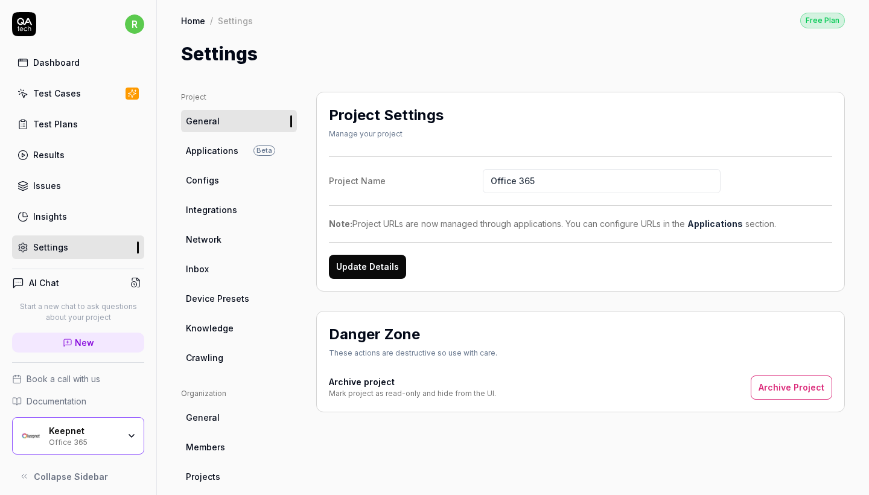
click at [232, 174] on link "Configs" at bounding box center [239, 180] width 116 height 22
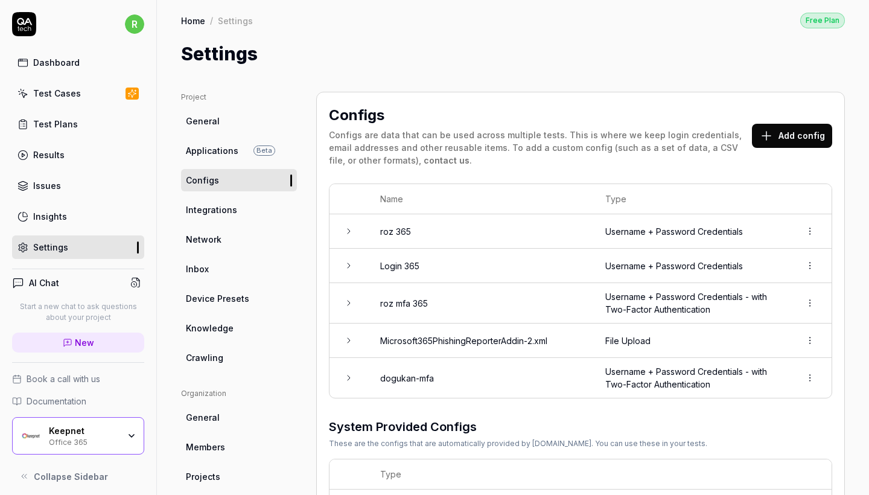
click at [806, 306] on html "r Dashboard Test Cases Test Plans Results Issues Insights Settings AI Chat Star…" at bounding box center [434, 247] width 869 height 495
click at [773, 351] on div "Delete" at bounding box center [768, 354] width 95 height 27
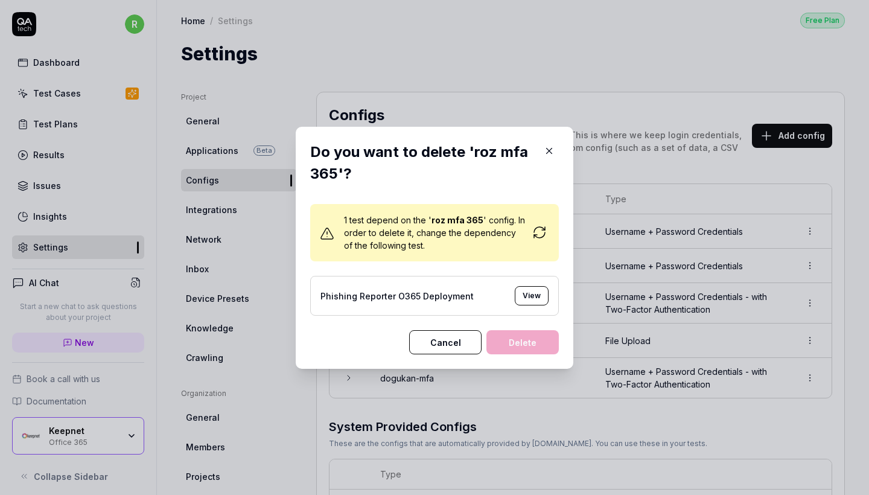
click at [543, 229] on icon at bounding box center [539, 229] width 11 height 5
click at [533, 305] on div "Phishing Reporter O365 Deployment View" at bounding box center [434, 296] width 249 height 40
click at [531, 295] on button "View" at bounding box center [532, 295] width 34 height 19
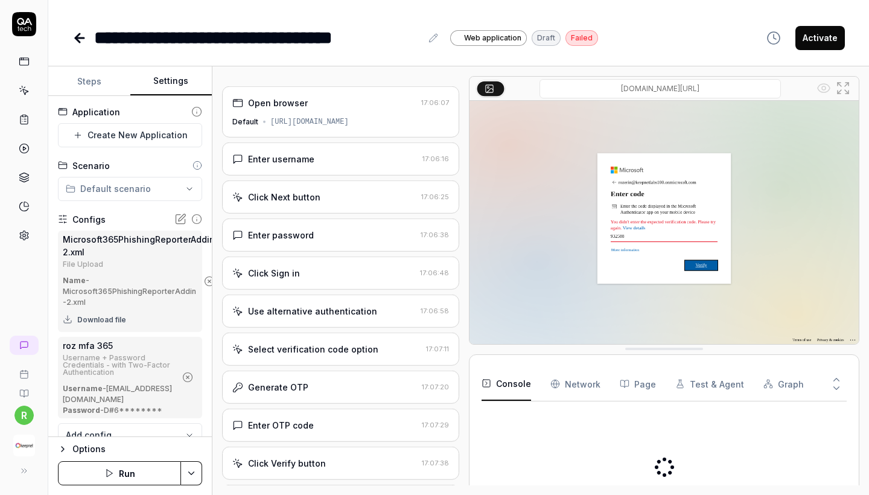
click at [159, 81] on button "Settings" at bounding box center [171, 81] width 82 height 29
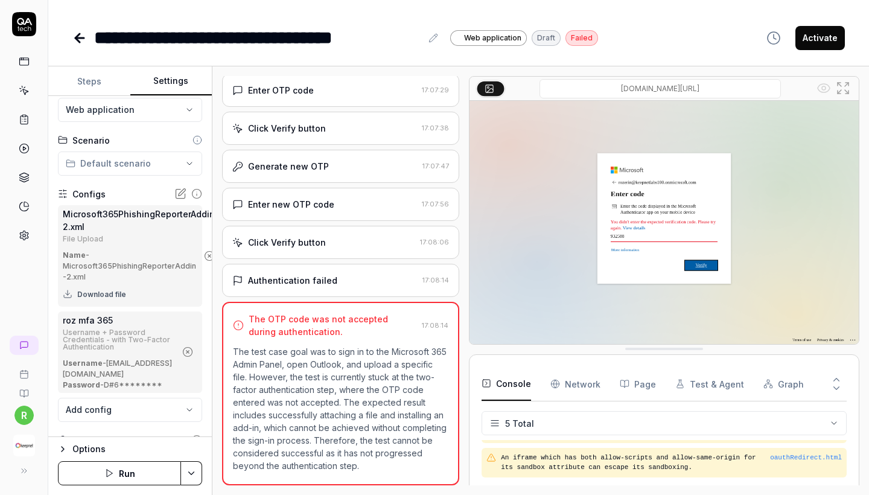
scroll to position [53, 0]
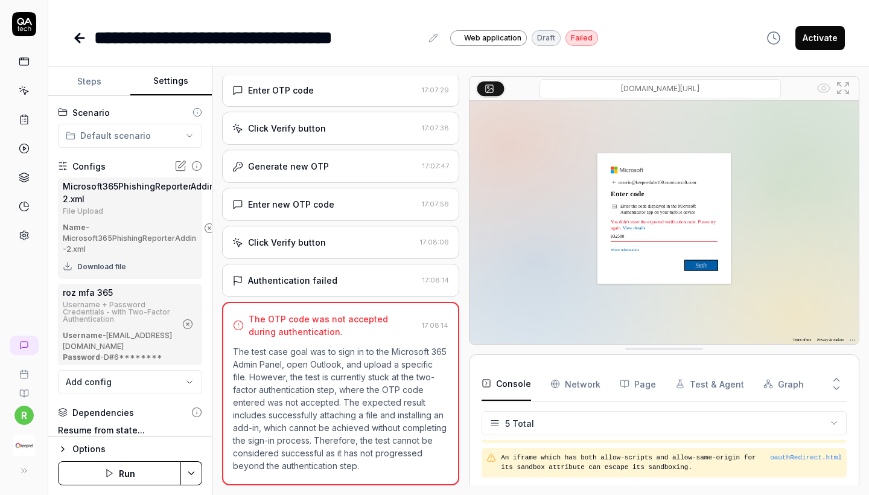
click at [213, 325] on div "**********" at bounding box center [458, 280] width 820 height 428
click at [197, 326] on button "button" at bounding box center [187, 323] width 19 height 19
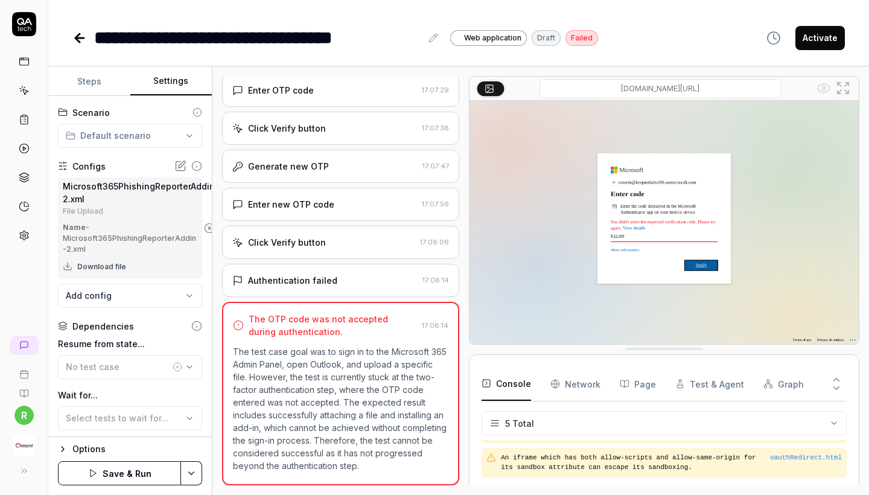
click at [116, 480] on button "Save & Run" at bounding box center [119, 473] width 123 height 24
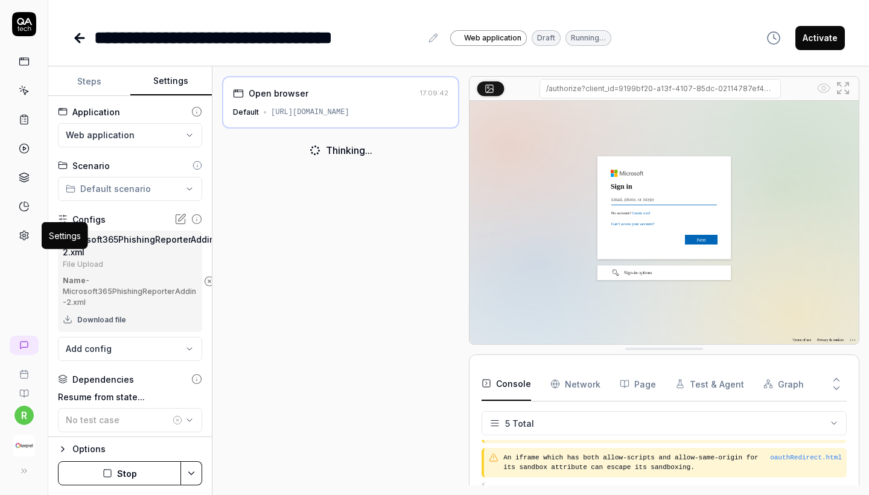
click at [26, 242] on link at bounding box center [24, 235] width 22 height 22
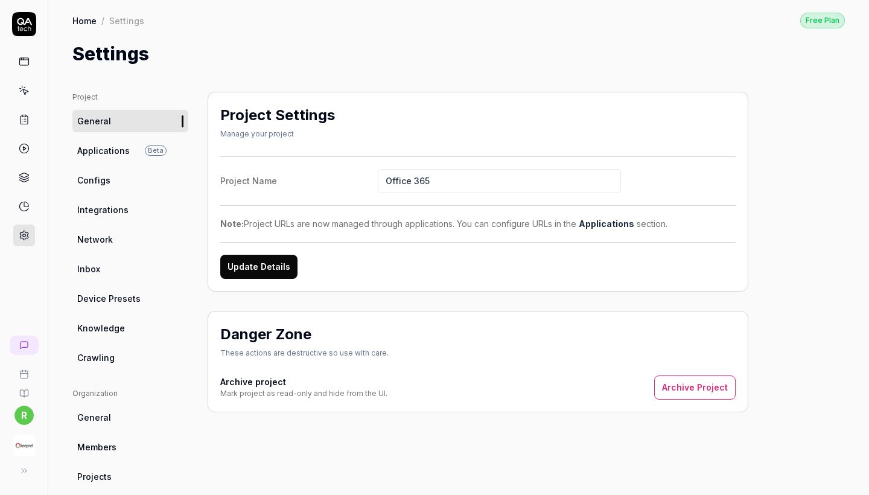
click at [111, 200] on link "Integrations" at bounding box center [130, 209] width 116 height 22
click at [108, 182] on span "Configs" at bounding box center [93, 180] width 33 height 13
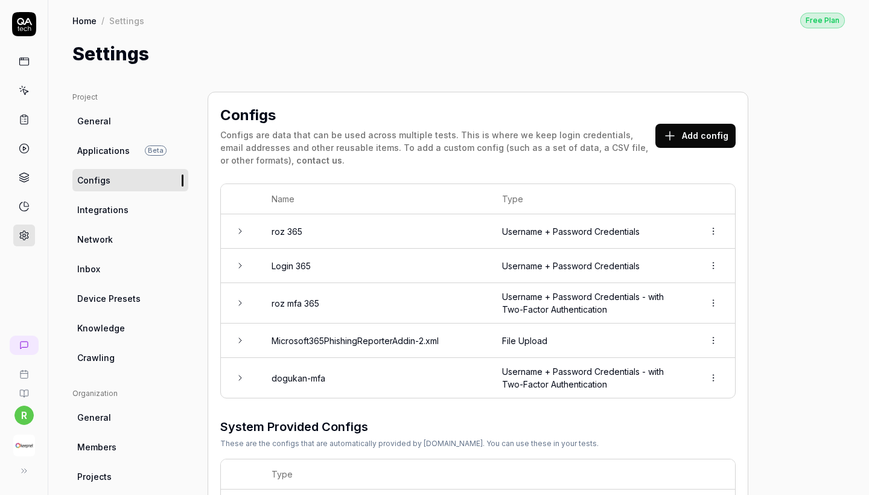
click at [714, 299] on html "r Home / Settings Free Plan Home / Settings Free Plan Settings Project General …" at bounding box center [434, 247] width 869 height 495
click at [675, 350] on div "Delete" at bounding box center [672, 354] width 95 height 27
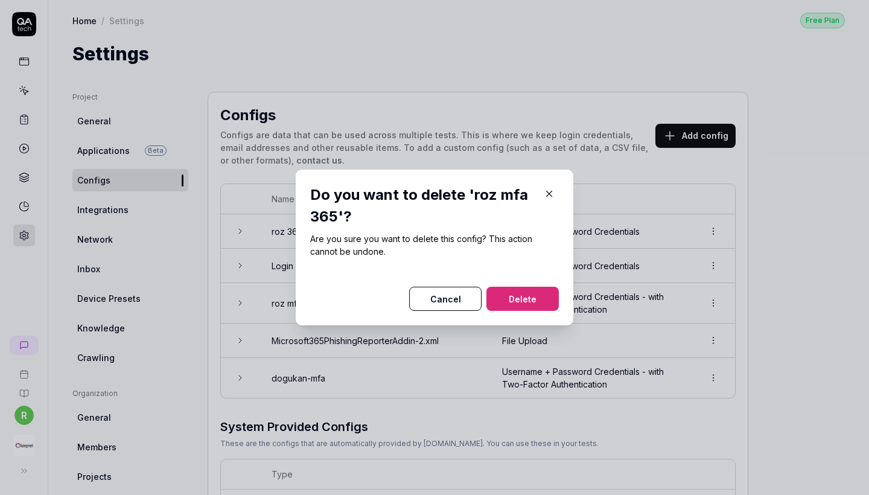
click at [534, 292] on button "Delete" at bounding box center [522, 299] width 72 height 24
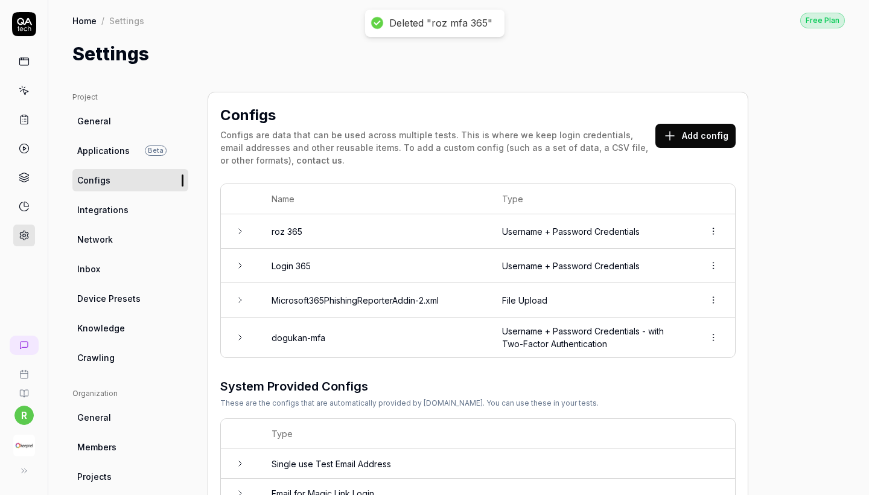
click at [513, 340] on td "Username + Password Credentials - with Two-Factor Authentication" at bounding box center [590, 337] width 201 height 40
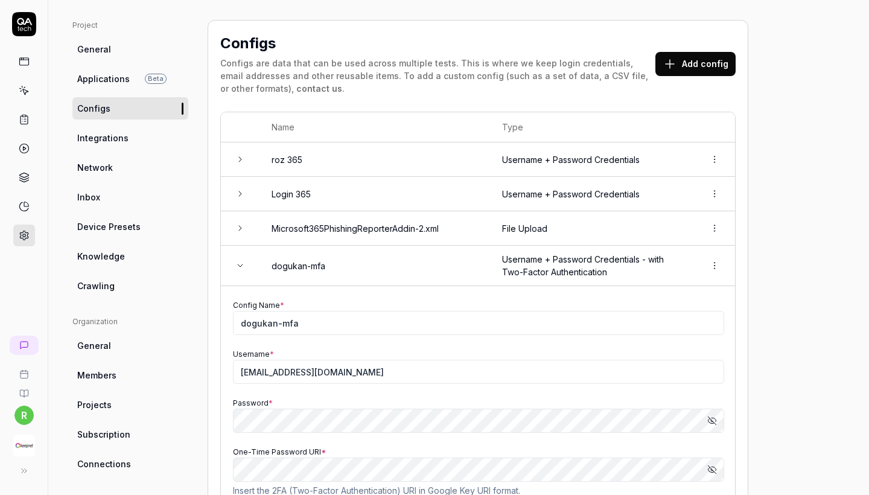
scroll to position [189, 0]
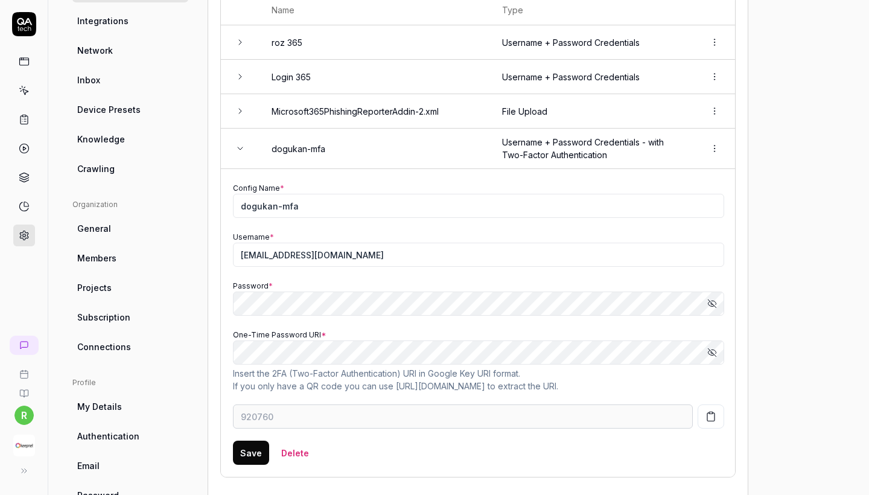
click at [708, 352] on icon "button" at bounding box center [711, 352] width 6 height 5
click at [708, 352] on icon "button" at bounding box center [712, 351] width 8 height 5
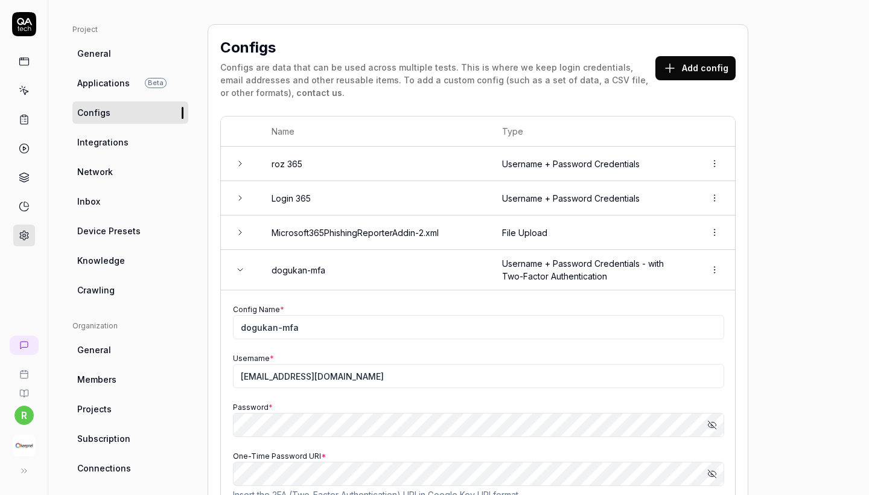
scroll to position [36, 0]
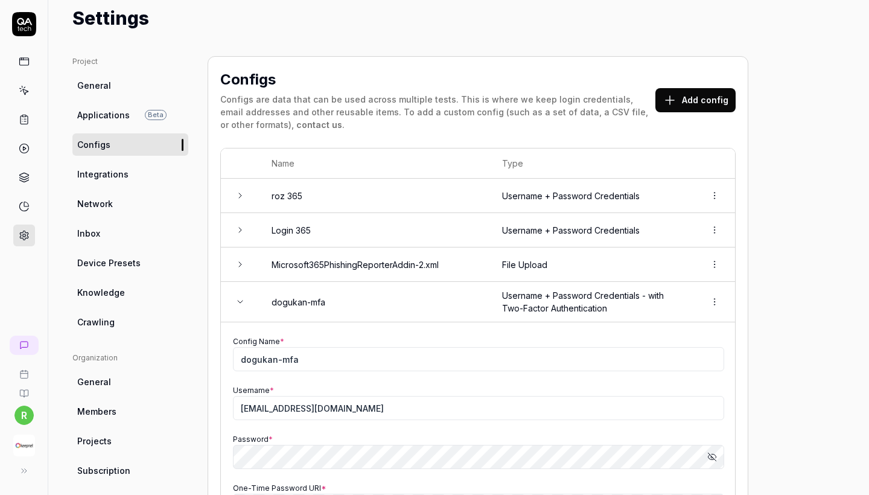
click at [671, 213] on td "Username + Password Credentials" at bounding box center [591, 230] width 203 height 34
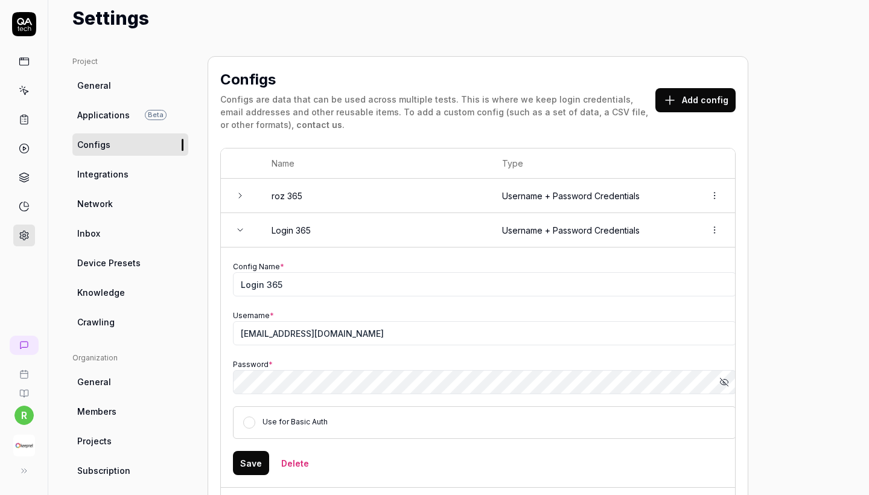
scroll to position [176, 0]
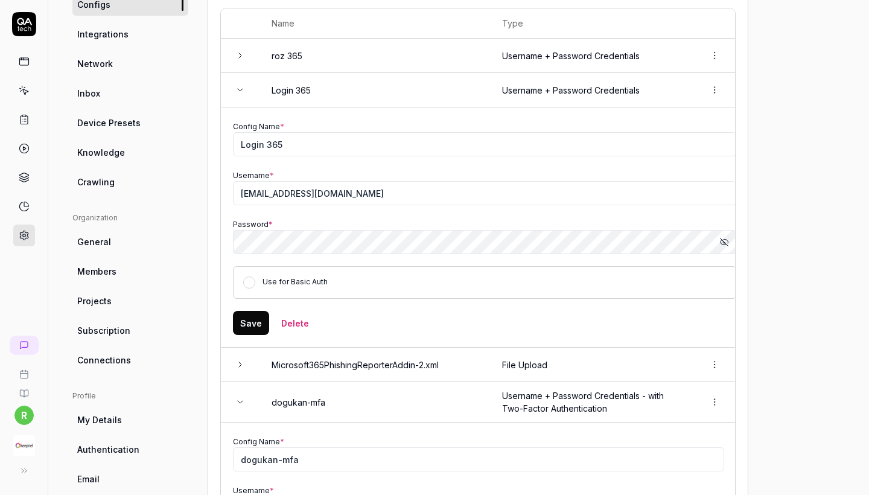
click at [726, 239] on icon "button" at bounding box center [724, 242] width 10 height 10
click at [645, 93] on td "Username + Password Credentials" at bounding box center [591, 90] width 203 height 34
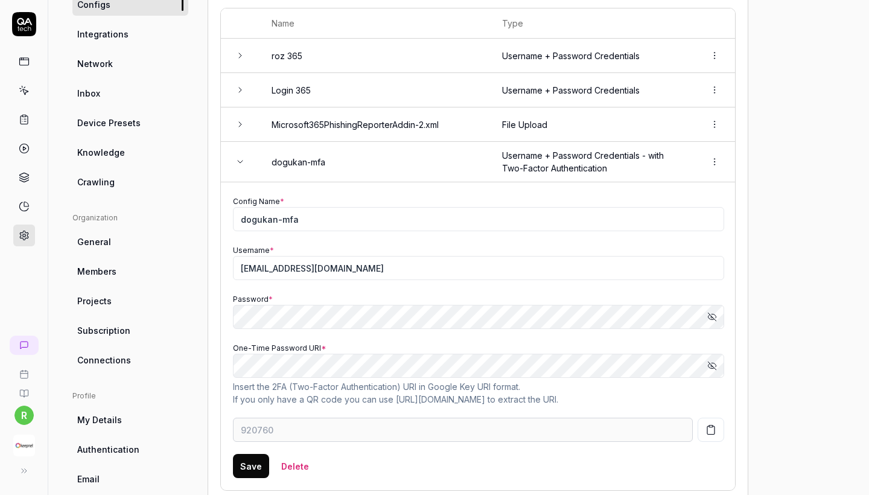
click at [637, 117] on td "File Upload" at bounding box center [591, 124] width 203 height 34
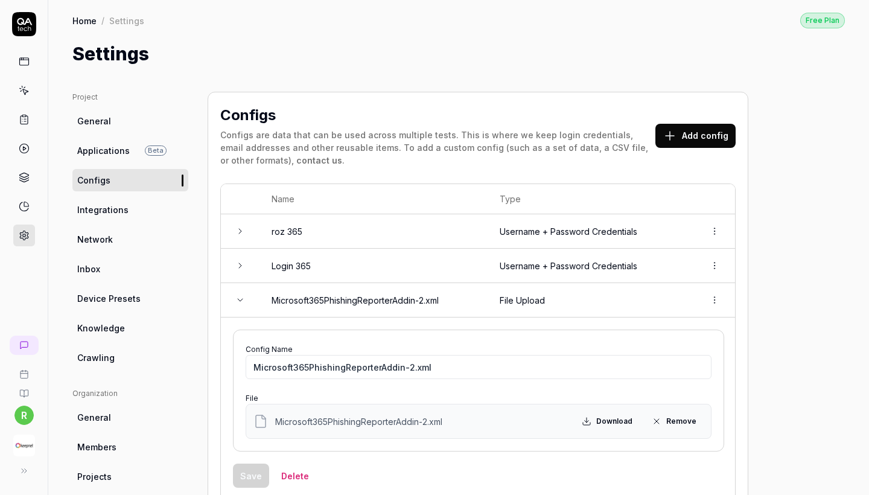
scroll to position [0, 0]
click at [697, 226] on td at bounding box center [713, 231] width 43 height 34
click at [709, 229] on html "r Home / Settings Free Plan Home / Settings Free Plan Settings Project General …" at bounding box center [434, 247] width 869 height 495
click at [692, 275] on div "Delete" at bounding box center [672, 283] width 95 height 27
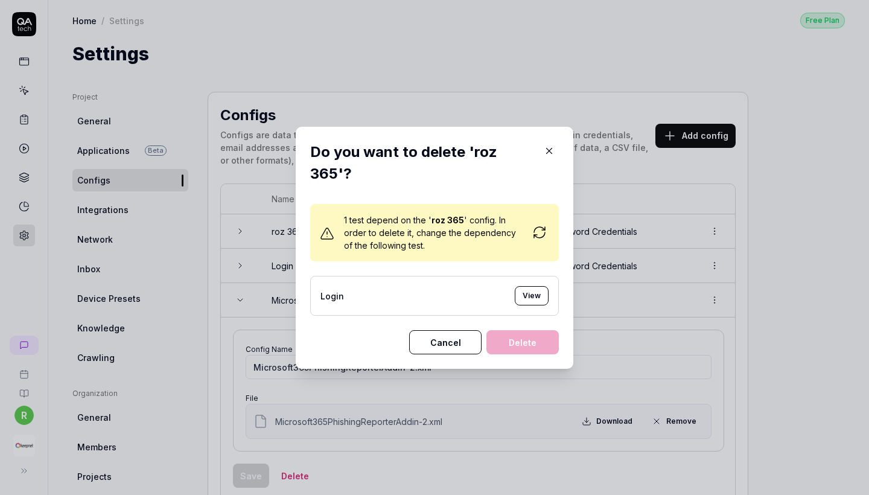
click at [535, 290] on button "View" at bounding box center [532, 295] width 34 height 19
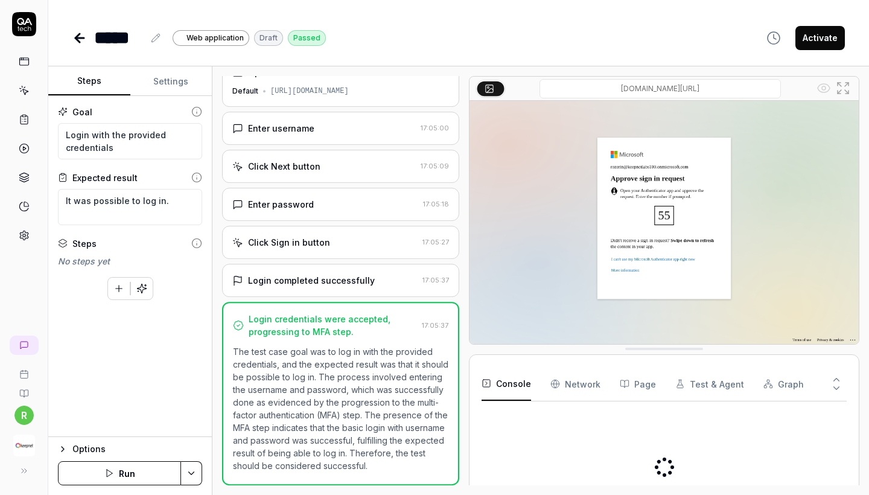
click at [164, 93] on button "Settings" at bounding box center [171, 81] width 82 height 29
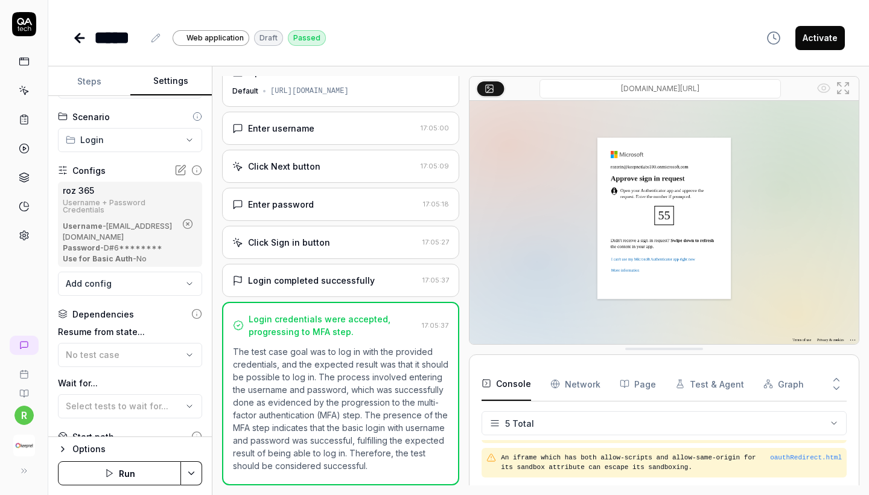
scroll to position [51, 17]
click at [189, 222] on icon "button" at bounding box center [187, 221] width 3 height 3
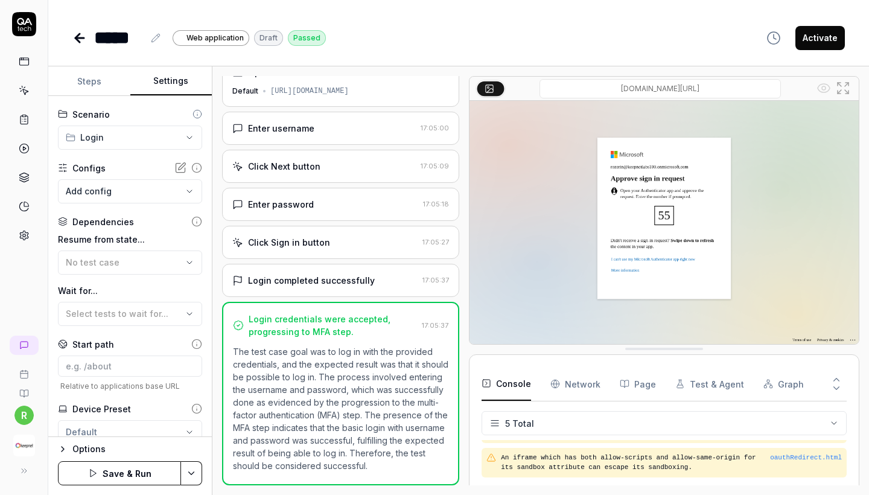
scroll to position [51, 0]
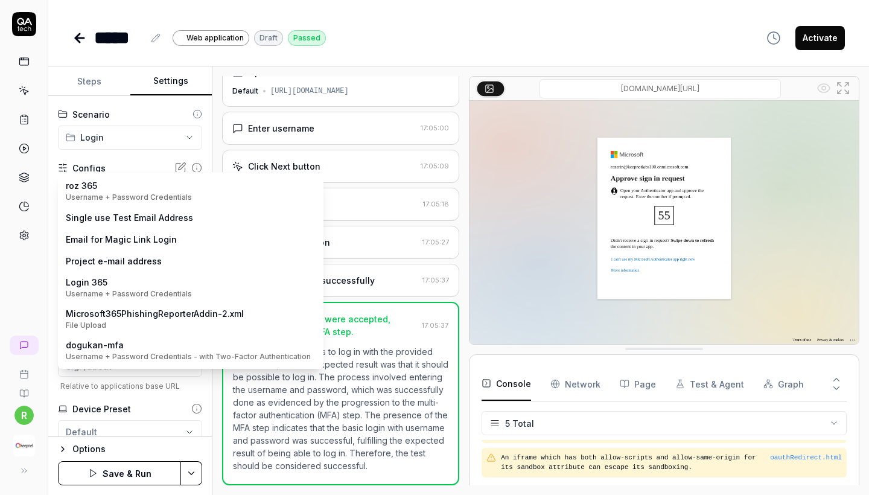
click at [139, 186] on body "**********" at bounding box center [434, 247] width 869 height 495
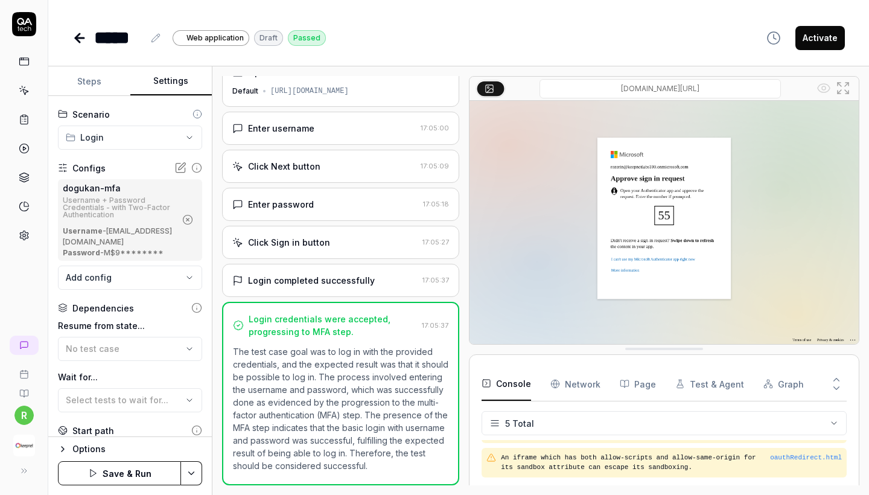
click at [119, 477] on button "Save & Run" at bounding box center [119, 473] width 123 height 24
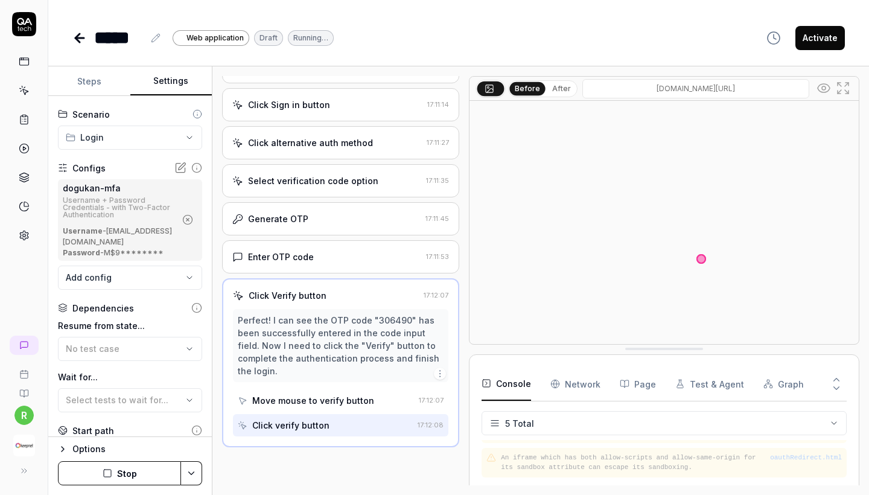
scroll to position [146, 0]
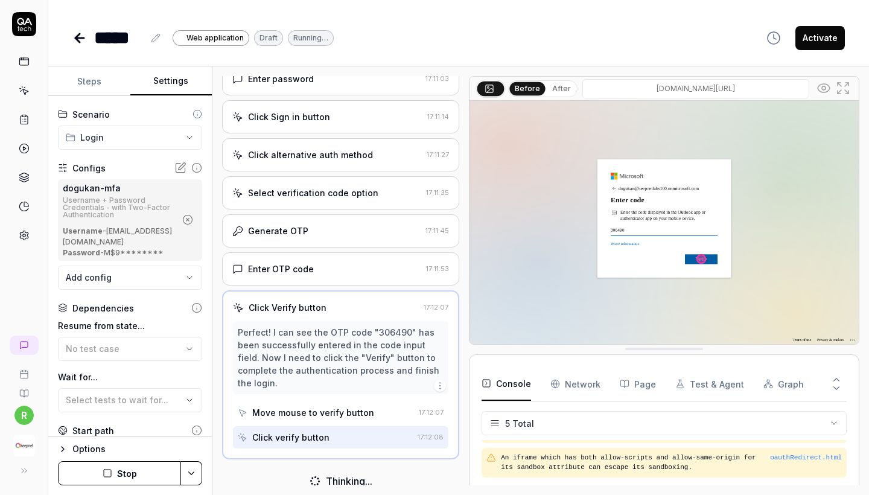
click at [279, 234] on div "Generate OTP" at bounding box center [278, 230] width 60 height 13
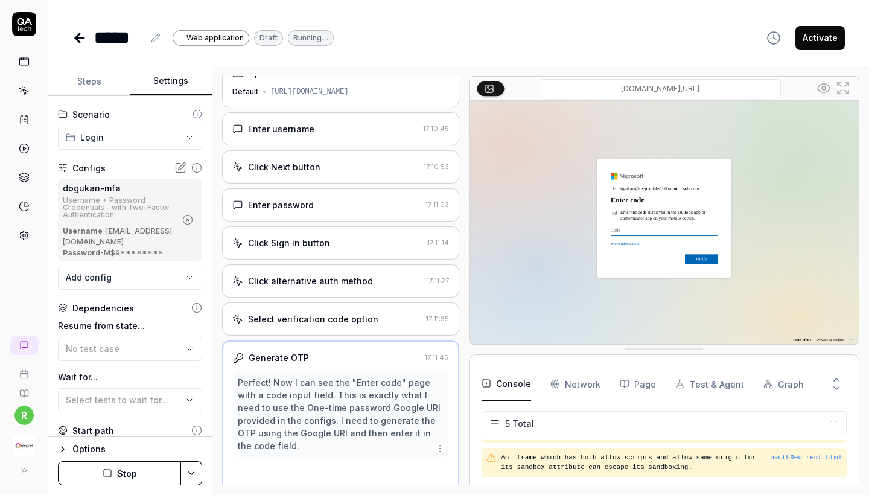
scroll to position [19, 0]
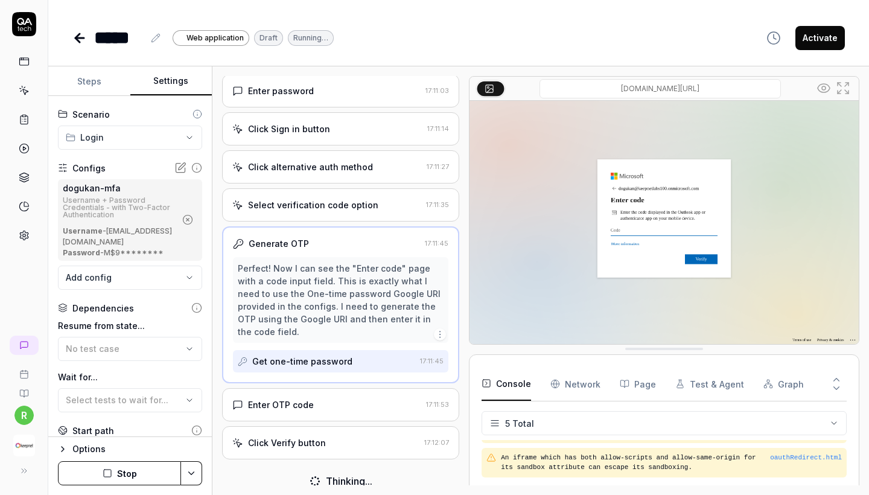
click at [317, 436] on div "Click Verify button" at bounding box center [287, 442] width 78 height 13
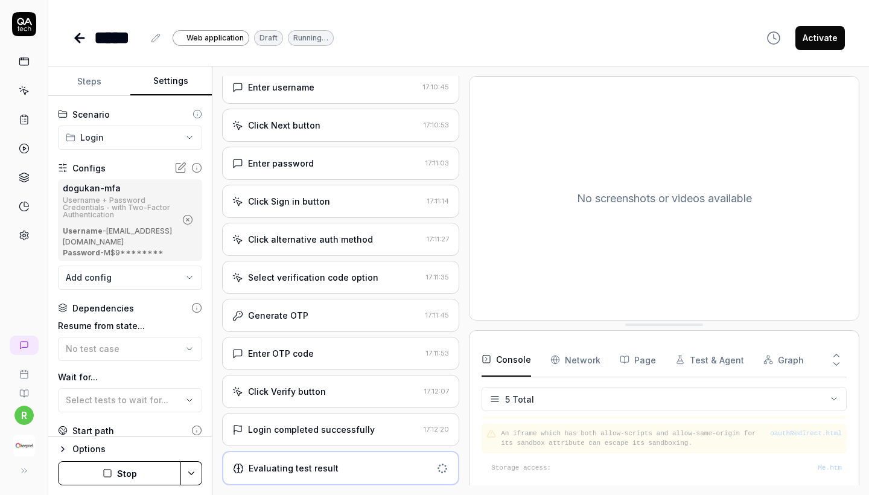
scroll to position [62, 0]
click at [325, 421] on div "Login completed successfully 17:12:20" at bounding box center [340, 429] width 237 height 33
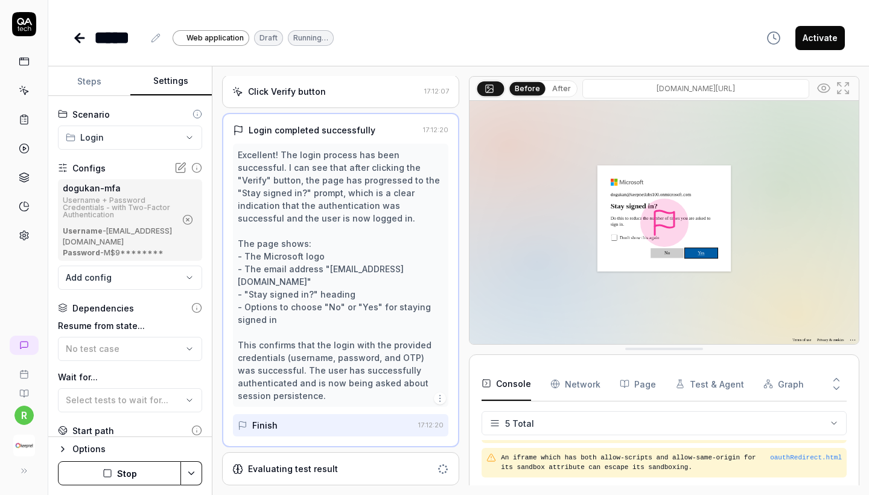
scroll to position [361, 0]
click at [325, 470] on div "Evaluating test result" at bounding box center [293, 468] width 90 height 13
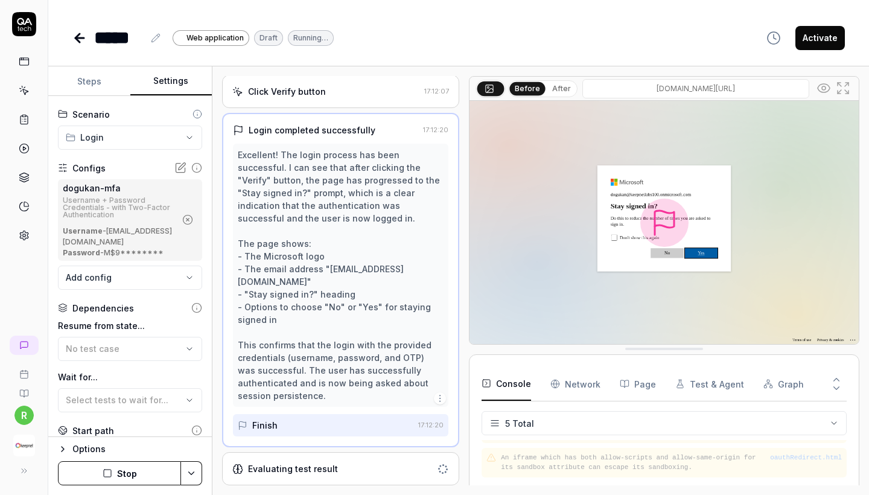
scroll to position [62, 0]
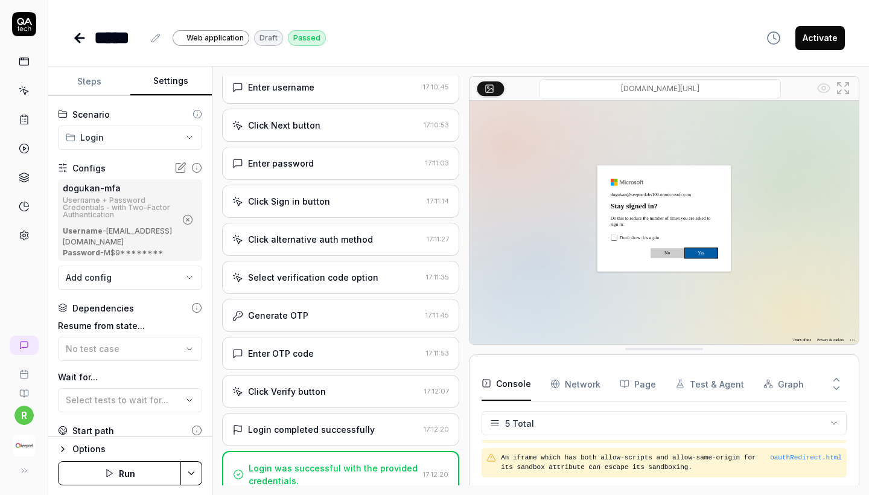
click at [78, 34] on icon at bounding box center [77, 38] width 4 height 8
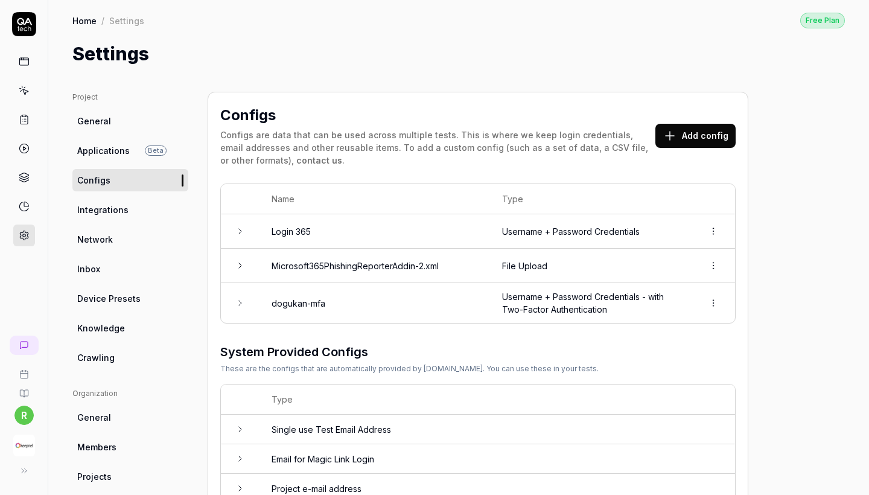
click at [24, 85] on icon at bounding box center [24, 90] width 11 height 11
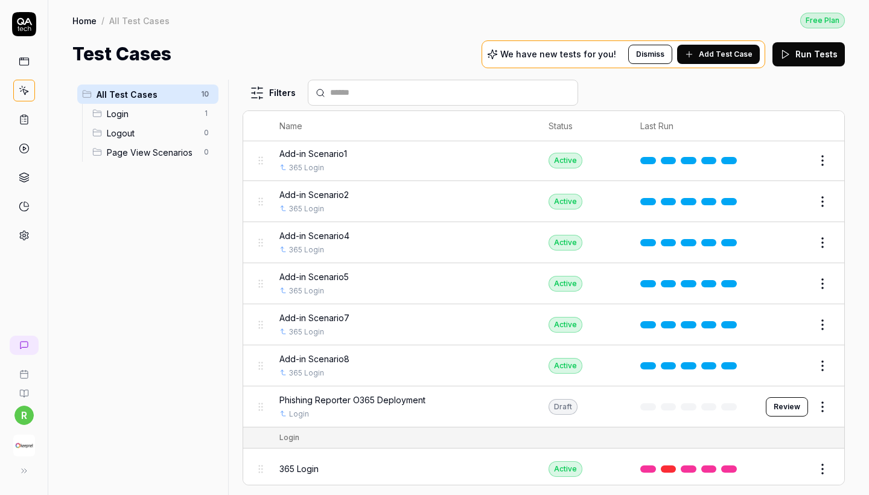
click at [790, 404] on button "Review" at bounding box center [786, 406] width 42 height 19
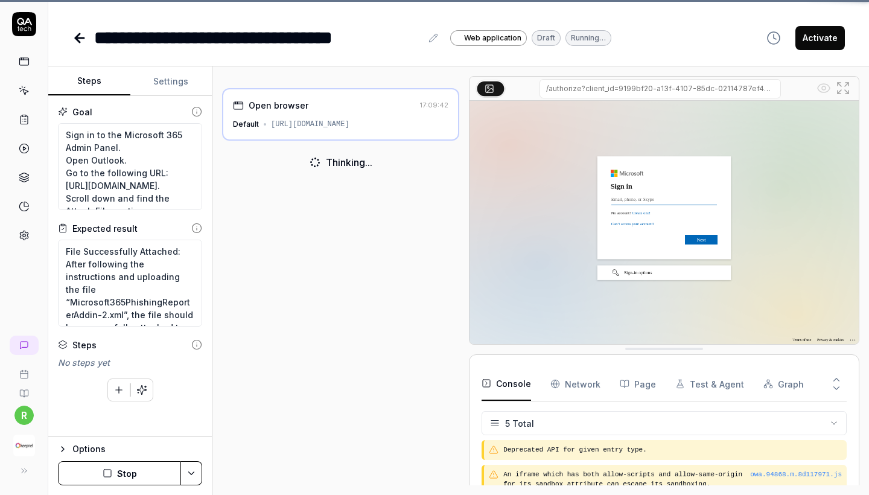
scroll to position [51, 0]
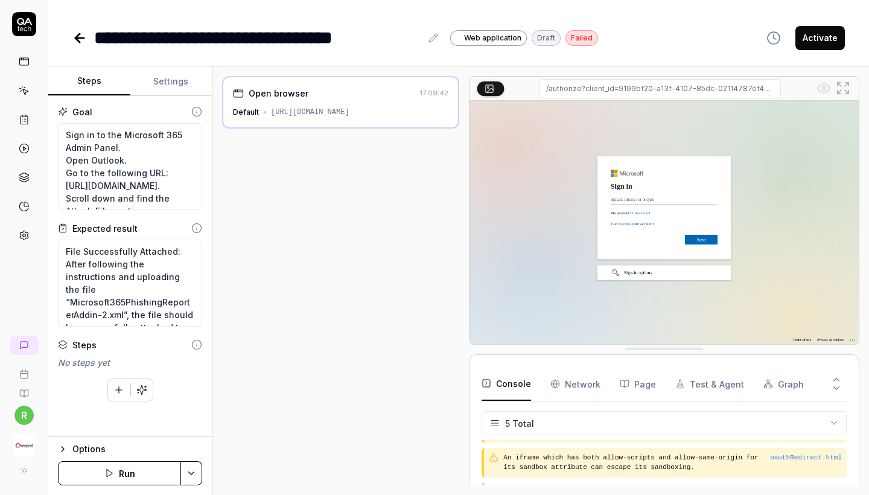
click at [180, 76] on button "Settings" at bounding box center [171, 81] width 82 height 29
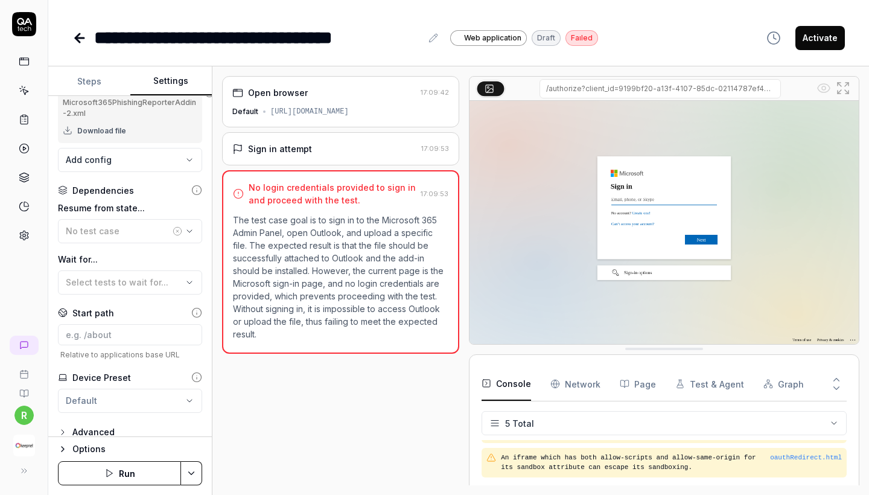
scroll to position [97, 0]
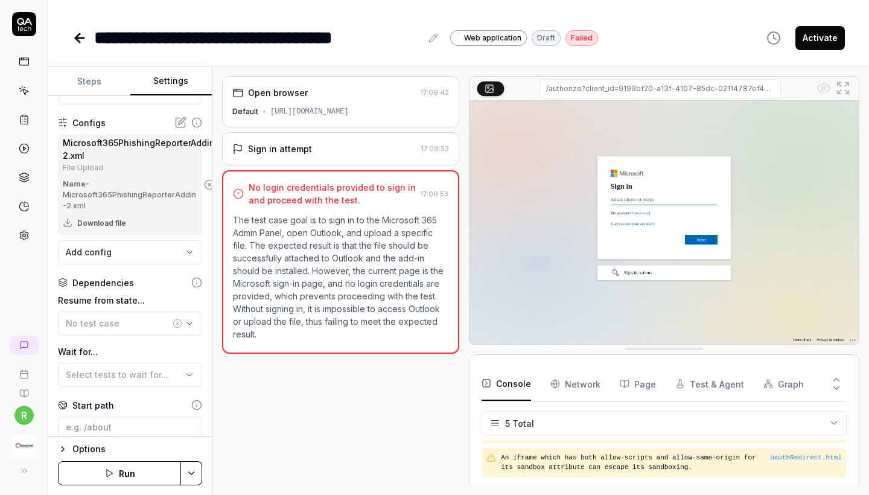
click at [146, 248] on body "**********" at bounding box center [434, 247] width 869 height 495
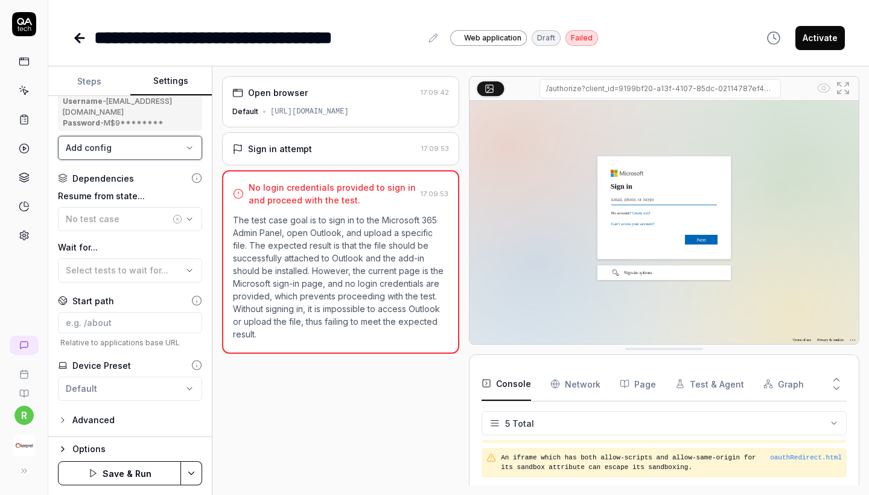
scroll to position [291, 0]
click at [93, 473] on icon "button" at bounding box center [93, 473] width 10 height 10
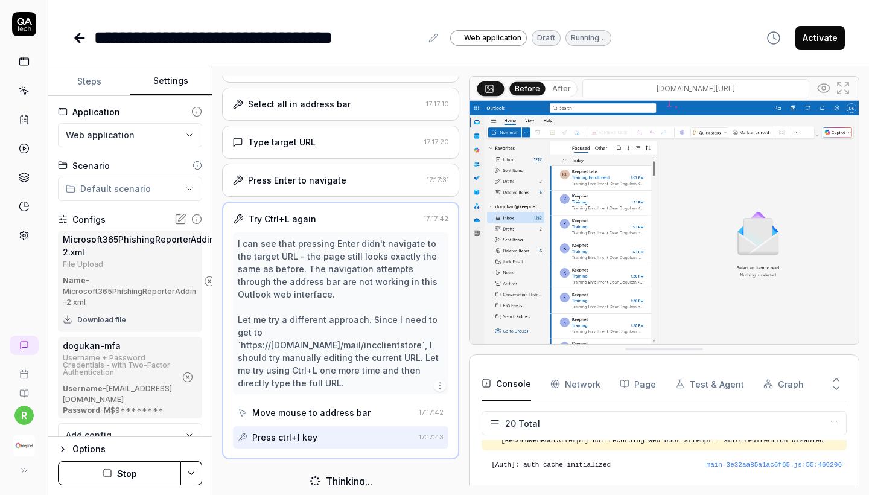
click at [84, 84] on button "Steps" at bounding box center [89, 81] width 82 height 29
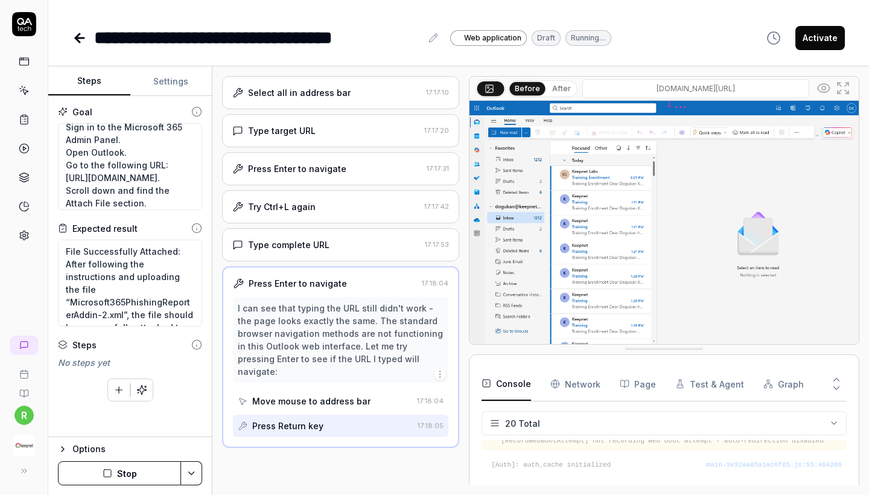
scroll to position [729, 0]
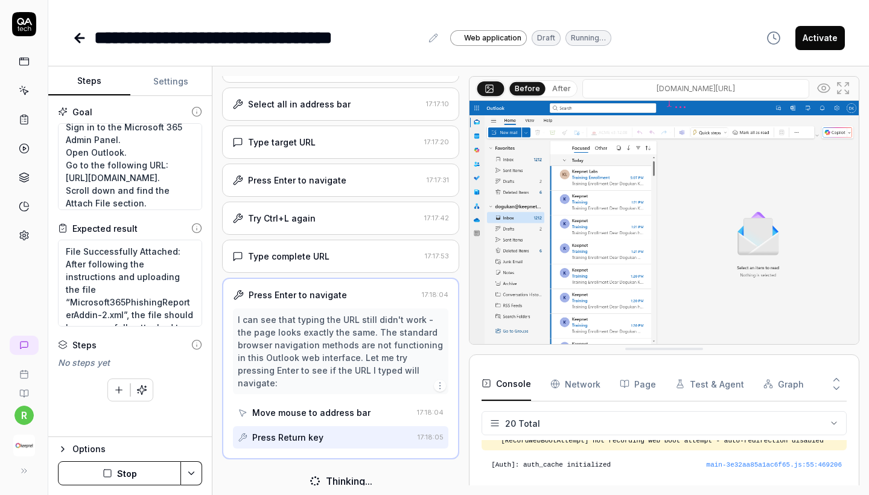
click at [553, 87] on button "After" at bounding box center [561, 88] width 28 height 13
click at [530, 89] on button "Before" at bounding box center [527, 88] width 35 height 13
click at [698, 89] on input "[DOMAIN_NAME][URL]" at bounding box center [695, 88] width 227 height 19
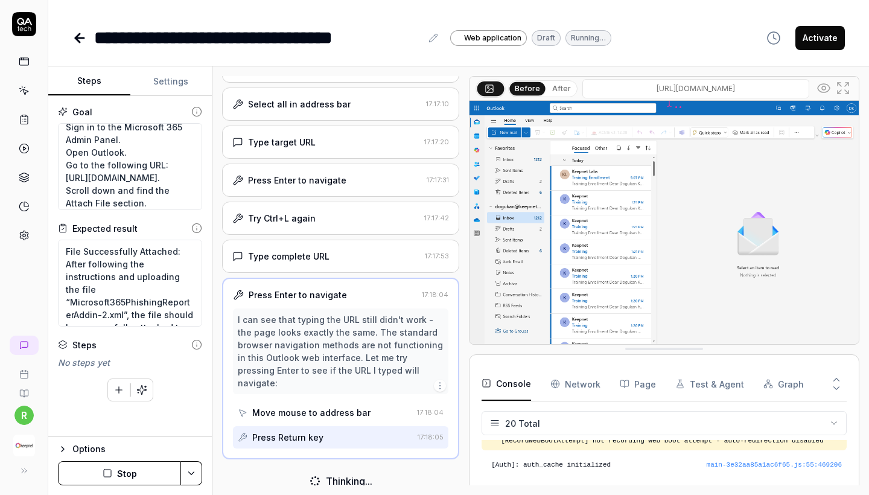
click at [698, 89] on input "[DOMAIN_NAME][URL]" at bounding box center [695, 88] width 227 height 19
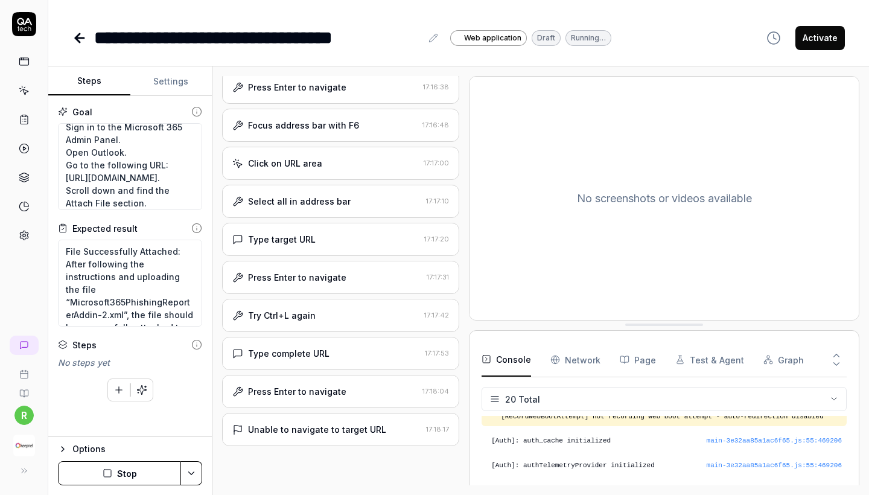
scroll to position [632, 0]
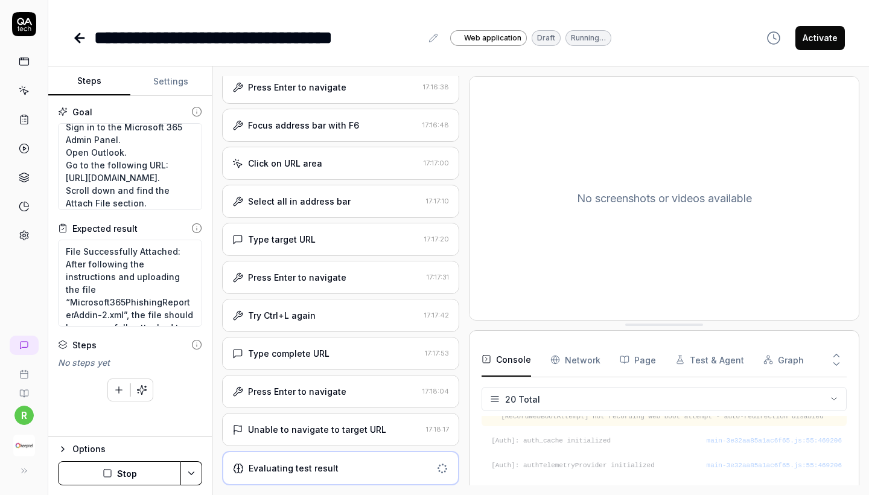
click at [303, 438] on div "Unable to navigate to target URL 17:18:17" at bounding box center [340, 429] width 237 height 33
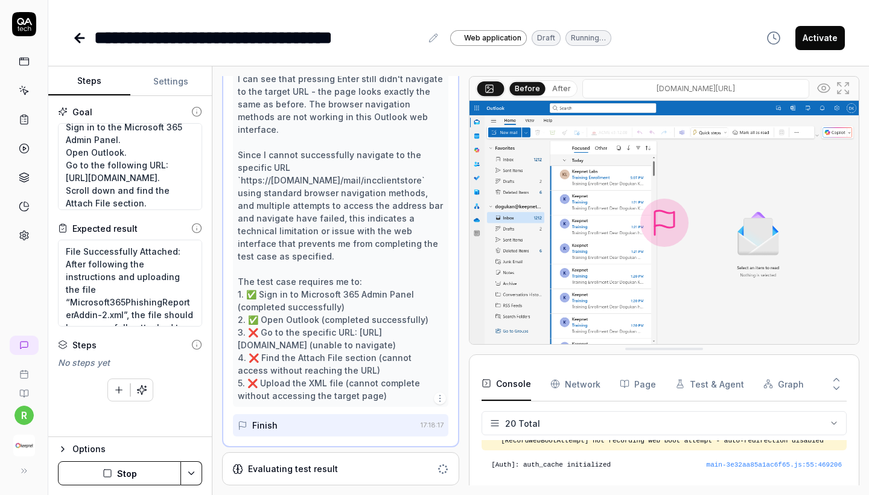
scroll to position [1007, 0]
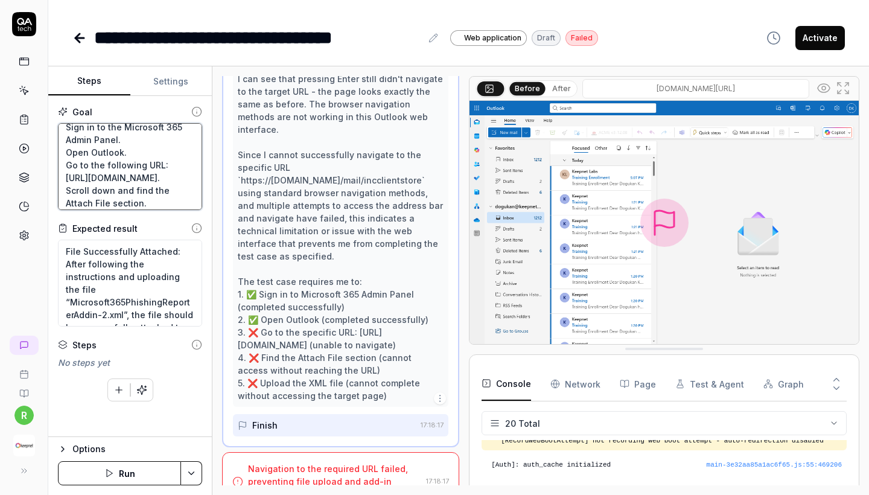
click at [68, 163] on textarea "Sign in to the Microsoft 365 Admin Panel. Open Outlook. Go to the following URL…" at bounding box center [130, 166] width 144 height 87
drag, startPoint x: 68, startPoint y: 163, endPoint x: 191, endPoint y: 169, distance: 122.6
click at [191, 169] on textarea "Sign in to the Microsoft 365 Admin Panel. Open Outlook. Go to the following URL…" at bounding box center [130, 166] width 144 height 87
type textarea "*"
type textarea "Sign in to the Microsoft 365 Admin Panel. Open Outlook. https://outlook.office.…"
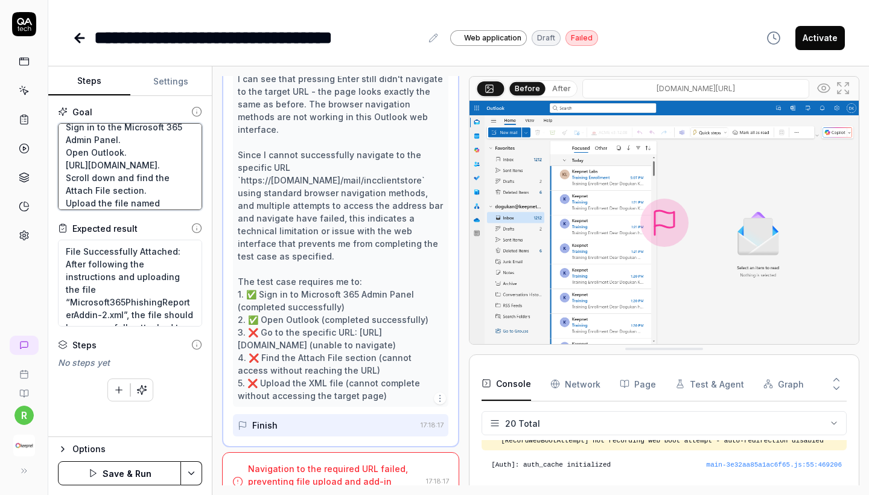
type textarea "*"
type textarea "Sign in to the Microsoft 365 Admin Panel. Open Outlook. nhttps://outlook.office…"
type textarea "*"
type textarea "Sign in to the Microsoft 365 Admin Panel. Open Outlook. nahttps://outlook.offic…"
type textarea "*"
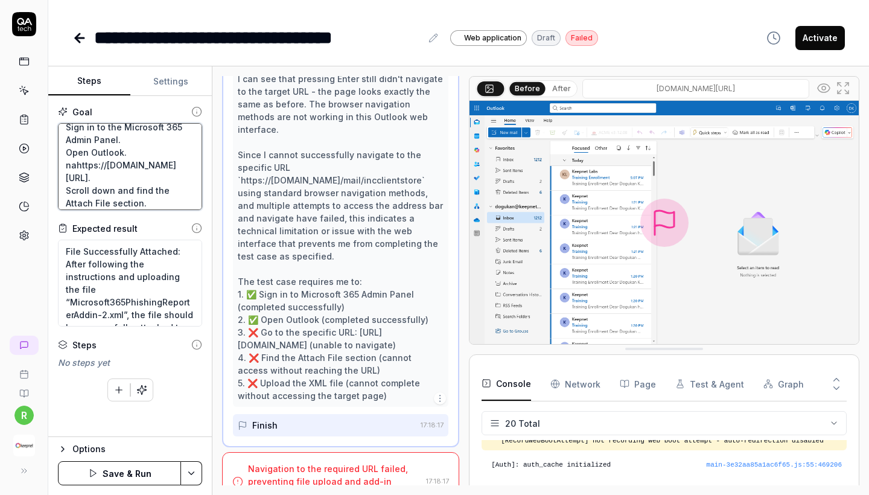
type textarea "Sign in to the Microsoft 365 Admin Panel. Open Outlook. navhttps://outlook.offi…"
type textarea "*"
type textarea "Sign in to the Microsoft 365 Admin Panel. Open Outlook. navihttps://outlook.off…"
type textarea "*"
type textarea "Sign in to the Microsoft 365 Admin Panel. Open Outlook. navighttps://outlook.of…"
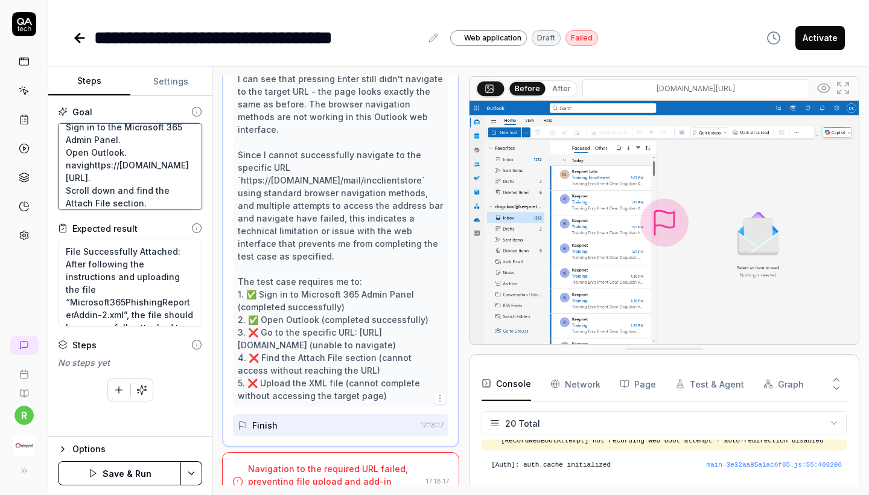
type textarea "*"
type textarea "Sign in to the Microsoft 365 Admin Panel. Open Outlook. navigahttps://outlook.o…"
type textarea "*"
type textarea "Sign in to the Microsoft 365 Admin Panel. Open Outlook. navigathttps://outlook.…"
type textarea "*"
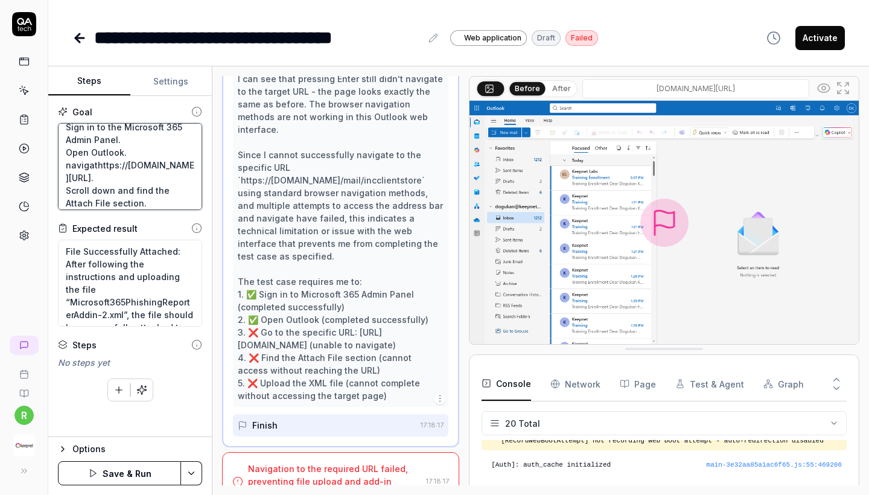
type textarea "Sign in to the Microsoft 365 Admin Panel. Open Outlook. navigatehttps://outlook…"
type textarea "*"
type textarea "Sign in to the Microsoft 365 Admin Panel. Open Outlook. navigate https://outloo…"
type textarea "*"
type textarea "Sign in to the Microsoft 365 Admin Panel. Open Outlook. navigate thttps://outlo…"
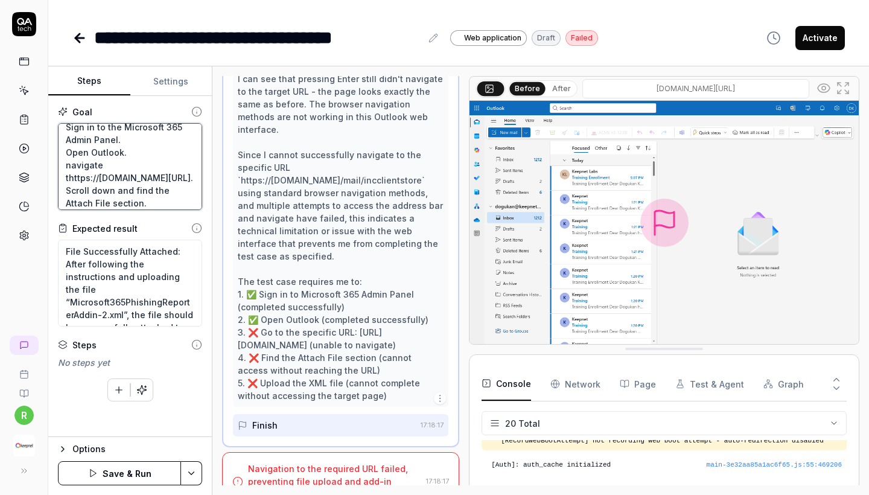
type textarea "*"
type textarea "Sign in to the Microsoft 365 Admin Panel. Open Outlook. navigate tohttps://outl…"
type textarea "*"
type textarea "Sign in to the Microsoft 365 Admin Panel. Open Outlook. navigate to https://out…"
type textarea "*"
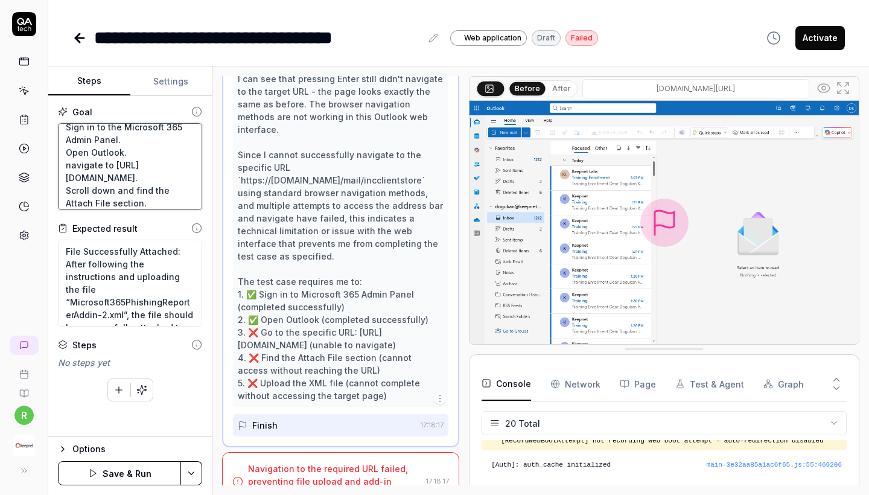
type textarea "Sign in to the Microsoft 365 Admin Panel. Open Outlook. navigate to "https://ou…"
click at [133, 188] on textarea "Sign in to the Microsoft 365 Admin Panel. Open Outlook. navigate to "https://ou…" at bounding box center [130, 166] width 144 height 87
type textarea "*"
type textarea "Sign in to the Microsoft 365 Admin Panel. Open Outlook. navigate to "https://ou…"
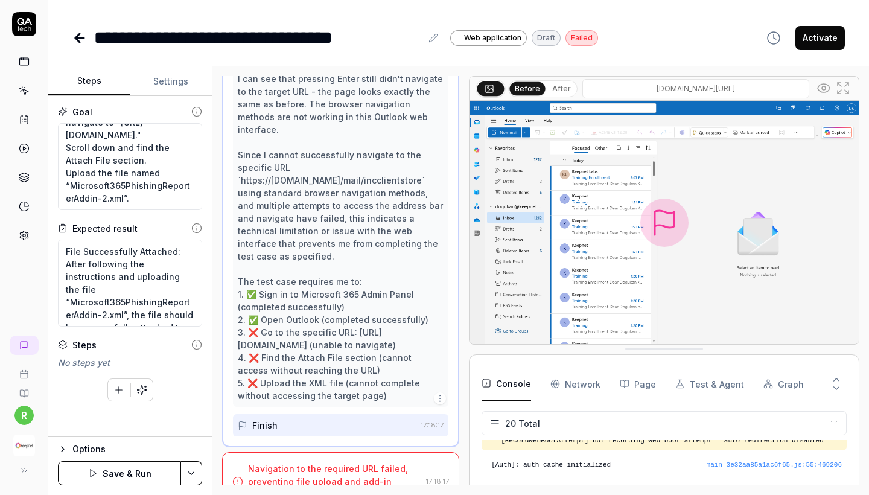
scroll to position [63, 0]
click at [149, 481] on button "Save & Run" at bounding box center [119, 473] width 123 height 24
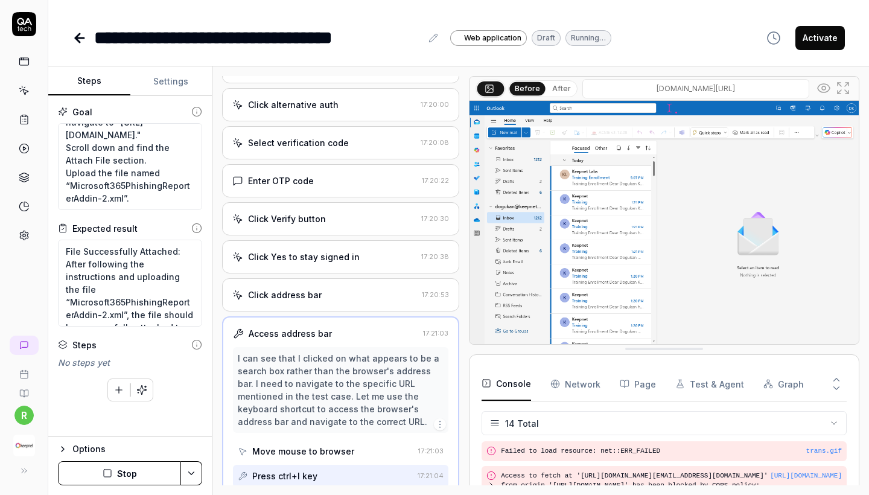
scroll to position [326, 0]
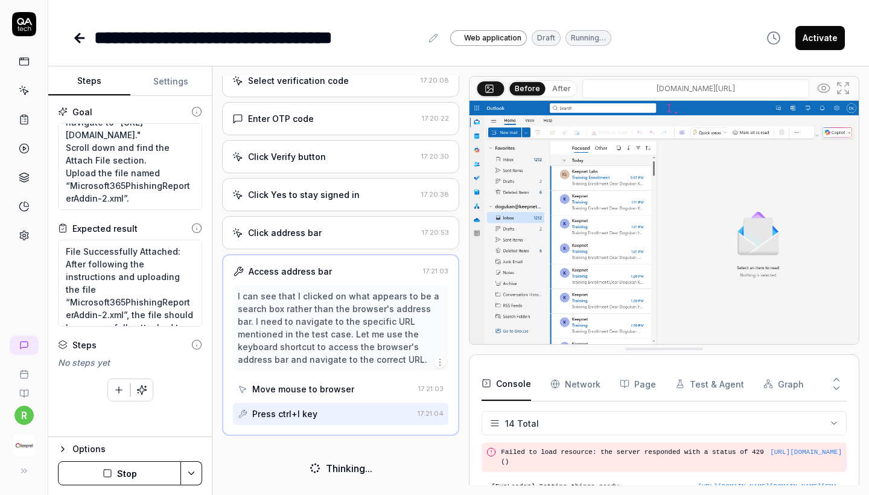
type textarea "*"
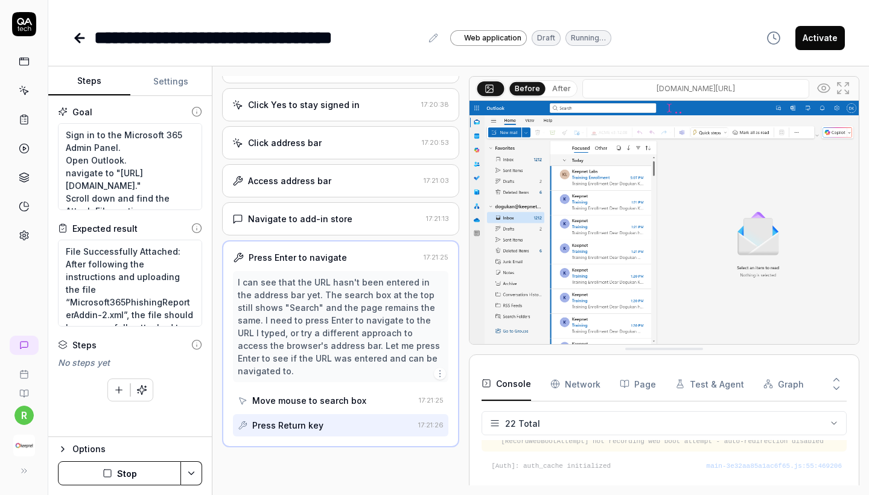
scroll to position [412, 0]
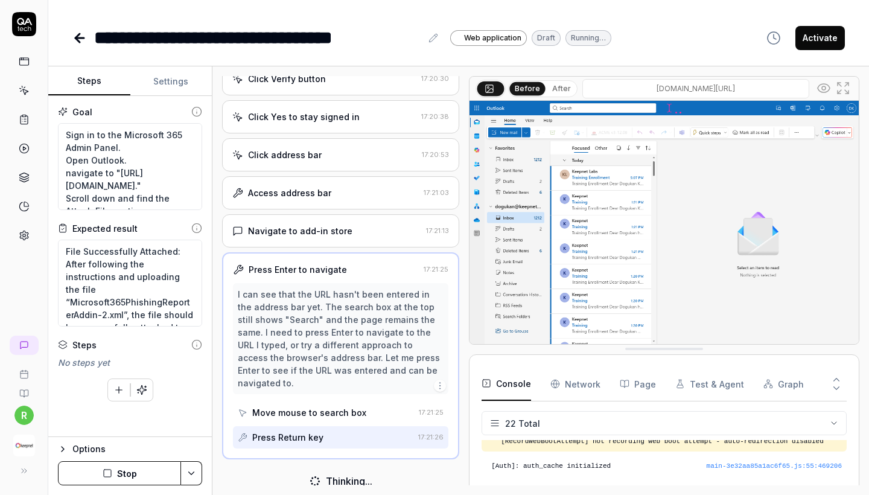
click at [735, 84] on input "outlook.office.com/mail" at bounding box center [695, 88] width 227 height 19
click at [771, 87] on input "outlook.office.com/mail" at bounding box center [695, 88] width 227 height 19
type input "[URL][DOMAIN_NAME]"
click at [771, 87] on input "[URL][DOMAIN_NAME]" at bounding box center [695, 88] width 227 height 19
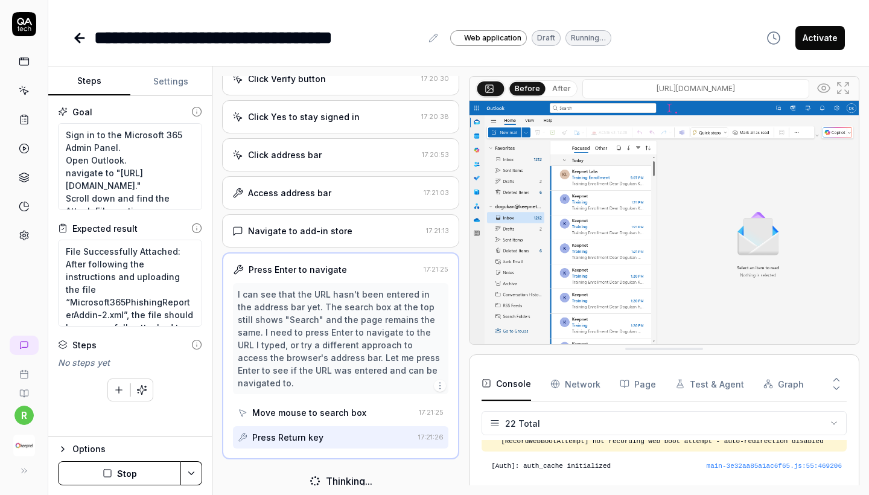
click at [771, 87] on input "[URL][DOMAIN_NAME]" at bounding box center [695, 88] width 227 height 19
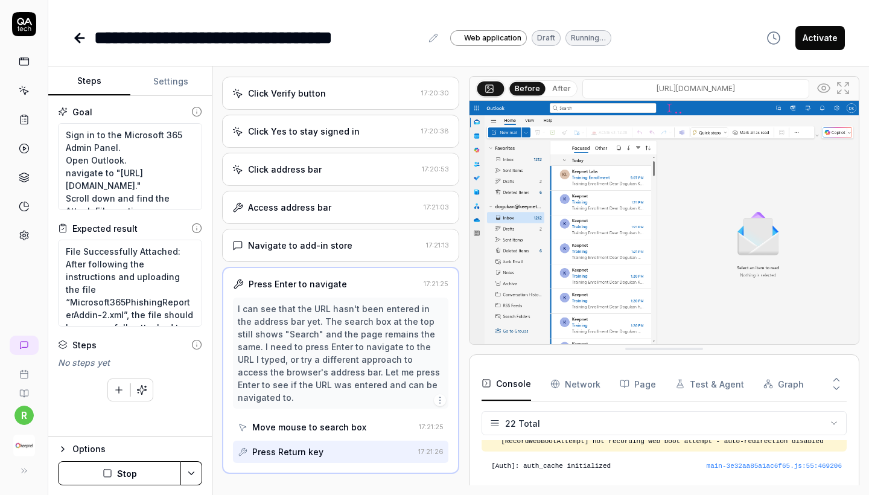
click at [771, 87] on input "[URL][DOMAIN_NAME]" at bounding box center [695, 88] width 227 height 19
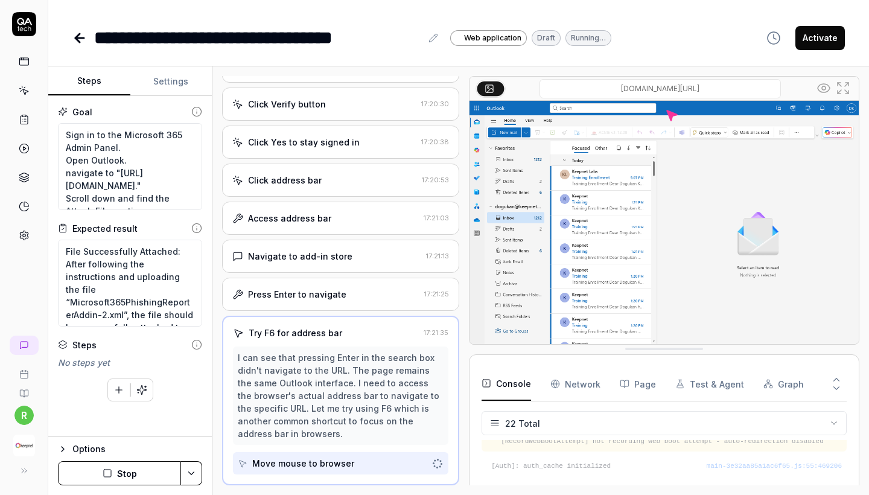
click at [729, 89] on input "outlook.office.com/mail" at bounding box center [659, 88] width 241 height 19
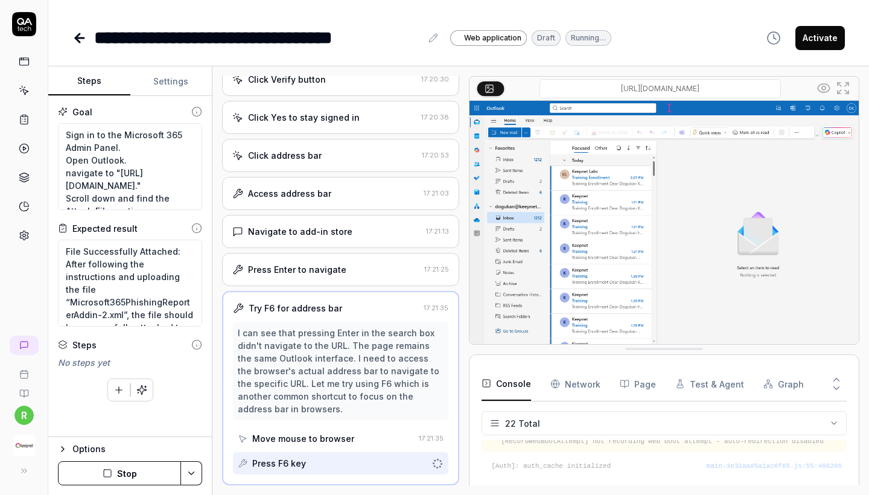
click at [729, 89] on input "outlook.office.com/mail" at bounding box center [659, 88] width 241 height 19
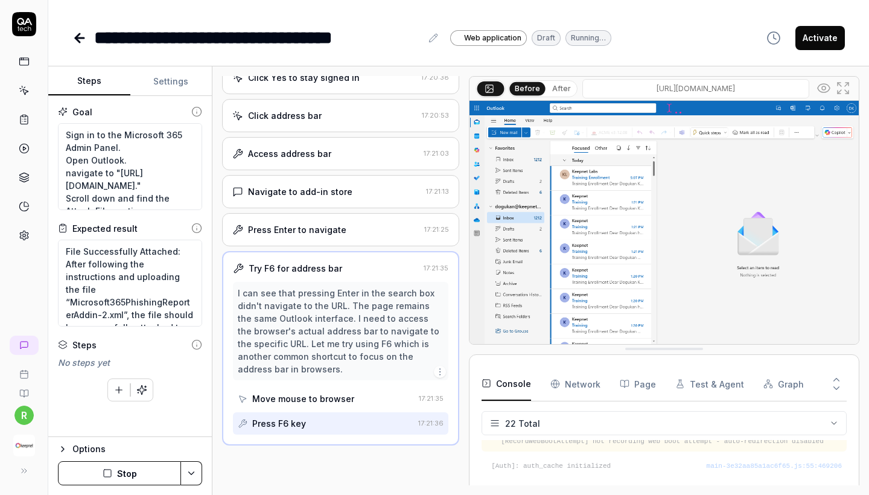
scroll to position [450, 0]
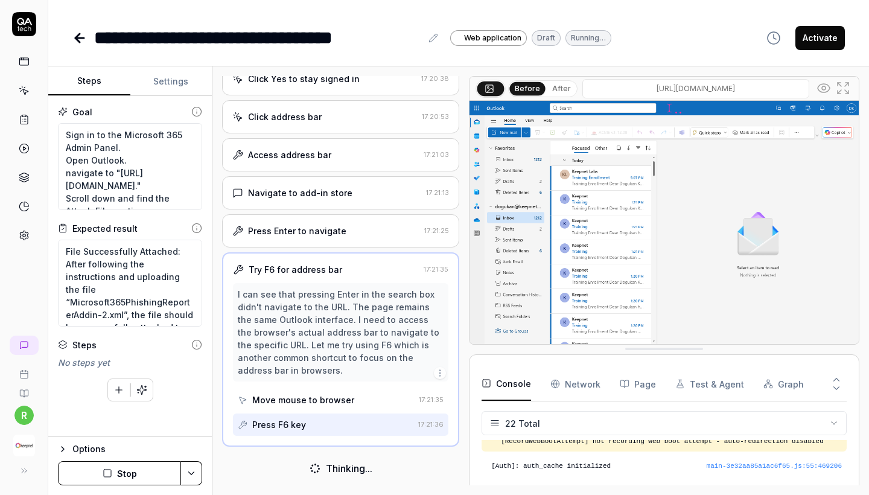
click at [746, 89] on input "outlook.office.com/mail" at bounding box center [695, 88] width 227 height 19
type input "[URL][DOMAIN_NAME]"
click at [84, 199] on textarea "Sign in to the Microsoft 365 Admin Panel. Open Outlook. navigate to "https://ou…" at bounding box center [130, 166] width 144 height 87
type textarea "*"
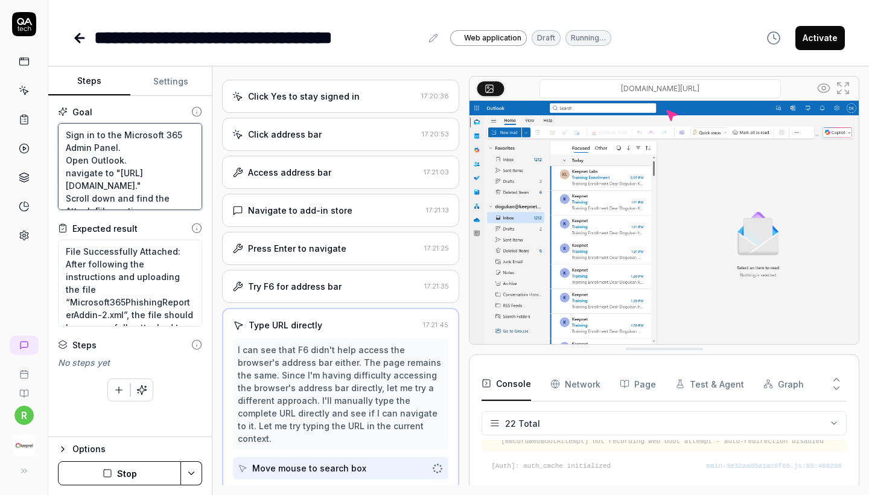
scroll to position [425, 0]
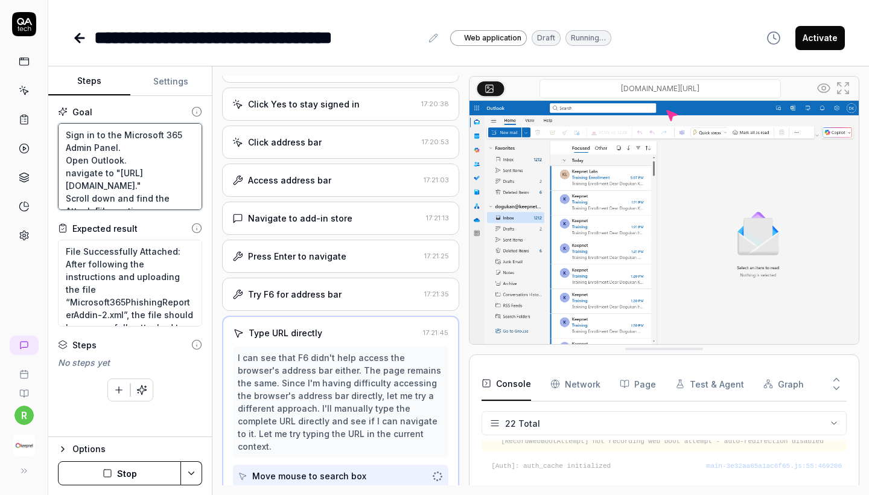
type textarea "Sign in to the Microsoft 365 Admin Panel. Open Outlook. navigate to "https://ou…"
click at [146, 218] on div "Goal Sign in to the Microsoft 365 Admin Panel. Open Outlook. navigate to "https…" at bounding box center [129, 266] width 163 height 341
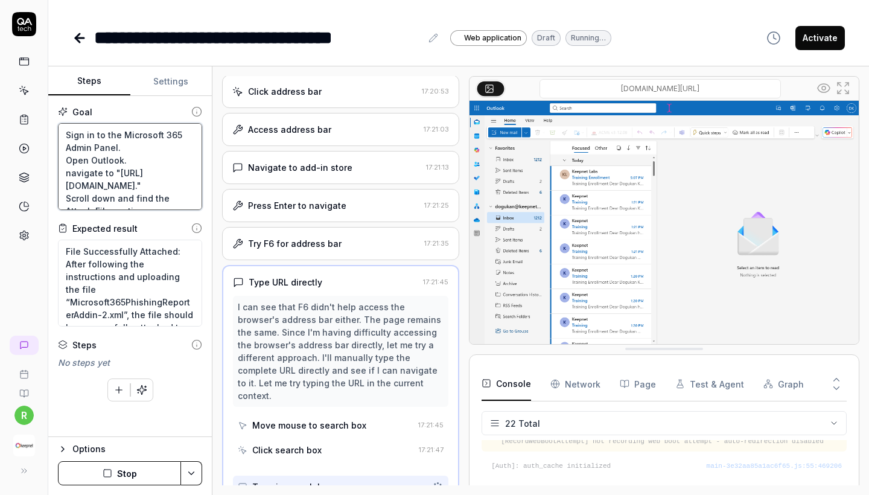
click at [118, 174] on textarea "Sign in to the Microsoft 365 Admin Panel. Open Outlook. navigate to "https://ou…" at bounding box center [130, 166] width 144 height 87
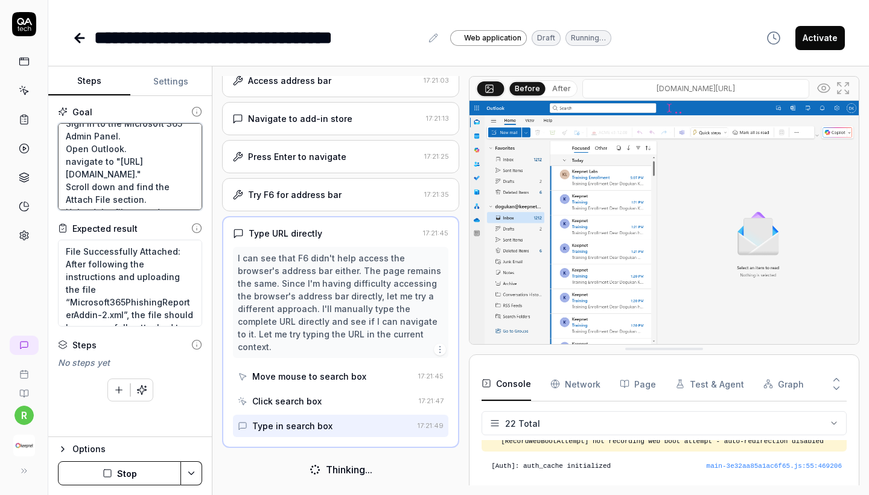
scroll to position [513, 0]
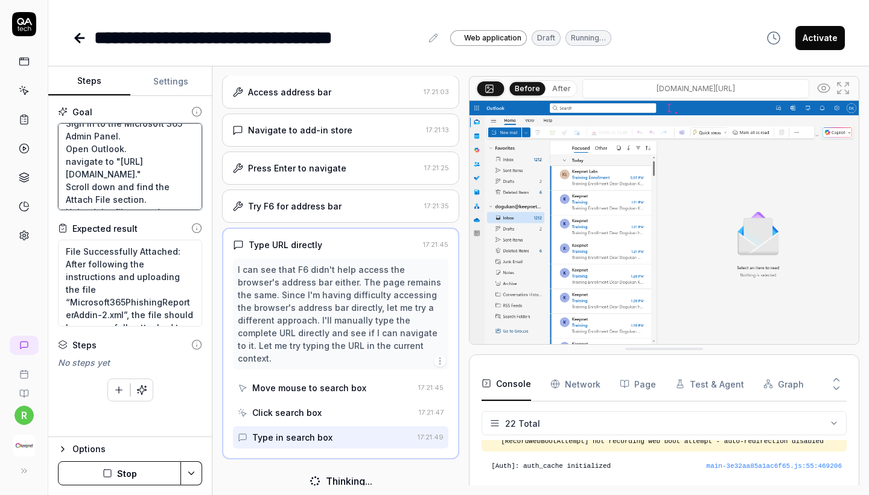
click at [133, 183] on textarea "Sign in to the Microsoft 365 Admin Panel. Open Outlook. navigate to "https://ou…" at bounding box center [130, 166] width 144 height 87
drag, startPoint x: 133, startPoint y: 186, endPoint x: 64, endPoint y: 171, distance: 70.5
click at [64, 171] on textarea "Sign in to the Microsoft 365 Admin Panel. Open Outlook. navigate to "https://ou…" at bounding box center [130, 166] width 144 height 87
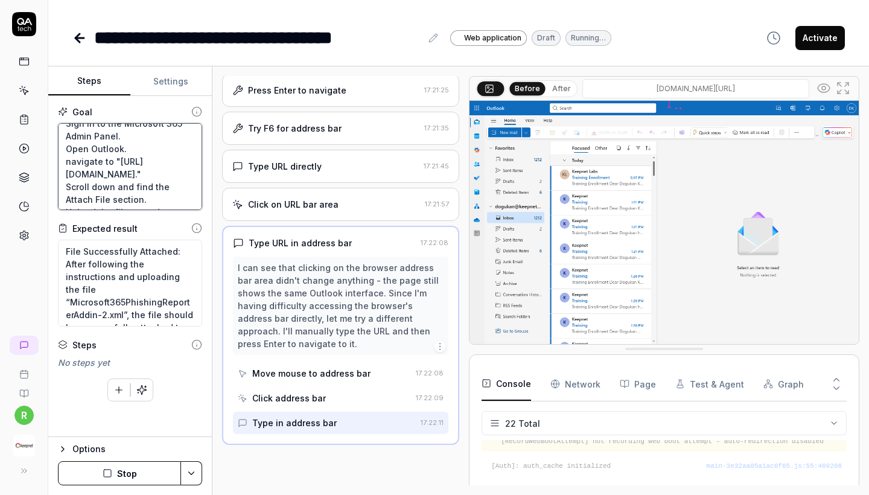
type textarea "*"
type textarea "Sign in to the Microsoft 365 Admin Panel. Open Outlook. navigate to Scroll down…"
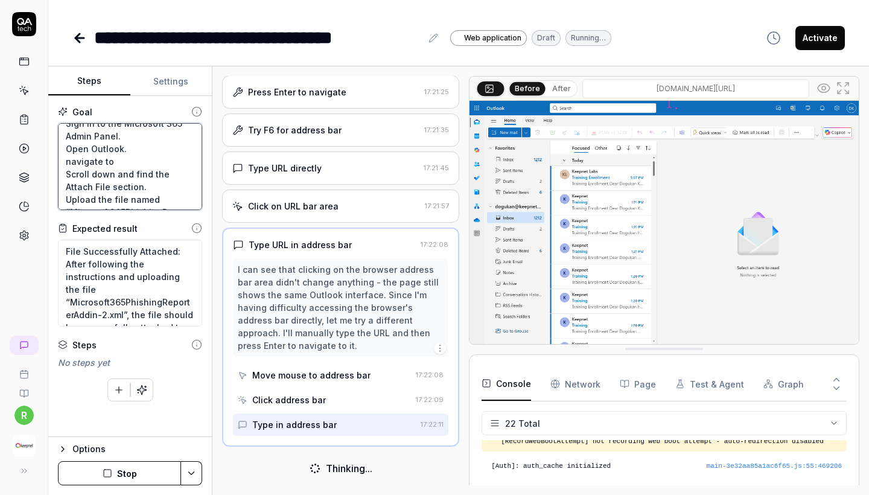
drag, startPoint x: 125, startPoint y: 160, endPoint x: 46, endPoint y: 154, distance: 79.2
click at [46, 154] on div "**********" at bounding box center [434, 247] width 869 height 495
type textarea "*"
type textarea "Sign in to the Microsoft 365 Admin Panel. Open Outlook. Scroll down and find th…"
paste textarea "Type "https://outlook.office.com/mail/inclientstore" in the address bar"
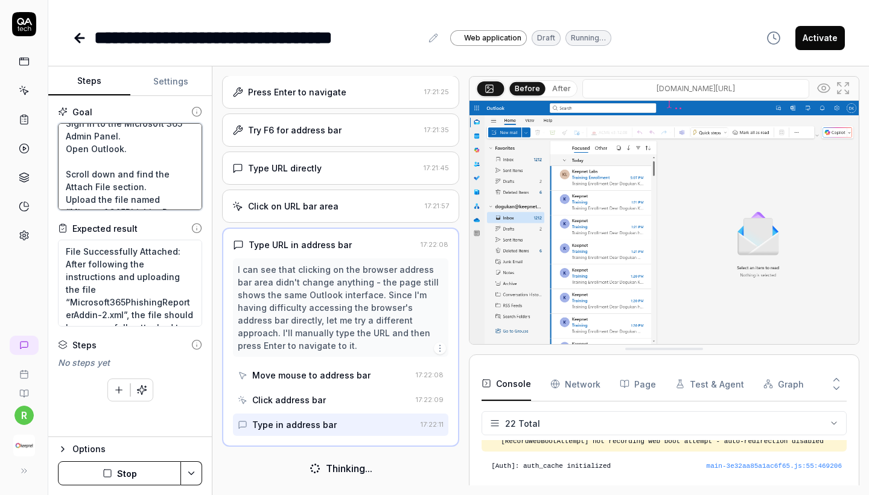
type textarea "*"
type textarea "Sign in to the Microsoft 365 Admin Panel. Open Outlook. Type "https://outlook.o…"
type textarea "*"
type textarea "Sign in to the Microsoft 365 Admin Panel. Open Outlook. Type "https://outlook.o…"
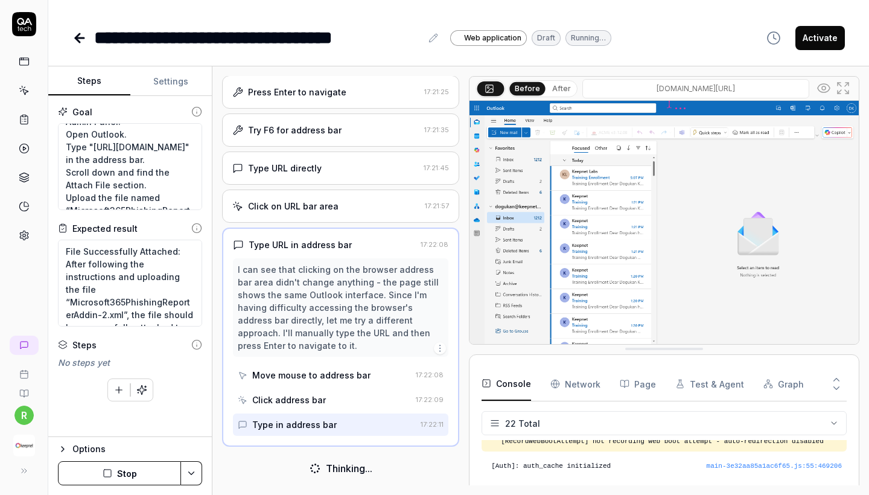
click at [119, 481] on button "Stop" at bounding box center [119, 473] width 123 height 24
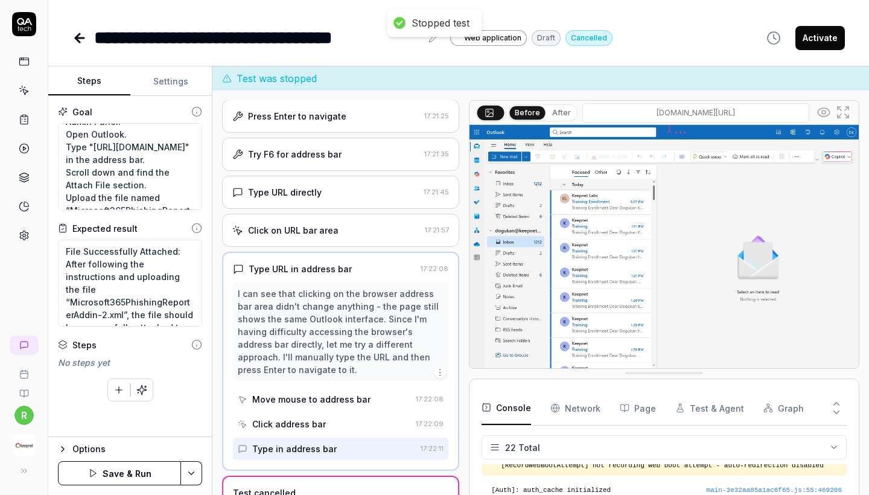
click at [115, 476] on button "Save & Run" at bounding box center [119, 473] width 123 height 24
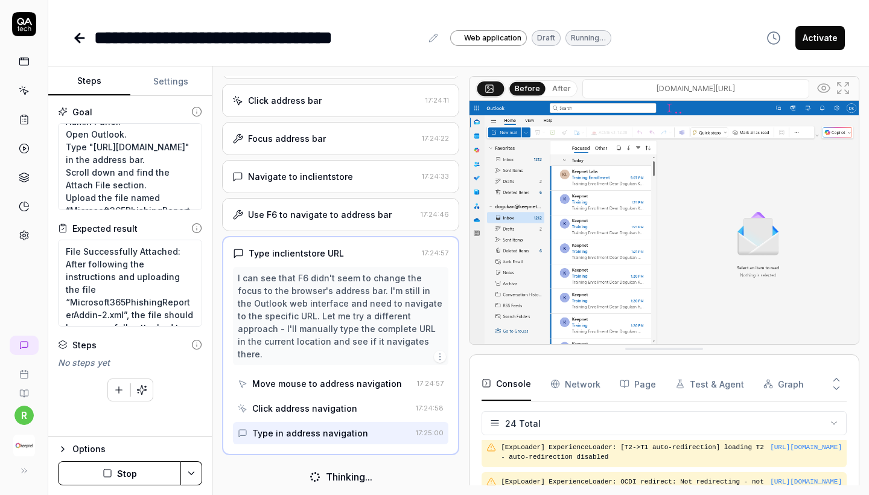
scroll to position [386, 0]
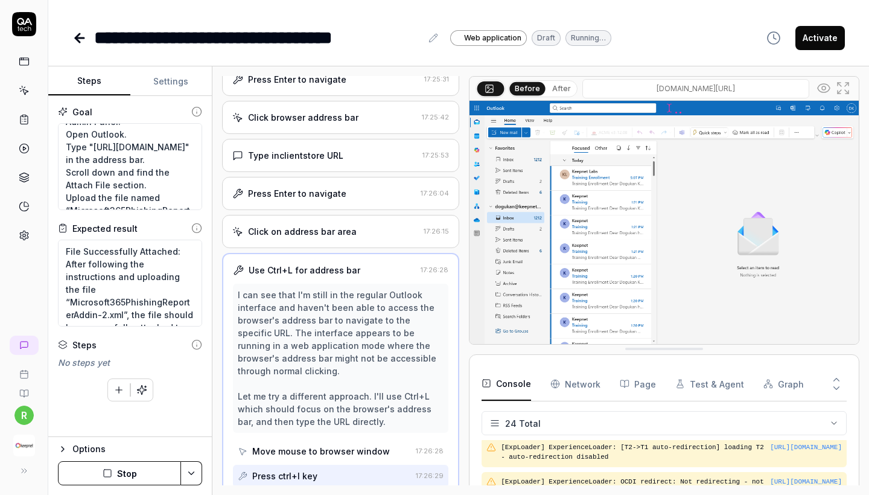
click at [140, 473] on button "Stop" at bounding box center [119, 473] width 123 height 24
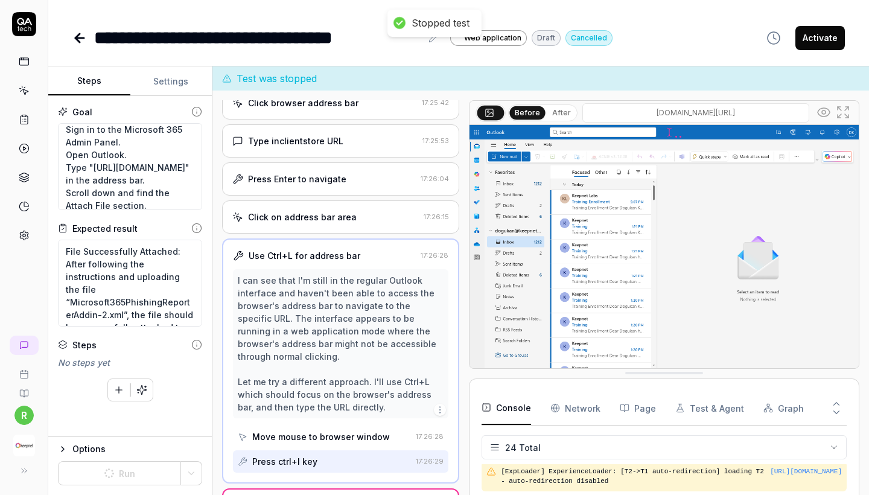
scroll to position [4, 0]
drag, startPoint x: 66, startPoint y: 167, endPoint x: 95, endPoint y: 199, distance: 42.7
click at [95, 199] on textarea "Sign in to the Microsoft 365 Admin Panel. Open Outlook. Type "https://outlook.o…" at bounding box center [130, 166] width 144 height 87
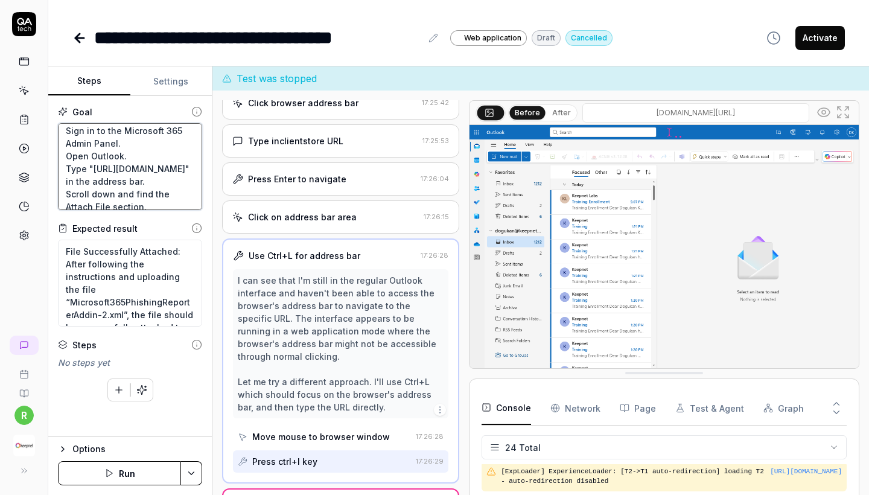
type textarea "*"
type textarea "Sign in to the Microsoft 365 Admin Panel. Open Outlook. Scroll down and find th…"
paste textarea "Go to Outlook add-ins and click on the My Add-ins button."
type textarea "*"
type textarea "Sign in to the Microsoft 365 Admin Panel. Open Outlook. Go to Outlook add-ins a…"
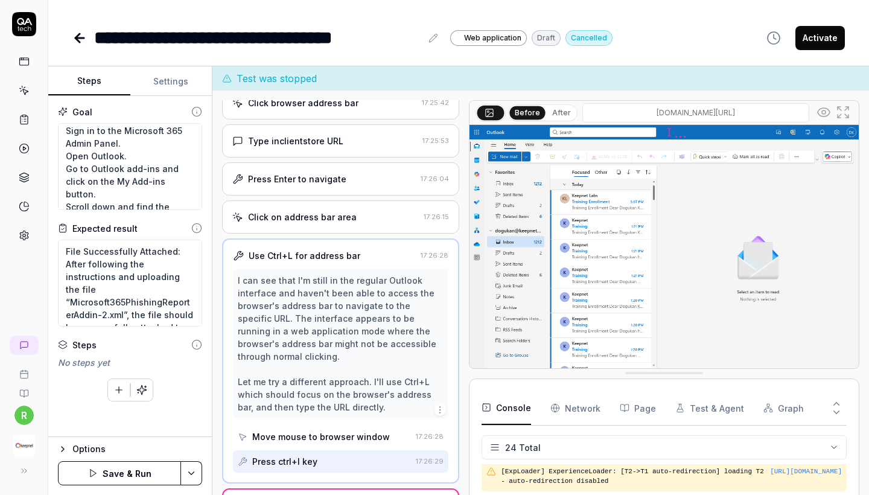
click at [103, 477] on button "Save & Run" at bounding box center [119, 473] width 123 height 24
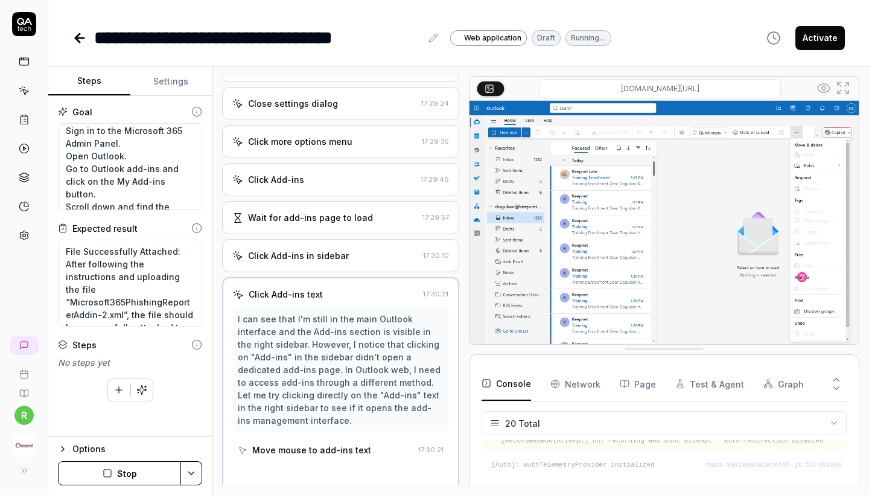
scroll to position [538, 0]
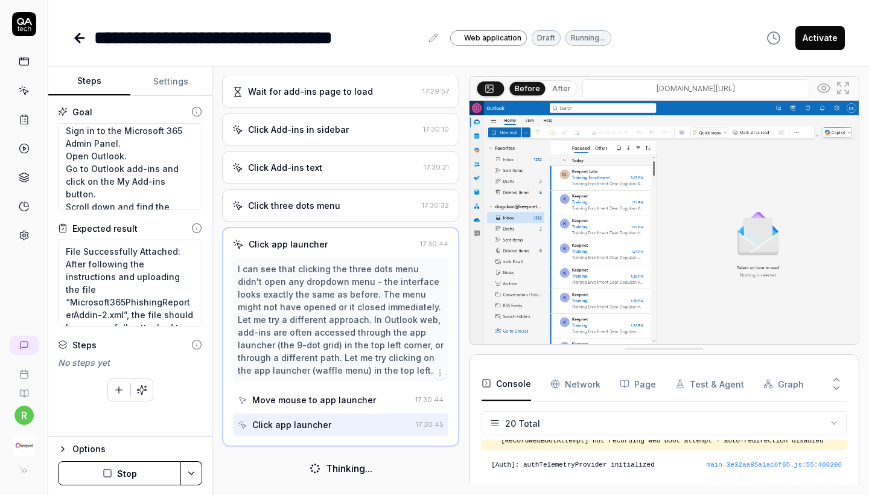
type textarea "*"
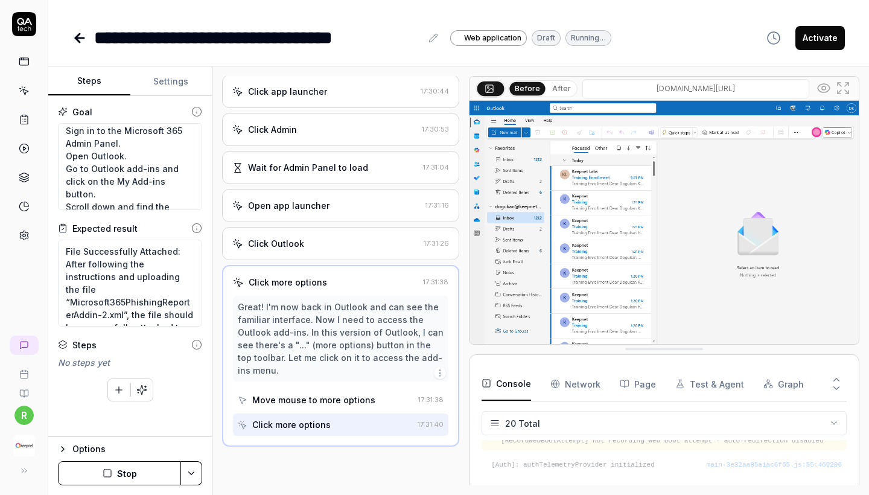
scroll to position [817, 0]
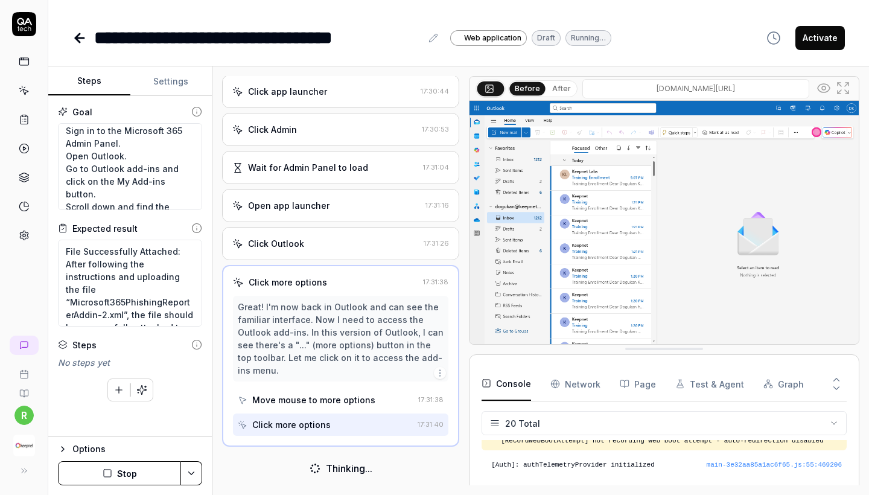
click at [686, 92] on input "outlook.office.com/mail" at bounding box center [695, 88] width 227 height 19
click at [763, 87] on input "outlook.office.com/mail" at bounding box center [695, 88] width 227 height 19
drag, startPoint x: 753, startPoint y: 87, endPoint x: 617, endPoint y: 83, distance: 136.4
click at [617, 83] on input "outlook.office.com/mail" at bounding box center [695, 88] width 227 height 19
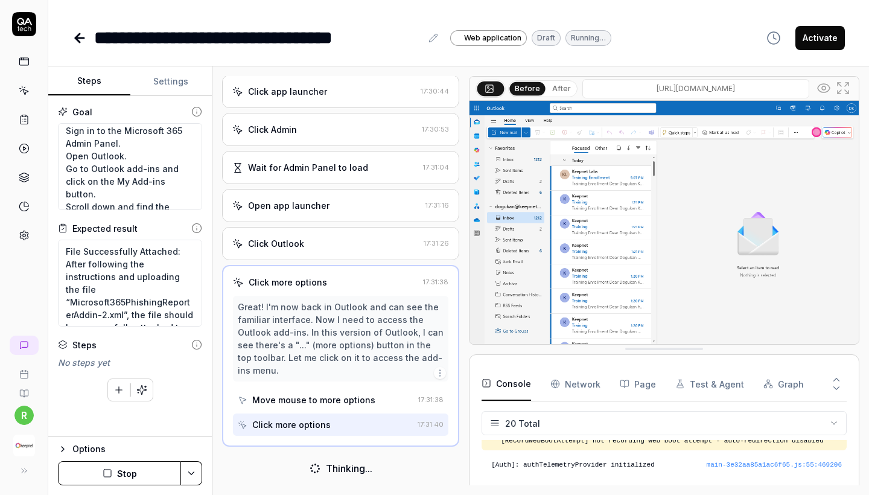
type input "[URL][DOMAIN_NAME]"
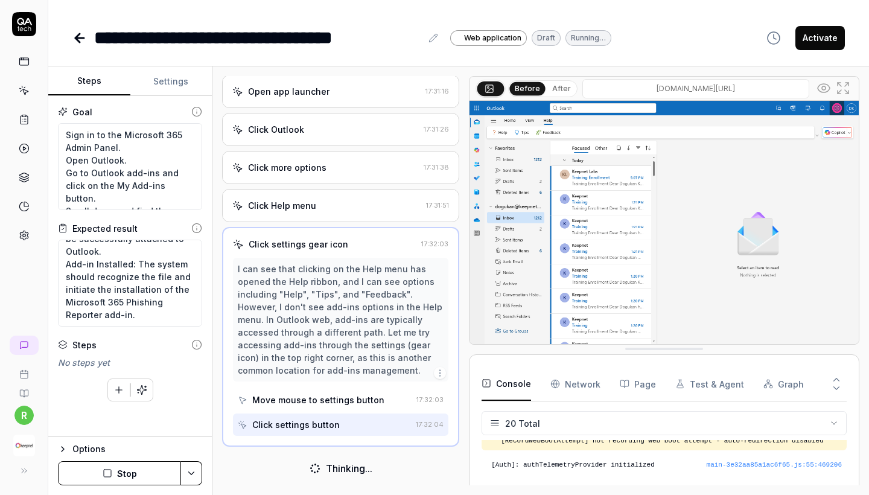
scroll to position [0, 0]
drag, startPoint x: 179, startPoint y: 185, endPoint x: 89, endPoint y: 173, distance: 90.6
click at [89, 173] on textarea "Sign in to the Microsoft 365 Admin Panel. Open Outlook. Go to Outlook add-ins a…" at bounding box center [130, 166] width 144 height 87
type textarea "*"
type textarea "Sign in to the Microsoft 365 Admin Panel. Open Outlook. Go to Scroll down and f…"
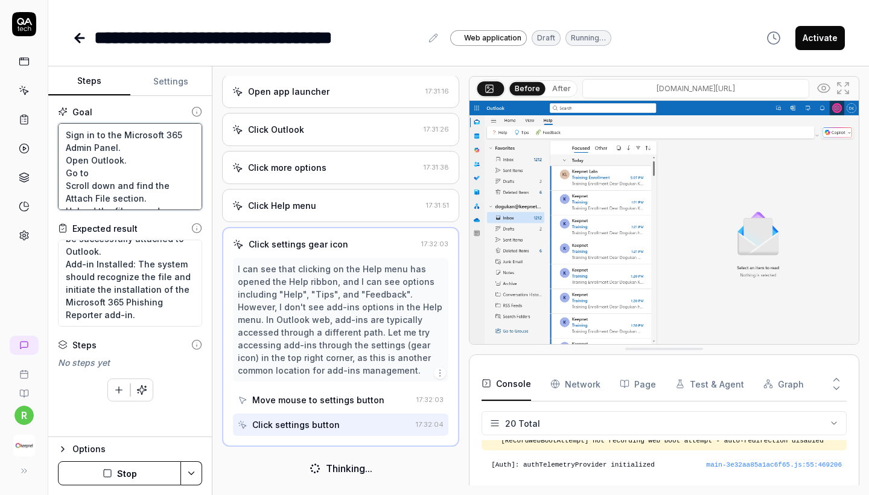
type textarea "*"
type textarea "Sign in to the Microsoft 365 Admin Panel. Open Outlook. Go to " Scroll down and…"
type textarea "*"
type textarea "Sign in to the Microsoft 365 Admin Panel. Open Outlook. Go to "o Scroll down an…"
type textarea "*"
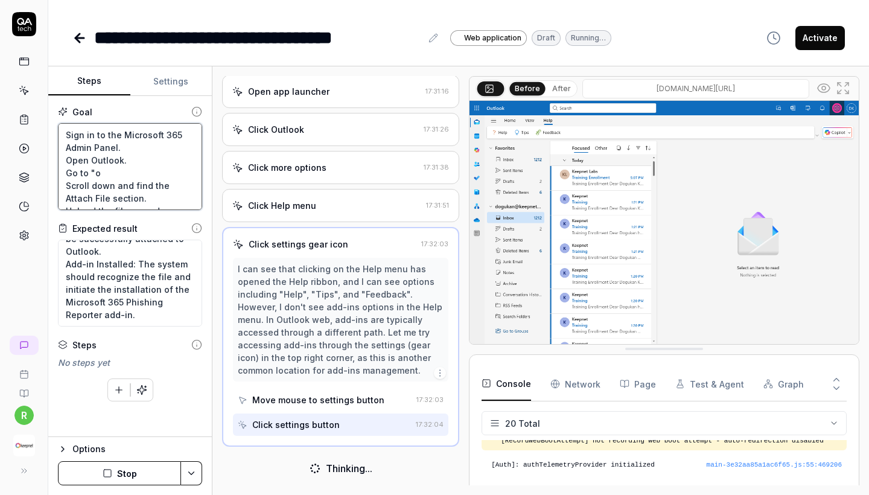
type textarea "Sign in to the Microsoft 365 Admin Panel. Open Outlook. Go to "ou Scroll down a…"
type textarea "*"
type textarea "Sign in to the Microsoft 365 Admin Panel. Open Outlook. Go to "outl Scroll down…"
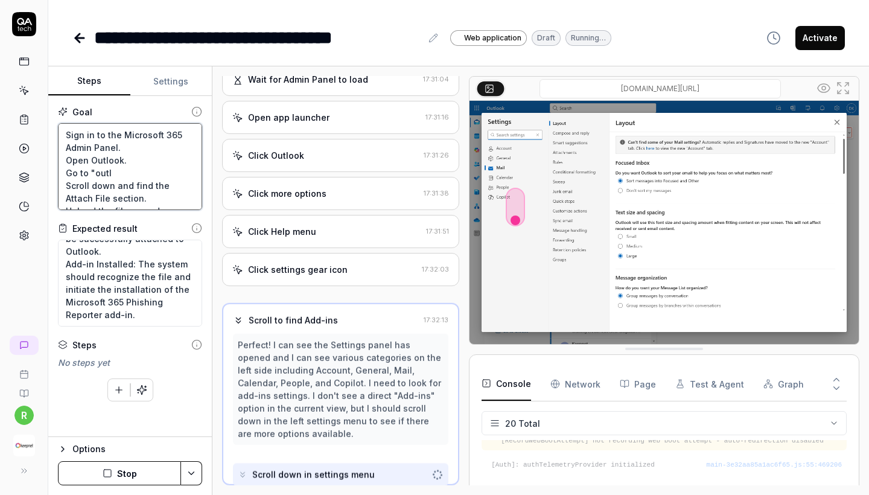
type textarea "*"
type textarea "Sign in to the Microsoft 365 Admin Panel. Open Outlook. Go to "outlo Scroll dow…"
type textarea "*"
type textarea "Sign in to the Microsoft 365 Admin Panel. Open Outlook. Go to "outloo Scroll do…"
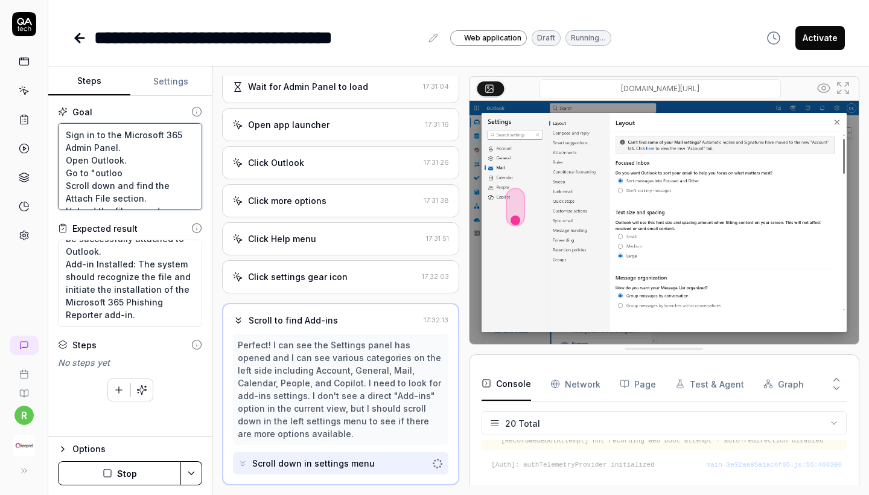
type textarea "*"
type textarea "Sign in to the Microsoft 365 Admin Panel. Open Outlook. Go to "outlook Scroll d…"
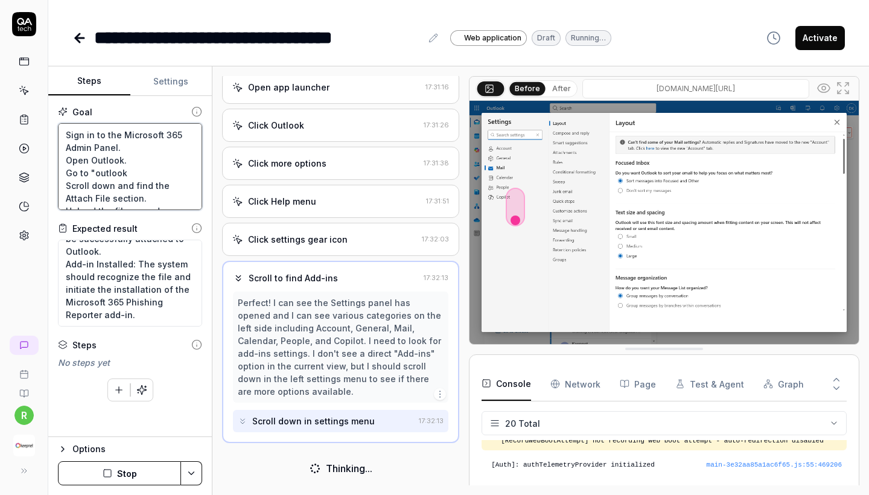
type textarea "*"
type textarea "Sign in to the Microsoft 365 Admin Panel. Open Outlook. Go to "outlook. Scroll …"
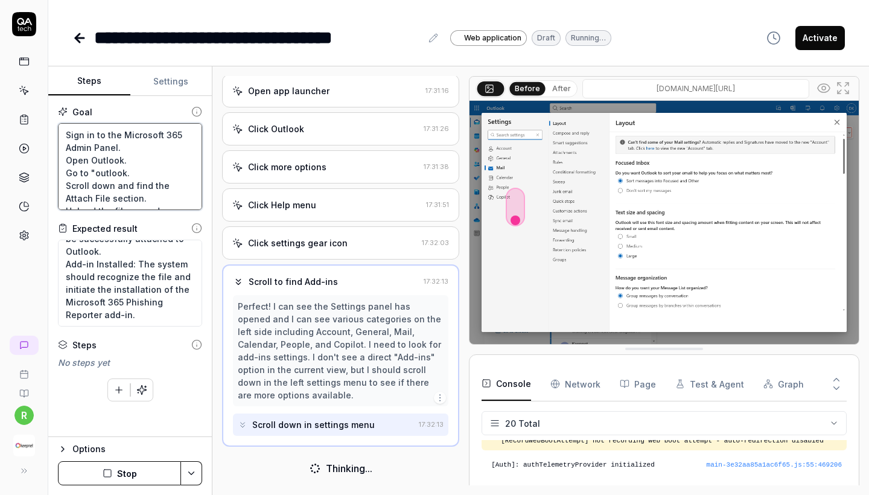
scroll to position [932, 0]
type textarea "*"
type textarea "Sign in to the Microsoft 365 Admin Panel. Open Outlook. Go to "outlook.o Scroll…"
type textarea "*"
type textarea "Sign in to the Microsoft 365 Admin Panel. Open Outlook. Go to "outlook.of Scrol…"
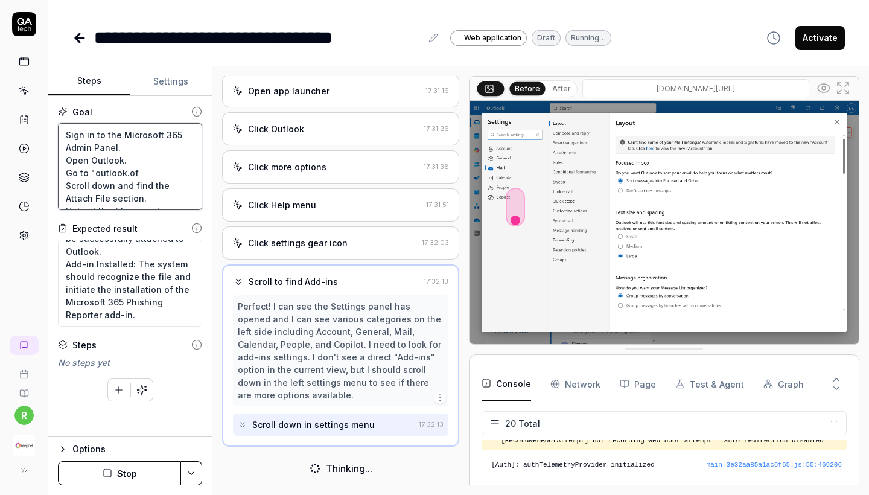
type textarea "*"
type textarea "Sign in to the Microsoft 365 Admin Panel. Open Outlook. Go to "outlook.off Scro…"
type textarea "*"
type textarea "Sign in to the Microsoft 365 Admin Panel. Open Outlook. Go to "outlook.offi Scr…"
type textarea "*"
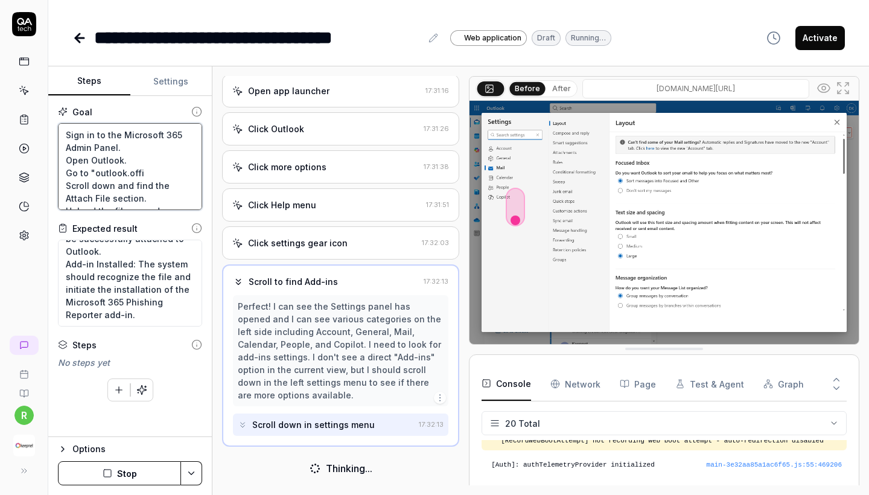
type textarea "Sign in to the Microsoft 365 Admin Panel. Open Outlook. Go to "outlook.offie Sc…"
type textarea "*"
type textarea "Sign in to the Microsoft 365 Admin Panel. Open Outlook. Go to "outlook.offie. S…"
type textarea "*"
type textarea "Sign in to the Microsoft 365 Admin Panel. Open Outlook. Go to "outlook.offie.c …"
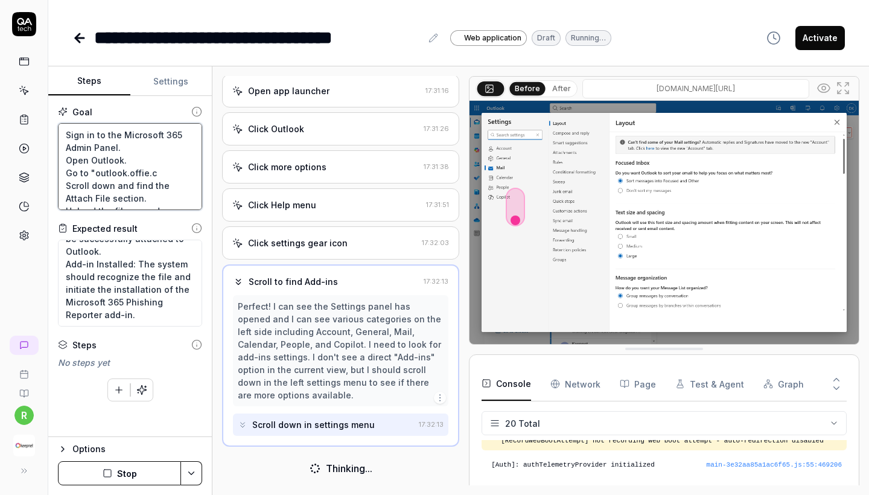
type textarea "*"
type textarea "Sign in to the Microsoft 365 Admin Panel. Open Outlook. Go to "outlook.offie.co…"
type textarea "*"
type textarea "Sign in to the Microsoft 365 Admin Panel. Open Outlook. Go to "outlook.offie.co…"
type textarea "*"
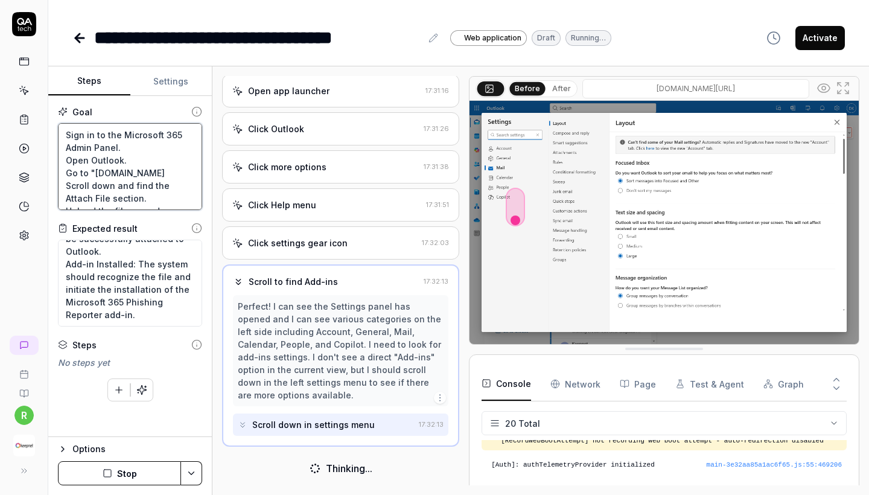
type textarea "Sign in to the Microsoft 365 Admin Panel. Open Outlook. Go to "outlook.offie.co…"
type textarea "*"
type textarea "Sign in to the Microsoft 365 Admin Panel. Open Outlook. Go to "outlook.offie.co…"
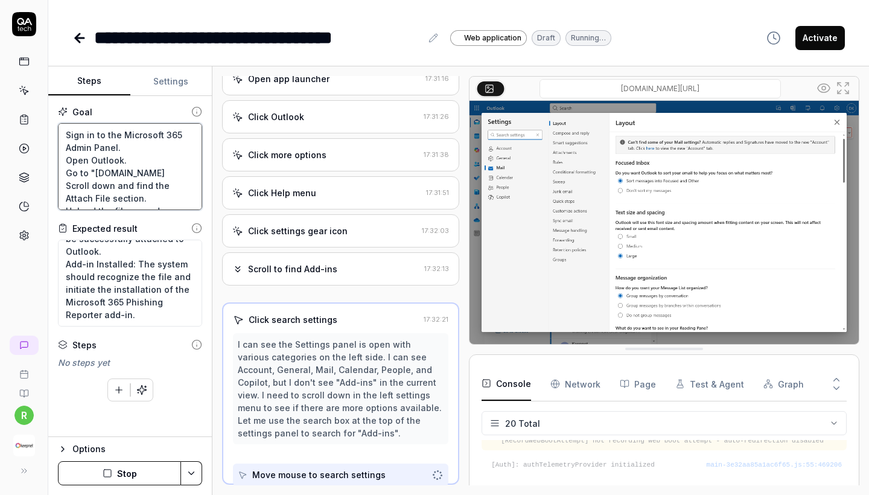
type textarea "*"
type textarea "Sign in to the Microsoft 365 Admin Panel. Open Outlook. Go to "outlook.offie.co…"
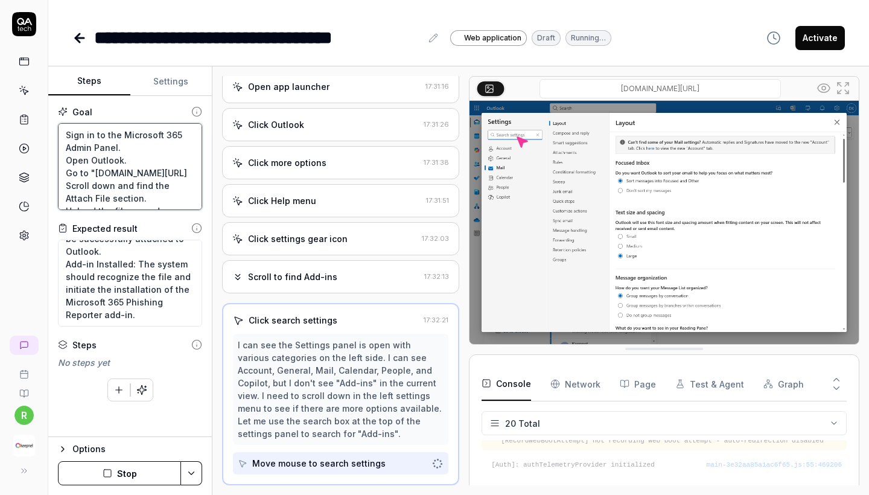
type textarea "*"
type textarea "Sign in to the Microsoft 365 Admin Panel. Open Outlook. Go to "outlook.offie.co…"
type textarea "*"
type textarea "Sign in to the Microsoft 365 Admin Panel. Open Outlook. Go to "outlook.offie.co…"
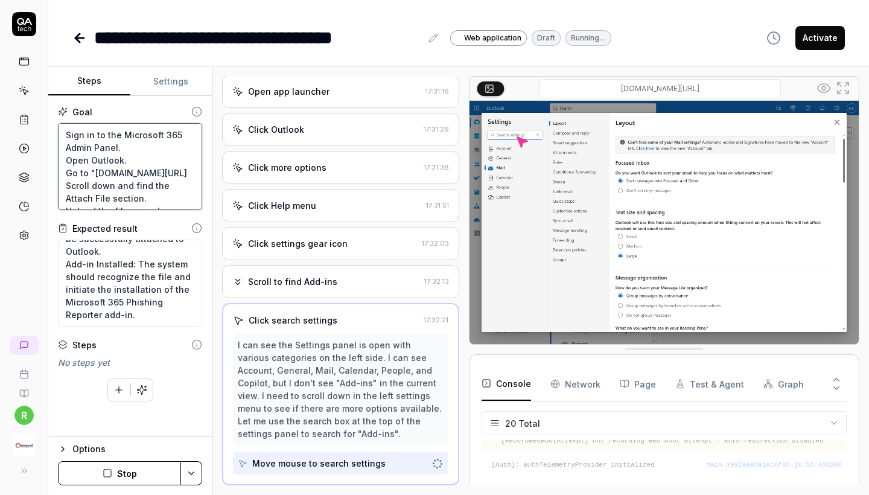
type textarea "*"
type textarea "Sign in to the Microsoft 365 Admin Panel. Open Outlook. Go to "outlook.offie.co…"
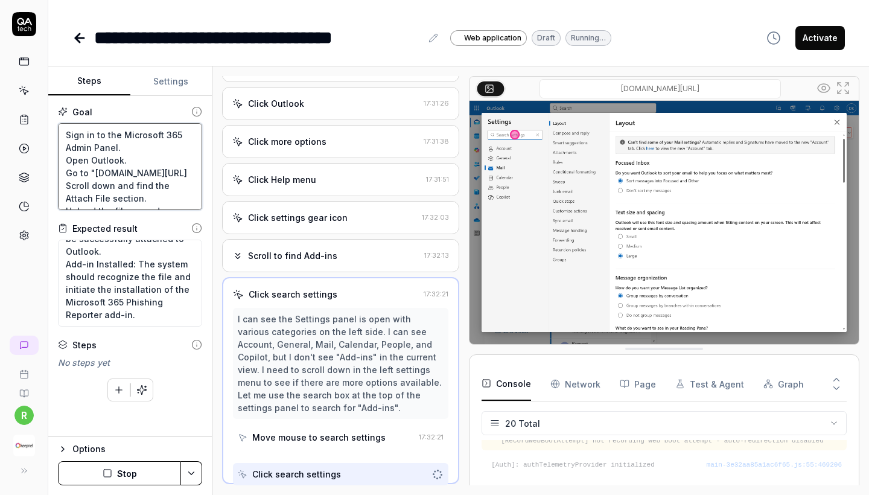
type textarea "*"
type textarea "Sign in to the Microsoft 365 Admin Panel. Open Outlook. Go to "outlook.offie.co…"
type textarea "*"
type textarea "Sign in to the Microsoft 365 Admin Panel. Open Outlook. Go to "outlook.offie.co…"
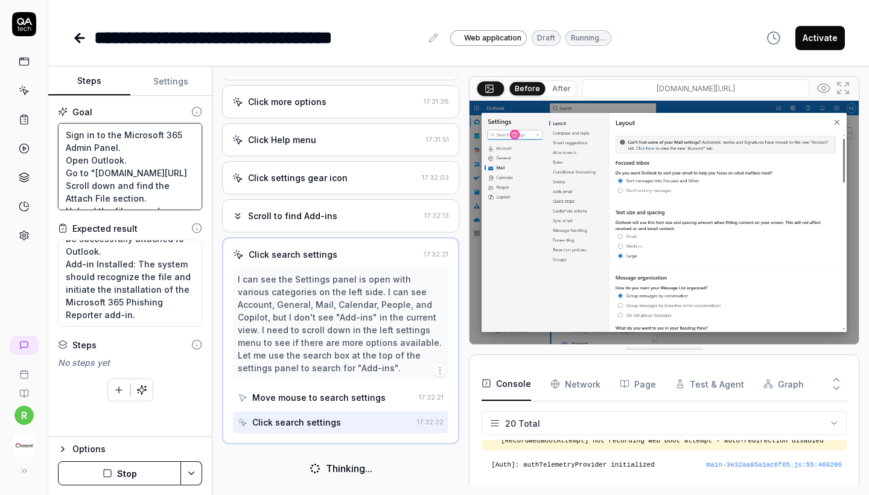
type textarea "*"
type textarea "Sign in to the Microsoft 365 Admin Panel. Open Outlook. Go to "outlook.offie.co…"
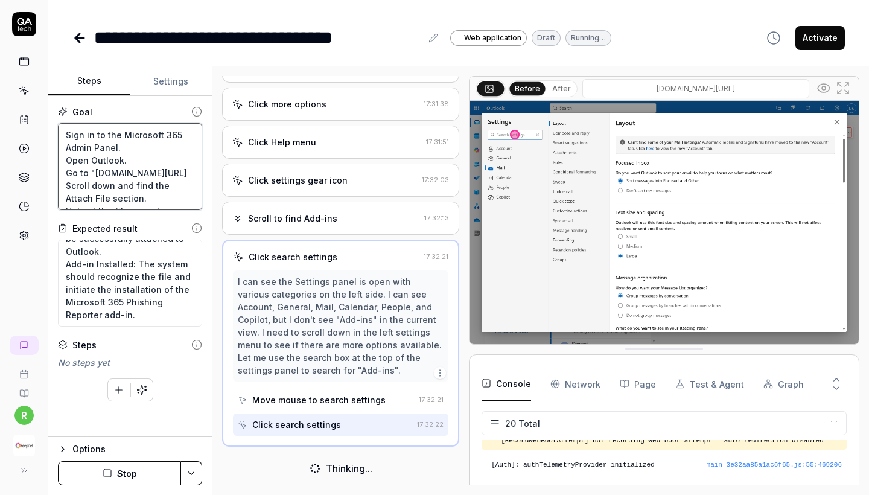
scroll to position [995, 0]
type textarea "*"
type textarea "Sign in to the Microsoft 365 Admin Panel. Open Outlook. Go to "outlook.offie.co…"
type textarea "*"
type textarea "Sign in to the Microsoft 365 Admin Panel. Open Outlook. Go to "outlook.offie.co…"
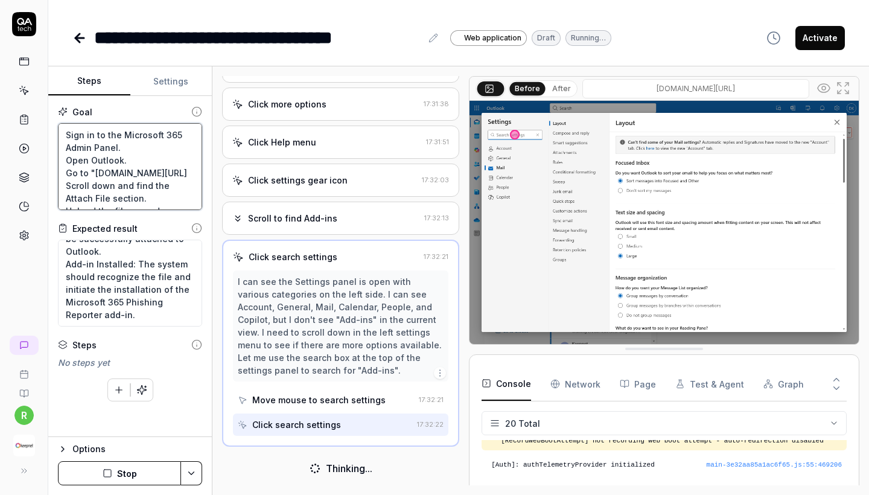
type textarea "*"
type textarea "Sign in to the Microsoft 365 Admin Panel. Open Outlook. Go to "outlook.offie.co…"
type textarea "*"
type textarea "Sign in to the Microsoft 365 Admin Panel. Open Outlook. Go to "outlook.offie.co…"
type textarea "*"
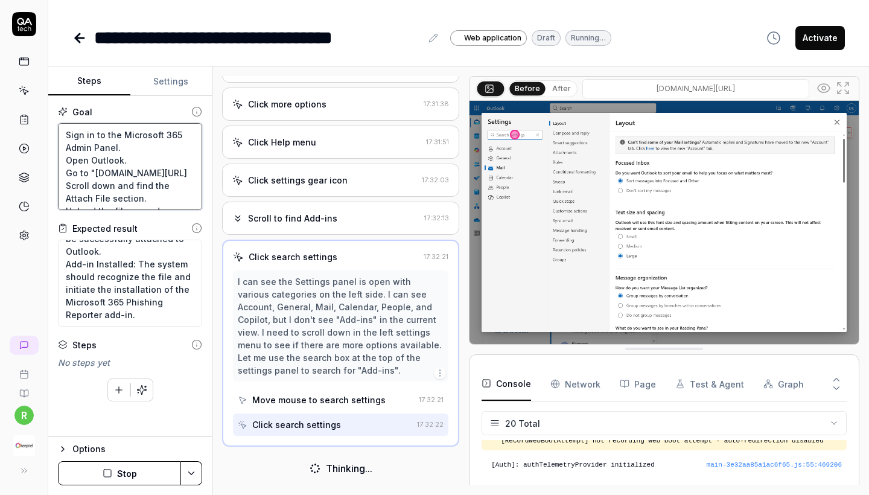
type textarea "Sign in to the Microsoft 365 Admin Panel. Open Outlook. Go to "outlook.offie.co…"
type textarea "*"
type textarea "Sign in to the Microsoft 365 Admin Panel. Open Outlook. Go to "outlook.offie.co…"
type textarea "*"
type textarea "Sign in to the Microsoft 365 Admin Panel. Open Outlook. Go to "outlook.offie.co…"
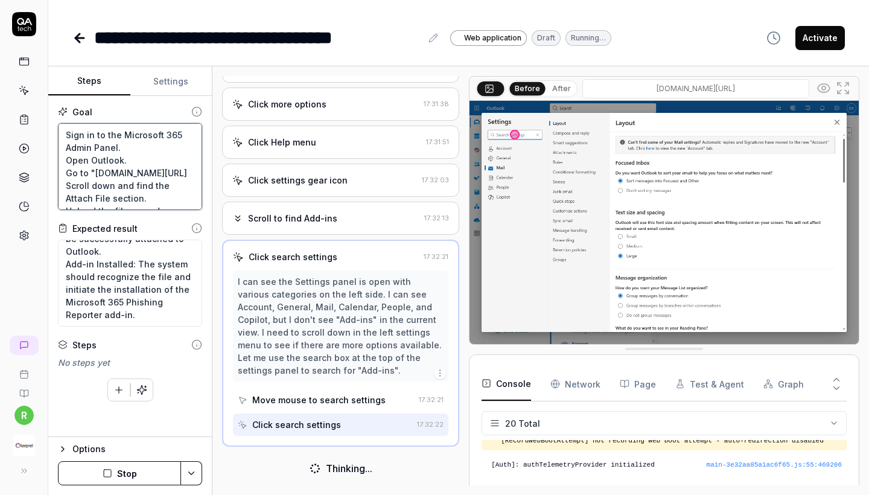
type textarea "*"
type textarea "Sign in to the Microsoft 365 Admin Panel. Open Outlook. Go to "outlook.offie.co…"
type textarea "*"
type textarea "Sign in to the Microsoft 365 Admin Panel. Open Outlook. Go to "outlook.offie.co…"
type textarea "*"
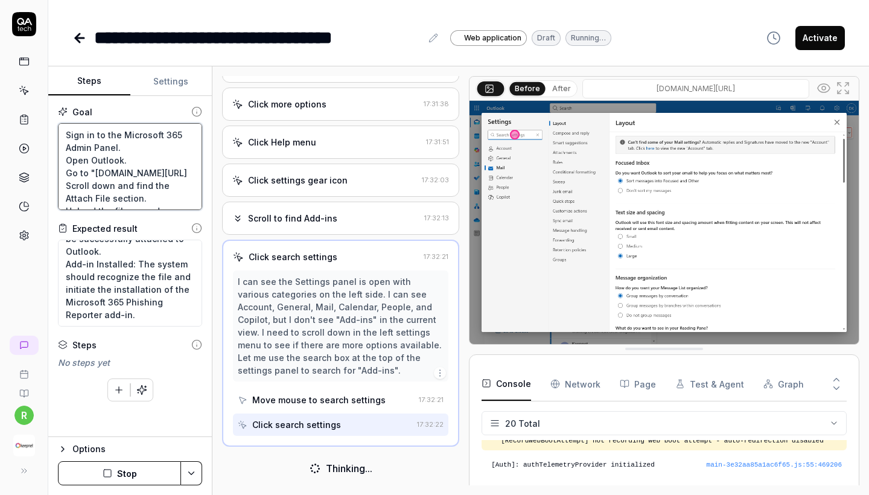
type textarea "Sign in to the Microsoft 365 Admin Panel. Open Outlook. Go to "outlook.offie.co…"
type textarea "*"
type textarea "Sign in to the Microsoft 365 Admin Panel. Open Outlook. Go to "outlook.offie.co…"
type textarea "*"
type textarea "Sign in to the Microsoft 365 Admin Panel. Open Outlook. Go to "outlook.offie.co…"
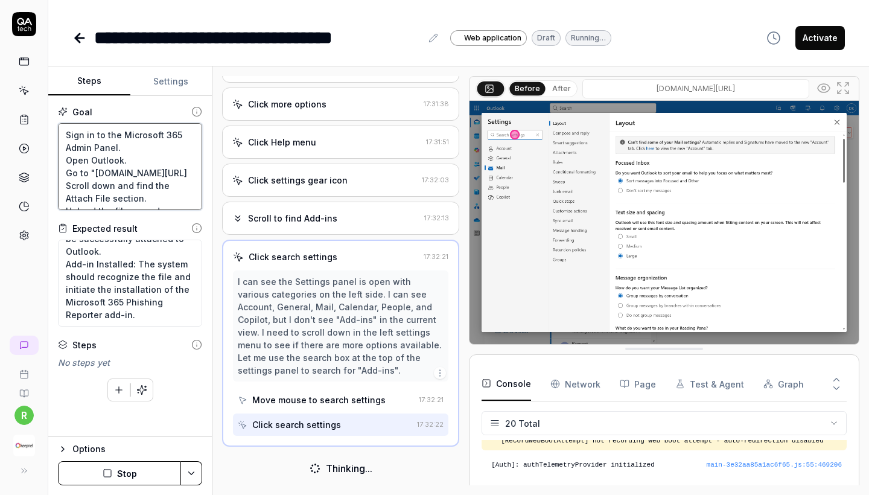
type textarea "*"
type textarea "Sign in to the Microsoft 365 Admin Panel. Open Outlook. Go to "outlook.offie.co…"
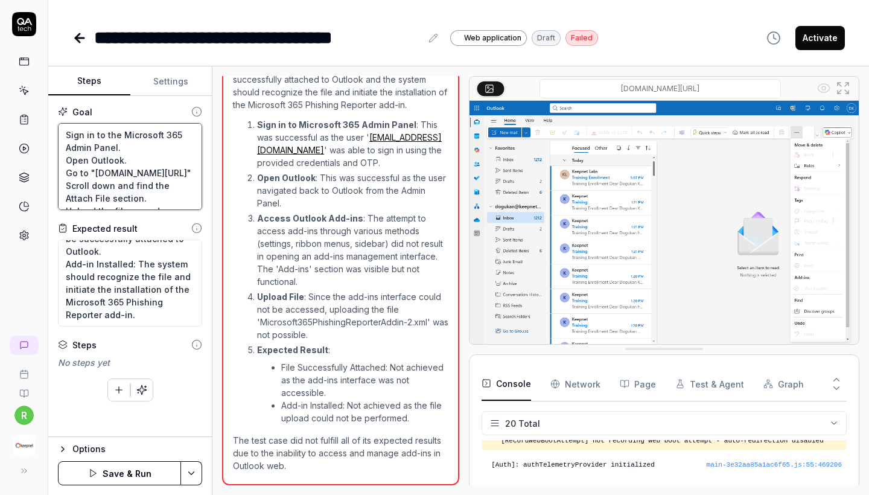
scroll to position [1635, 0]
drag, startPoint x: 122, startPoint y: 195, endPoint x: 48, endPoint y: 155, distance: 84.2
click at [48, 155] on div "Goal Sign in to the Microsoft 365 Admin Panel. Open Outlook. Go to "outlook.off…" at bounding box center [129, 266] width 163 height 341
type textarea "*"
type textarea "Sign in to the Microsoft 365 Admin Panel. Scroll down and find the Attach File …"
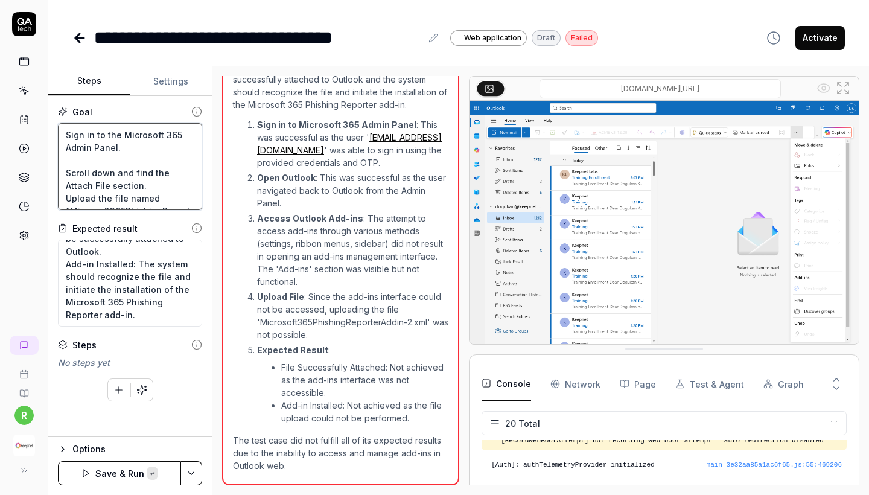
paste textarea "Open Outlook: If you have the Outlook app installed, open it, or you can go to …"
type textarea "*"
type textarea "Sign in to the Microsoft 365 Admin Panel. Open Outlook: If you have the Outlook…"
type textarea "*"
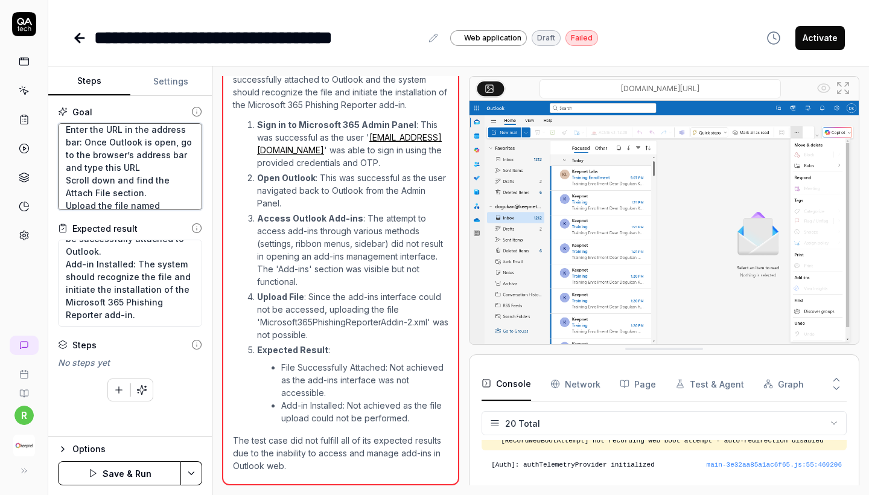
type textarea "Sign in to the Microsoft 365 Admin Panel. Open Outlook: If you have the Outlook…"
paste textarea "https://outlook.office.com/mail/inclientstore"
type textarea "*"
type textarea "Sign in to the Microsoft 365 Admin Panel. Open Outlook: If you have the Outlook…"
type textarea "*"
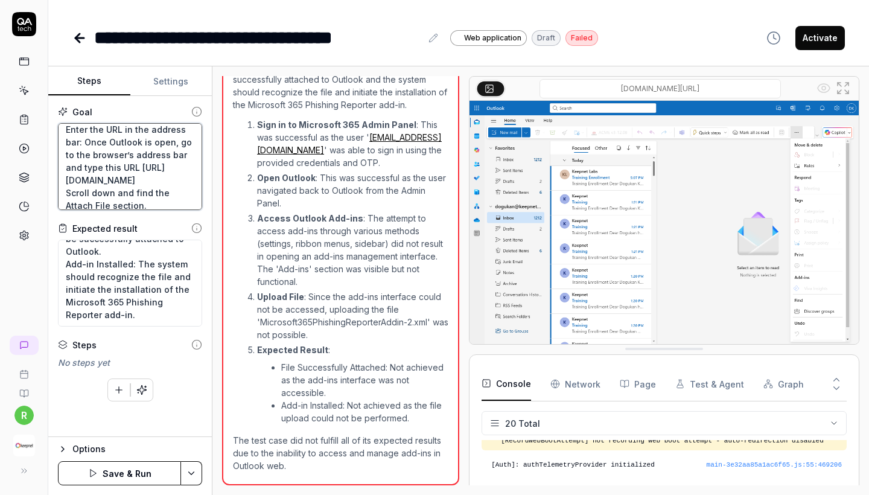
type textarea "Sign in to the Microsoft 365 Admin Panel. Open Outlook: If you have the Outlook…"
paste textarea "and press Enter."
type textarea "*"
type textarea "Sign in to the Microsoft 365 Admin Panel. Open Outlook: If you have the Outlook…"
click at [113, 467] on button "Save & Run" at bounding box center [119, 473] width 123 height 24
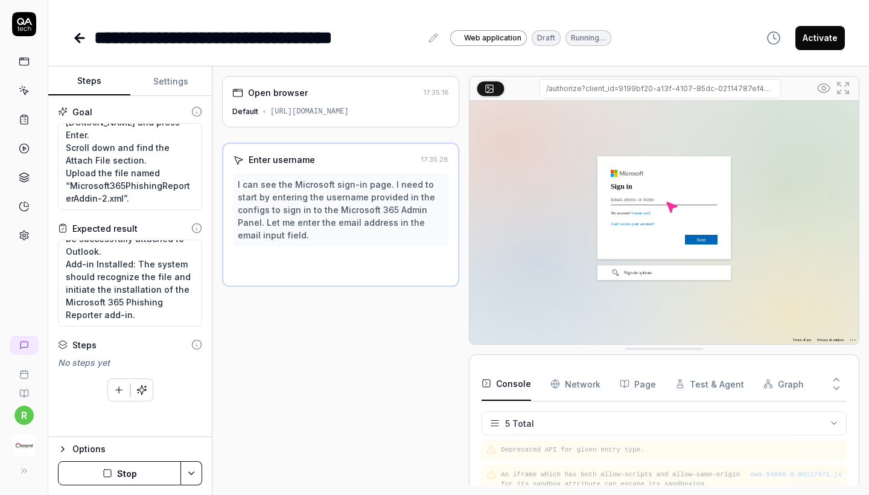
scroll to position [51, 0]
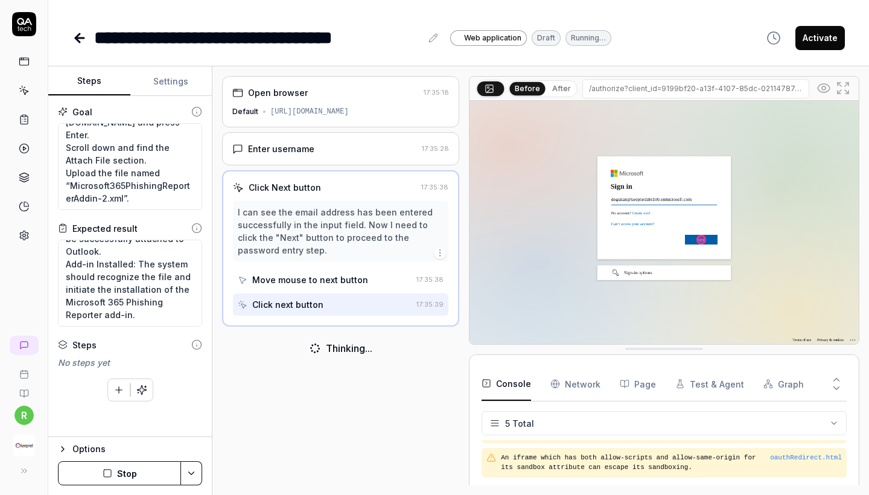
click at [401, 45] on div "**********" at bounding box center [257, 37] width 327 height 27
click at [418, 36] on div "**********" at bounding box center [257, 37] width 327 height 27
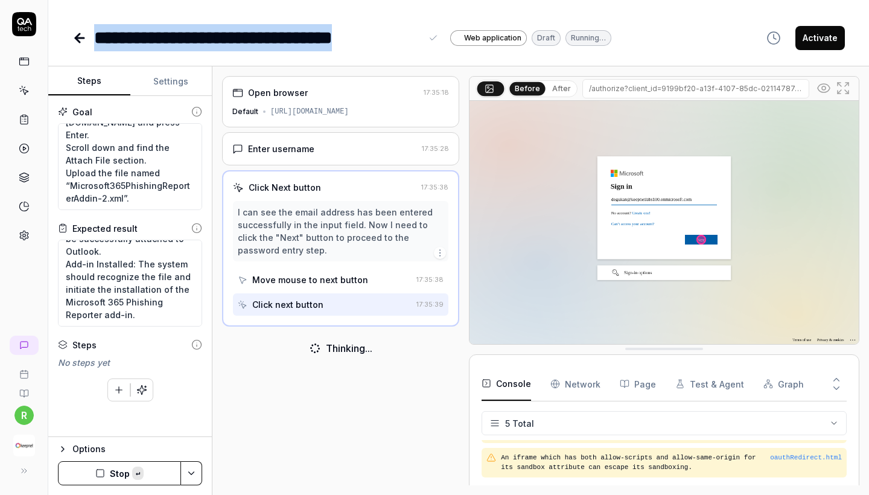
copy div "**********"
drag, startPoint x: 420, startPoint y: 40, endPoint x: 60, endPoint y: 40, distance: 360.1
click at [60, 40] on div "**********" at bounding box center [458, 25] width 820 height 51
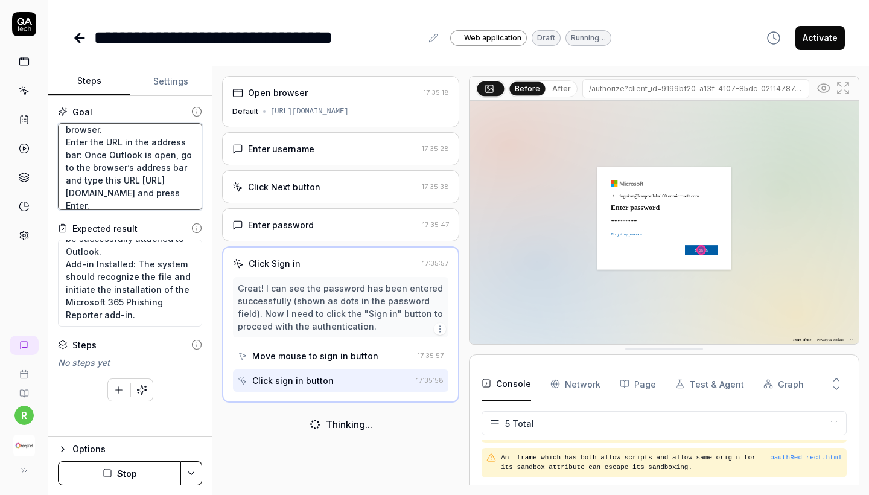
scroll to position [152, 0]
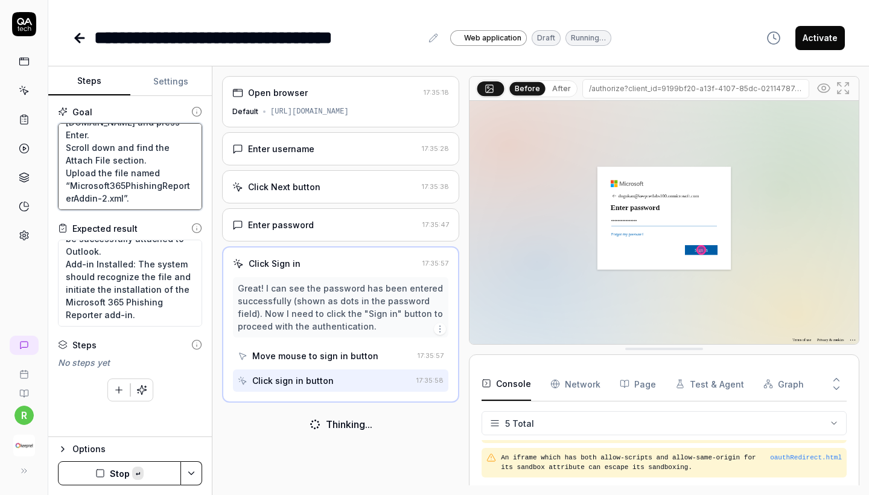
drag, startPoint x: 83, startPoint y: 149, endPoint x: 150, endPoint y: 204, distance: 87.4
click at [150, 204] on textarea "Sign in to the Microsoft 365 Admin Panel. Open Outlook: If you have the Outlook…" at bounding box center [130, 166] width 144 height 87
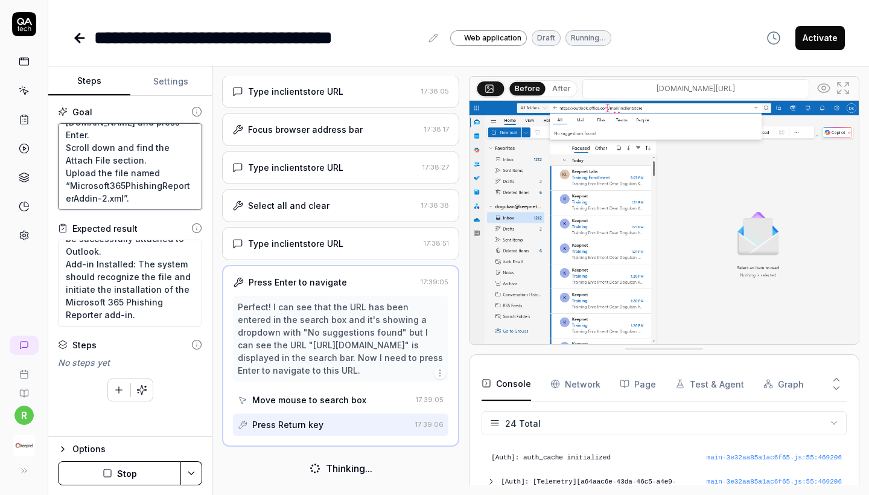
scroll to position [627, 0]
click at [665, 89] on input "outlook.office.com/mail" at bounding box center [695, 88] width 227 height 19
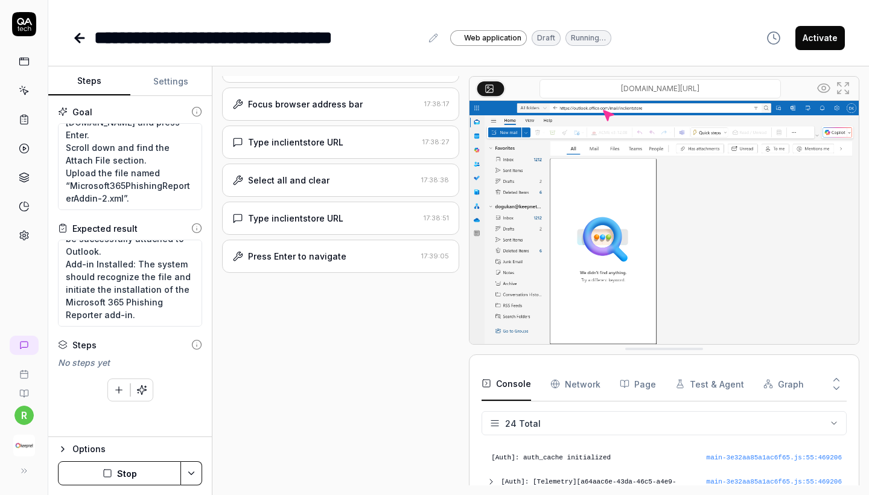
click at [832, 89] on button at bounding box center [823, 87] width 19 height 19
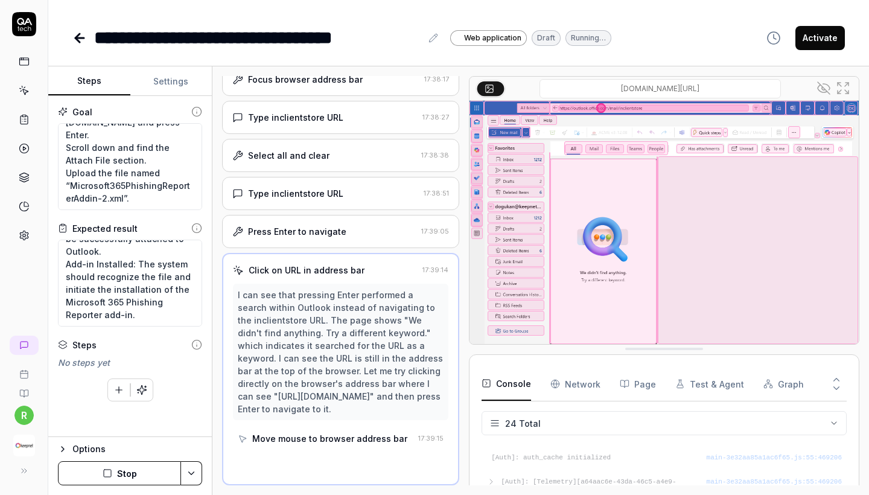
scroll to position [677, 0]
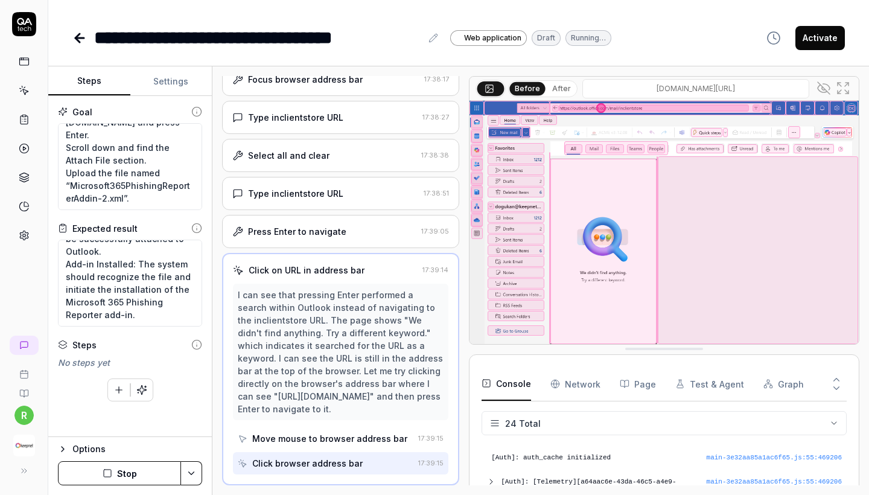
click at [831, 89] on button at bounding box center [823, 87] width 19 height 19
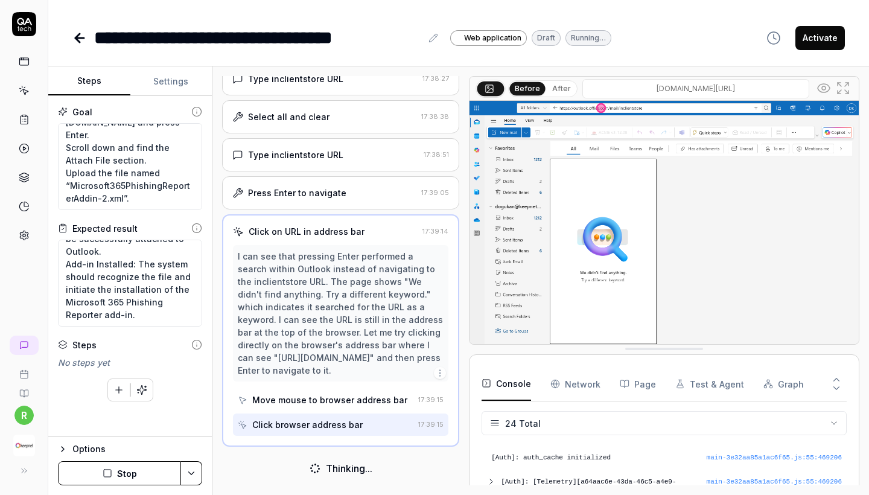
scroll to position [716, 0]
click at [830, 90] on icon at bounding box center [823, 88] width 14 height 14
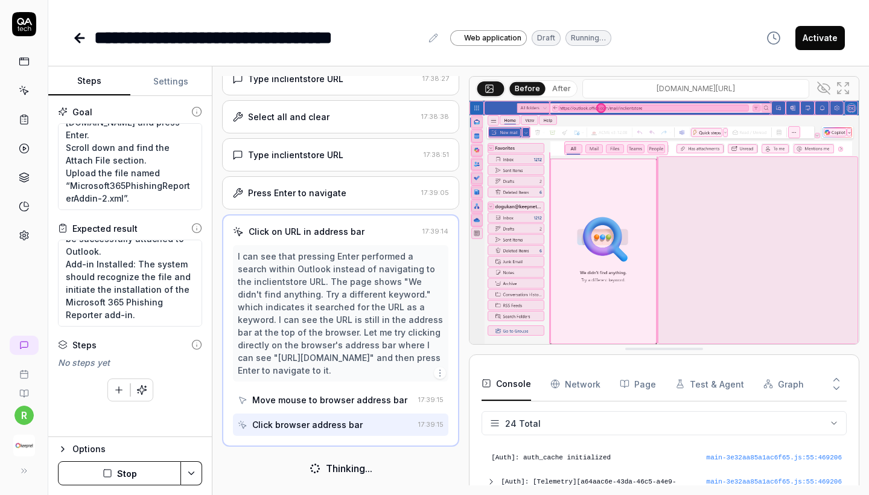
click at [828, 90] on icon at bounding box center [823, 88] width 14 height 14
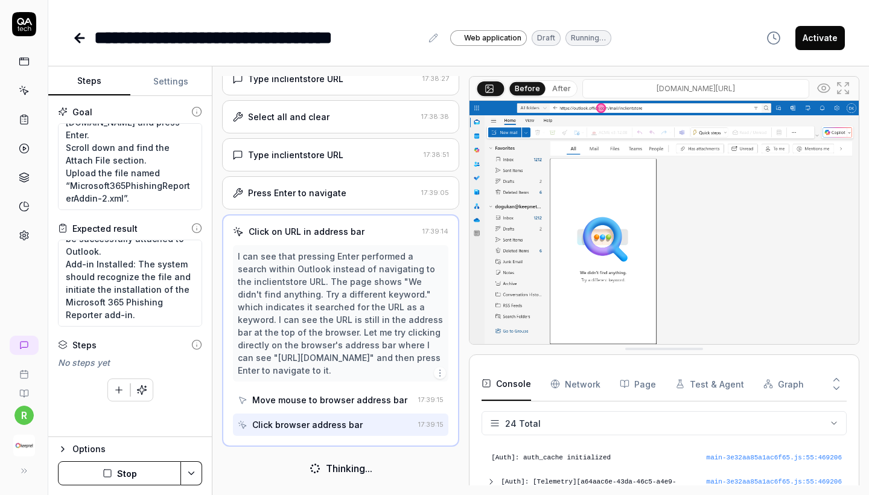
click at [842, 90] on icon at bounding box center [842, 88] width 14 height 14
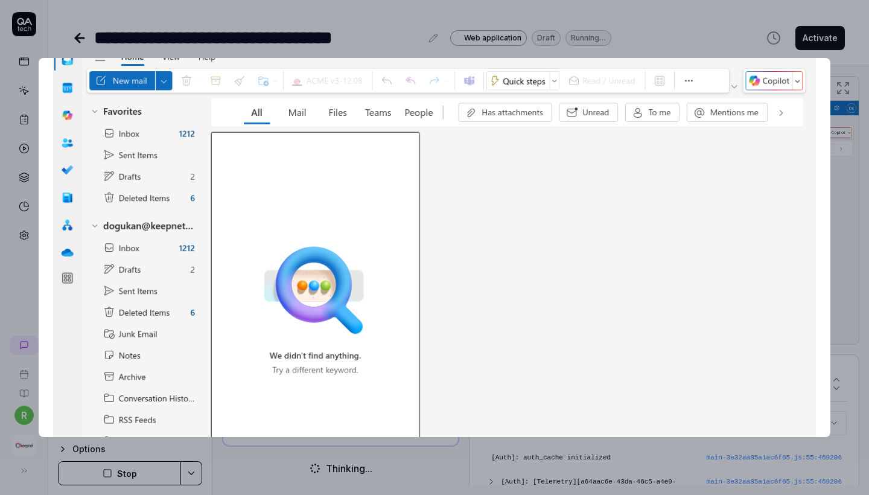
click at [463, 167] on img at bounding box center [434, 257] width 762 height 477
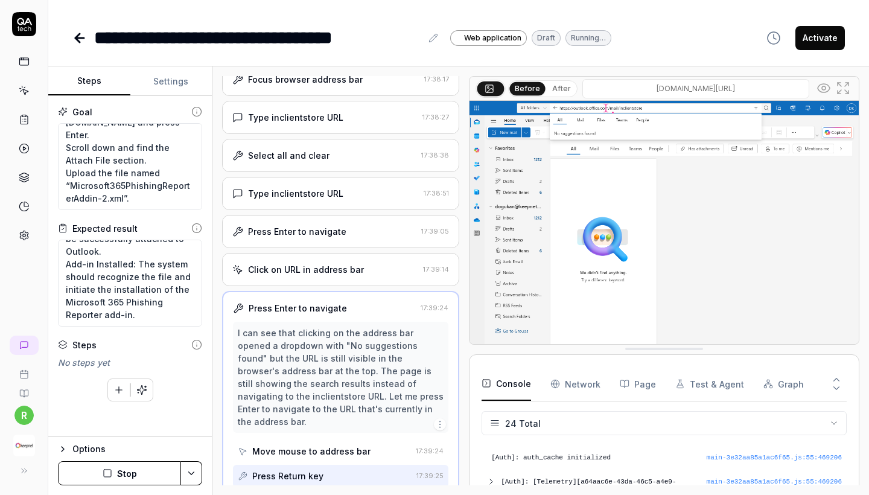
click at [835, 85] on icon at bounding box center [842, 88] width 14 height 14
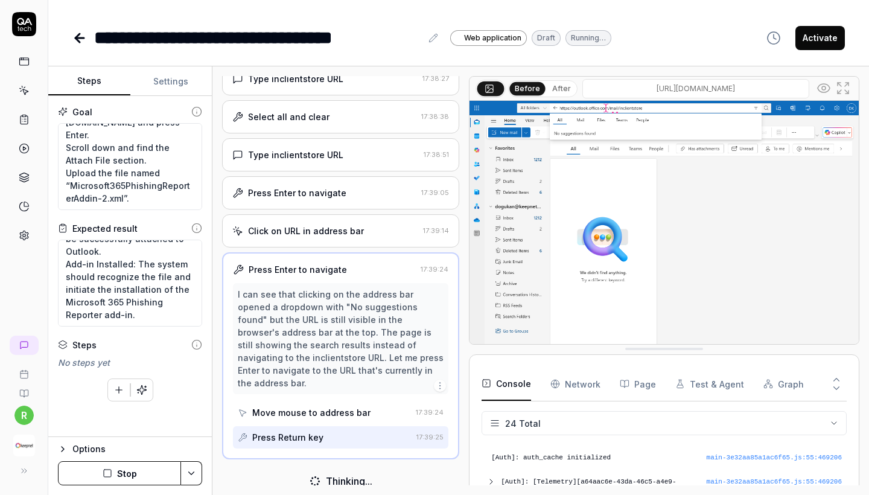
click at [724, 89] on input "outlook.office.com/mail" at bounding box center [695, 88] width 227 height 19
click at [729, 89] on input "outlook.office.com/mail" at bounding box center [695, 88] width 227 height 19
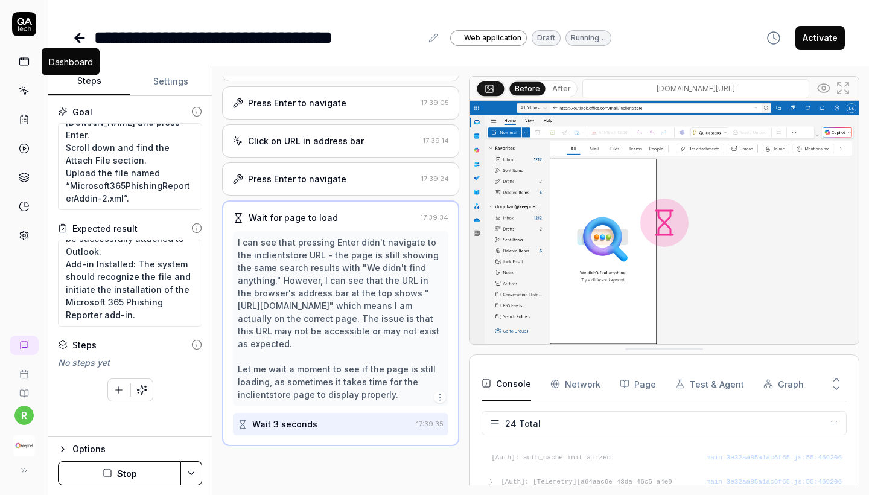
scroll to position [805, 0]
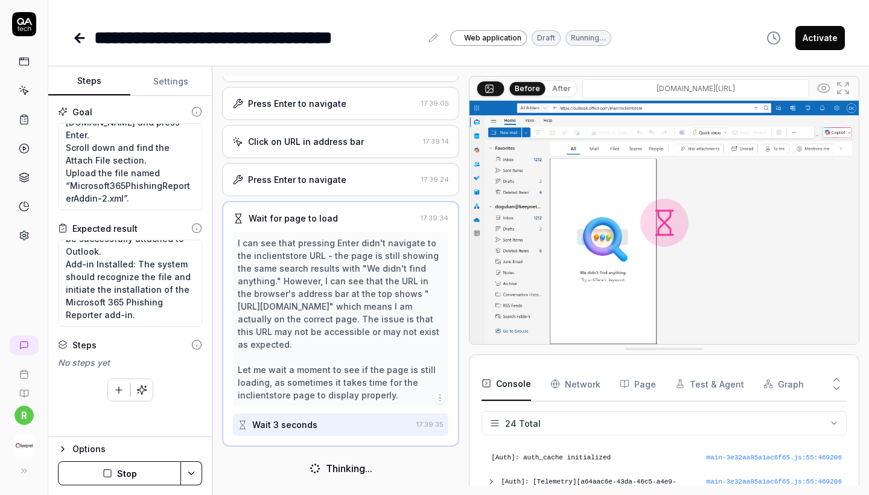
click at [79, 42] on icon at bounding box center [77, 38] width 4 height 8
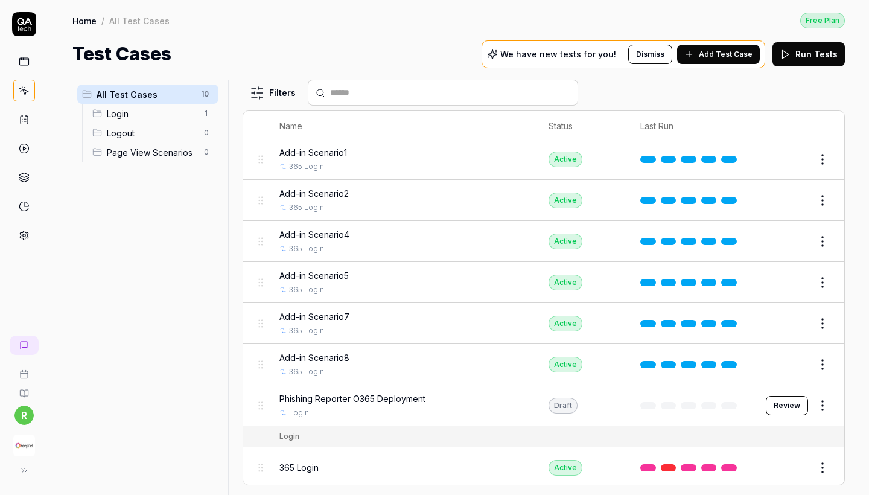
scroll to position [83, 0]
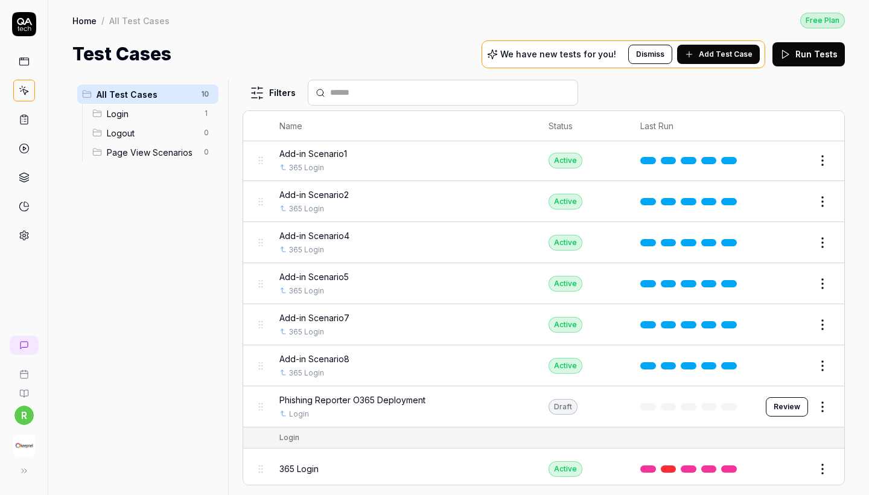
click at [792, 358] on button "Edit" at bounding box center [793, 365] width 29 height 19
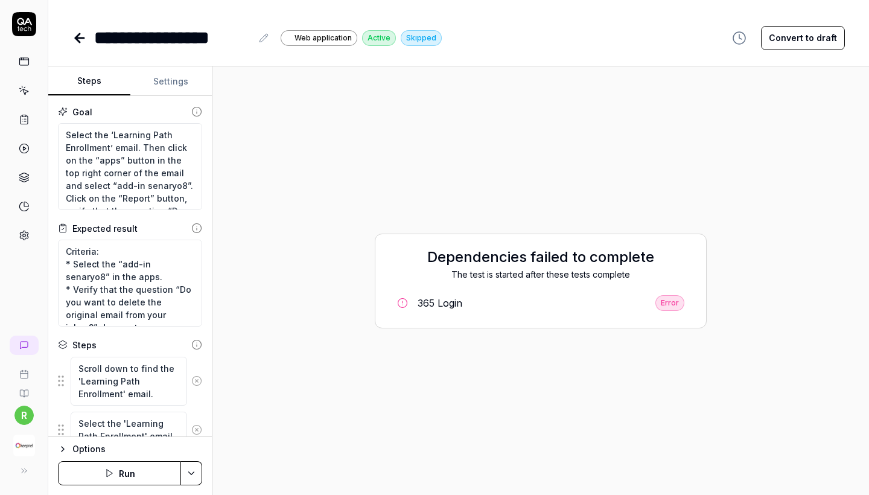
type textarea "*"
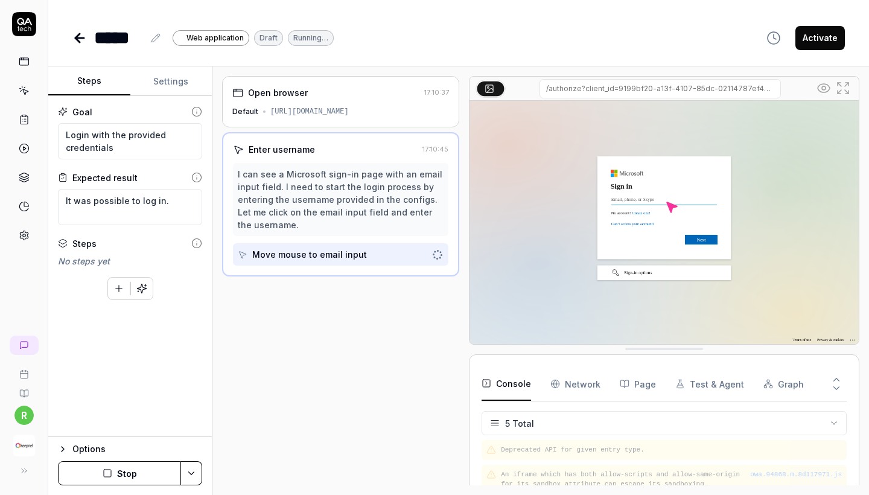
scroll to position [51, 0]
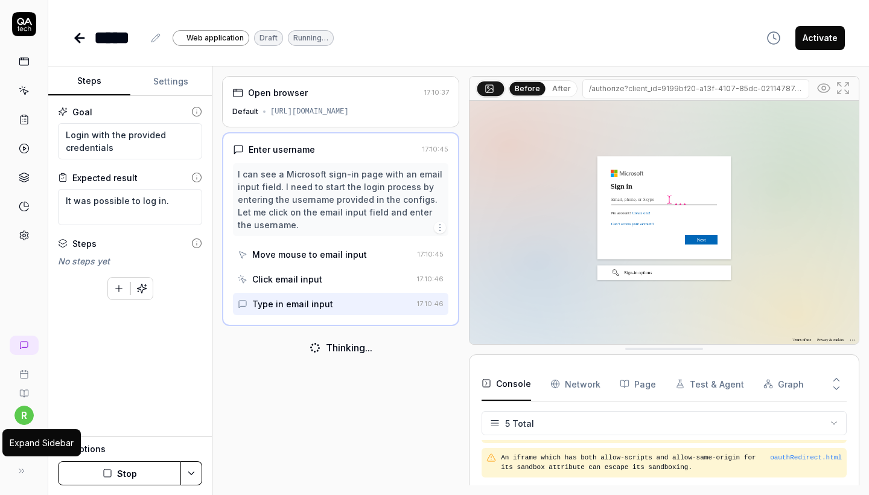
click at [21, 466] on icon at bounding box center [22, 471] width 10 height 10
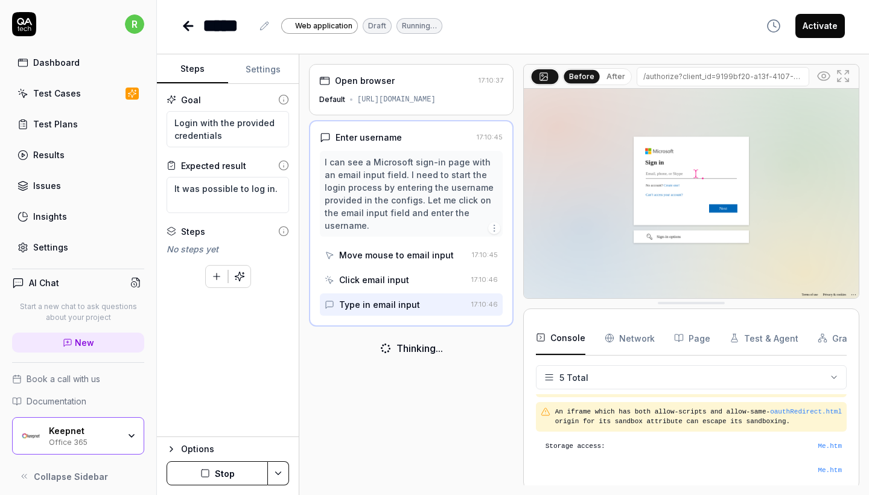
type textarea "*"
click at [57, 243] on div "Settings" at bounding box center [50, 247] width 35 height 13
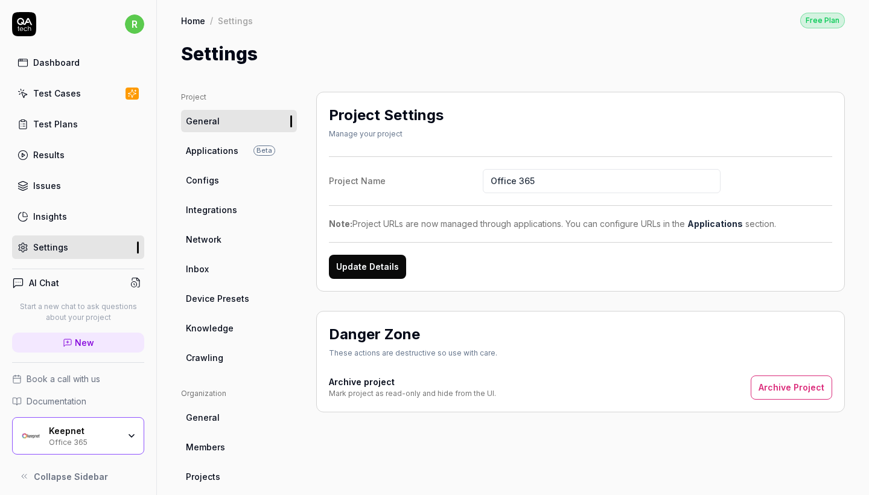
click at [237, 173] on link "Configs" at bounding box center [239, 180] width 116 height 22
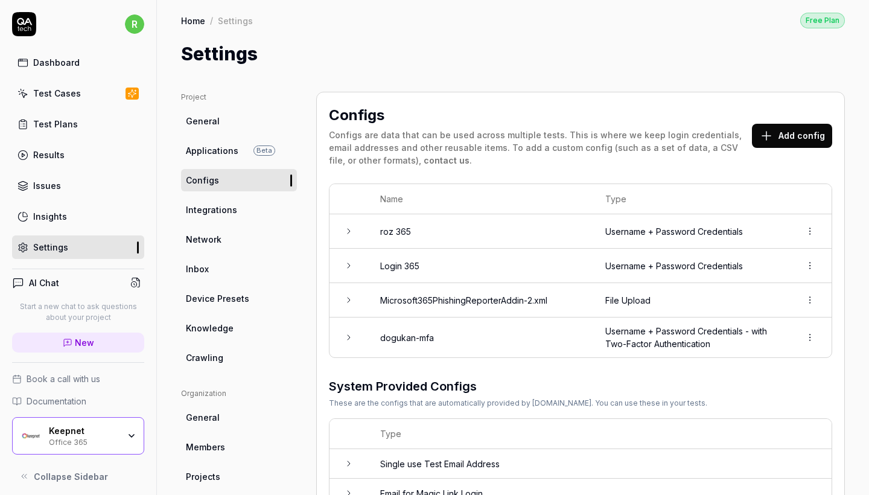
click at [815, 223] on html "r Dashboard Test Cases Test Plans Results Issues Insights Settings AI Chat Star…" at bounding box center [434, 247] width 869 height 495
click at [784, 282] on div "Delete" at bounding box center [768, 283] width 95 height 27
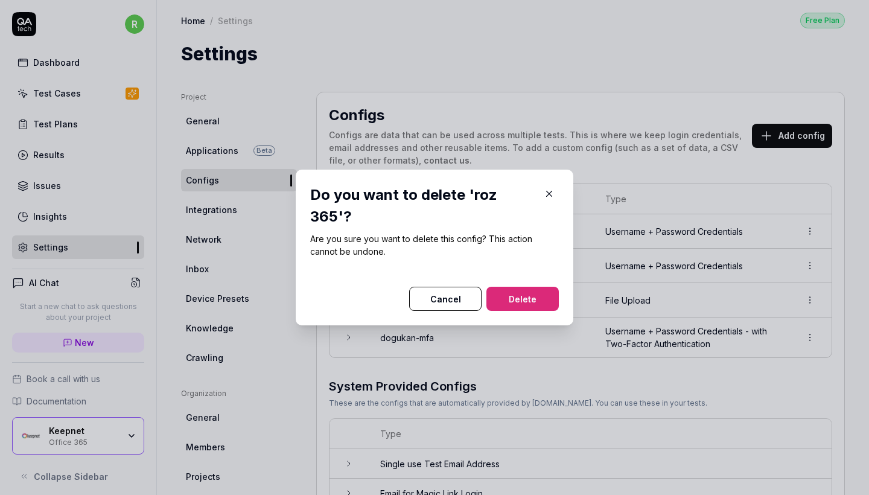
click at [550, 291] on button "Delete" at bounding box center [522, 299] width 72 height 24
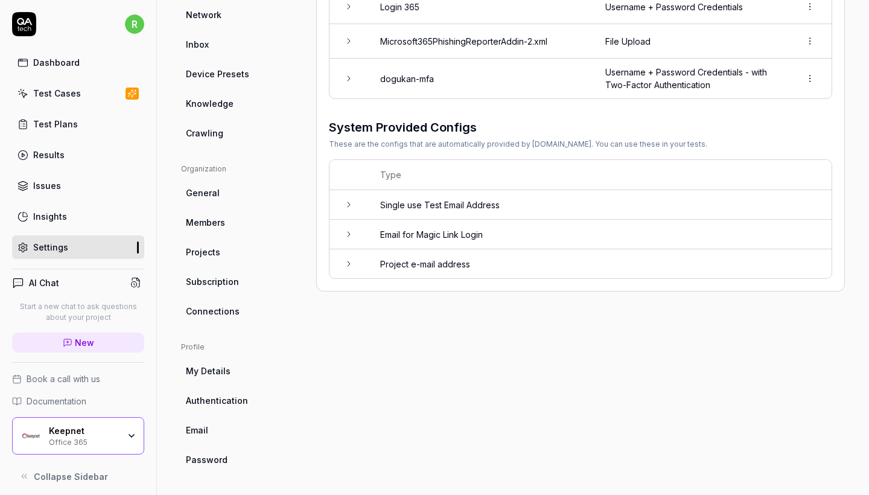
scroll to position [224, 0]
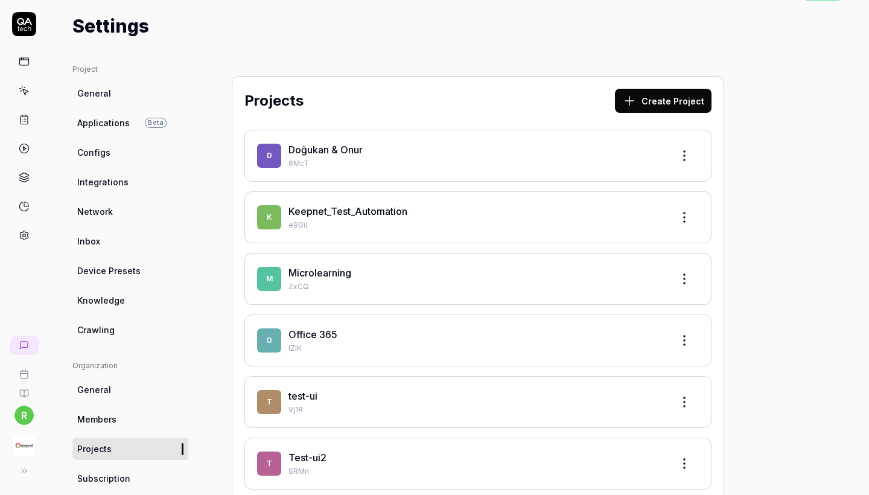
scroll to position [41, 0]
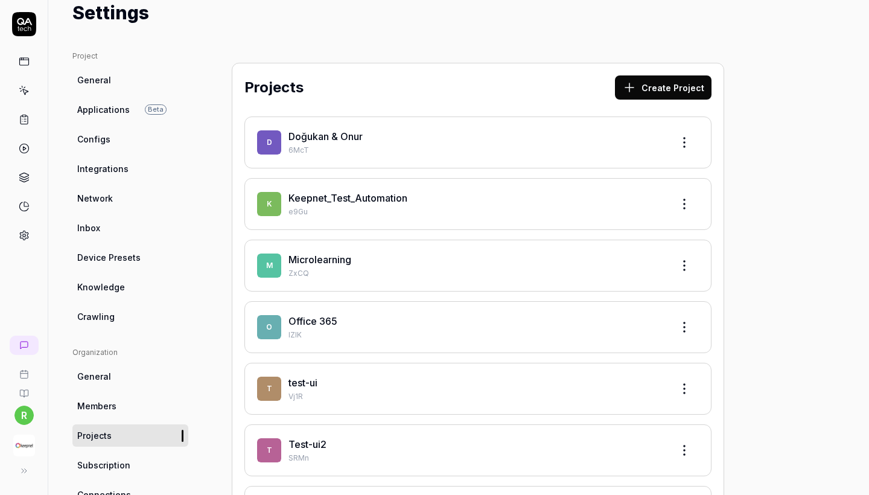
click at [368, 327] on div "Office 365" at bounding box center [475, 321] width 374 height 14
click at [348, 137] on link "Doğukan & Onur" at bounding box center [325, 136] width 74 height 12
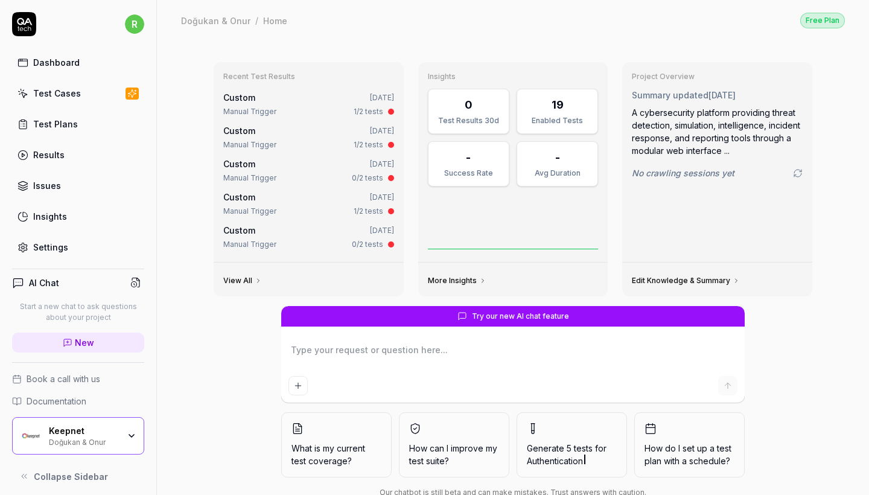
type textarea "*"
click at [62, 243] on div "Settings" at bounding box center [50, 247] width 35 height 13
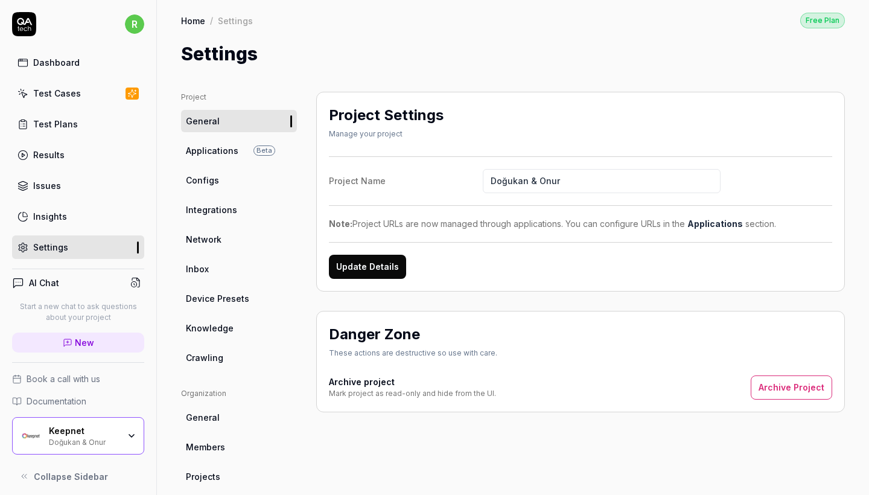
click at [236, 182] on link "Configs" at bounding box center [239, 180] width 116 height 22
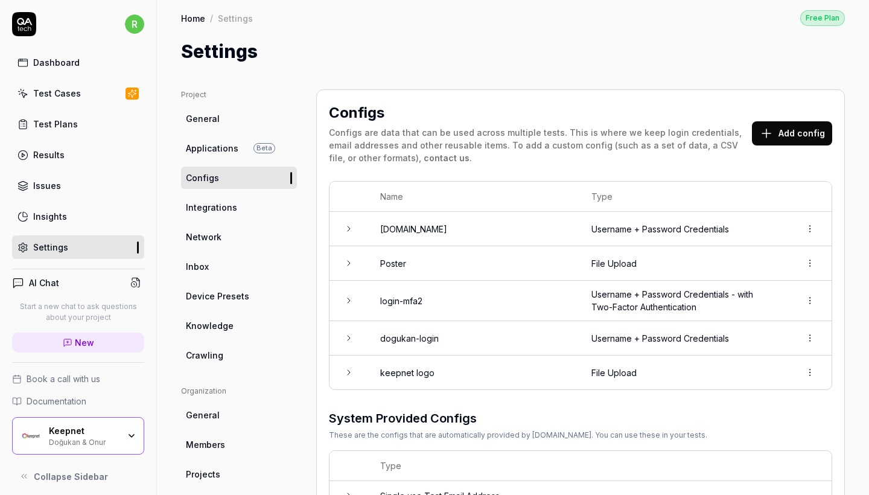
scroll to position [3, 0]
click at [561, 295] on td "login-mfa2" at bounding box center [473, 300] width 211 height 40
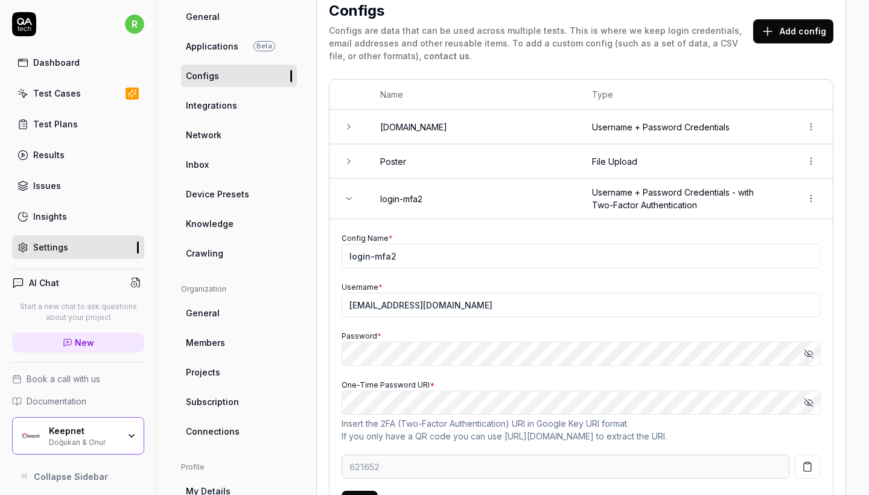
scroll to position [179, 0]
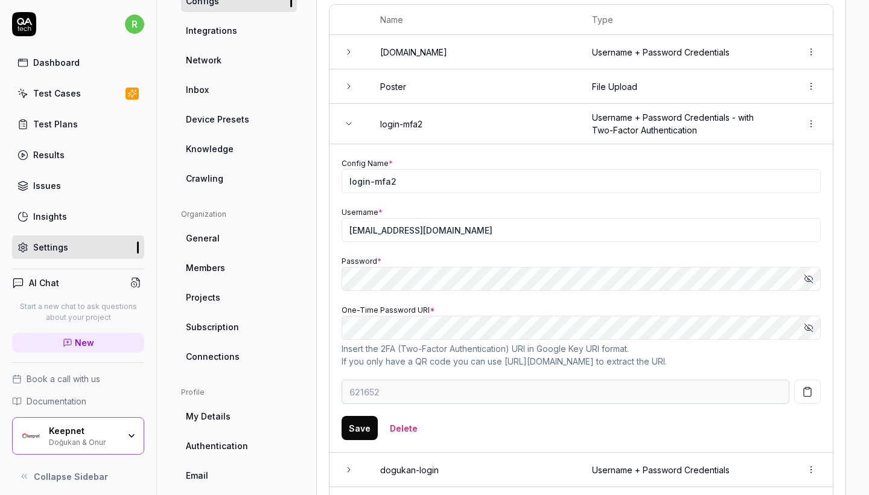
click at [802, 329] on button "Show password" at bounding box center [808, 327] width 24 height 24
click at [584, 349] on link "Google Key URI format" at bounding box center [581, 348] width 90 height 10
type input "291296"
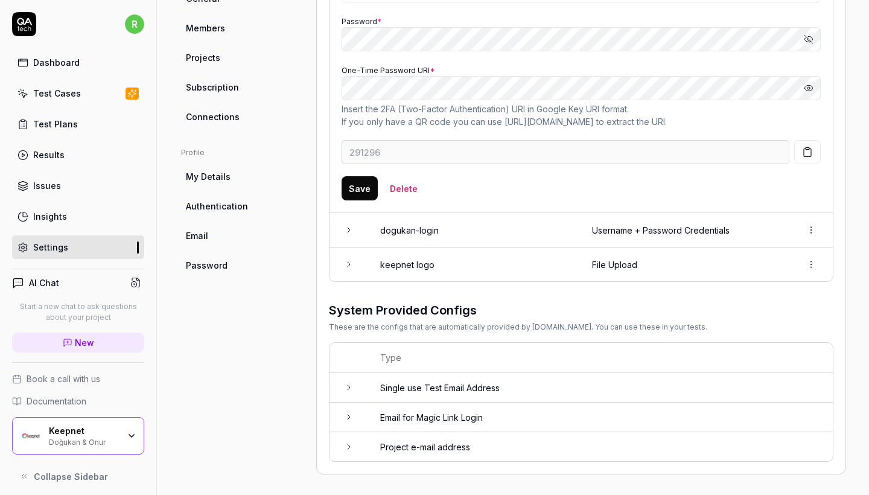
scroll to position [418, 0]
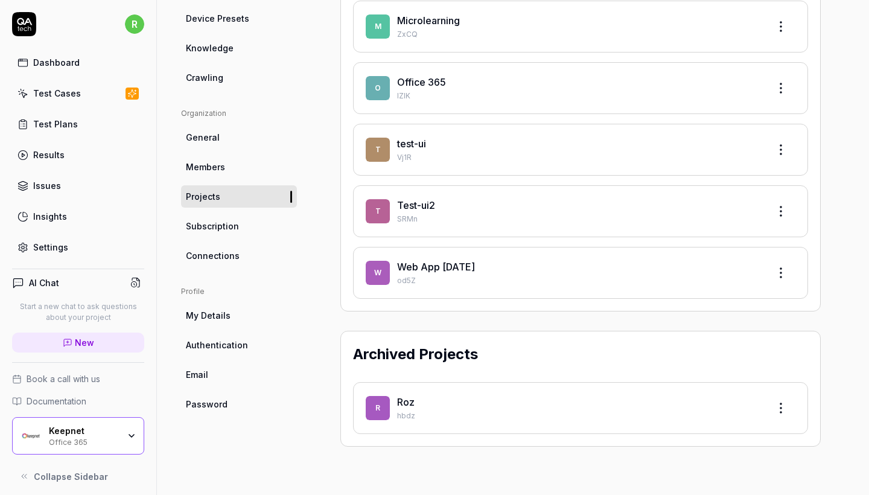
scroll to position [279, 0]
click at [443, 271] on link "Web App [DATE]" at bounding box center [436, 268] width 78 height 12
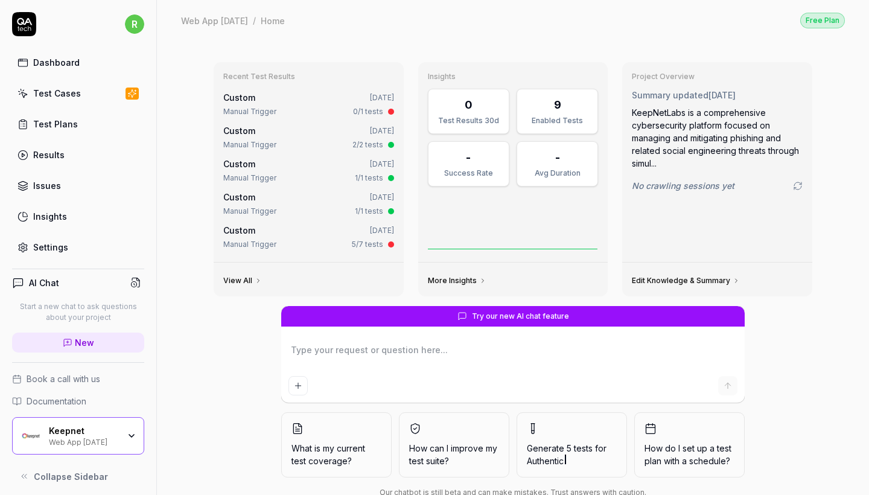
type textarea "*"
click at [60, 101] on link "Test Cases" at bounding box center [78, 93] width 132 height 24
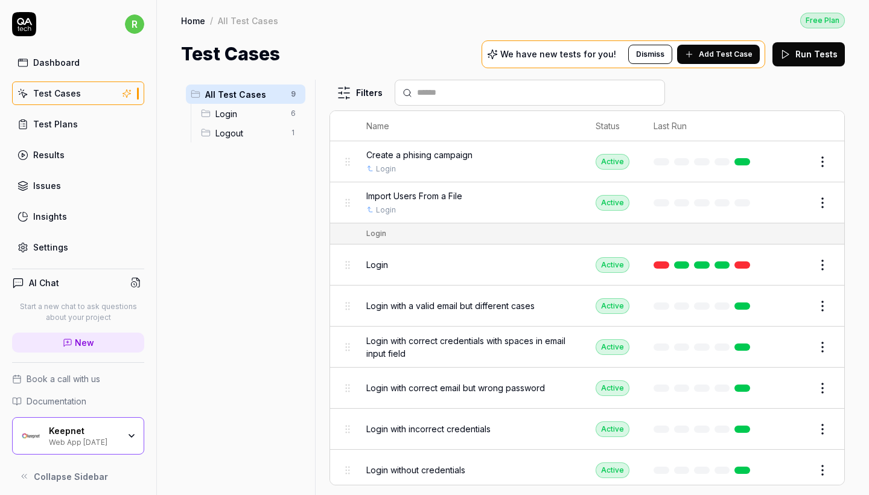
click at [790, 154] on button "Edit" at bounding box center [793, 161] width 29 height 19
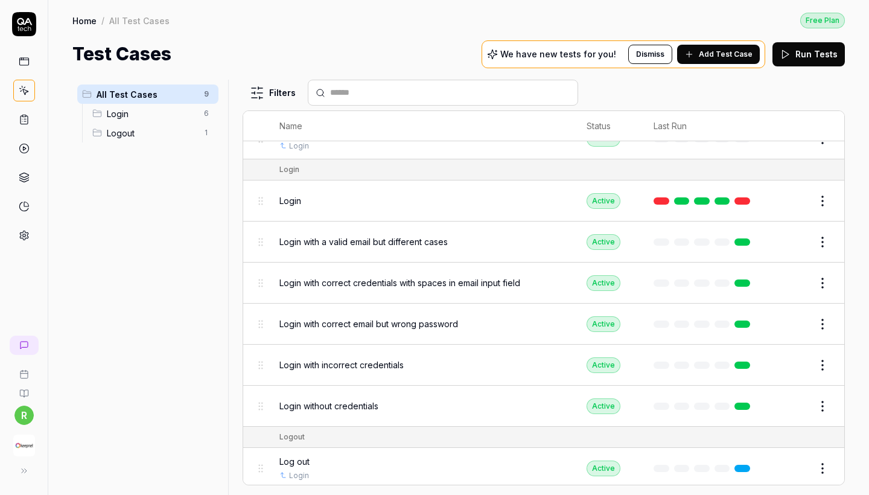
scroll to position [63, 0]
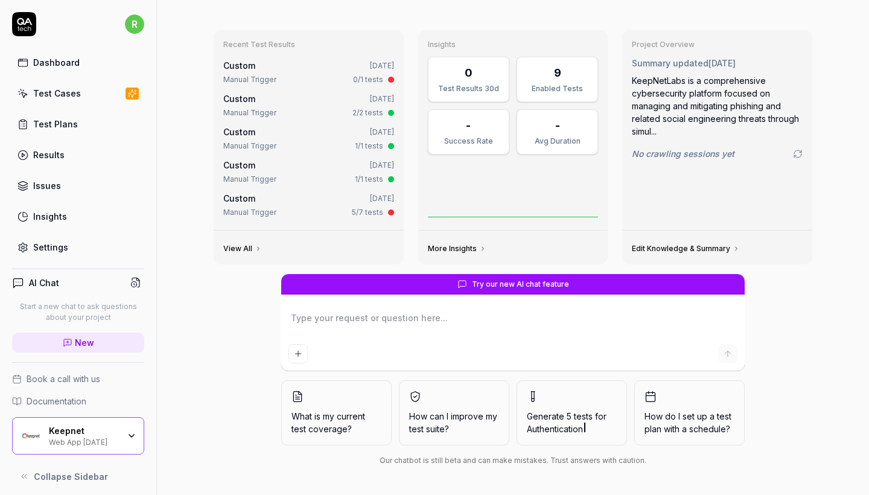
scroll to position [32, 0]
click at [109, 435] on div "Keepnet" at bounding box center [84, 430] width 70 height 11
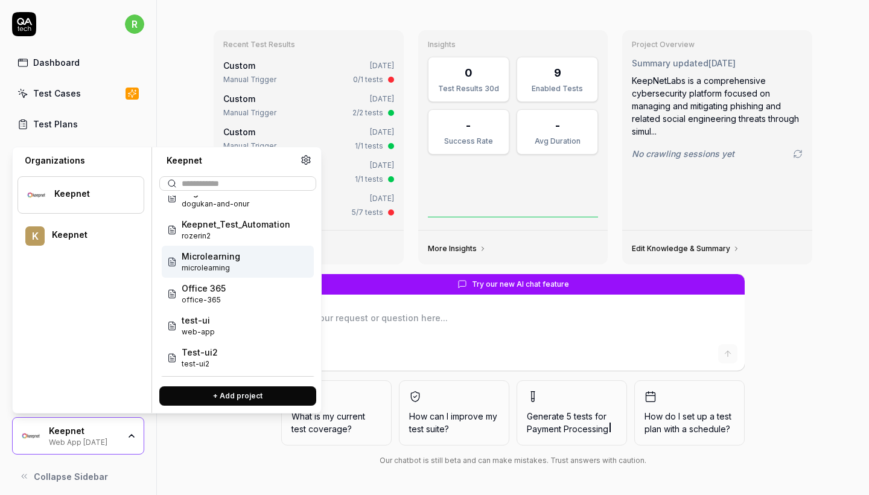
scroll to position [26, 0]
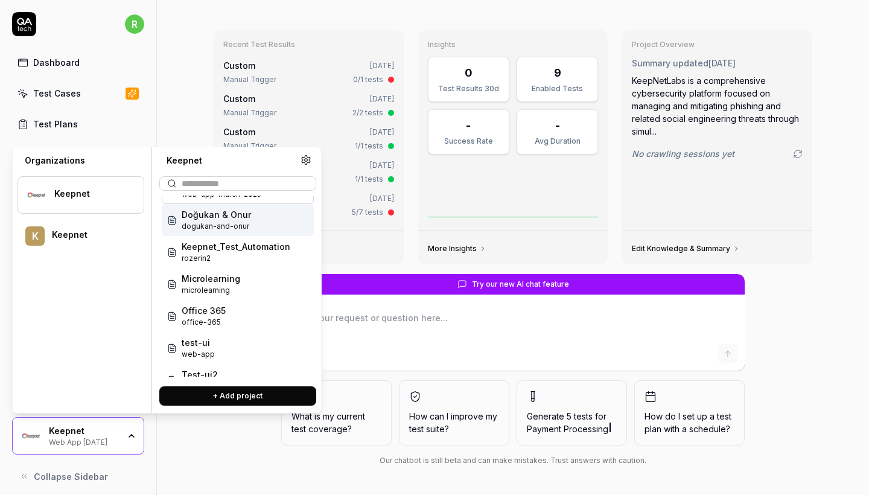
click at [215, 224] on span "dogukan-and-onur" at bounding box center [216, 226] width 69 height 11
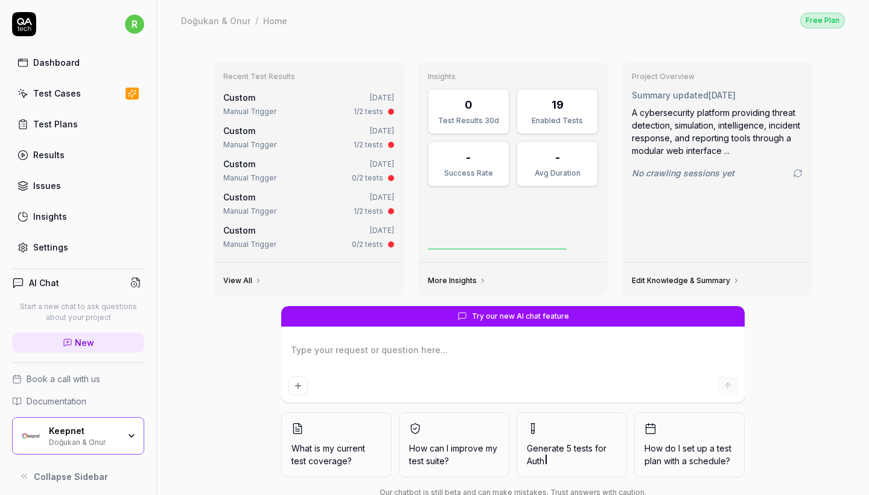
click at [72, 101] on link "Test Cases" at bounding box center [78, 93] width 132 height 24
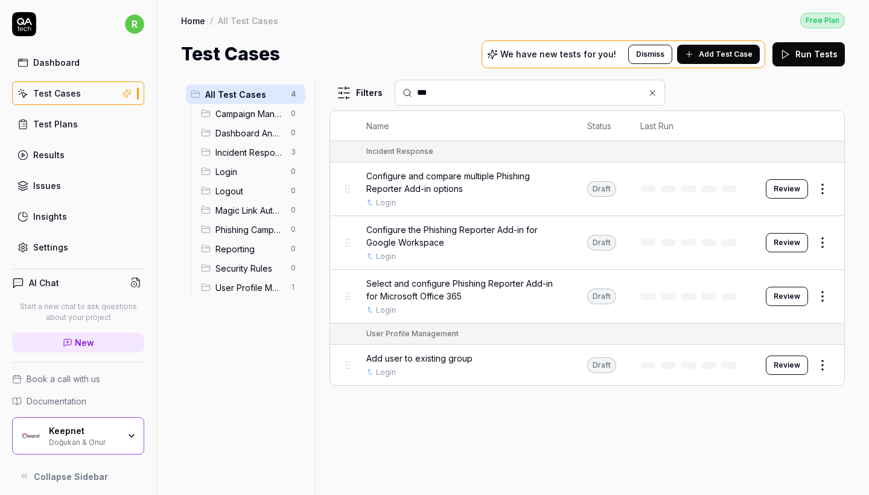
type input "***"
click at [453, 191] on span "Configure and compare multiple Phishing Reporter Add-in options" at bounding box center [464, 181] width 197 height 25
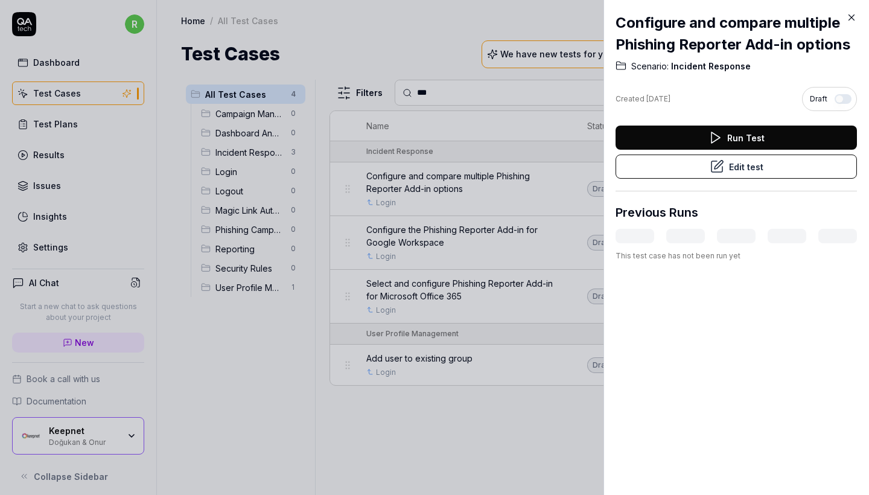
click at [756, 168] on button "Edit test" at bounding box center [735, 166] width 241 height 24
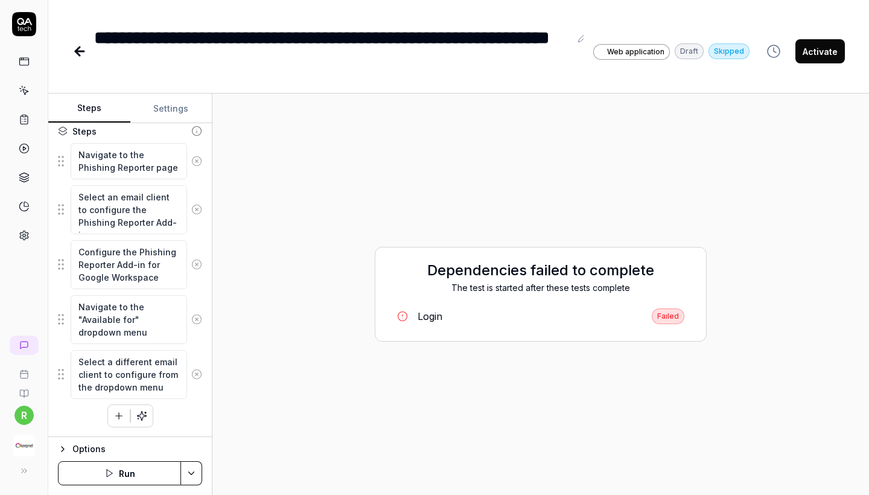
scroll to position [152, 0]
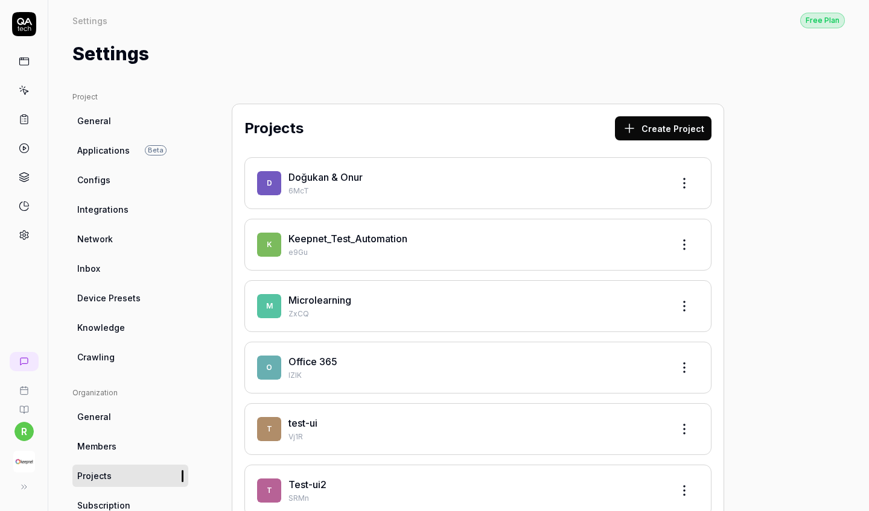
click at [146, 214] on link "Integrations" at bounding box center [130, 209] width 116 height 22
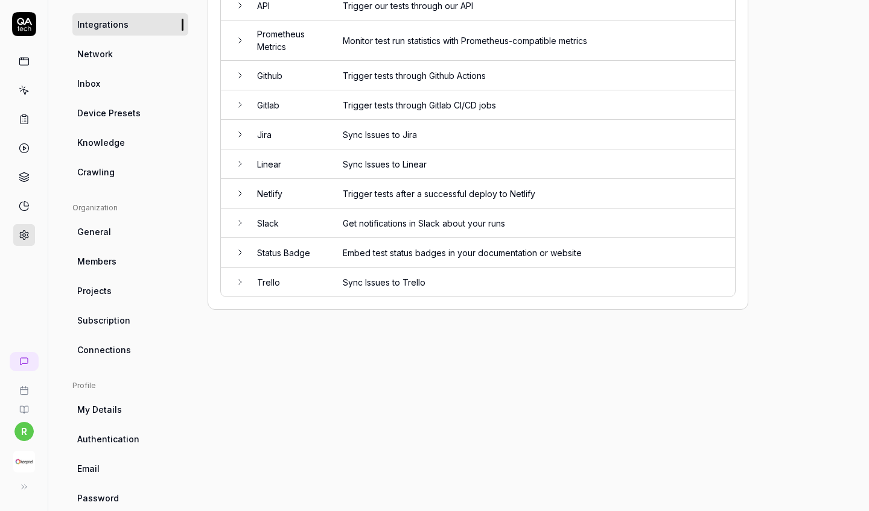
scroll to position [195, 0]
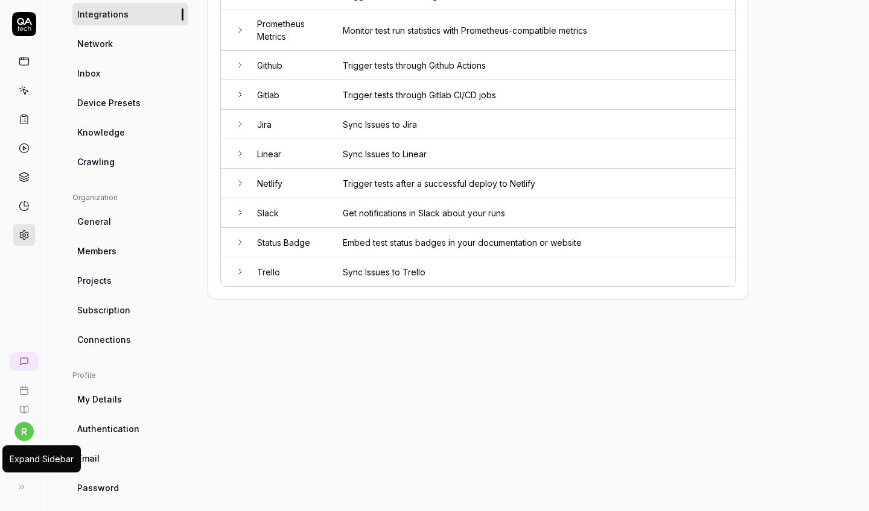
click at [24, 483] on icon at bounding box center [22, 488] width 10 height 10
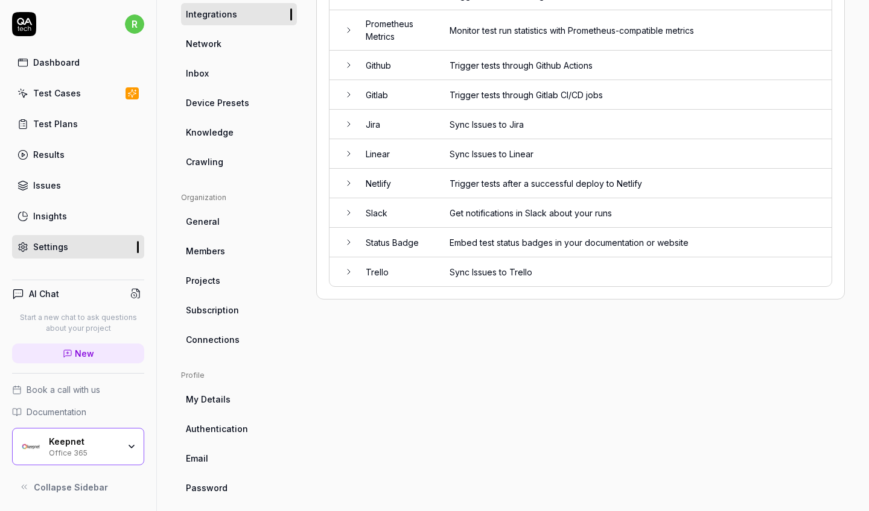
click at [369, 397] on div "Integrations Manage Connections Name Description API Trigger our tests through …" at bounding box center [580, 197] width 528 height 603
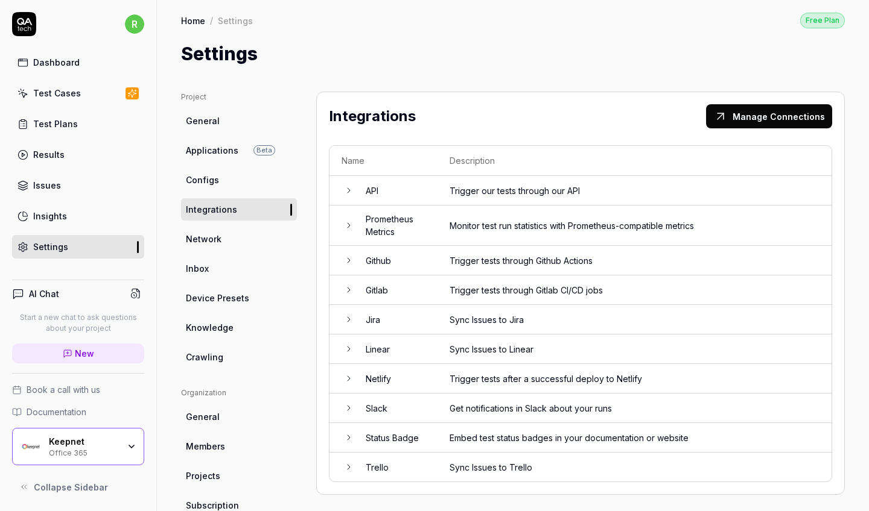
scroll to position [0, 0]
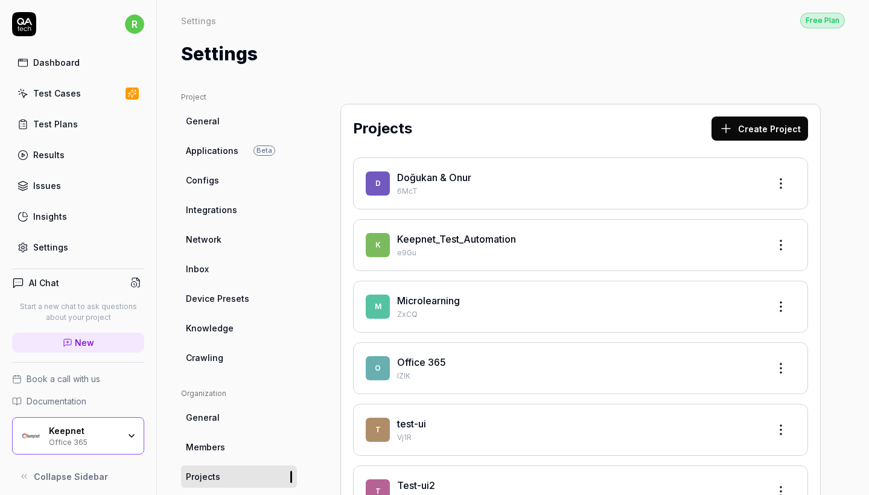
click at [462, 315] on p "ZxCQ" at bounding box center [578, 314] width 362 height 11
click at [450, 303] on link "Microlearning" at bounding box center [428, 300] width 63 height 12
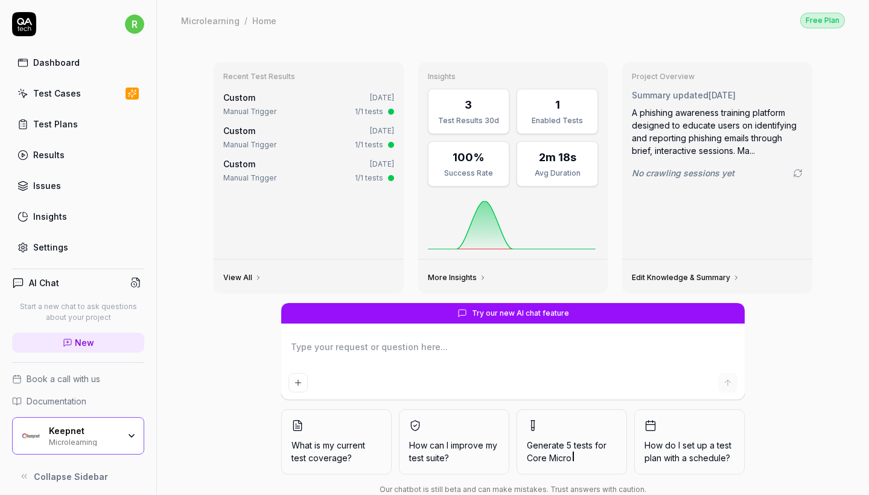
click at [45, 99] on div "Test Cases" at bounding box center [57, 93] width 48 height 13
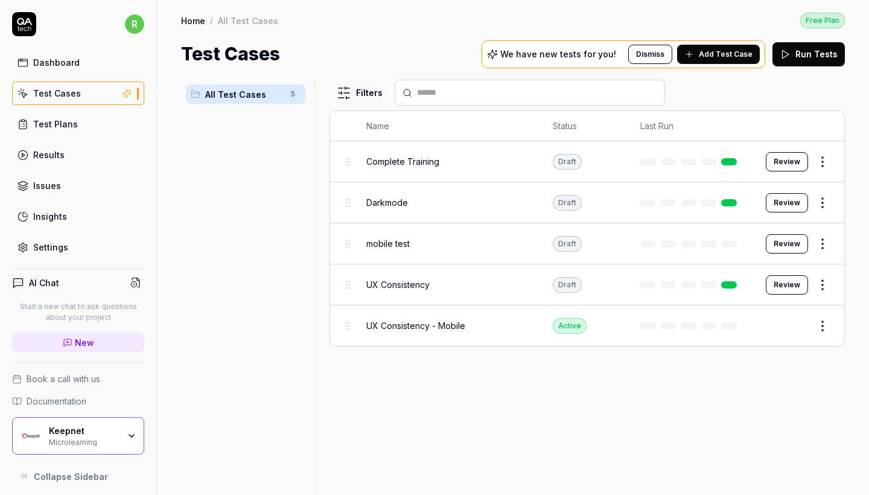
click at [97, 445] on div "Microlearning" at bounding box center [84, 441] width 70 height 10
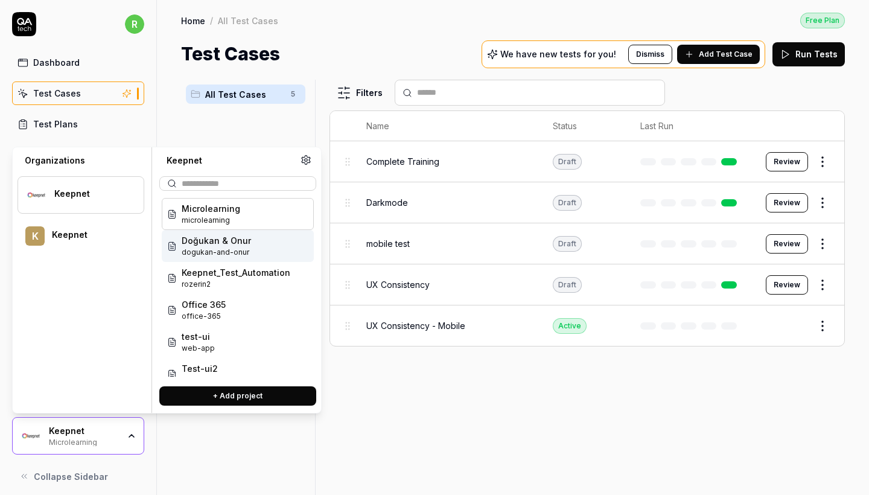
click at [232, 243] on span "Doğukan & Onur" at bounding box center [216, 240] width 69 height 13
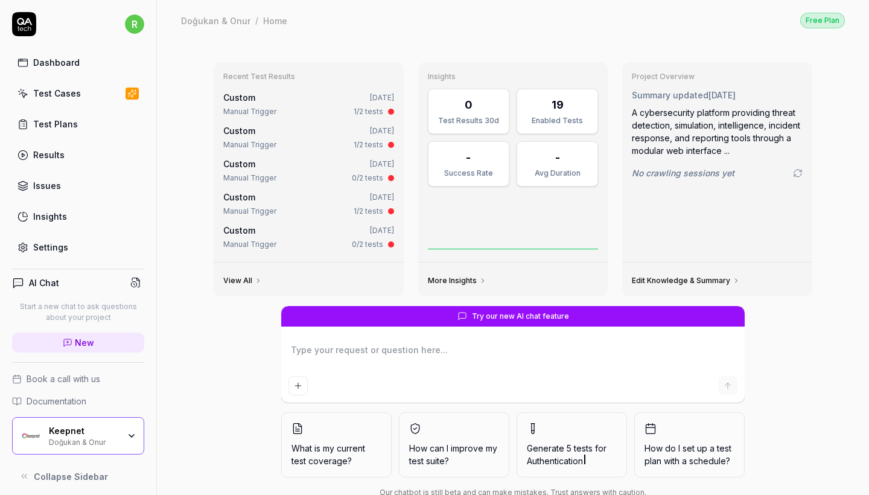
click at [84, 109] on div "Dashboard Test Cases Test Plans Results Issues Insights Settings" at bounding box center [78, 155] width 132 height 208
click at [83, 100] on link "Test Cases" at bounding box center [78, 93] width 132 height 24
type textarea "*"
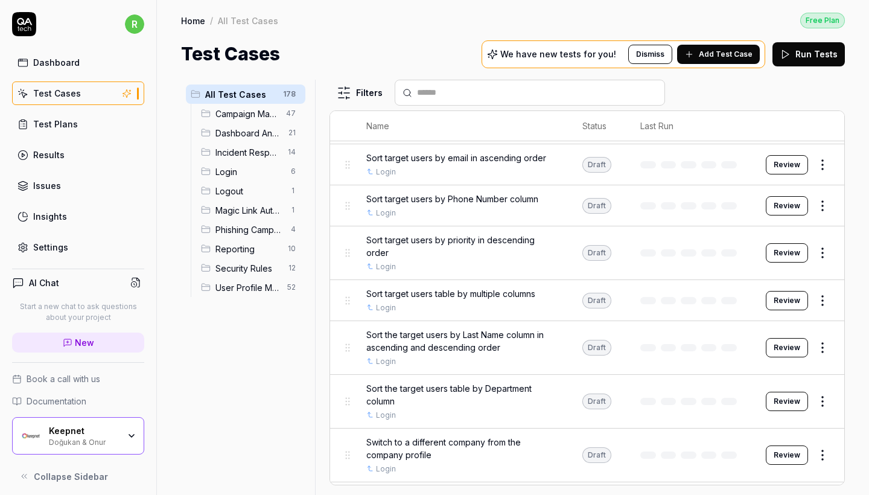
scroll to position [8035, 0]
